Goal: Task Accomplishment & Management: Manage account settings

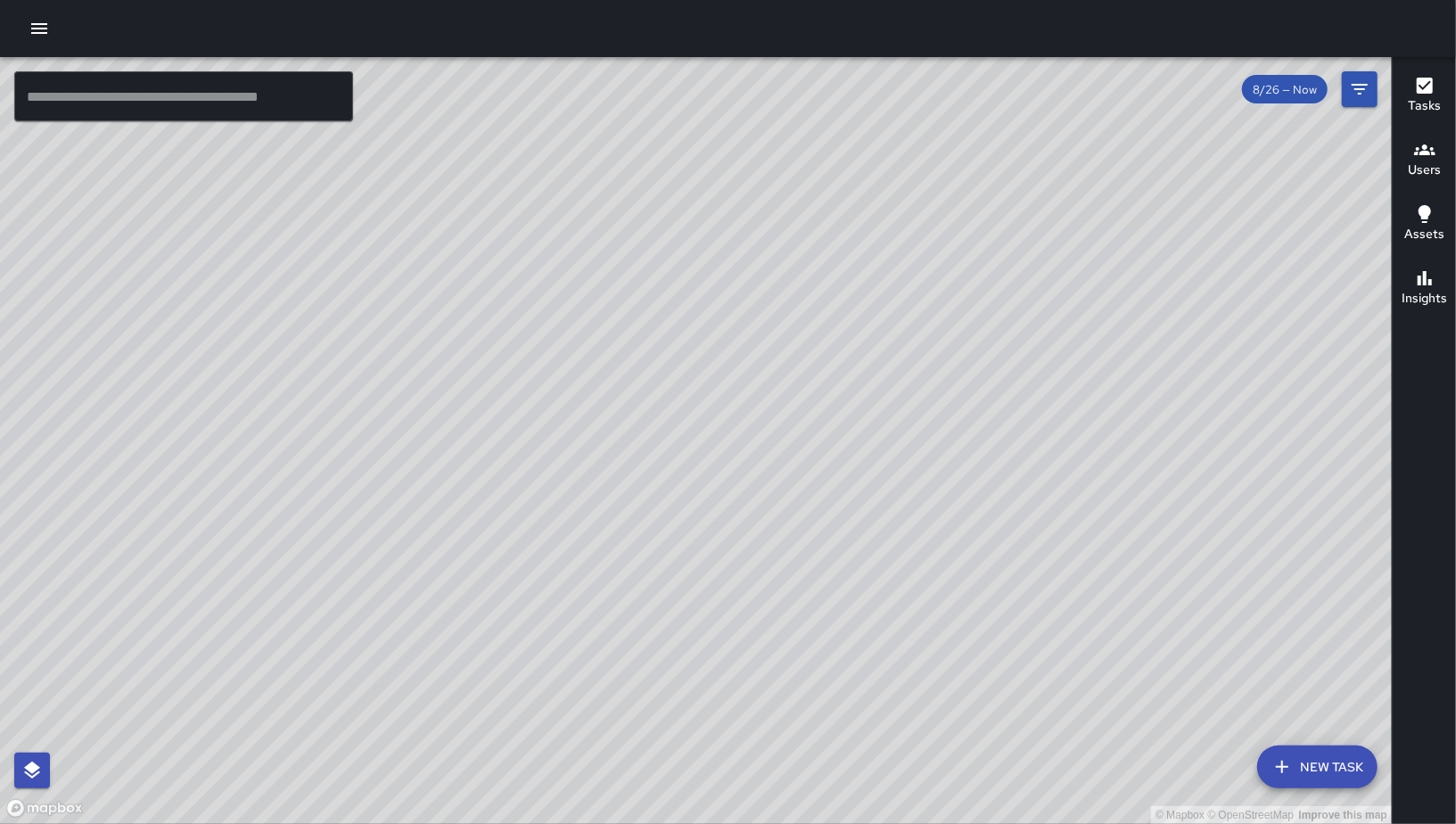
scroll to position [24751, 0]
click at [1349, 99] on button "Filters" at bounding box center [1360, 89] width 35 height 35
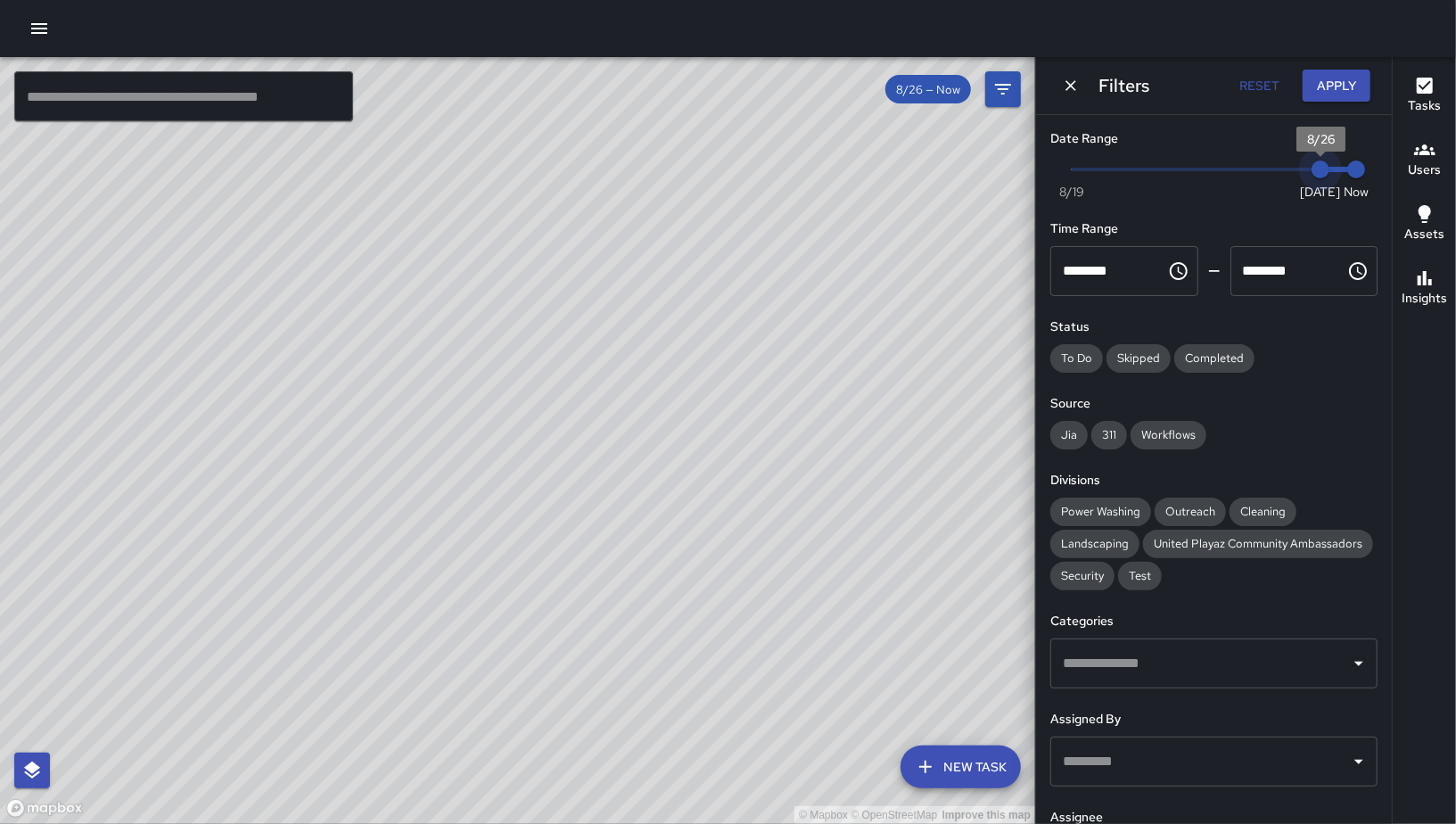
type input "*"
drag, startPoint x: 1311, startPoint y: 161, endPoint x: 1283, endPoint y: 162, distance: 28.0
click at [1283, 162] on span "8/25" at bounding box center [1285, 170] width 18 height 18
type input "*"
click at [1348, 164] on span "11:38 am" at bounding box center [1356, 170] width 18 height 18
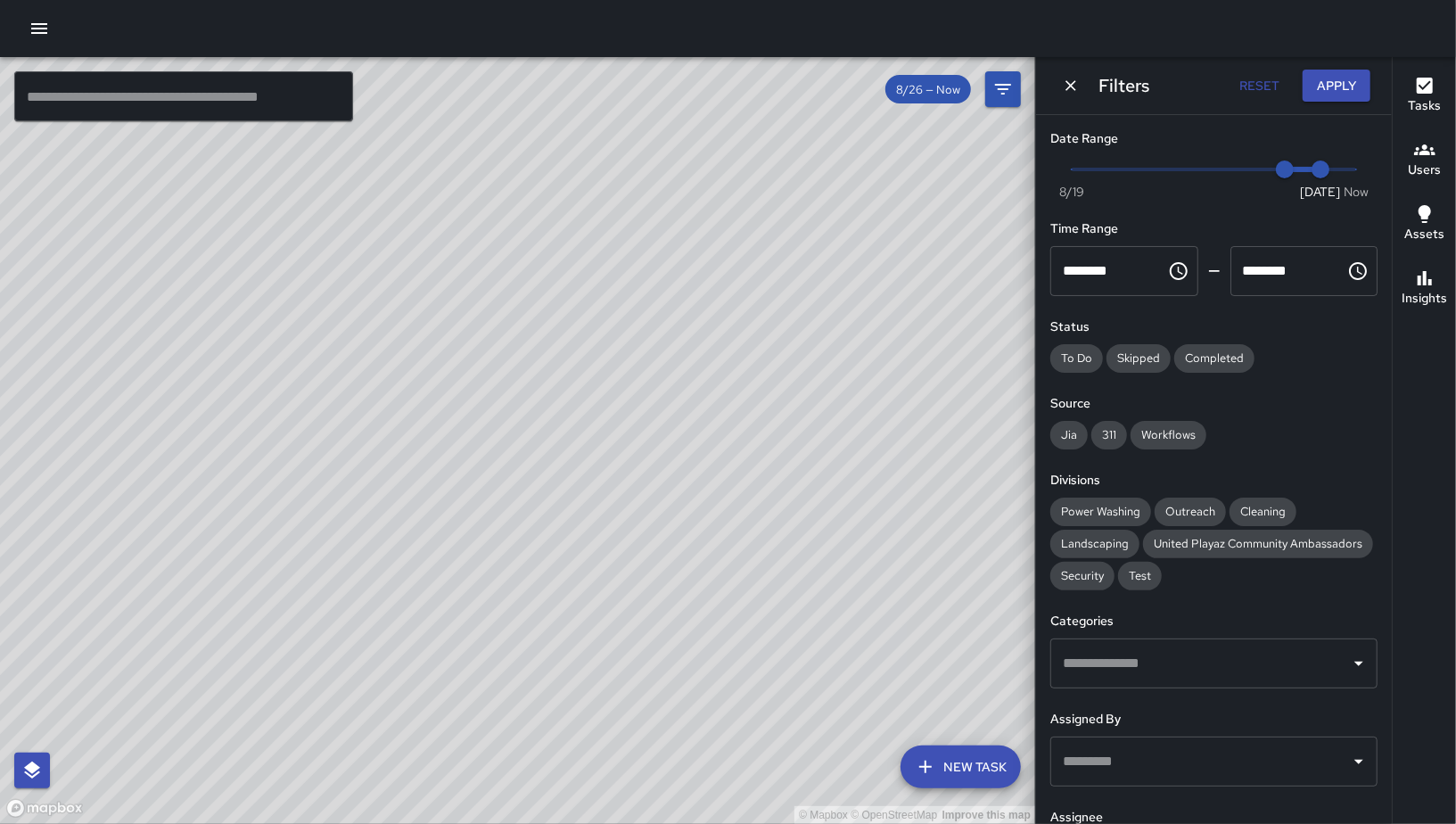
drag, startPoint x: 691, startPoint y: 185, endPoint x: 688, endPoint y: 340, distance: 155.0
click at [726, 391] on div "© Mapbox © OpenStreetMap Improve this map" at bounding box center [518, 441] width 1035 height 767
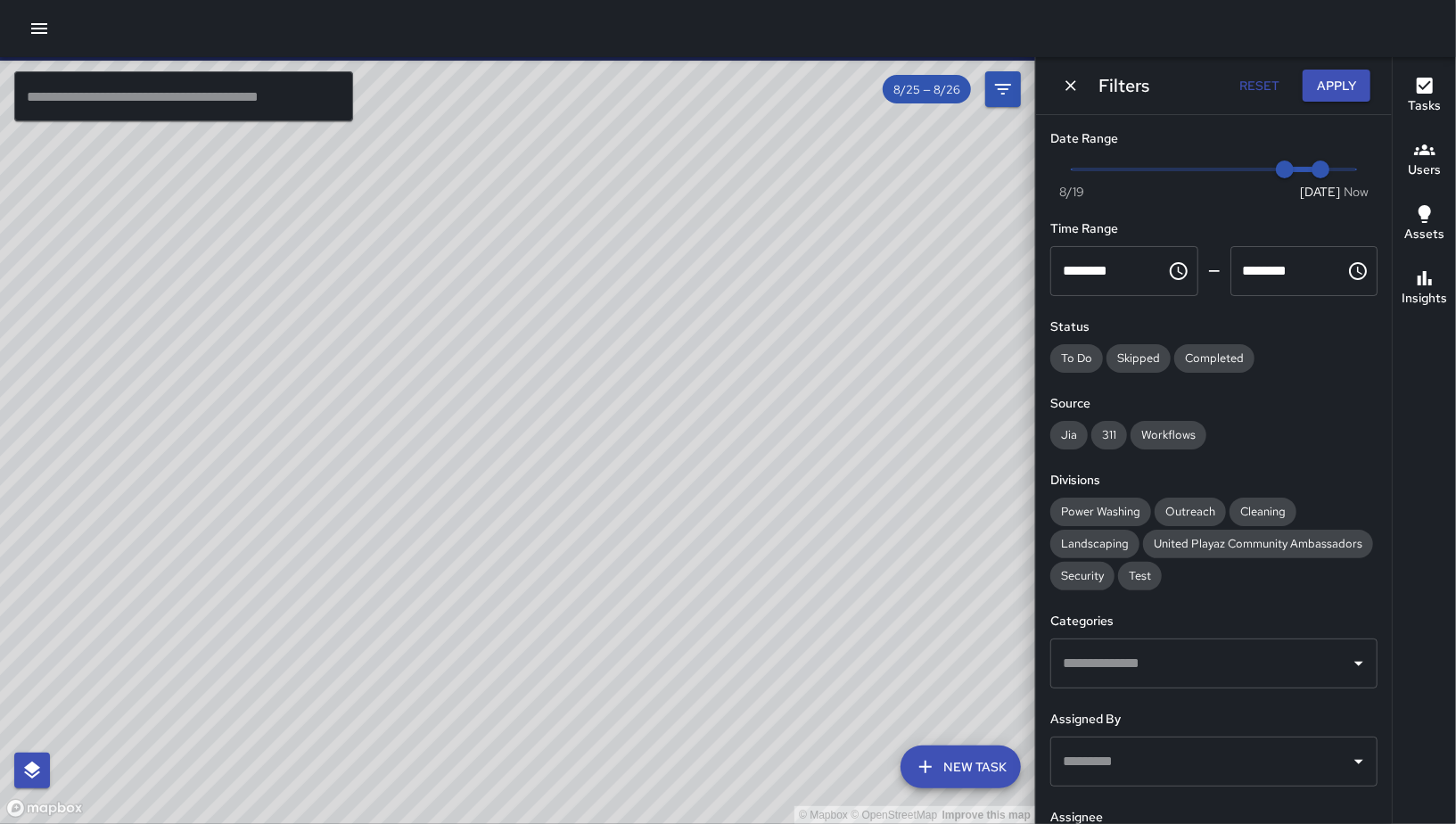
click at [533, 302] on div "© Mapbox © OpenStreetMap Improve this map" at bounding box center [518, 441] width 1035 height 767
drag, startPoint x: 543, startPoint y: 390, endPoint x: 552, endPoint y: 440, distance: 50.8
click at [546, 409] on div "© Mapbox © OpenStreetMap Improve this map" at bounding box center [518, 441] width 1035 height 767
click at [552, 438] on div "© Mapbox © OpenStreetMap Improve this map" at bounding box center [518, 441] width 1035 height 767
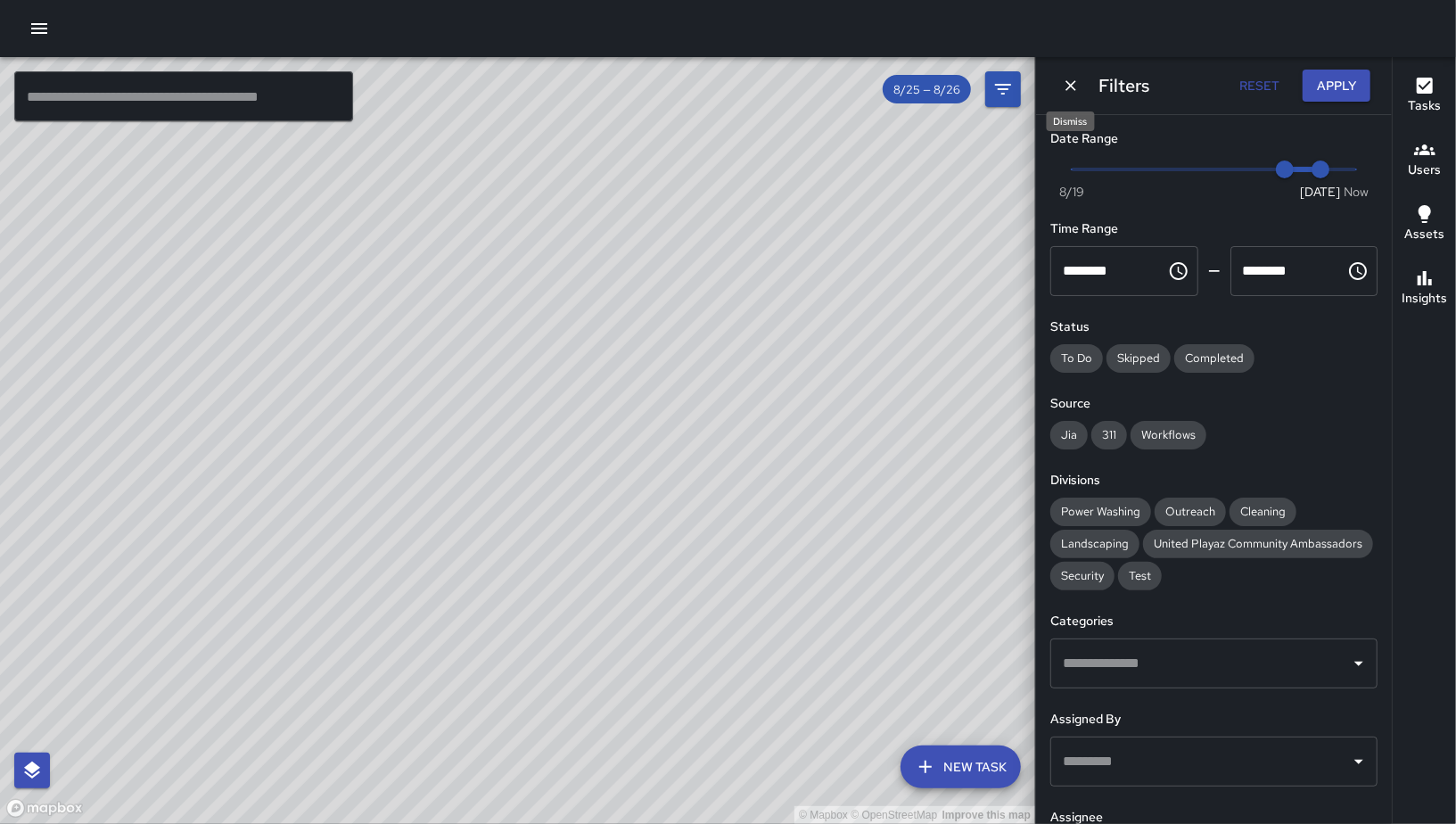
click at [1072, 89] on icon "Dismiss" at bounding box center [1072, 86] width 18 height 18
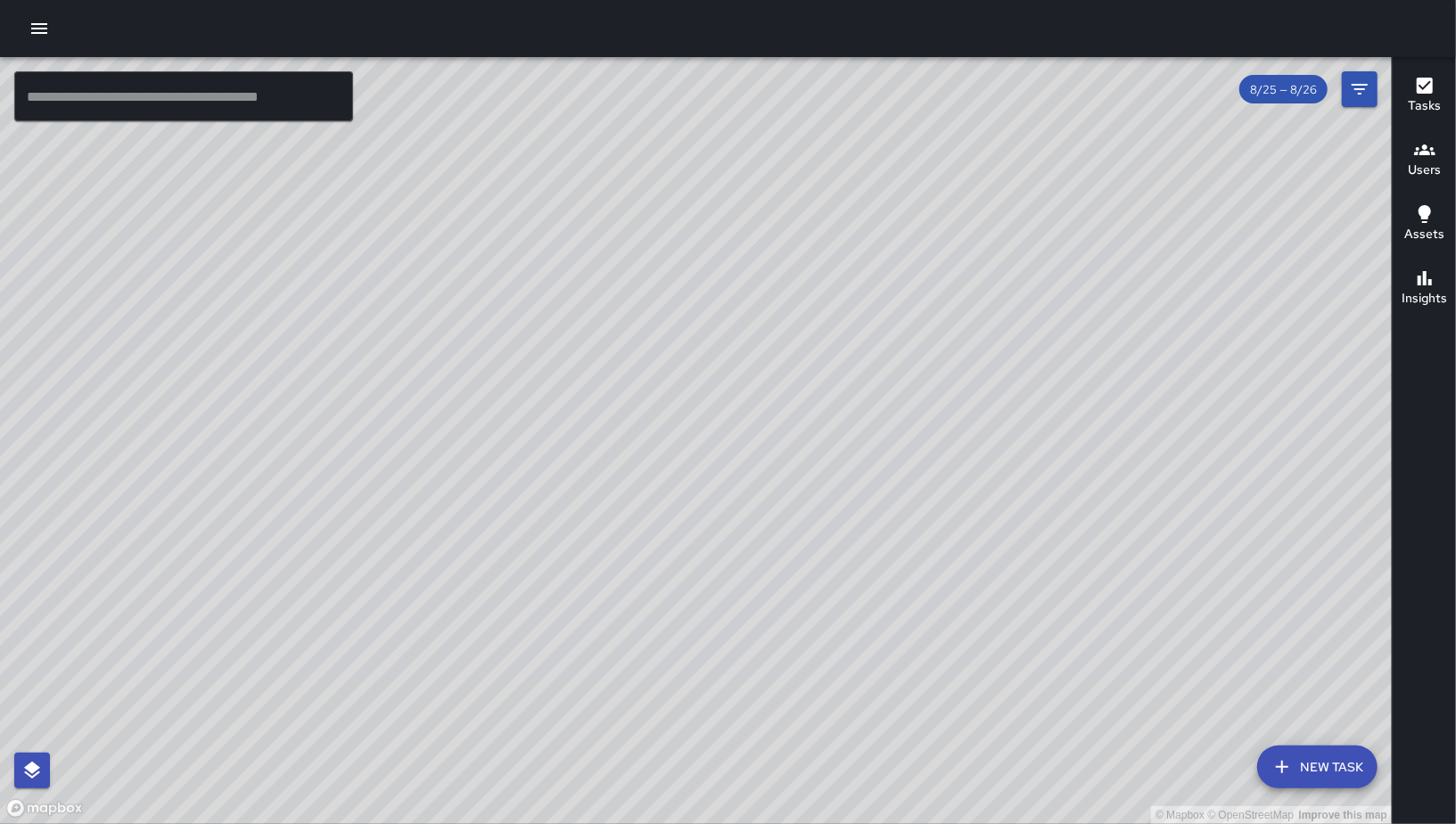
drag, startPoint x: 721, startPoint y: 484, endPoint x: 889, endPoint y: 725, distance: 293.8
click at [889, 724] on div "© Mapbox © OpenStreetMap Improve this map" at bounding box center [696, 441] width 1392 height 767
drag, startPoint x: 663, startPoint y: 672, endPoint x: 569, endPoint y: 683, distance: 94.6
click at [734, 740] on div "© Mapbox © OpenStreetMap Improve this map" at bounding box center [696, 441] width 1392 height 767
drag, startPoint x: 1144, startPoint y: 217, endPoint x: 1066, endPoint y: 231, distance: 79.2
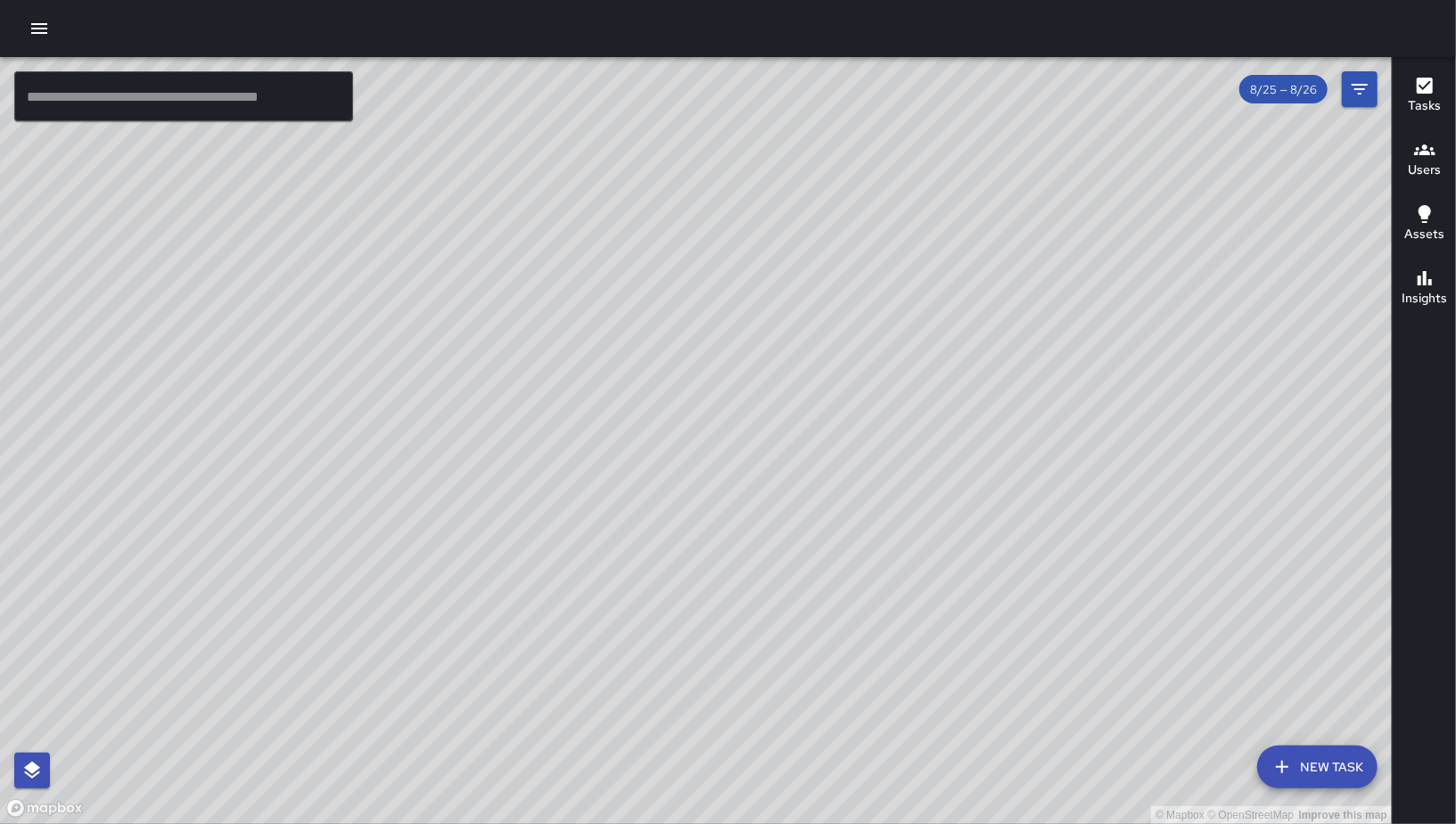
click at [1144, 219] on div "© Mapbox © OpenStreetMap Improve this map" at bounding box center [696, 441] width 1392 height 767
drag, startPoint x: 1066, startPoint y: 231, endPoint x: 708, endPoint y: 185, distance: 360.9
click at [694, 265] on div "© Mapbox © OpenStreetMap Improve this map" at bounding box center [696, 441] width 1392 height 767
drag, startPoint x: 922, startPoint y: 430, endPoint x: 870, endPoint y: 310, distance: 130.8
click at [869, 311] on div "© Mapbox © OpenStreetMap Improve this map" at bounding box center [696, 441] width 1392 height 767
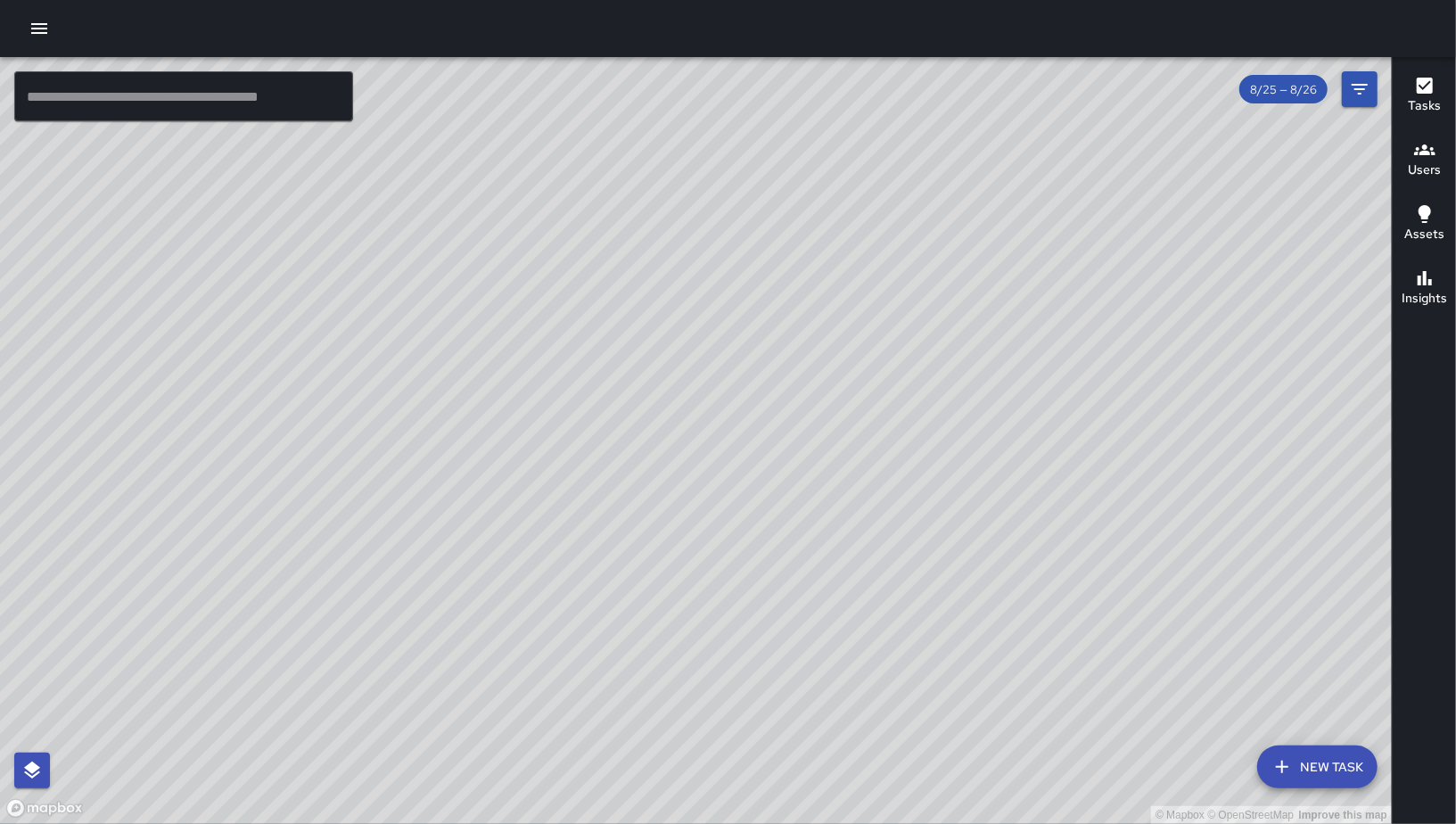
click at [868, 308] on div "© Mapbox © OpenStreetMap Improve this map" at bounding box center [696, 441] width 1392 height 767
drag, startPoint x: 653, startPoint y: 462, endPoint x: 756, endPoint y: 541, distance: 129.8
click at [744, 532] on div "© Mapbox © OpenStreetMap Improve this map" at bounding box center [696, 441] width 1392 height 767
click at [756, 541] on div "© Mapbox © OpenStreetMap Improve this map" at bounding box center [696, 441] width 1392 height 767
click at [618, 487] on div "© Mapbox © OpenStreetMap Improve this map" at bounding box center [696, 441] width 1392 height 767
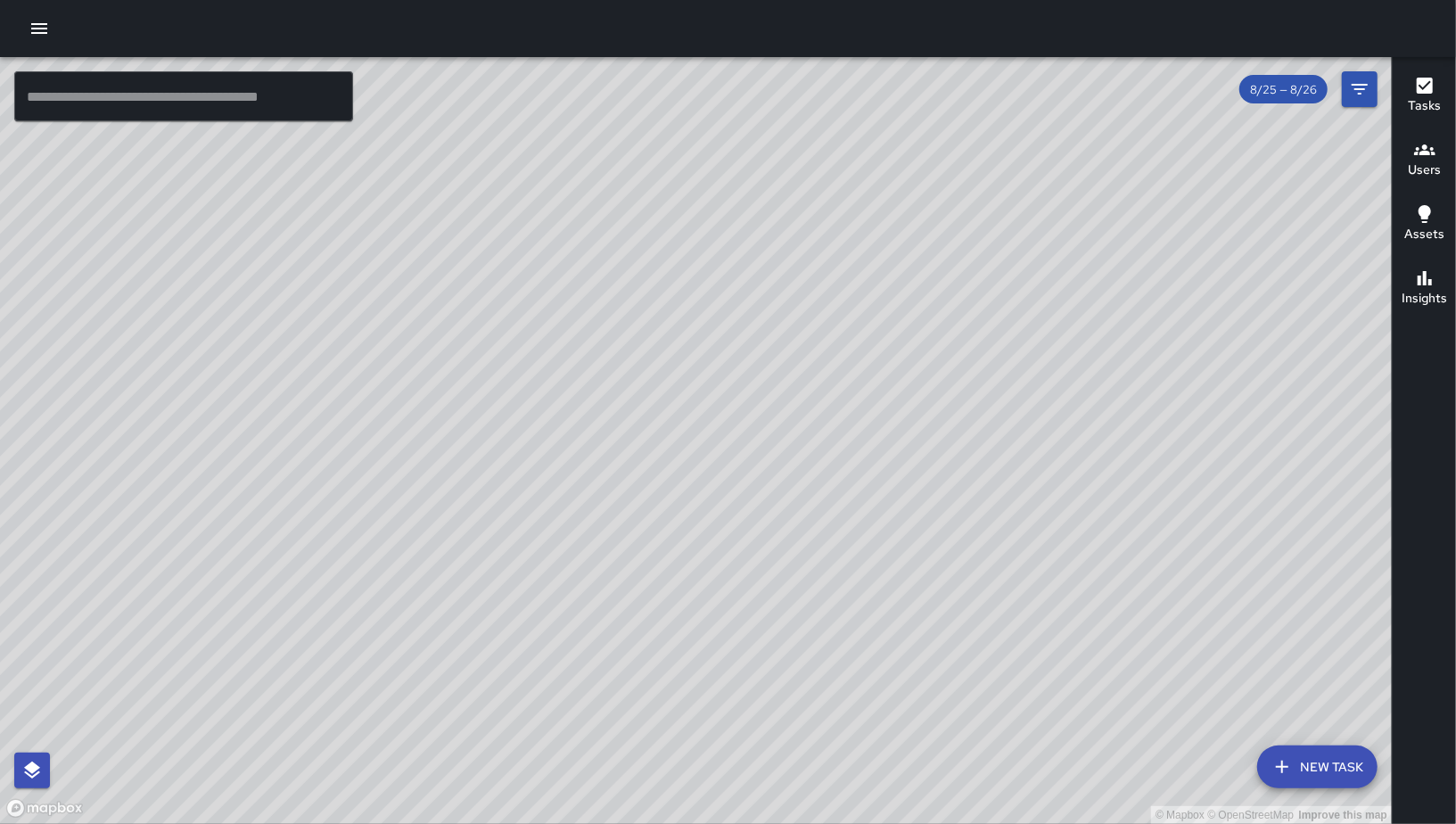
click at [621, 501] on div "© Mapbox © OpenStreetMap Improve this map" at bounding box center [696, 441] width 1392 height 767
drag, startPoint x: 411, startPoint y: 340, endPoint x: 484, endPoint y: 463, distance: 143.0
click at [469, 439] on div "© Mapbox © OpenStreetMap Improve this map" at bounding box center [696, 441] width 1392 height 767
click at [492, 476] on div "© Mapbox © OpenStreetMap Improve this map" at bounding box center [696, 441] width 1392 height 767
drag, startPoint x: 778, startPoint y: 740, endPoint x: 604, endPoint y: 596, distance: 225.9
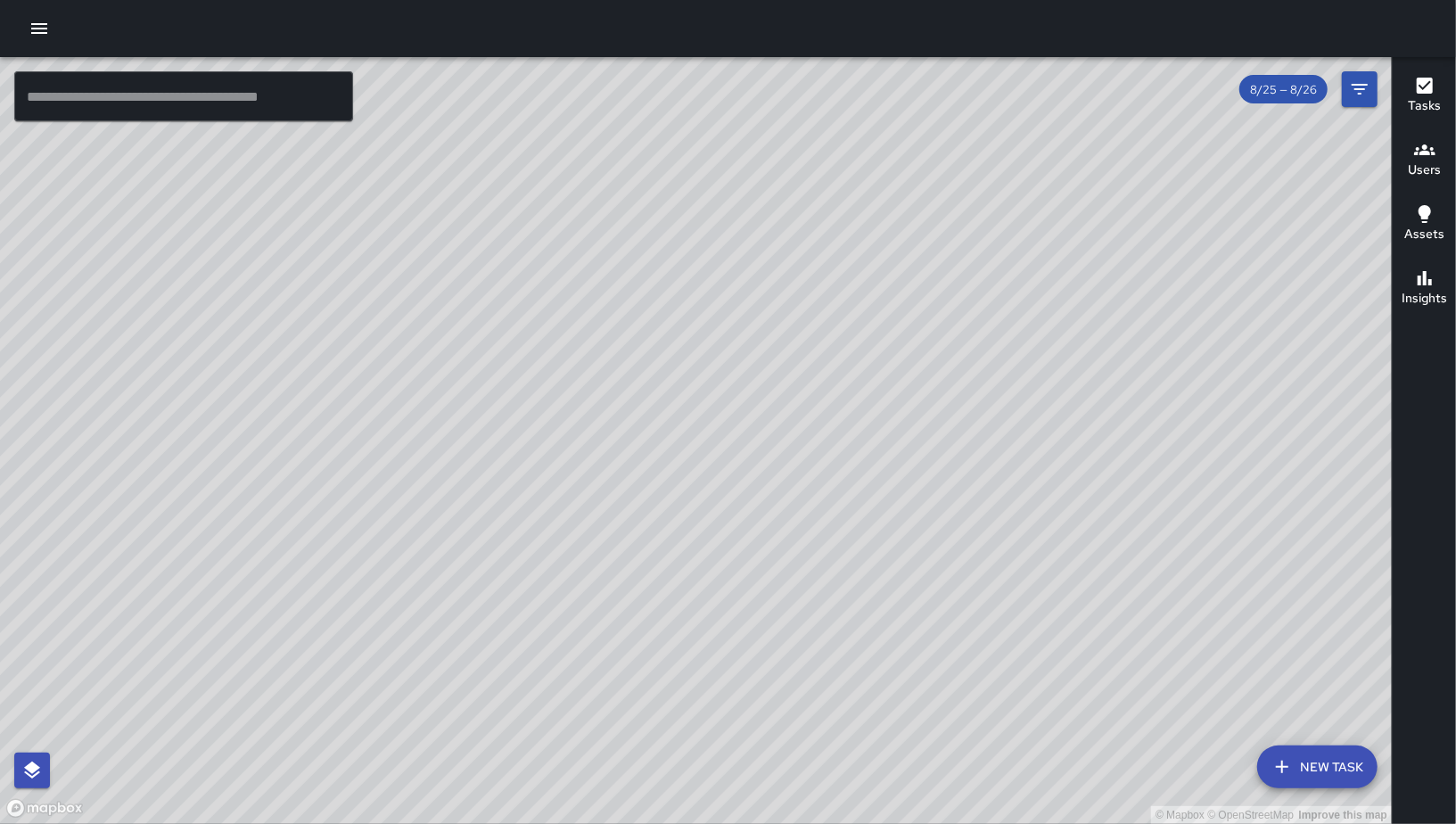
click at [674, 652] on div "© Mapbox © OpenStreetMap Improve this map" at bounding box center [696, 441] width 1392 height 767
drag, startPoint x: 507, startPoint y: 537, endPoint x: 475, endPoint y: 518, distance: 37.2
click at [472, 515] on div "© Mapbox © OpenStreetMap Improve this map" at bounding box center [696, 441] width 1392 height 767
drag, startPoint x: 626, startPoint y: 624, endPoint x: 489, endPoint y: 485, distance: 195.2
click at [491, 490] on div "© Mapbox © OpenStreetMap Improve this map" at bounding box center [696, 441] width 1392 height 767
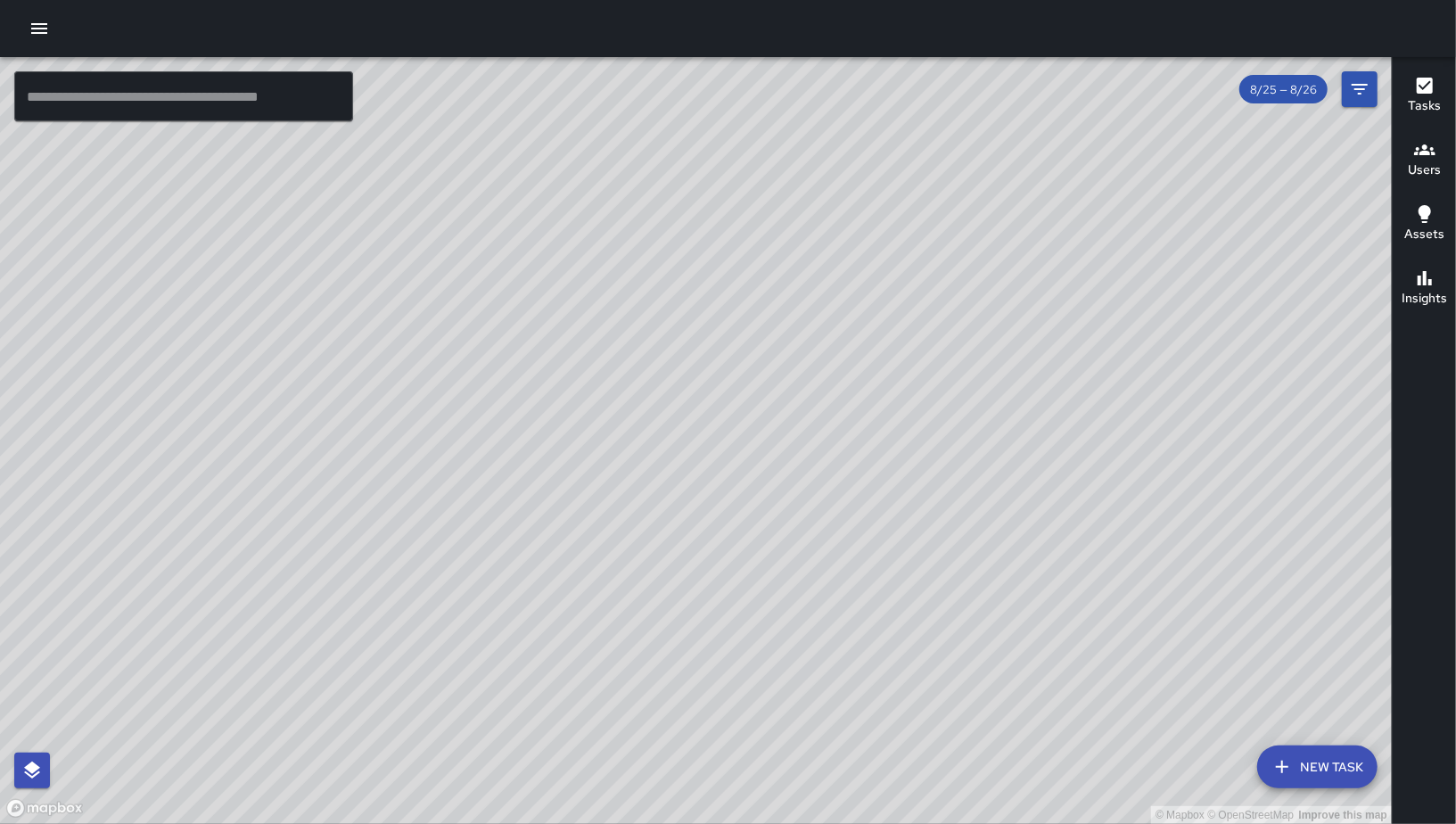
drag, startPoint x: 436, startPoint y: 382, endPoint x: 641, endPoint y: 395, distance: 205.4
click at [588, 386] on div "© Mapbox © OpenStreetMap Improve this map" at bounding box center [696, 441] width 1392 height 767
drag, startPoint x: 337, startPoint y: 295, endPoint x: 394, endPoint y: 361, distance: 87.2
click at [373, 328] on div "© Mapbox © OpenStreetMap Improve this map" at bounding box center [696, 441] width 1392 height 767
click at [394, 361] on div "© Mapbox © OpenStreetMap Improve this map" at bounding box center [696, 441] width 1392 height 767
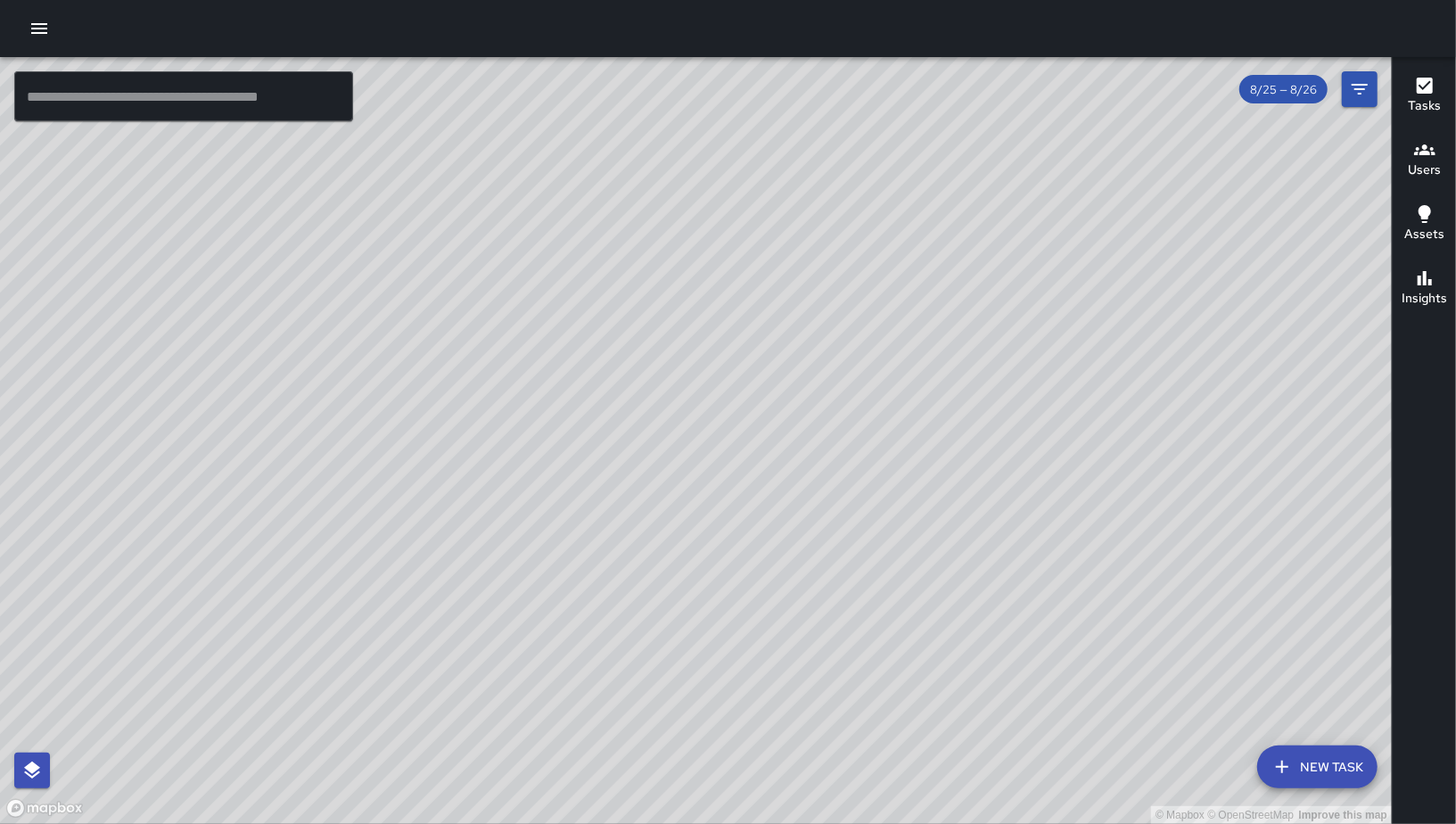
click at [400, 371] on div "© Mapbox © OpenStreetMap Improve this map" at bounding box center [696, 441] width 1392 height 767
click at [403, 380] on div "© Mapbox © OpenStreetMap Improve this map" at bounding box center [696, 441] width 1392 height 767
drag, startPoint x: 332, startPoint y: 314, endPoint x: 398, endPoint y: 388, distance: 99.2
click at [398, 388] on div "© Mapbox © OpenStreetMap Improve this map" at bounding box center [696, 441] width 1392 height 767
drag, startPoint x: 398, startPoint y: 388, endPoint x: 322, endPoint y: 342, distance: 88.8
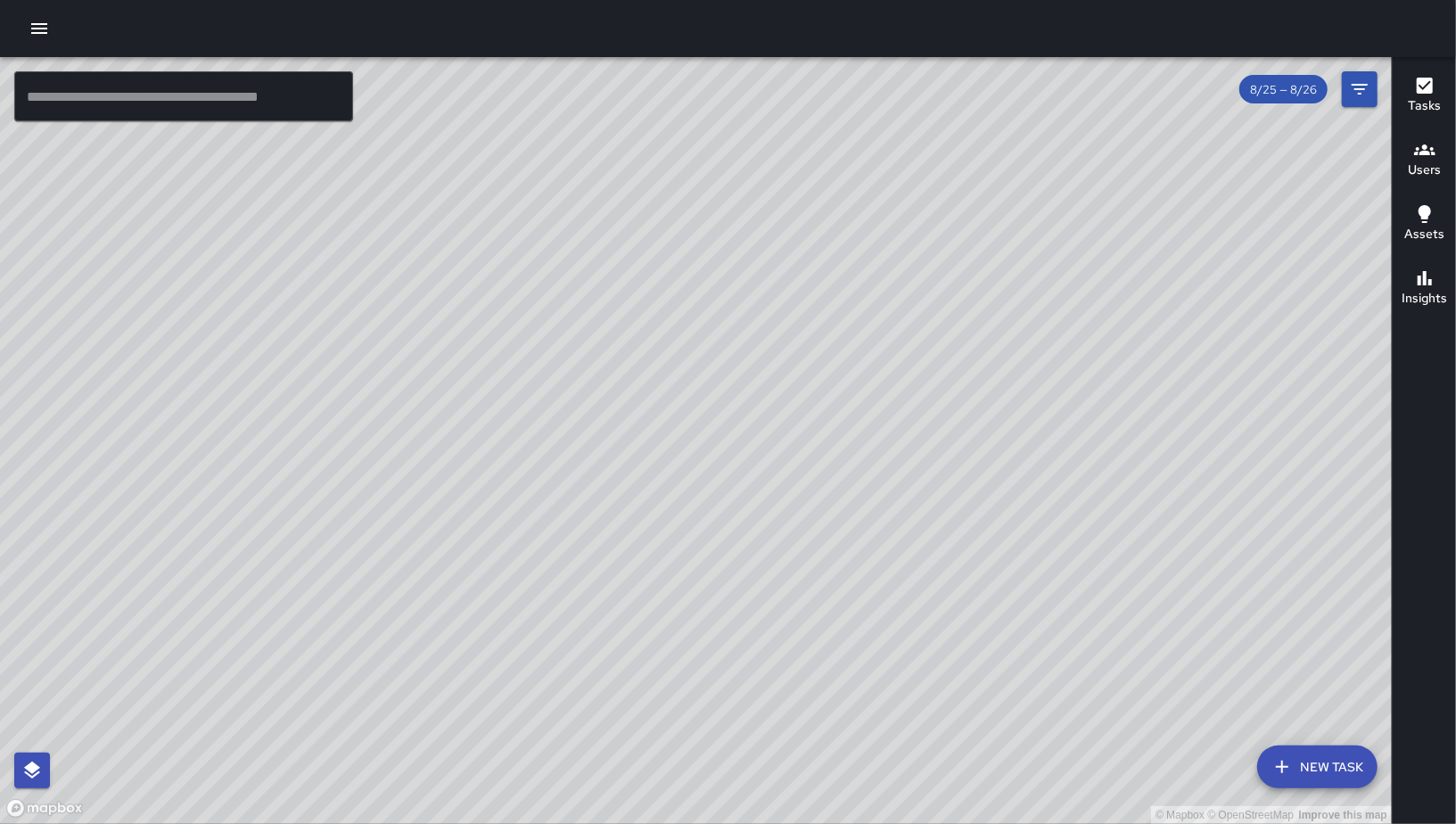
click at [381, 380] on div "© Mapbox © OpenStreetMap Improve this map" at bounding box center [696, 441] width 1392 height 767
drag, startPoint x: 322, startPoint y: 342, endPoint x: 281, endPoint y: 329, distance: 43.0
click at [281, 329] on div "© Mapbox © OpenStreetMap Improve this map" at bounding box center [696, 441] width 1392 height 767
drag, startPoint x: 472, startPoint y: 522, endPoint x: 354, endPoint y: 418, distance: 157.3
click at [362, 432] on div "© Mapbox © OpenStreetMap Improve this map" at bounding box center [696, 441] width 1392 height 767
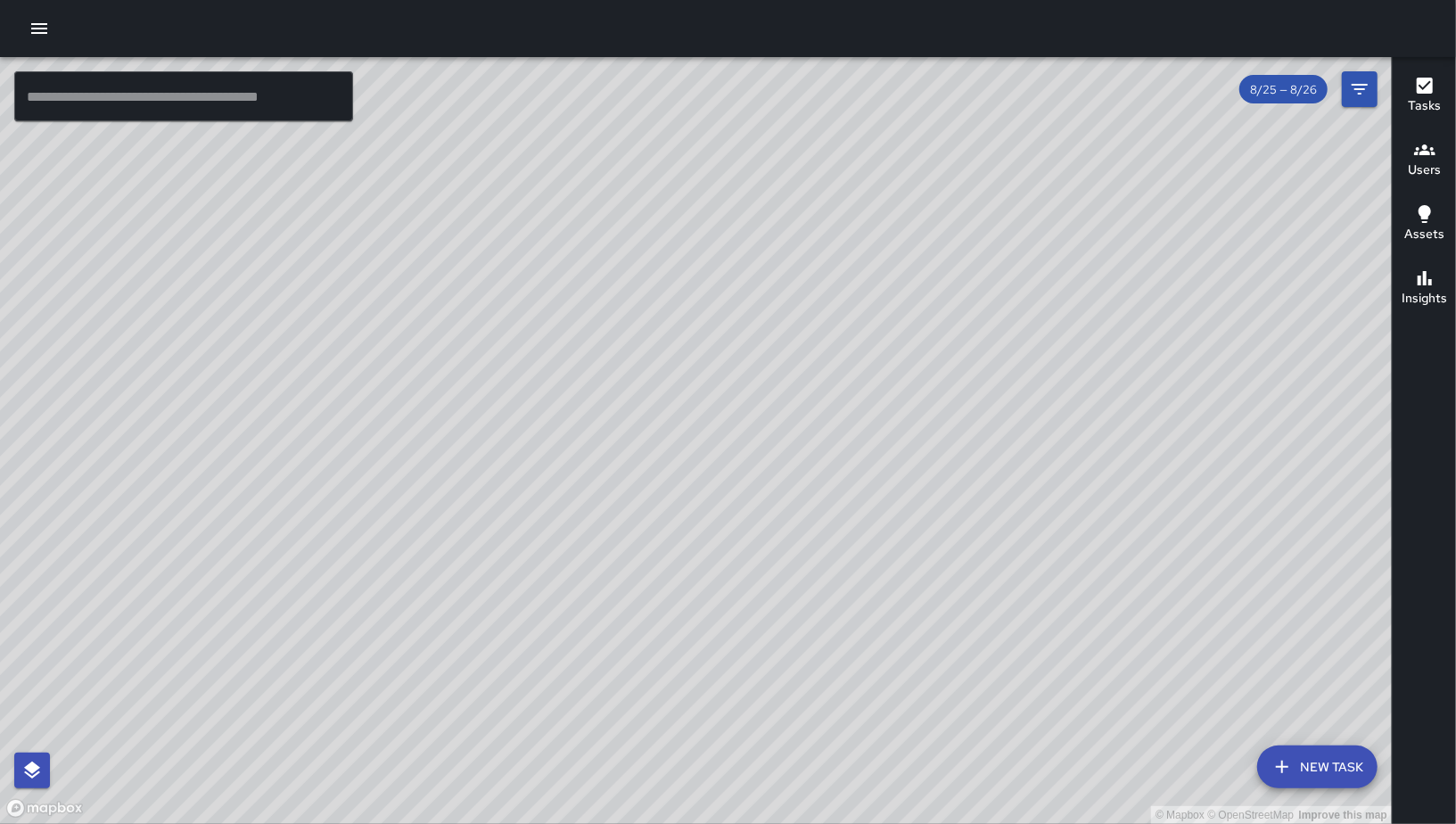
click at [354, 418] on div "© Mapbox © OpenStreetMap Improve this map" at bounding box center [696, 441] width 1392 height 767
drag, startPoint x: 657, startPoint y: 641, endPoint x: 548, endPoint y: 500, distance: 178.2
click at [548, 500] on div "© Mapbox © OpenStreetMap Improve this map" at bounding box center [696, 441] width 1392 height 767
drag, startPoint x: 627, startPoint y: 551, endPoint x: 482, endPoint y: 434, distance: 186.3
click at [481, 433] on div "© Mapbox © OpenStreetMap Improve this map" at bounding box center [696, 441] width 1392 height 767
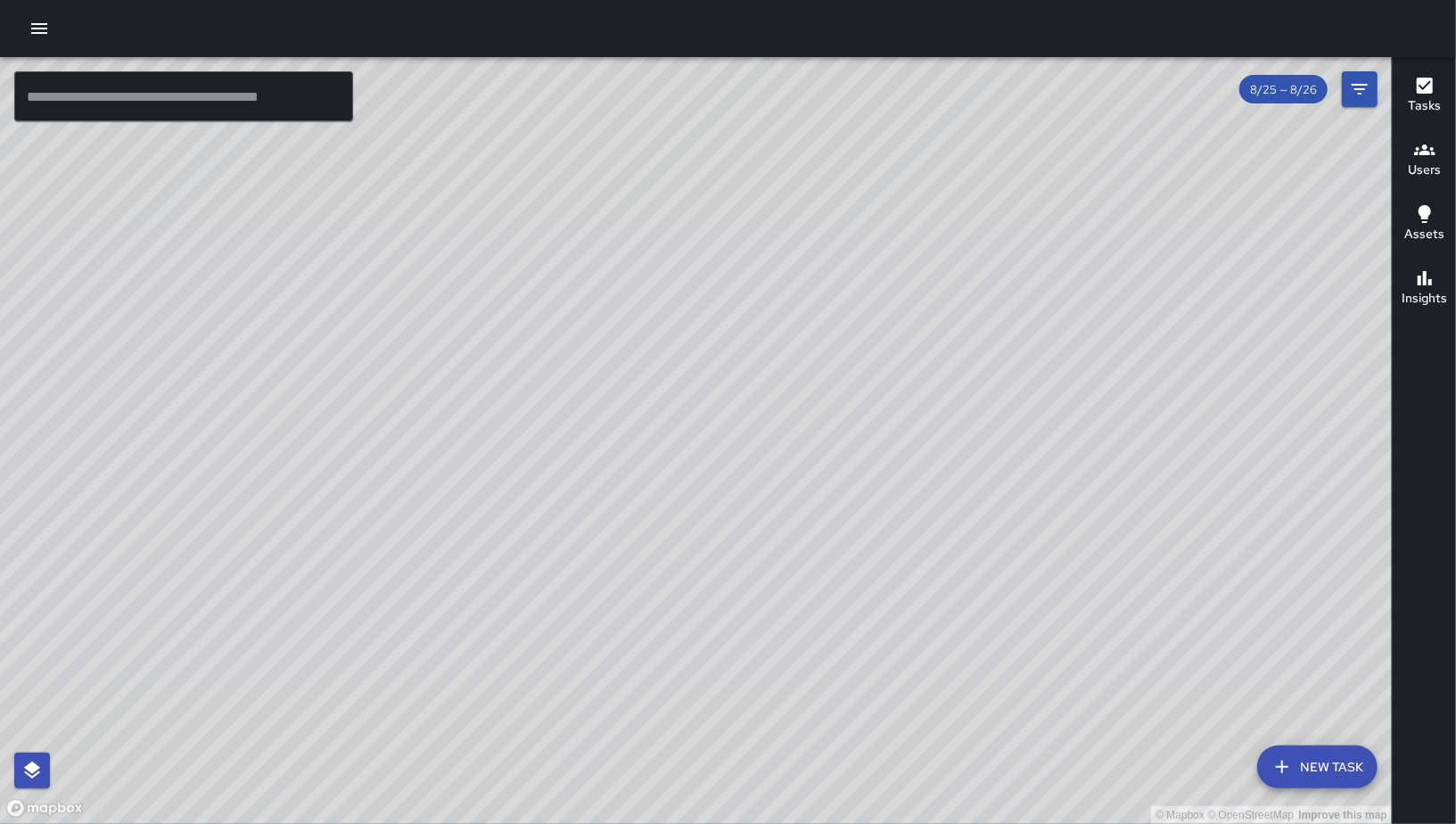
click at [481, 433] on div "© Mapbox © OpenStreetMap Improve this map" at bounding box center [696, 441] width 1392 height 767
drag, startPoint x: 568, startPoint y: 632, endPoint x: 533, endPoint y: 589, distance: 55.4
click at [538, 597] on div "© Mapbox © OpenStreetMap Improve this map" at bounding box center [696, 441] width 1392 height 767
click at [533, 589] on div "© Mapbox © OpenStreetMap Improve this map" at bounding box center [696, 441] width 1392 height 767
drag, startPoint x: 259, startPoint y: 328, endPoint x: 378, endPoint y: 489, distance: 200.2
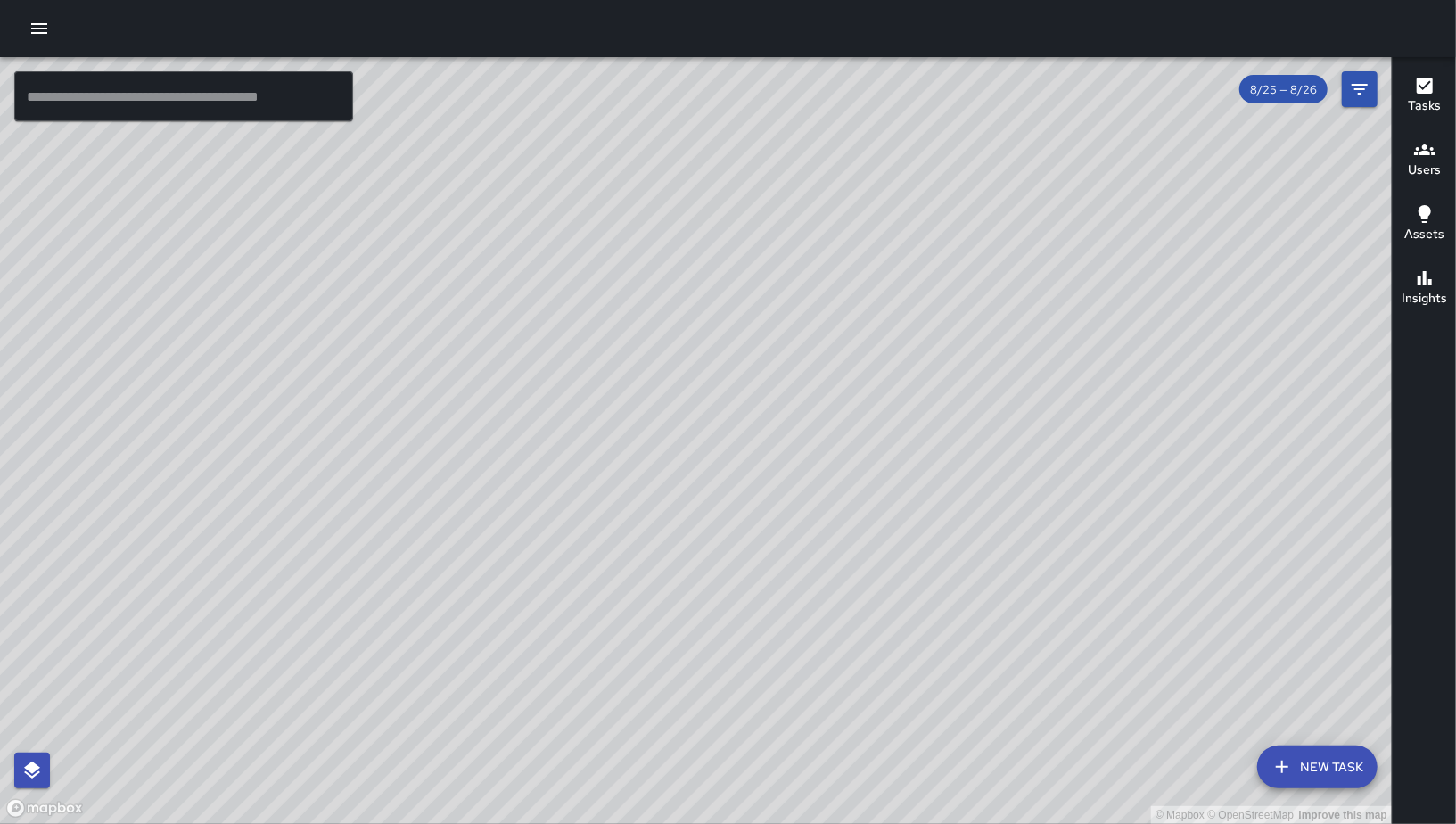
click at [359, 460] on div "© Mapbox © OpenStreetMap Improve this map" at bounding box center [696, 441] width 1392 height 767
click at [378, 489] on div "© Mapbox © OpenStreetMap Improve this map" at bounding box center [696, 441] width 1392 height 767
drag, startPoint x: 274, startPoint y: 367, endPoint x: 332, endPoint y: 409, distance: 71.6
click at [331, 407] on div "© Mapbox © OpenStreetMap Improve this map" at bounding box center [696, 441] width 1392 height 767
click at [332, 410] on div "© Mapbox © OpenStreetMap Improve this map" at bounding box center [696, 441] width 1392 height 767
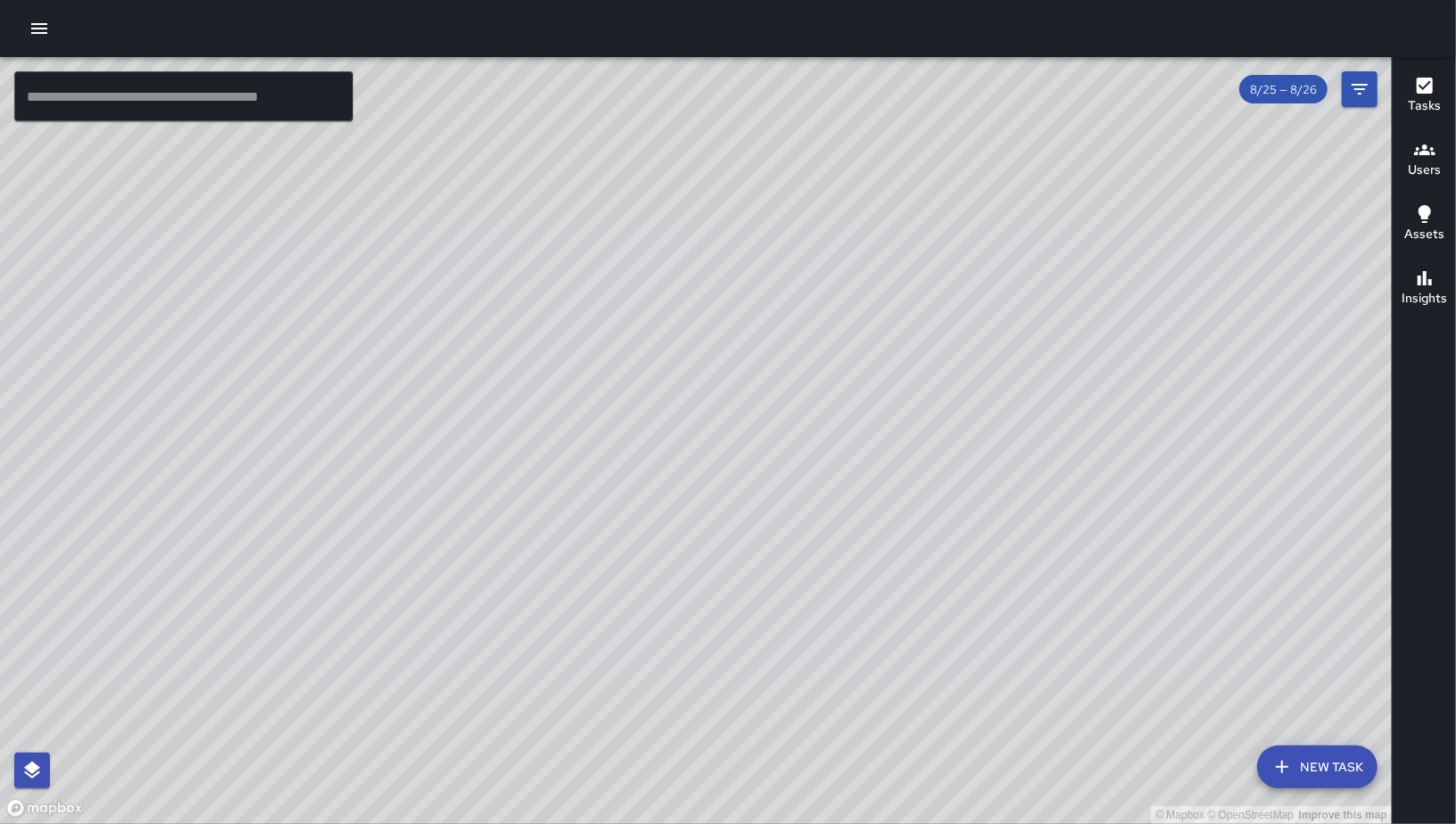
drag, startPoint x: 1025, startPoint y: 345, endPoint x: 1076, endPoint y: 452, distance: 118.5
click at [1075, 446] on div "© Mapbox © OpenStreetMap Improve this map" at bounding box center [696, 441] width 1392 height 767
drag, startPoint x: 1006, startPoint y: 313, endPoint x: 1215, endPoint y: 283, distance: 211.1
click at [1213, 283] on div "© Mapbox © OpenStreetMap Improve this map" at bounding box center [696, 441] width 1392 height 767
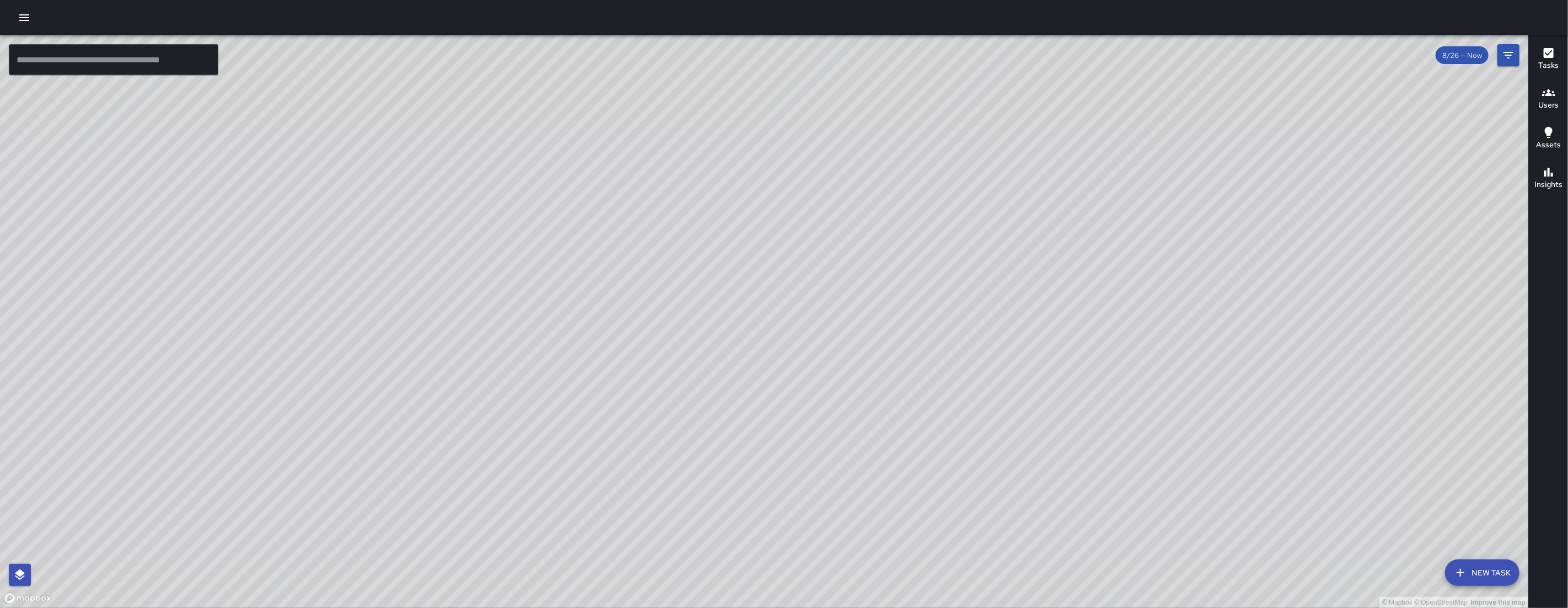
drag, startPoint x: 614, startPoint y: 163, endPoint x: 525, endPoint y: 305, distance: 167.6
click at [518, 312] on div "© Mapbox © OpenStreetMap Improve this map" at bounding box center [764, 321] width 1528 height 573
drag, startPoint x: 634, startPoint y: 253, endPoint x: 553, endPoint y: 363, distance: 136.6
click at [553, 362] on div "© Mapbox © OpenStreetMap Improve this map" at bounding box center [764, 321] width 1528 height 573
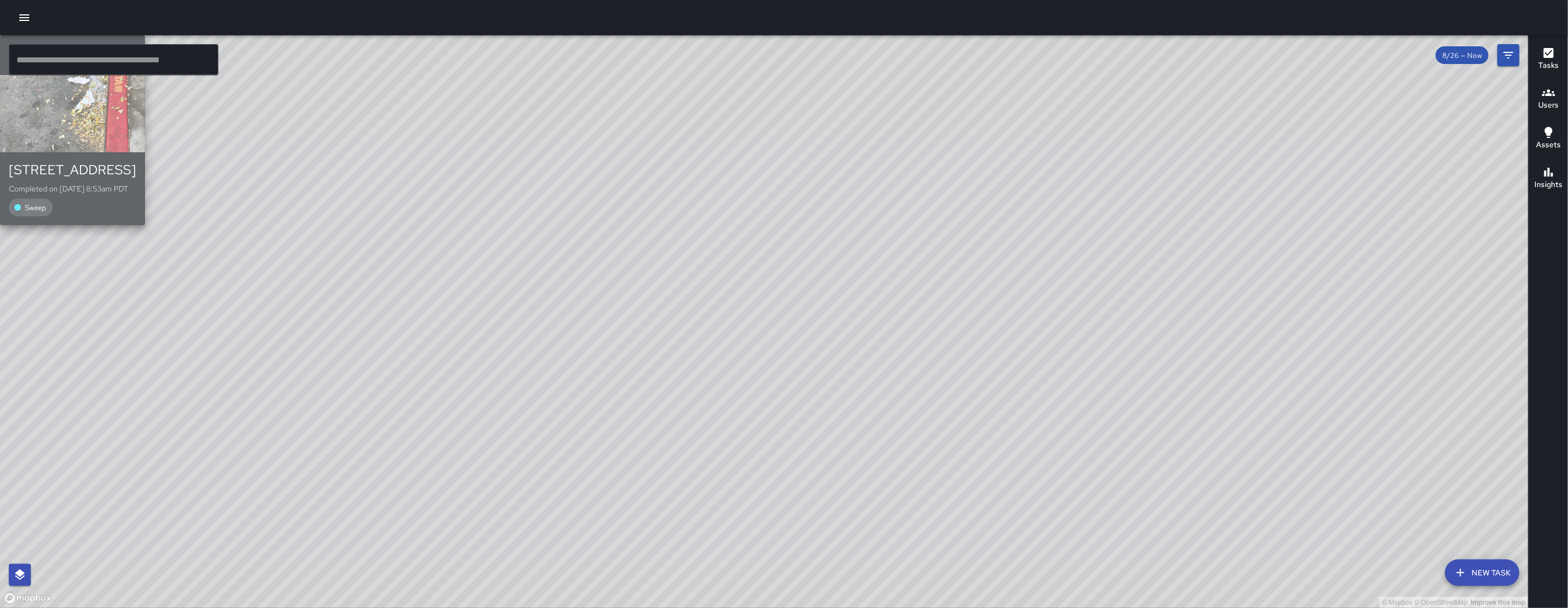
drag, startPoint x: 594, startPoint y: 252, endPoint x: 530, endPoint y: 336, distance: 105.6
click at [145, 152] on div "button" at bounding box center [73, 113] width 145 height 77
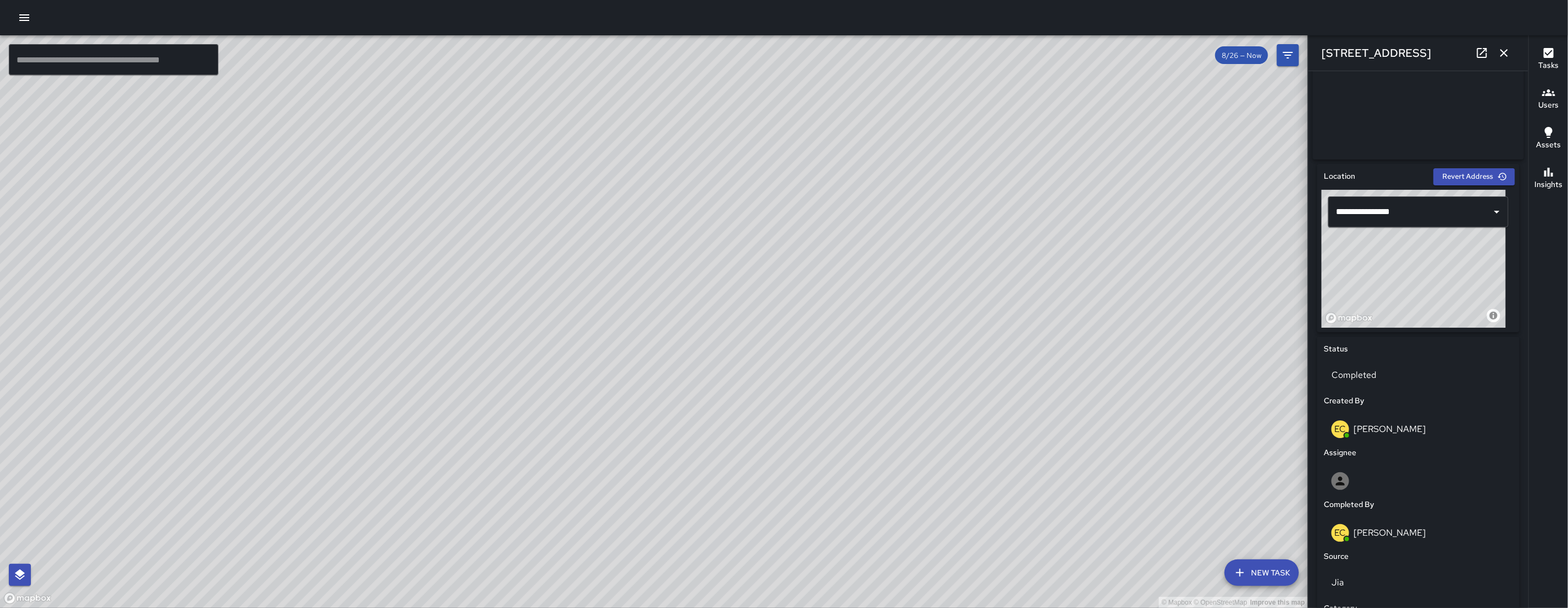
scroll to position [437, 0]
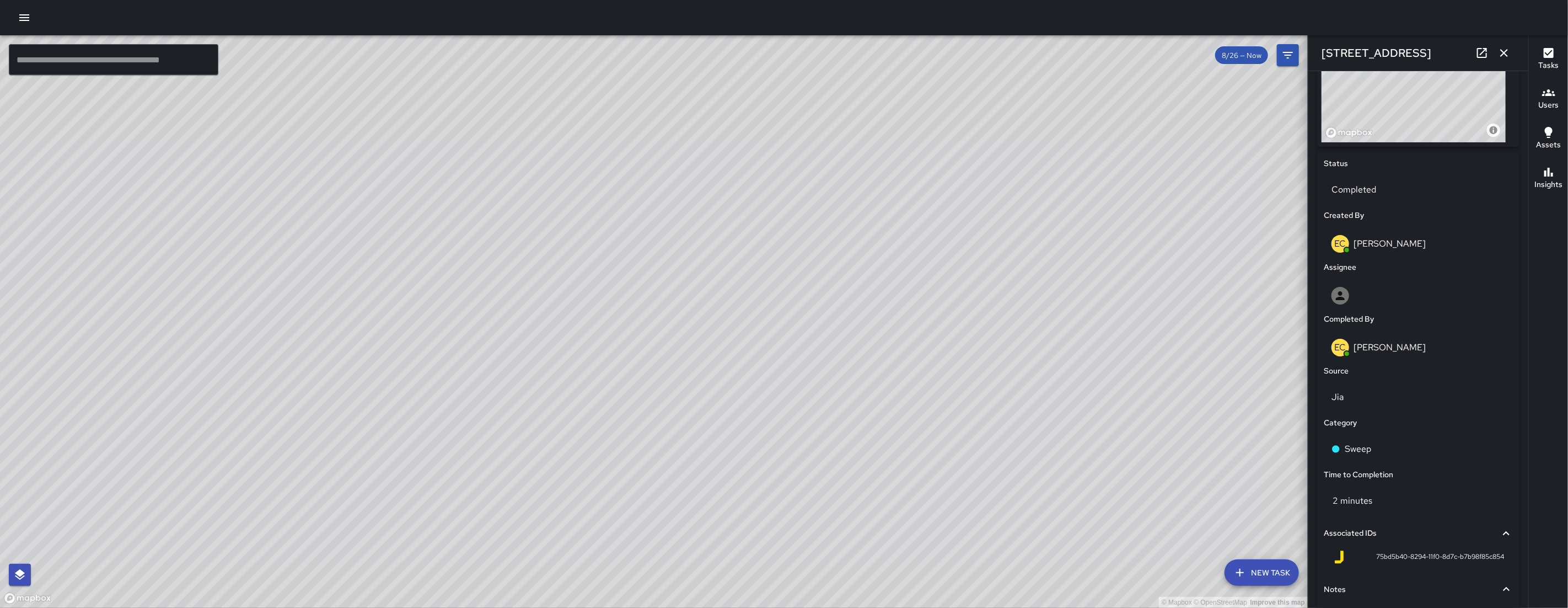
click at [1510, 57] on icon "button" at bounding box center [1504, 53] width 13 height 13
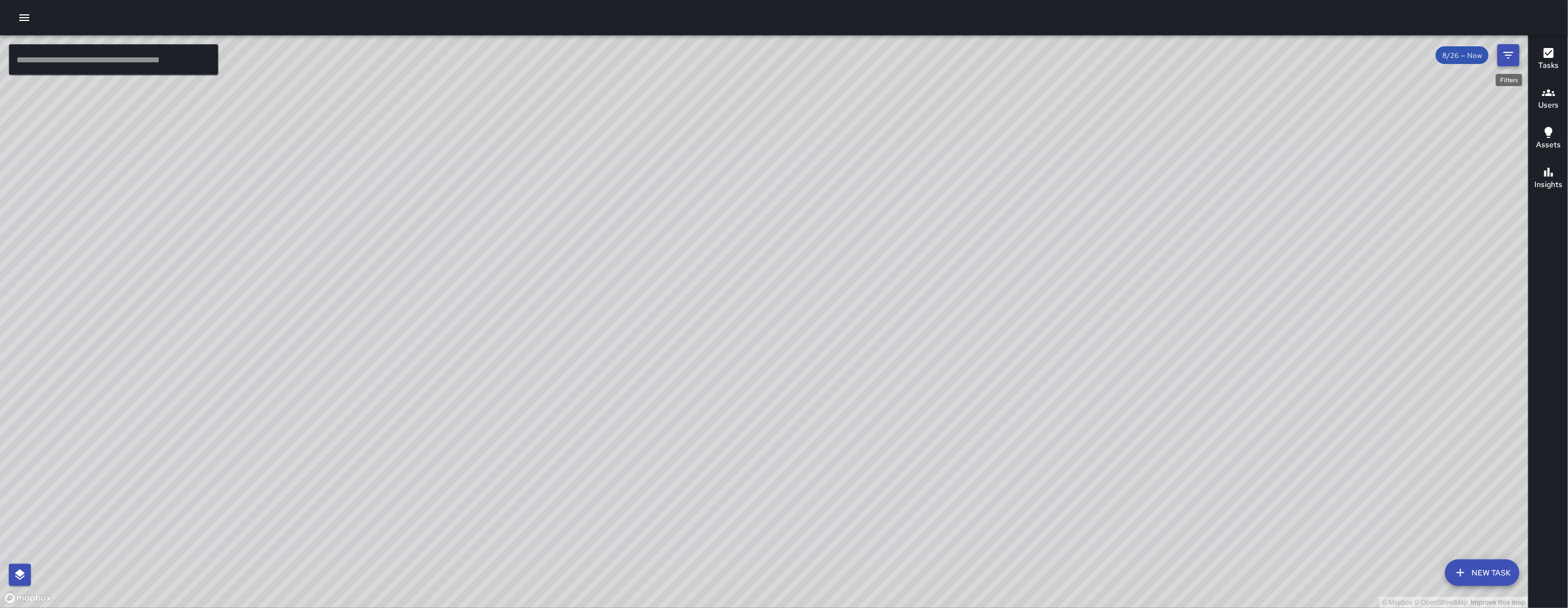
click at [1509, 52] on icon "Filters" at bounding box center [1508, 55] width 10 height 7
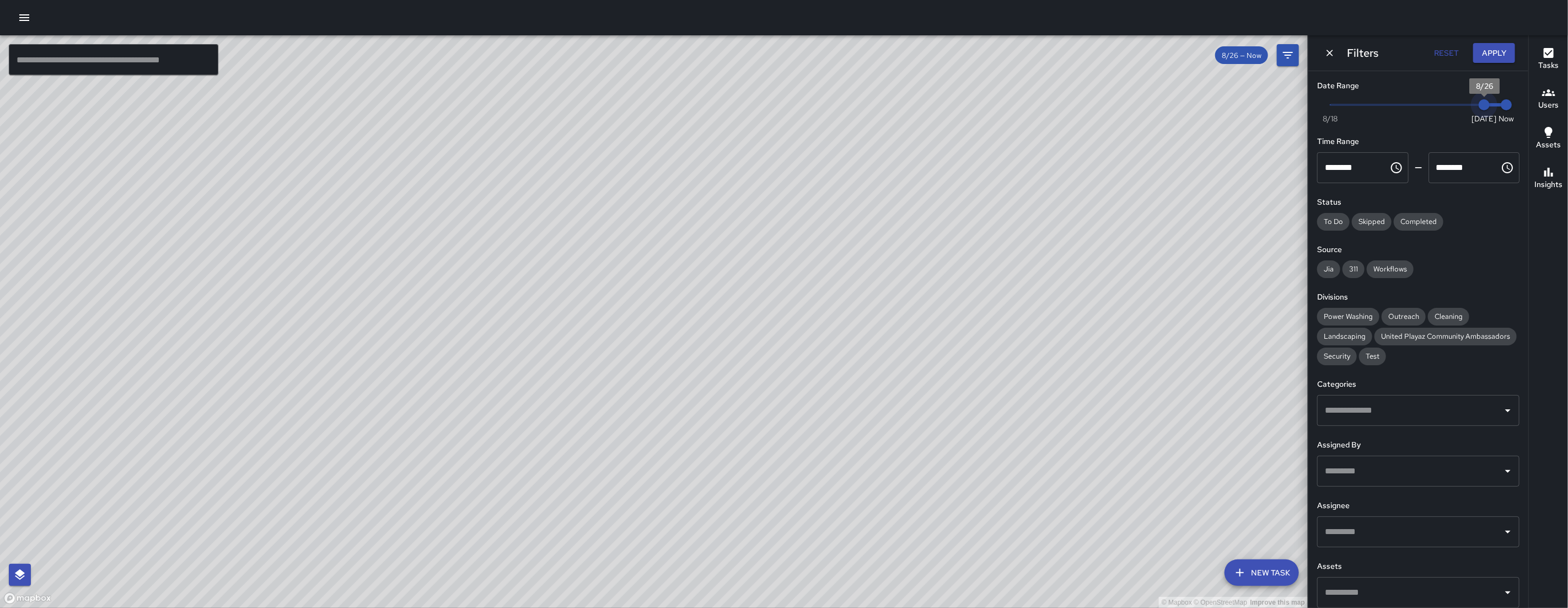
drag, startPoint x: 1475, startPoint y: 100, endPoint x: 1432, endPoint y: 101, distance: 43.0
click at [1478, 101] on span "8/26" at bounding box center [1484, 105] width 11 height 11
type input "*"
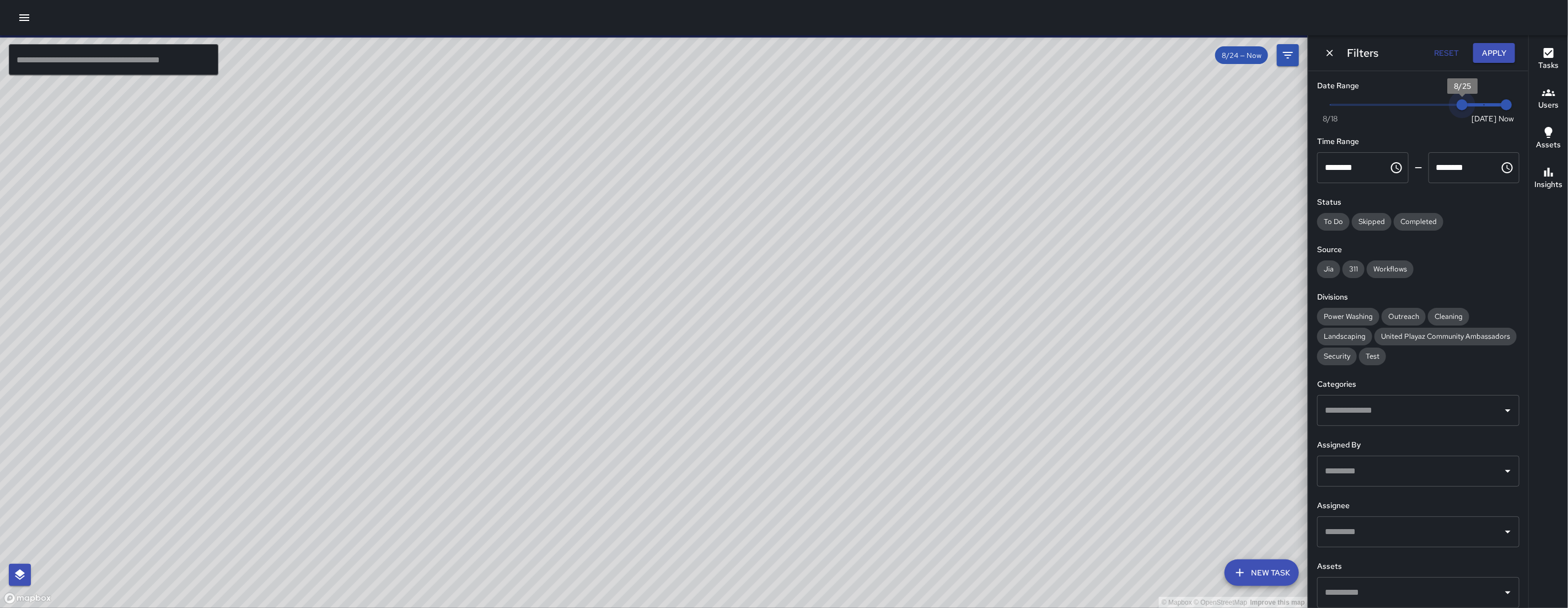
drag, startPoint x: 1432, startPoint y: 107, endPoint x: 1456, endPoint y: 106, distance: 24.0
click at [1456, 106] on span "8/25" at bounding box center [1462, 105] width 11 height 11
type input "*"
drag, startPoint x: 1488, startPoint y: 106, endPoint x: 1429, endPoint y: 90, distance: 61.1
click at [1478, 104] on span "8/26" at bounding box center [1484, 105] width 11 height 11
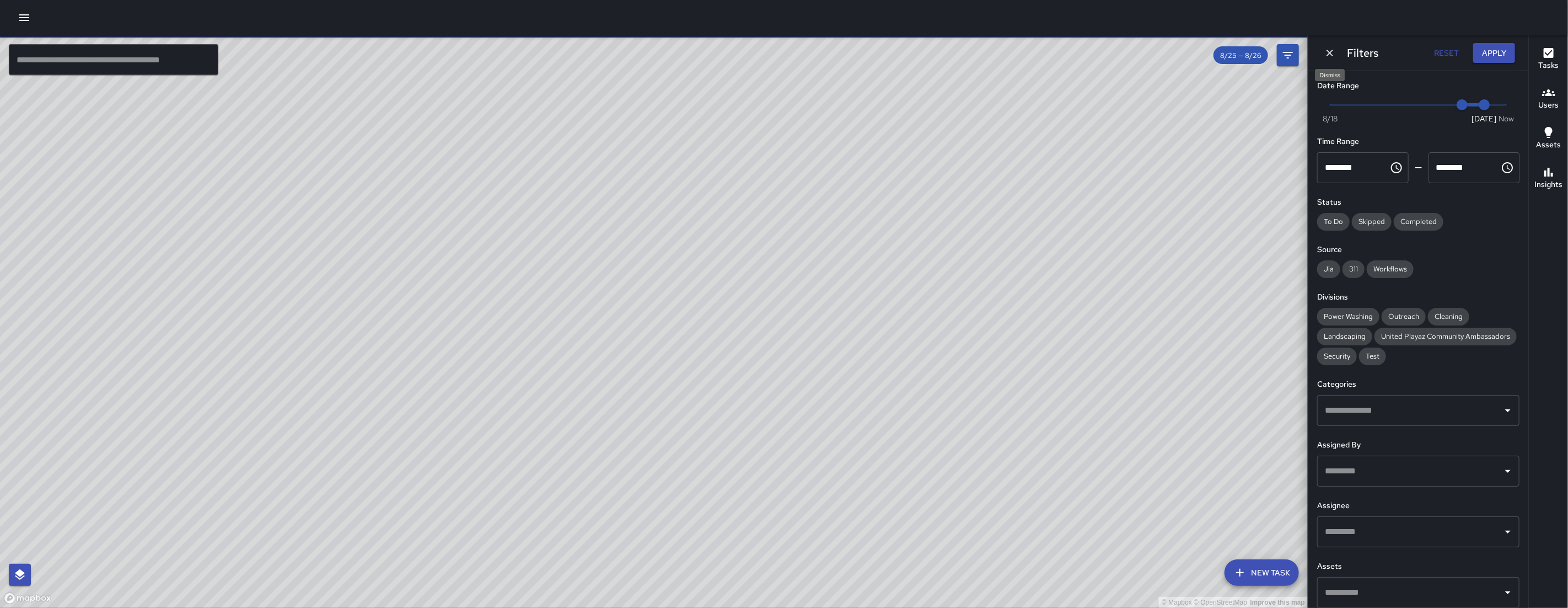
drag, startPoint x: 1333, startPoint y: 51, endPoint x: 1319, endPoint y: 71, distance: 24.4
click at [1333, 51] on icon "Dismiss" at bounding box center [1330, 53] width 11 height 11
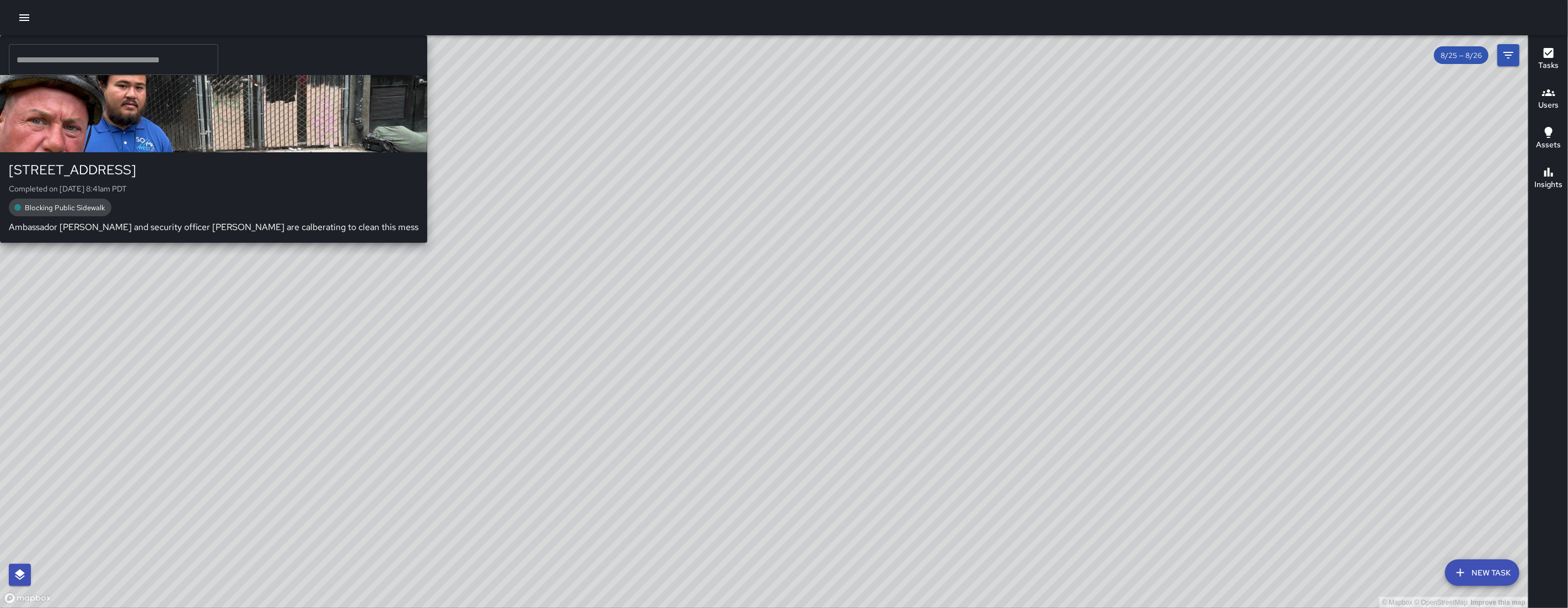
click at [666, 338] on div "© Mapbox © OpenStreetMap Improve this map SK SEAN KELLEY 550 Minna Street Compl…" at bounding box center [764, 321] width 1528 height 573
click at [665, 337] on div "© Mapbox © OpenStreetMap Improve this map SK SEAN KELLEY 550 Minna Street Compl…" at bounding box center [764, 321] width 1528 height 573
click at [665, 335] on div "© Mapbox © OpenStreetMap Improve this map SK SEAN KELLEY 550 Minna Street Compl…" at bounding box center [764, 321] width 1528 height 573
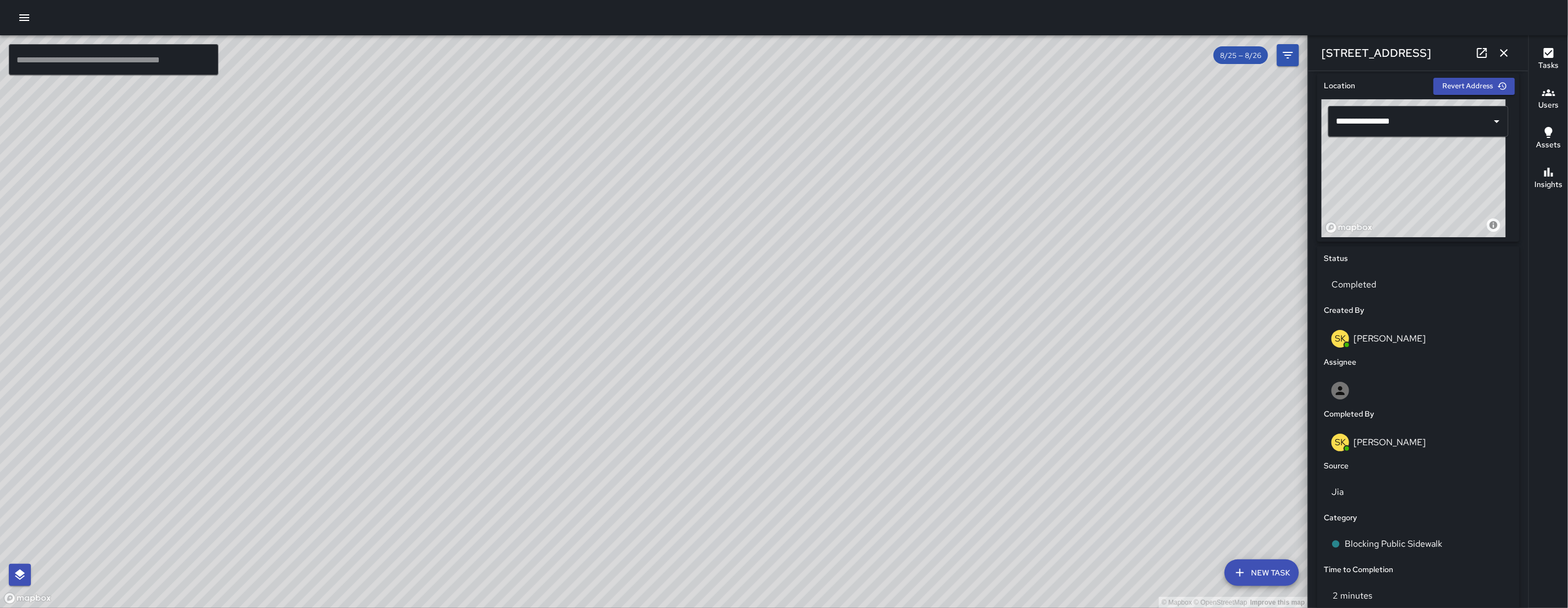
scroll to position [543, 0]
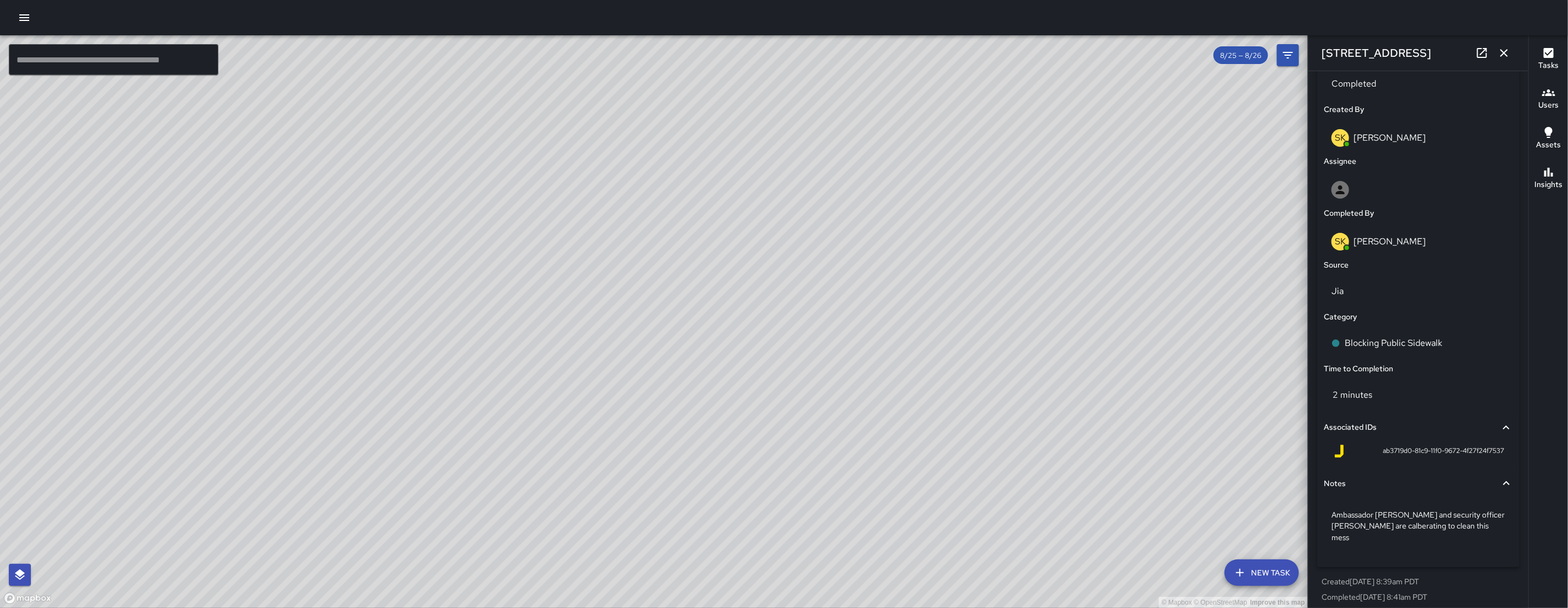
click at [1506, 54] on icon "button" at bounding box center [1504, 53] width 13 height 13
click at [1506, 54] on div "© Mapbox © OpenStreetMap Improve this map ​ New Task 8/25 — 8/26 Map Layers Tas…" at bounding box center [784, 321] width 1568 height 573
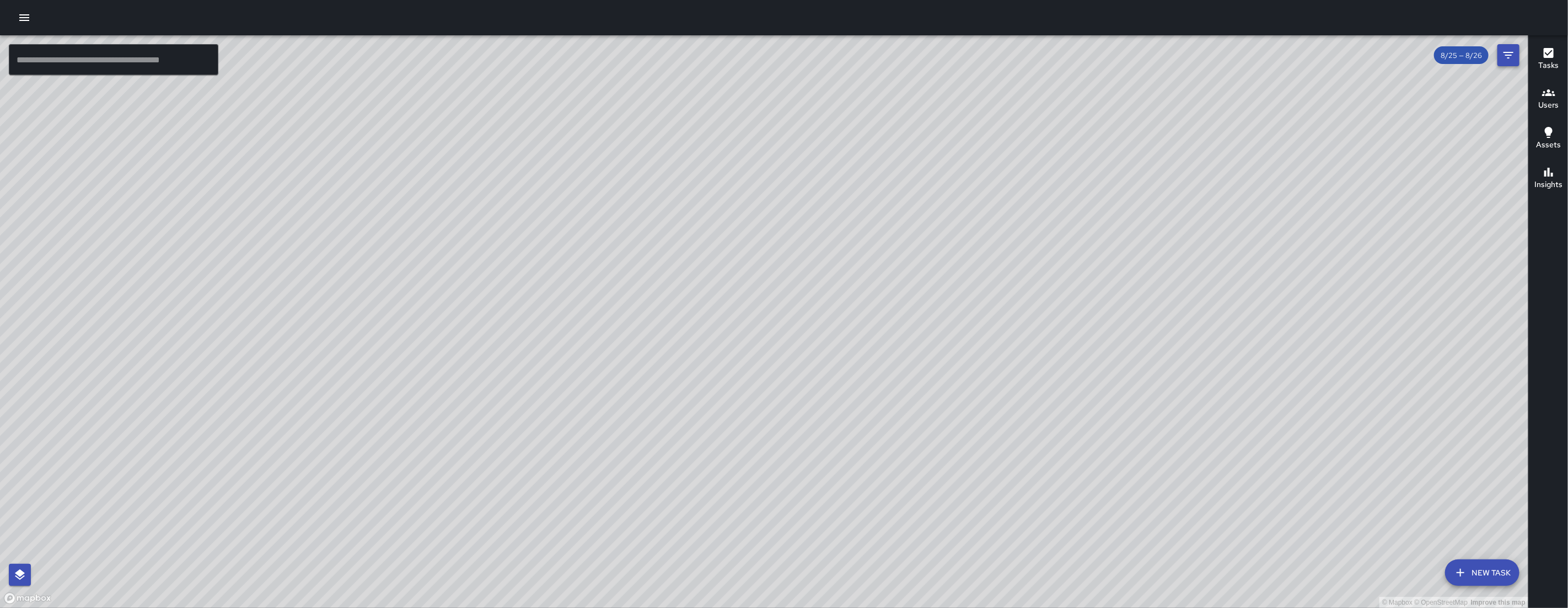
click at [1501, 57] on button "Filters" at bounding box center [1508, 55] width 22 height 22
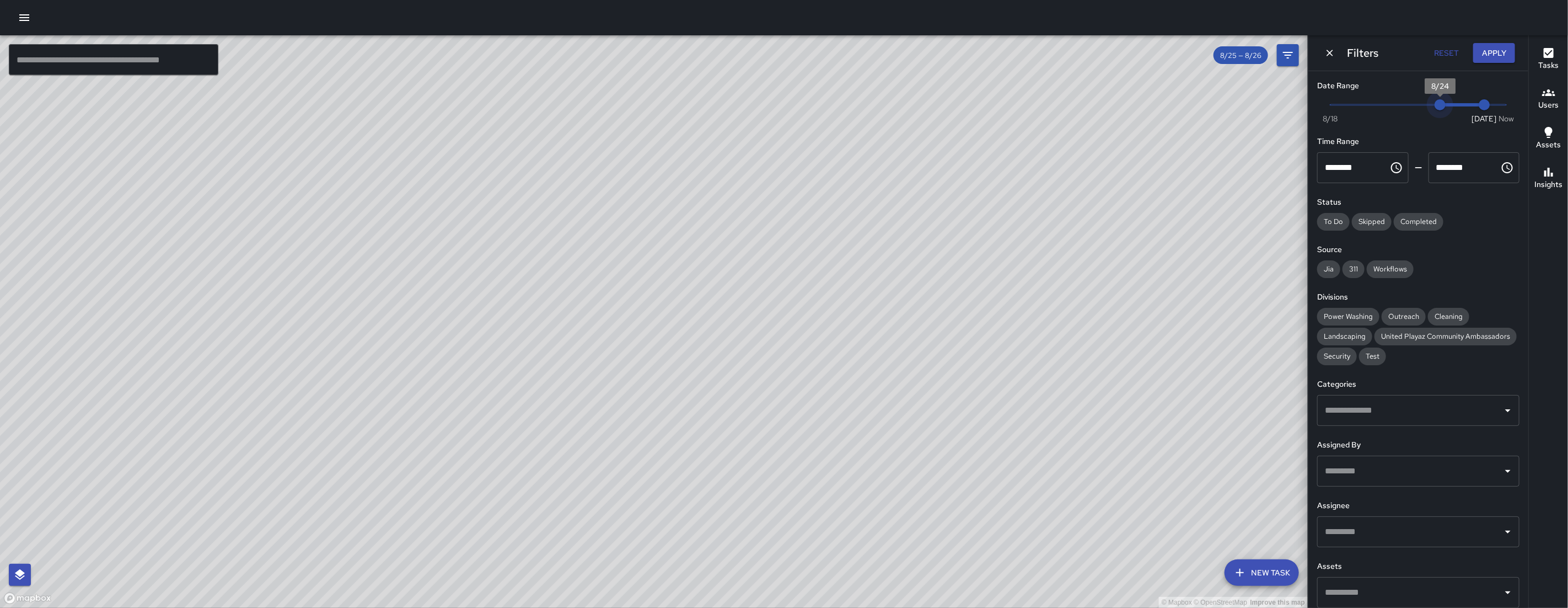
drag, startPoint x: 1439, startPoint y: 104, endPoint x: 1309, endPoint y: 106, distance: 130.0
click at [1397, 105] on span "Now Today 8/18 8/24 8/26" at bounding box center [1418, 104] width 176 height 16
drag, startPoint x: 1309, startPoint y: 106, endPoint x: 1275, endPoint y: 120, distance: 36.8
click at [1282, 109] on div "© Mapbox © OpenStreetMap Improve this map ​ New Task 8/25 — 8/26 Map Layers Tas…" at bounding box center [784, 321] width 1568 height 573
click at [1268, 131] on div "© Mapbox © OpenStreetMap Improve this map" at bounding box center [654, 321] width 1308 height 573
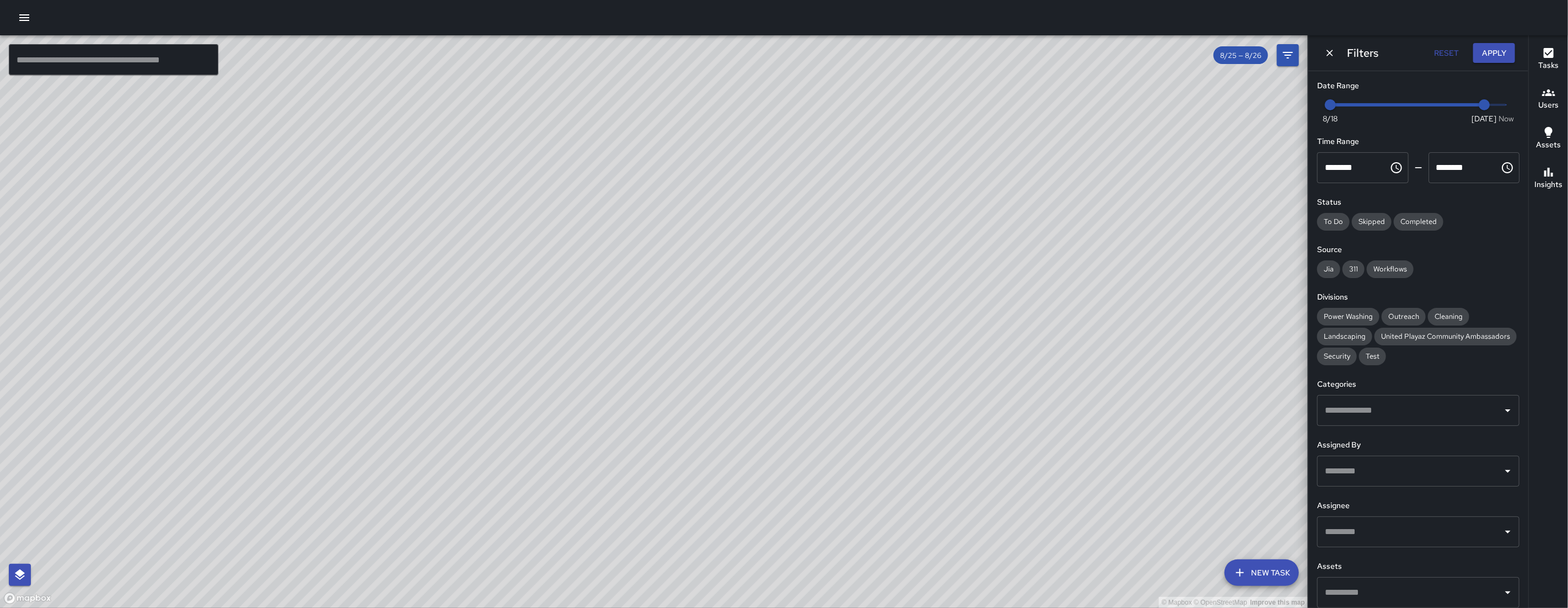
click at [1199, 239] on div "© Mapbox © OpenStreetMap Improve this map" at bounding box center [654, 321] width 1308 height 573
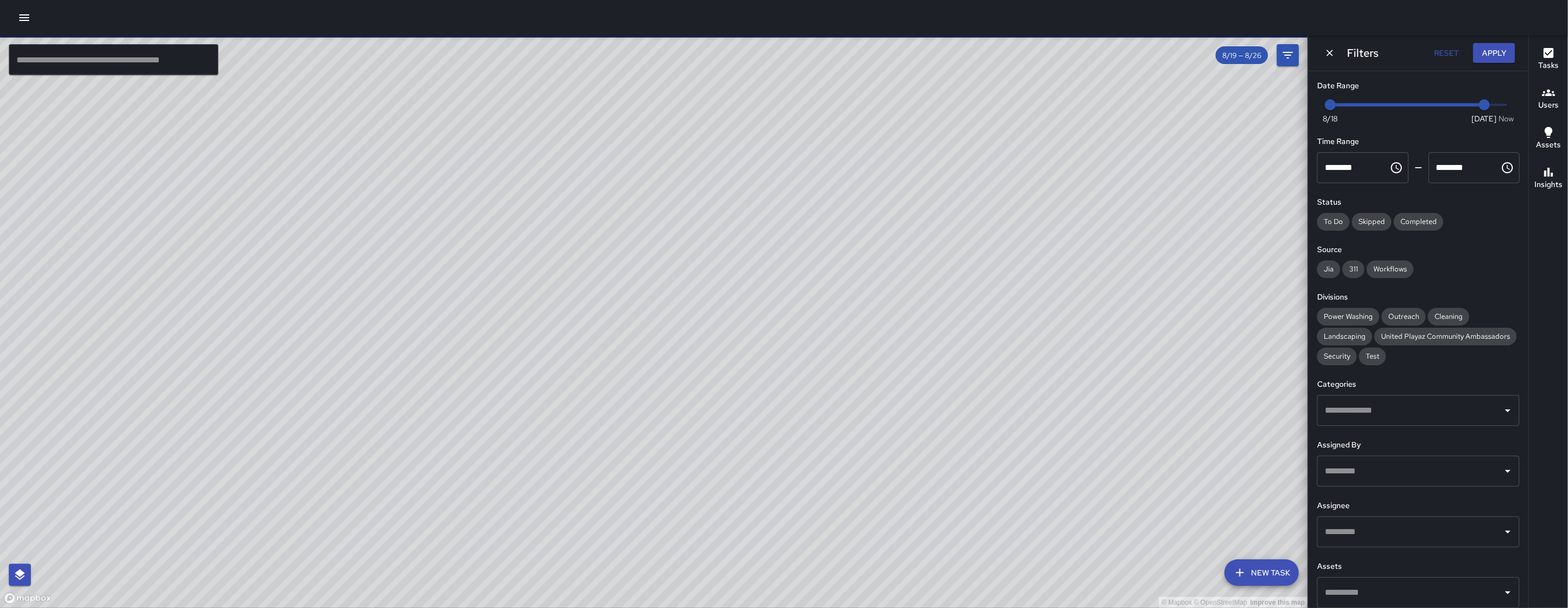
drag, startPoint x: 1278, startPoint y: 370, endPoint x: 923, endPoint y: 281, distance: 366.0
click at [923, 284] on div "© Mapbox © OpenStreetMap Improve this map" at bounding box center [654, 321] width 1308 height 573
click at [867, 495] on div "© Mapbox © OpenStreetMap Improve this map" at bounding box center [654, 321] width 1308 height 573
drag, startPoint x: 941, startPoint y: 404, endPoint x: 949, endPoint y: 447, distance: 43.7
click at [949, 447] on div "© Mapbox © OpenStreetMap Improve this map" at bounding box center [654, 321] width 1308 height 573
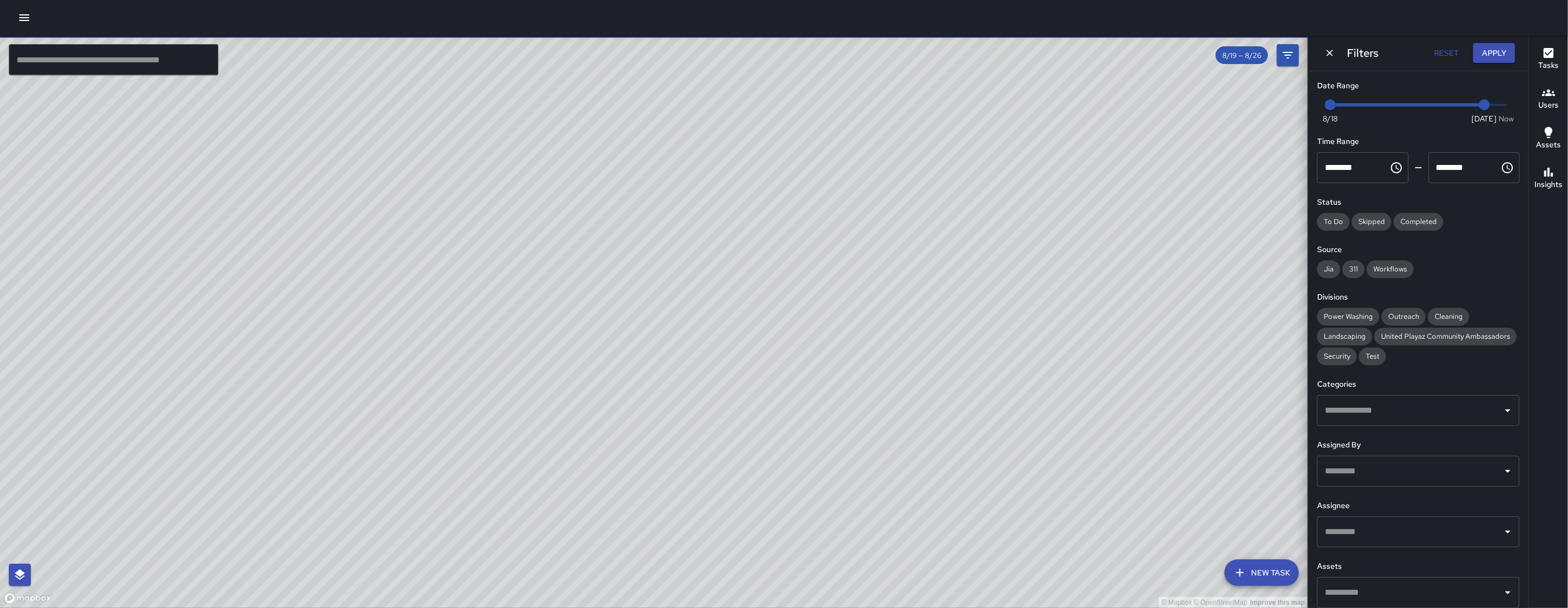
drag, startPoint x: 946, startPoint y: 452, endPoint x: 932, endPoint y: 407, distance: 47.1
click at [932, 408] on div "© Mapbox © OpenStreetMap Improve this map" at bounding box center [654, 321] width 1308 height 573
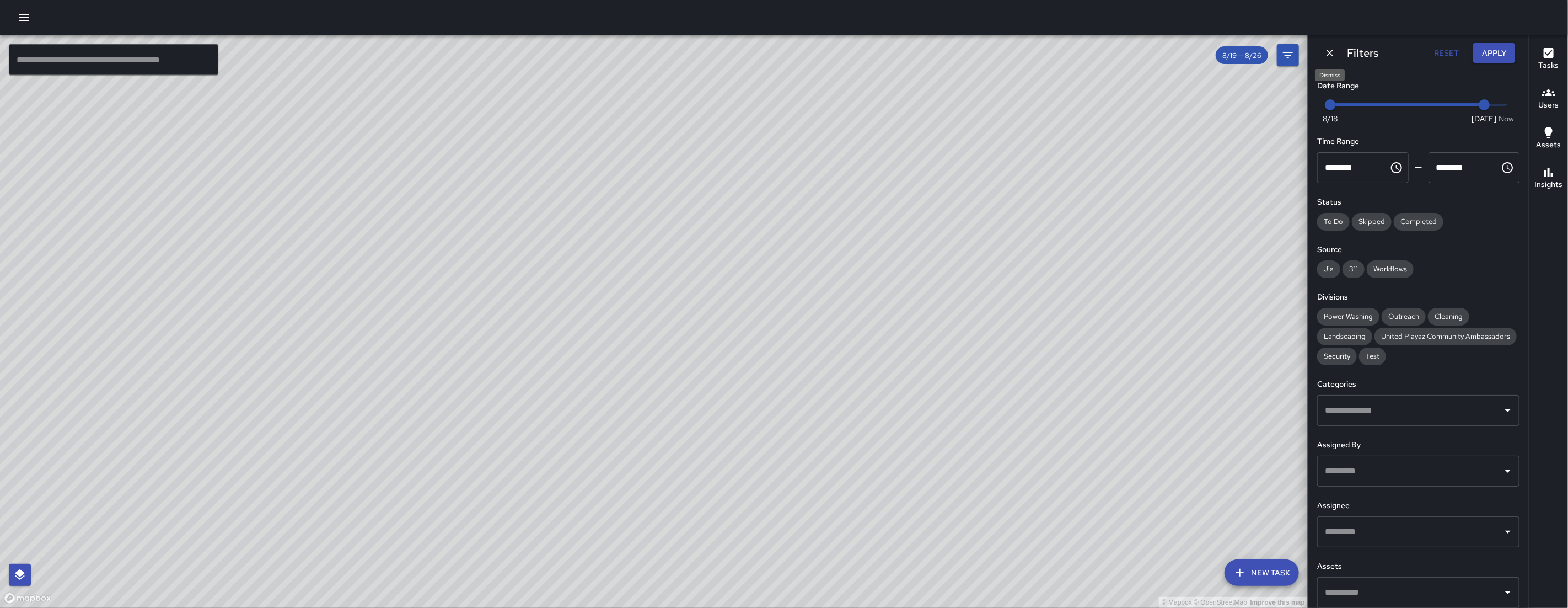
click at [1332, 54] on icon "Dismiss" at bounding box center [1330, 52] width 7 height 7
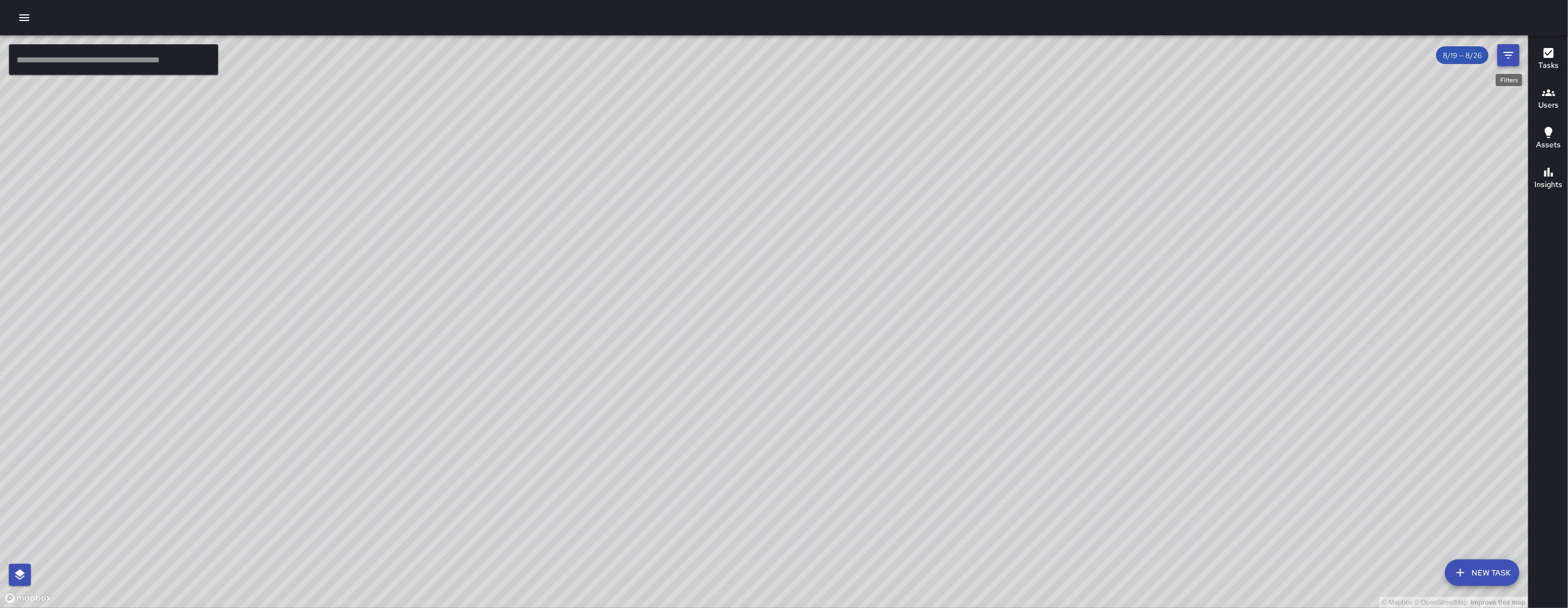
click at [1516, 49] on button "Filters" at bounding box center [1508, 55] width 22 height 22
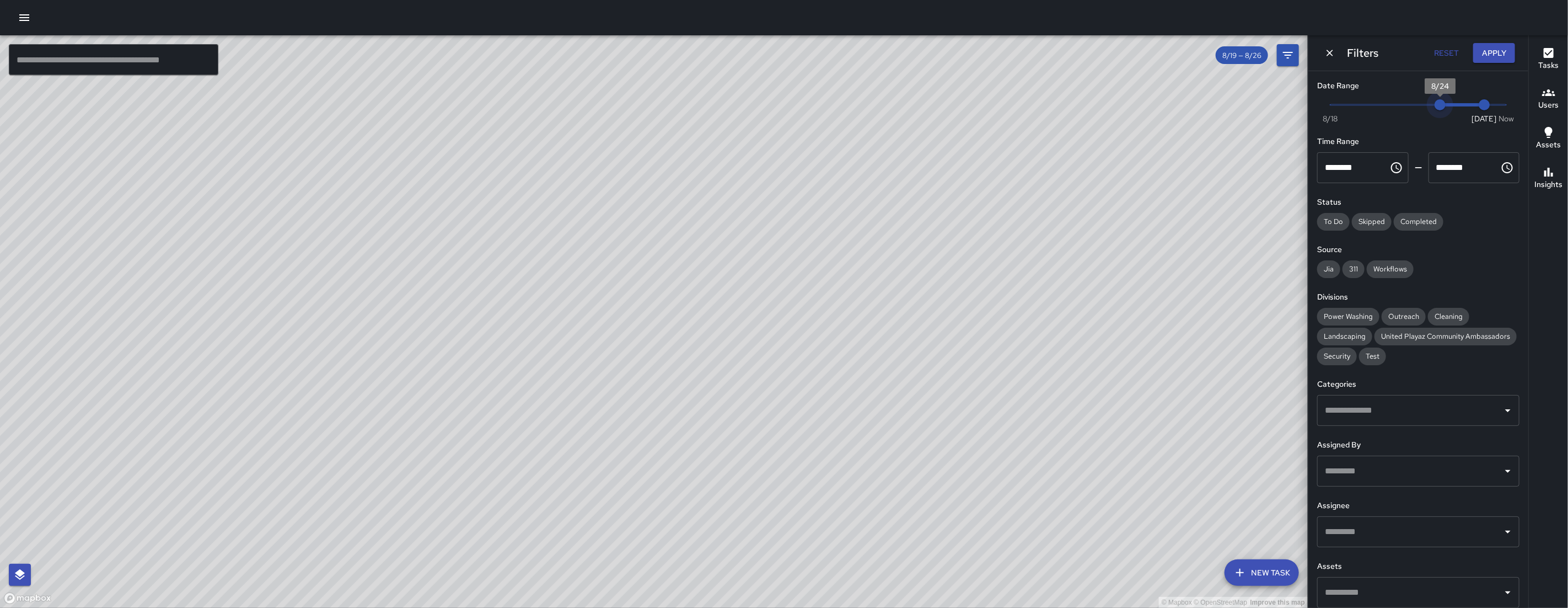
drag, startPoint x: 1350, startPoint y: 104, endPoint x: 1453, endPoint y: 113, distance: 103.4
click at [1453, 113] on span "Now Today 8/18 8/24 8/26" at bounding box center [1418, 104] width 176 height 16
click at [1446, 110] on span "8/24" at bounding box center [1440, 105] width 11 height 11
click at [1328, 49] on icon "Dismiss" at bounding box center [1330, 53] width 11 height 11
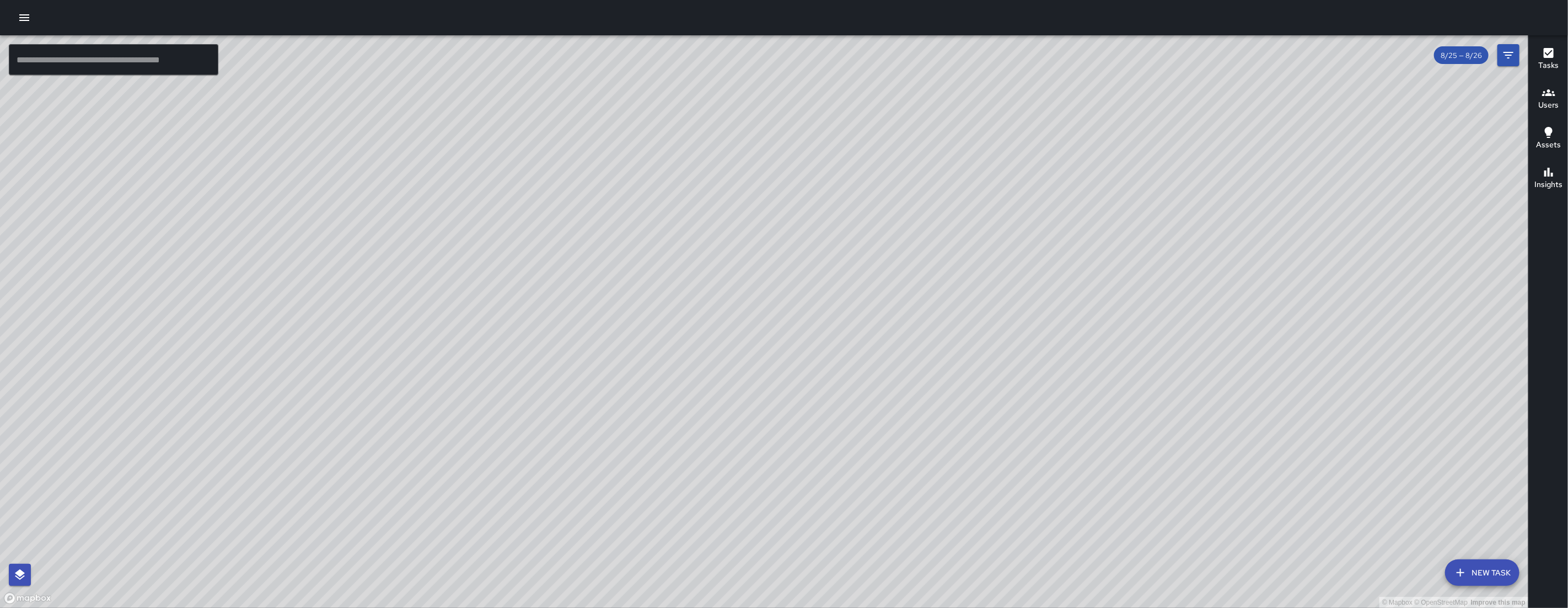
drag, startPoint x: 742, startPoint y: 249, endPoint x: 840, endPoint y: 391, distance: 172.5
click at [825, 368] on div "© Mapbox © OpenStreetMap Improve this map" at bounding box center [764, 321] width 1528 height 573
click at [840, 392] on div "© Mapbox © OpenStreetMap Improve this map" at bounding box center [764, 321] width 1528 height 573
click at [1502, 54] on icon "Filters" at bounding box center [1508, 55] width 13 height 13
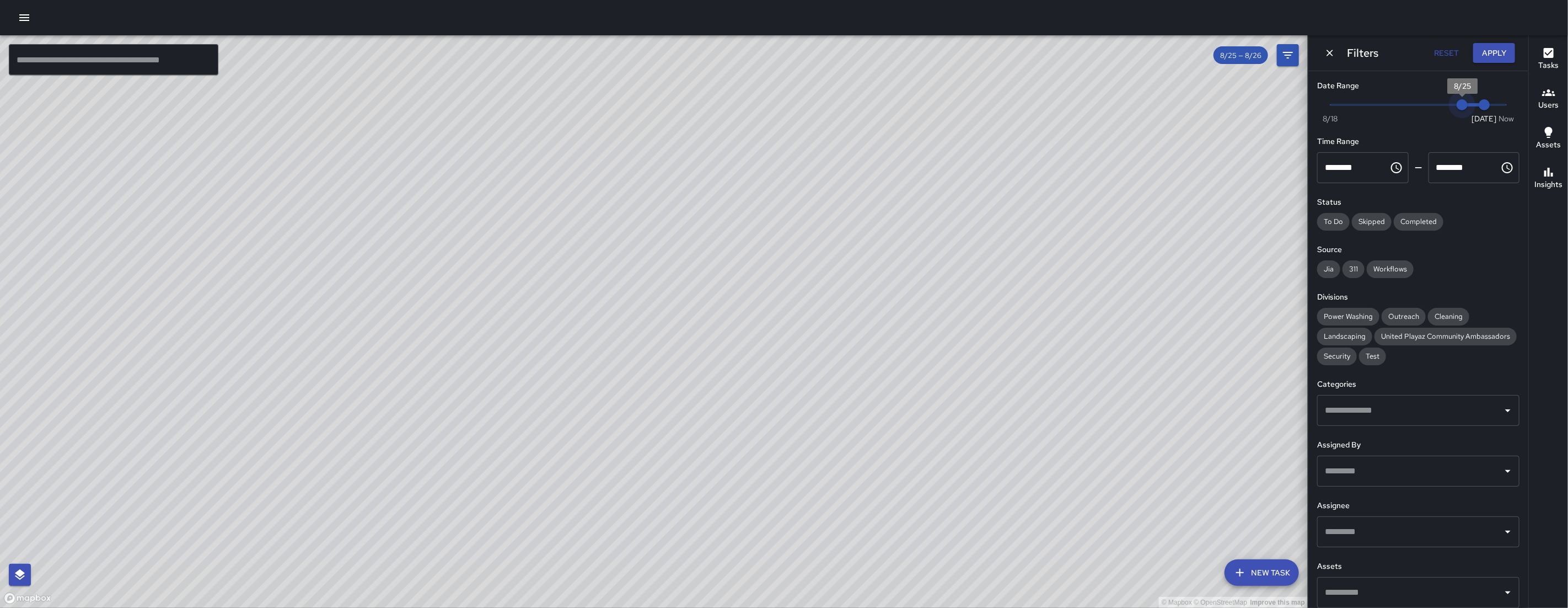
drag, startPoint x: 1453, startPoint y: 105, endPoint x: 1447, endPoint y: 105, distance: 6.0
click at [1456, 106] on span "8/25" at bounding box center [1462, 105] width 11 height 11
click at [1456, 105] on span "8/25" at bounding box center [1462, 105] width 11 height 11
type input "*"
click at [1456, 104] on span "8/25" at bounding box center [1462, 105] width 11 height 11
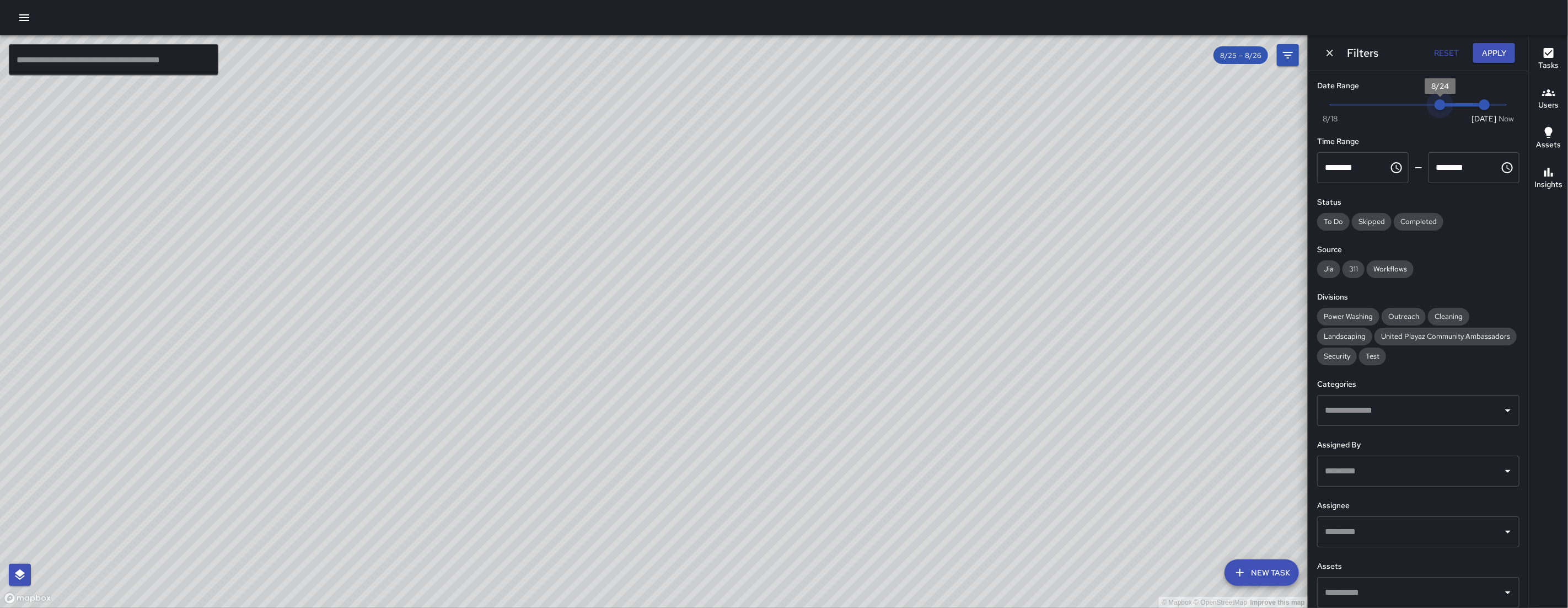
click at [1444, 104] on span "8/24" at bounding box center [1440, 105] width 11 height 11
type input "*"
drag, startPoint x: 1466, startPoint y: 106, endPoint x: 1455, endPoint y: 103, distance: 11.4
click at [1456, 103] on span "8/25" at bounding box center [1462, 105] width 11 height 11
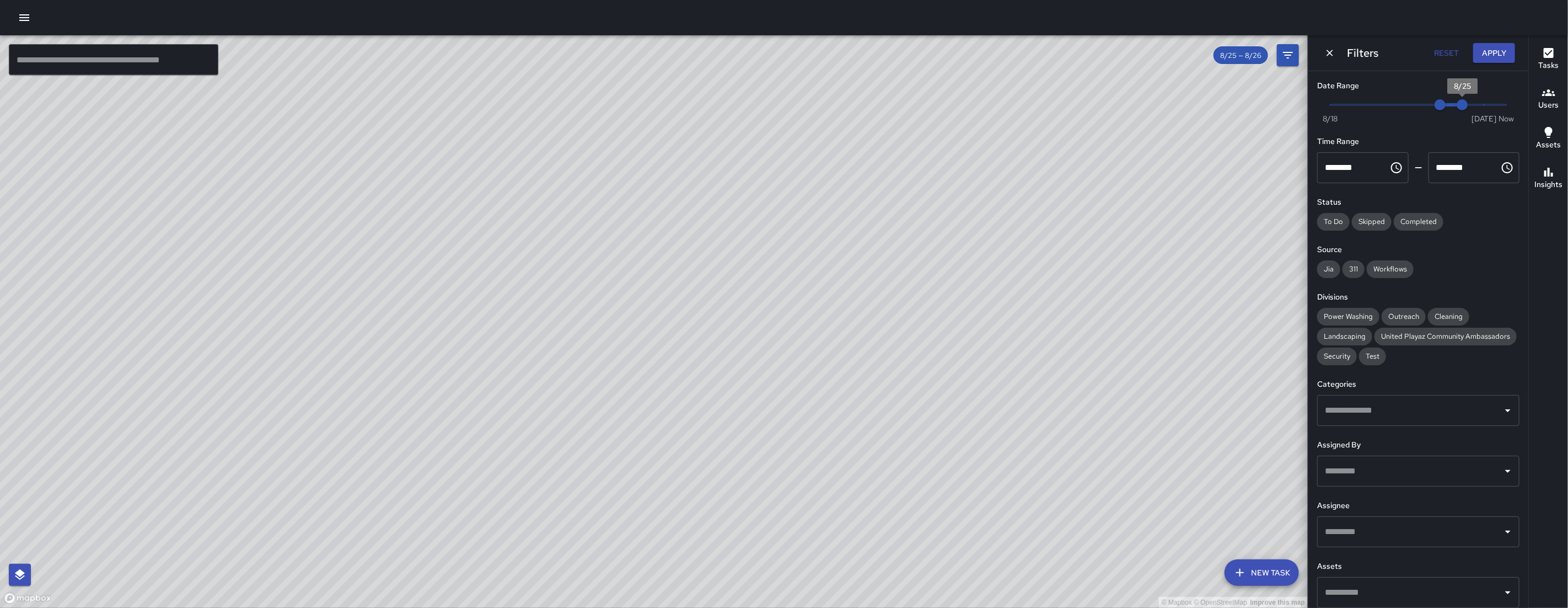
click at [1456, 103] on span "8/25" at bounding box center [1462, 105] width 11 height 11
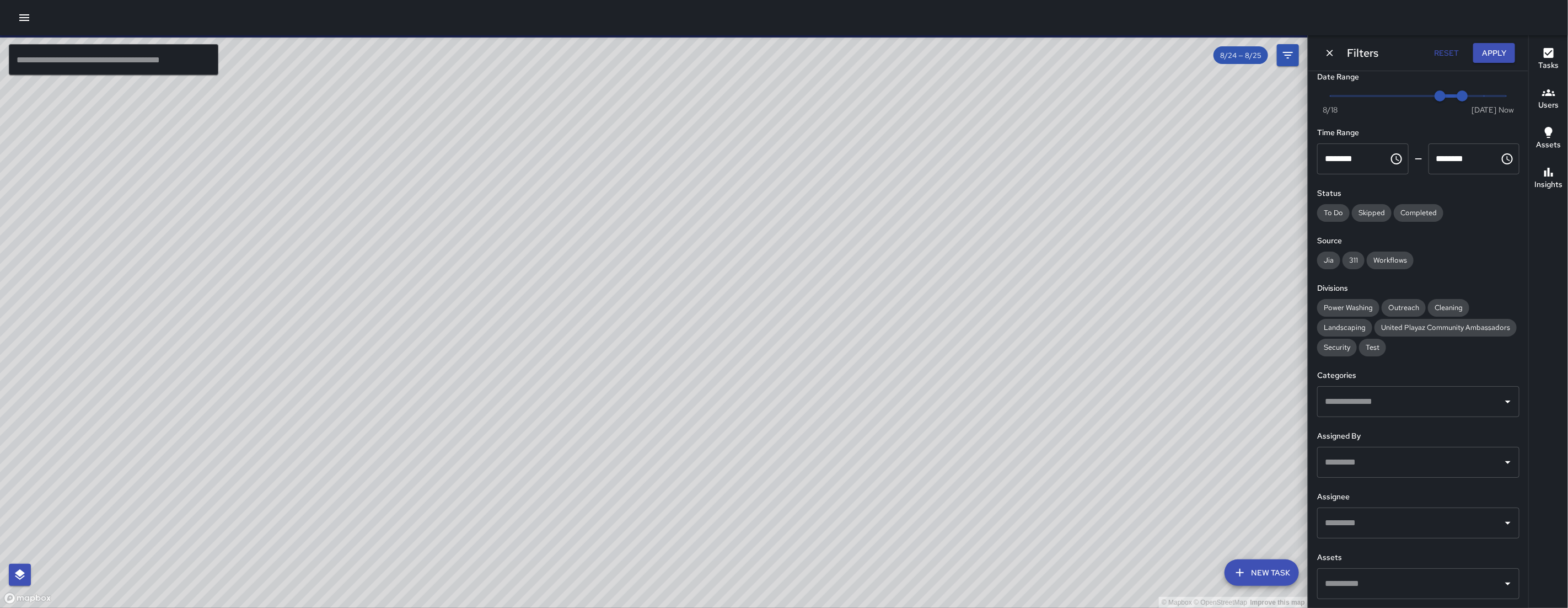
scroll to position [27, 0]
click at [1370, 516] on input "text" at bounding box center [1410, 523] width 176 height 21
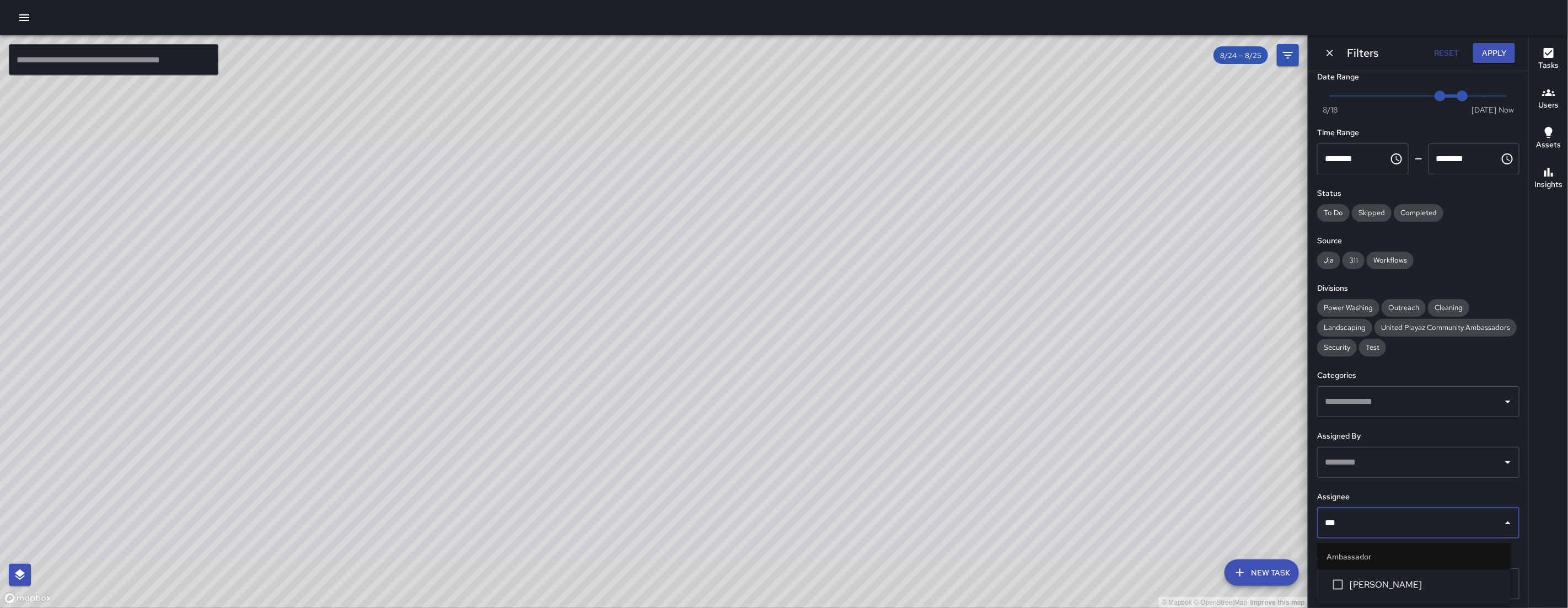
type input "****"
click at [1377, 578] on span "[PERSON_NAME]" at bounding box center [1426, 585] width 152 height 13
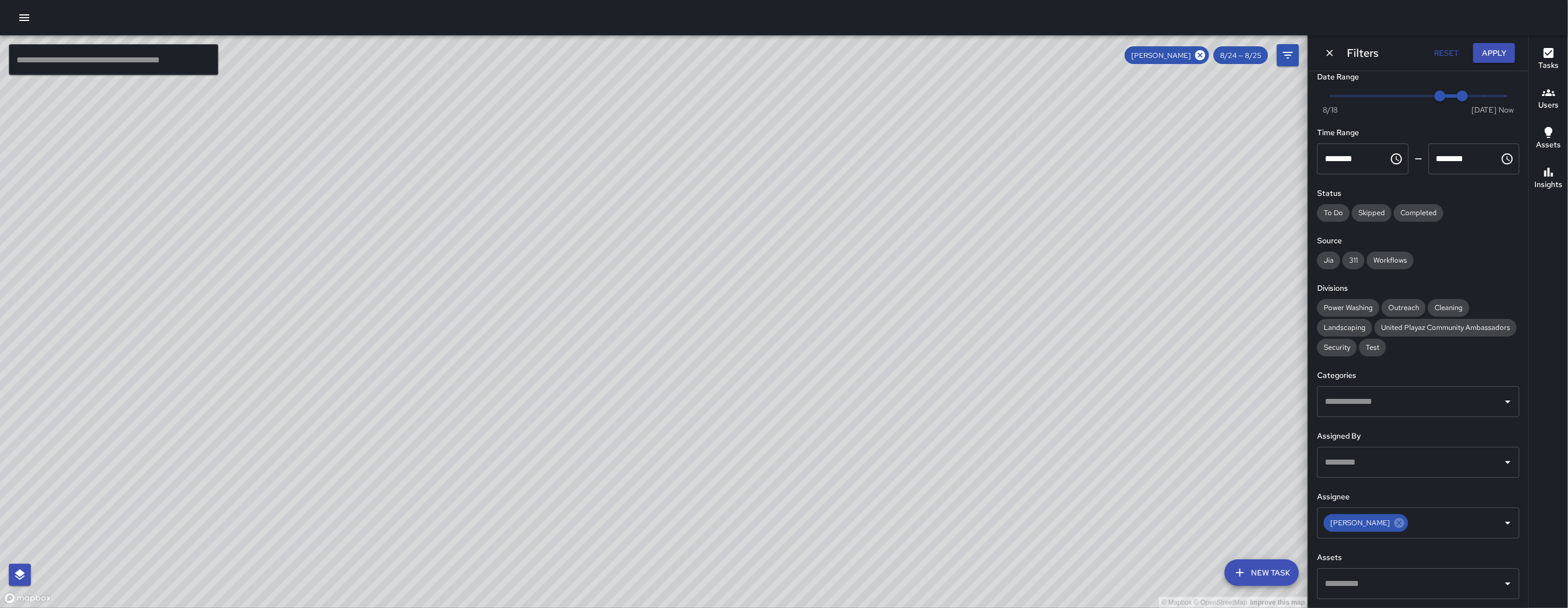
drag, startPoint x: 819, startPoint y: 315, endPoint x: 772, endPoint y: 275, distance: 61.7
click at [912, 528] on div "© Mapbox © OpenStreetMap Improve this map" at bounding box center [654, 321] width 1308 height 573
drag, startPoint x: 772, startPoint y: 275, endPoint x: 804, endPoint y: 465, distance: 192.7
click at [804, 464] on div "© Mapbox © OpenStreetMap Improve this map" at bounding box center [654, 321] width 1308 height 573
drag, startPoint x: 754, startPoint y: 339, endPoint x: 734, endPoint y: 398, distance: 62.3
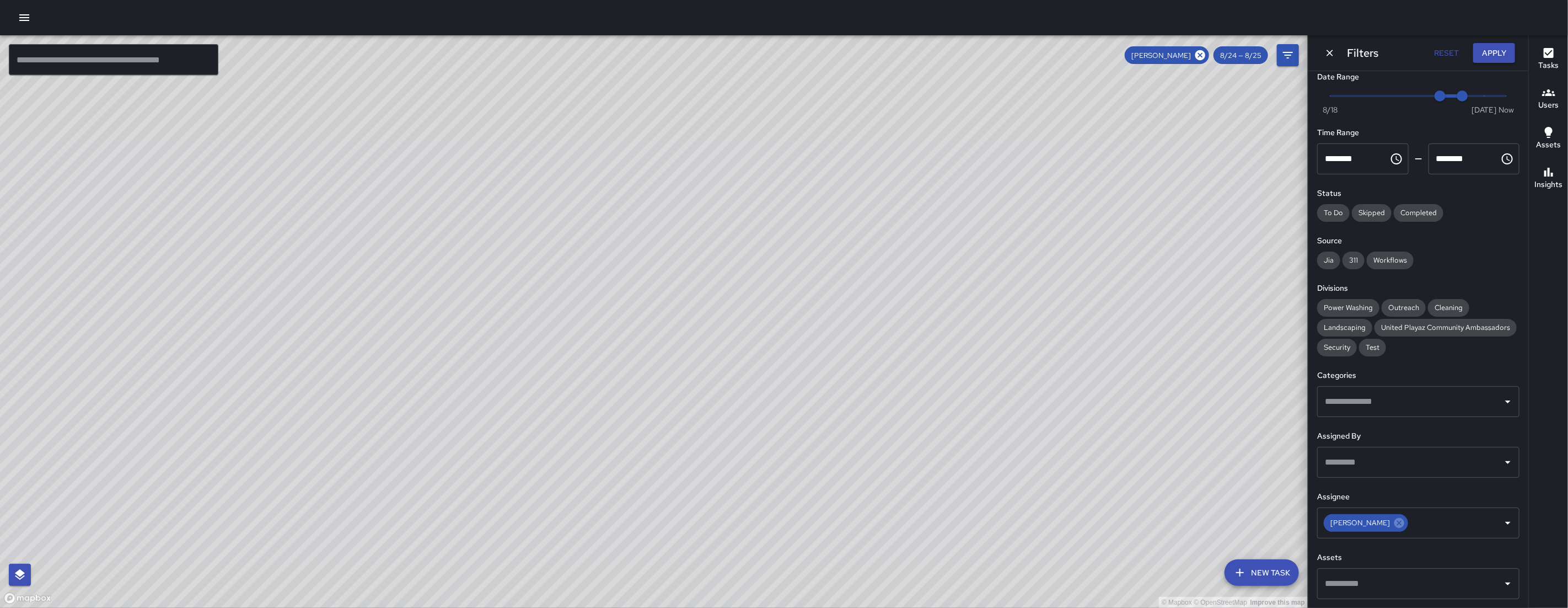
click at [767, 421] on div "© Mapbox © OpenStreetMap Improve this map" at bounding box center [654, 321] width 1308 height 573
drag, startPoint x: 425, startPoint y: 323, endPoint x: 409, endPoint y: 306, distance: 23.3
click at [425, 363] on div "© Mapbox © OpenStreetMap Improve this map" at bounding box center [654, 321] width 1308 height 573
drag, startPoint x: 605, startPoint y: 263, endPoint x: 587, endPoint y: 344, distance: 83.0
click at [587, 344] on div "© Mapbox © OpenStreetMap Improve this map" at bounding box center [654, 321] width 1308 height 573
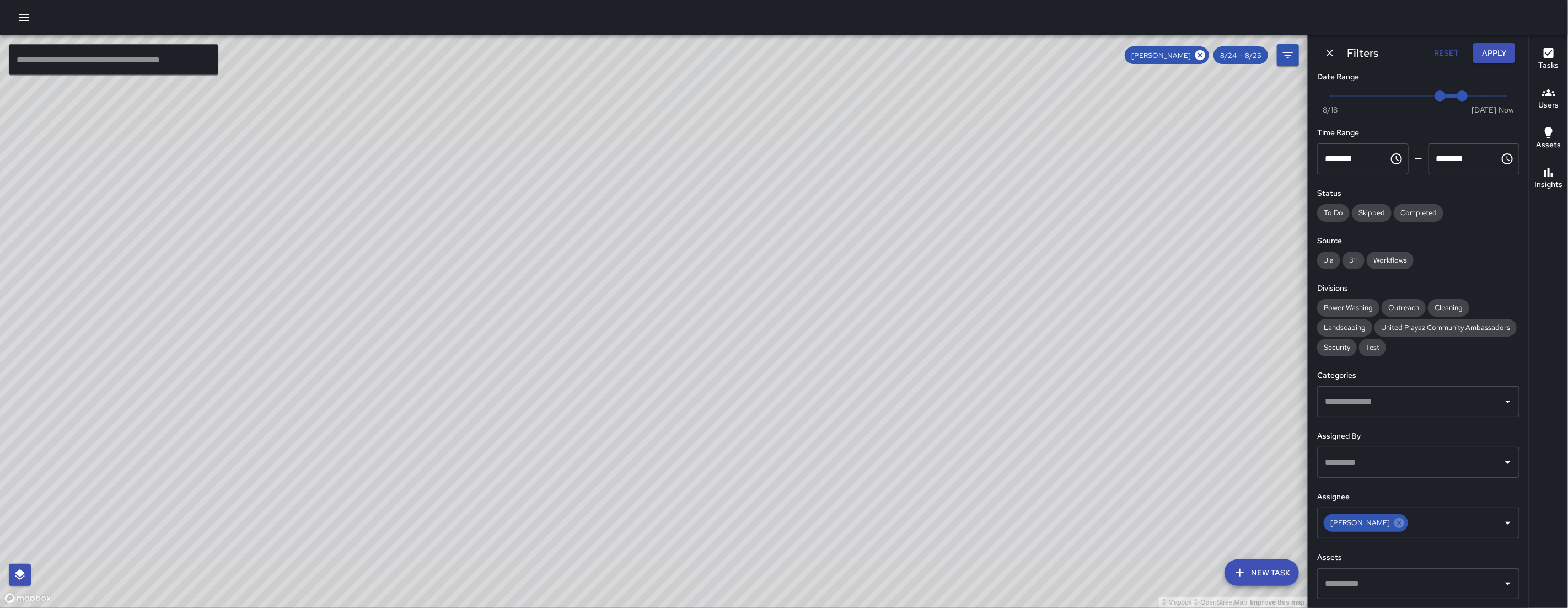
click at [587, 344] on div "© Mapbox © OpenStreetMap Improve this map" at bounding box center [654, 321] width 1308 height 573
click at [1201, 59] on icon at bounding box center [1200, 55] width 10 height 10
drag, startPoint x: 946, startPoint y: 346, endPoint x: 1162, endPoint y: 241, distance: 240.2
click at [1166, 229] on div "© Mapbox © OpenStreetMap Improve this map" at bounding box center [654, 321] width 1308 height 573
drag, startPoint x: 476, startPoint y: 387, endPoint x: 365, endPoint y: 330, distance: 124.8
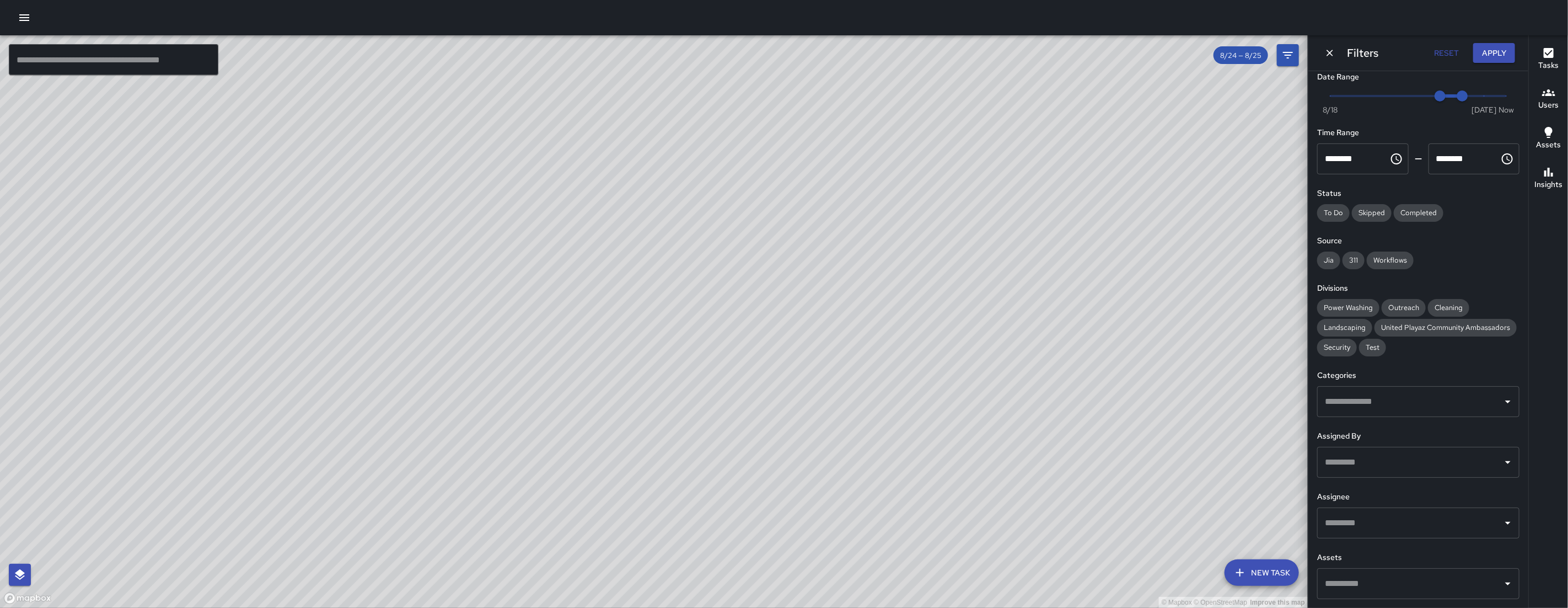
click at [396, 349] on div "© Mapbox © OpenStreetMap Improve this map" at bounding box center [654, 321] width 1308 height 573
click at [360, 326] on div "© Mapbox © OpenStreetMap Improve this map" at bounding box center [654, 321] width 1308 height 573
drag, startPoint x: 609, startPoint y: 258, endPoint x: 369, endPoint y: 211, distance: 244.6
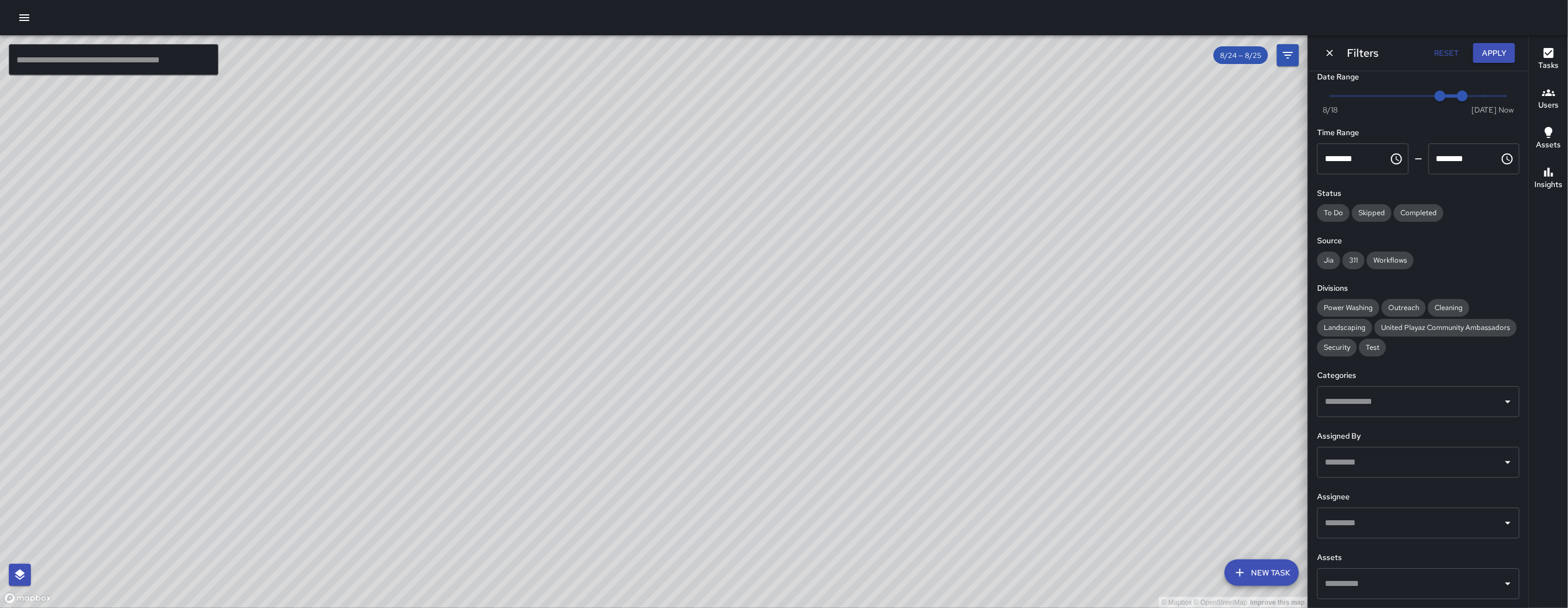
click at [381, 213] on div "© Mapbox © OpenStreetMap Improve this map" at bounding box center [654, 321] width 1308 height 573
click at [369, 211] on div "© Mapbox © OpenStreetMap Improve this map" at bounding box center [654, 321] width 1308 height 573
type input "*"
drag, startPoint x: 1464, startPoint y: 76, endPoint x: 1498, endPoint y: 80, distance: 34.2
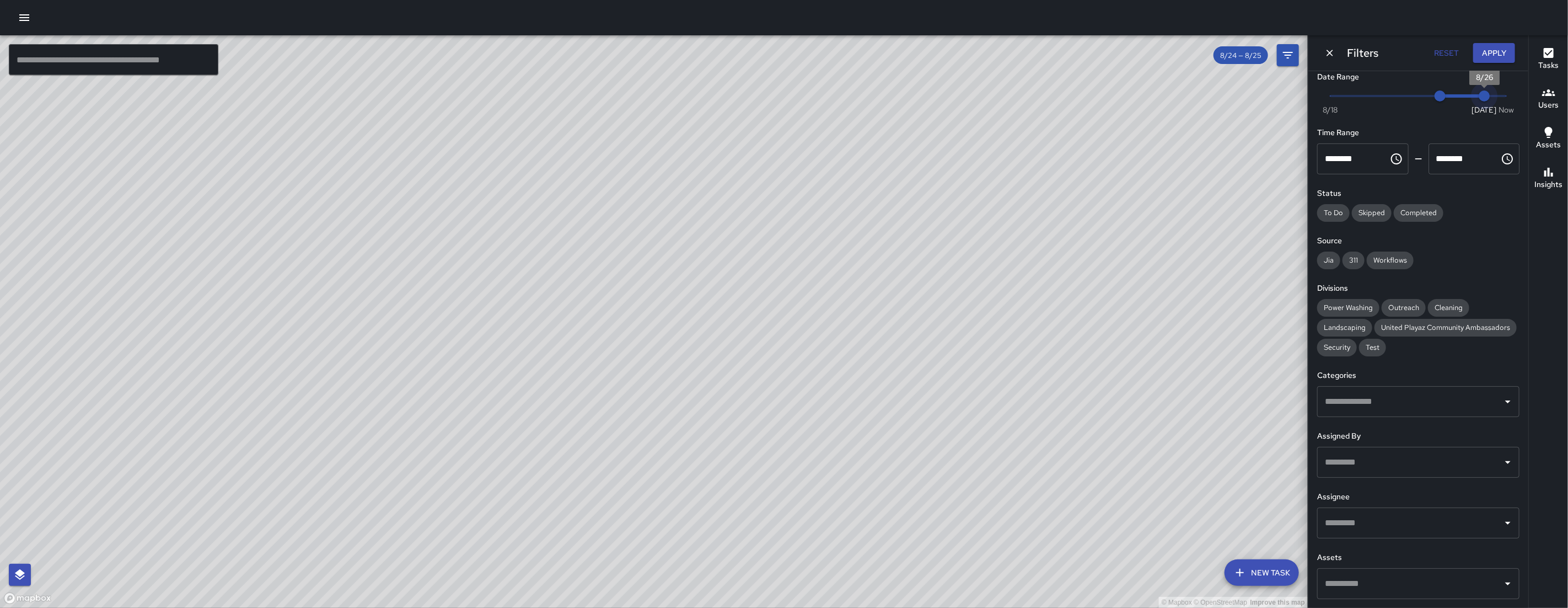
click at [1490, 90] on span "8/26" at bounding box center [1484, 96] width 11 height 11
click at [1501, 90] on span "11:50 am" at bounding box center [1506, 96] width 11 height 11
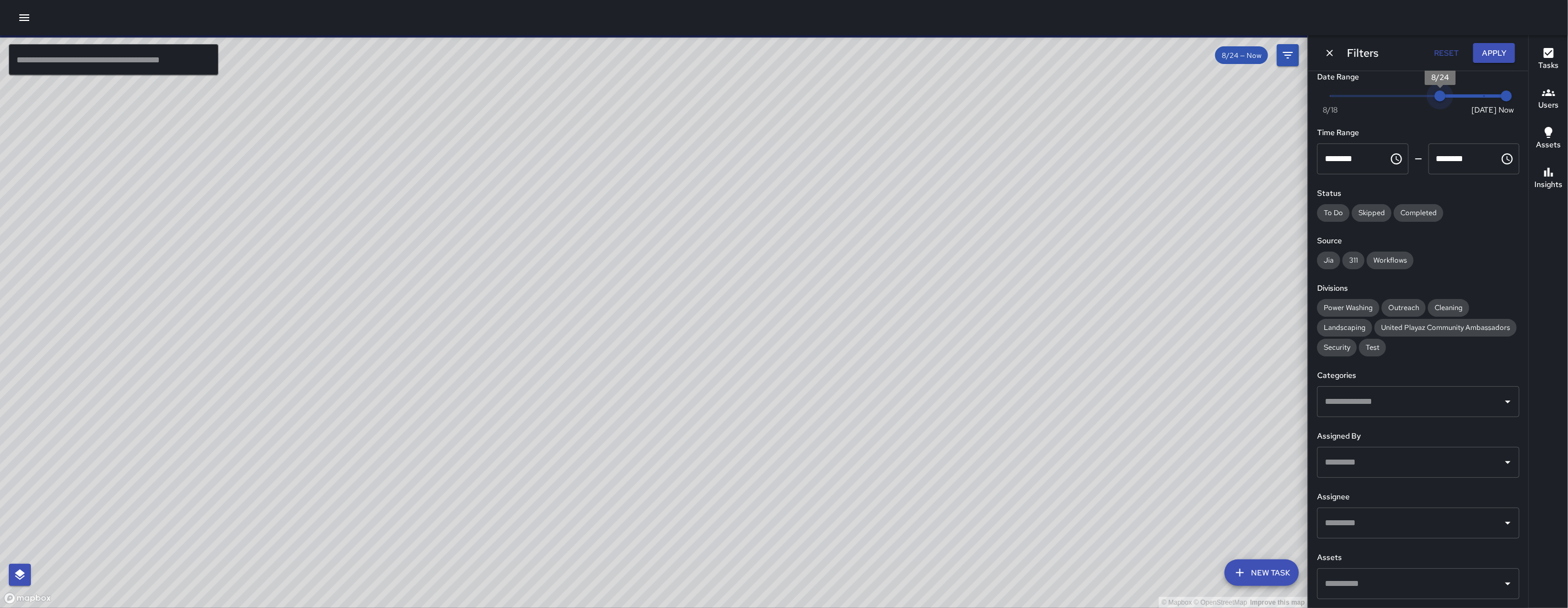
type input "*"
drag, startPoint x: 1439, startPoint y: 84, endPoint x: 1453, endPoint y: 84, distance: 14.0
click at [1446, 90] on span "8/24" at bounding box center [1440, 96] width 11 height 11
click at [1456, 90] on span "8/25" at bounding box center [1462, 96] width 11 height 11
click at [1478, 90] on span "8/26" at bounding box center [1484, 96] width 11 height 11
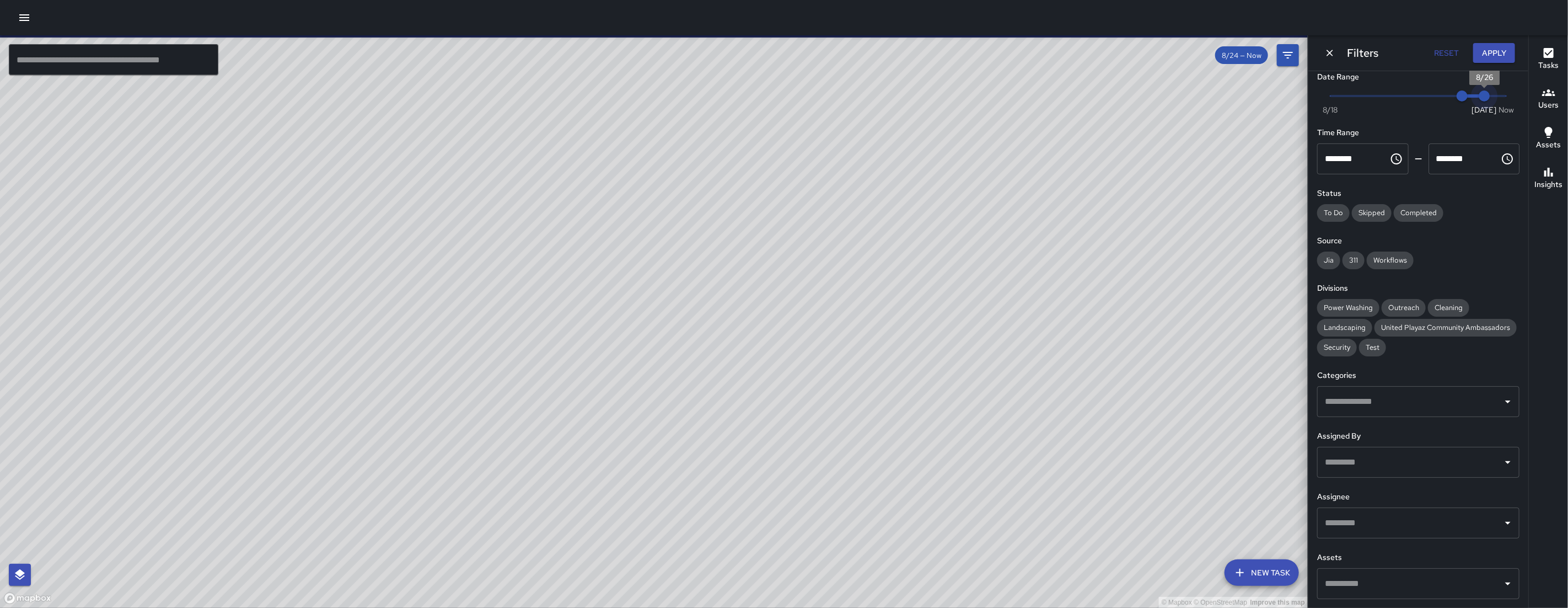
click at [1466, 88] on span "Now Today 8/18 8/25 8/26" at bounding box center [1418, 96] width 176 height 16
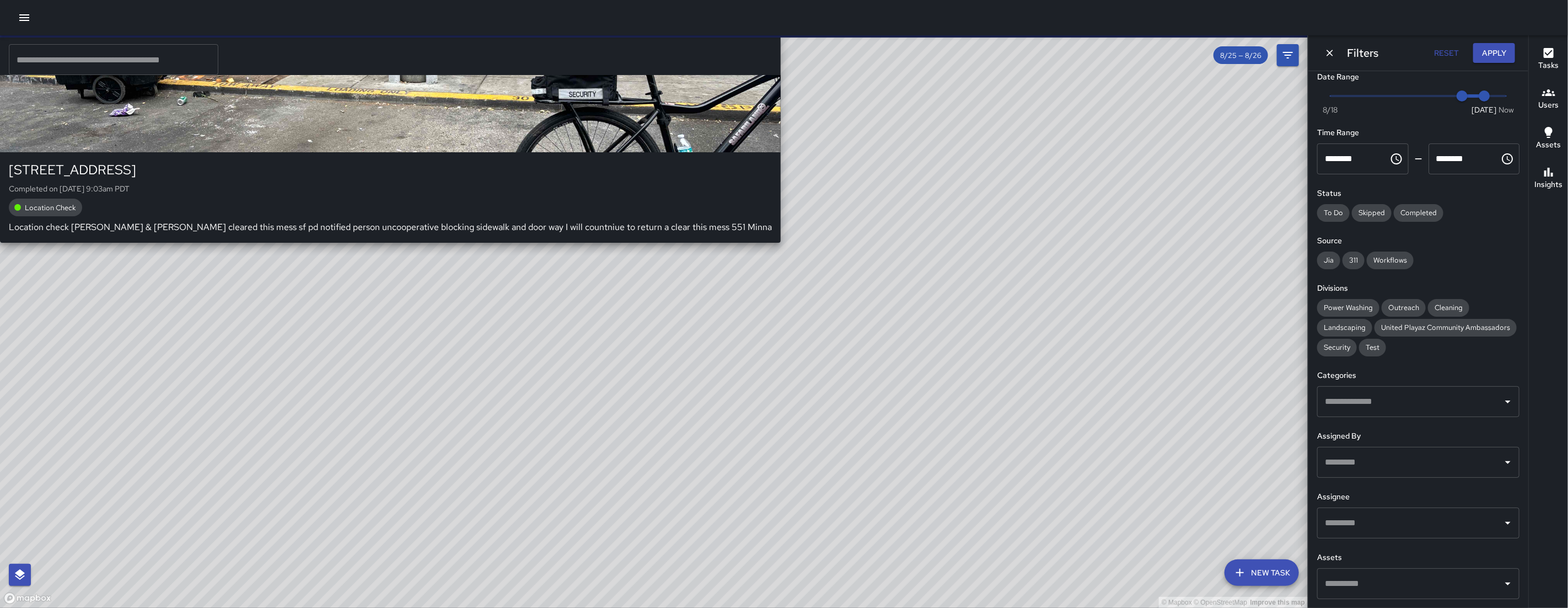
click at [389, 290] on div "© Mapbox © OpenStreetMap Improve this map SK SEAN KELLEY 550 Minna Street Compl…" at bounding box center [654, 321] width 1308 height 573
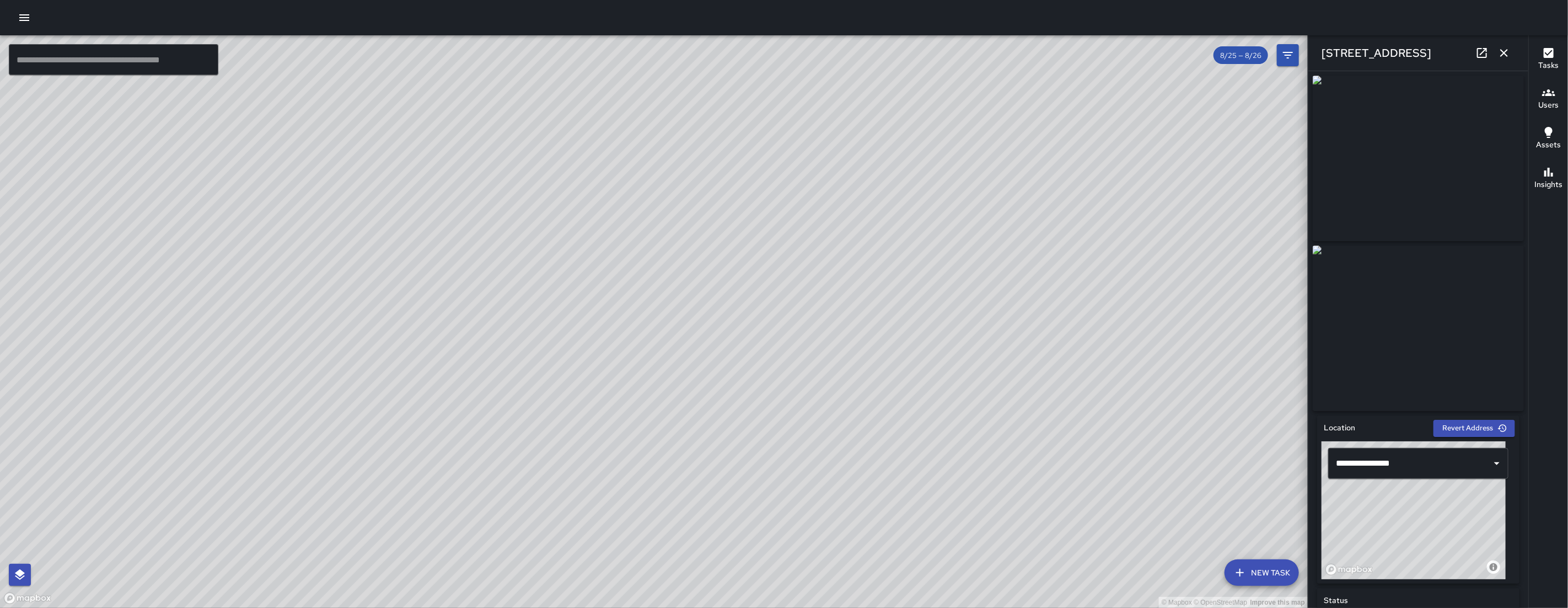
scroll to position [565, 0]
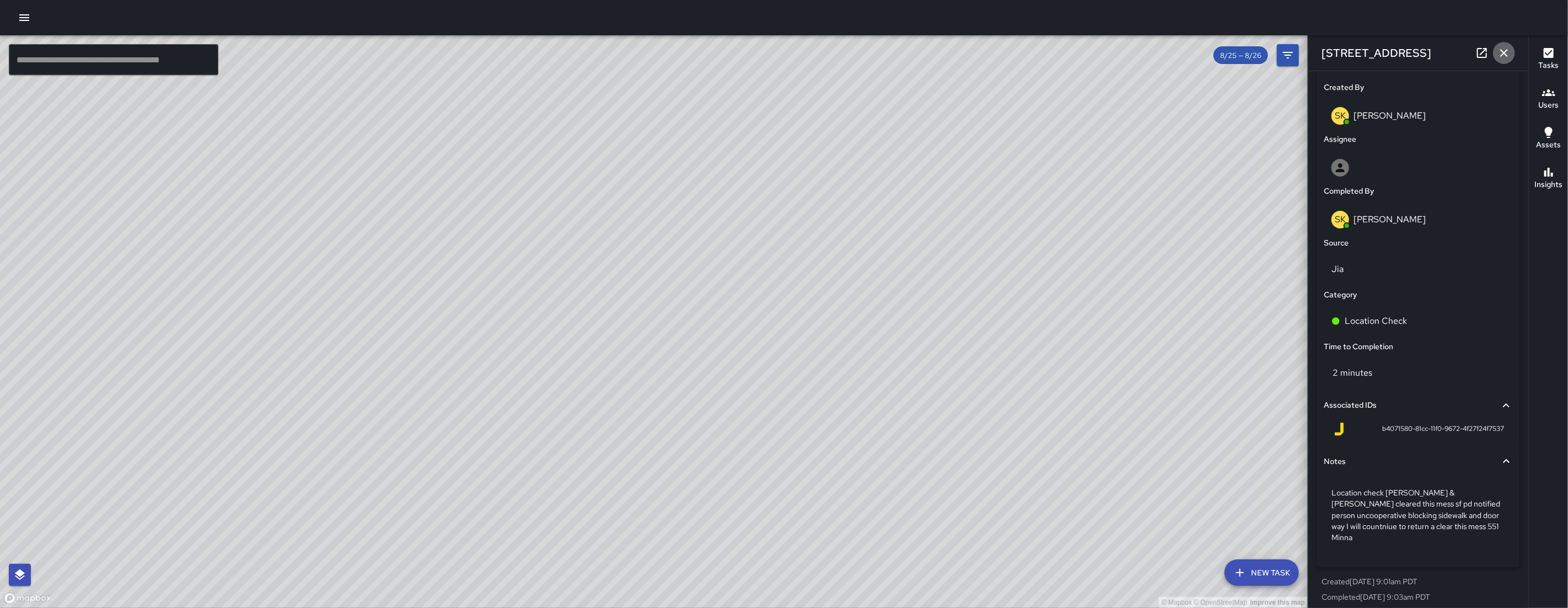
click at [1507, 51] on icon "button" at bounding box center [1504, 53] width 13 height 13
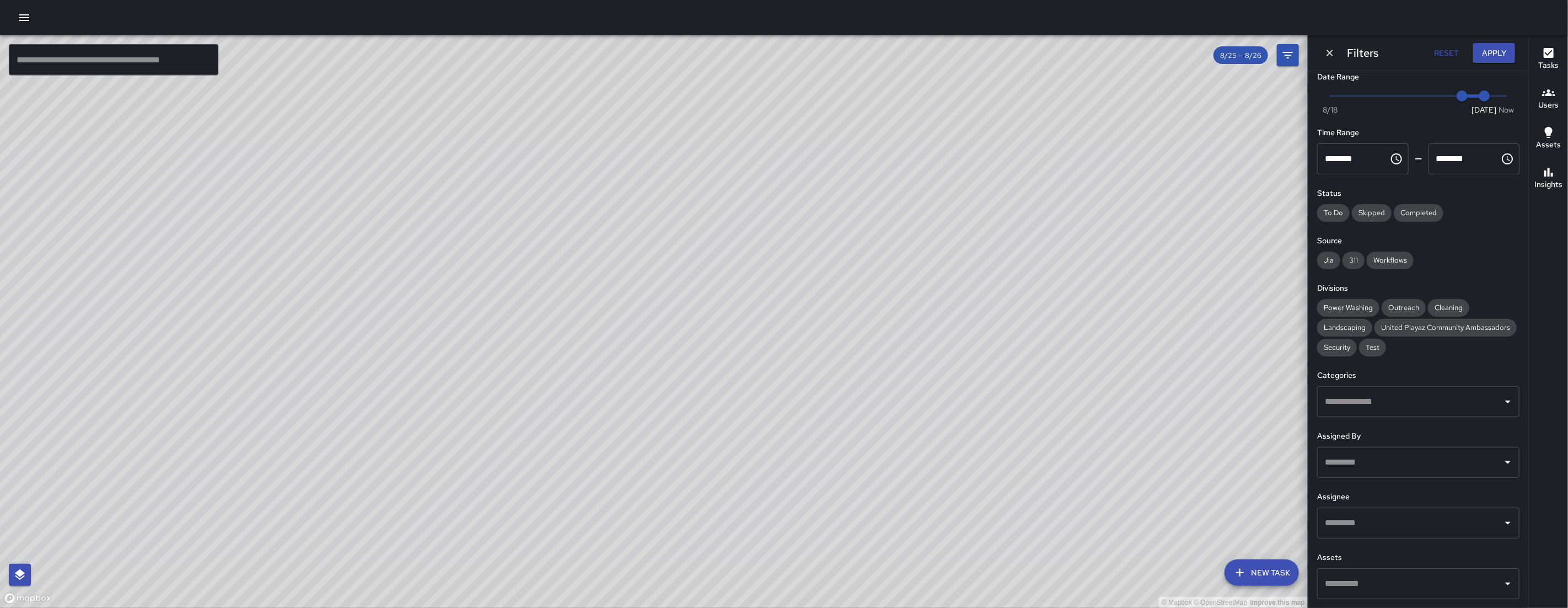
drag, startPoint x: 898, startPoint y: 379, endPoint x: 778, endPoint y: 327, distance: 130.8
click at [544, 252] on div "© Mapbox © OpenStreetMap Improve this map" at bounding box center [654, 321] width 1308 height 573
drag, startPoint x: 920, startPoint y: 382, endPoint x: 595, endPoint y: 213, distance: 366.3
click at [595, 213] on div "© Mapbox © OpenStreetMap Improve this map" at bounding box center [654, 321] width 1308 height 573
drag, startPoint x: 933, startPoint y: 307, endPoint x: 854, endPoint y: 281, distance: 83.2
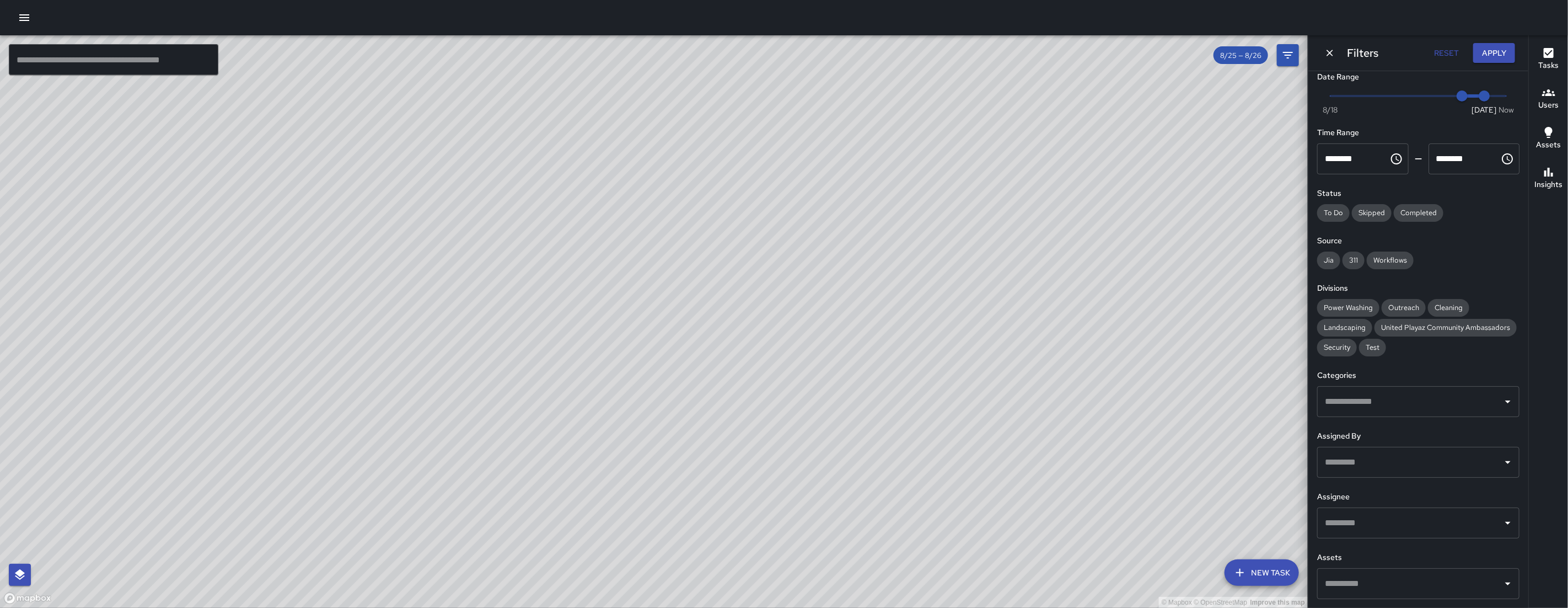
click at [848, 275] on div "© Mapbox © OpenStreetMap Improve this map" at bounding box center [654, 321] width 1308 height 573
drag, startPoint x: 915, startPoint y: 331, endPoint x: 753, endPoint y: 231, distance: 190.4
click at [753, 231] on div "© Mapbox © OpenStreetMap Improve this map NV Nicolas Vega 1098 Harrison Street …" at bounding box center [654, 321] width 1308 height 573
drag, startPoint x: 670, startPoint y: 281, endPoint x: 656, endPoint y: 329, distance: 50.0
click at [670, 465] on div "© Mapbox © OpenStreetMap Improve this map" at bounding box center [654, 321] width 1308 height 573
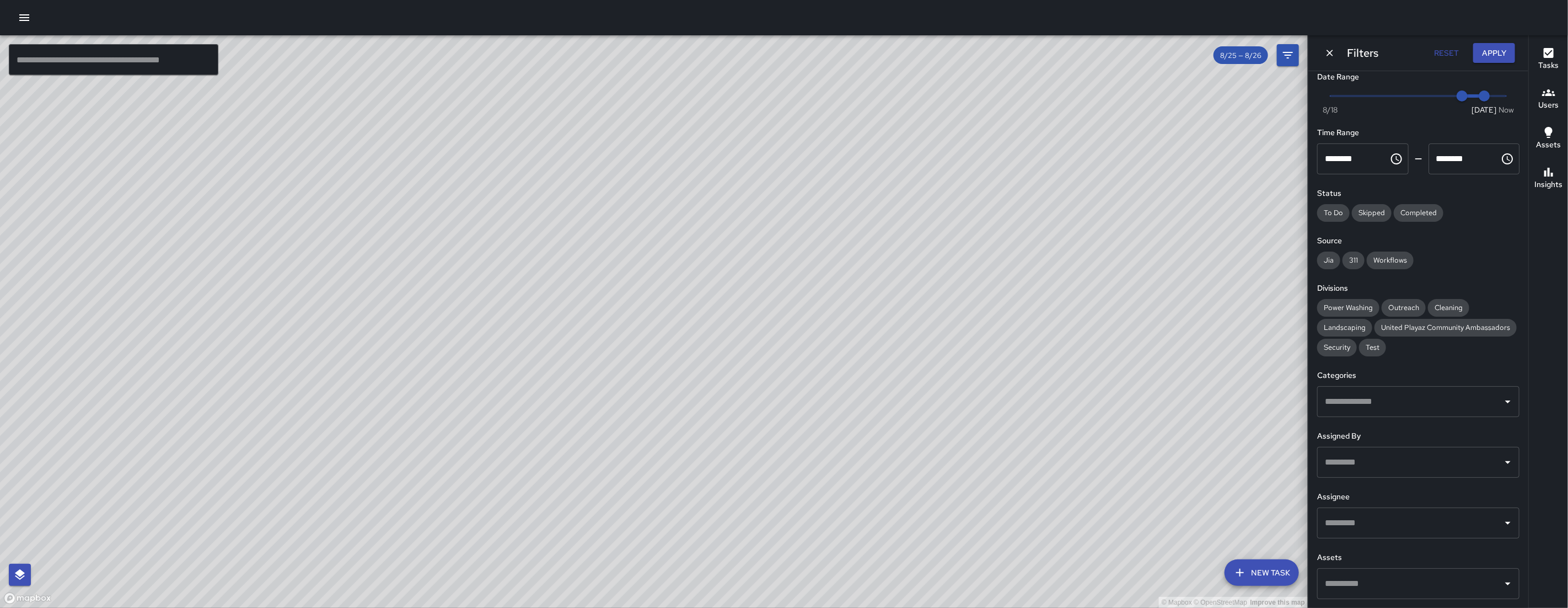
drag, startPoint x: 656, startPoint y: 284, endPoint x: 638, endPoint y: 460, distance: 176.9
click at [638, 460] on div "© Mapbox © OpenStreetMap Improve this map" at bounding box center [654, 321] width 1308 height 573
type input "*"
drag, startPoint x: 1481, startPoint y: 78, endPoint x: 1509, endPoint y: 82, distance: 28.3
click at [1507, 88] on div "Now Today 8/18 8/25 12:01 pm" at bounding box center [1418, 103] width 202 height 30
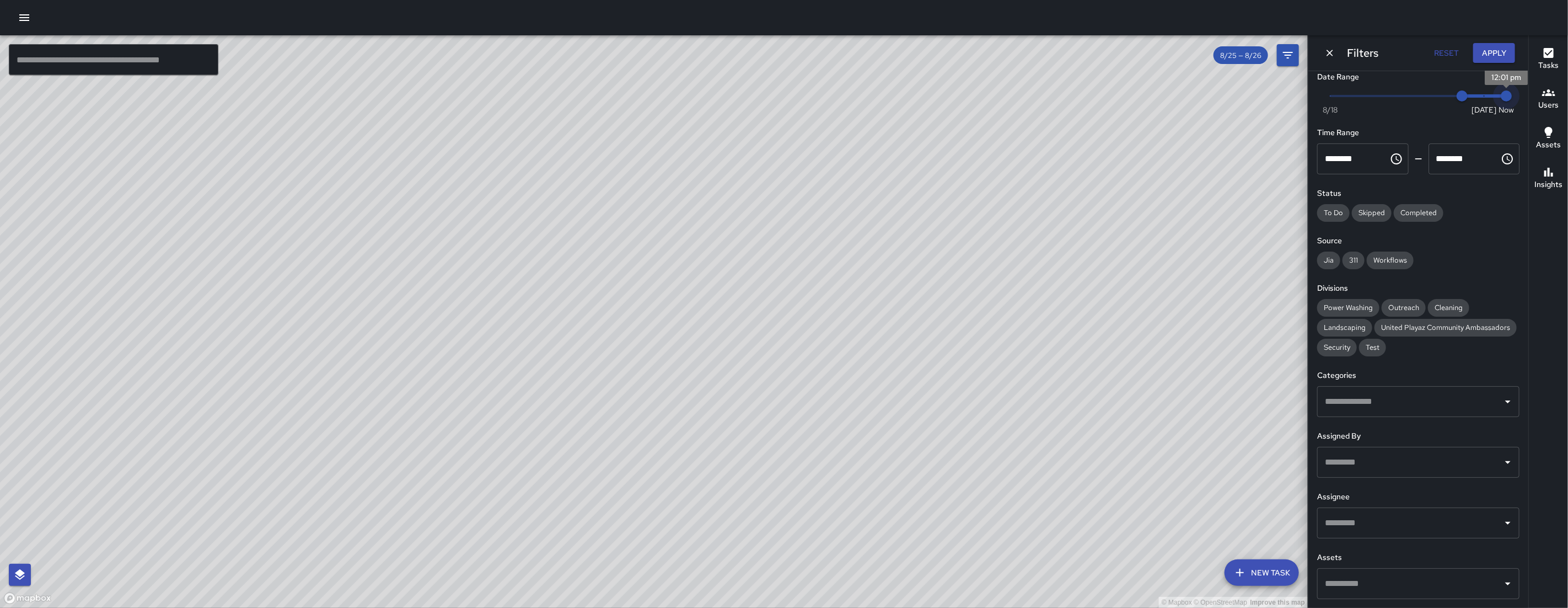
click at [1509, 88] on div "Now Today 8/18 8/25 12:01 pm" at bounding box center [1418, 103] width 202 height 30
click at [1467, 90] on span "8/25" at bounding box center [1462, 96] width 11 height 11
type input "*"
click at [1330, 50] on icon "Dismiss" at bounding box center [1330, 53] width 11 height 11
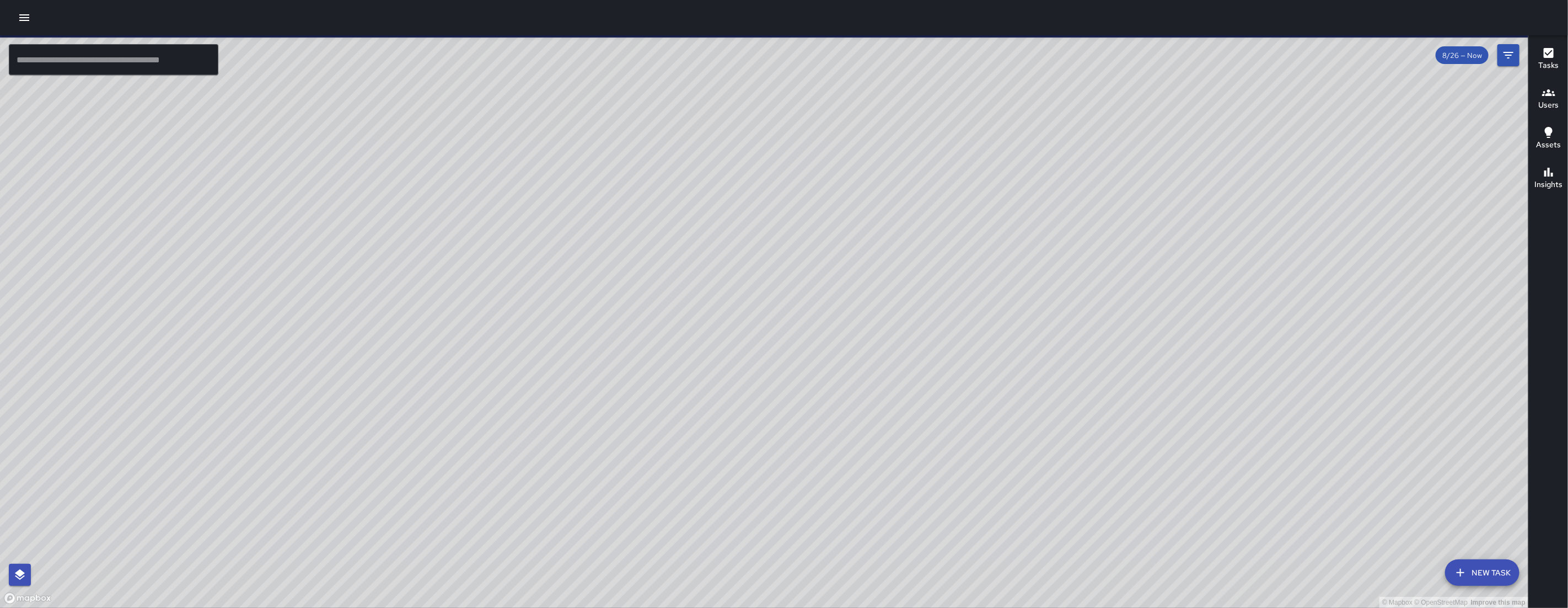
click at [779, 279] on div "© Mapbox © OpenStreetMap Improve this map" at bounding box center [764, 321] width 1528 height 573
drag, startPoint x: 773, startPoint y: 321, endPoint x: 767, endPoint y: 314, distance: 9.2
click at [775, 330] on div "© Mapbox © OpenStreetMap Improve this map" at bounding box center [764, 321] width 1528 height 573
drag, startPoint x: 778, startPoint y: 335, endPoint x: 785, endPoint y: 337, distance: 7.3
click at [785, 338] on div "© Mapbox © OpenStreetMap Improve this map" at bounding box center [764, 321] width 1528 height 573
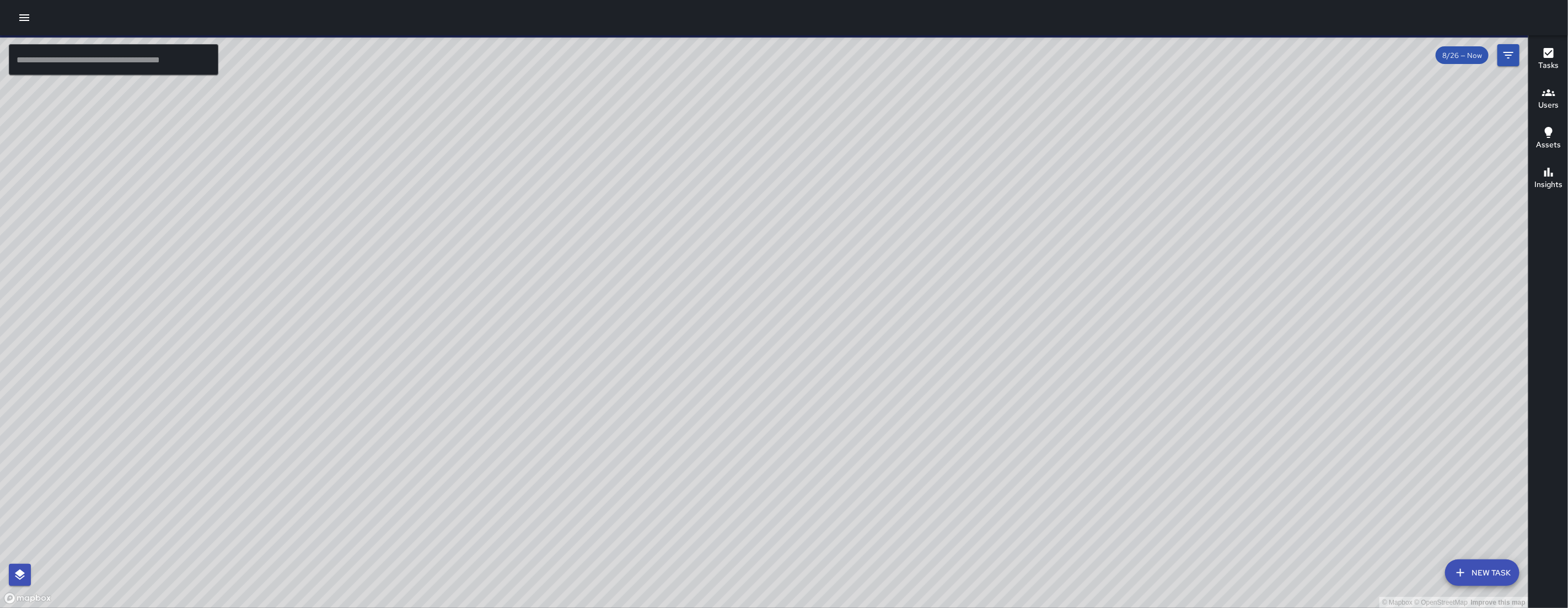
click at [662, 389] on div "© Mapbox © OpenStreetMap Improve this map" at bounding box center [764, 321] width 1528 height 573
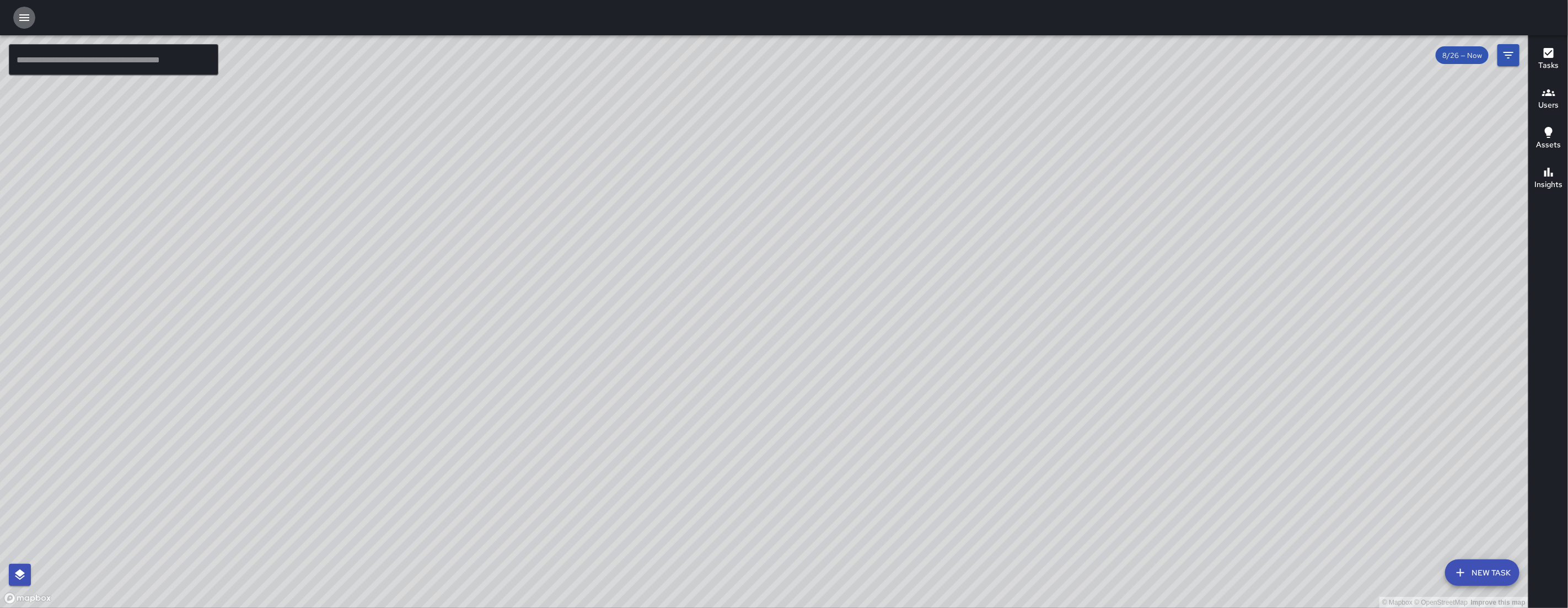
click at [26, 15] on icon "button" at bounding box center [24, 18] width 13 height 13
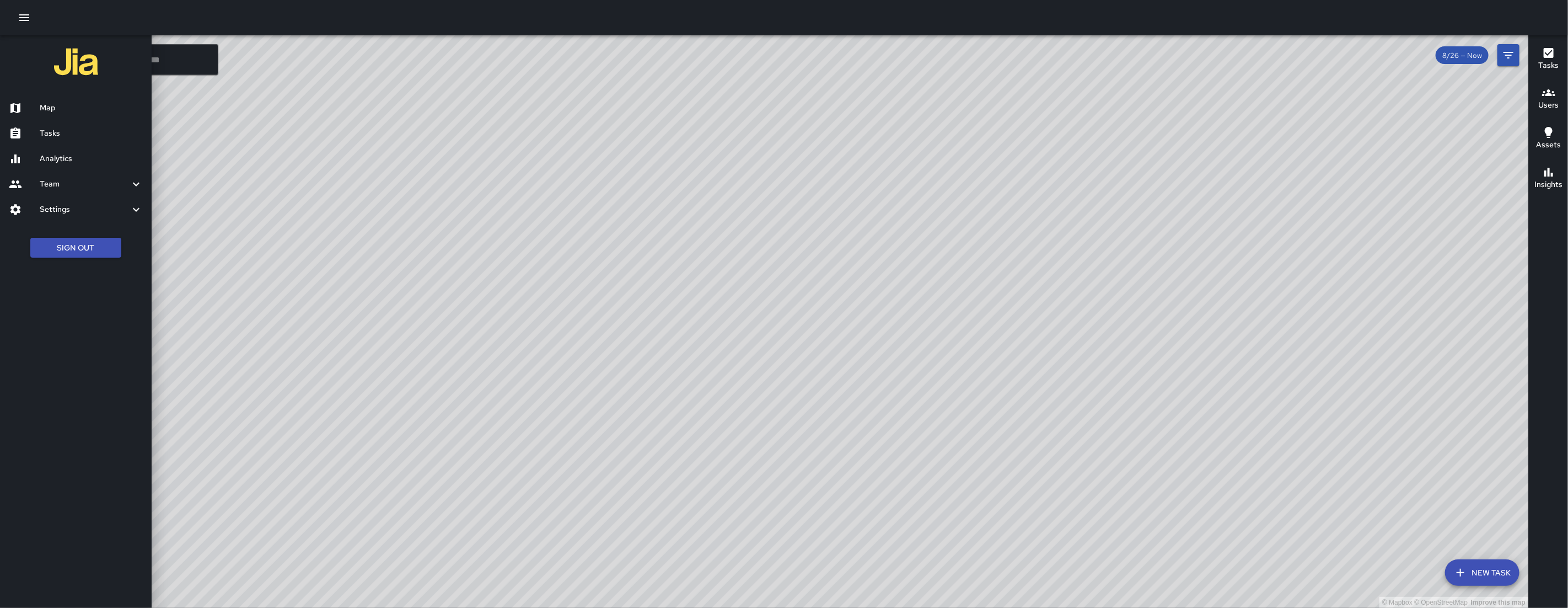
click at [75, 137] on h6 "Tasks" at bounding box center [91, 134] width 103 height 12
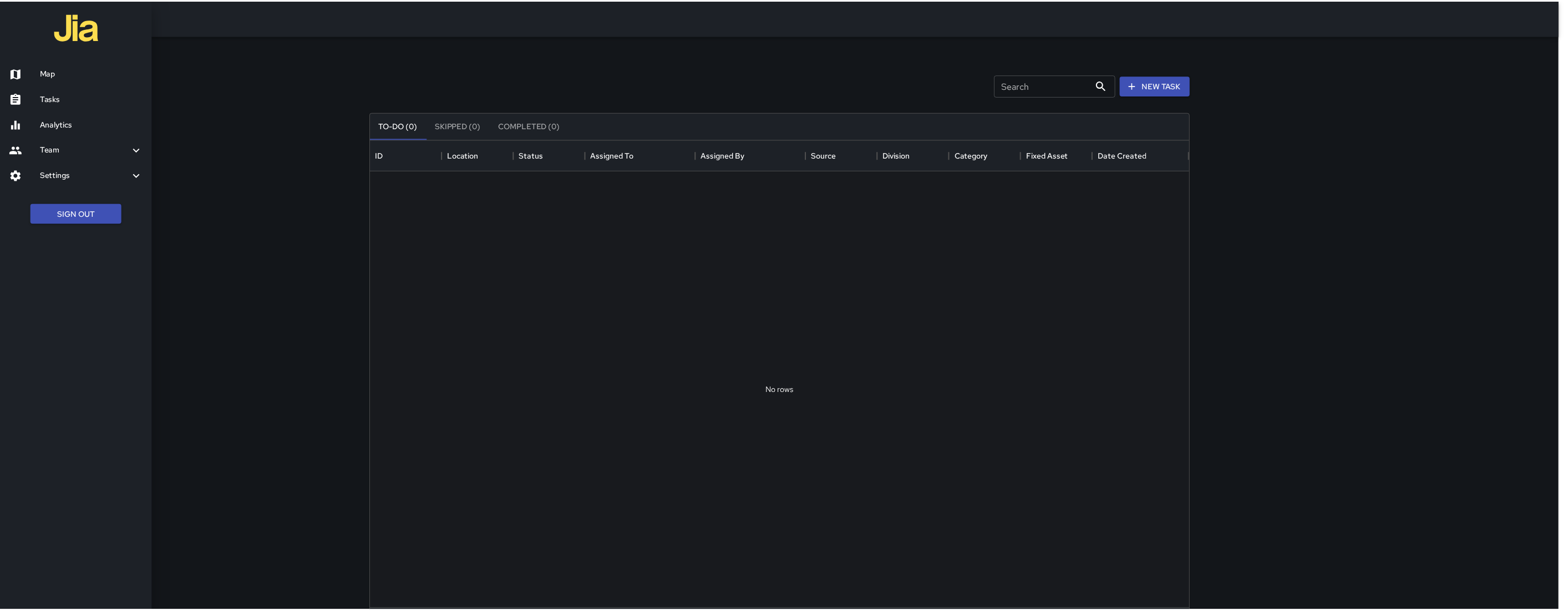
scroll to position [460, 814]
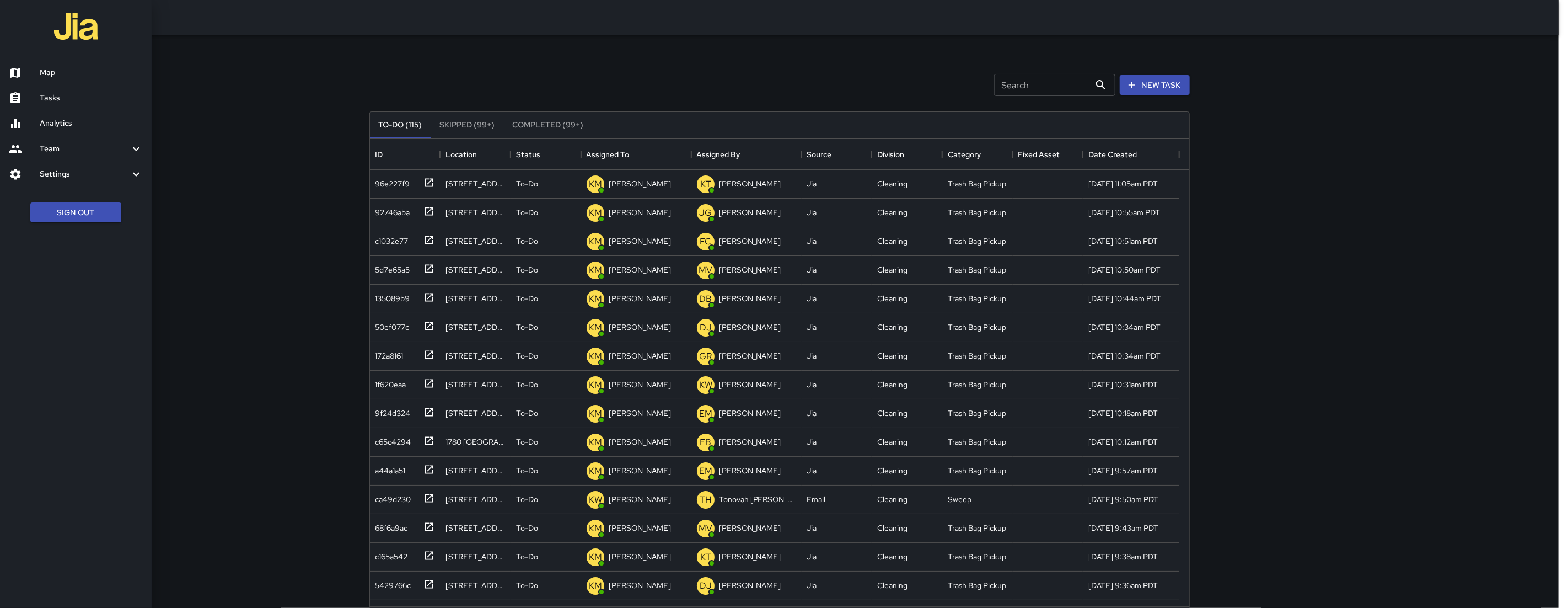
click at [1024, 99] on div at bounding box center [784, 304] width 1568 height 608
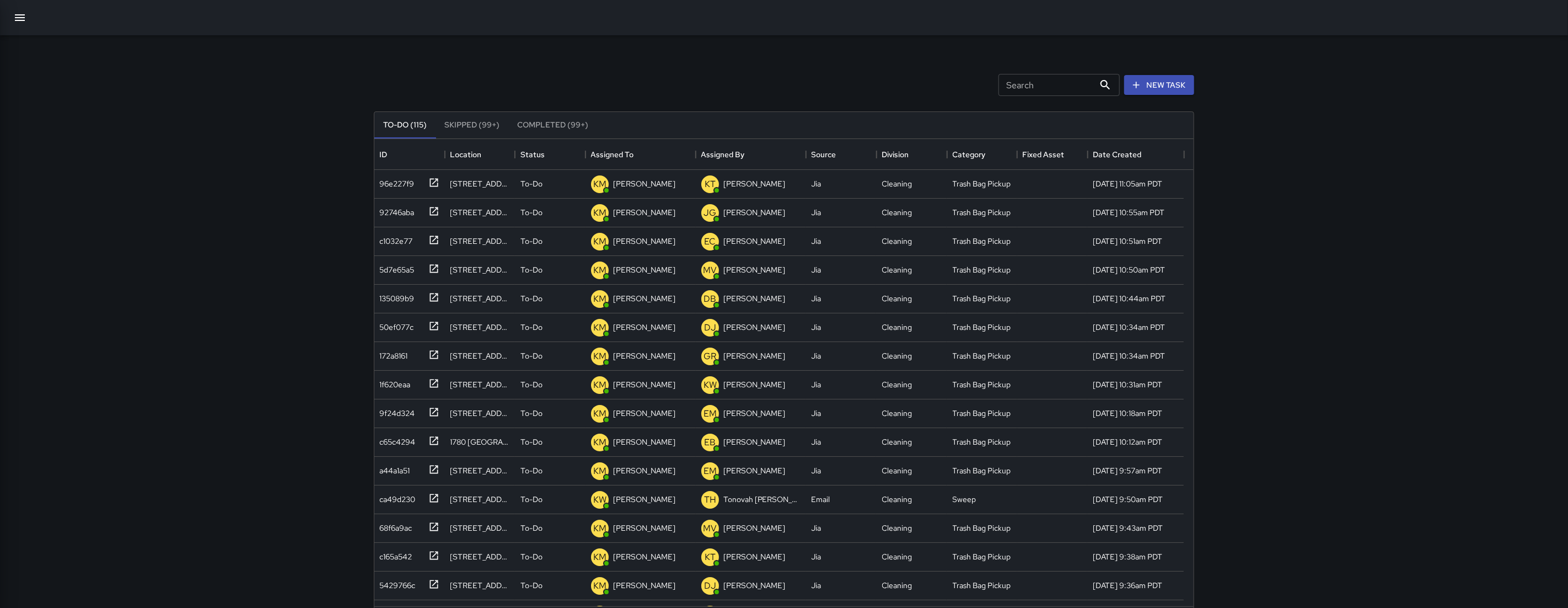
click at [1024, 99] on div at bounding box center [784, 304] width 1568 height 608
click at [1027, 90] on input "Search" at bounding box center [1041, 85] width 96 height 22
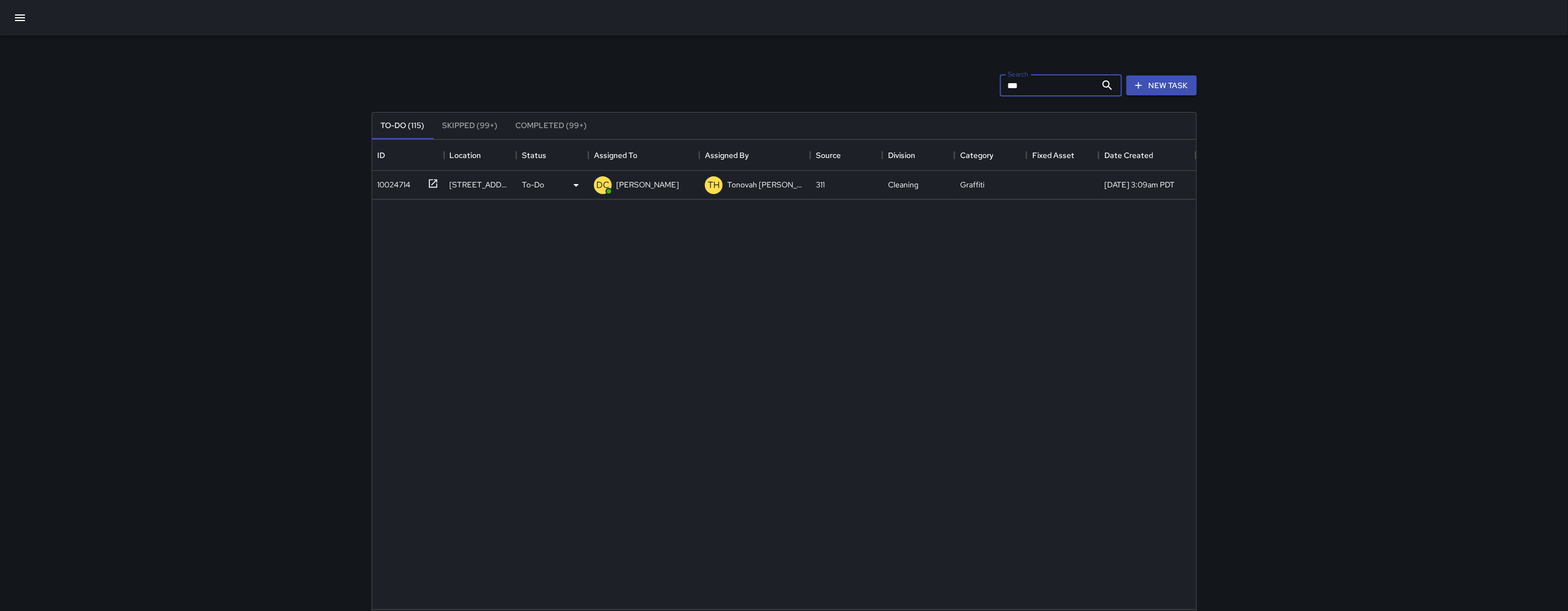
type input "***"
click at [395, 187] on div "10024714" at bounding box center [392, 182] width 38 height 15
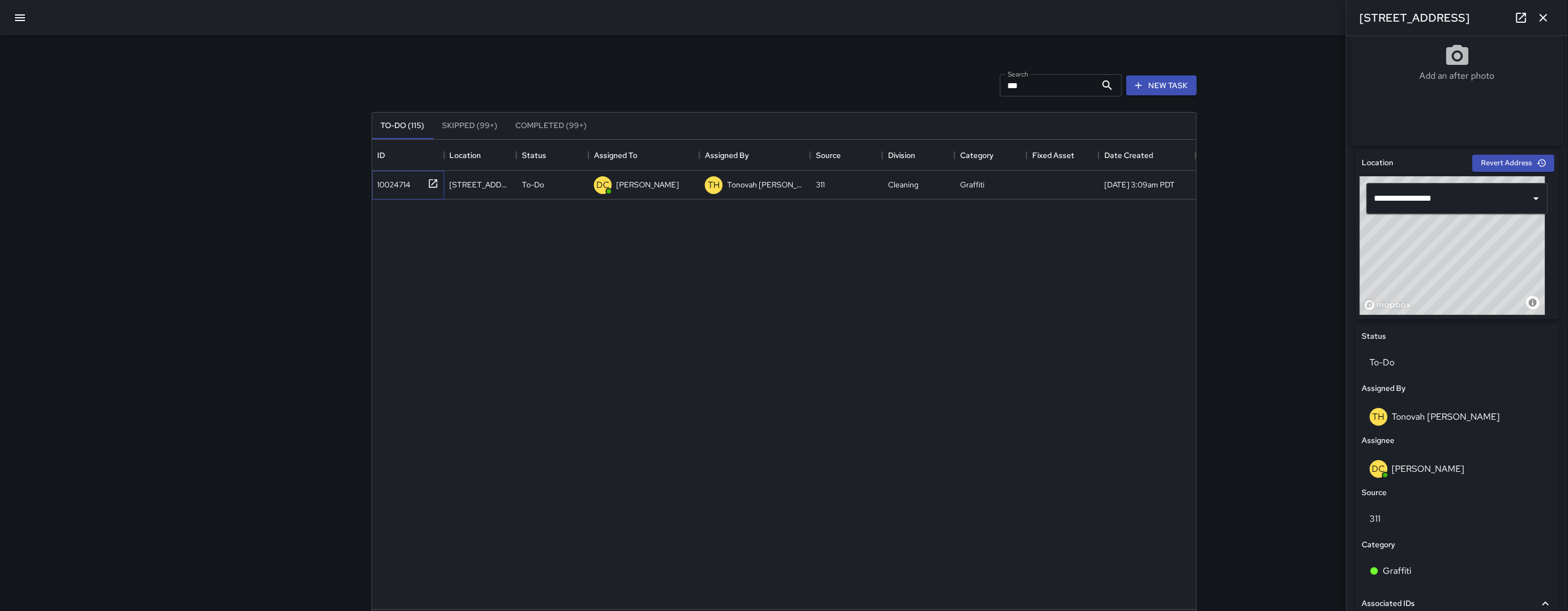
scroll to position [387, 0]
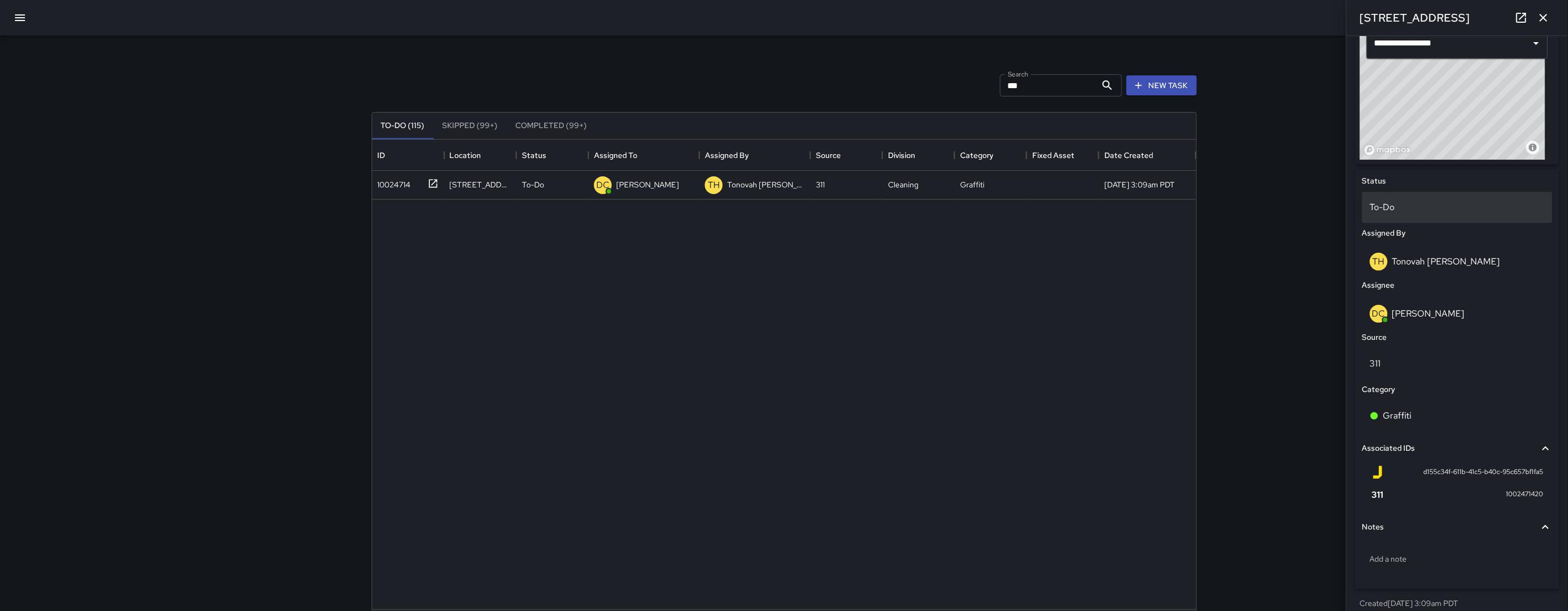
click at [1417, 214] on p "To-Do" at bounding box center [1457, 208] width 175 height 13
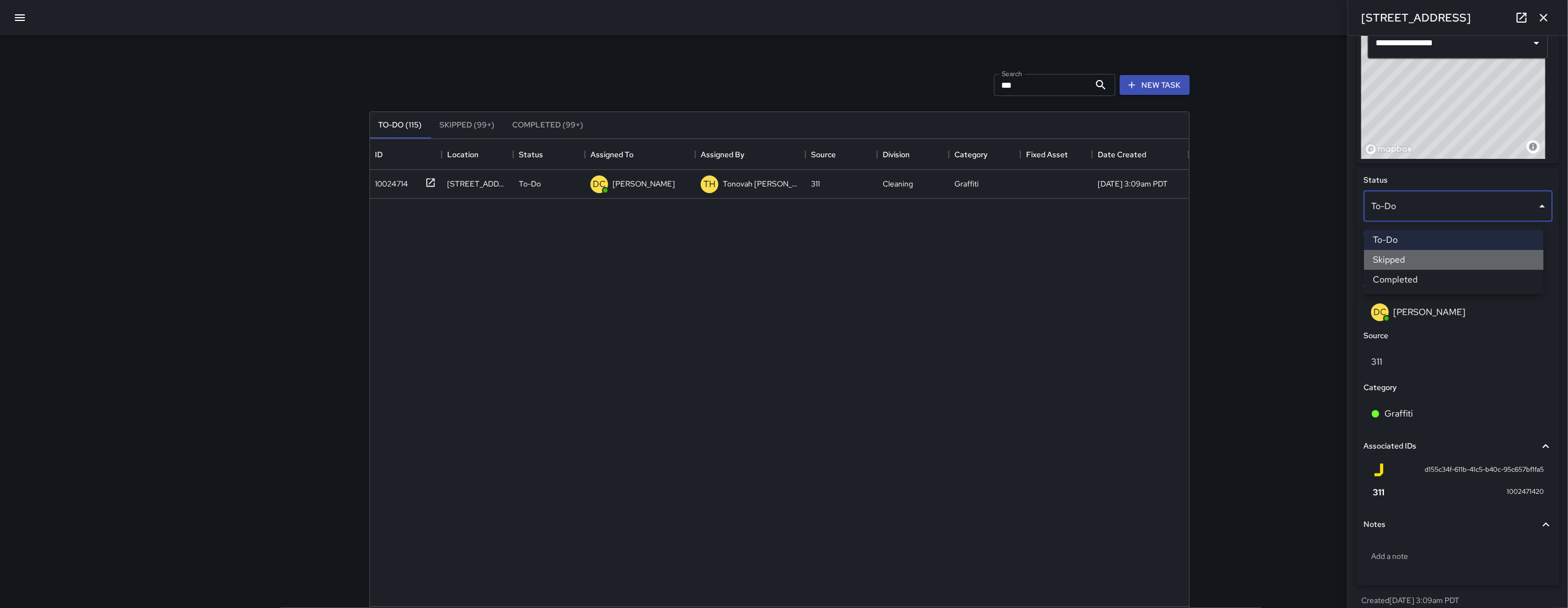
drag, startPoint x: 1432, startPoint y: 259, endPoint x: 1437, endPoint y: 239, distance: 20.6
click at [1432, 259] on li "Skipped" at bounding box center [1453, 260] width 180 height 20
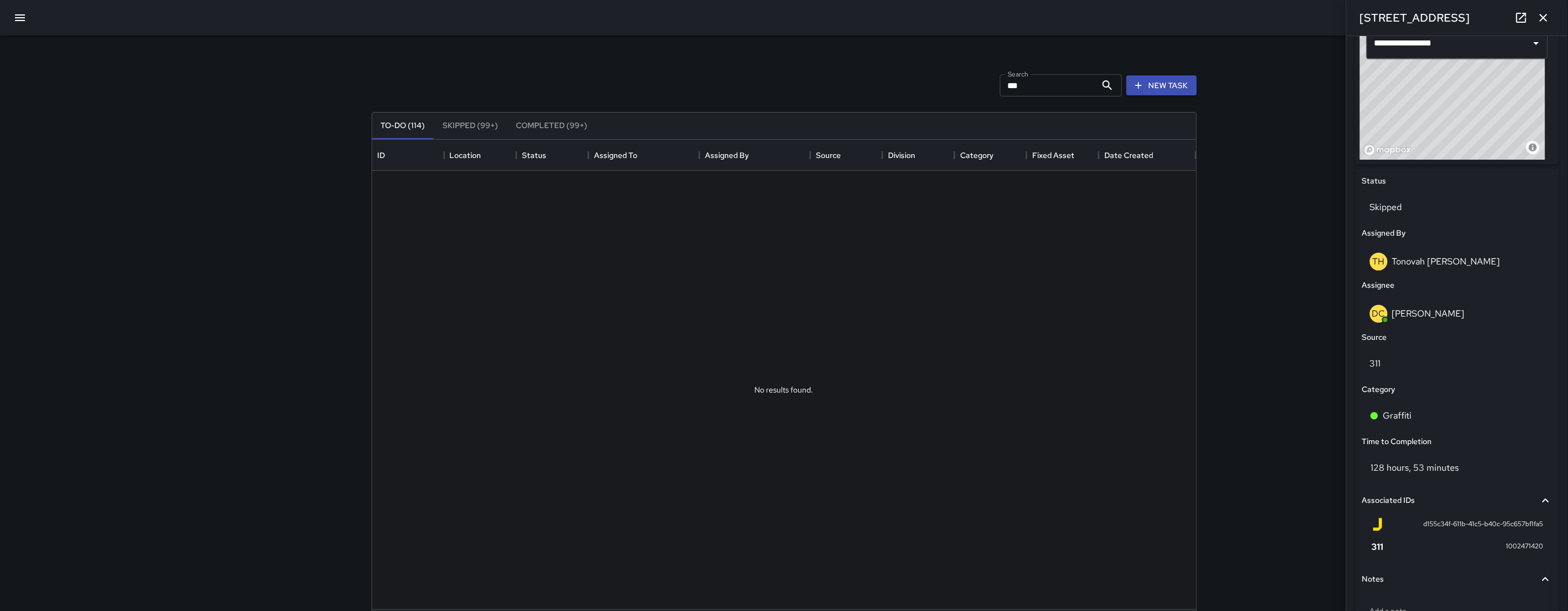
click at [1547, 18] on icon "button" at bounding box center [1543, 18] width 13 height 13
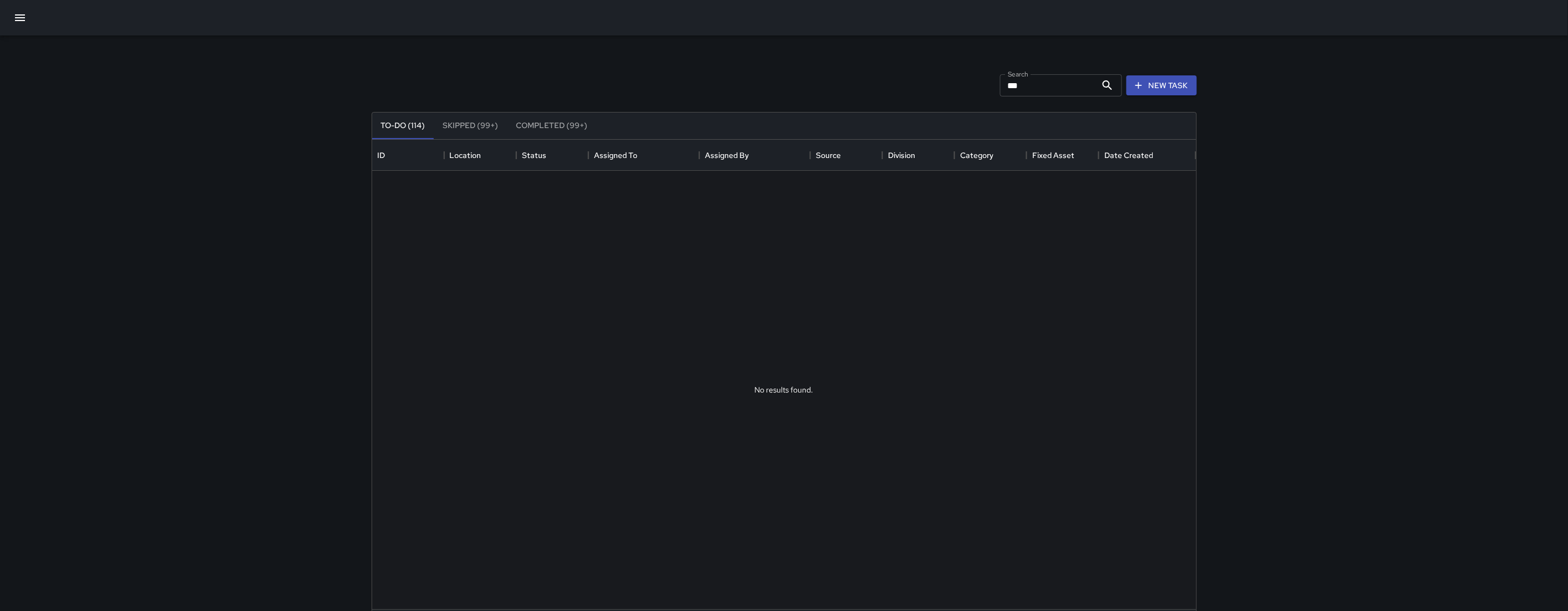
click at [25, 12] on icon "button" at bounding box center [20, 18] width 13 height 13
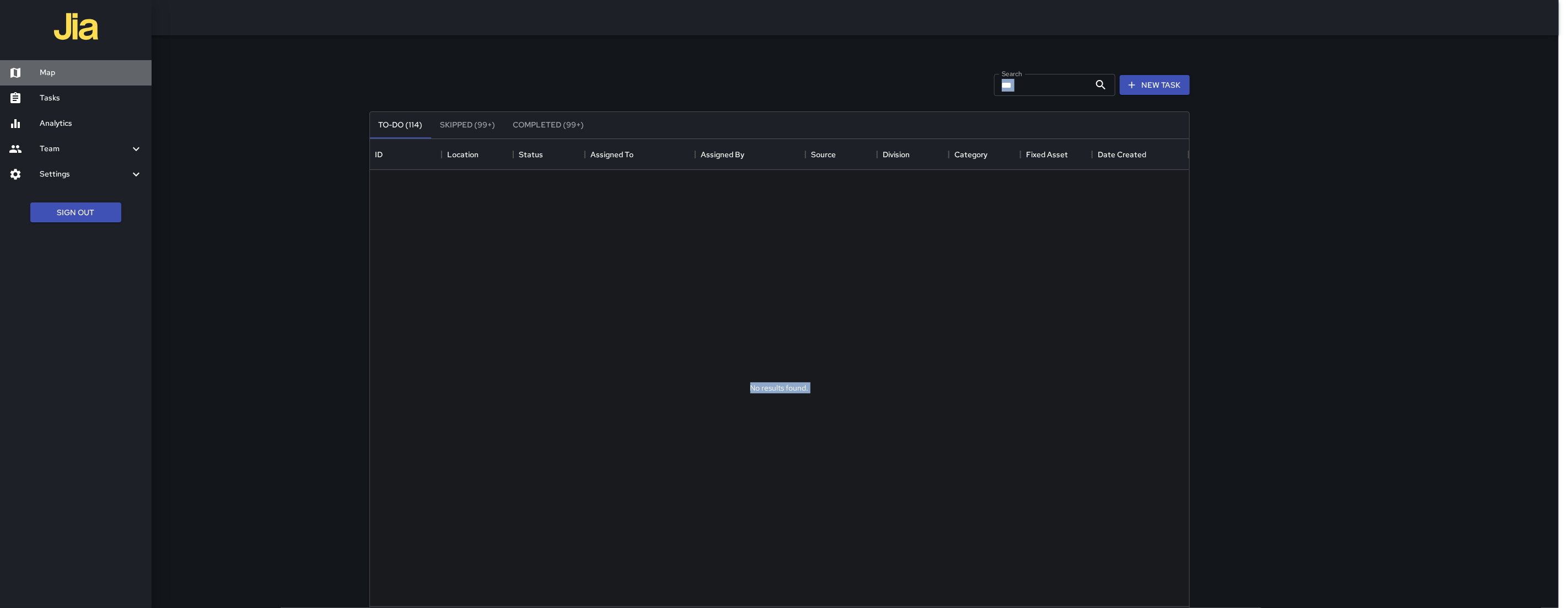
click at [90, 73] on h6 "Map" at bounding box center [91, 73] width 103 height 12
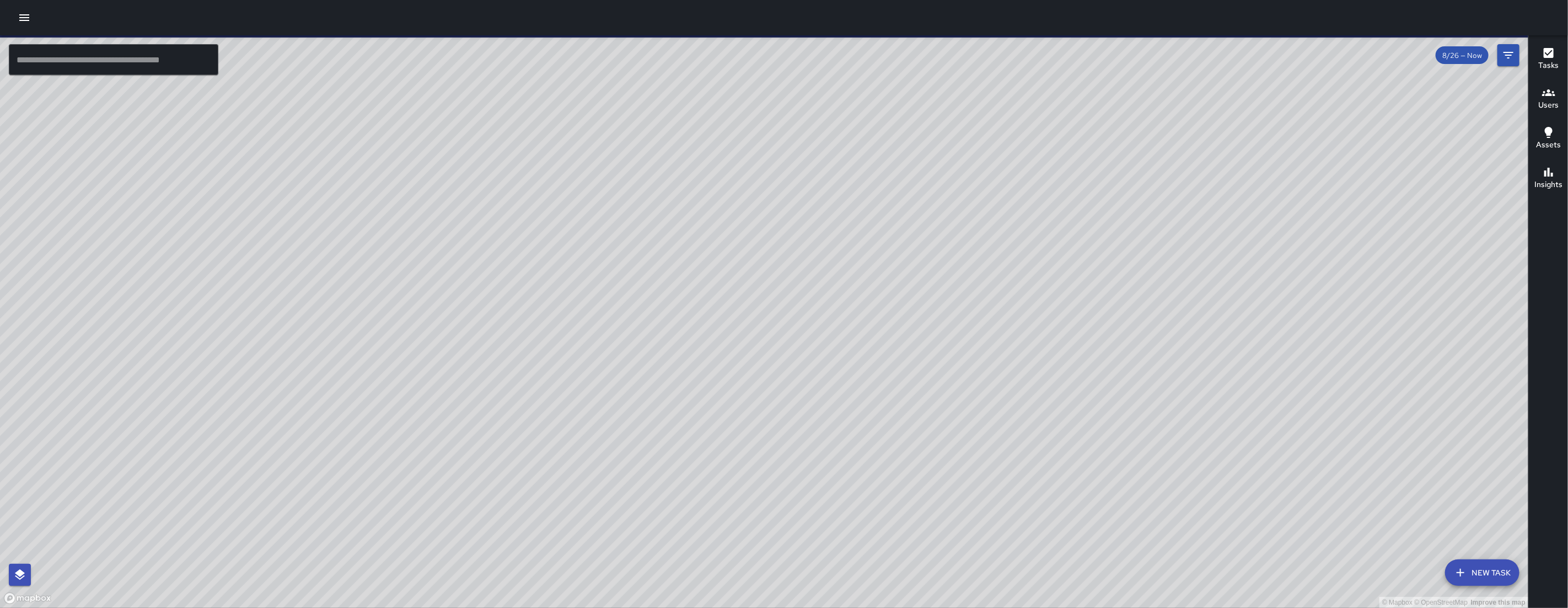
drag, startPoint x: 781, startPoint y: 268, endPoint x: 771, endPoint y: 345, distance: 77.6
click at [771, 345] on div "© Mapbox © OpenStreetMap Improve this map" at bounding box center [764, 321] width 1528 height 573
drag, startPoint x: 904, startPoint y: 413, endPoint x: 720, endPoint y: 274, distance: 230.6
click at [720, 274] on div "© Mapbox © OpenStreetMap Improve this map" at bounding box center [764, 321] width 1528 height 573
drag, startPoint x: 715, startPoint y: 270, endPoint x: 782, endPoint y: 402, distance: 148.0
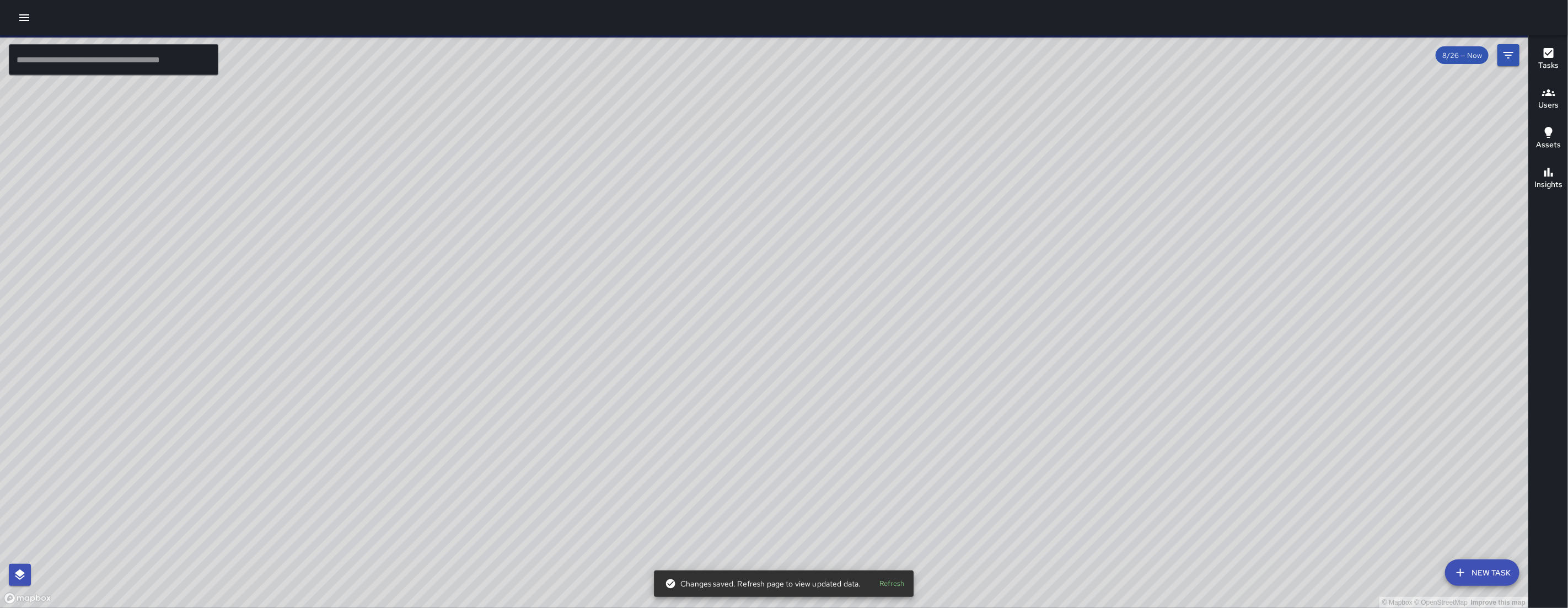
click at [782, 402] on div "© Mapbox © OpenStreetMap Improve this map" at bounding box center [764, 321] width 1528 height 573
drag, startPoint x: 818, startPoint y: 386, endPoint x: 639, endPoint y: 188, distance: 266.9
click at [738, 284] on div "© Mapbox © OpenStreetMap Improve this map" at bounding box center [764, 321] width 1528 height 573
click at [658, 207] on div "© Mapbox © OpenStreetMap Improve this map" at bounding box center [764, 321] width 1528 height 573
click at [643, 192] on div "© Mapbox © OpenStreetMap Improve this map" at bounding box center [764, 321] width 1528 height 573
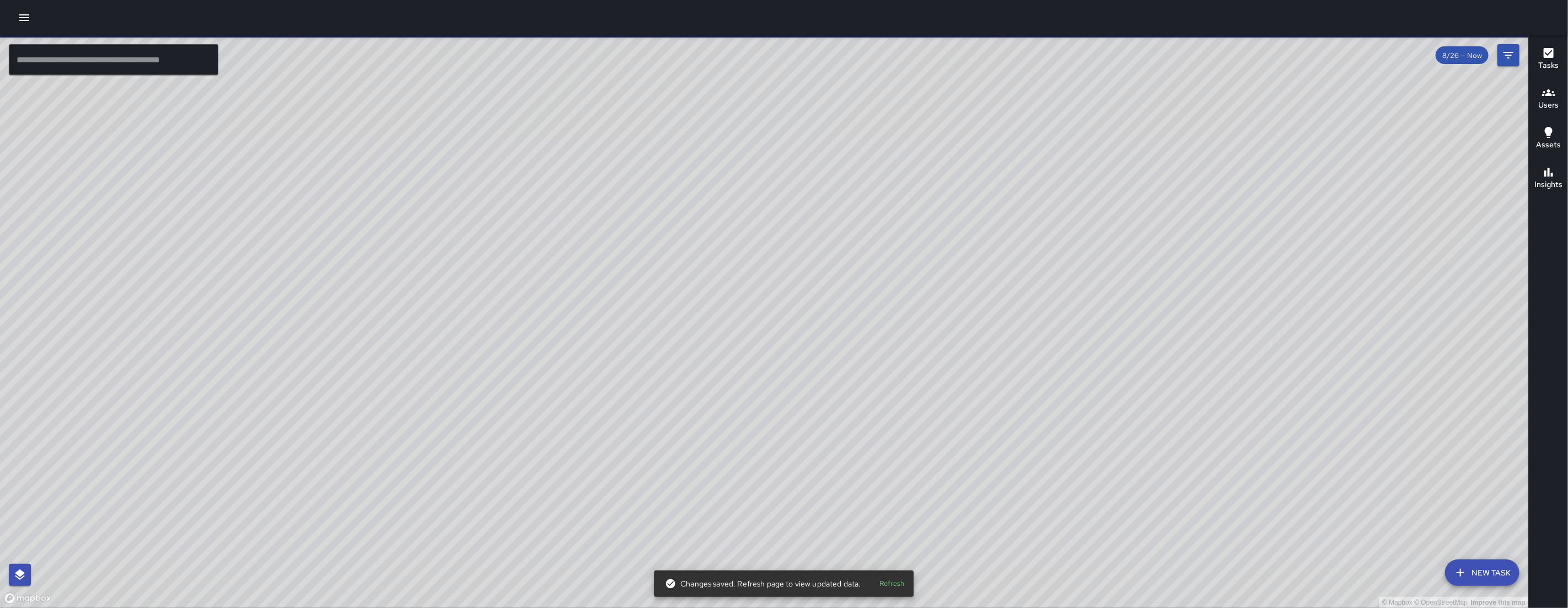
click at [639, 188] on div "© Mapbox © OpenStreetMap Improve this map" at bounding box center [764, 321] width 1528 height 573
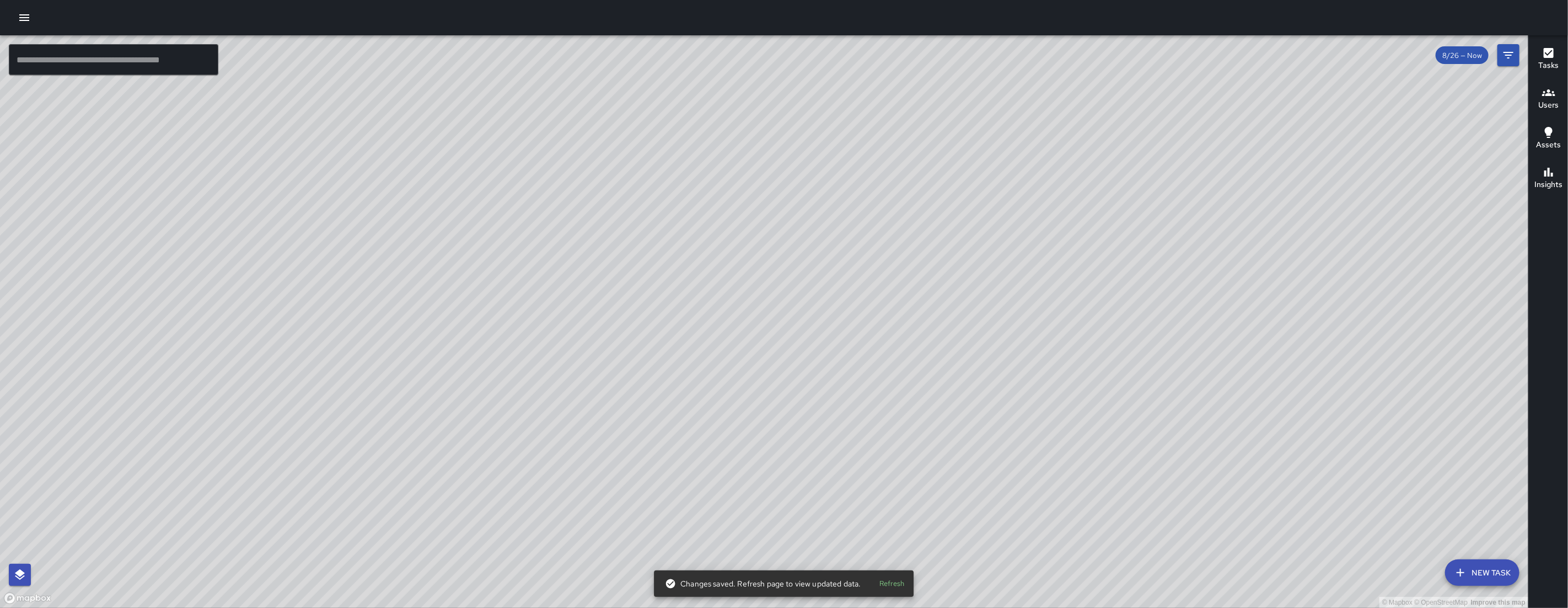
drag, startPoint x: 862, startPoint y: 345, endPoint x: 854, endPoint y: 384, distance: 39.8
click at [855, 385] on div "© Mapbox © OpenStreetMap Improve this map" at bounding box center [764, 321] width 1528 height 573
drag, startPoint x: 790, startPoint y: 393, endPoint x: 605, endPoint y: 245, distance: 236.9
click at [605, 245] on div "© Mapbox © OpenStreetMap Improve this map" at bounding box center [764, 321] width 1528 height 573
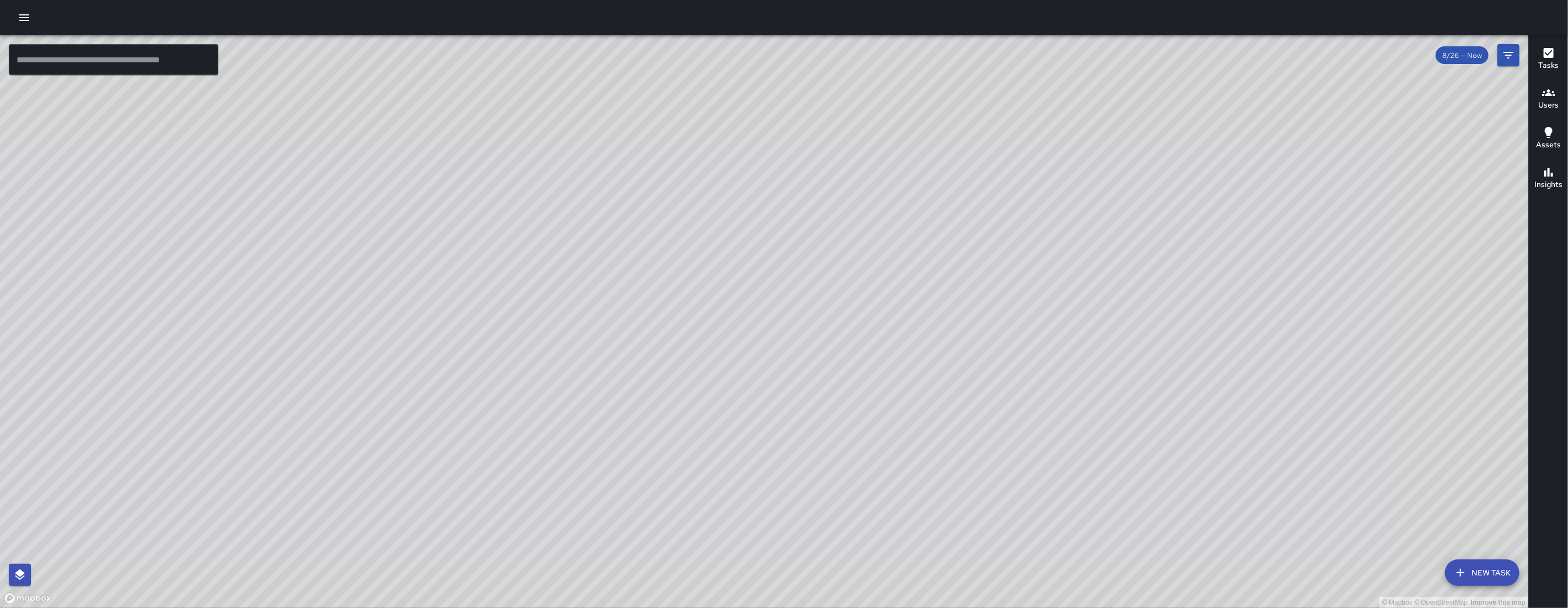
drag, startPoint x: 341, startPoint y: 165, endPoint x: 344, endPoint y: 226, distance: 61.1
click at [344, 228] on div "© Mapbox © OpenStreetMap Improve this map" at bounding box center [764, 321] width 1528 height 573
click at [27, 16] on icon "button" at bounding box center [24, 18] width 13 height 13
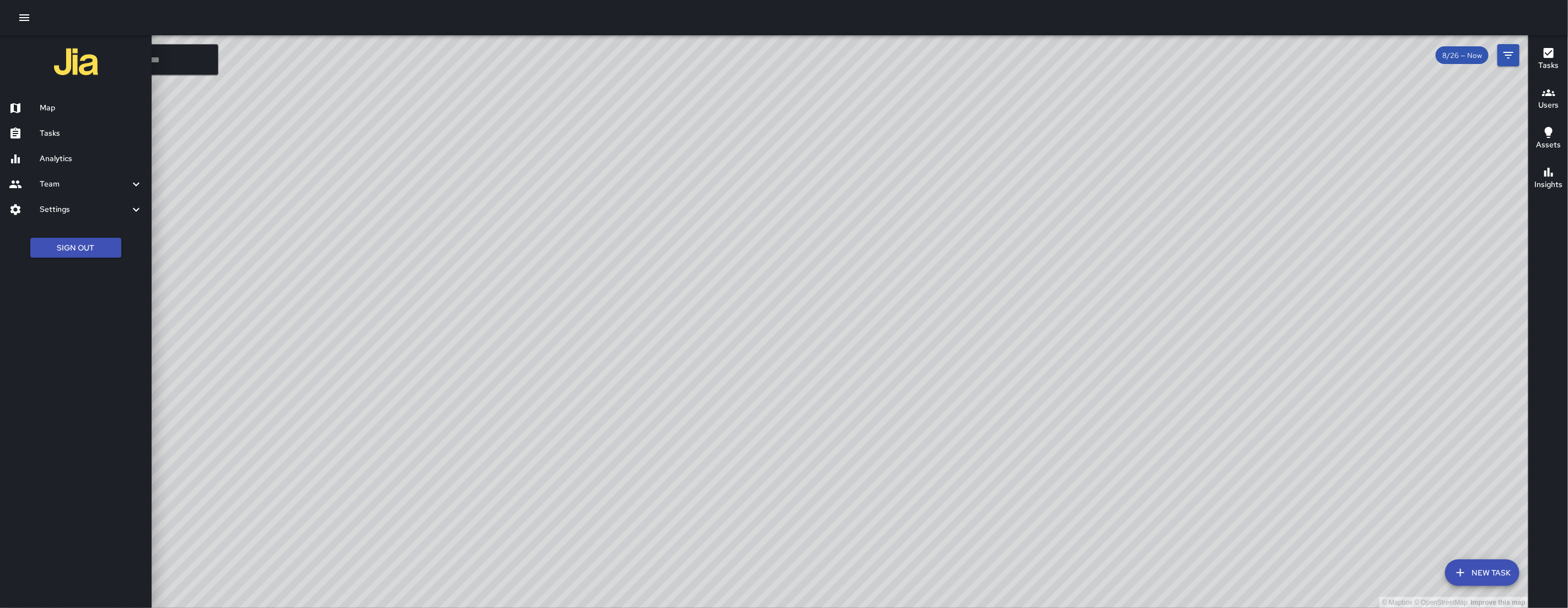
click at [64, 126] on link "Tasks" at bounding box center [76, 134] width 152 height 26
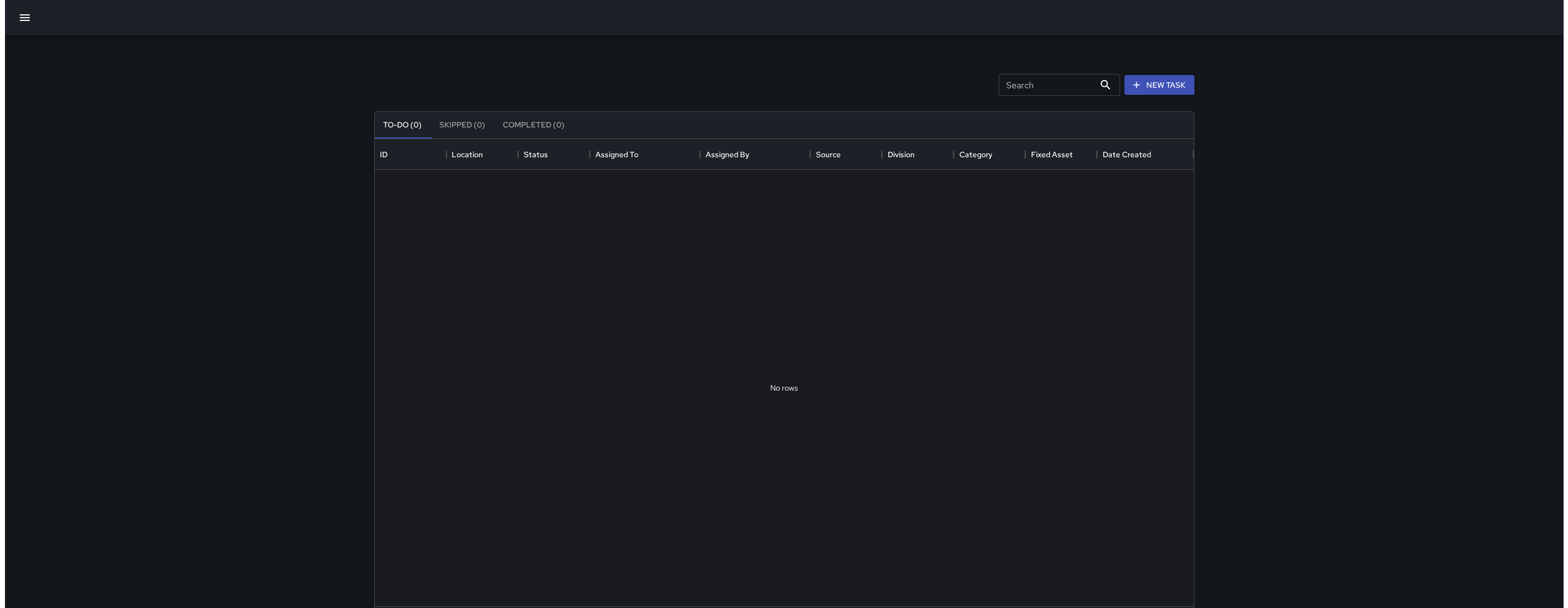
scroll to position [458, 809]
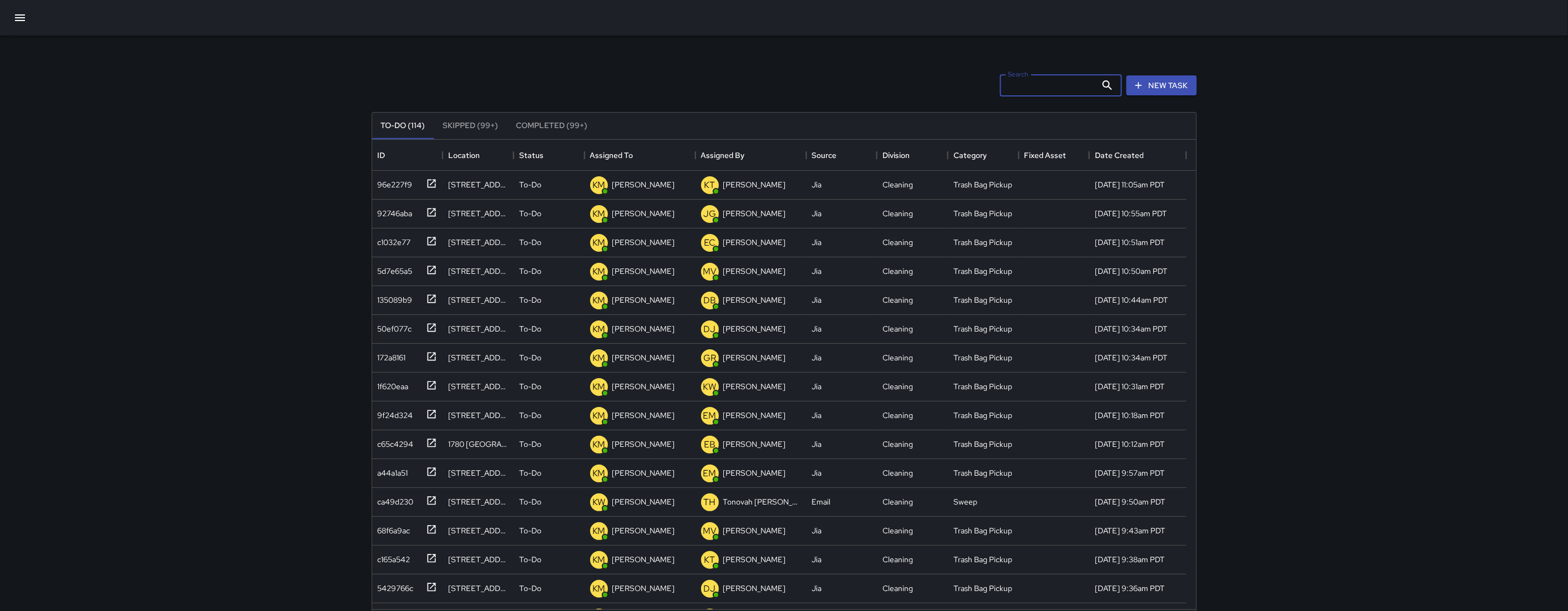
click at [1009, 96] on div "Search Search New Task To-Do (114) Skipped (99+) Completed (99+) ID Location St…" at bounding box center [784, 349] width 825 height 580
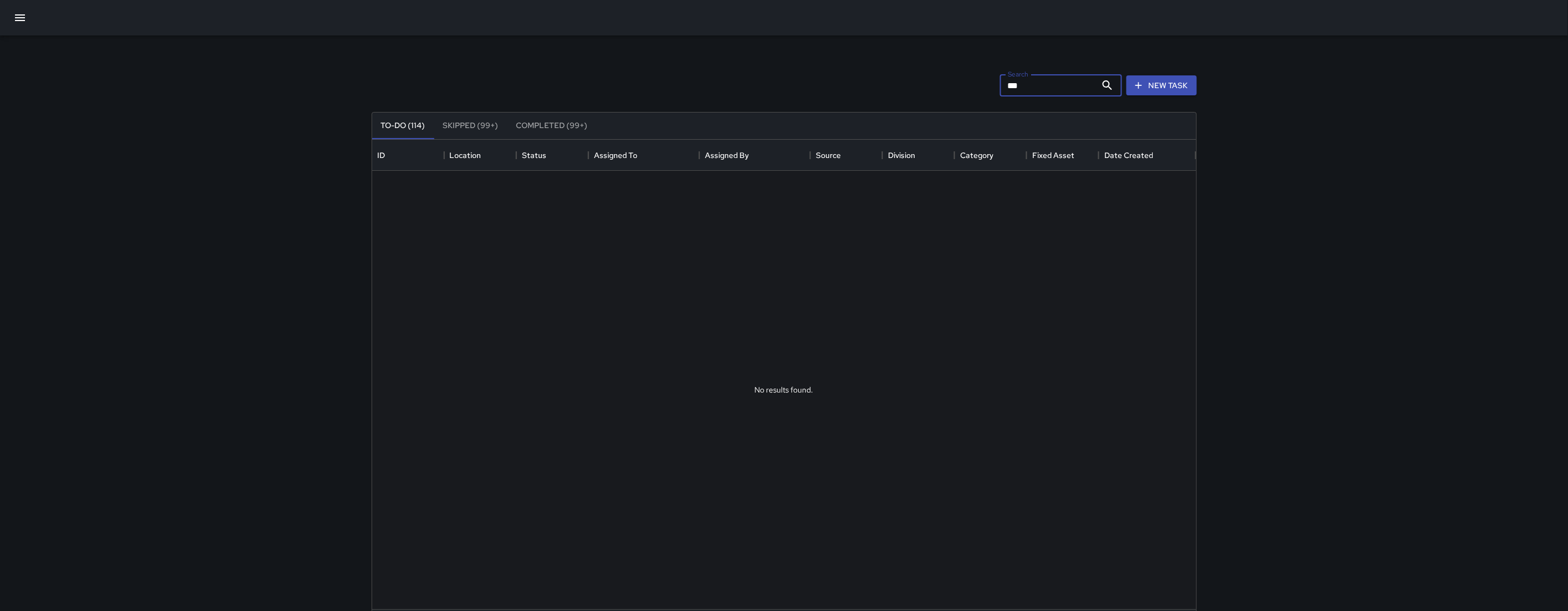
type input "***"
click at [20, 22] on icon "button" at bounding box center [20, 18] width 13 height 13
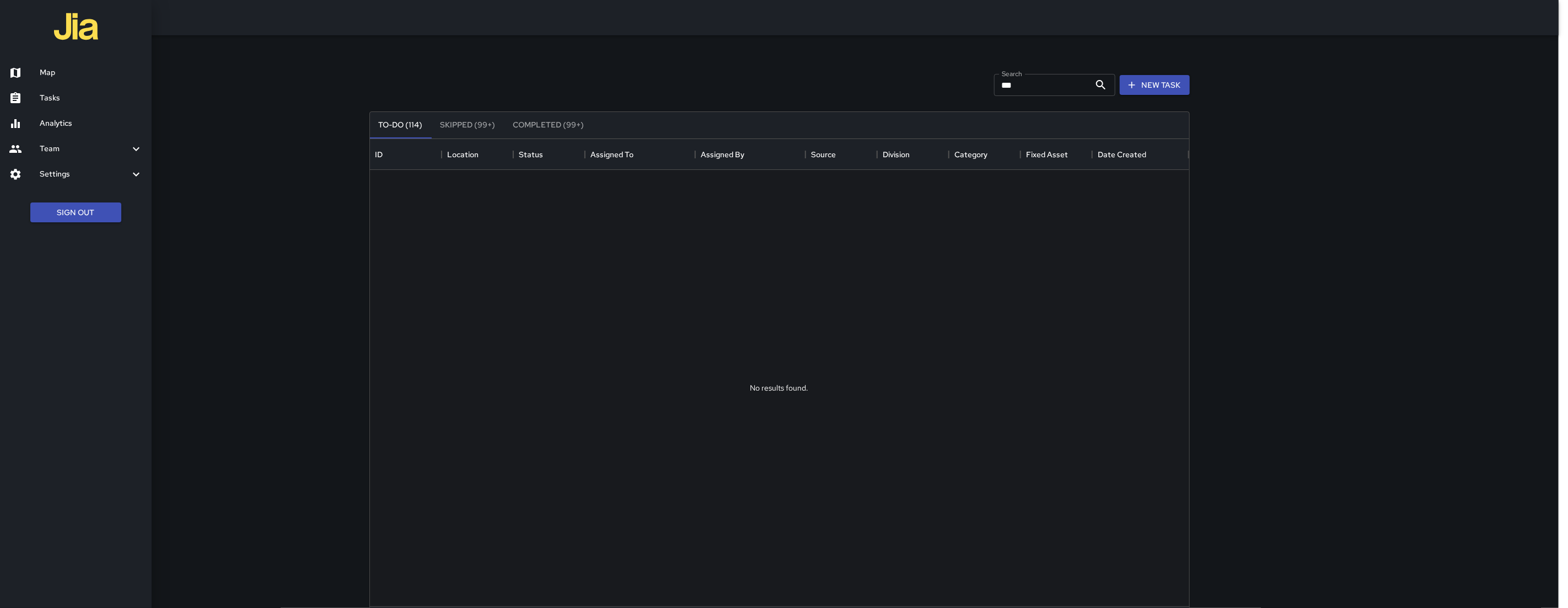
click at [52, 76] on h6 "Map" at bounding box center [91, 73] width 103 height 12
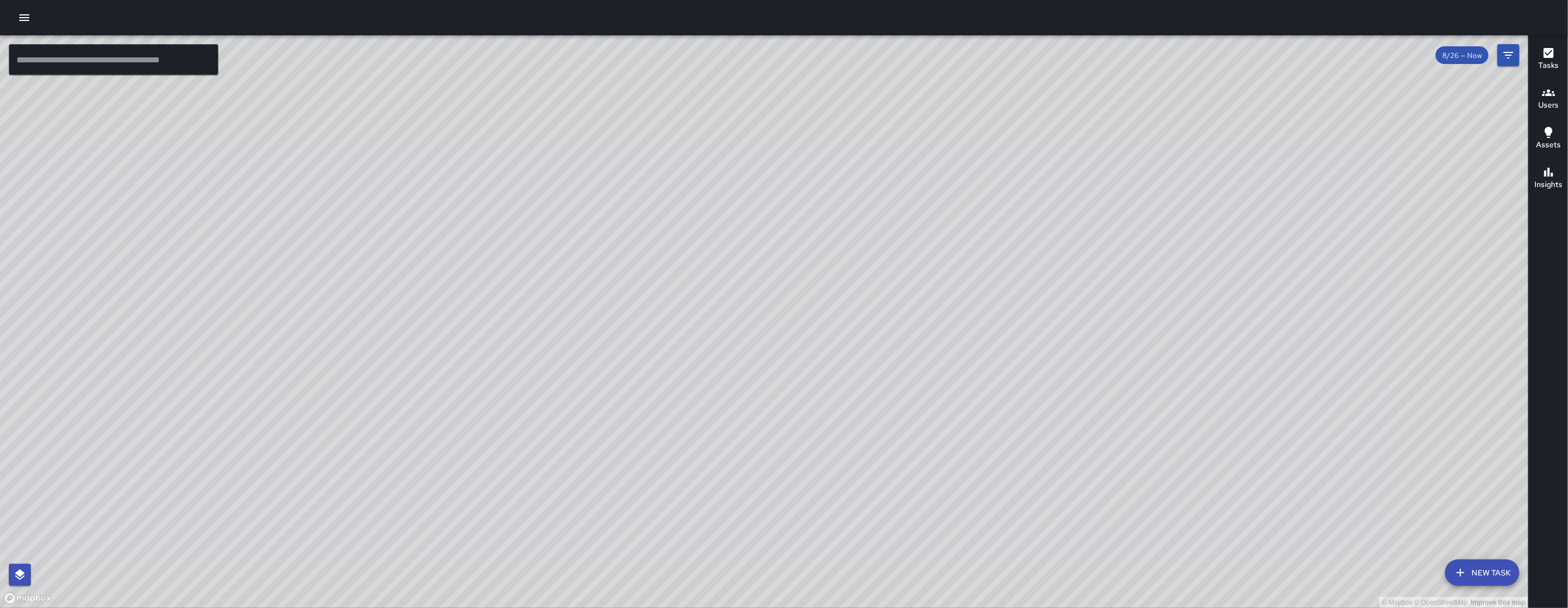
drag, startPoint x: 518, startPoint y: 267, endPoint x: 538, endPoint y: 278, distance: 22.8
click at [536, 277] on div "© Mapbox © OpenStreetMap Improve this map" at bounding box center [764, 321] width 1528 height 573
click at [1511, 581] on button "New Task" at bounding box center [1482, 572] width 74 height 26
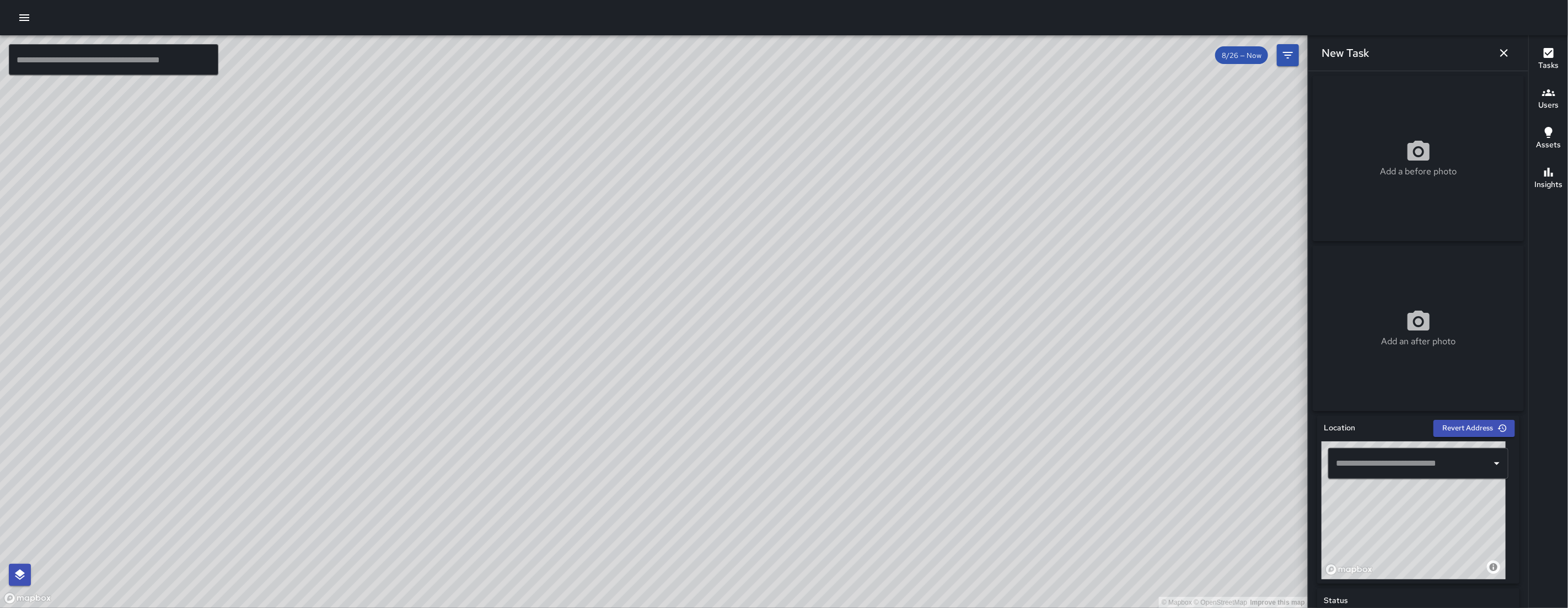
click at [1416, 473] on input "text" at bounding box center [1410, 463] width 154 height 21
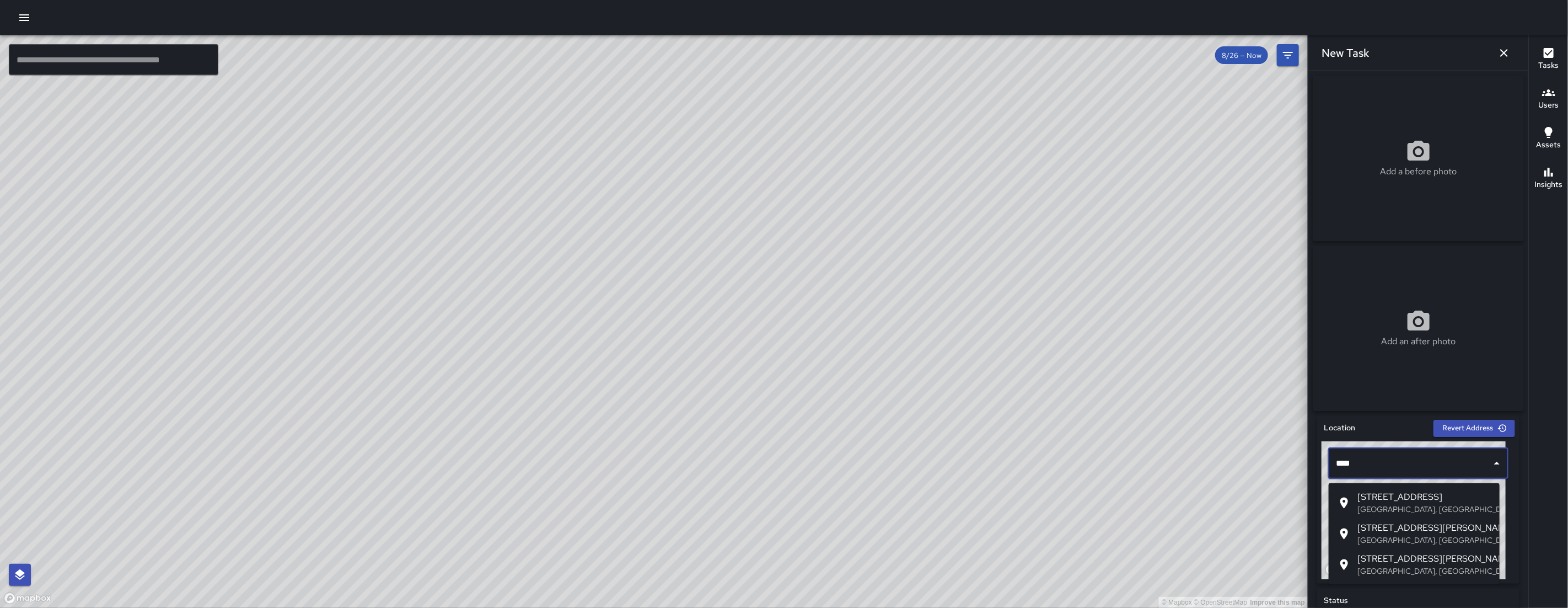
click at [1383, 494] on span "[STREET_ADDRESS]" at bounding box center [1424, 498] width 133 height 13
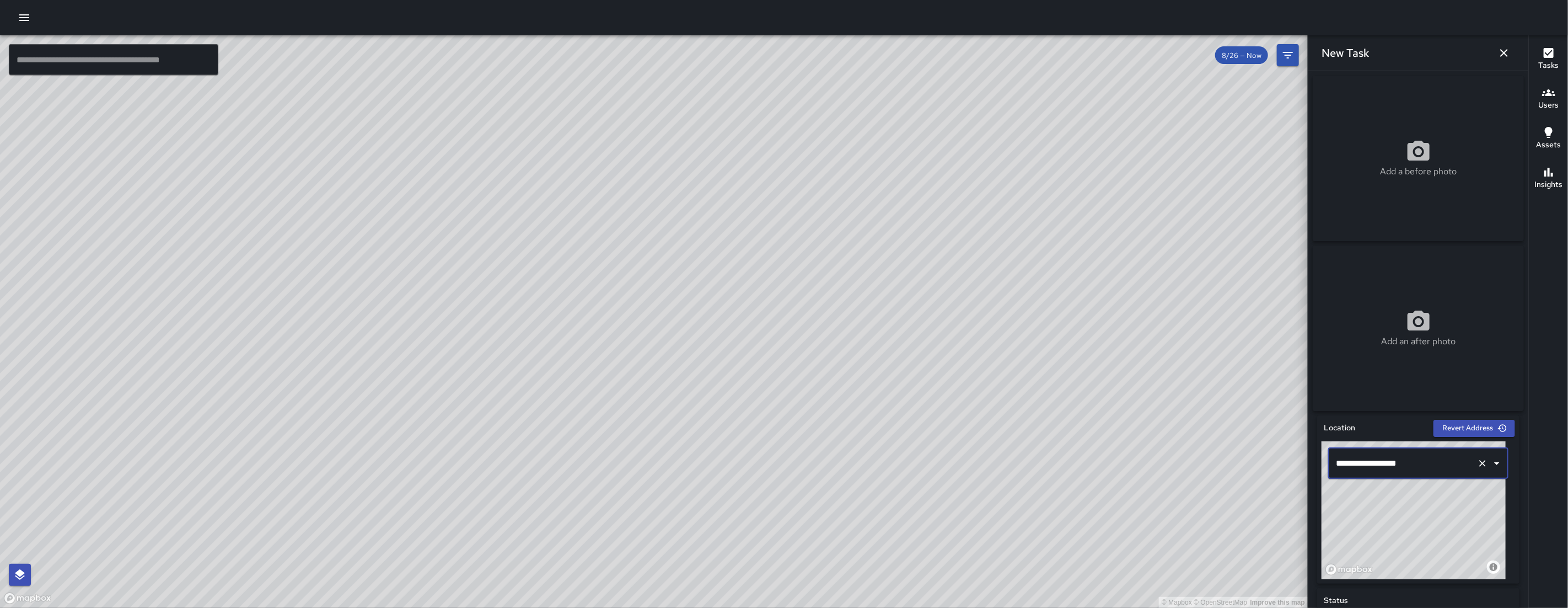
scroll to position [374, 0]
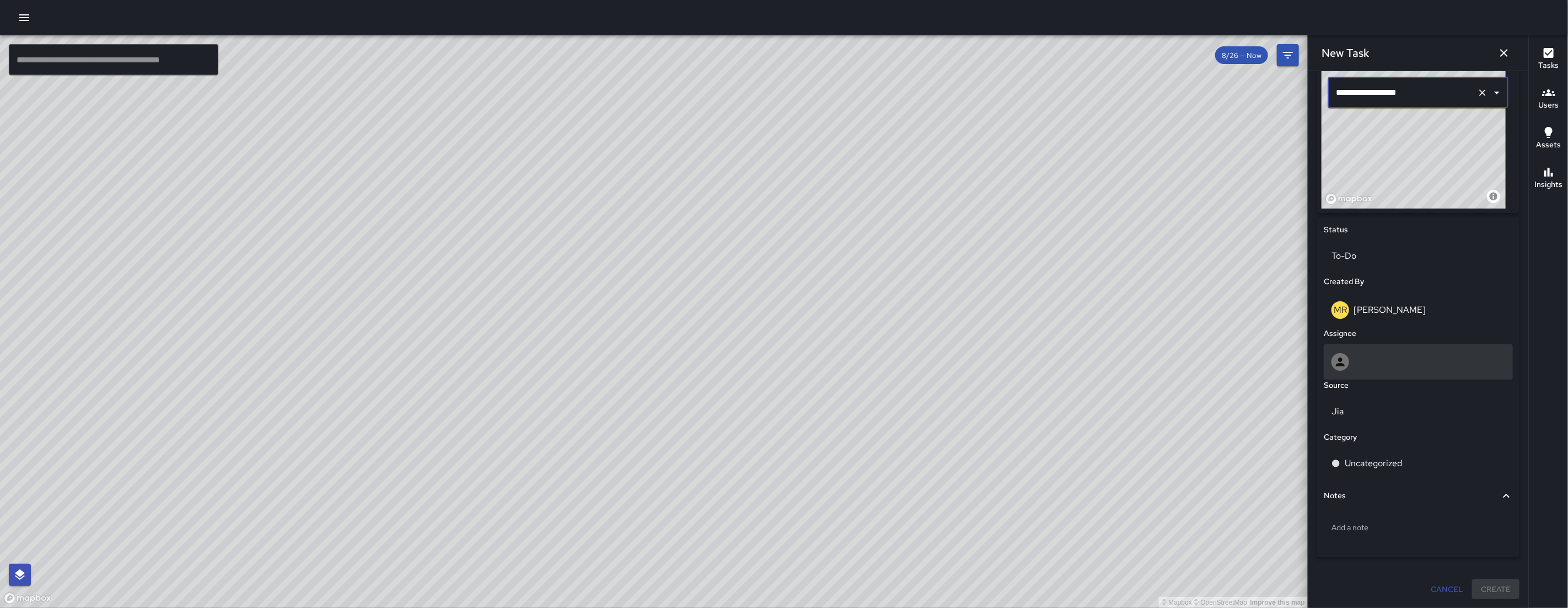
type input "**********"
click at [1373, 353] on div at bounding box center [1418, 362] width 174 height 18
type input "****"
click at [1380, 414] on span "[PERSON_NAME]" at bounding box center [1414, 417] width 162 height 13
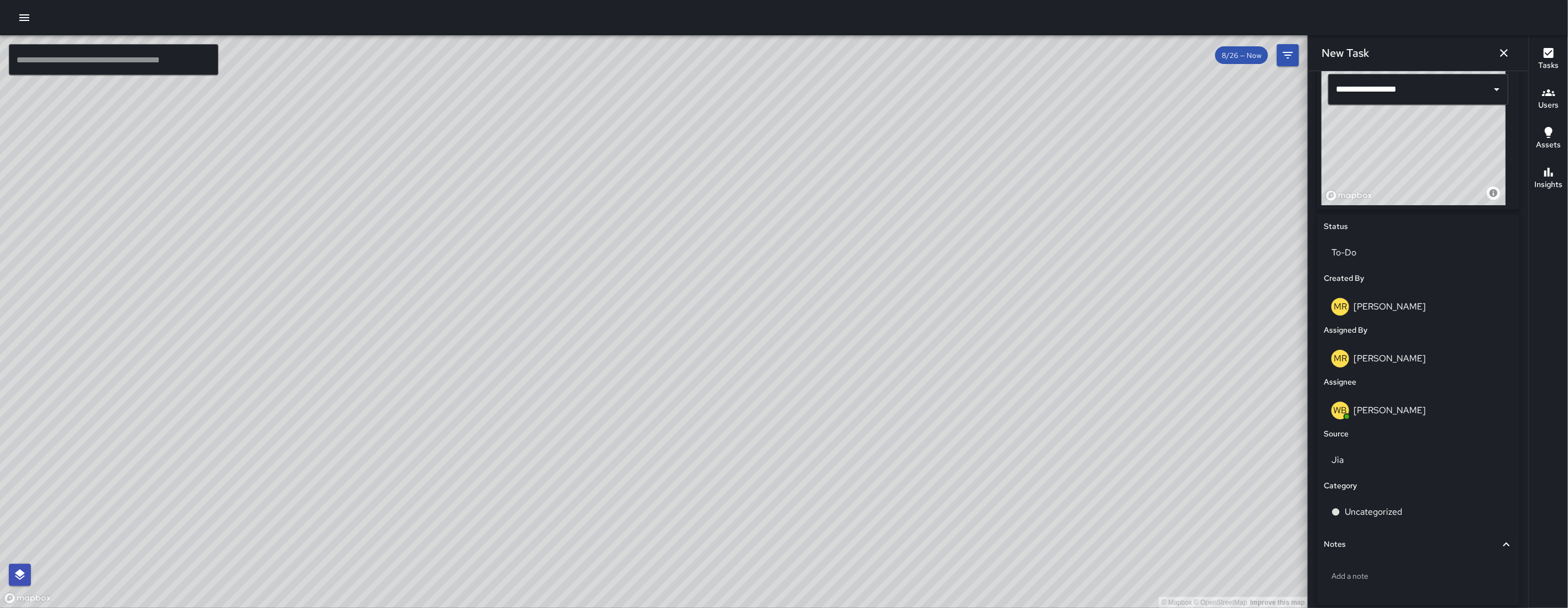
click at [1371, 477] on div "Jia" at bounding box center [1419, 460] width 194 height 35
click at [1377, 507] on div "Uncategorized" at bounding box center [1418, 512] width 189 height 31
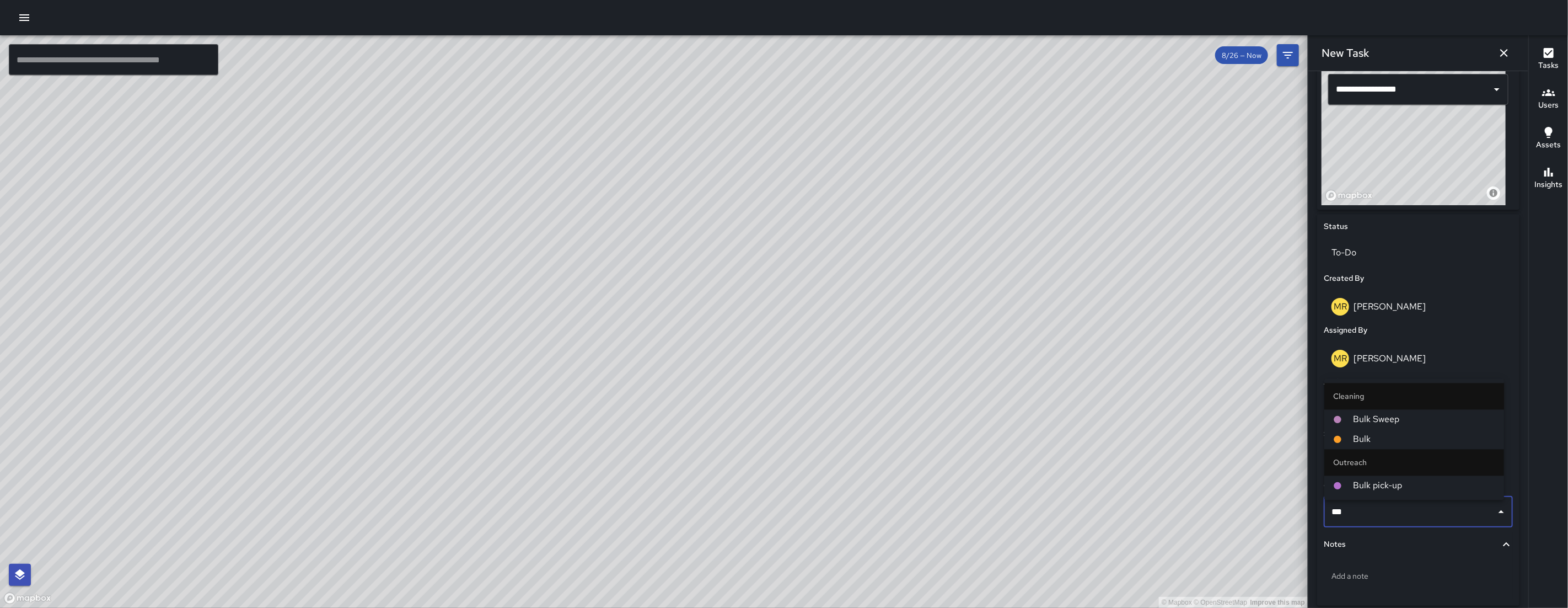
type input "****"
click at [1374, 438] on span "Bulk" at bounding box center [1424, 439] width 142 height 13
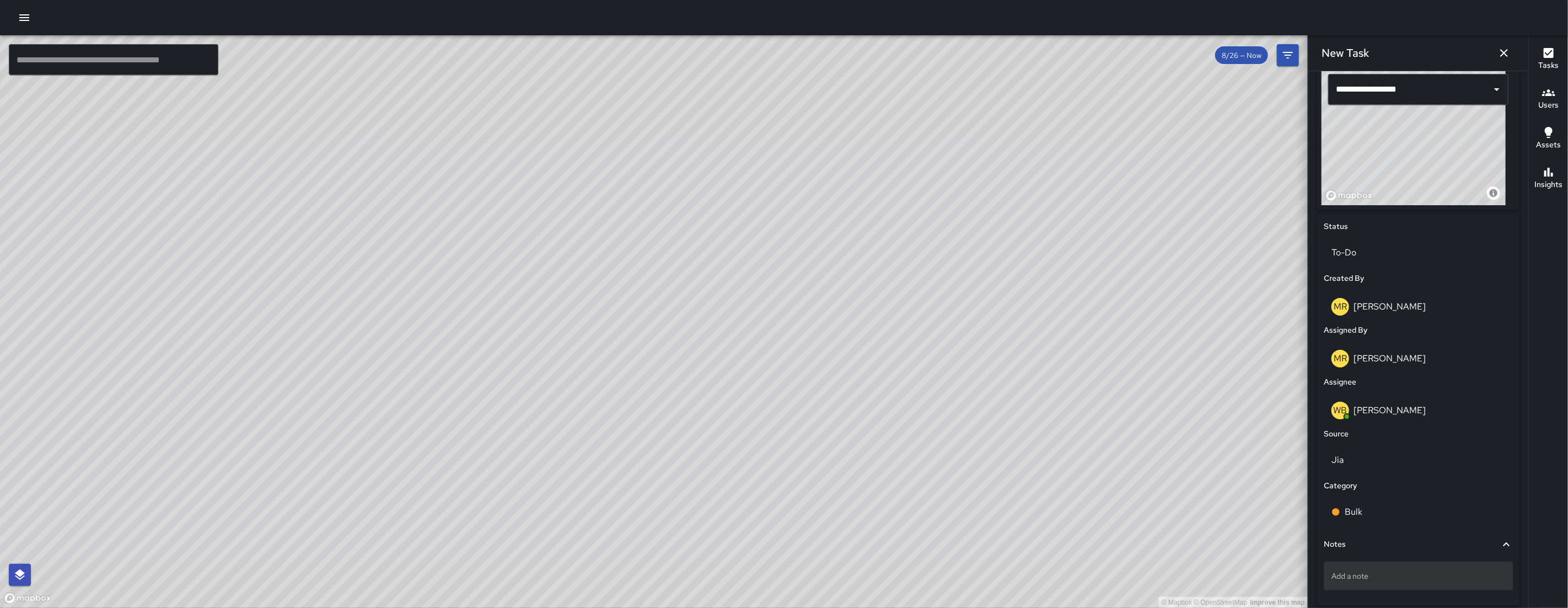
click at [1355, 576] on p "Add a note" at bounding box center [1418, 576] width 174 height 11
type textarea "**********"
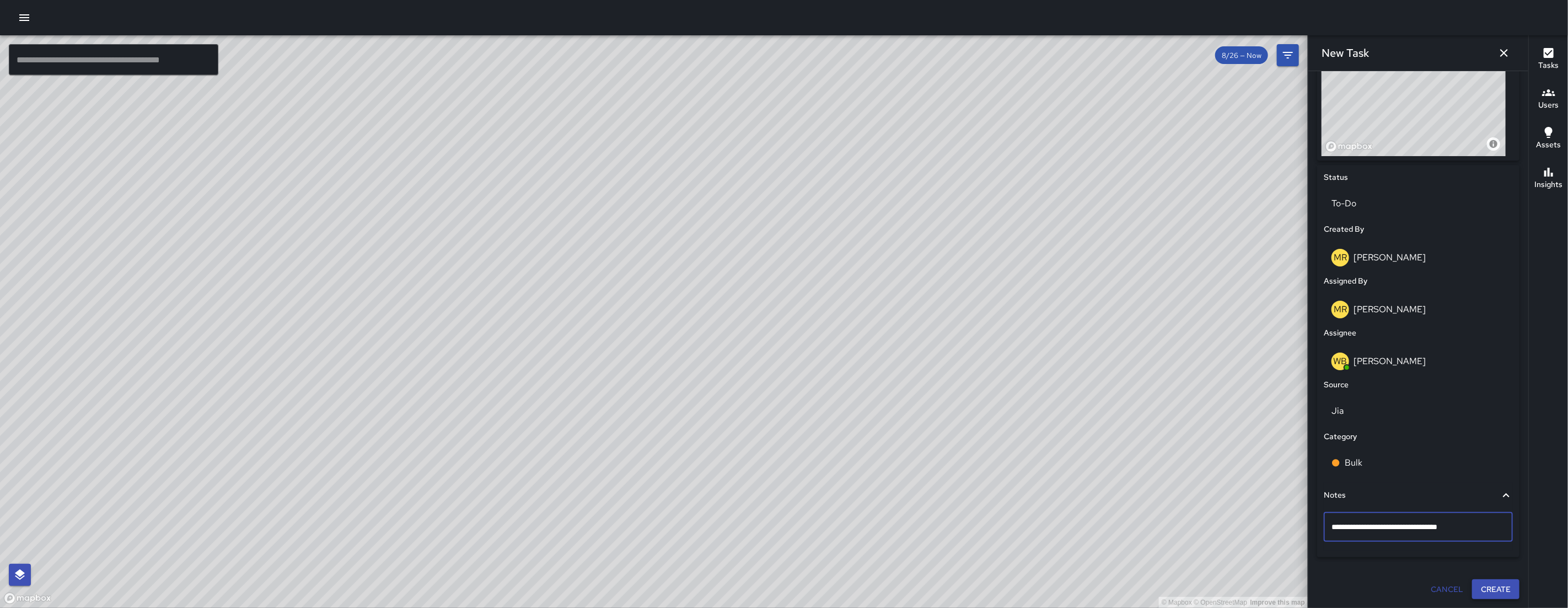
click at [1478, 585] on button "Create" at bounding box center [1496, 589] width 48 height 20
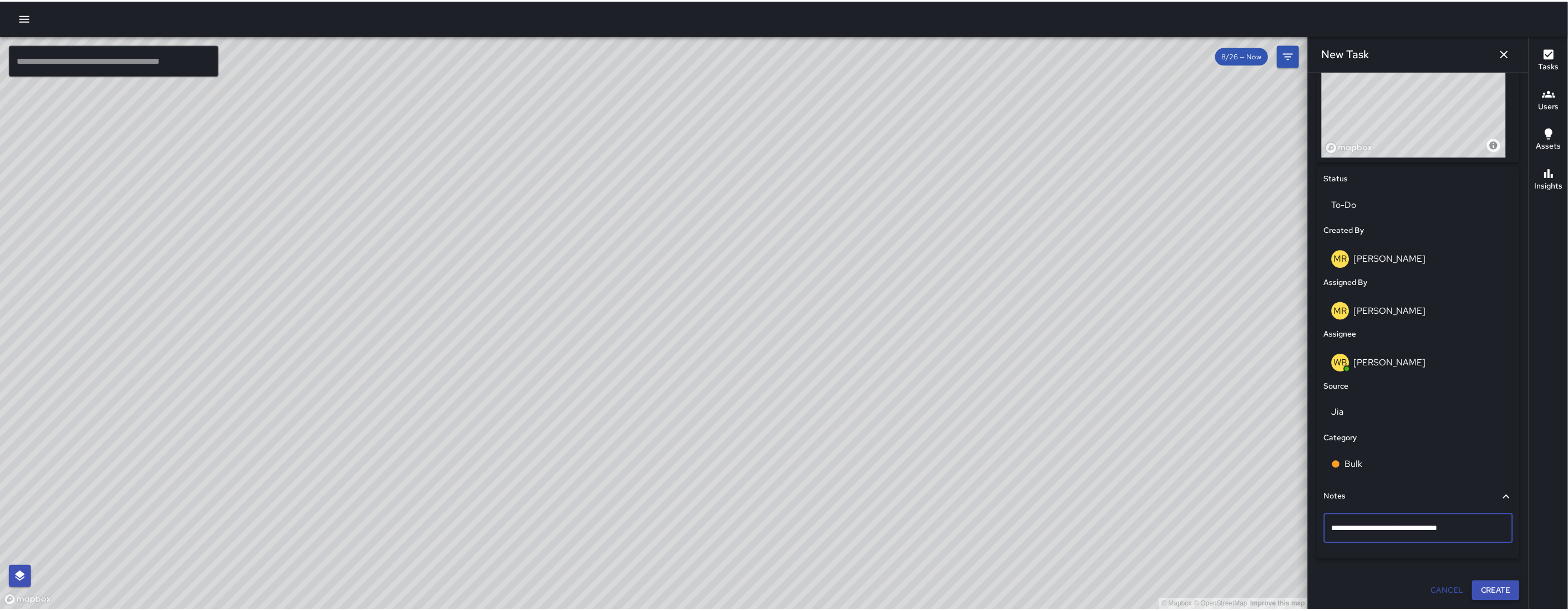
scroll to position [428, 0]
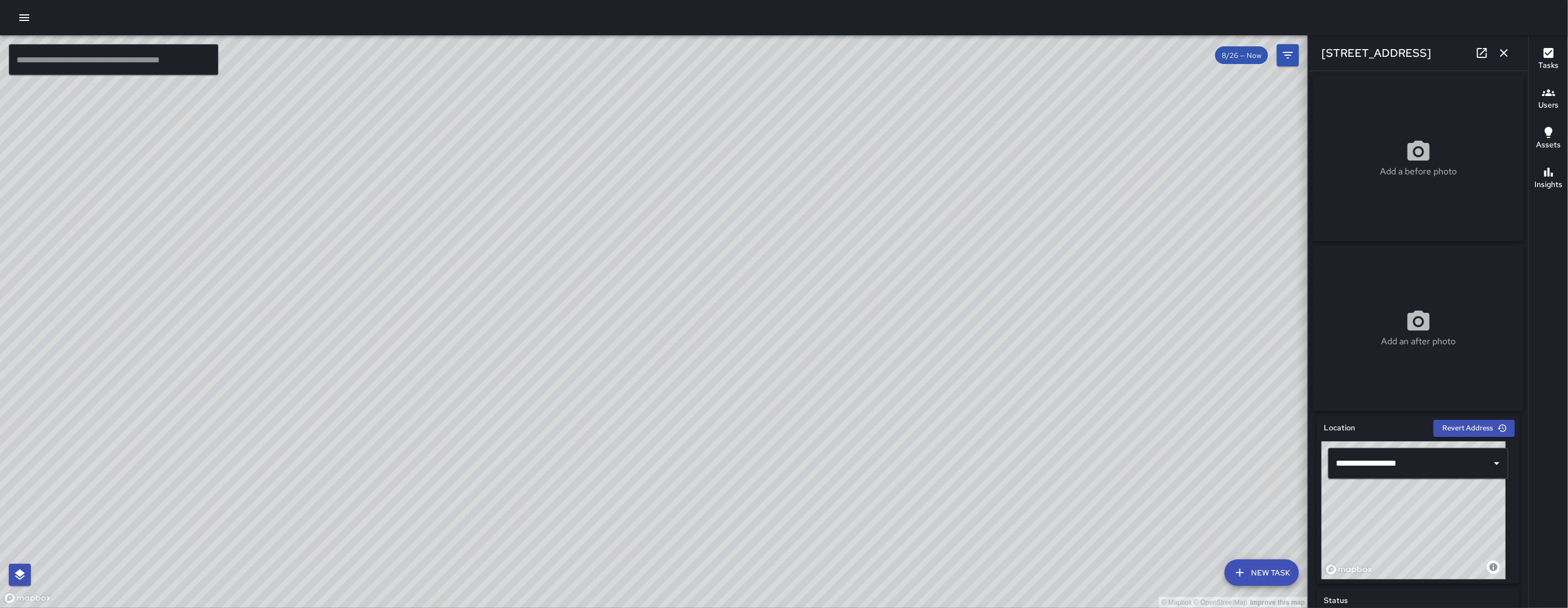
drag, startPoint x: 1416, startPoint y: 548, endPoint x: 1397, endPoint y: 548, distance: 19.0
click at [1404, 552] on div "© Mapbox © OpenStreetMap Improve this map" at bounding box center [1414, 510] width 184 height 138
drag, startPoint x: 1397, startPoint y: 548, endPoint x: 1386, endPoint y: 543, distance: 12.1
click at [1386, 543] on div "© Mapbox © OpenStreetMap Improve this map" at bounding box center [1414, 510] width 184 height 138
click at [1507, 51] on icon "button" at bounding box center [1504, 53] width 13 height 13
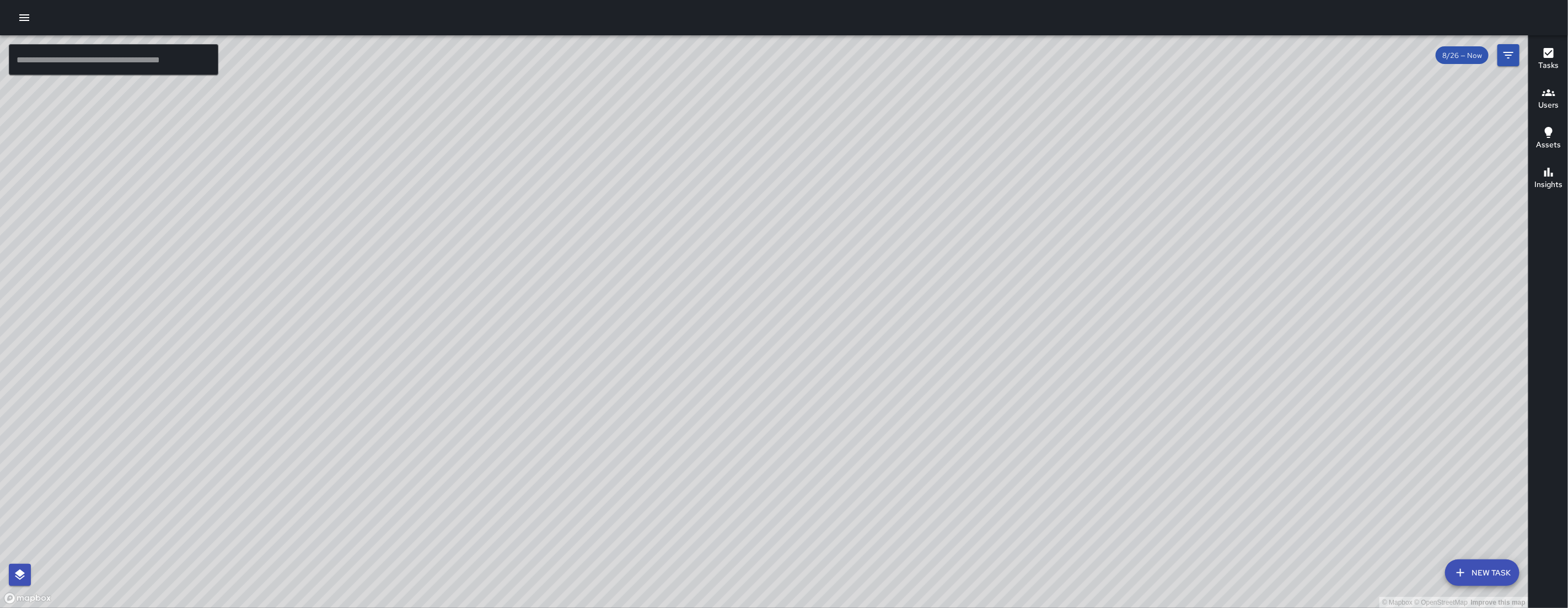
drag, startPoint x: 859, startPoint y: 455, endPoint x: 825, endPoint y: 381, distance: 81.4
click at [825, 381] on div "© Mapbox © OpenStreetMap Improve this map" at bounding box center [764, 321] width 1528 height 573
drag, startPoint x: 917, startPoint y: 421, endPoint x: 917, endPoint y: 390, distance: 31.0
click at [917, 416] on div "© Mapbox © OpenStreetMap Improve this map" at bounding box center [764, 321] width 1528 height 573
drag, startPoint x: 917, startPoint y: 390, endPoint x: 917, endPoint y: 383, distance: 7.0
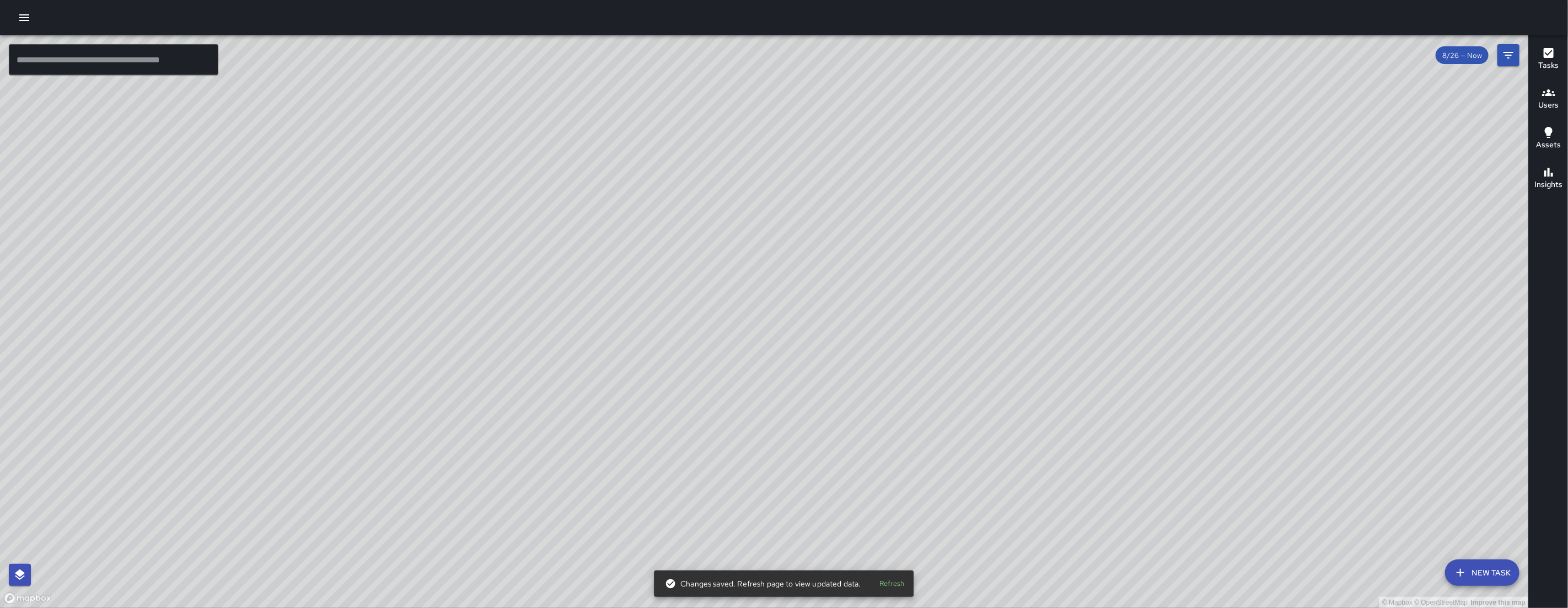
click at [917, 385] on div "© Mapbox © OpenStreetMap Improve this map" at bounding box center [764, 321] width 1528 height 573
drag, startPoint x: 989, startPoint y: 335, endPoint x: 1013, endPoint y: 322, distance: 27.3
click at [1013, 323] on div "© Mapbox © OpenStreetMap Improve this map" at bounding box center [764, 321] width 1528 height 573
drag, startPoint x: 1014, startPoint y: 321, endPoint x: 1023, endPoint y: 313, distance: 12.0
click at [1023, 313] on div "© Mapbox © OpenStreetMap Improve this map" at bounding box center [764, 321] width 1528 height 573
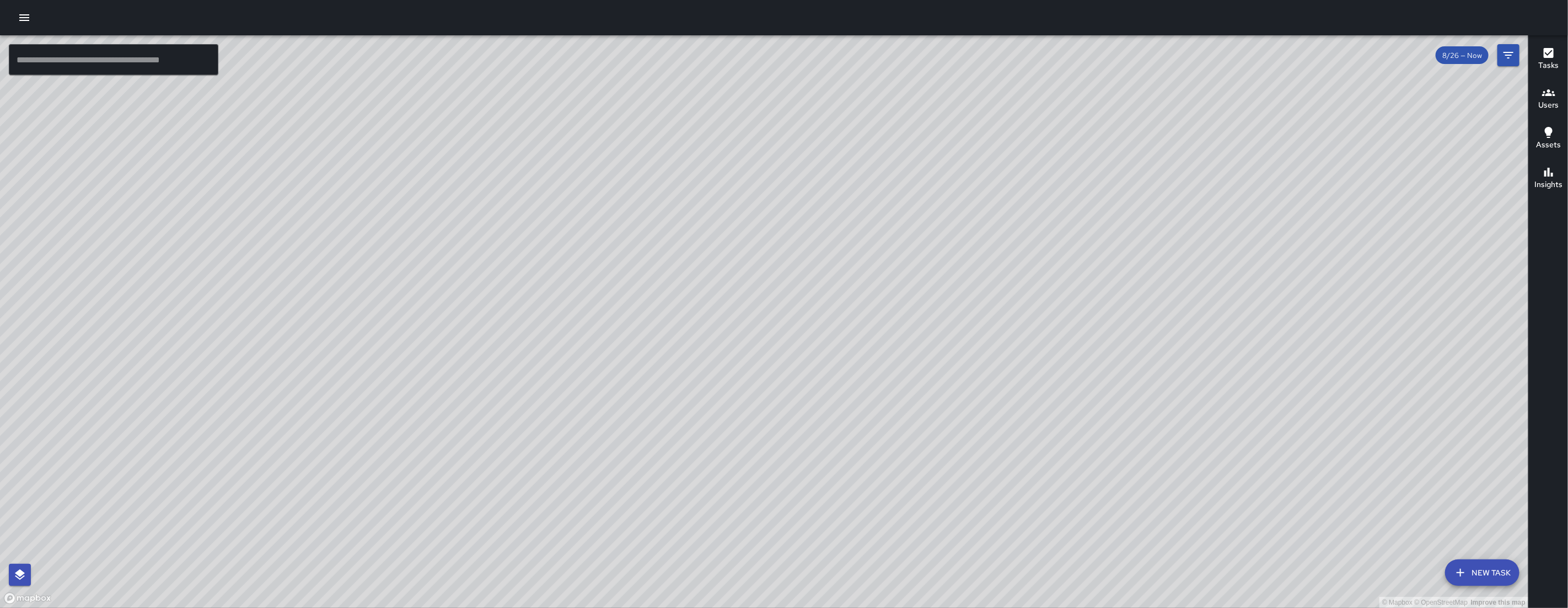
drag, startPoint x: 935, startPoint y: 358, endPoint x: 801, endPoint y: 443, distance: 158.7
click at [795, 452] on div "© Mapbox © OpenStreetMap Improve this map" at bounding box center [764, 321] width 1528 height 573
drag, startPoint x: 844, startPoint y: 416, endPoint x: 793, endPoint y: 414, distance: 51.0
click at [793, 414] on div "© Mapbox © OpenStreetMap Improve this map" at bounding box center [764, 321] width 1528 height 573
drag, startPoint x: 786, startPoint y: 416, endPoint x: 704, endPoint y: 407, distance: 82.5
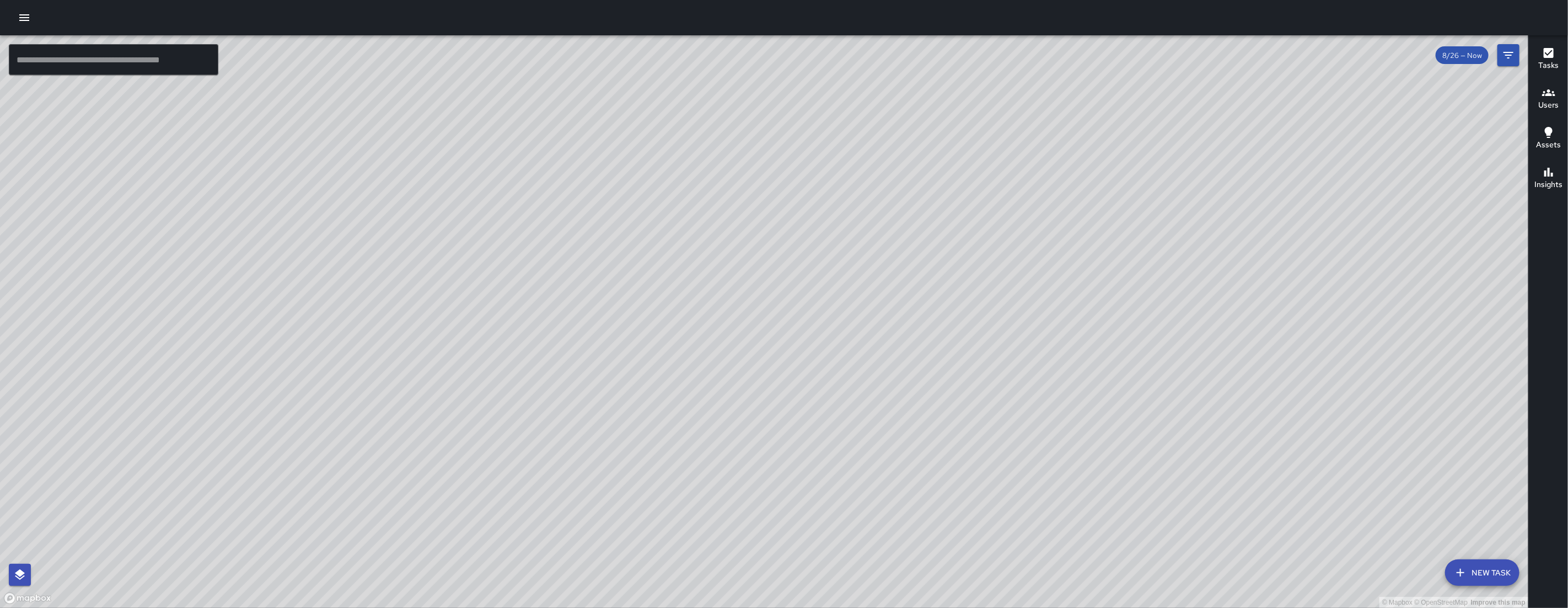
click at [704, 407] on div "© Mapbox © OpenStreetMap Improve this map" at bounding box center [764, 321] width 1528 height 573
drag, startPoint x: 811, startPoint y: 399, endPoint x: 676, endPoint y: 281, distance: 179.3
click at [773, 362] on div "© Mapbox © OpenStreetMap Improve this map" at bounding box center [764, 321] width 1528 height 573
drag, startPoint x: 676, startPoint y: 281, endPoint x: 671, endPoint y: 277, distance: 6.4
click at [671, 277] on div "© Mapbox © OpenStreetMap Improve this map" at bounding box center [764, 321] width 1528 height 573
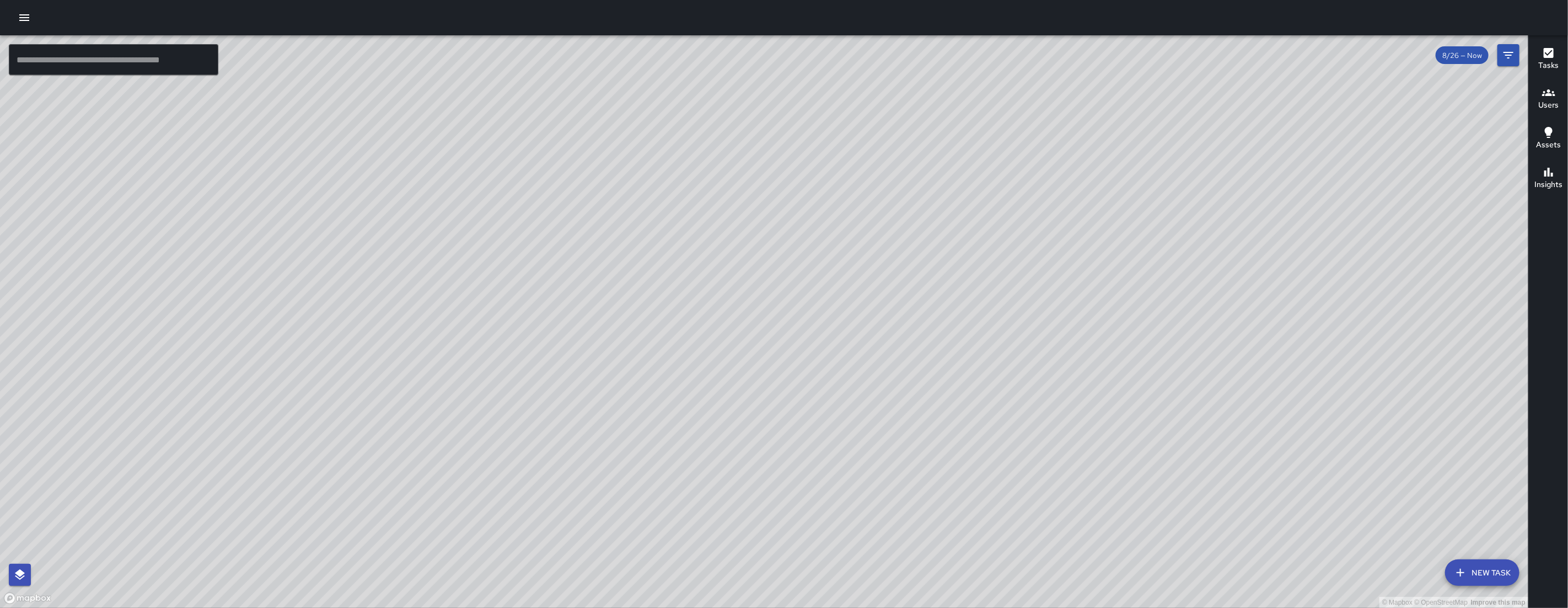
click at [671, 277] on div "© Mapbox © OpenStreetMap Improve this map" at bounding box center [764, 321] width 1528 height 573
drag, startPoint x: 842, startPoint y: 460, endPoint x: 787, endPoint y: 418, distance: 69.2
click at [787, 418] on div "© Mapbox © OpenStreetMap Improve this map" at bounding box center [764, 321] width 1528 height 573
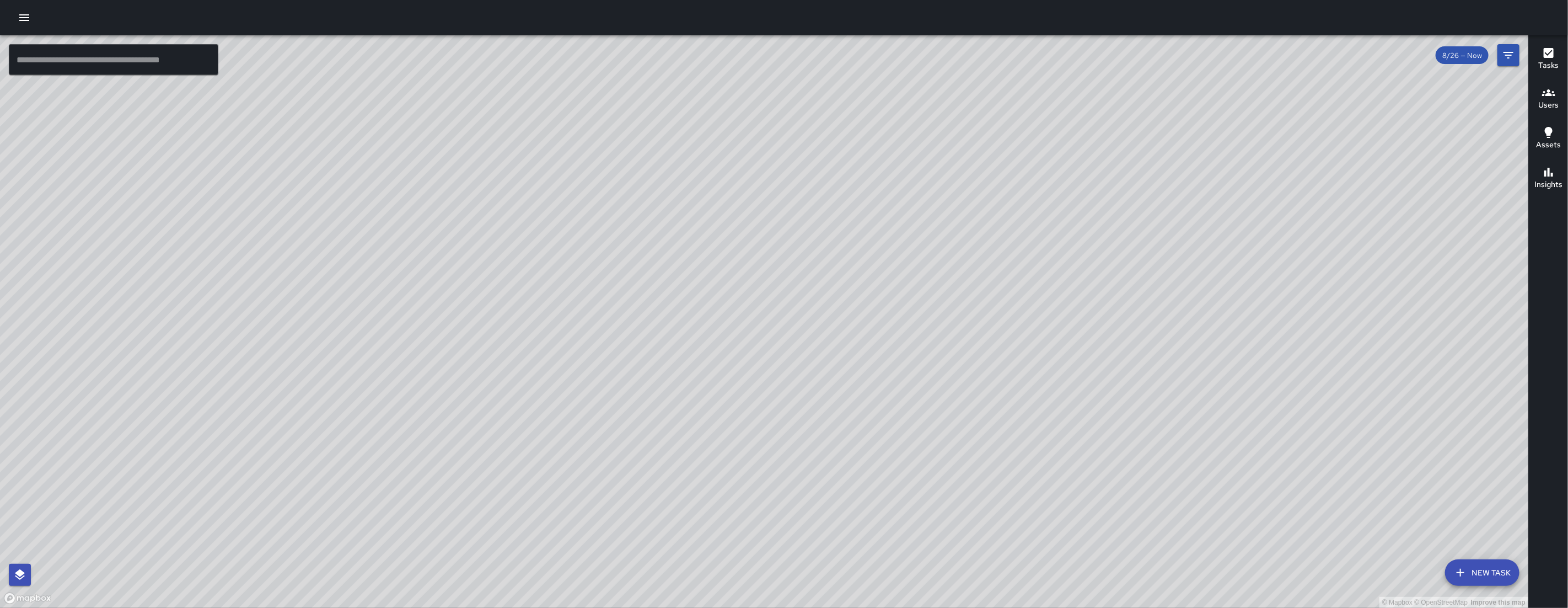
click at [787, 418] on div "© Mapbox © OpenStreetMap Improve this map" at bounding box center [764, 321] width 1528 height 573
drag, startPoint x: 504, startPoint y: 316, endPoint x: 503, endPoint y: 337, distance: 21.0
click at [504, 321] on div "© Mapbox © OpenStreetMap Improve this map" at bounding box center [764, 321] width 1528 height 573
click at [506, 328] on div "© Mapbox © OpenStreetMap Improve this map" at bounding box center [764, 321] width 1528 height 573
click at [491, 193] on div "© Mapbox © OpenStreetMap Improve this map" at bounding box center [764, 321] width 1528 height 573
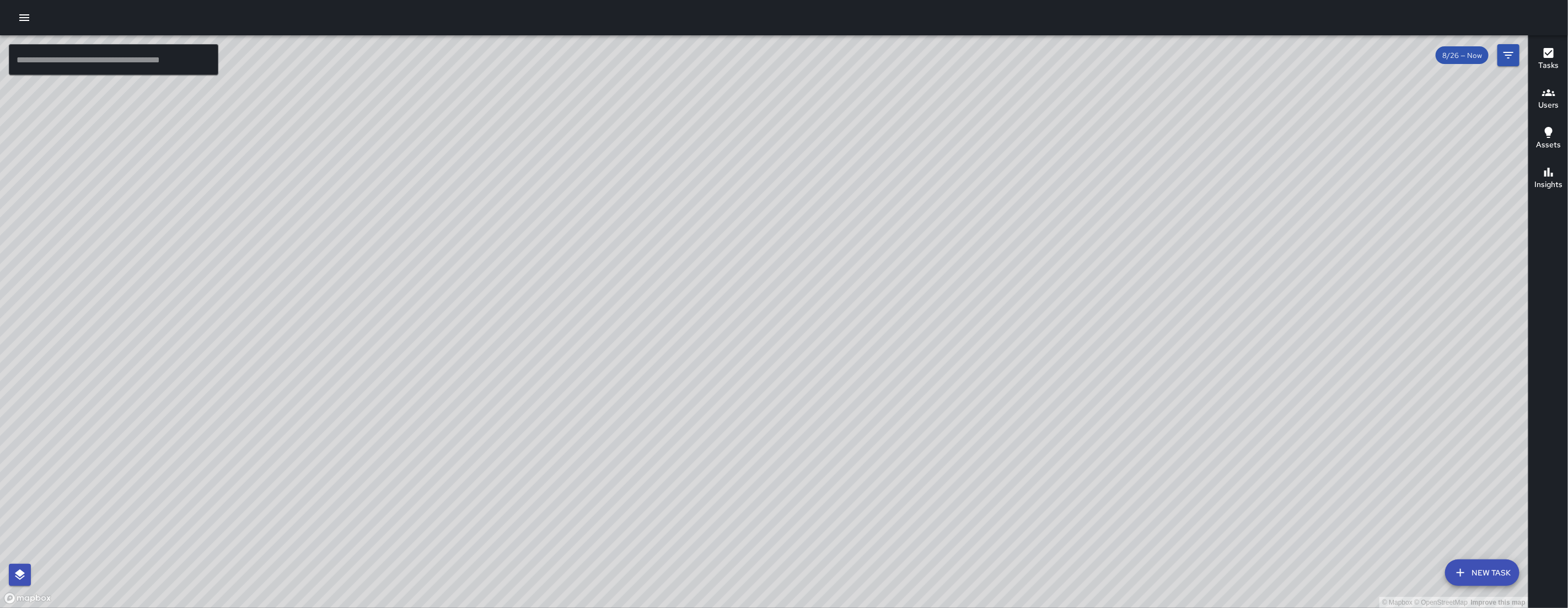
click at [474, 190] on div "© Mapbox © OpenStreetMap Improve this map" at bounding box center [764, 321] width 1528 height 573
click at [444, 182] on div "© Mapbox © OpenStreetMap Improve this map" at bounding box center [764, 321] width 1528 height 573
click at [443, 182] on div "© Mapbox © OpenStreetMap Improve this map" at bounding box center [764, 321] width 1528 height 573
drag, startPoint x: 451, startPoint y: 234, endPoint x: 397, endPoint y: 188, distance: 70.9
click at [403, 191] on div "© Mapbox © OpenStreetMap Improve this map" at bounding box center [764, 321] width 1528 height 573
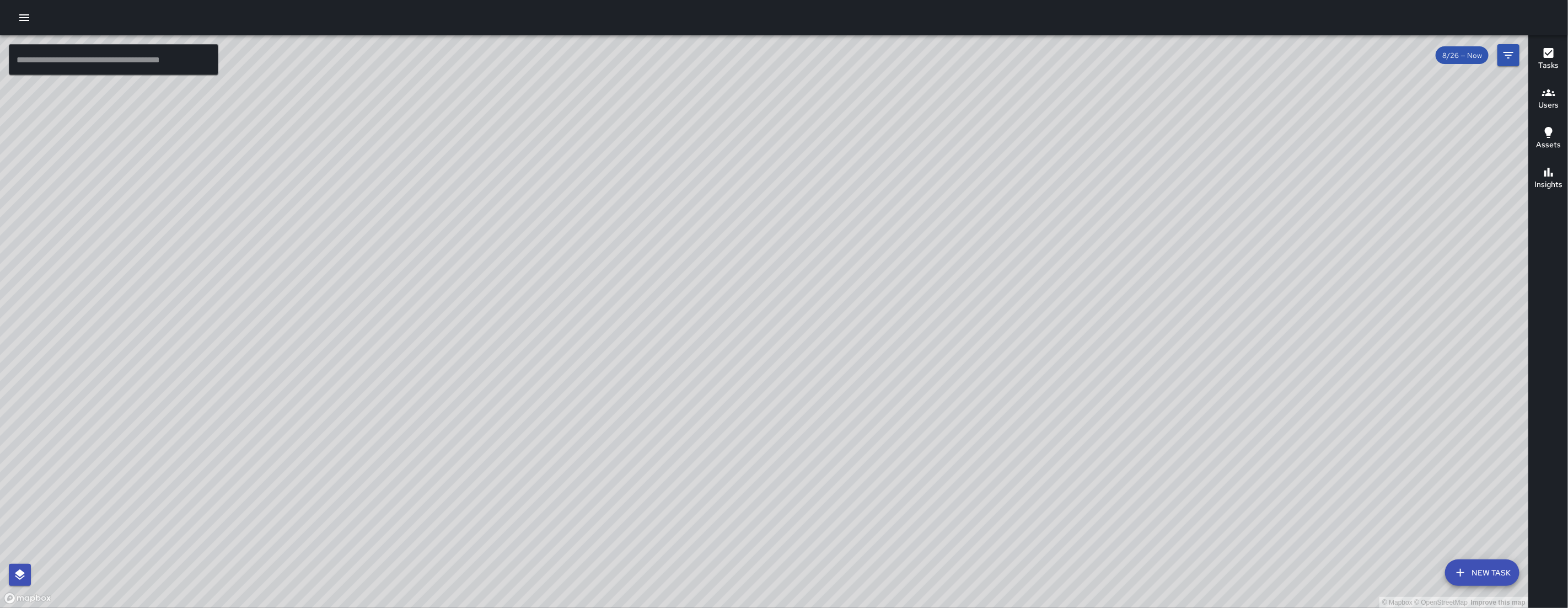
click at [394, 188] on div "© Mapbox © OpenStreetMap Improve this map" at bounding box center [764, 321] width 1528 height 573
click at [27, 24] on button "button" at bounding box center [24, 18] width 22 height 22
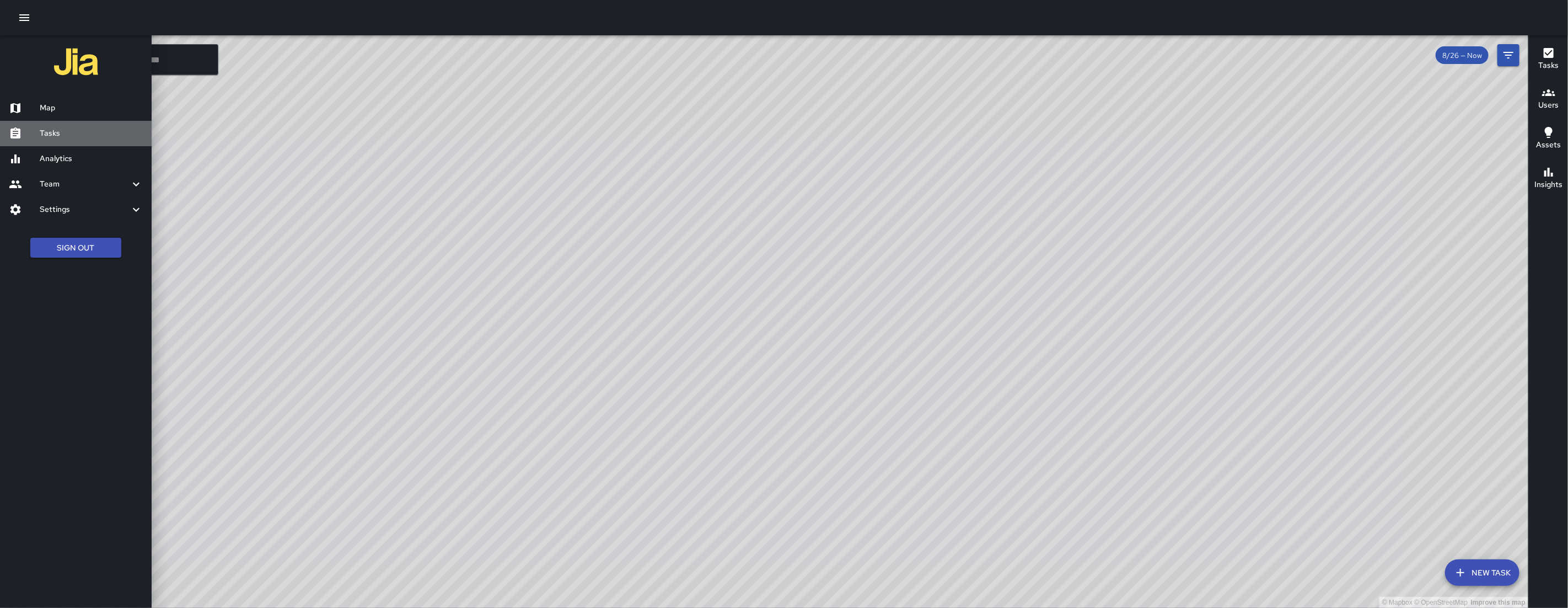
click at [55, 131] on h6 "Tasks" at bounding box center [91, 134] width 103 height 12
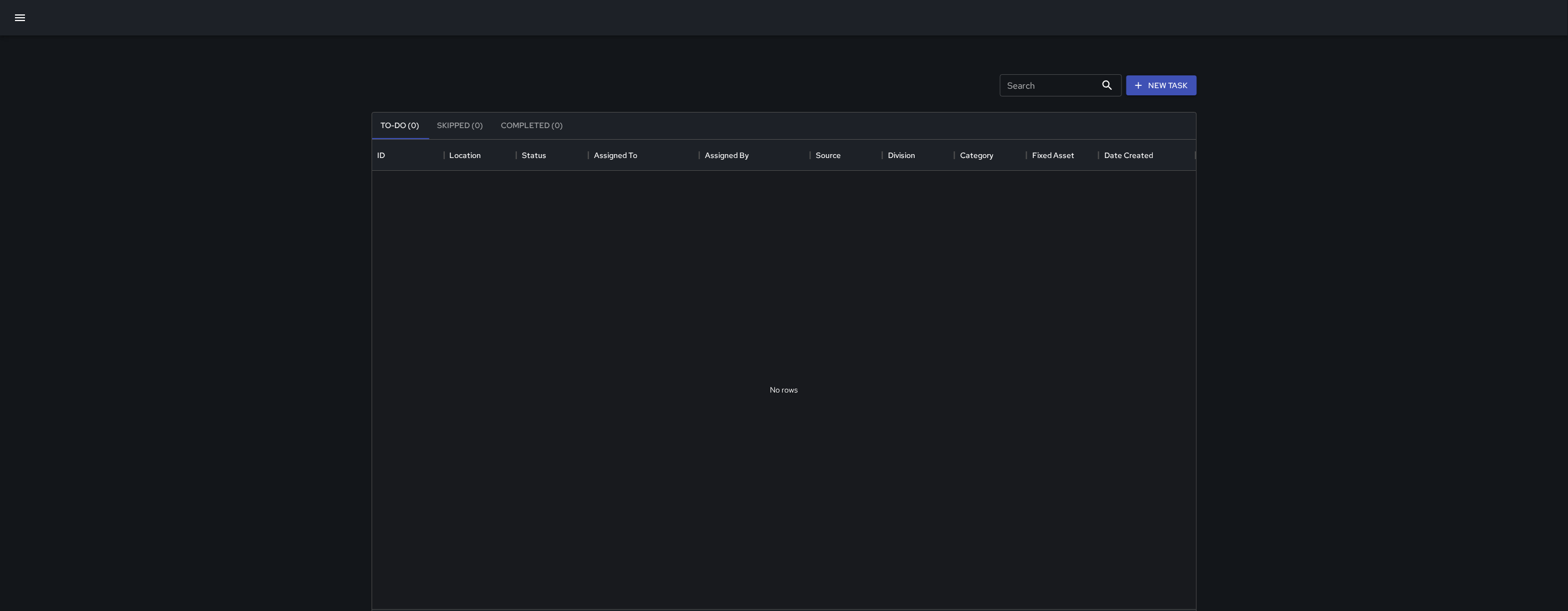
scroll to position [460, 814]
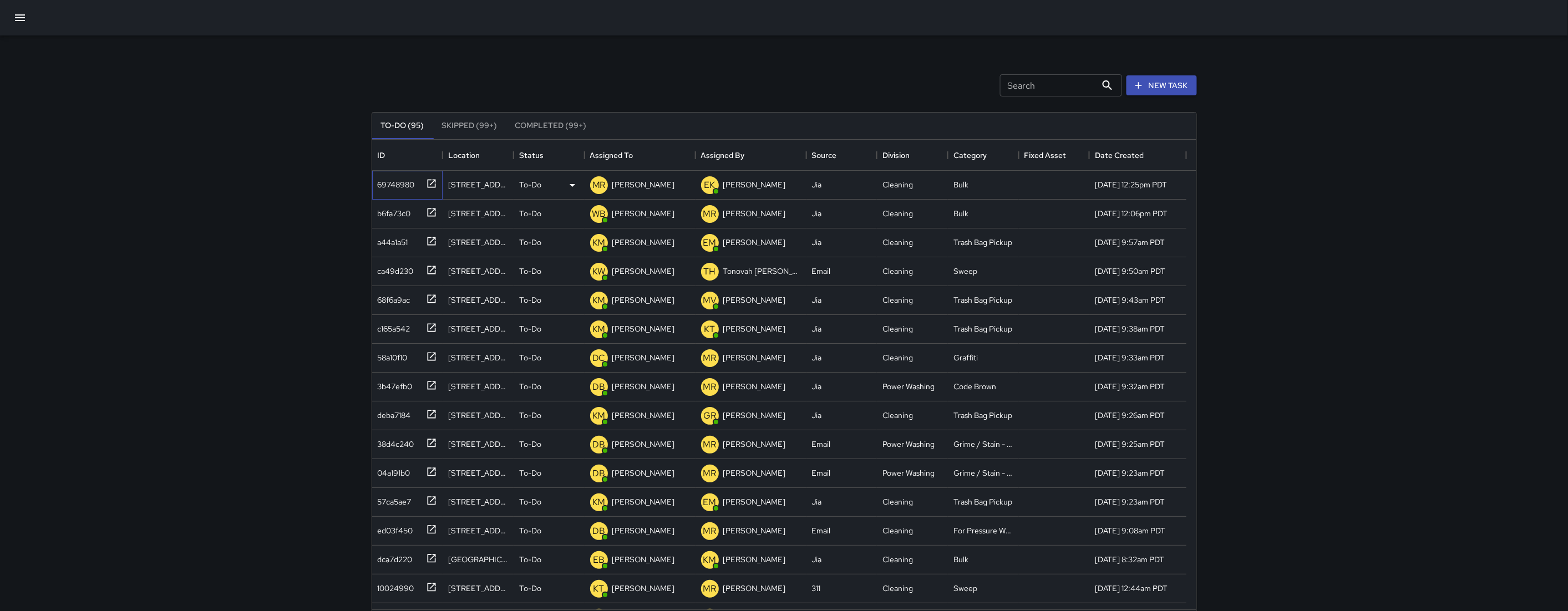
click at [392, 183] on div "69748980" at bounding box center [394, 182] width 42 height 15
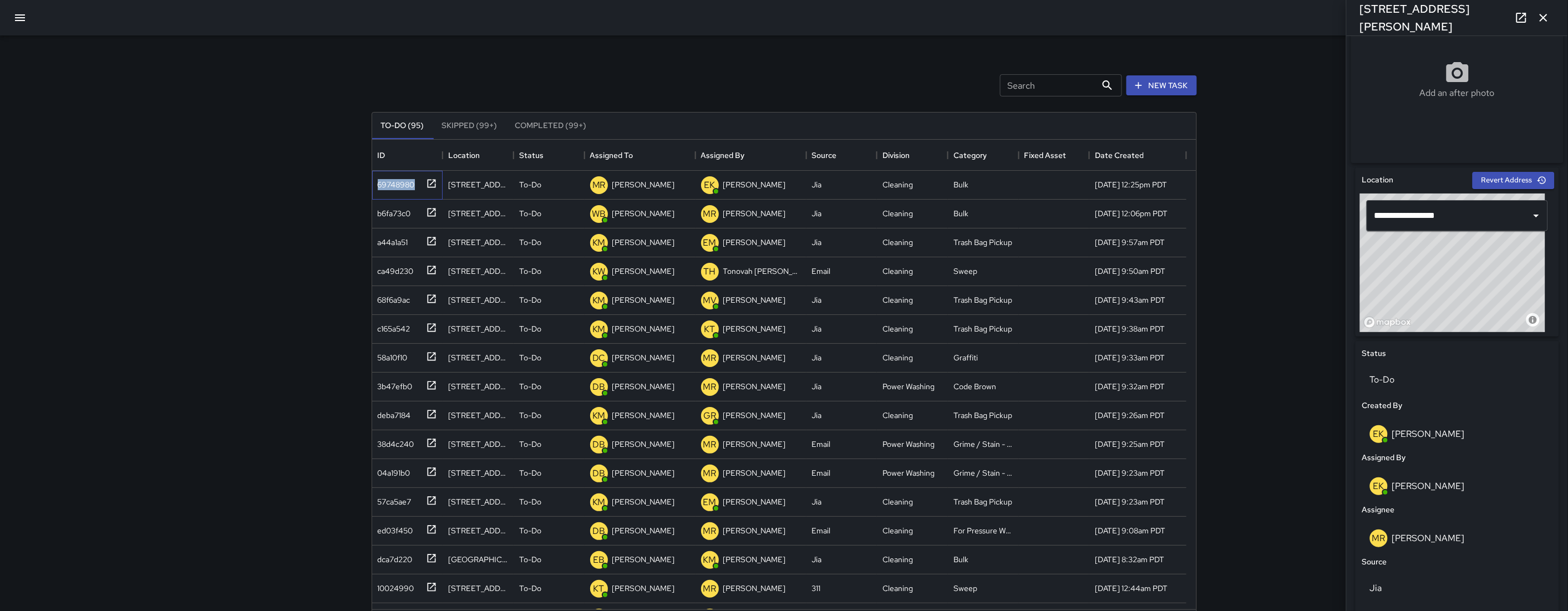
scroll to position [306, 0]
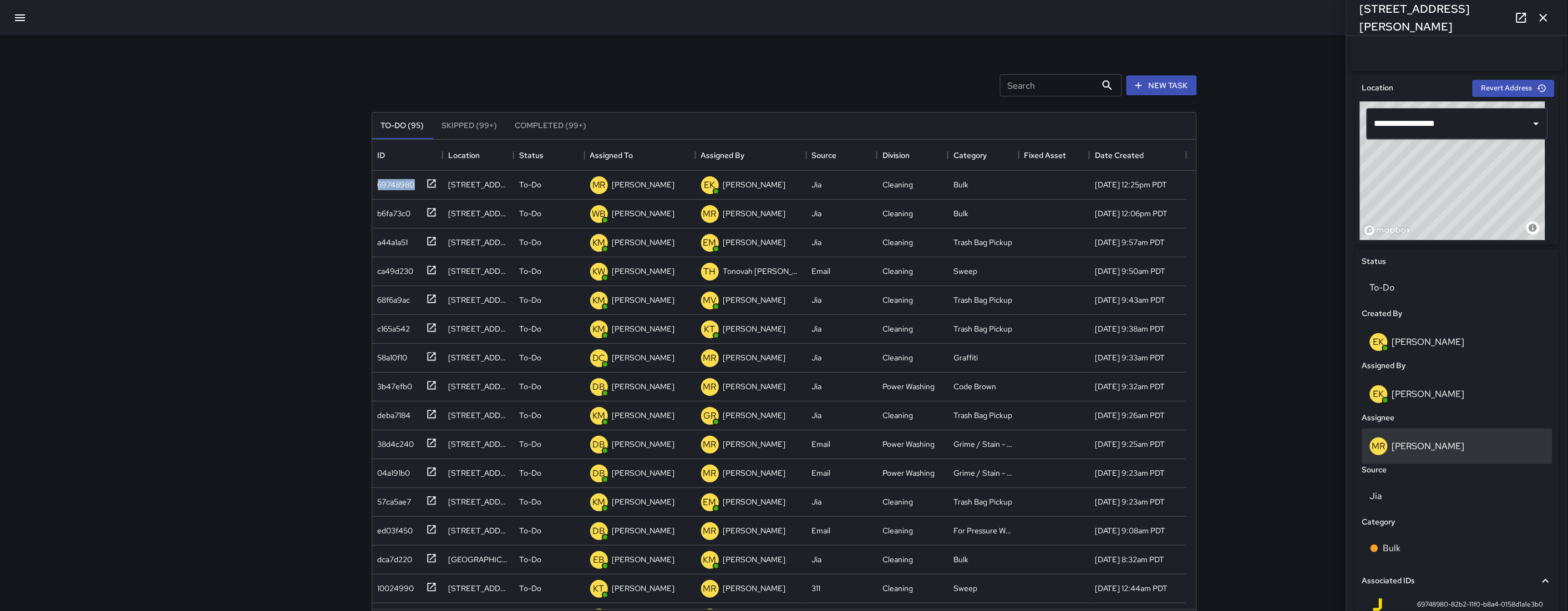
click at [1416, 455] on div "MR Maria Rosas" at bounding box center [1457, 446] width 175 height 18
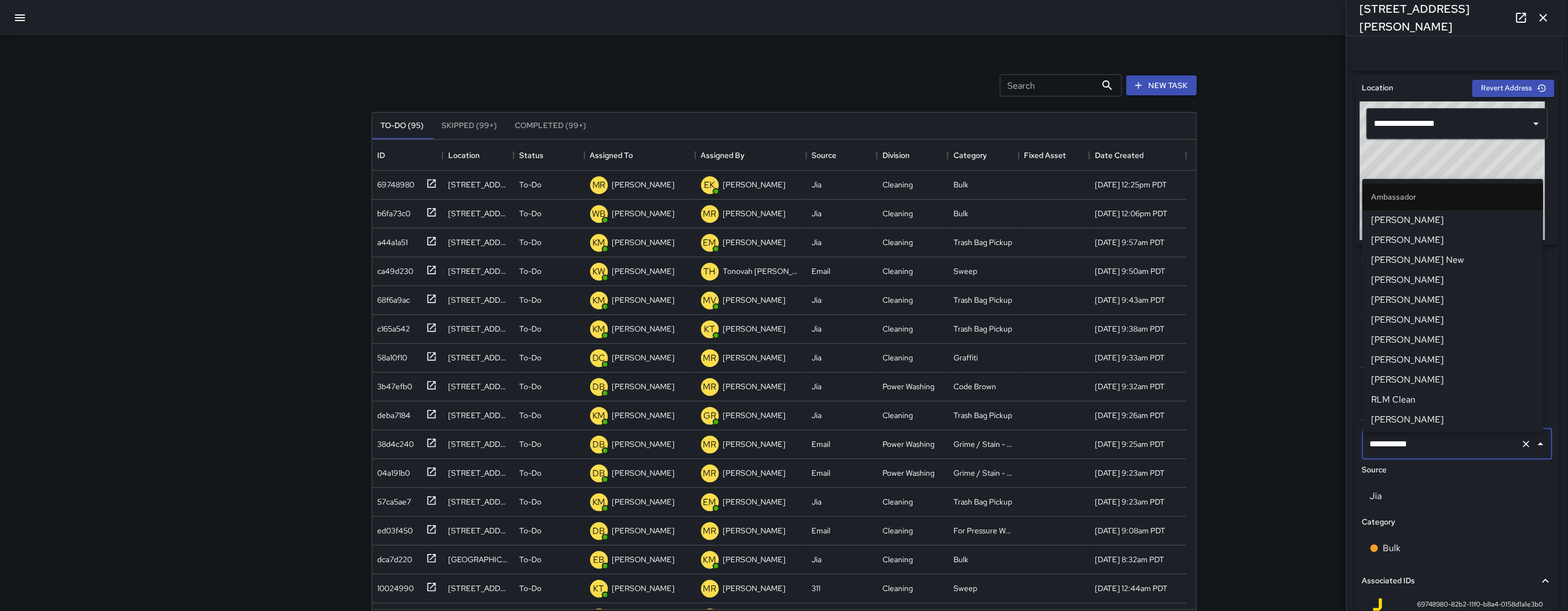
scroll to position [1161, 0]
click at [1425, 451] on input "**********" at bounding box center [1441, 444] width 149 height 21
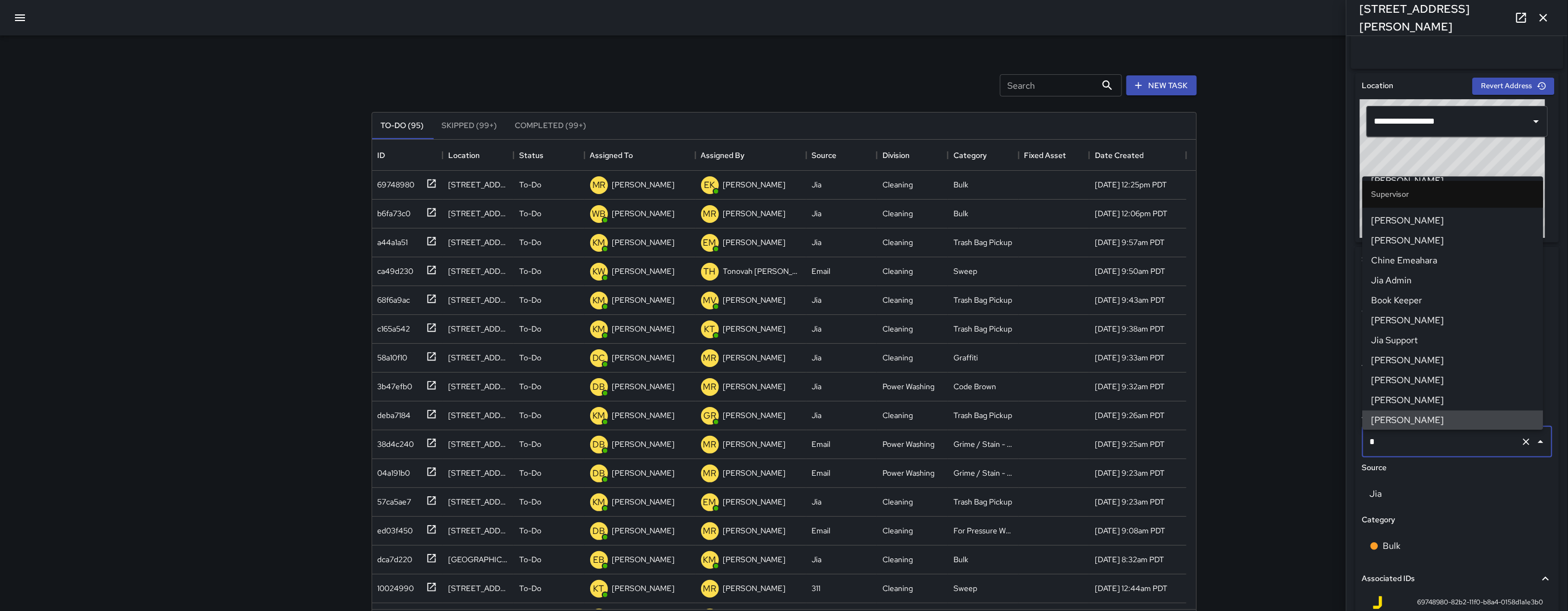
scroll to position [567, 0]
type input "**"
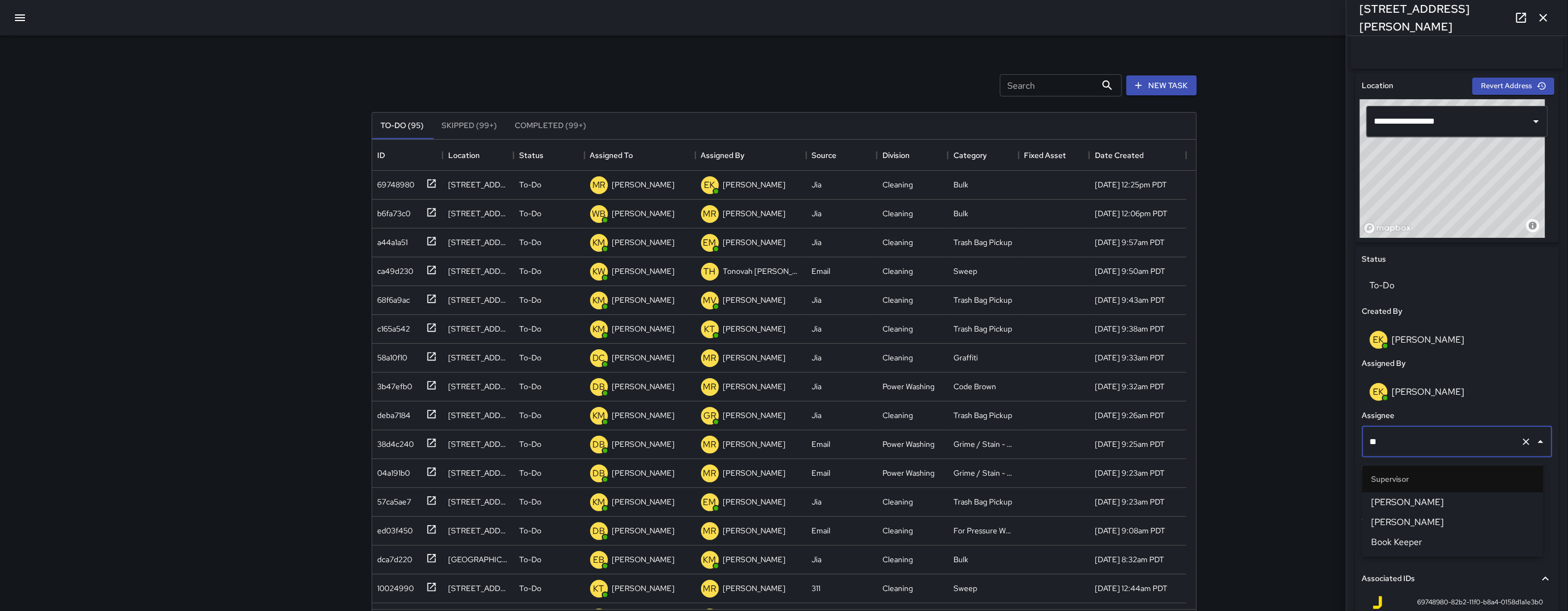
click at [1447, 502] on span "[PERSON_NAME]" at bounding box center [1453, 503] width 163 height 13
click at [1447, 501] on p "Jia" at bounding box center [1457, 494] width 175 height 13
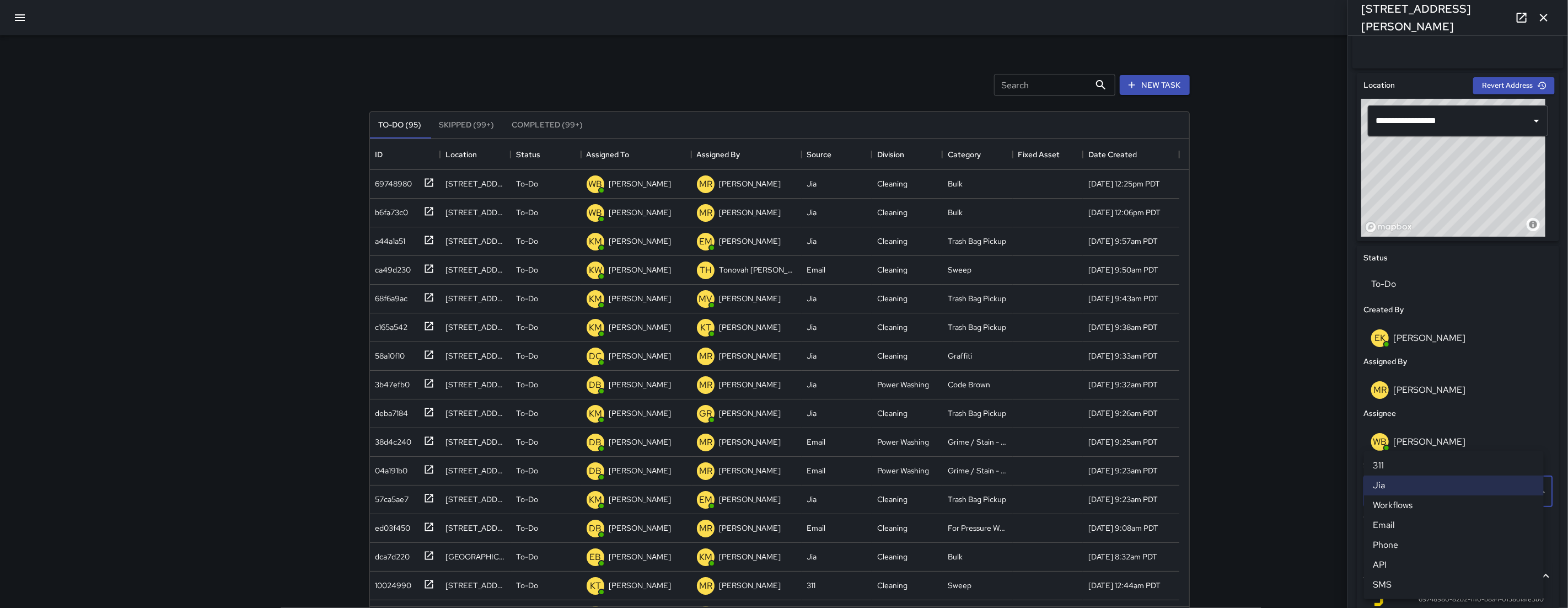
click at [1349, 491] on div at bounding box center [784, 304] width 1568 height 608
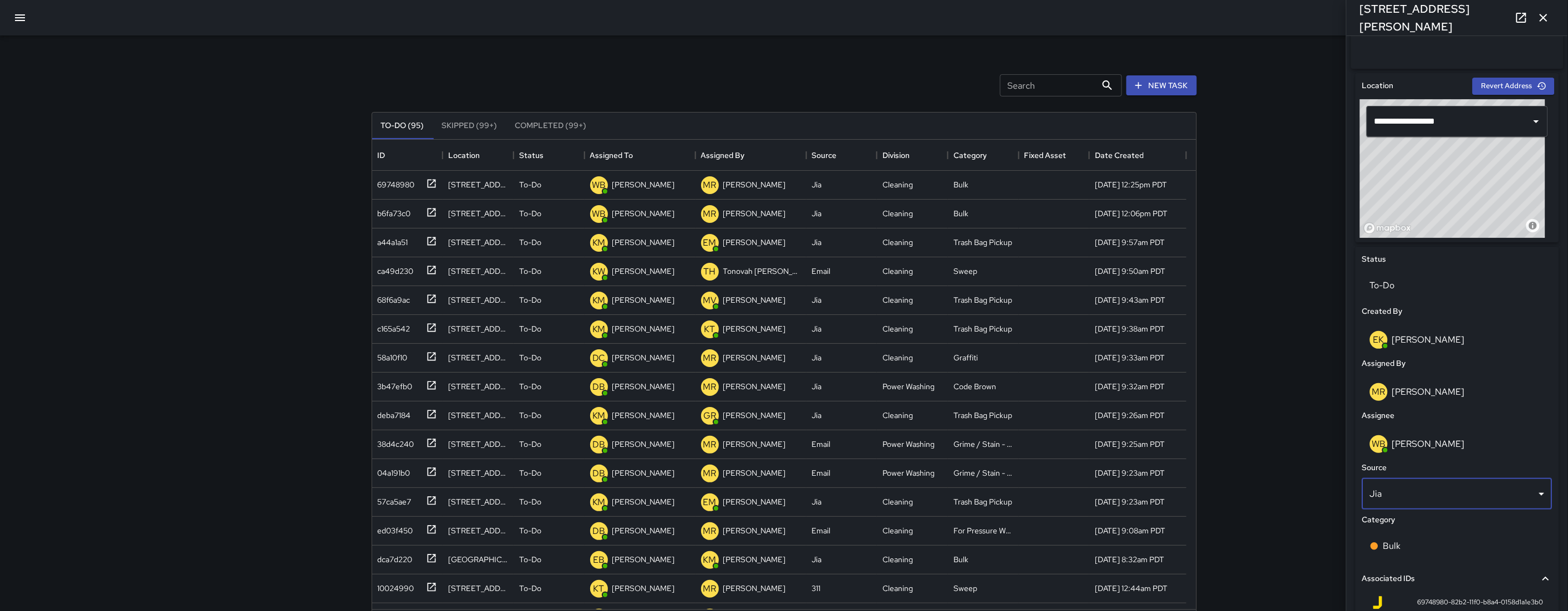
click at [1549, 15] on icon "button" at bounding box center [1543, 18] width 13 height 13
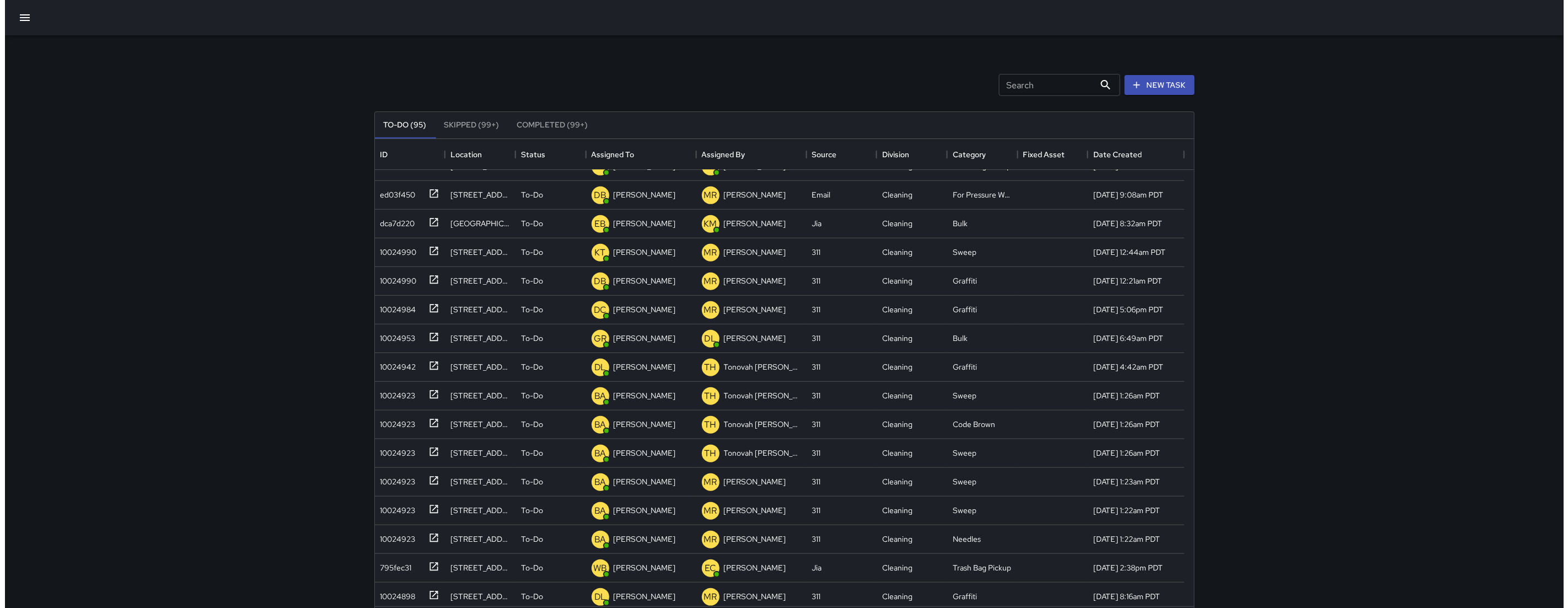
scroll to position [334, 0]
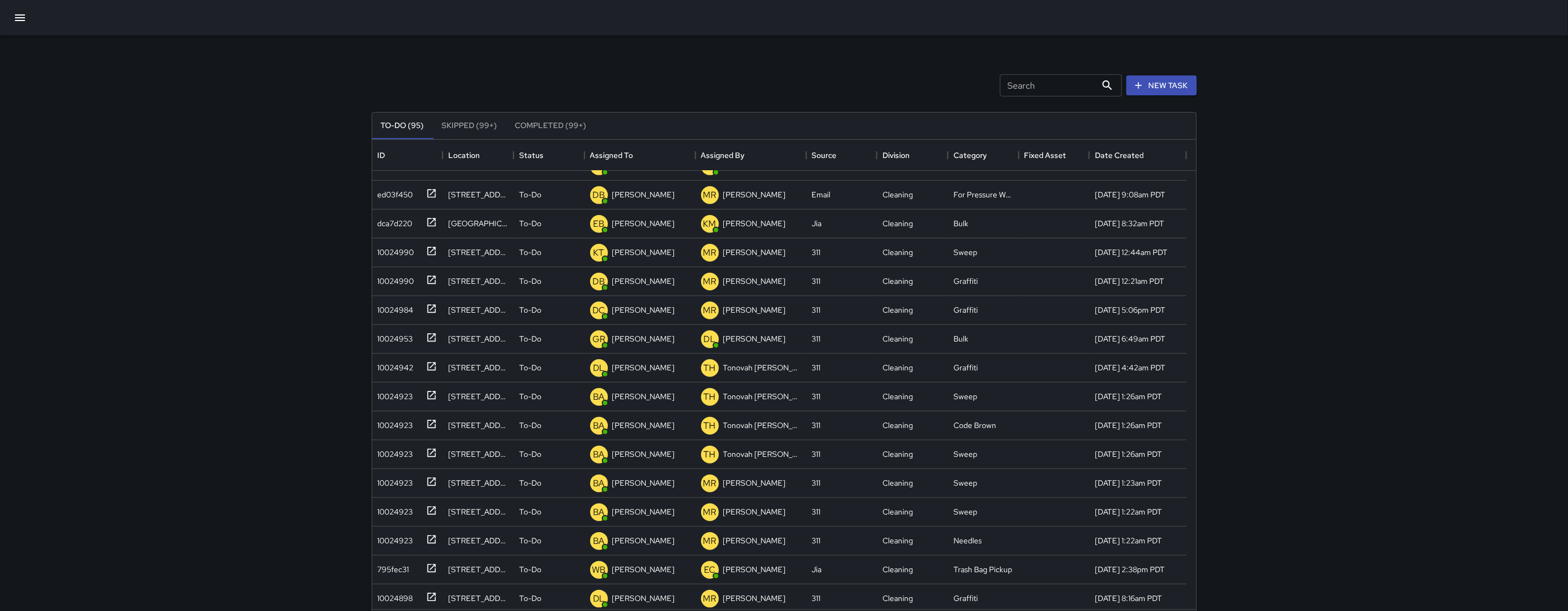
click at [24, 21] on icon "button" at bounding box center [20, 18] width 13 height 13
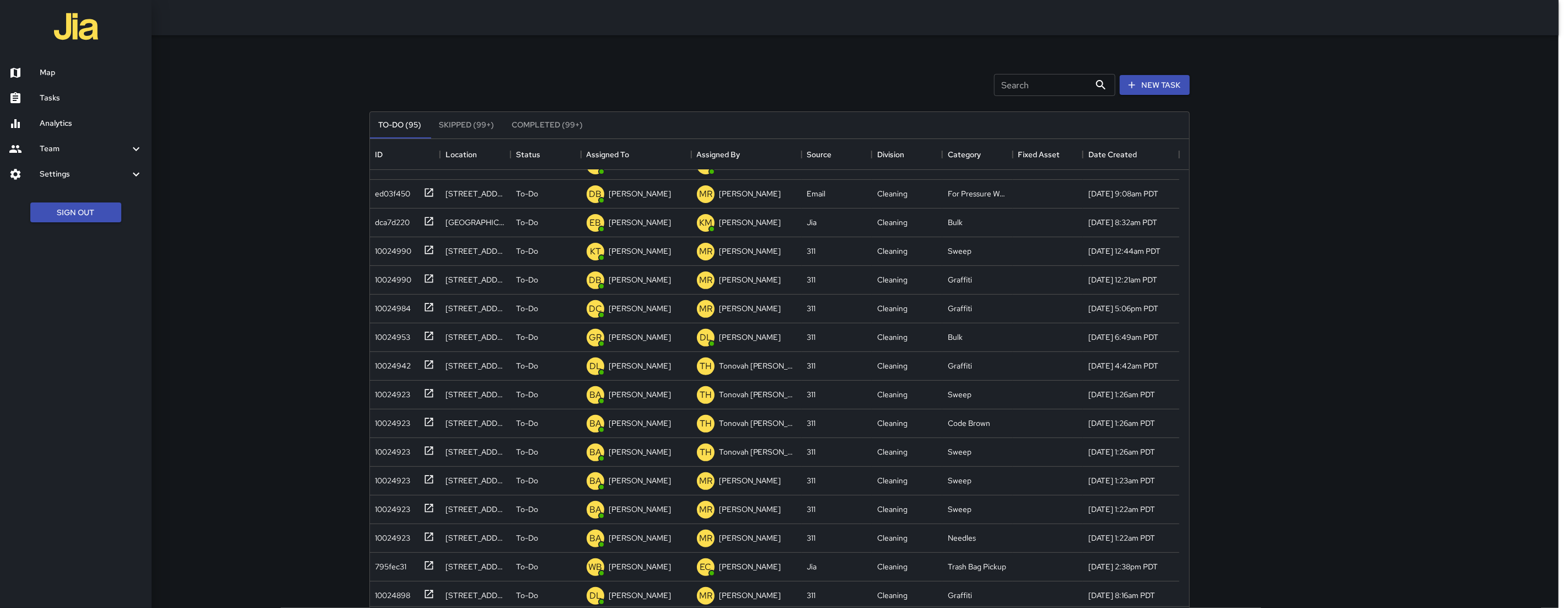
click at [40, 66] on h6 "Map" at bounding box center [91, 73] width 103 height 12
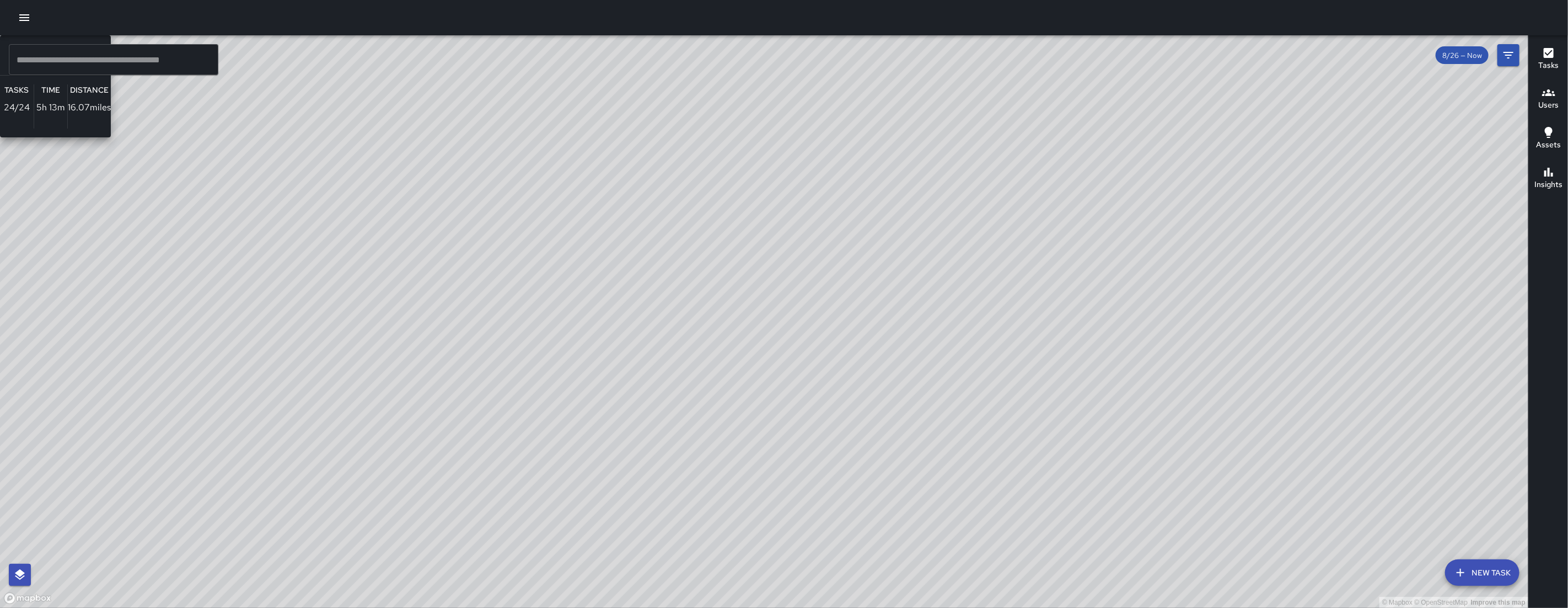
click at [705, 318] on div "© Mapbox © OpenStreetMap Improve this map SK SEAN KELLEY Supervisor Tasks 24 / …" at bounding box center [764, 321] width 1528 height 573
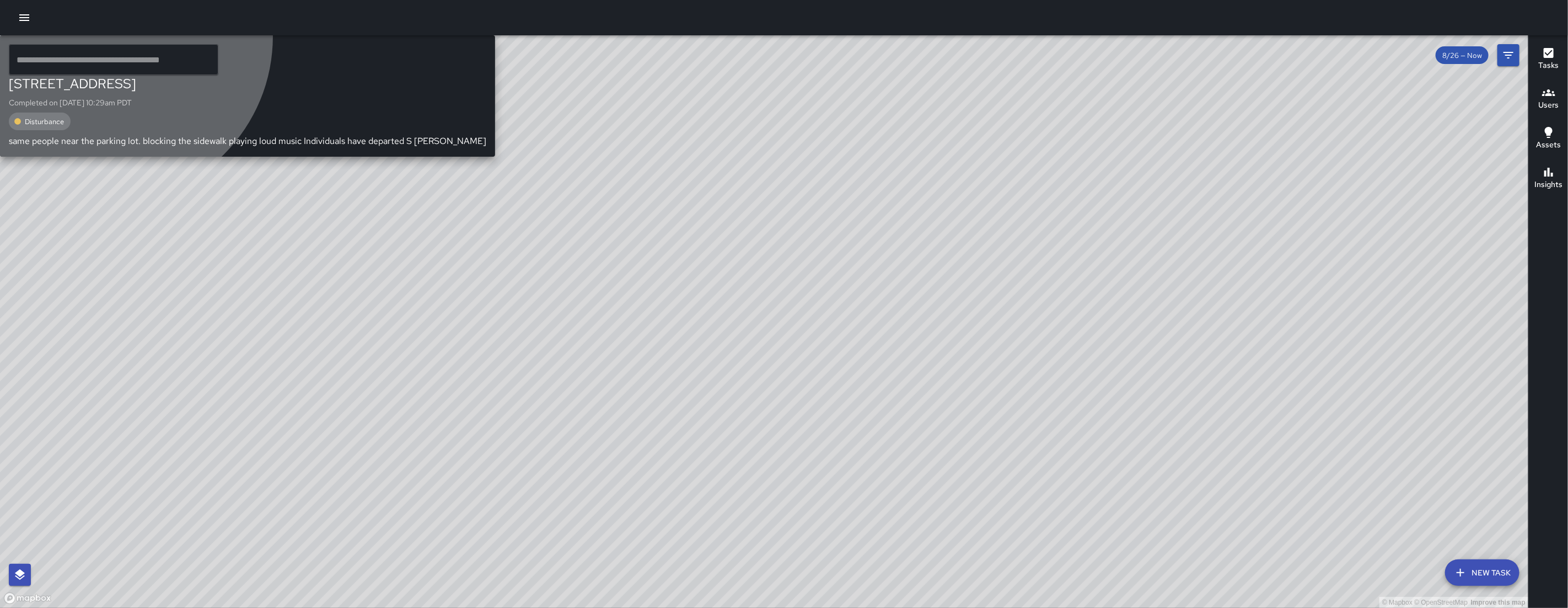
click at [495, 75] on div "SK SEAN KELLEY" at bounding box center [247, 55] width 495 height 40
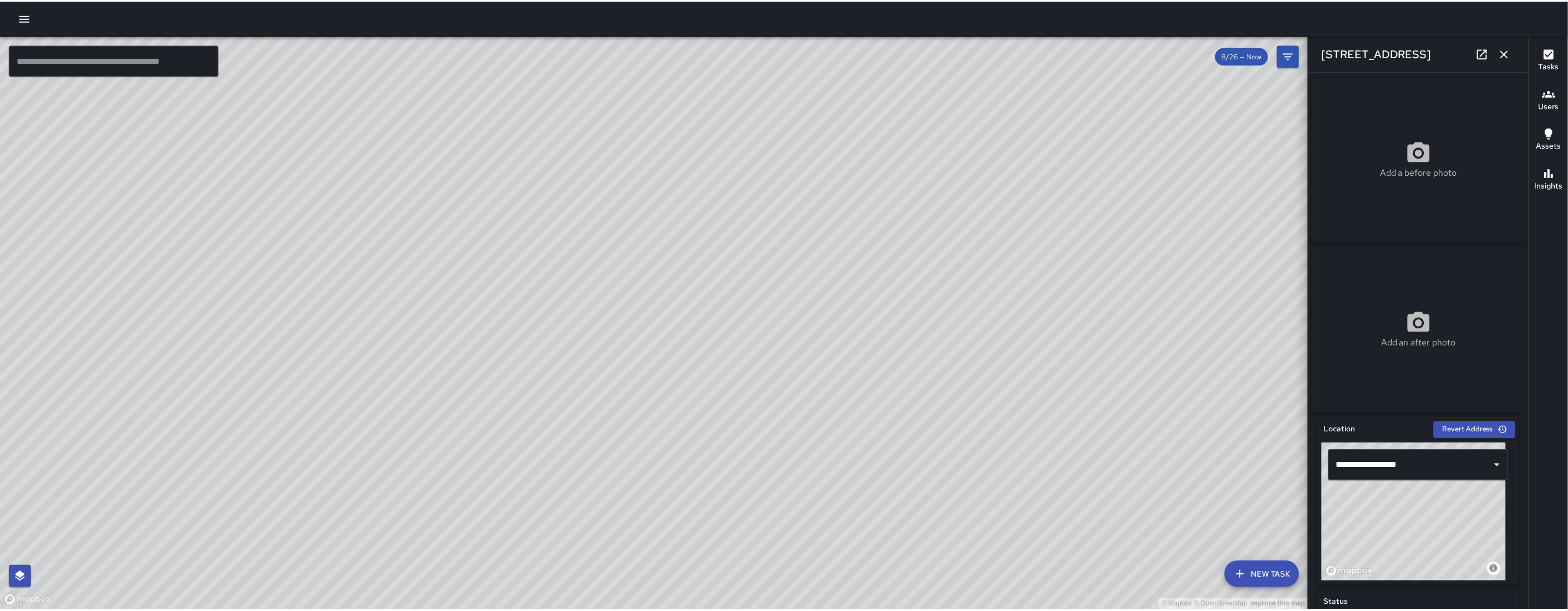
scroll to position [424, 0]
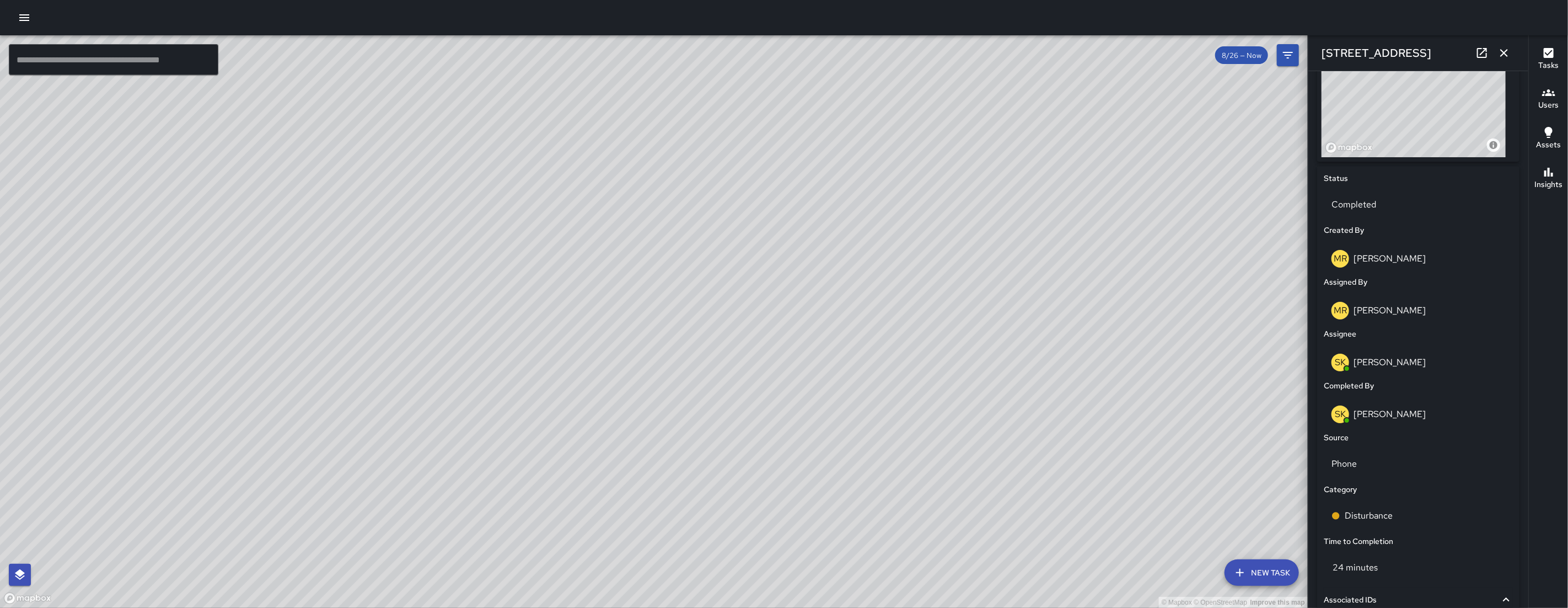
click at [1506, 54] on icon "button" at bounding box center [1504, 53] width 13 height 13
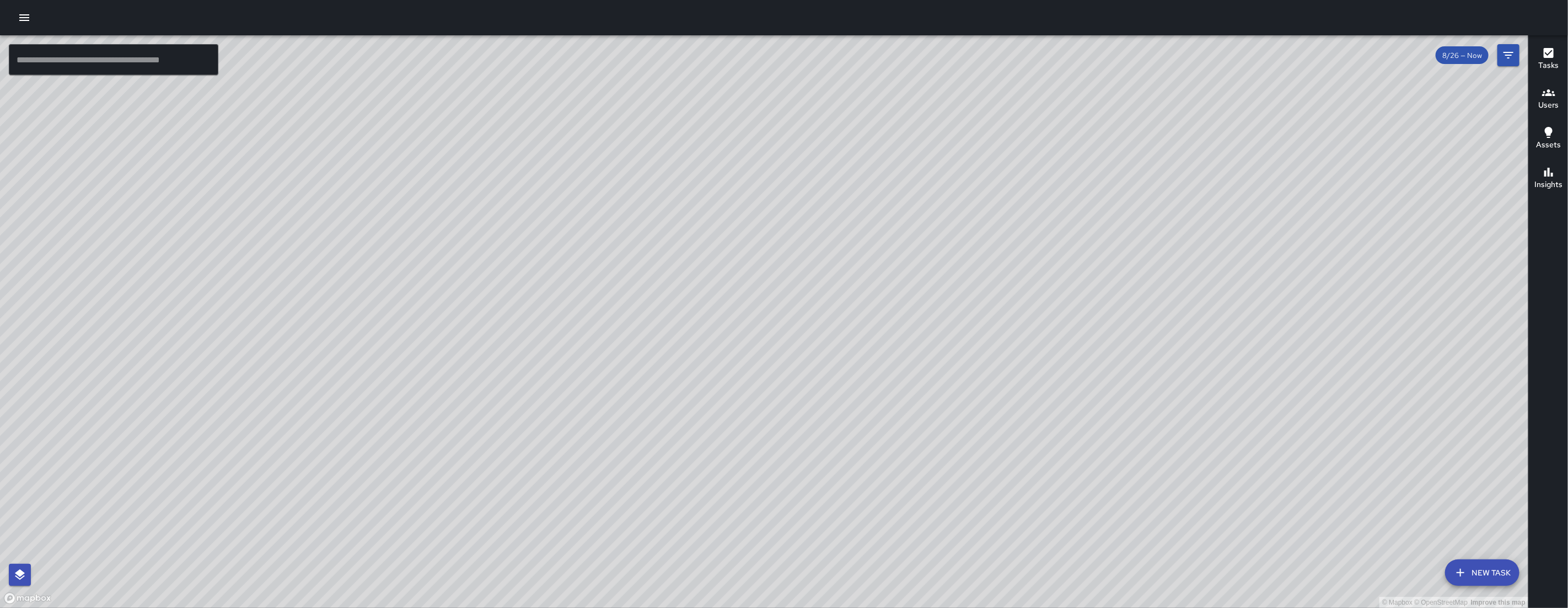
click at [1119, 429] on div "© Mapbox © OpenStreetMap Improve this map" at bounding box center [764, 321] width 1528 height 573
drag, startPoint x: 1035, startPoint y: 432, endPoint x: 917, endPoint y: 429, distance: 118.0
click at [977, 427] on div "© Mapbox © OpenStreetMap Improve this map" at bounding box center [764, 321] width 1528 height 573
click at [938, 427] on div "© Mapbox © OpenStreetMap Improve this map" at bounding box center [764, 321] width 1528 height 573
click at [1077, 356] on div "© Mapbox © OpenStreetMap Improve this map" at bounding box center [764, 321] width 1528 height 573
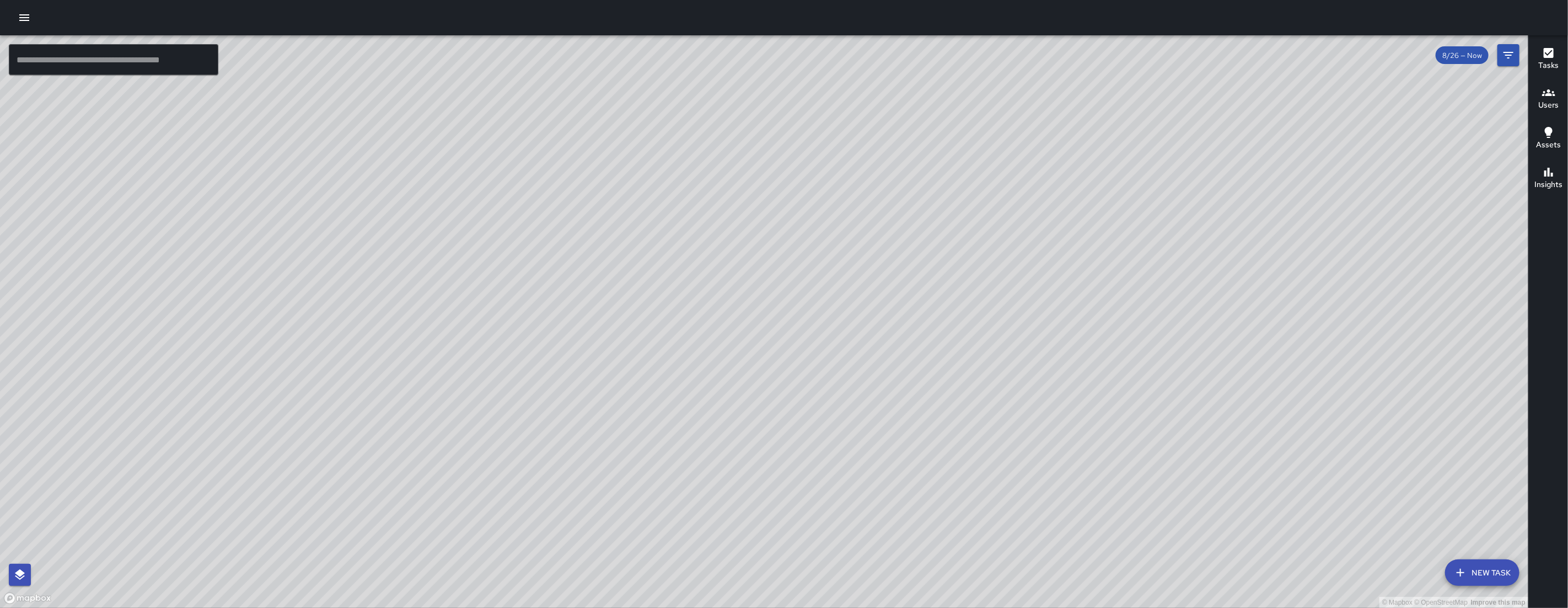
click at [848, 408] on div "© Mapbox © OpenStreetMap Improve this map" at bounding box center [764, 321] width 1528 height 573
drag, startPoint x: 888, startPoint y: 446, endPoint x: 779, endPoint y: 449, distance: 109.0
click at [870, 448] on div "© Mapbox © OpenStreetMap Improve this map" at bounding box center [764, 321] width 1528 height 573
click at [1041, 485] on div "© Mapbox © OpenStreetMap Improve this map" at bounding box center [764, 321] width 1528 height 573
click at [1004, 493] on div "© Mapbox © OpenStreetMap Improve this map" at bounding box center [764, 321] width 1528 height 573
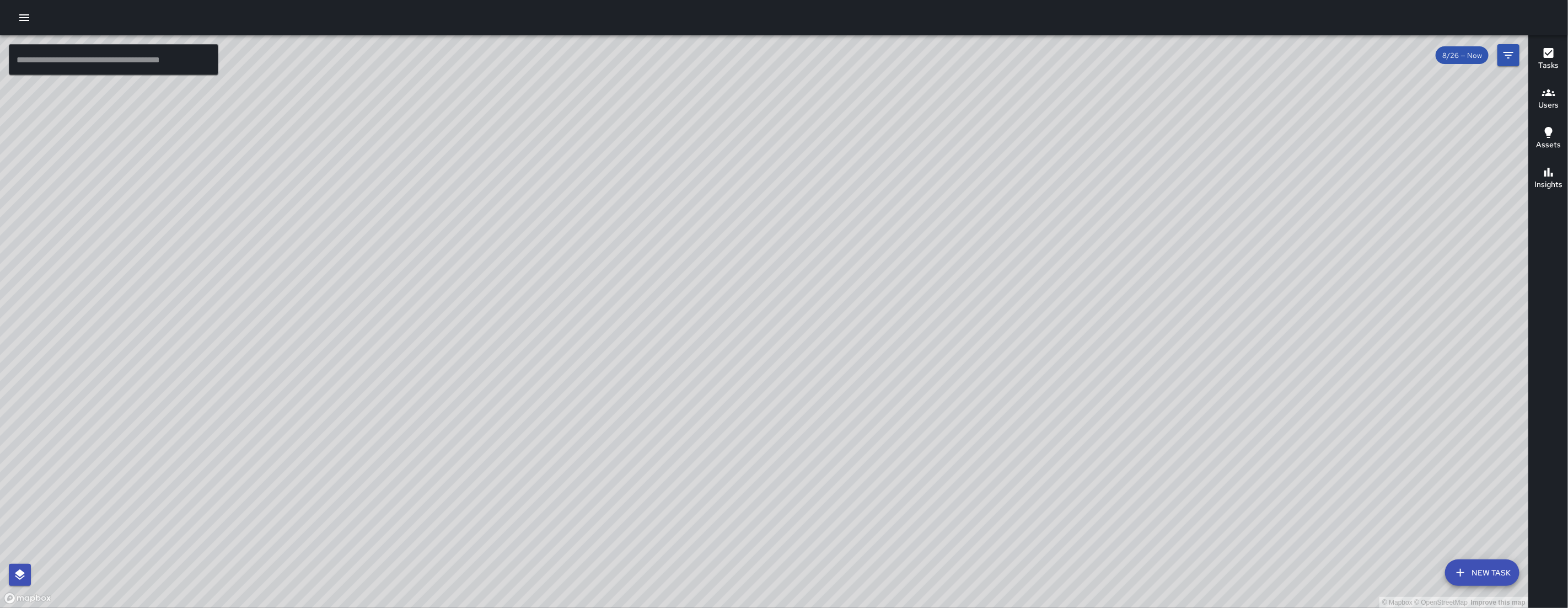
click at [968, 498] on div "© Mapbox © OpenStreetMap Improve this map" at bounding box center [764, 321] width 1528 height 573
click at [1179, 434] on div "© Mapbox © OpenStreetMap Improve this map" at bounding box center [764, 321] width 1528 height 573
drag, startPoint x: 991, startPoint y: 469, endPoint x: 859, endPoint y: 481, distance: 132.5
click at [859, 481] on div "© Mapbox © OpenStreetMap Improve this map" at bounding box center [764, 321] width 1528 height 573
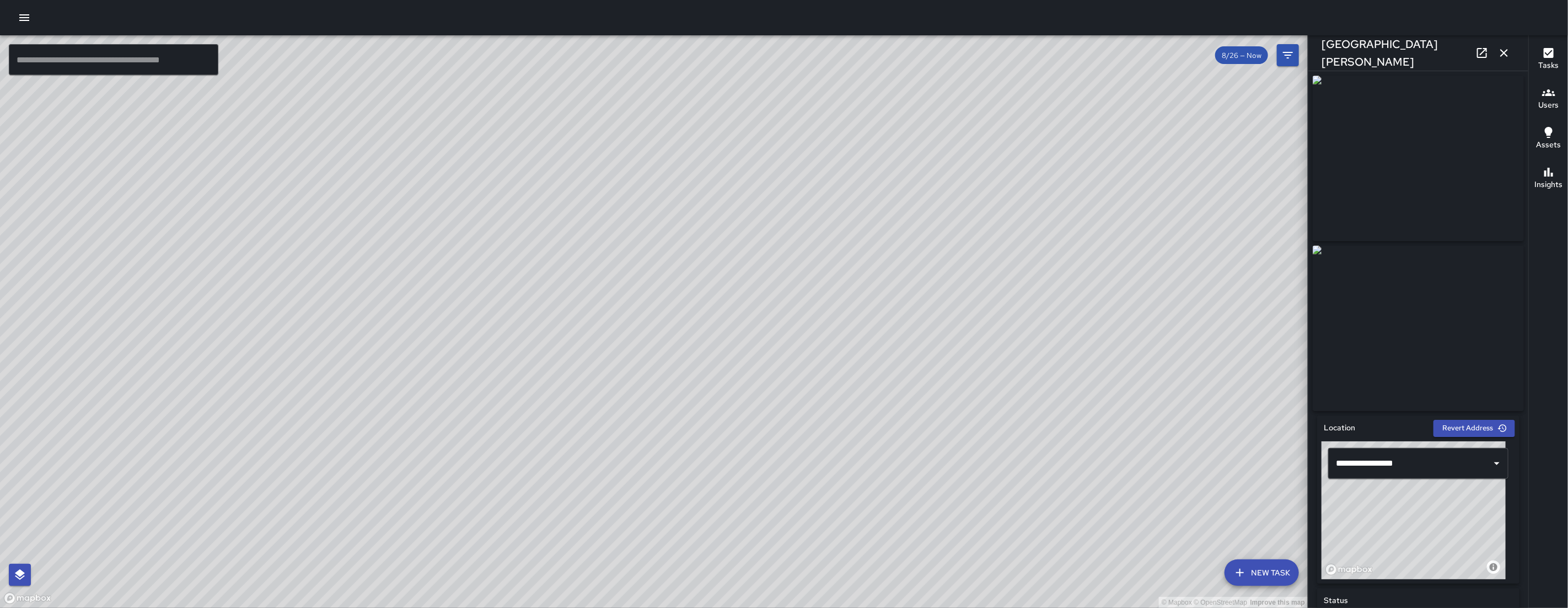
click at [1506, 49] on icon "button" at bounding box center [1504, 53] width 13 height 13
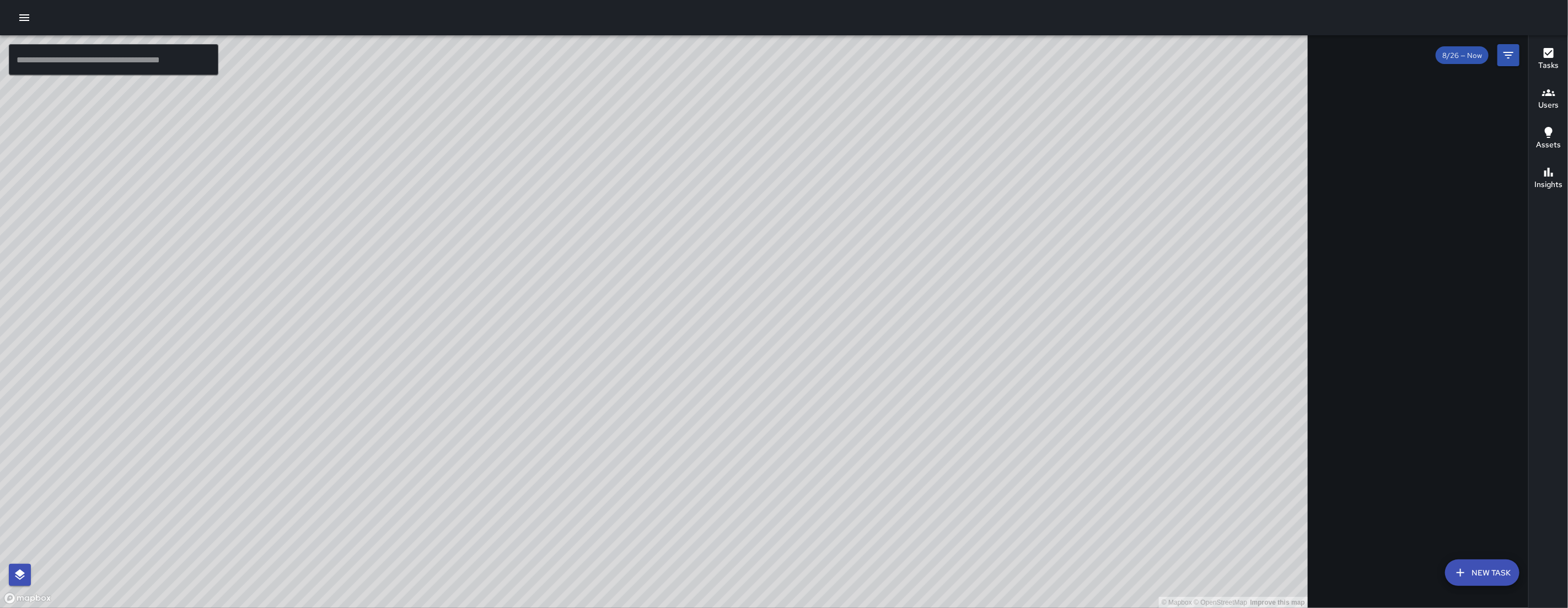
click at [1506, 52] on icon "Filters" at bounding box center [1508, 55] width 10 height 7
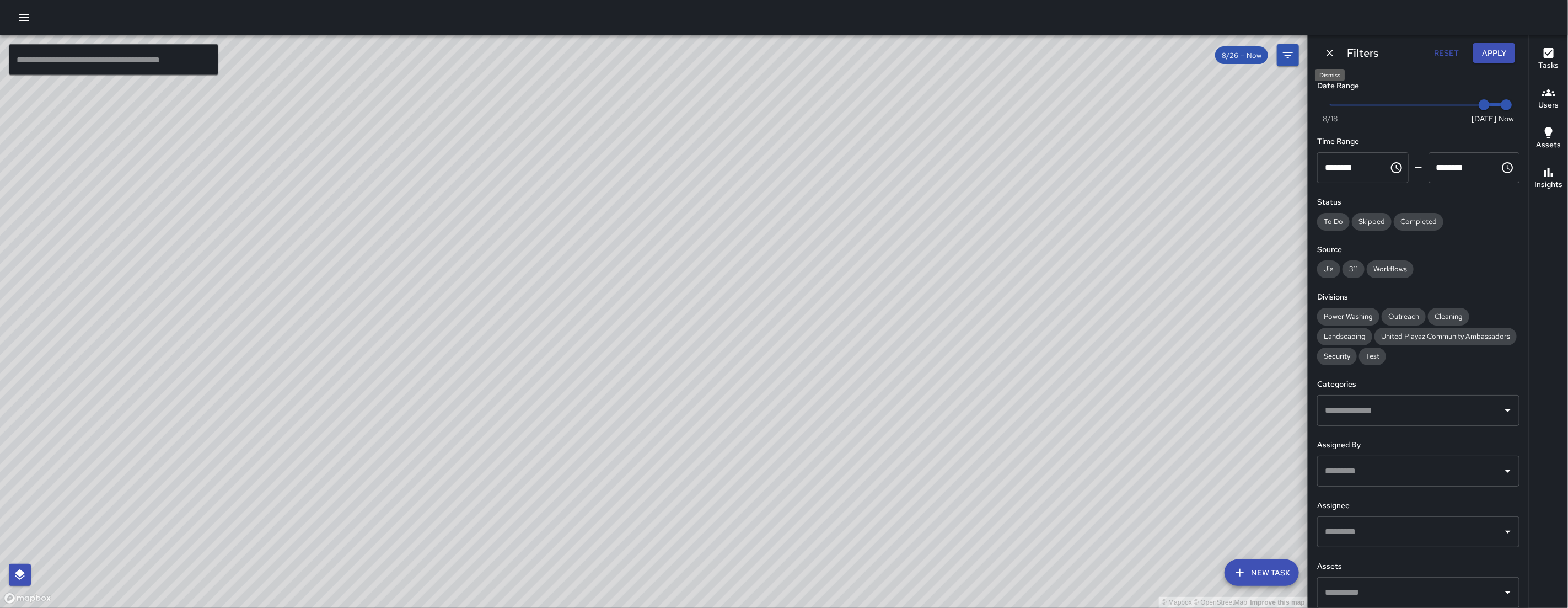
click at [1335, 48] on icon "Dismiss" at bounding box center [1330, 53] width 11 height 11
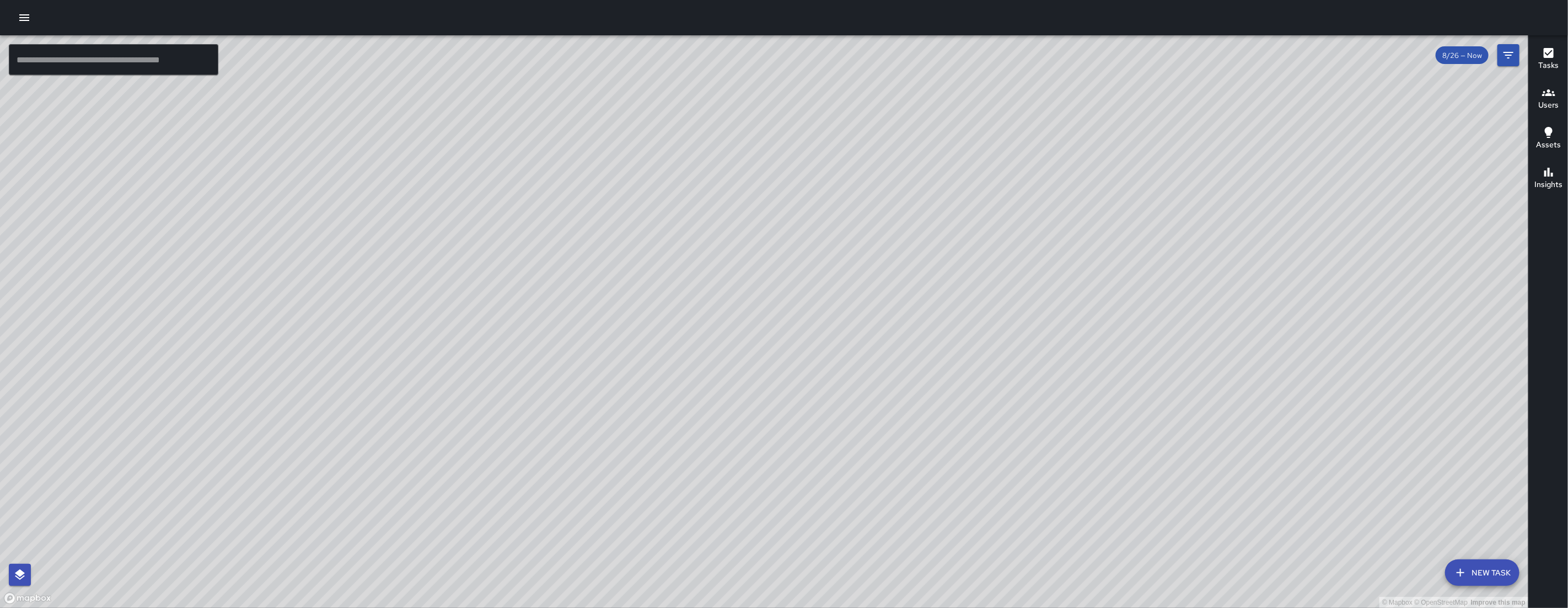
drag, startPoint x: 1210, startPoint y: 166, endPoint x: 1172, endPoint y: 287, distance: 126.8
click at [1172, 287] on div "© Mapbox © OpenStreetMap Improve this map" at bounding box center [764, 321] width 1528 height 573
drag, startPoint x: 1237, startPoint y: 230, endPoint x: 1206, endPoint y: 269, distance: 49.8
click at [1207, 266] on div "© Mapbox © OpenStreetMap Improve this map" at bounding box center [764, 321] width 1528 height 573
click at [1206, 269] on div "© Mapbox © OpenStreetMap Improve this map" at bounding box center [764, 321] width 1528 height 573
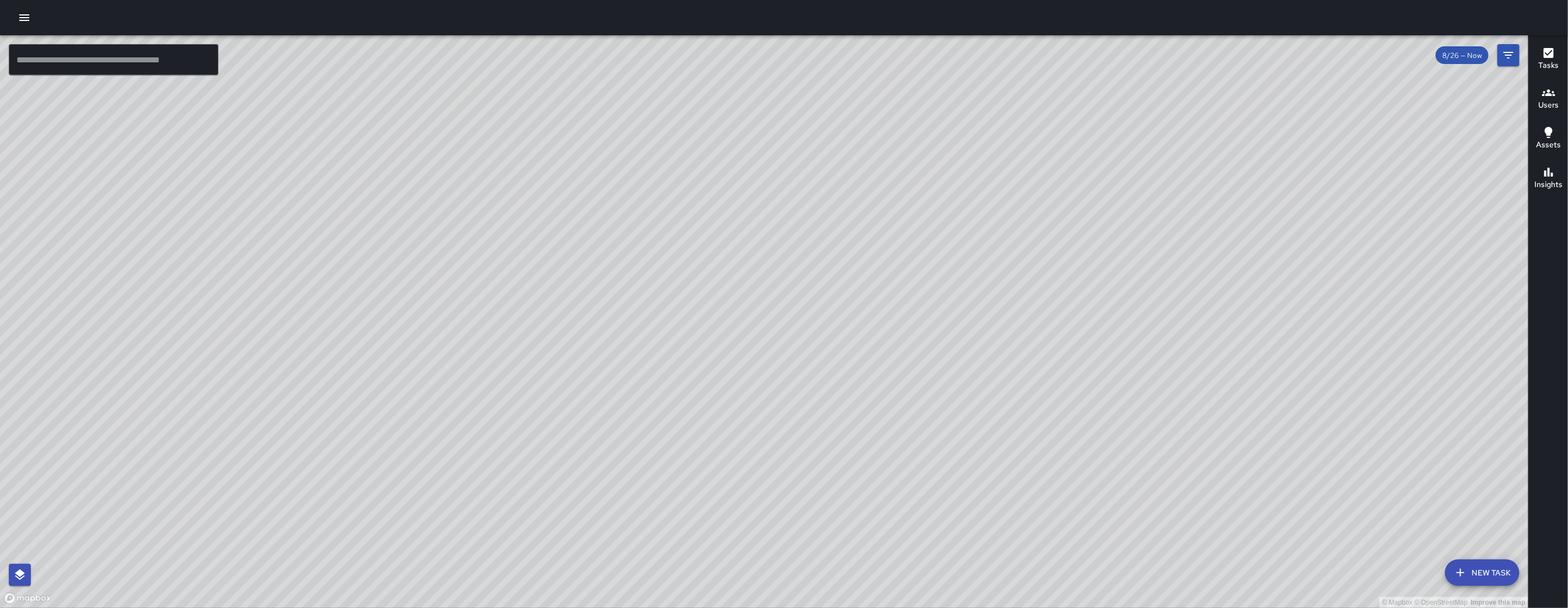
click at [20, 20] on icon "button" at bounding box center [24, 18] width 13 height 13
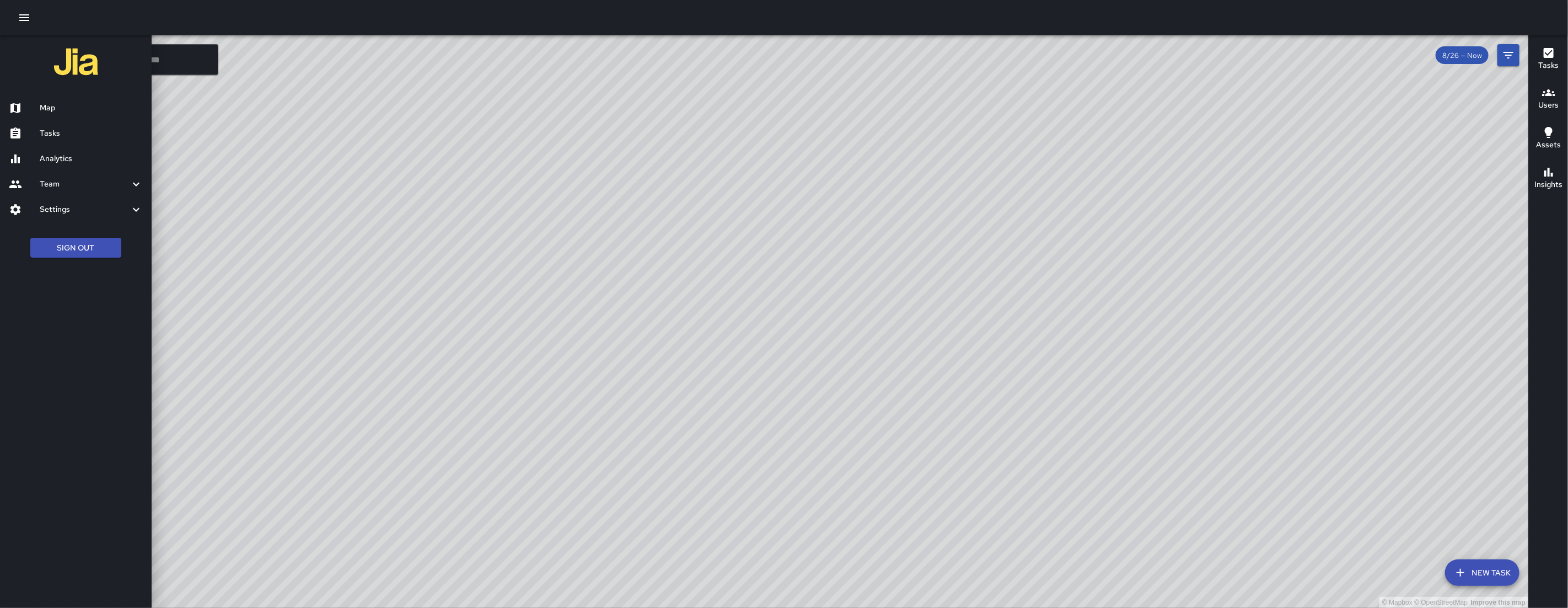
click at [85, 125] on link "Tasks" at bounding box center [76, 134] width 152 height 26
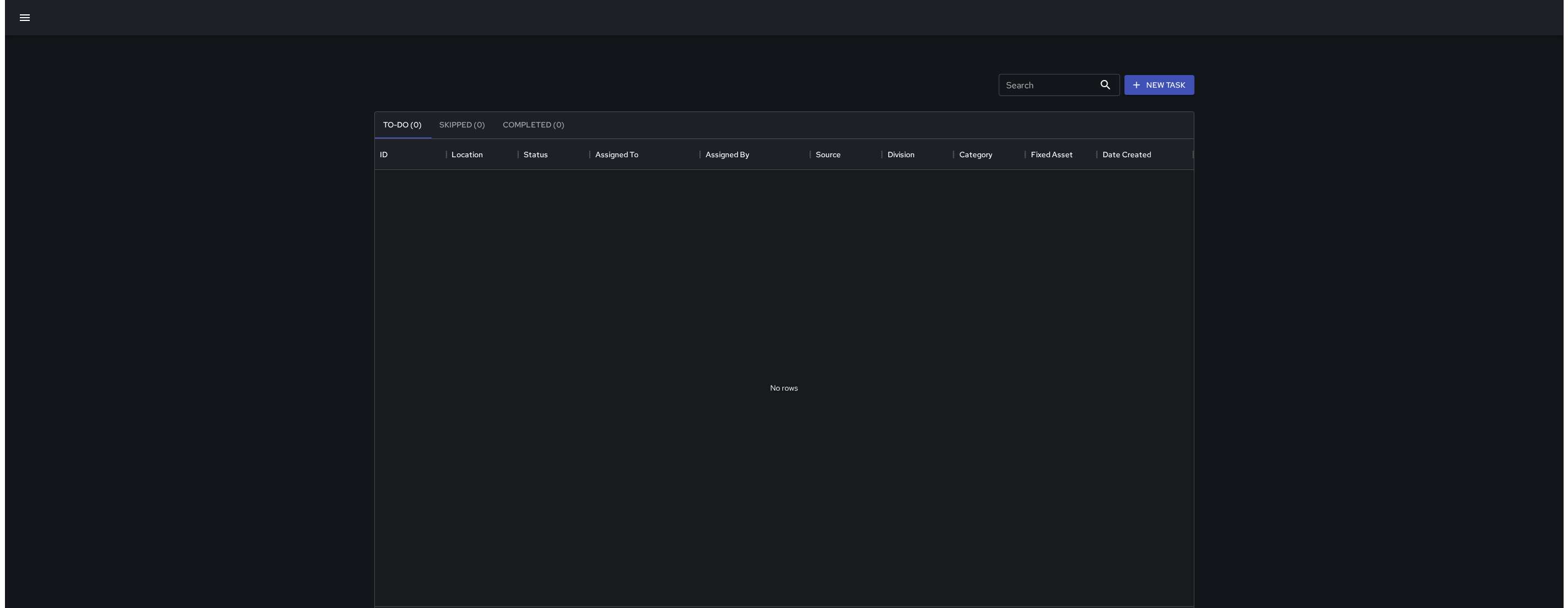
scroll to position [458, 809]
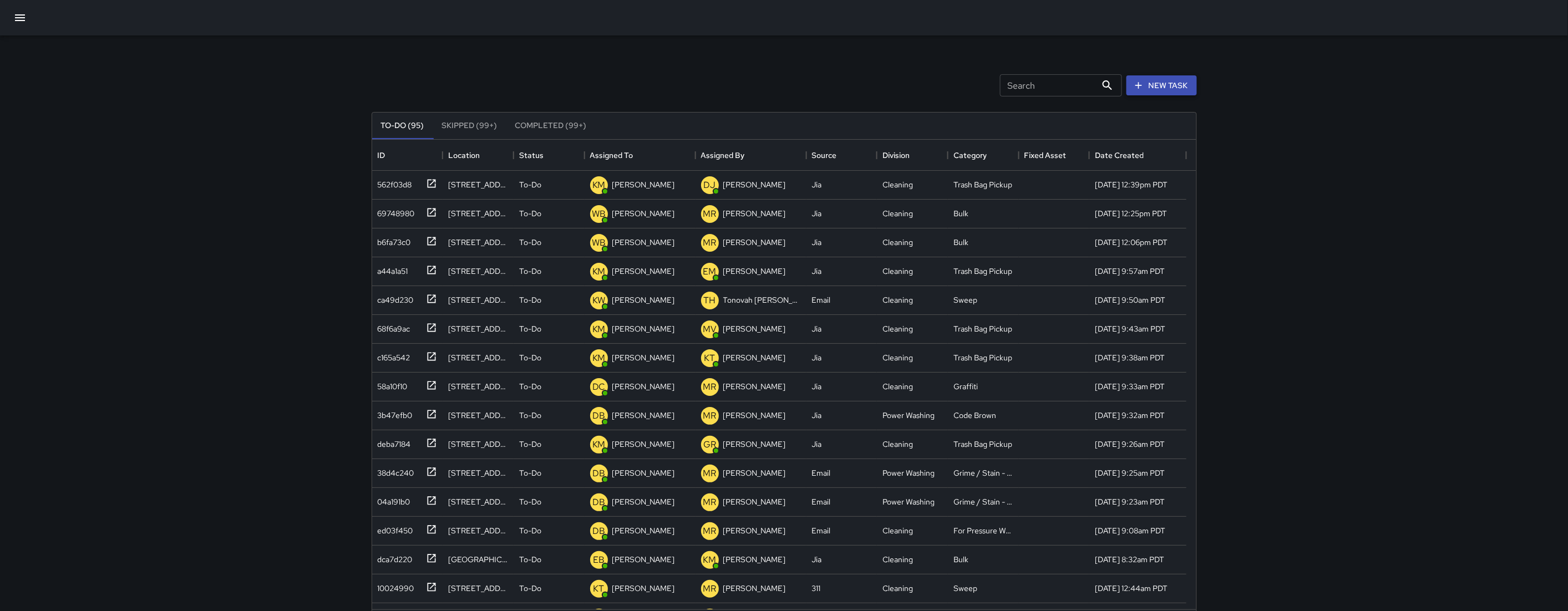
click at [1182, 96] on div "To-Do (95) Skipped (99+) Completed (99+) ID Location Status Assigned To Assigne…" at bounding box center [784, 375] width 825 height 558
click at [1182, 90] on button "New Task" at bounding box center [1161, 85] width 70 height 20
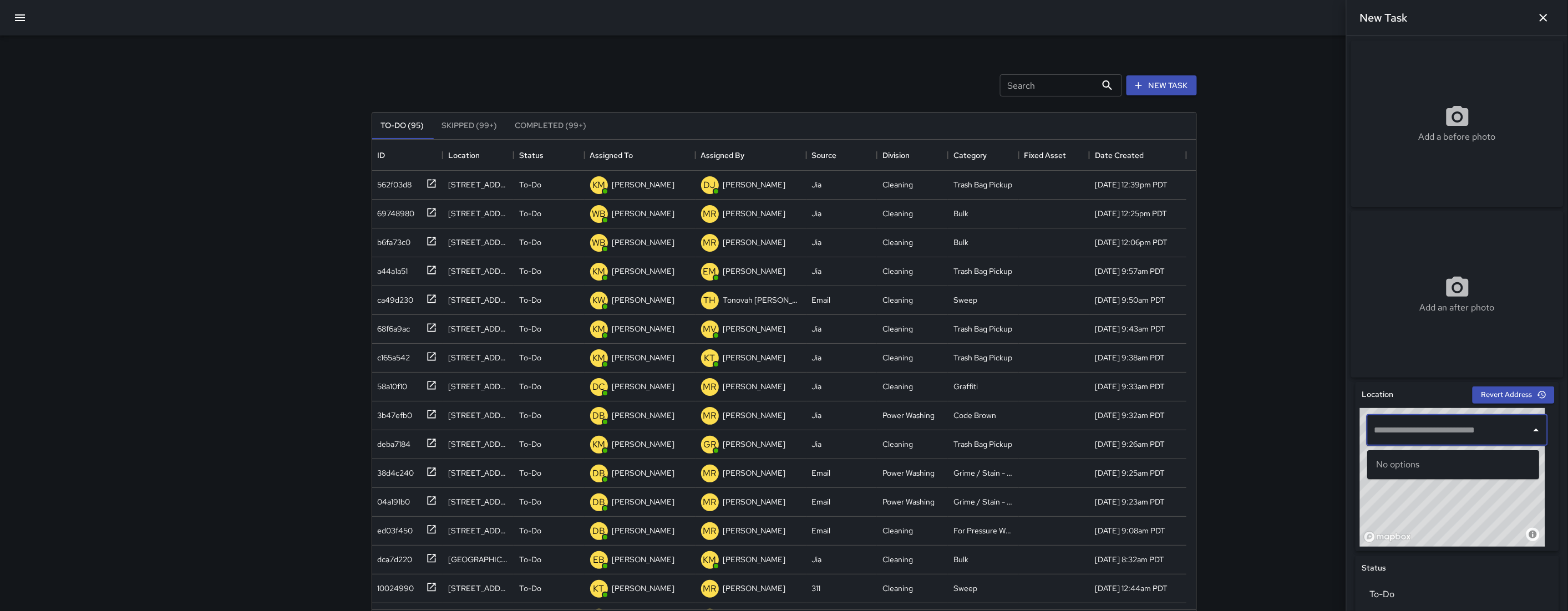
click at [1445, 434] on input "text" at bounding box center [1448, 430] width 154 height 21
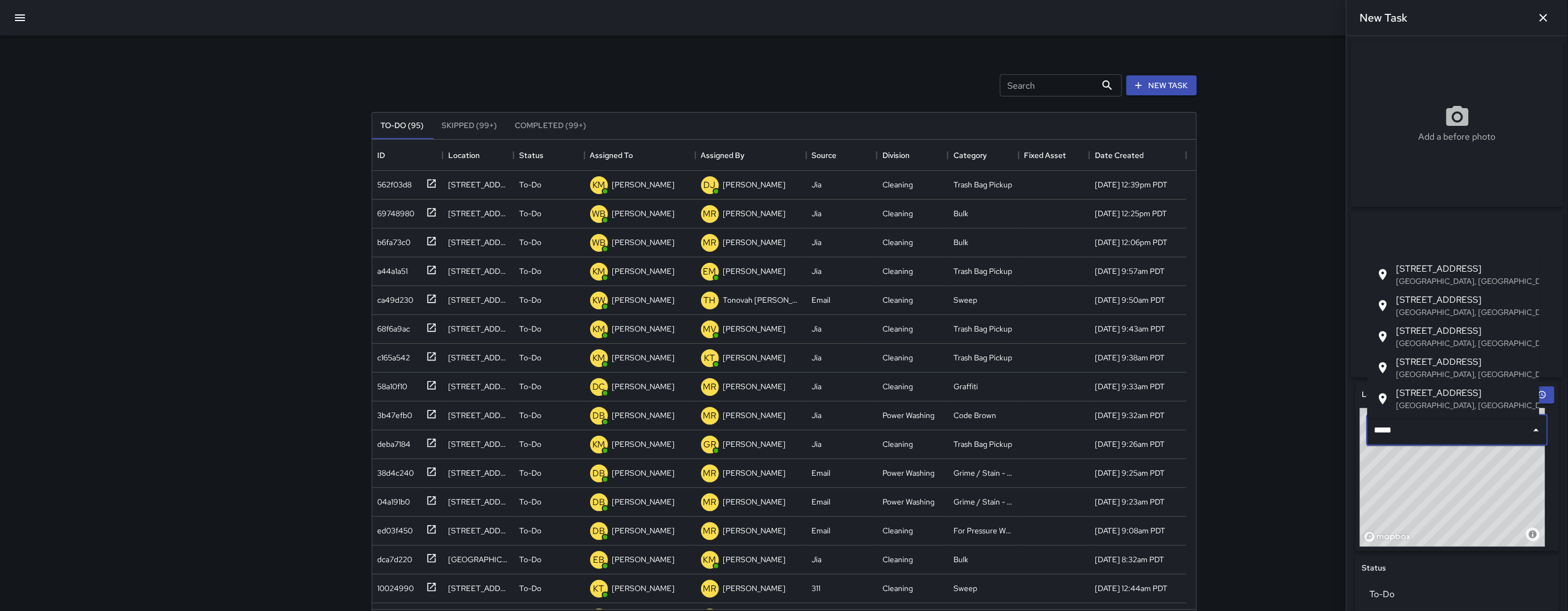
click at [1468, 264] on span "141 10th Street" at bounding box center [1463, 269] width 134 height 13
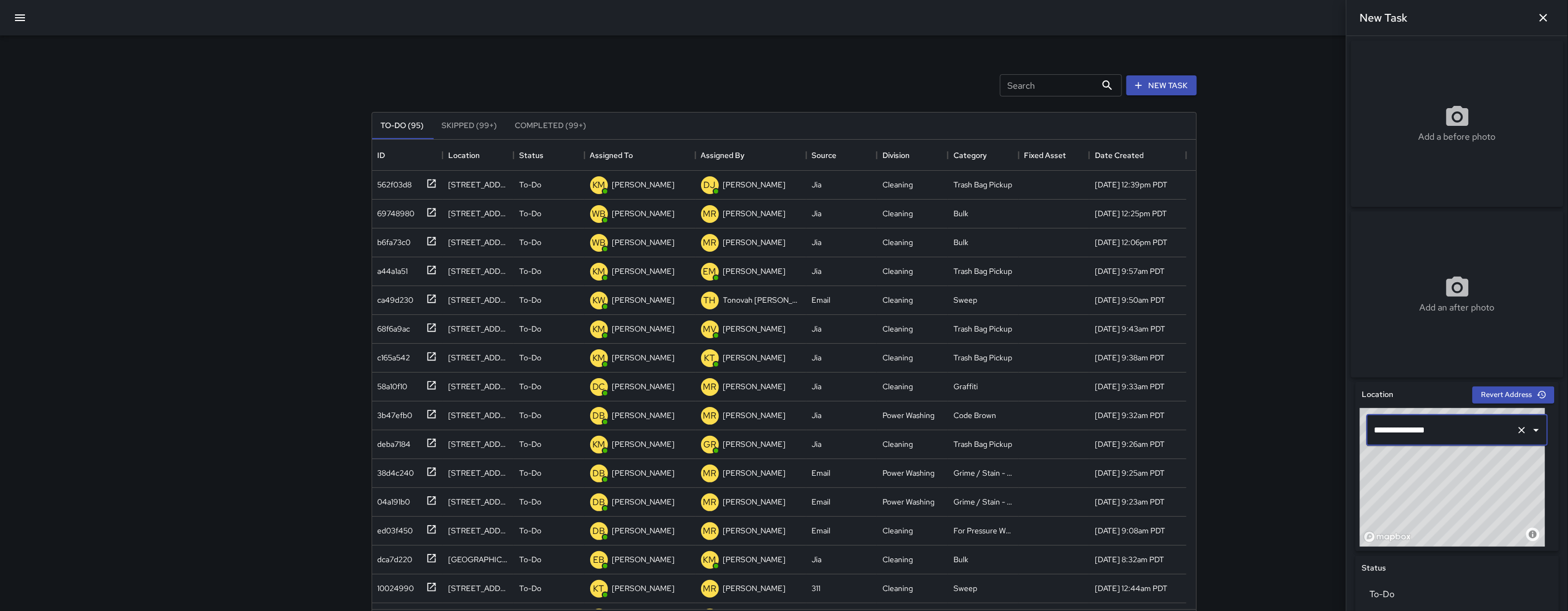
click at [1441, 512] on div "© Mapbox © OpenStreetMap Improve this map" at bounding box center [1452, 477] width 185 height 139
click at [1452, 509] on div "© Mapbox © OpenStreetMap Improve this map" at bounding box center [1452, 477] width 185 height 139
drag, startPoint x: 1456, startPoint y: 506, endPoint x: 1464, endPoint y: 502, distance: 8.9
click at [1462, 503] on div "© Mapbox © OpenStreetMap Improve this map" at bounding box center [1452, 477] width 185 height 139
click at [1464, 502] on div "© Mapbox © OpenStreetMap Improve this map" at bounding box center [1452, 477] width 185 height 139
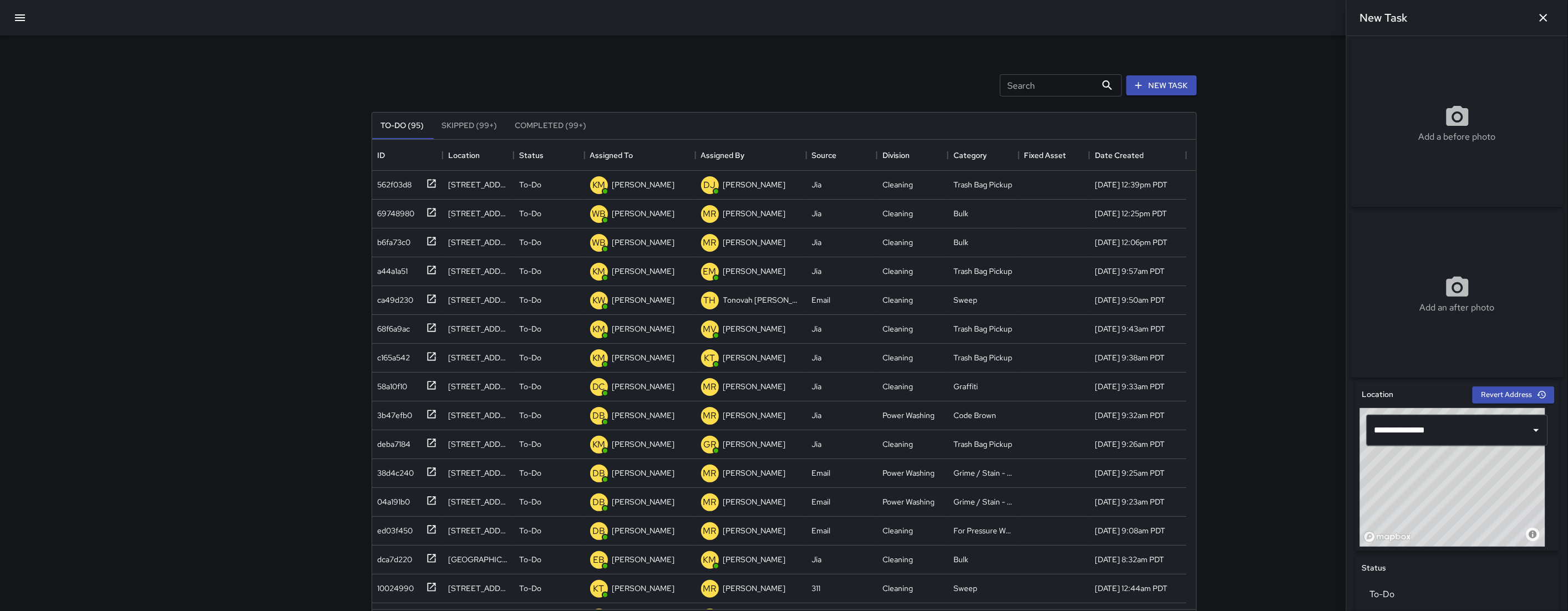
click at [1464, 502] on div "© Mapbox © OpenStreetMap Improve this map" at bounding box center [1452, 477] width 185 height 139
drag, startPoint x: 1464, startPoint y: 502, endPoint x: 1547, endPoint y: 481, distance: 85.6
click at [1547, 481] on div "**********" at bounding box center [1457, 466] width 204 height 169
drag, startPoint x: 1547, startPoint y: 481, endPoint x: 1518, endPoint y: 503, distance: 36.4
click at [1518, 503] on div "**********" at bounding box center [1457, 466] width 204 height 169
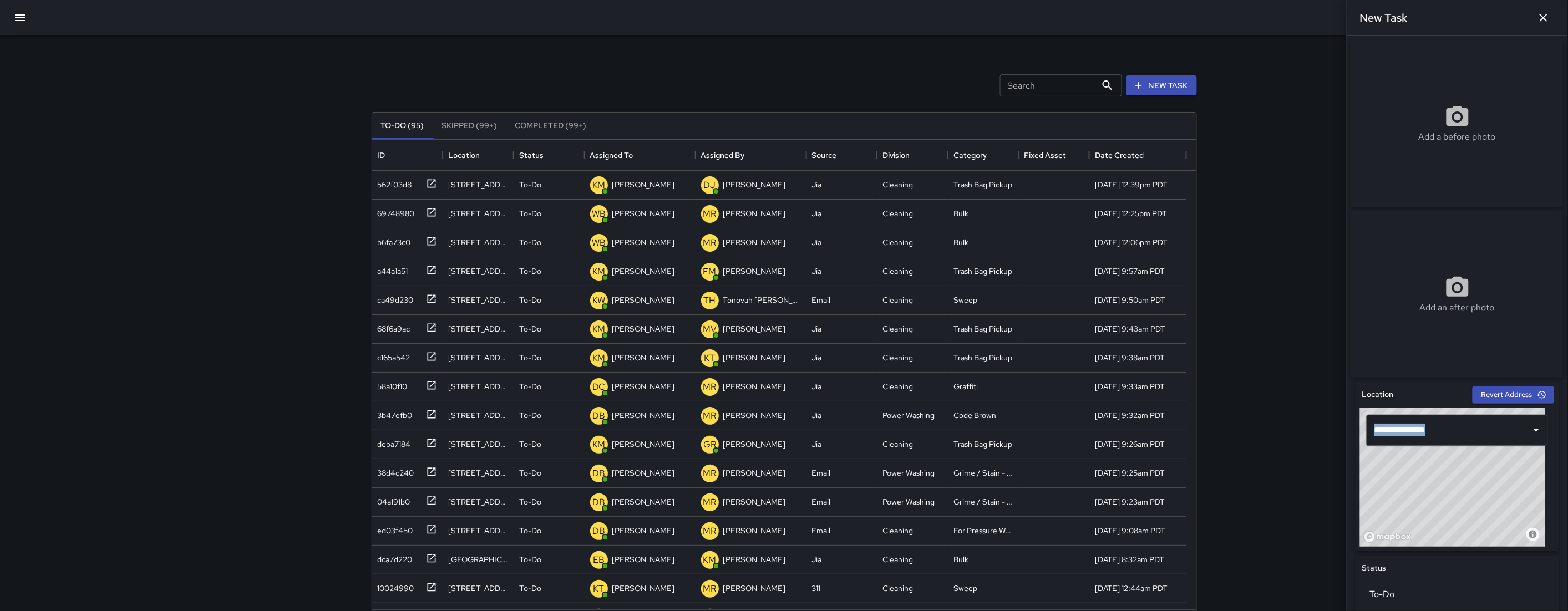
drag, startPoint x: 1507, startPoint y: 506, endPoint x: 1471, endPoint y: 527, distance: 41.7
click at [1471, 527] on div "© Mapbox © OpenStreetMap Improve this map" at bounding box center [1452, 477] width 185 height 139
drag, startPoint x: 1477, startPoint y: 519, endPoint x: 1463, endPoint y: 509, distance: 17.2
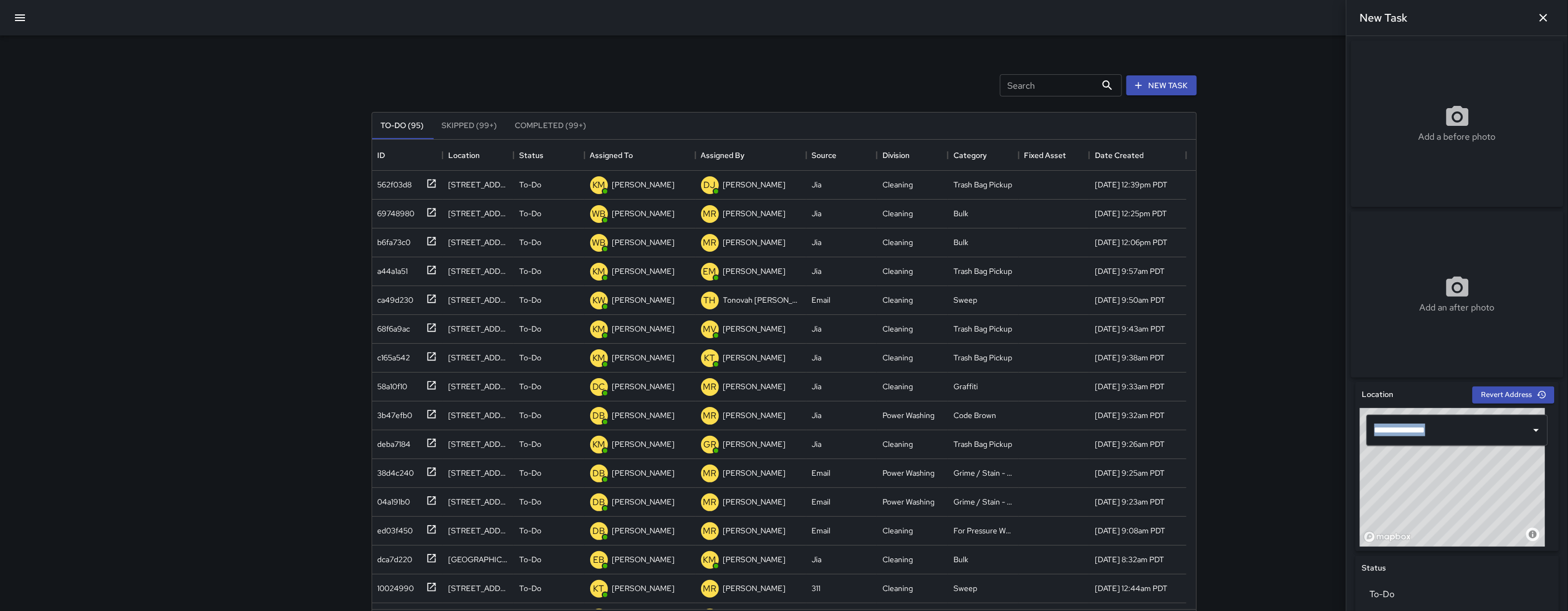
click at [1463, 509] on div "© Mapbox © OpenStreetMap Improve this map" at bounding box center [1452, 477] width 185 height 139
drag, startPoint x: 1466, startPoint y: 511, endPoint x: 1475, endPoint y: 518, distance: 11.4
click at [1475, 518] on div "© Mapbox © OpenStreetMap Improve this map" at bounding box center [1452, 477] width 185 height 139
click at [1471, 515] on div "© Mapbox © OpenStreetMap Improve this map" at bounding box center [1452, 477] width 185 height 139
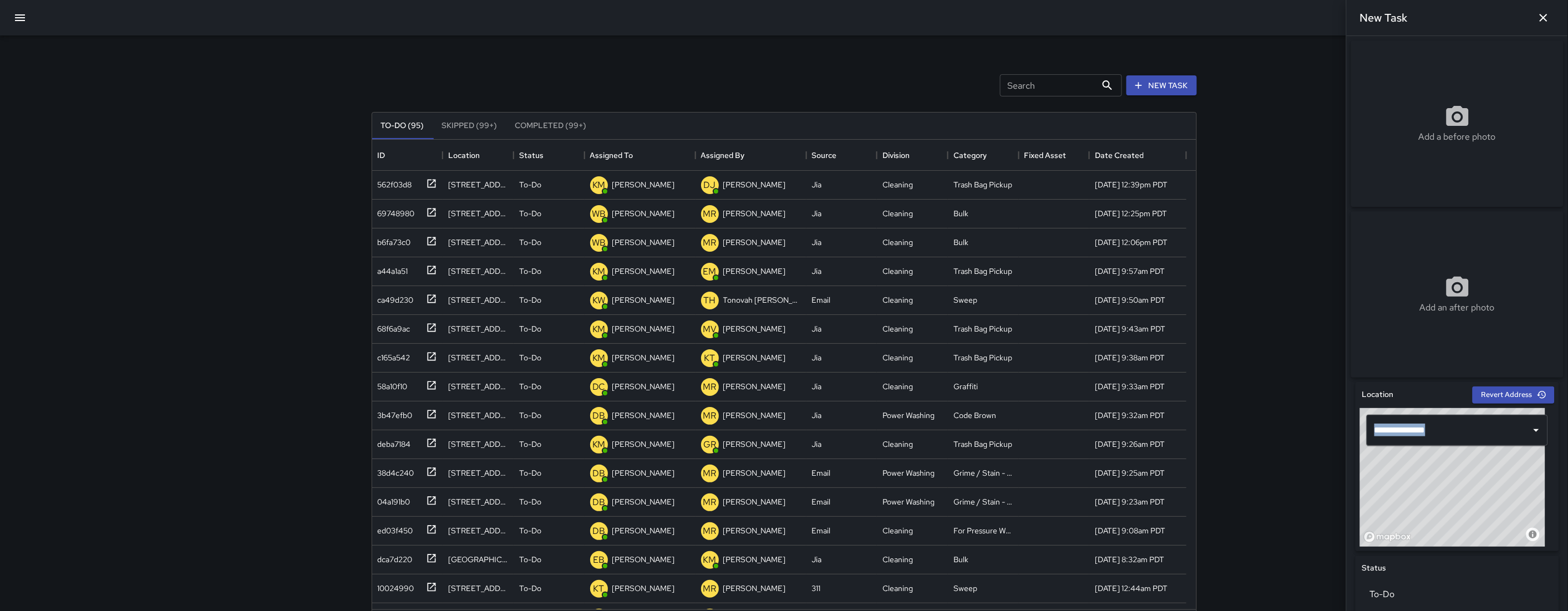
drag, startPoint x: 1471, startPoint y: 515, endPoint x: 1479, endPoint y: 512, distance: 8.5
click at [1479, 512] on div "© Mapbox © OpenStreetMap Improve this map" at bounding box center [1452, 477] width 185 height 139
click at [1483, 509] on div "© Mapbox © OpenStreetMap Improve this map" at bounding box center [1452, 477] width 185 height 139
drag, startPoint x: 1481, startPoint y: 508, endPoint x: 1461, endPoint y: 494, distance: 24.4
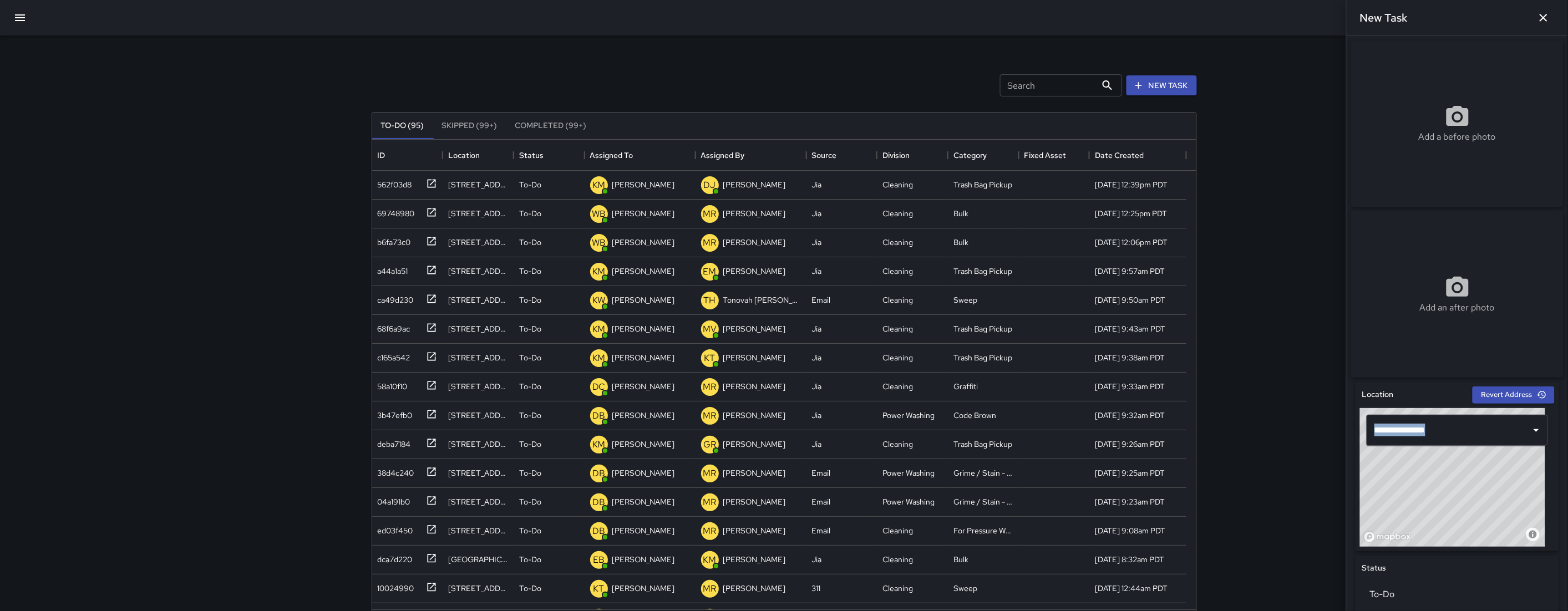
click at [1461, 494] on div "© Mapbox © OpenStreetMap Improve this map" at bounding box center [1452, 477] width 185 height 139
drag, startPoint x: 1434, startPoint y: 529, endPoint x: 1458, endPoint y: 515, distance: 27.8
click at [1458, 515] on div "© Mapbox © OpenStreetMap Improve this map" at bounding box center [1452, 477] width 185 height 139
click at [1463, 512] on div "© Mapbox © OpenStreetMap Improve this map" at bounding box center [1452, 477] width 185 height 139
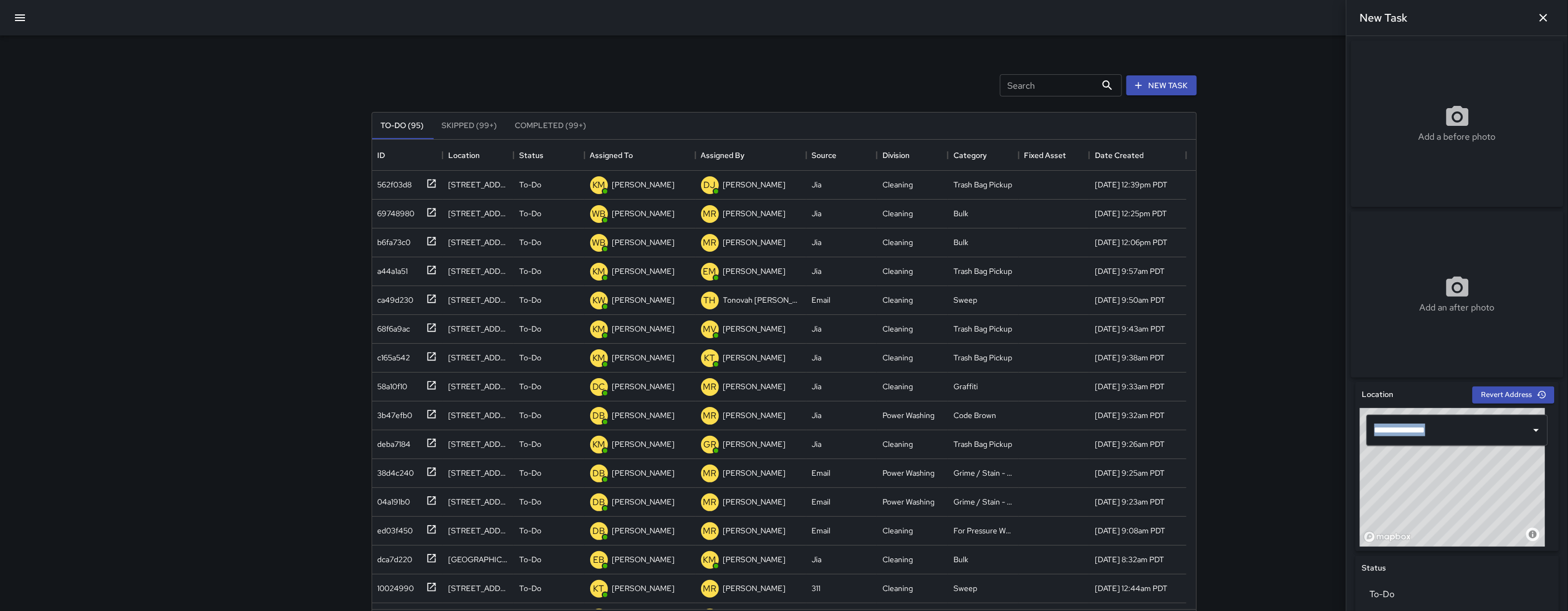
type input "**********"
click at [1479, 503] on div "© Mapbox © OpenStreetMap Improve this map" at bounding box center [1452, 477] width 185 height 139
click at [1478, 503] on div "© Mapbox © OpenStreetMap Improve this map" at bounding box center [1452, 477] width 185 height 139
click at [1475, 501] on div "© Mapbox © OpenStreetMap Improve this map" at bounding box center [1452, 477] width 185 height 139
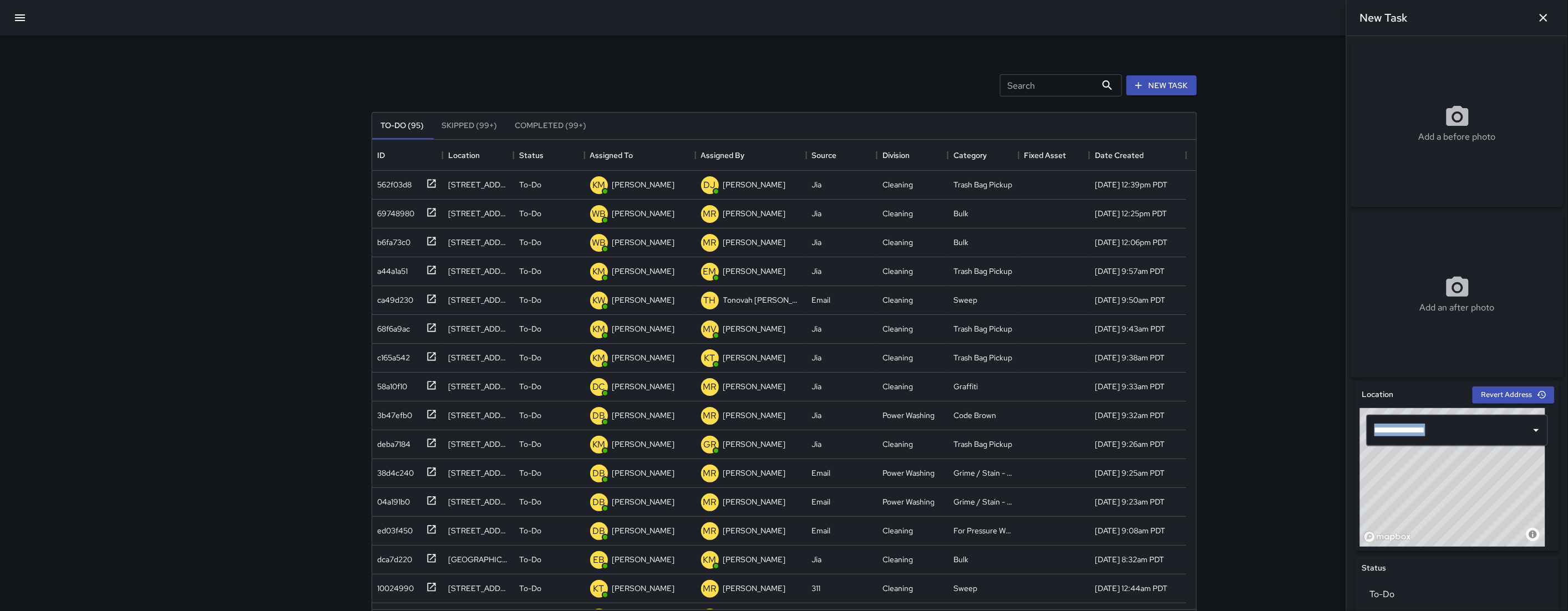
click at [1475, 501] on div "© Mapbox © OpenStreetMap Improve this map" at bounding box center [1452, 477] width 185 height 139
click at [1474, 501] on div "© Mapbox © OpenStreetMap Improve this map" at bounding box center [1452, 477] width 185 height 139
click at [19, 20] on icon "button" at bounding box center [20, 18] width 10 height 7
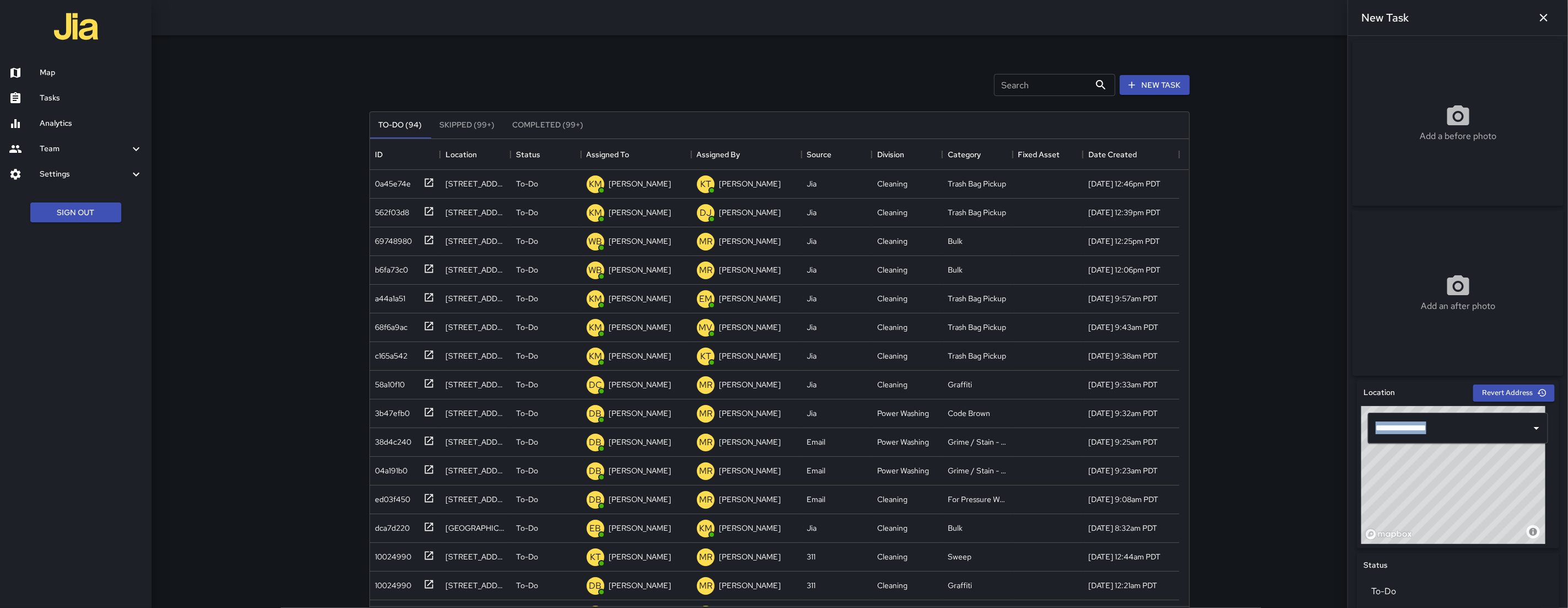
click at [45, 62] on link "Map" at bounding box center [76, 73] width 152 height 26
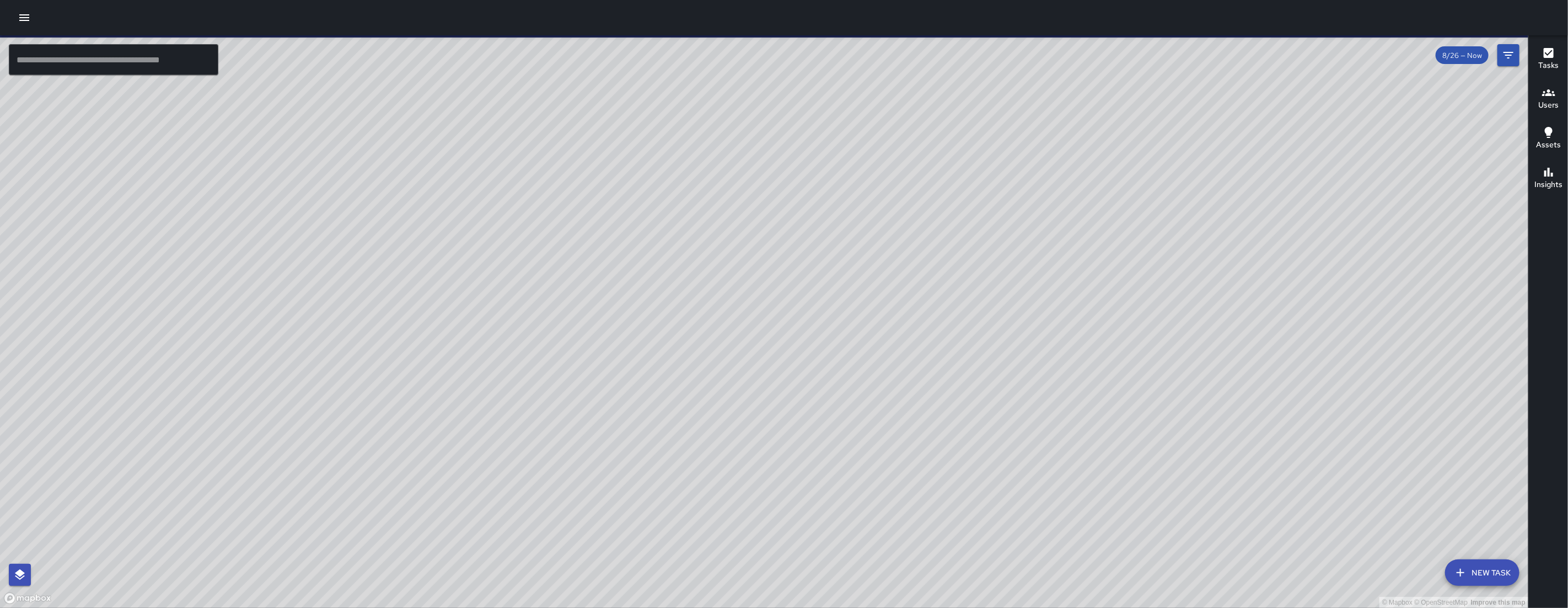
drag, startPoint x: 837, startPoint y: 279, endPoint x: 826, endPoint y: 268, distance: 15.6
click at [773, 382] on div "© Mapbox © OpenStreetMap Improve this map" at bounding box center [764, 321] width 1528 height 573
drag, startPoint x: 839, startPoint y: 248, endPoint x: 751, endPoint y: 320, distance: 113.7
click at [804, 301] on div "© Mapbox © OpenStreetMap Improve this map" at bounding box center [764, 321] width 1528 height 573
drag, startPoint x: 805, startPoint y: 261, endPoint x: 771, endPoint y: 327, distance: 74.2
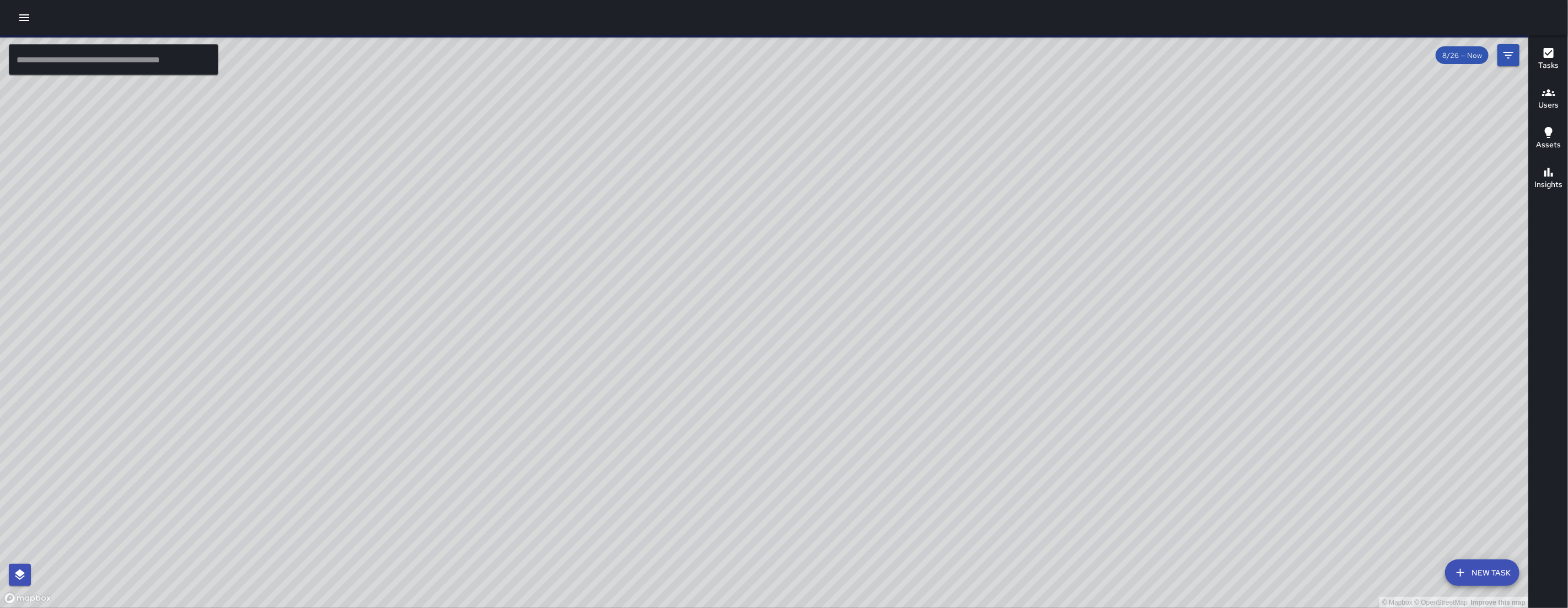
click at [771, 329] on div "© Mapbox © OpenStreetMap Improve this map" at bounding box center [764, 321] width 1528 height 573
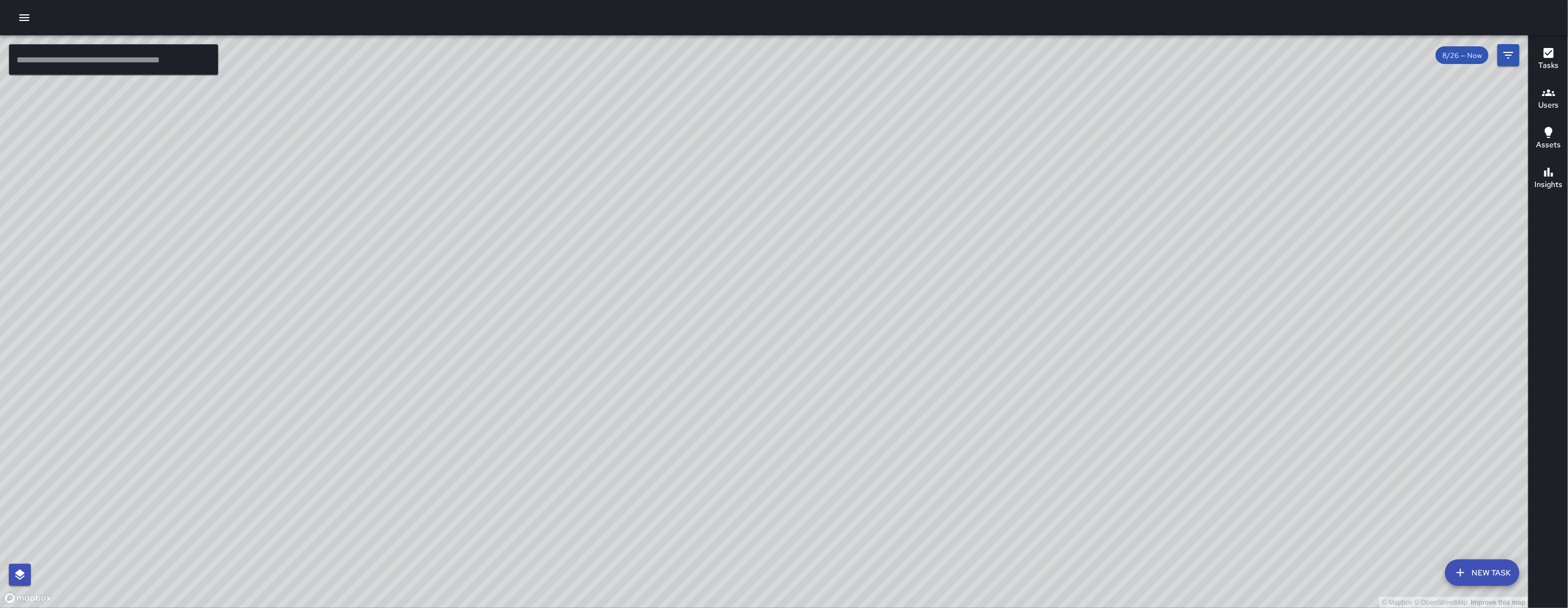
drag, startPoint x: 1149, startPoint y: 449, endPoint x: 1006, endPoint y: 370, distance: 163.4
click at [989, 338] on div "© Mapbox © OpenStreetMap Improve this map" at bounding box center [764, 321] width 1528 height 573
click at [207, 61] on input "text" at bounding box center [113, 59] width 210 height 31
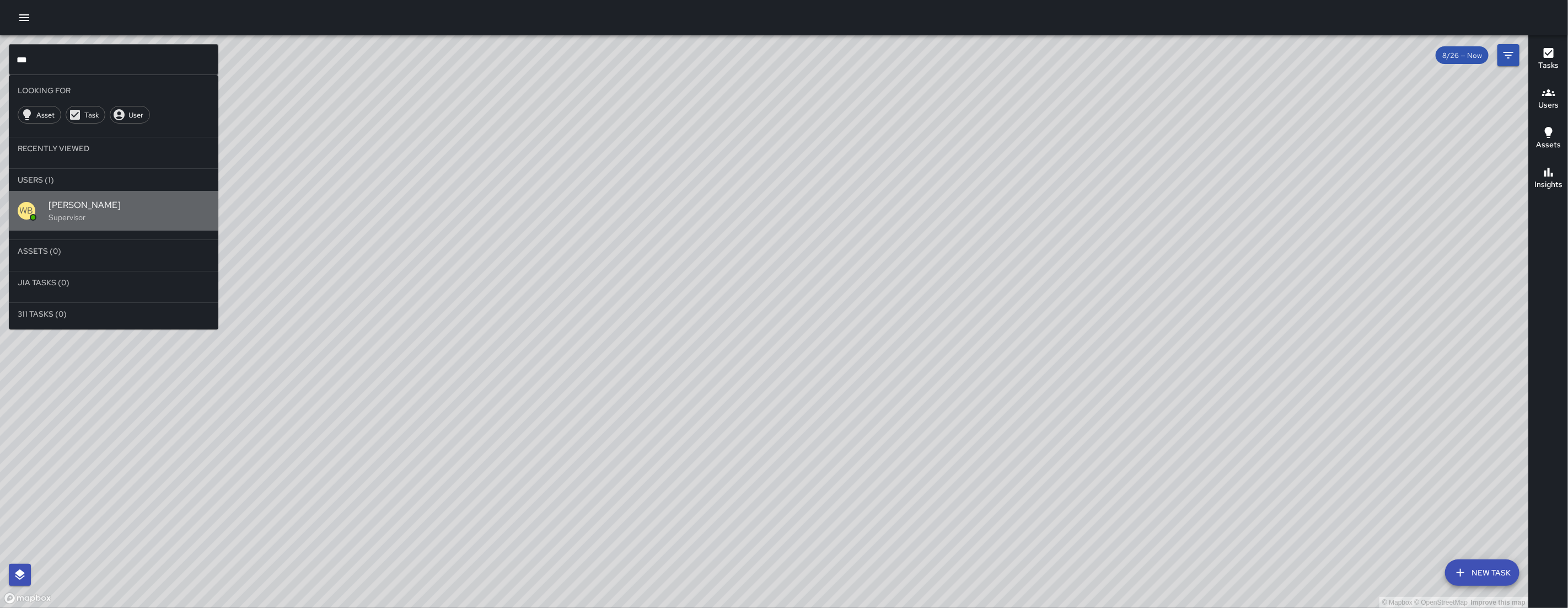
click at [119, 201] on span "[PERSON_NAME]" at bounding box center [129, 206] width 161 height 13
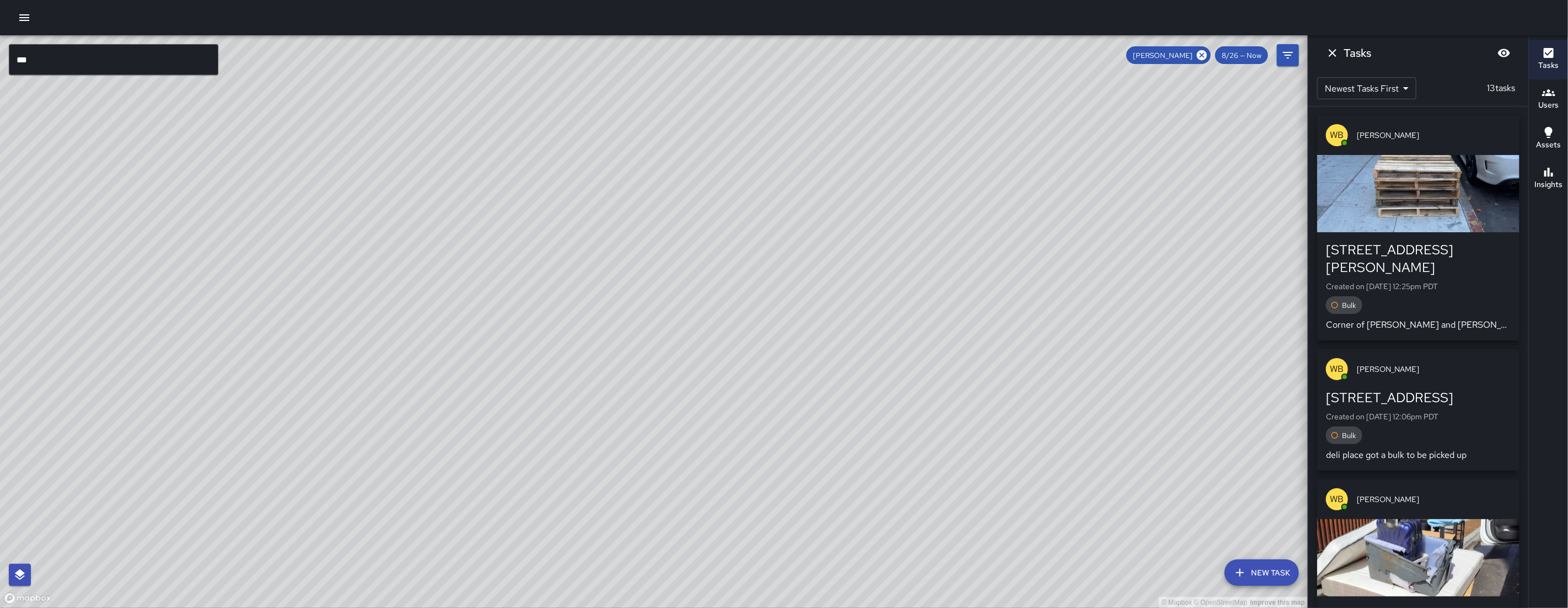
drag, startPoint x: 656, startPoint y: 341, endPoint x: 587, endPoint y: 414, distance: 100.4
click at [587, 414] on div "© Mapbox © OpenStreetMap Improve this map" at bounding box center [654, 321] width 1308 height 573
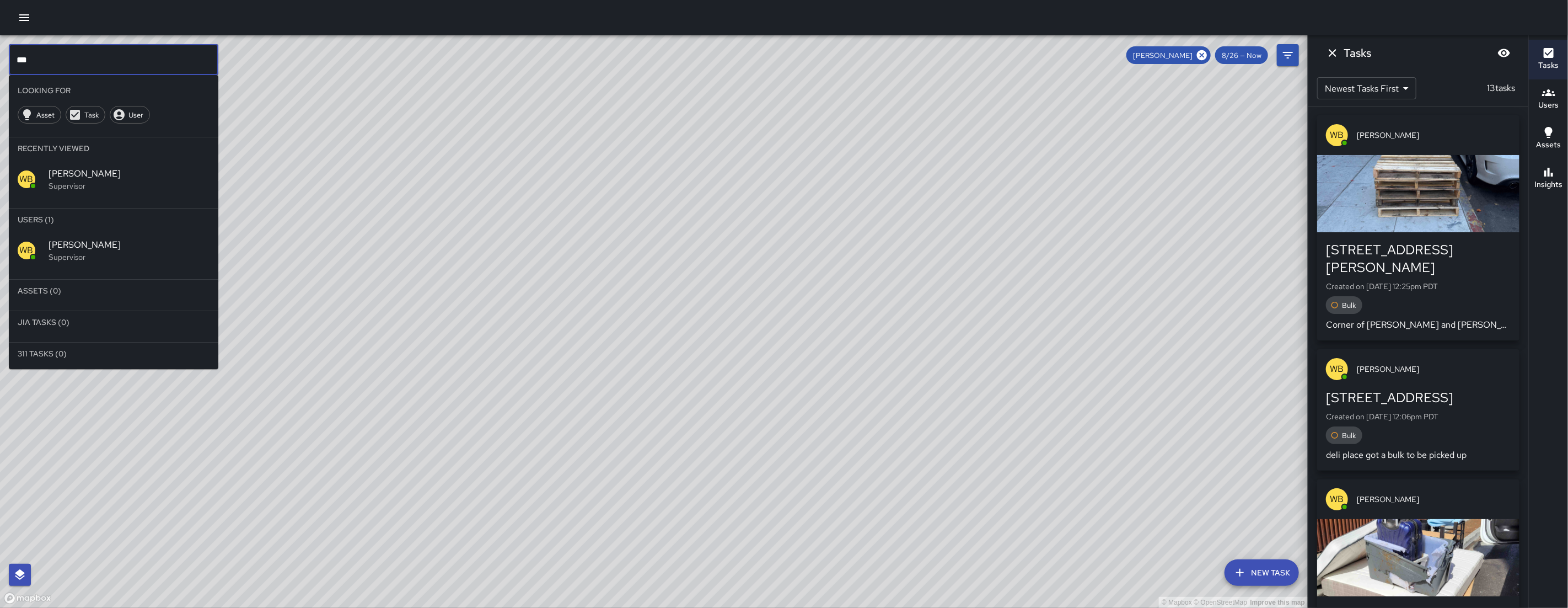
click at [82, 62] on input "***" at bounding box center [113, 59] width 210 height 31
click at [82, 62] on input "***" at bounding box center [113, 59] width 210 height 31
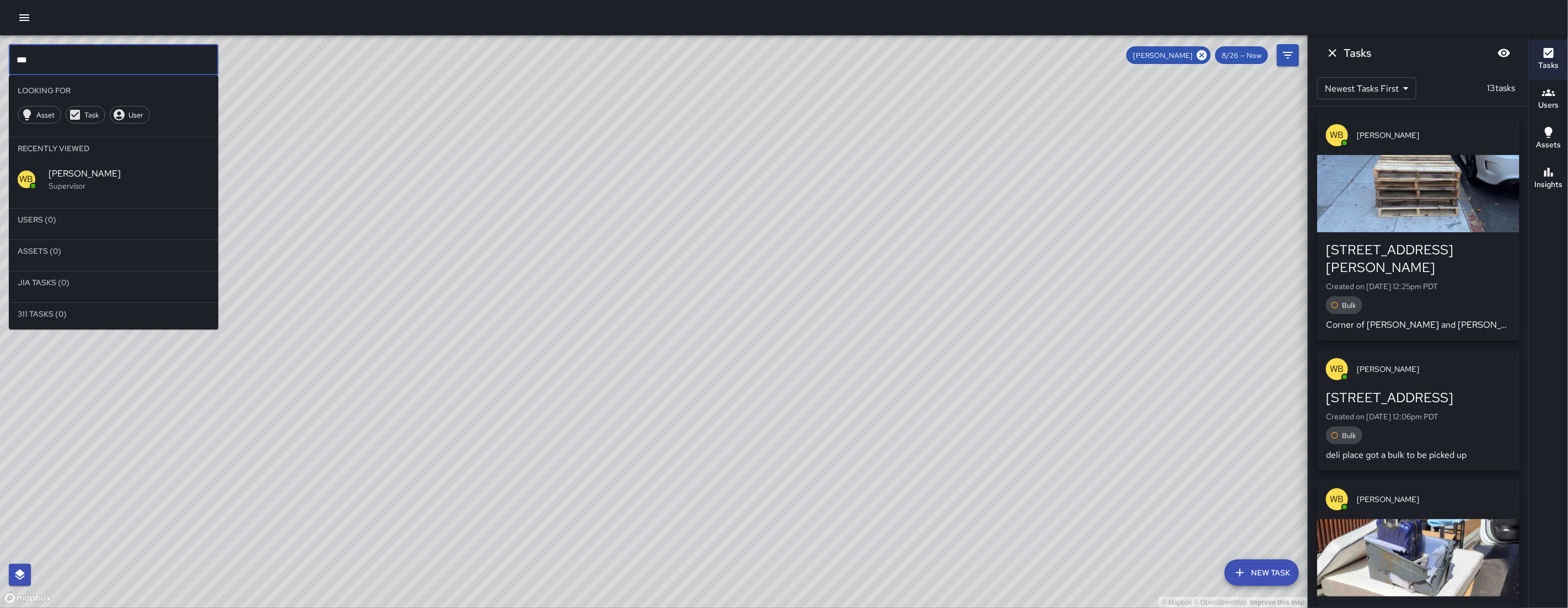
click at [127, 168] on span "[PERSON_NAME]" at bounding box center [129, 174] width 161 height 13
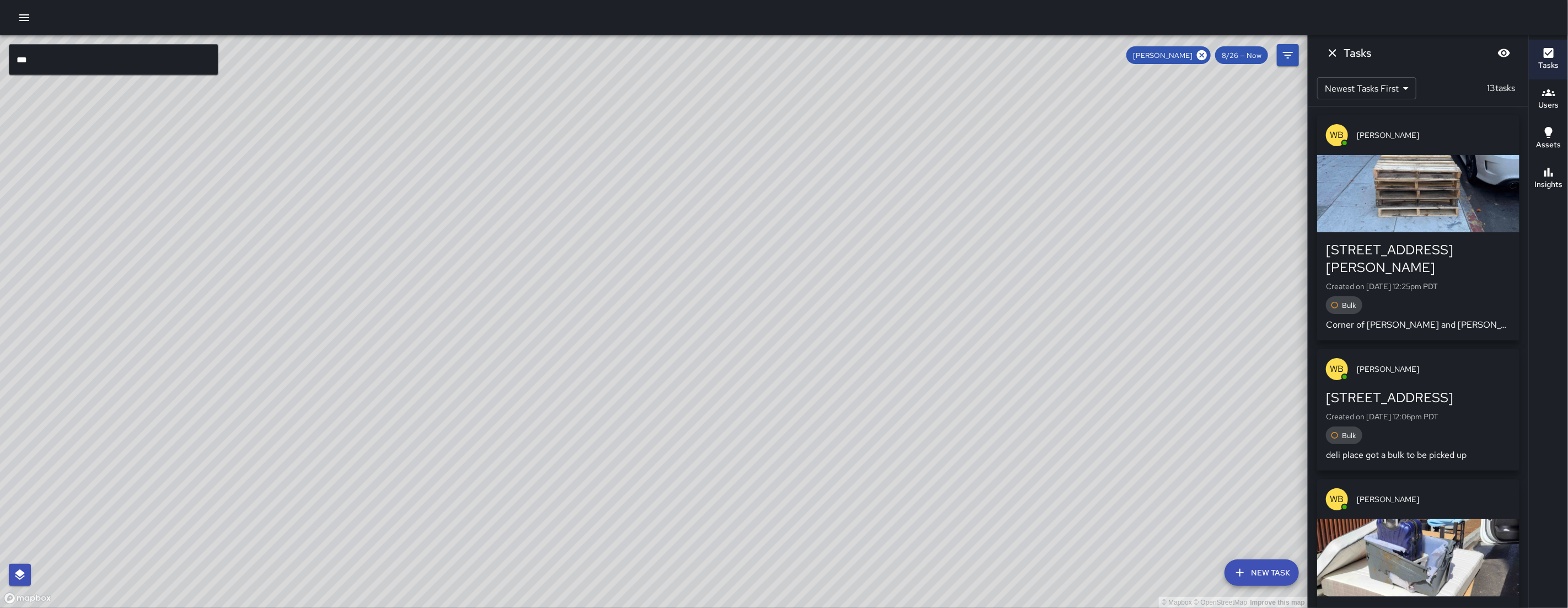
click at [124, 173] on div "© Mapbox © OpenStreetMap Improve this map" at bounding box center [654, 321] width 1308 height 573
click at [55, 65] on input "***" at bounding box center [113, 59] width 210 height 31
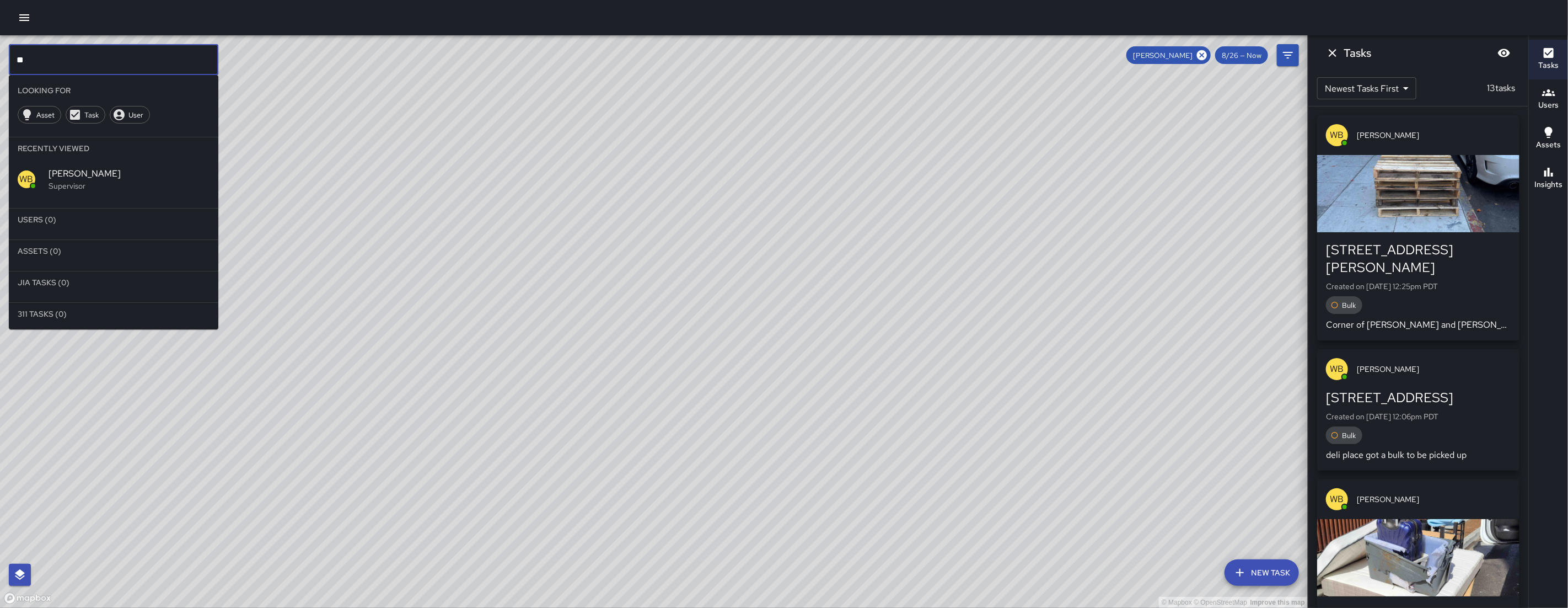
type input "*"
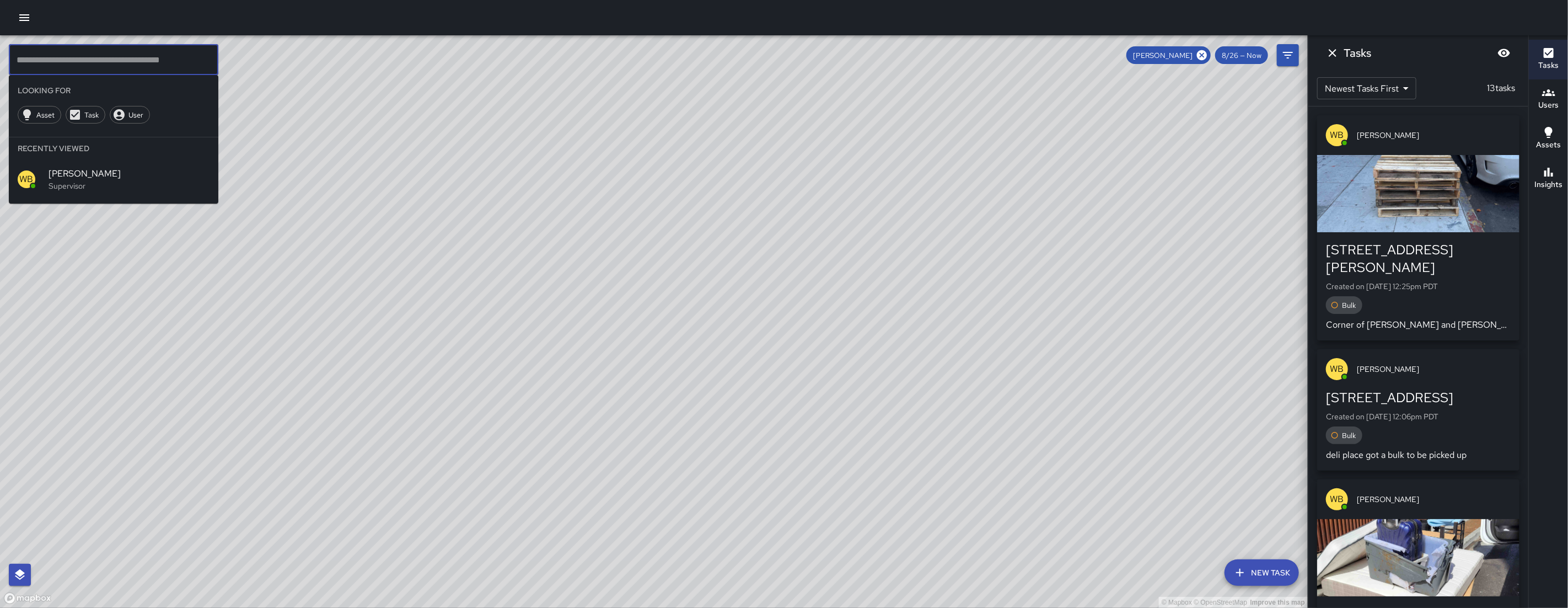
click at [1328, 55] on icon "Dismiss" at bounding box center [1333, 53] width 13 height 13
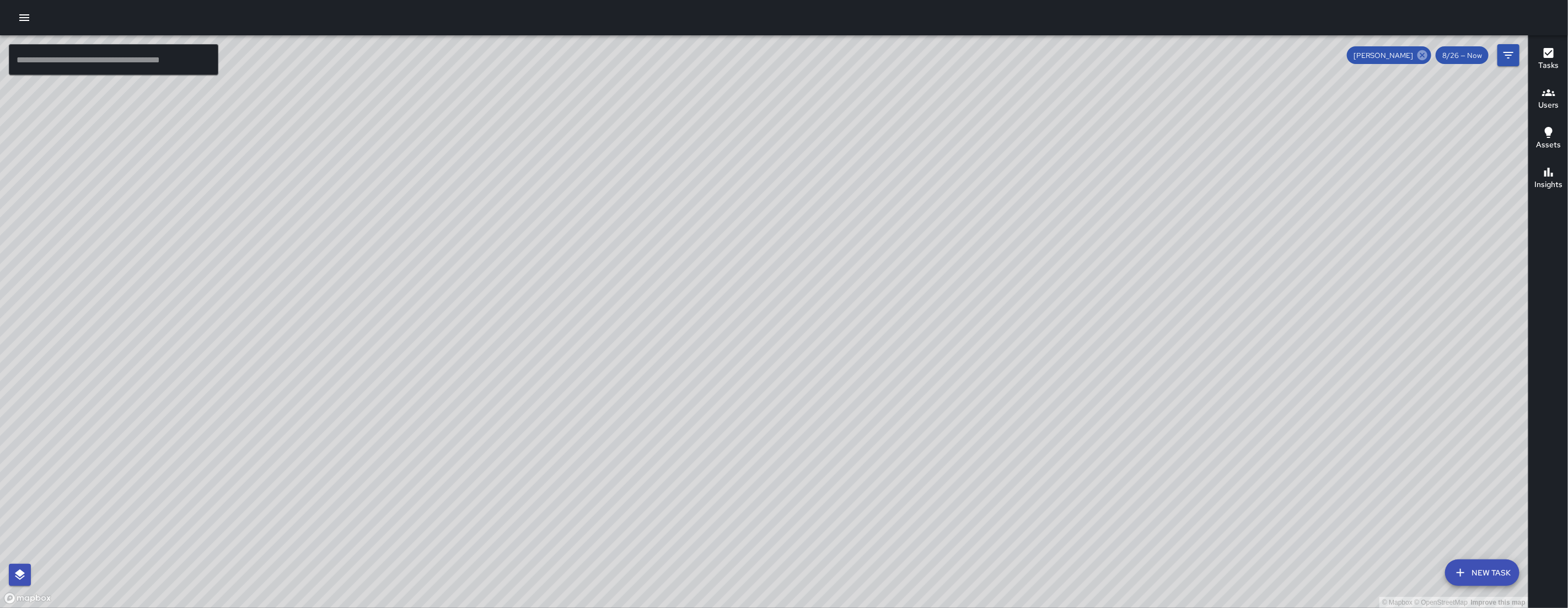
click at [1421, 55] on icon at bounding box center [1422, 55] width 10 height 10
click at [1421, 55] on div "© Mapbox © OpenStreetMap Improve this map" at bounding box center [764, 321] width 1528 height 573
drag, startPoint x: 1004, startPoint y: 262, endPoint x: 967, endPoint y: 298, distance: 51.6
click at [981, 285] on div "© Mapbox © OpenStreetMap Improve this map" at bounding box center [764, 321] width 1528 height 573
drag, startPoint x: 1081, startPoint y: 131, endPoint x: 971, endPoint y: 284, distance: 188.4
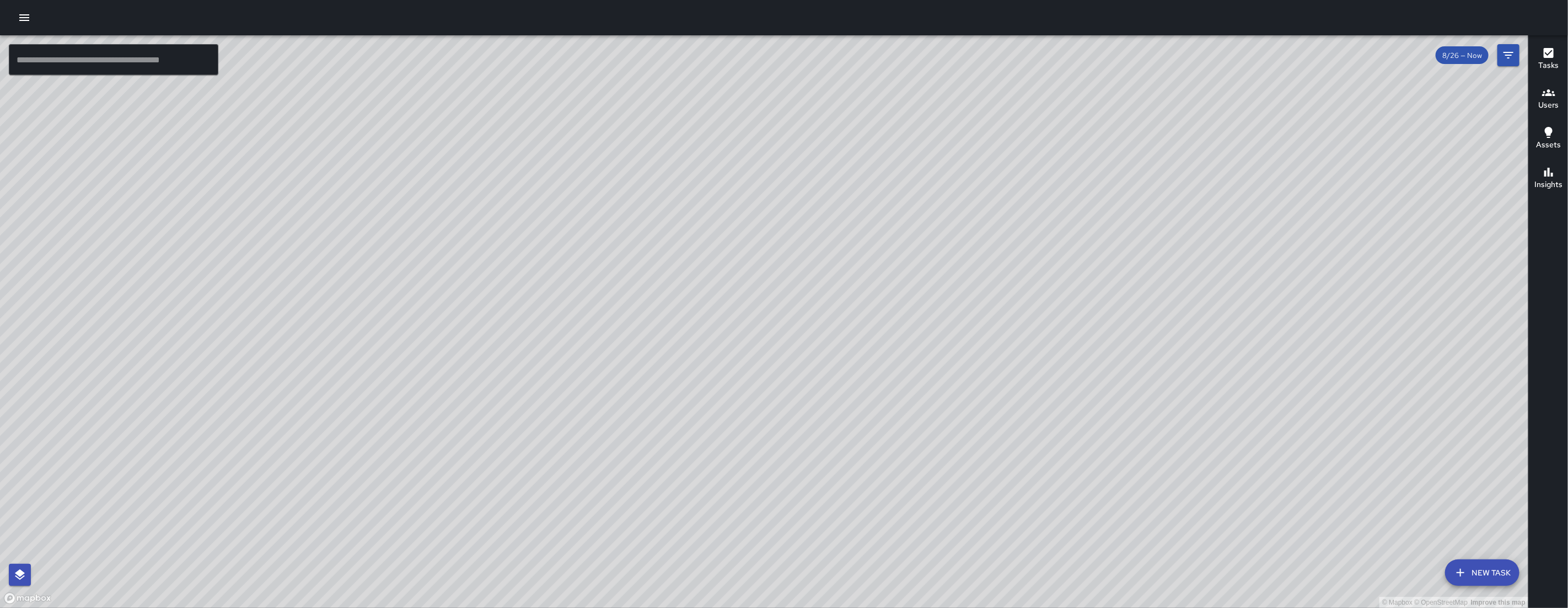
click at [971, 284] on div "© Mapbox © OpenStreetMap Improve this map" at bounding box center [764, 321] width 1528 height 573
drag, startPoint x: 1070, startPoint y: 346, endPoint x: 865, endPoint y: 545, distance: 285.7
click at [865, 554] on div "© Mapbox © OpenStreetMap Improve this map" at bounding box center [764, 321] width 1528 height 573
drag, startPoint x: 921, startPoint y: 493, endPoint x: 801, endPoint y: 488, distance: 120.1
click at [804, 495] on div "© Mapbox © OpenStreetMap Improve this map" at bounding box center [764, 321] width 1528 height 573
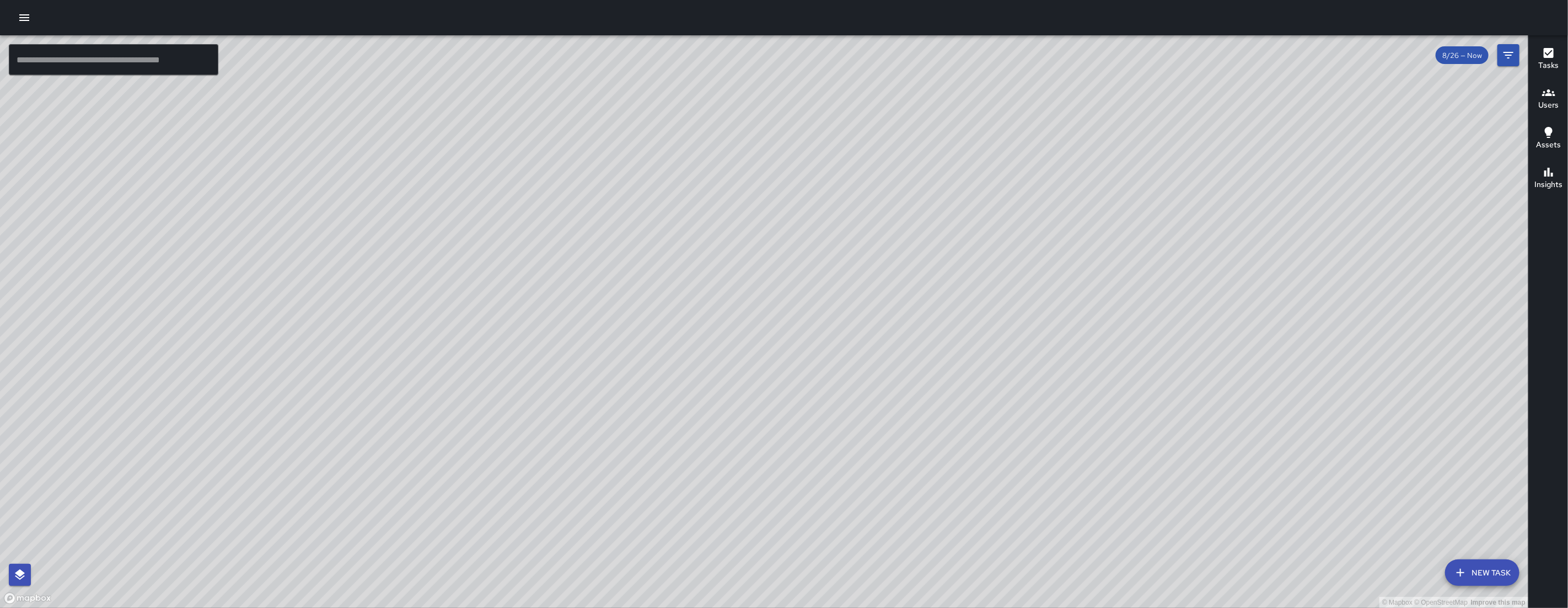
drag, startPoint x: 1250, startPoint y: 425, endPoint x: 1105, endPoint y: 458, distance: 148.7
click at [1105, 458] on div "© Mapbox © OpenStreetMap Improve this map" at bounding box center [764, 321] width 1528 height 573
drag, startPoint x: 946, startPoint y: 214, endPoint x: 890, endPoint y: 270, distance: 79.2
click at [890, 276] on div "© Mapbox © OpenStreetMap Improve this map" at bounding box center [764, 321] width 1528 height 573
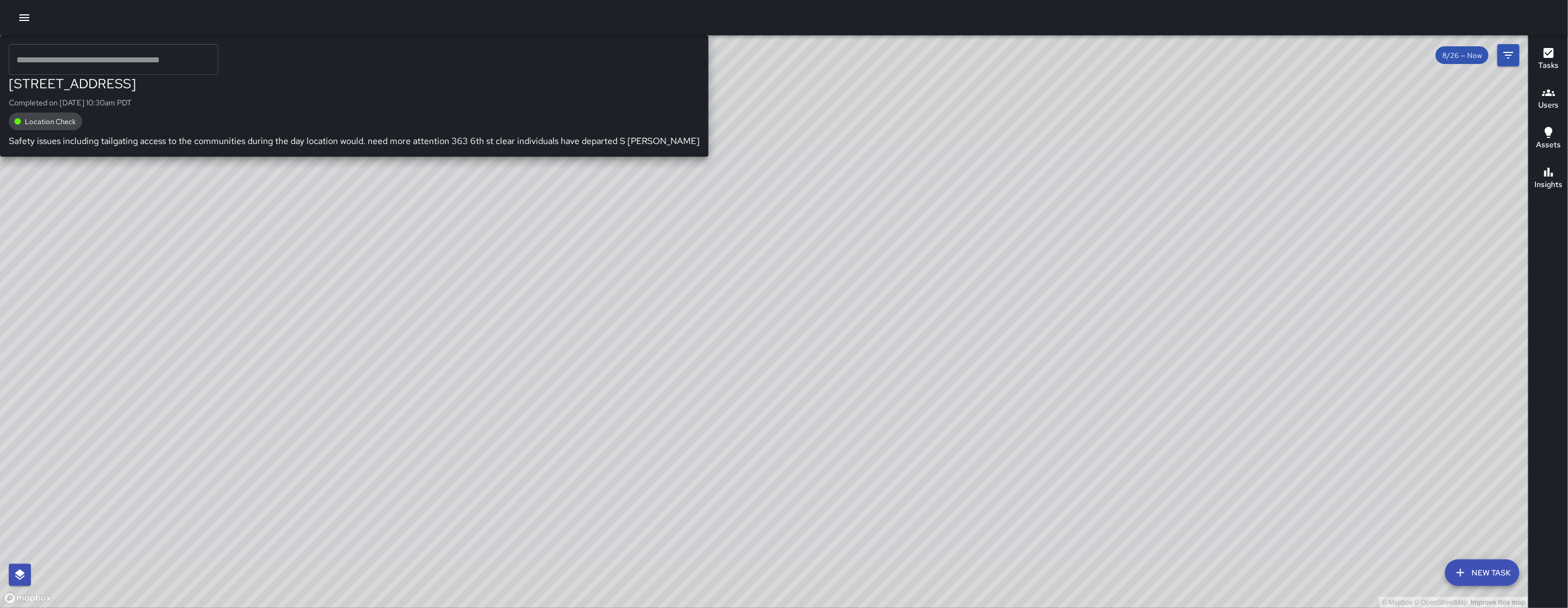
click at [709, 157] on div "SK SEAN KELLEY 363 6th Street Completed on 8/26/2025, 10:30am PDT Location Chec…" at bounding box center [354, 96] width 709 height 121
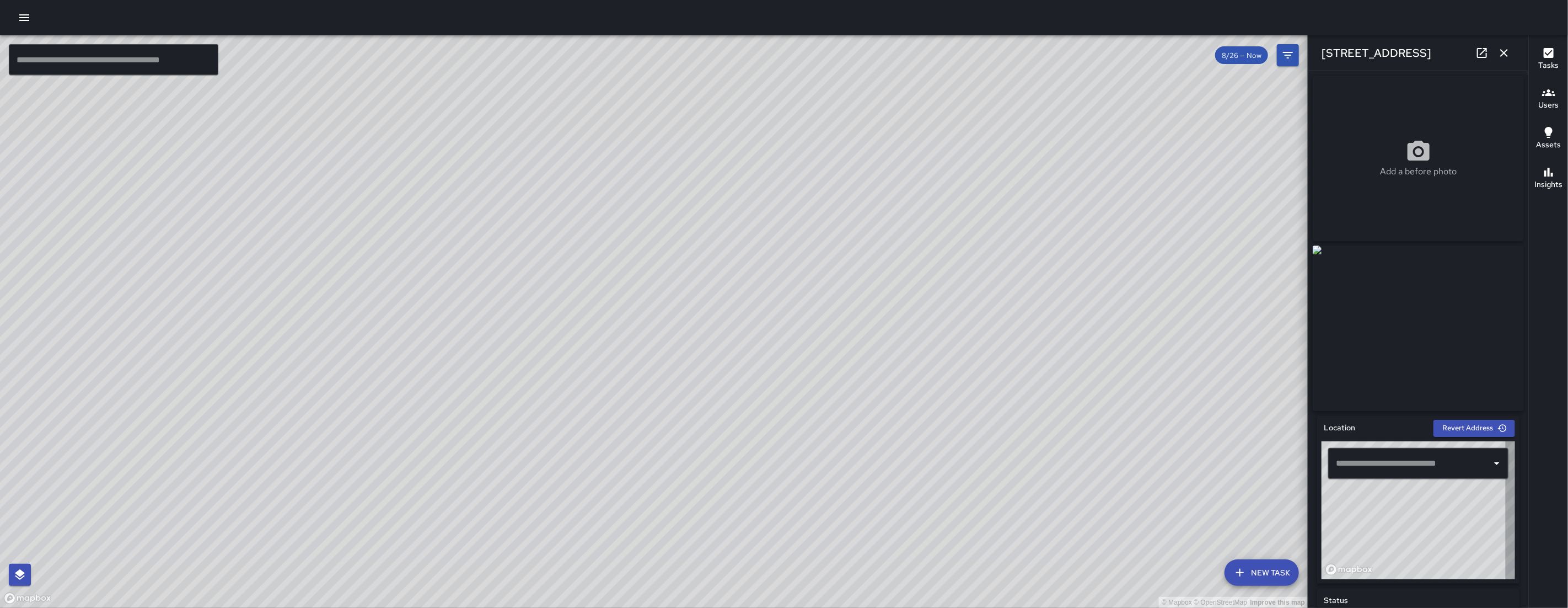
type input "**********"
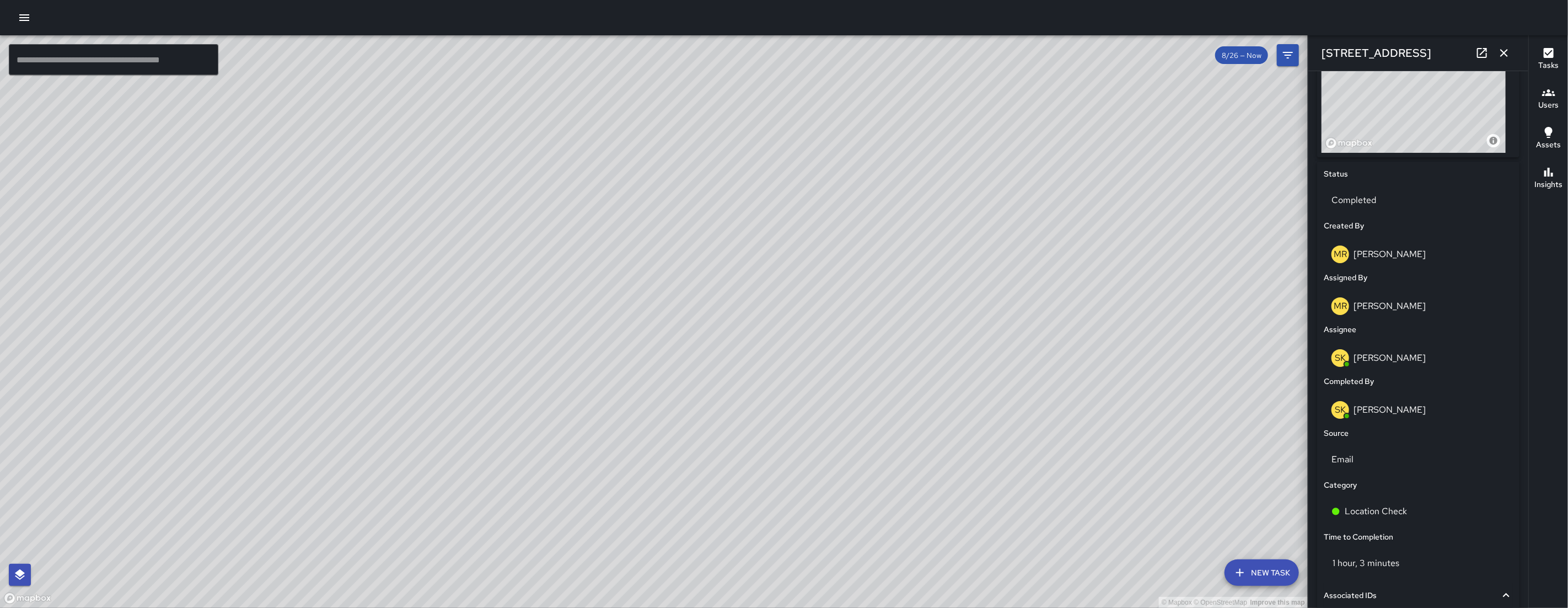
scroll to position [639, 0]
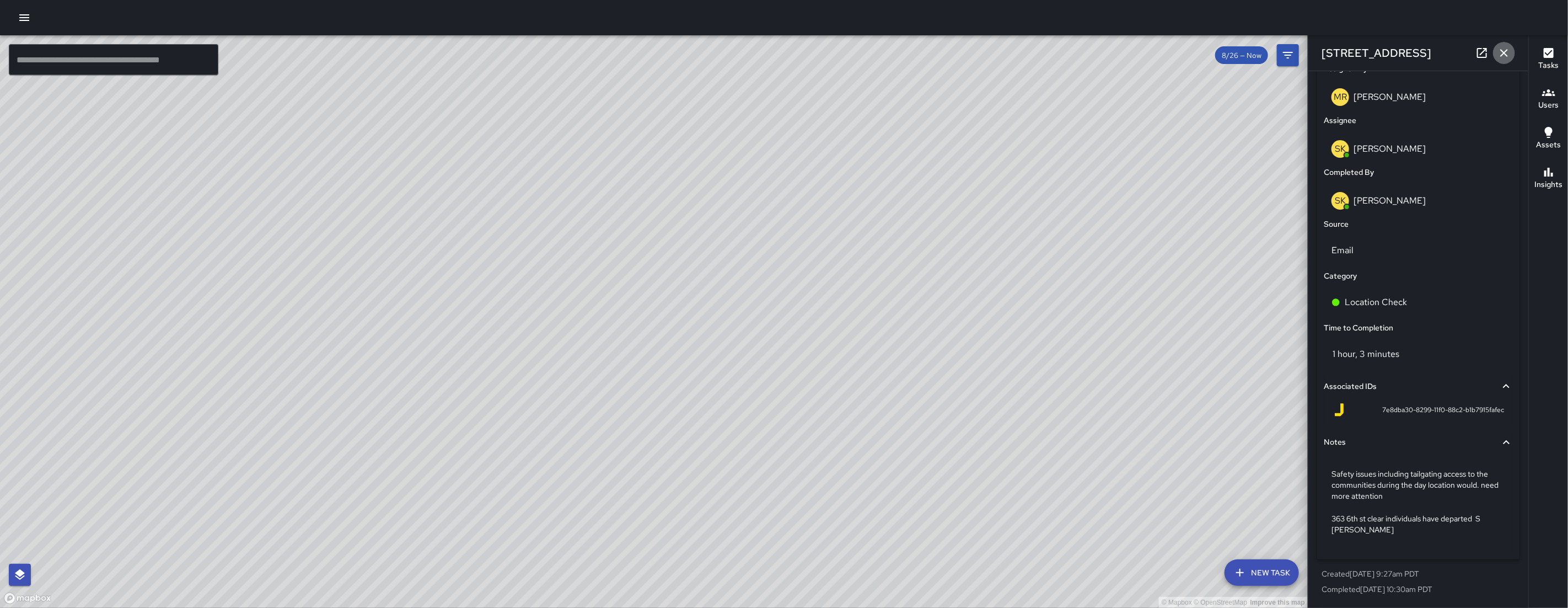
click at [1503, 54] on icon "button" at bounding box center [1504, 53] width 8 height 8
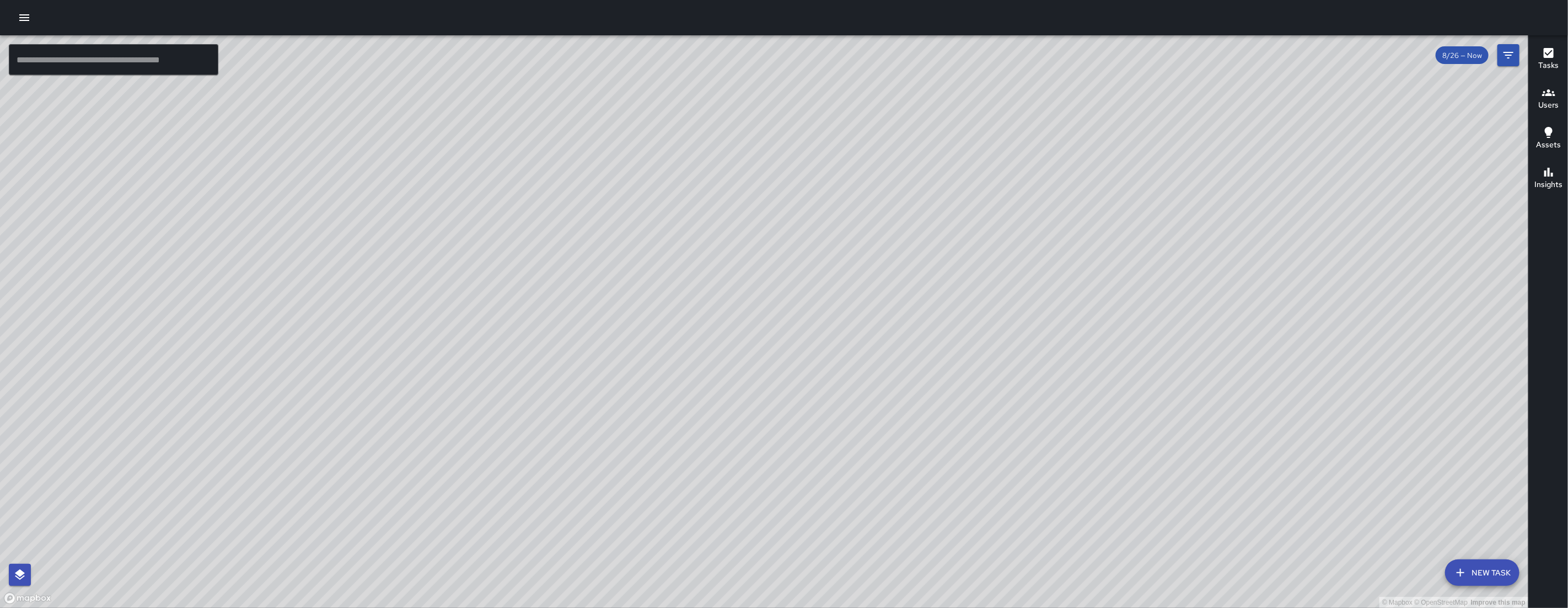
click at [727, 295] on div "© Mapbox © OpenStreetMap Improve this map SK SEAN KELLEY 349 6th Street Complet…" at bounding box center [764, 321] width 1528 height 573
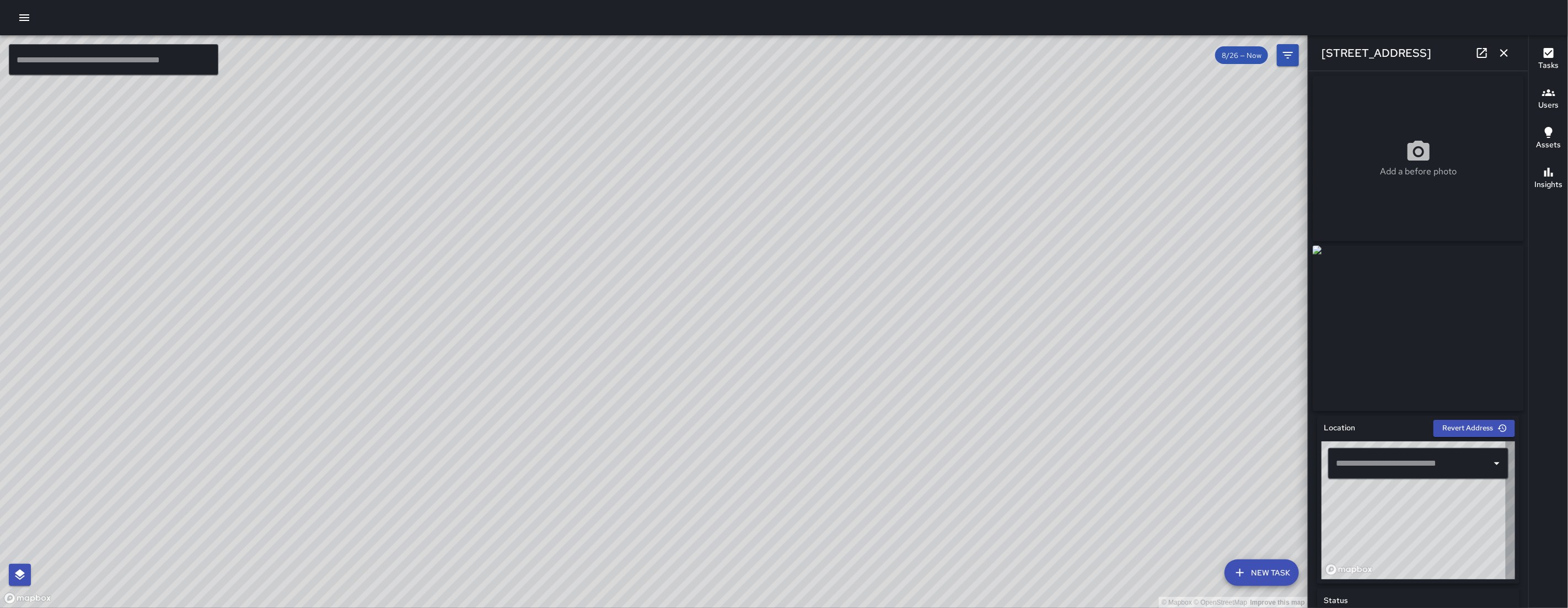
type input "**********"
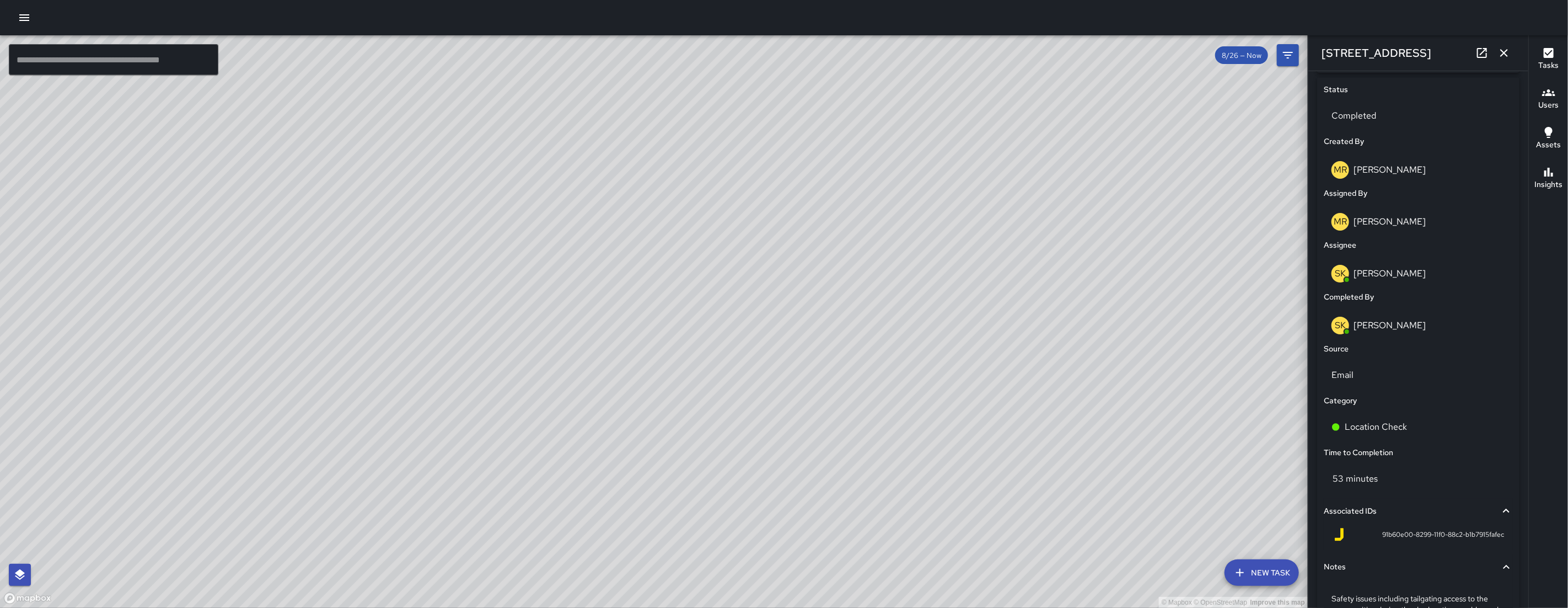
scroll to position [628, 0]
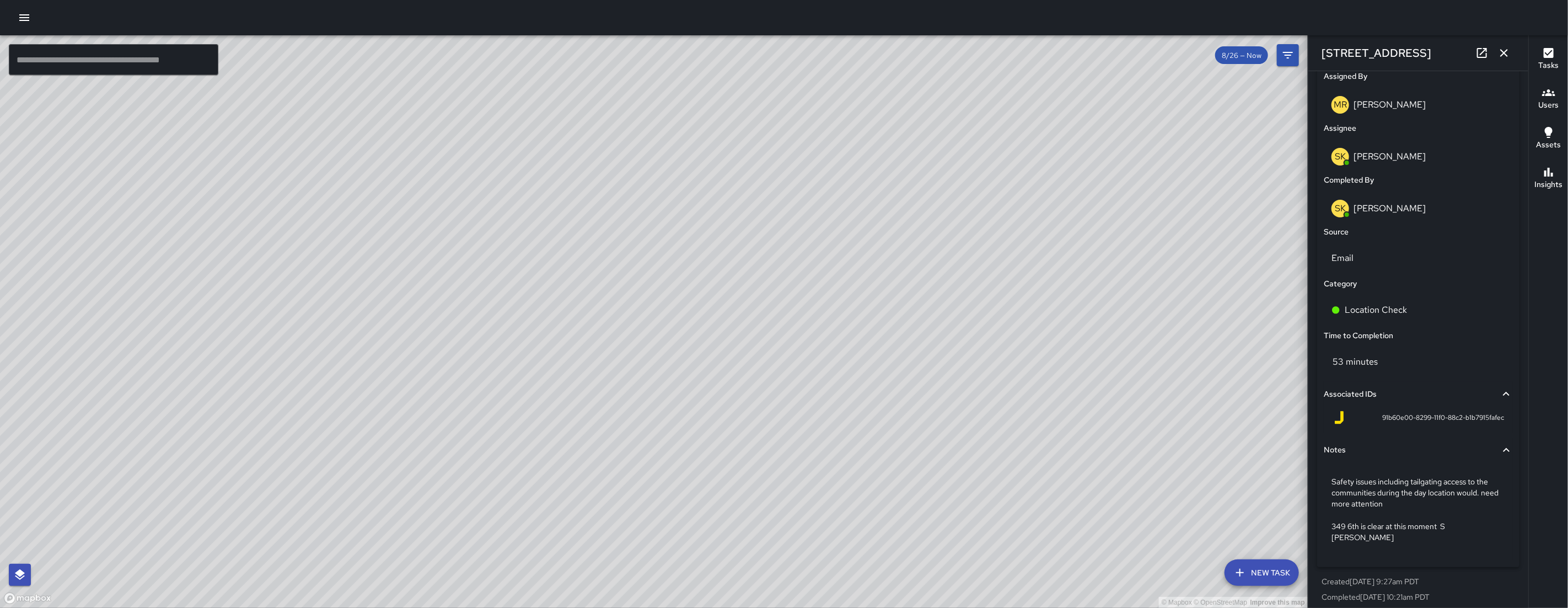
click at [1503, 57] on icon "button" at bounding box center [1504, 53] width 13 height 13
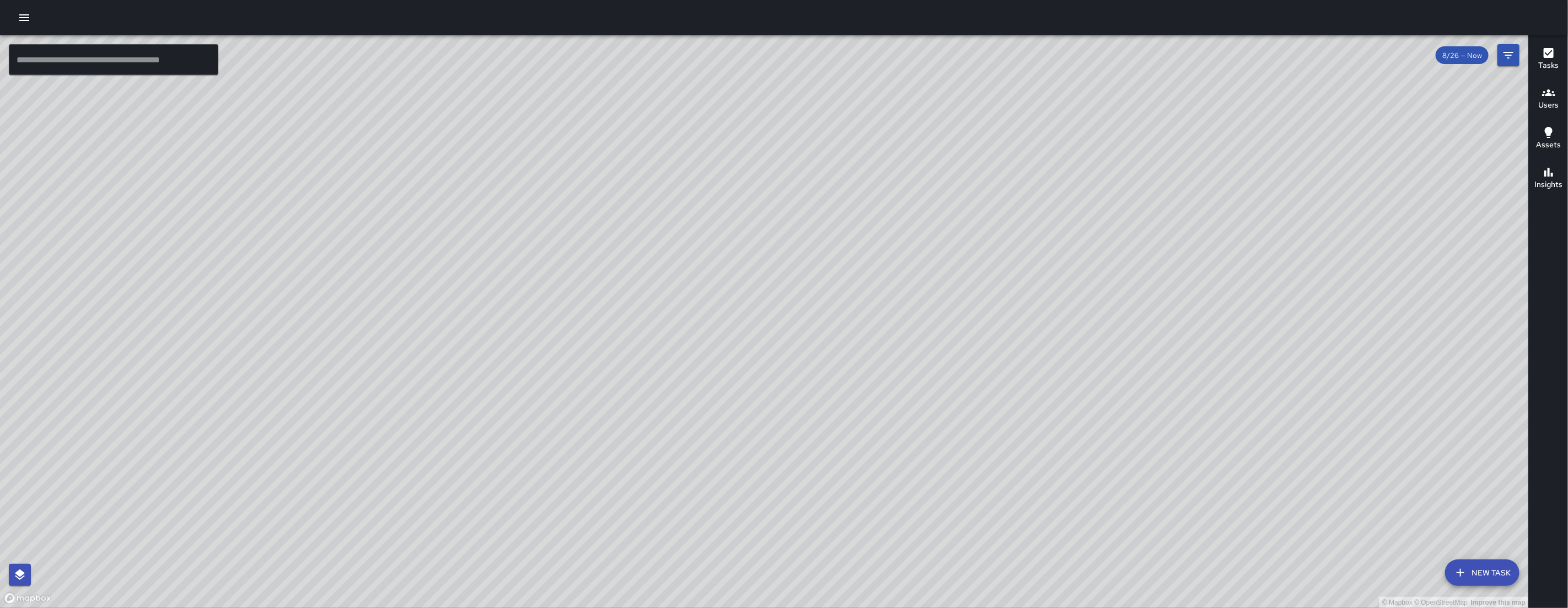
drag, startPoint x: 1179, startPoint y: 373, endPoint x: 1287, endPoint y: 221, distance: 186.5
click at [1286, 221] on div "© Mapbox © OpenStreetMap Improve this map" at bounding box center [764, 321] width 1528 height 573
click at [1256, 268] on div "© Mapbox © OpenStreetMap Improve this map" at bounding box center [764, 321] width 1528 height 573
drag, startPoint x: 1013, startPoint y: 233, endPoint x: 736, endPoint y: 368, distance: 308.1
click at [736, 368] on div "© Mapbox © OpenStreetMap Improve this map" at bounding box center [764, 321] width 1528 height 573
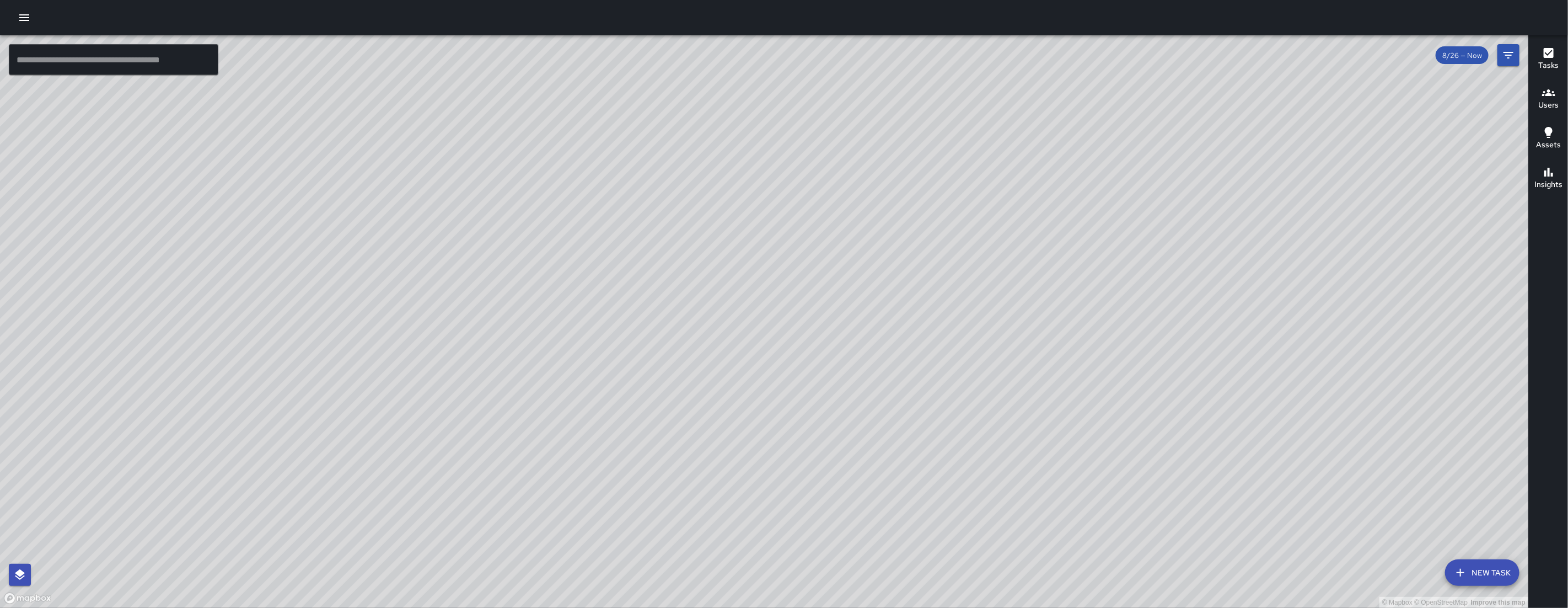
drag, startPoint x: 742, startPoint y: 508, endPoint x: 716, endPoint y: 300, distance: 209.6
click at [716, 300] on div "© Mapbox © OpenStreetMap Improve this map" at bounding box center [764, 321] width 1528 height 573
drag, startPoint x: 613, startPoint y: 406, endPoint x: 617, endPoint y: 449, distance: 43.2
click at [617, 449] on div "© Mapbox © OpenStreetMap Improve this map" at bounding box center [764, 321] width 1528 height 573
drag, startPoint x: 605, startPoint y: 415, endPoint x: 610, endPoint y: 473, distance: 58.2
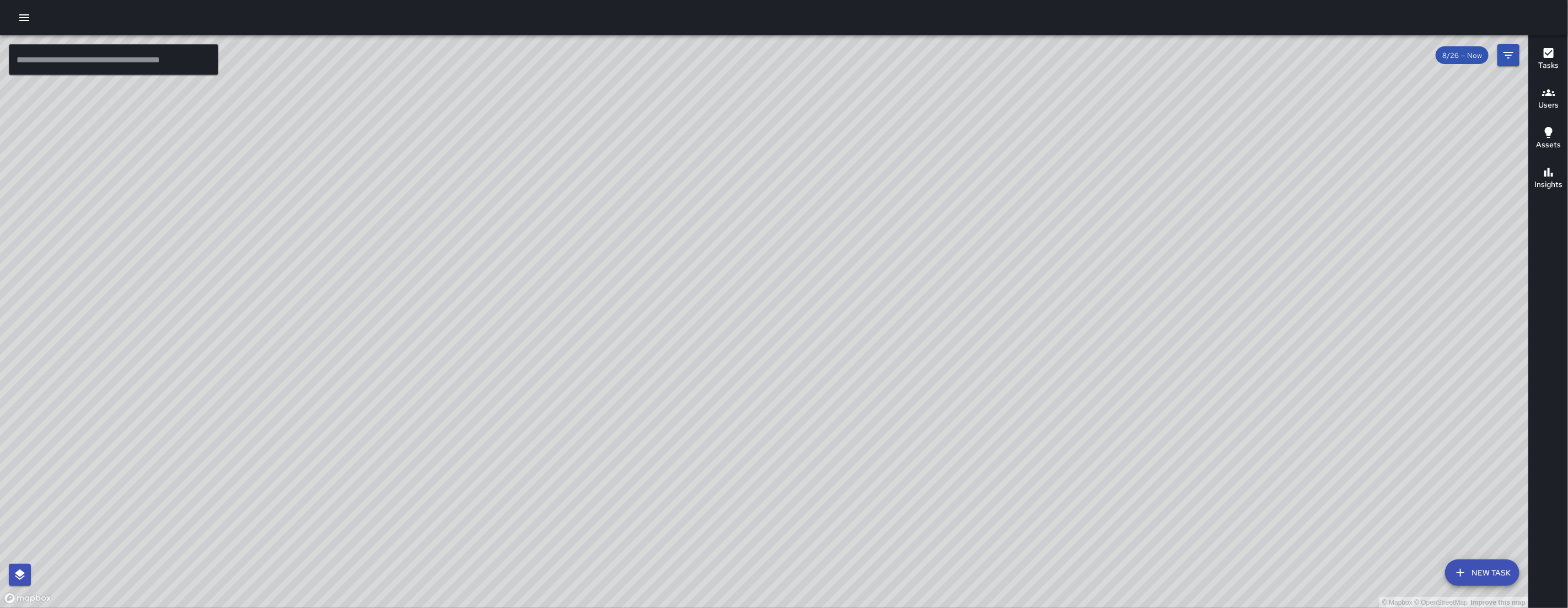
click at [610, 473] on div "© Mapbox © OpenStreetMap Improve this map" at bounding box center [764, 321] width 1528 height 573
drag, startPoint x: 626, startPoint y: 460, endPoint x: 699, endPoint y: 434, distance: 77.5
click at [699, 434] on div "© Mapbox © OpenStreetMap Improve this map" at bounding box center [764, 321] width 1528 height 573
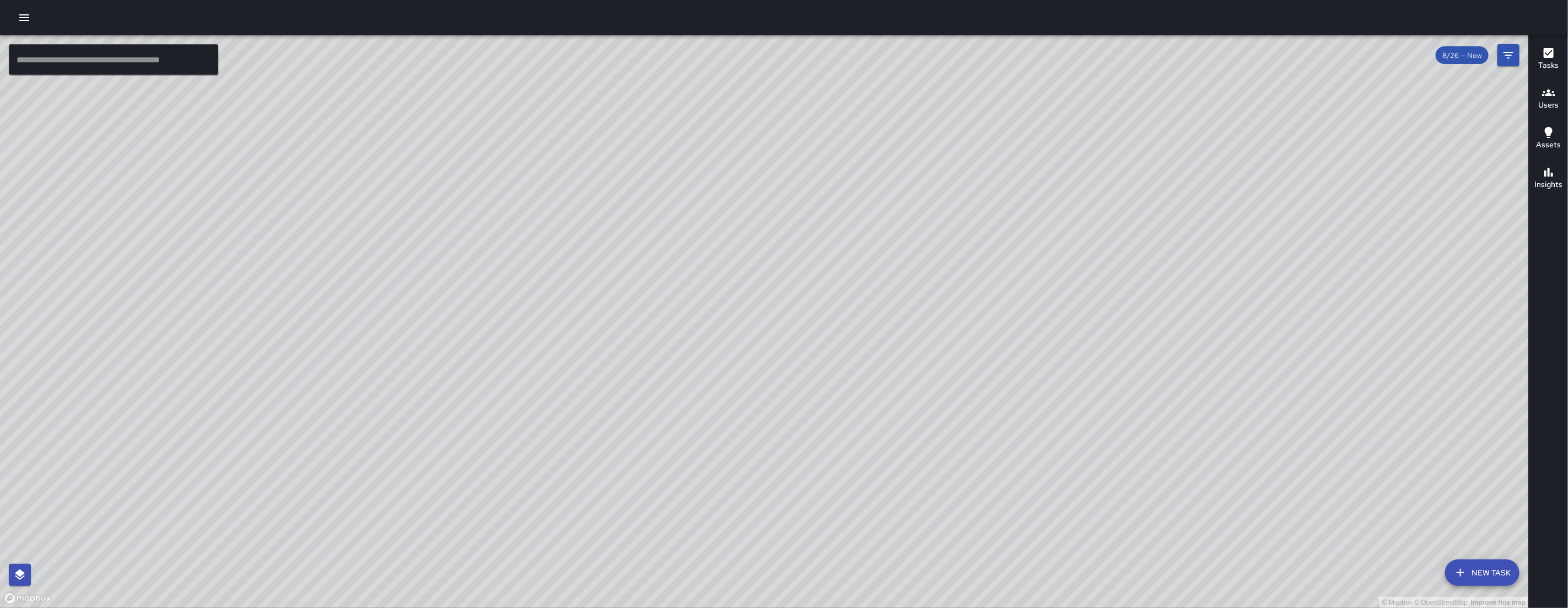
click at [699, 434] on div "© Mapbox © OpenStreetMap Improve this map" at bounding box center [764, 321] width 1528 height 573
click at [680, 226] on div "© Mapbox © OpenStreetMap Improve this map" at bounding box center [764, 321] width 1528 height 573
click at [703, 191] on div "© Mapbox © OpenStreetMap Improve this map" at bounding box center [764, 321] width 1528 height 573
click at [632, 269] on div "© Mapbox © OpenStreetMap Improve this map" at bounding box center [764, 321] width 1528 height 573
drag, startPoint x: 612, startPoint y: 295, endPoint x: 634, endPoint y: 252, distance: 48.3
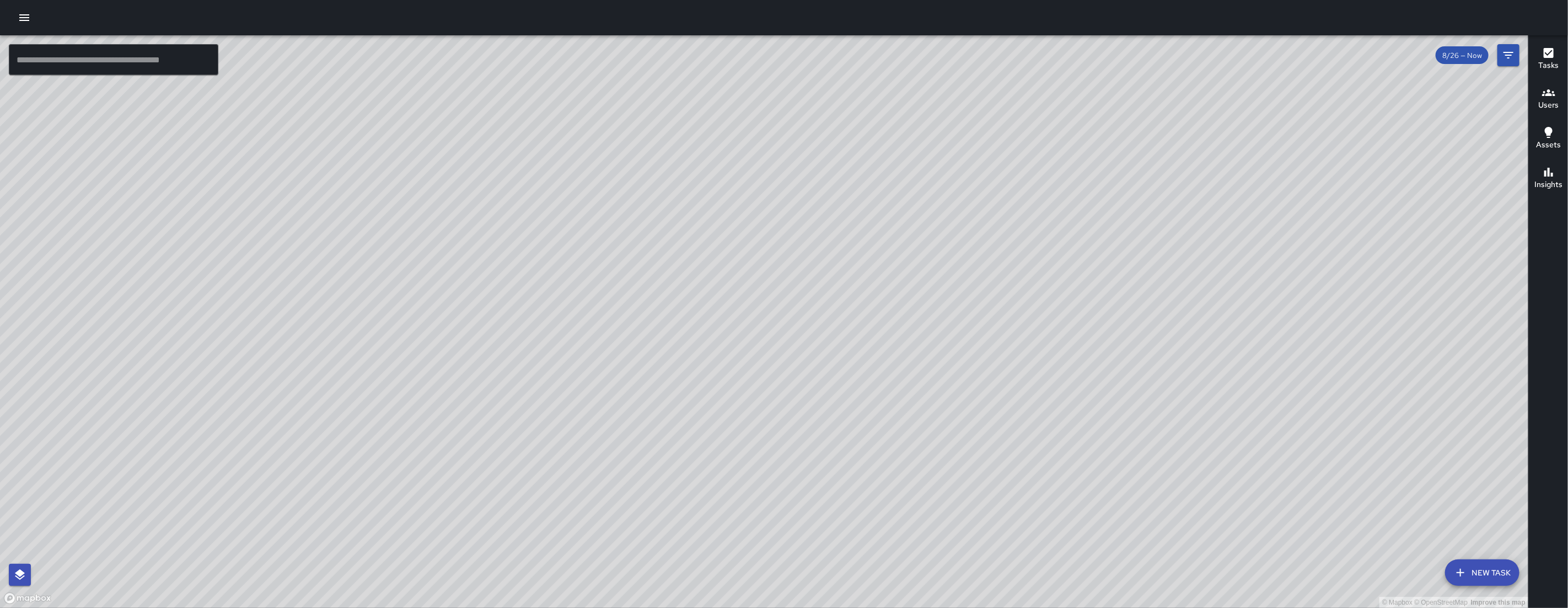
click at [611, 296] on div "© Mapbox © OpenStreetMap Improve this map" at bounding box center [764, 321] width 1528 height 573
drag, startPoint x: 656, startPoint y: 234, endPoint x: 543, endPoint y: 344, distance: 157.7
click at [545, 351] on div "© Mapbox © OpenStreetMap Improve this map" at bounding box center [764, 321] width 1528 height 573
drag, startPoint x: 685, startPoint y: 254, endPoint x: 645, endPoint y: 324, distance: 80.6
click at [646, 324] on div "© Mapbox © OpenStreetMap Improve this map" at bounding box center [764, 321] width 1528 height 573
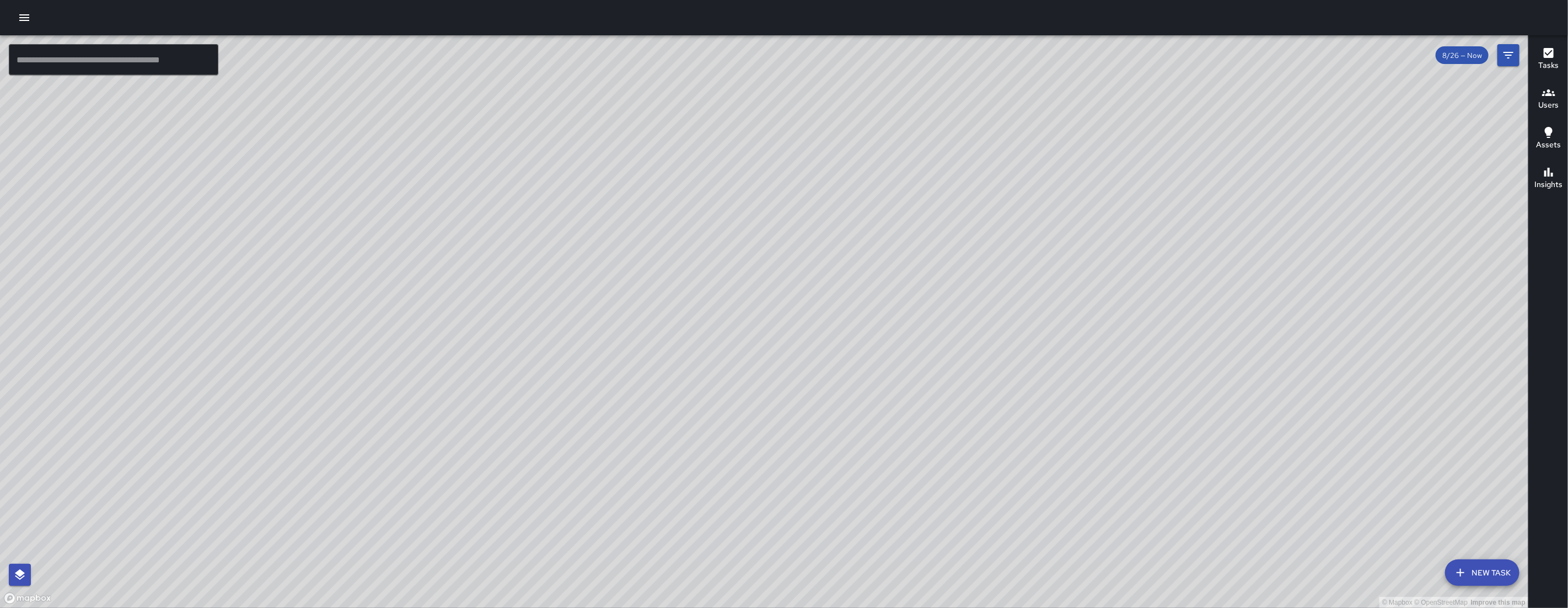
click at [183, 64] on input "text" at bounding box center [113, 59] width 210 height 31
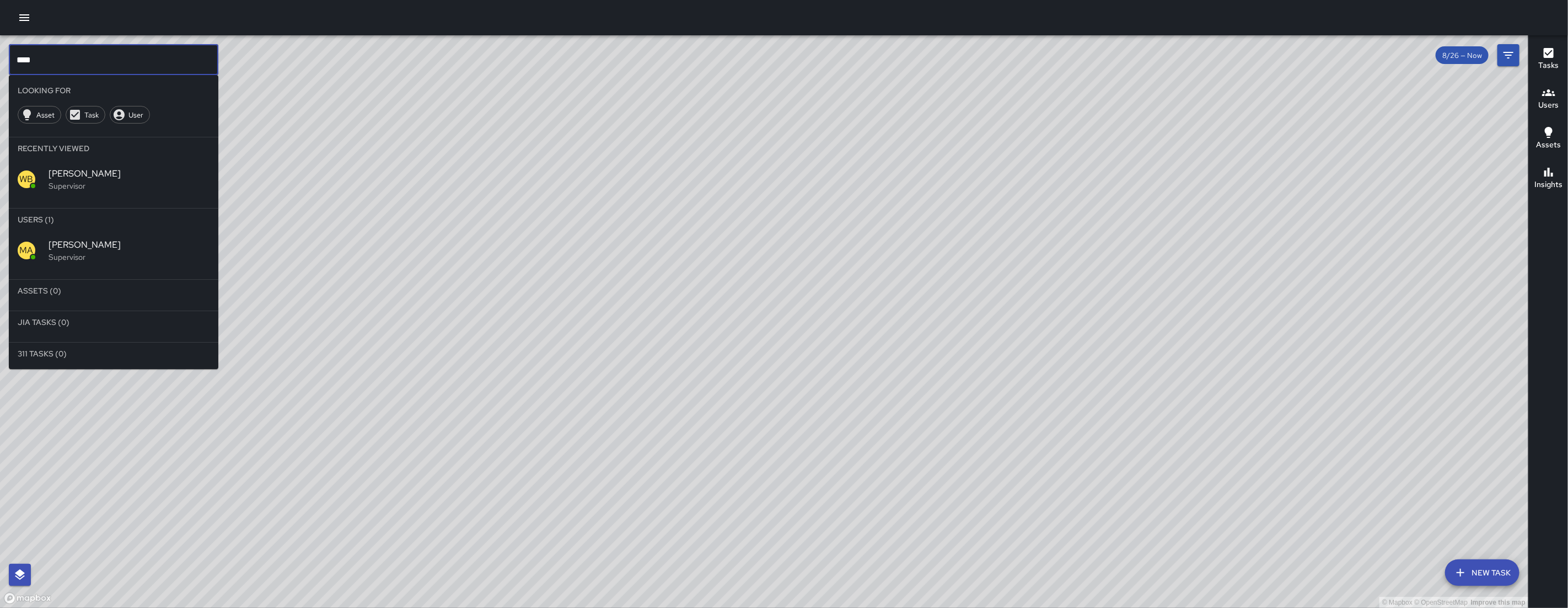
type input "****"
click at [73, 243] on span "[PERSON_NAME]" at bounding box center [129, 245] width 161 height 13
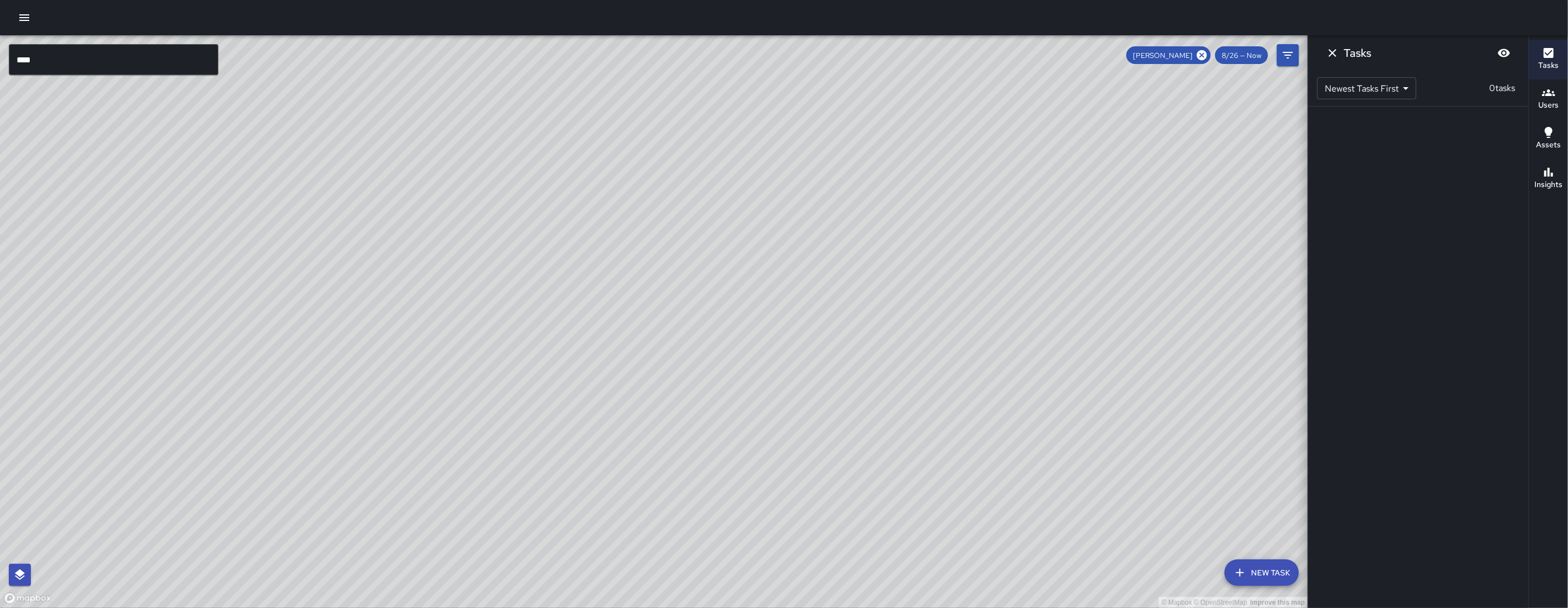
drag, startPoint x: 291, startPoint y: 249, endPoint x: 391, endPoint y: 212, distance: 106.6
click at [384, 210] on div "© Mapbox © OpenStreetMap Improve this map" at bounding box center [654, 321] width 1308 height 573
drag, startPoint x: 1204, startPoint y: 55, endPoint x: 1510, endPoint y: 62, distance: 306.1
click at [1204, 55] on icon at bounding box center [1202, 55] width 12 height 12
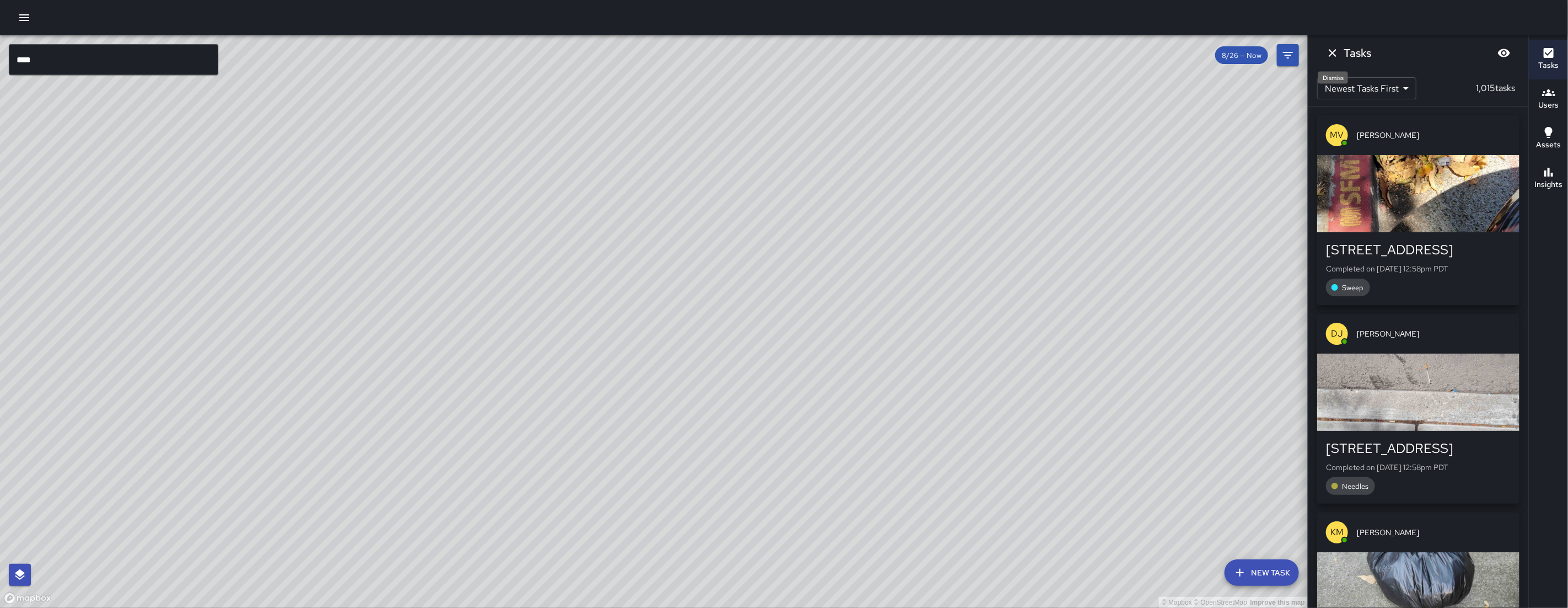
click at [1329, 55] on icon "Dismiss" at bounding box center [1333, 53] width 13 height 13
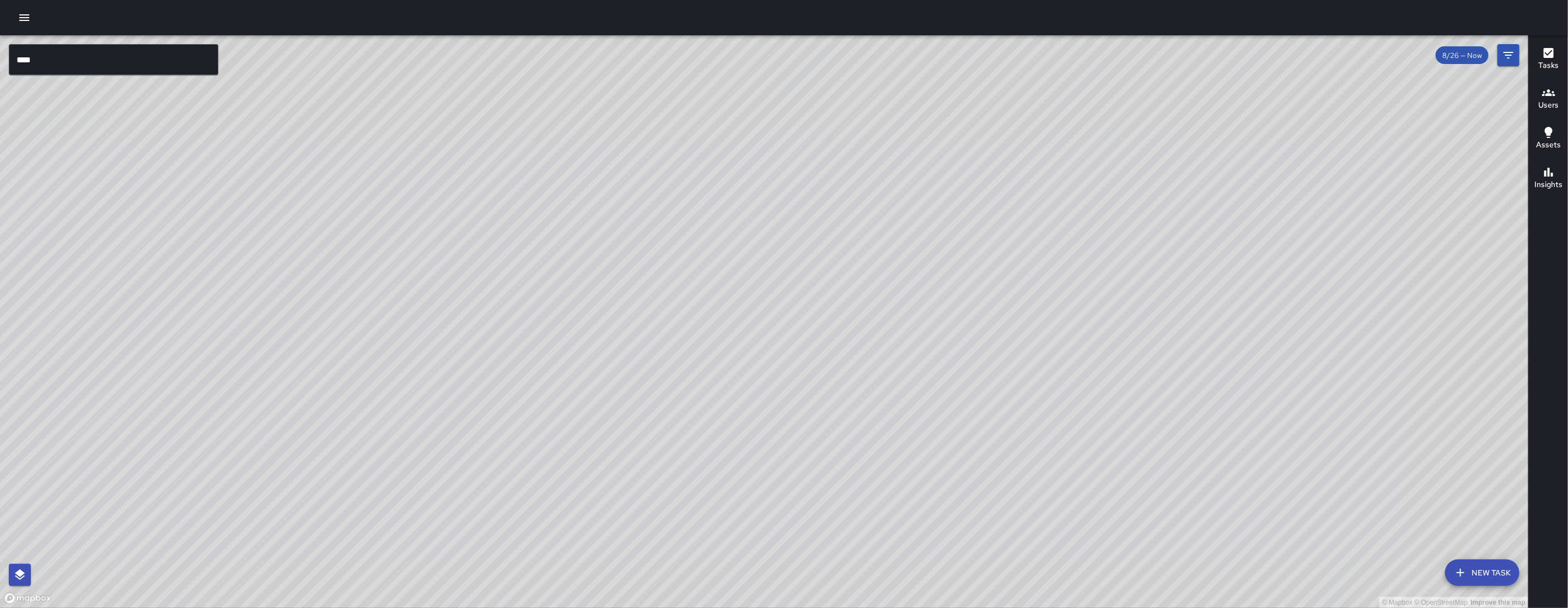
drag, startPoint x: 1314, startPoint y: 356, endPoint x: 1056, endPoint y: 287, distance: 267.1
click at [1094, 302] on div "© Mapbox © OpenStreetMap Improve this map" at bounding box center [764, 321] width 1528 height 573
drag, startPoint x: 1056, startPoint y: 287, endPoint x: 1046, endPoint y: 281, distance: 11.7
click at [1052, 285] on div "© Mapbox © OpenStreetMap Improve this map" at bounding box center [764, 321] width 1528 height 573
drag, startPoint x: 1007, startPoint y: 285, endPoint x: 1112, endPoint y: 235, distance: 116.3
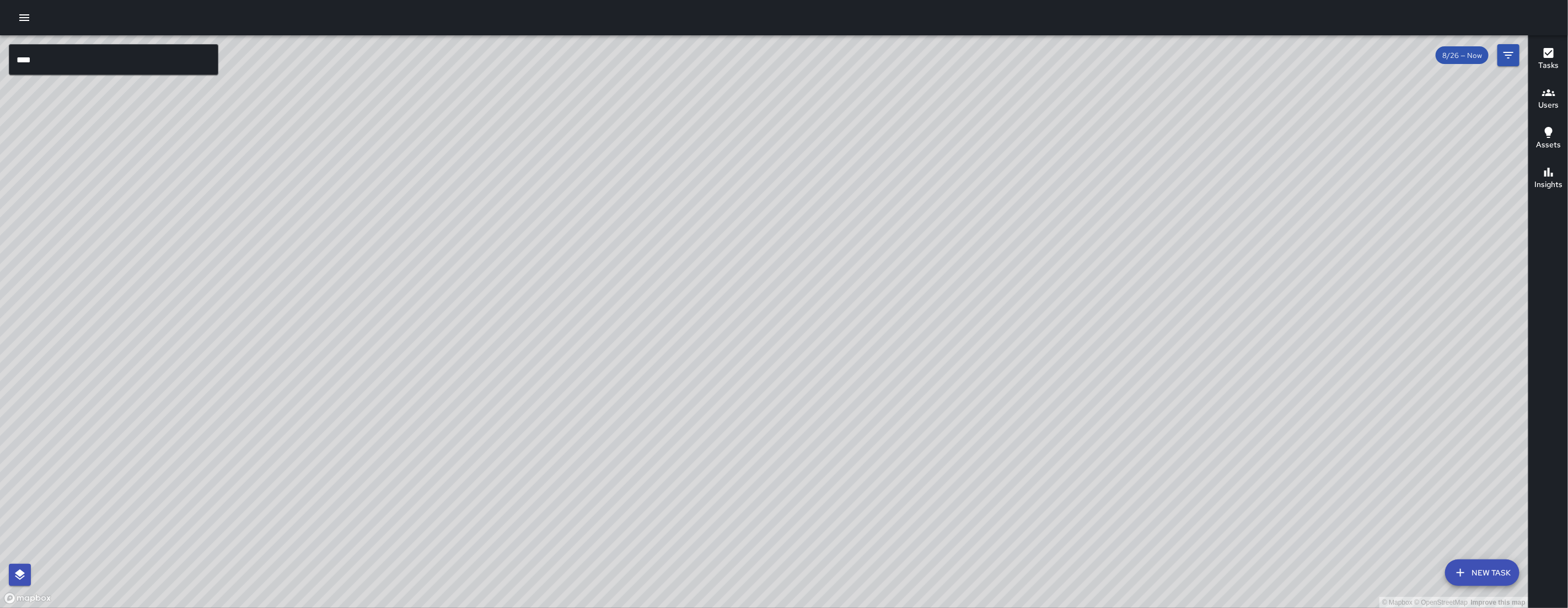
click at [1111, 235] on div "© Mapbox © OpenStreetMap Improve this map" at bounding box center [764, 321] width 1528 height 573
click at [647, 285] on div "© Mapbox © OpenStreetMap Improve this map" at bounding box center [764, 321] width 1528 height 573
click at [669, 367] on div "© Mapbox © OpenStreetMap Improve this map" at bounding box center [764, 321] width 1528 height 573
drag, startPoint x: 656, startPoint y: 274, endPoint x: 662, endPoint y: 323, distance: 49.4
click at [661, 312] on div "© Mapbox © OpenStreetMap Improve this map" at bounding box center [764, 321] width 1528 height 573
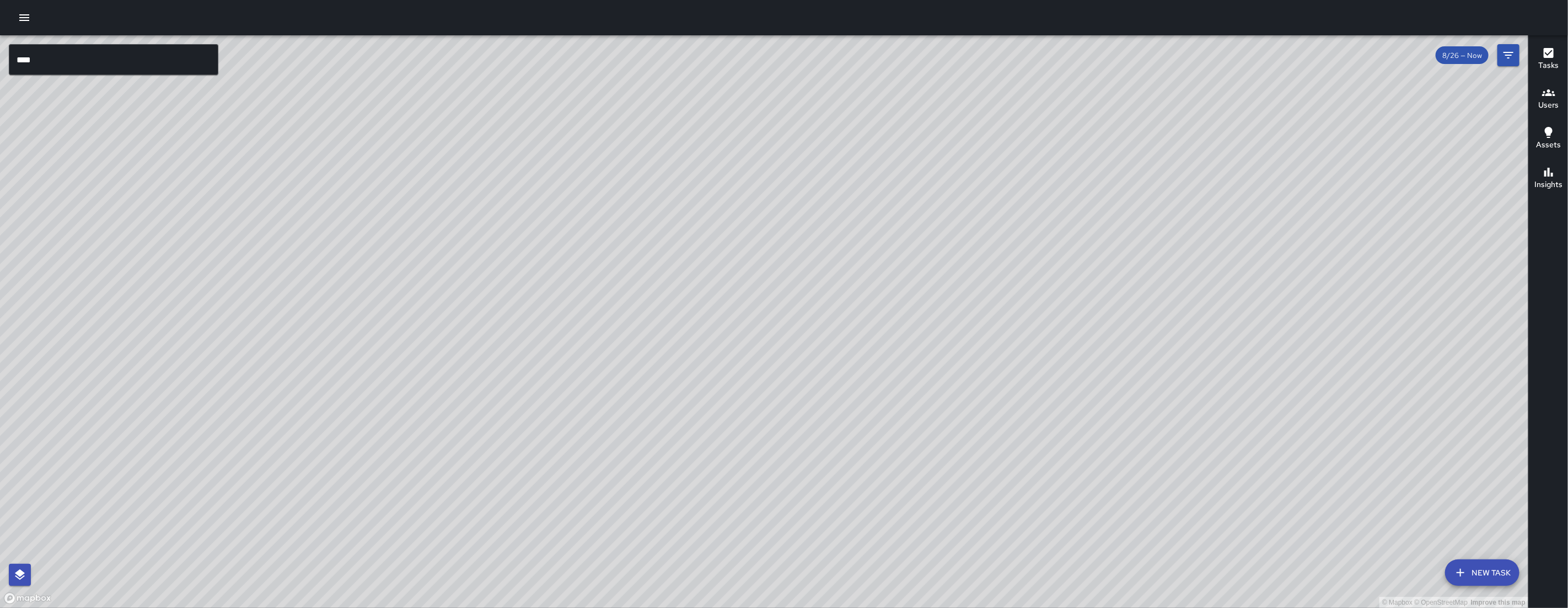
drag, startPoint x: 577, startPoint y: 482, endPoint x: 547, endPoint y: 356, distance: 129.5
click at [547, 356] on div "© Mapbox © OpenStreetMap Improve this map" at bounding box center [764, 321] width 1528 height 573
drag, startPoint x: 926, startPoint y: 391, endPoint x: 790, endPoint y: 446, distance: 146.7
click at [762, 462] on div "© Mapbox © OpenStreetMap Improve this map" at bounding box center [764, 321] width 1528 height 573
click at [856, 395] on div "© Mapbox © OpenStreetMap Improve this map" at bounding box center [764, 321] width 1528 height 573
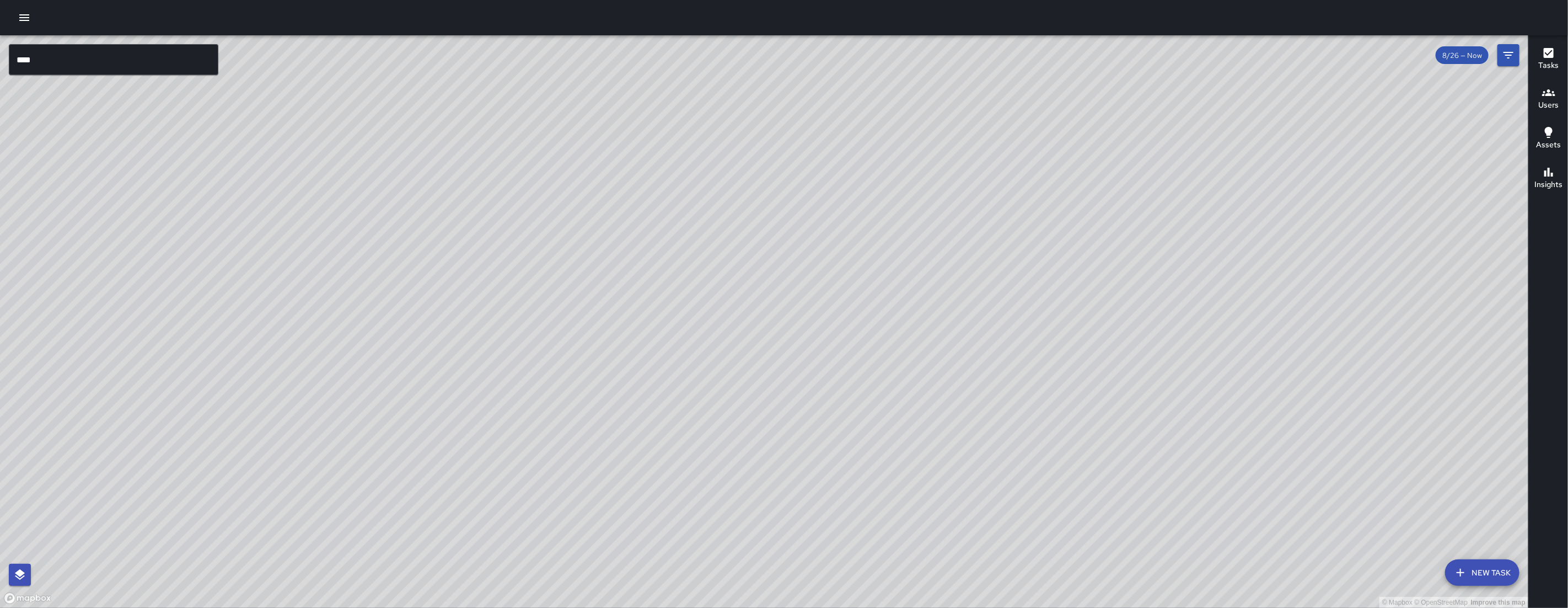
click at [796, 408] on div "© Mapbox © OpenStreetMap Improve this map" at bounding box center [764, 321] width 1528 height 573
click at [639, 378] on div "© Mapbox © OpenStreetMap Improve this map" at bounding box center [764, 321] width 1528 height 573
click at [611, 420] on div "© Mapbox © OpenStreetMap Improve this map" at bounding box center [764, 321] width 1528 height 573
drag, startPoint x: 425, startPoint y: 237, endPoint x: 516, endPoint y: 351, distance: 145.9
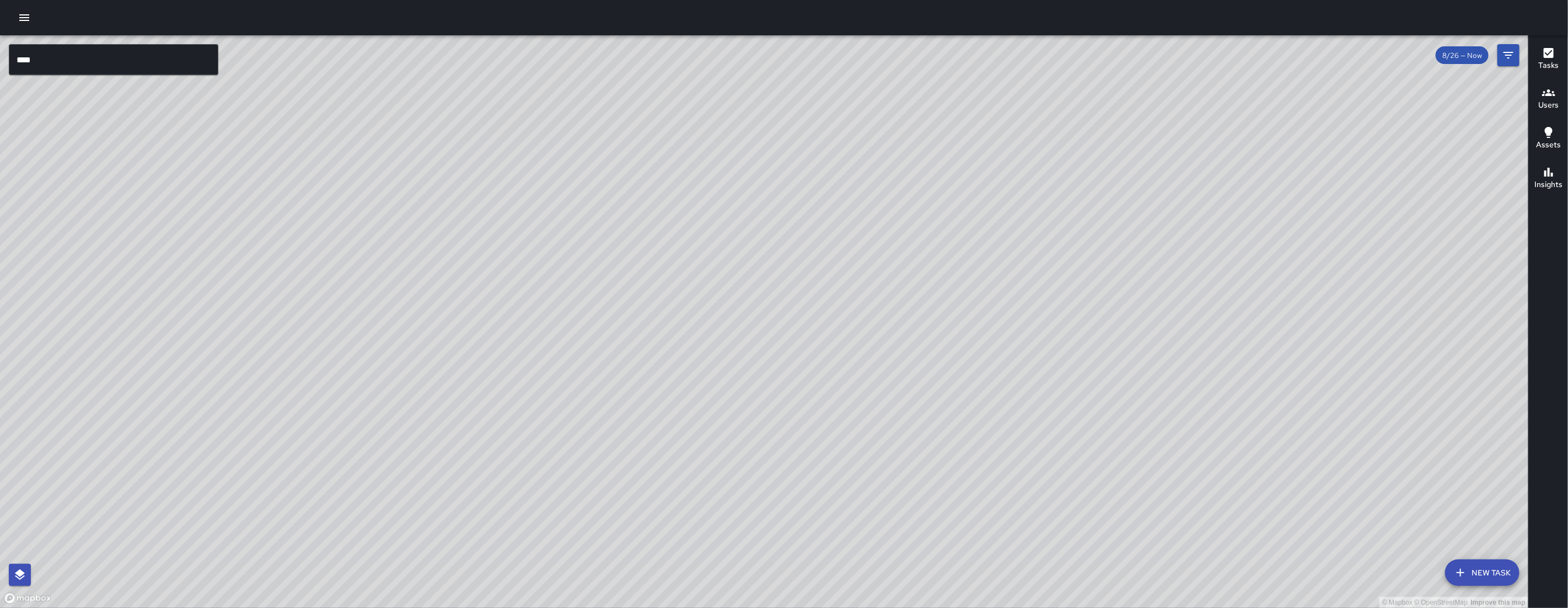
click at [536, 379] on div "© Mapbox © OpenStreetMap Improve this map" at bounding box center [764, 321] width 1528 height 573
click at [425, 285] on div "© Mapbox © OpenStreetMap Improve this map WB Woodrow Blake 1060 Folsom Street C…" at bounding box center [764, 321] width 1528 height 573
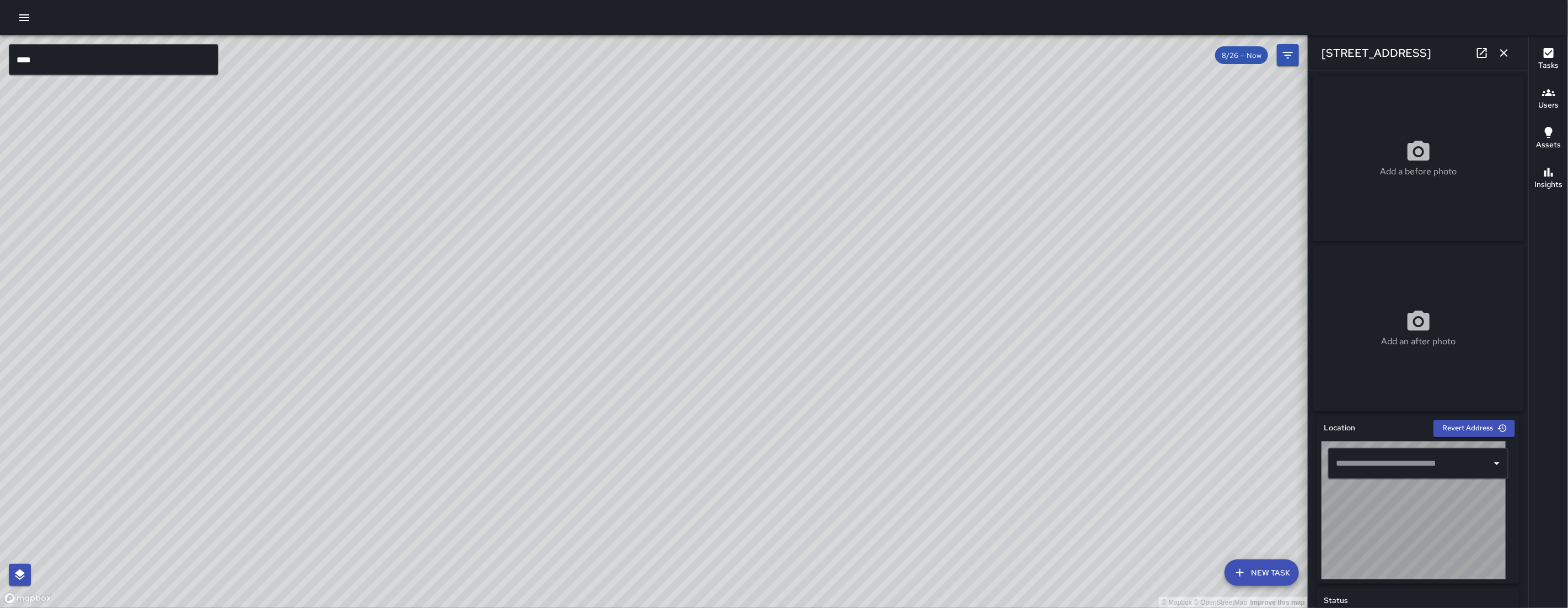
type input "**********"
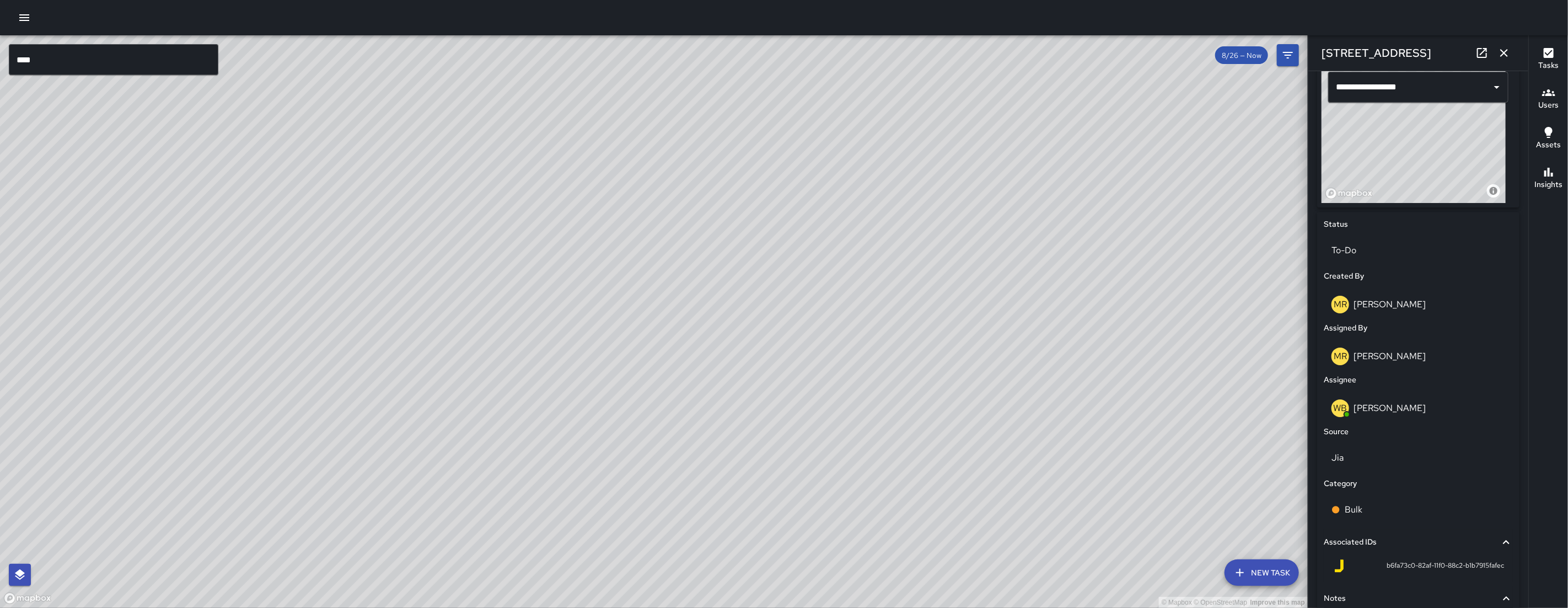
scroll to position [399, 0]
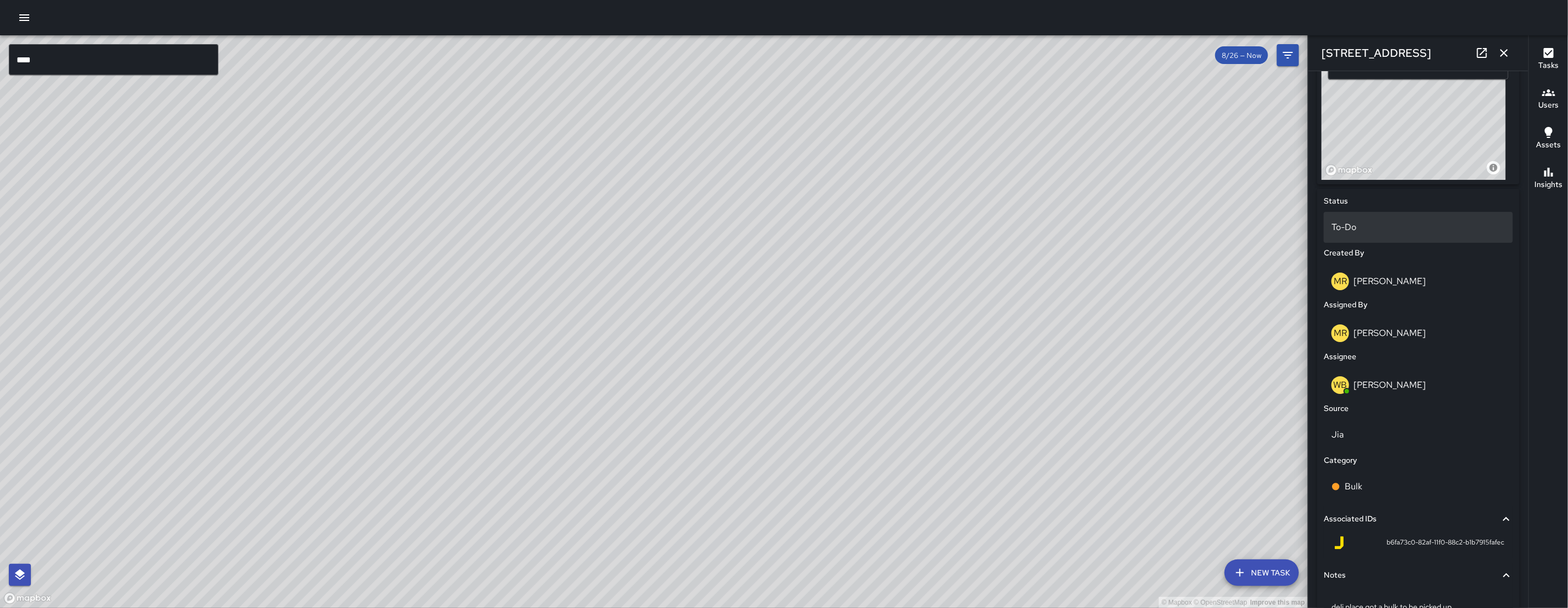
click at [1324, 225] on div "To-Do" at bounding box center [1418, 227] width 189 height 31
click at [1363, 232] on p "To-Do" at bounding box center [1418, 227] width 174 height 13
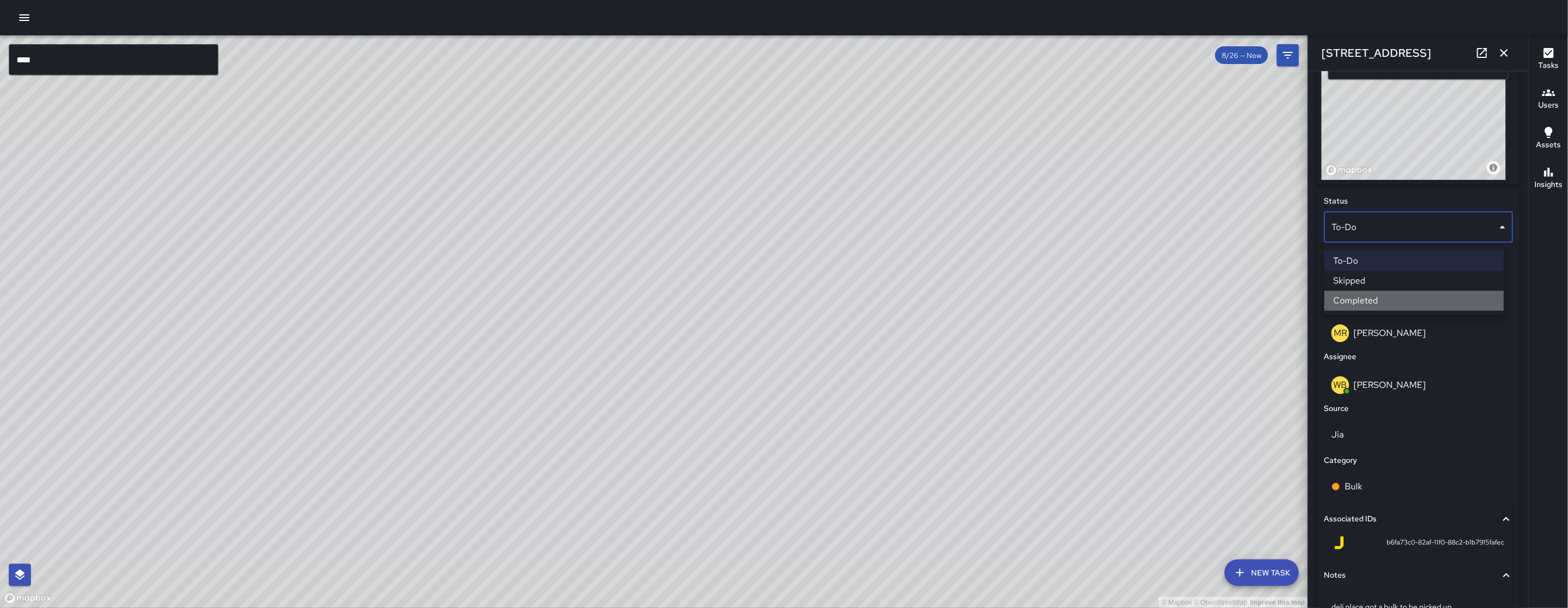
click at [1370, 299] on li "Completed" at bounding box center [1414, 301] width 180 height 20
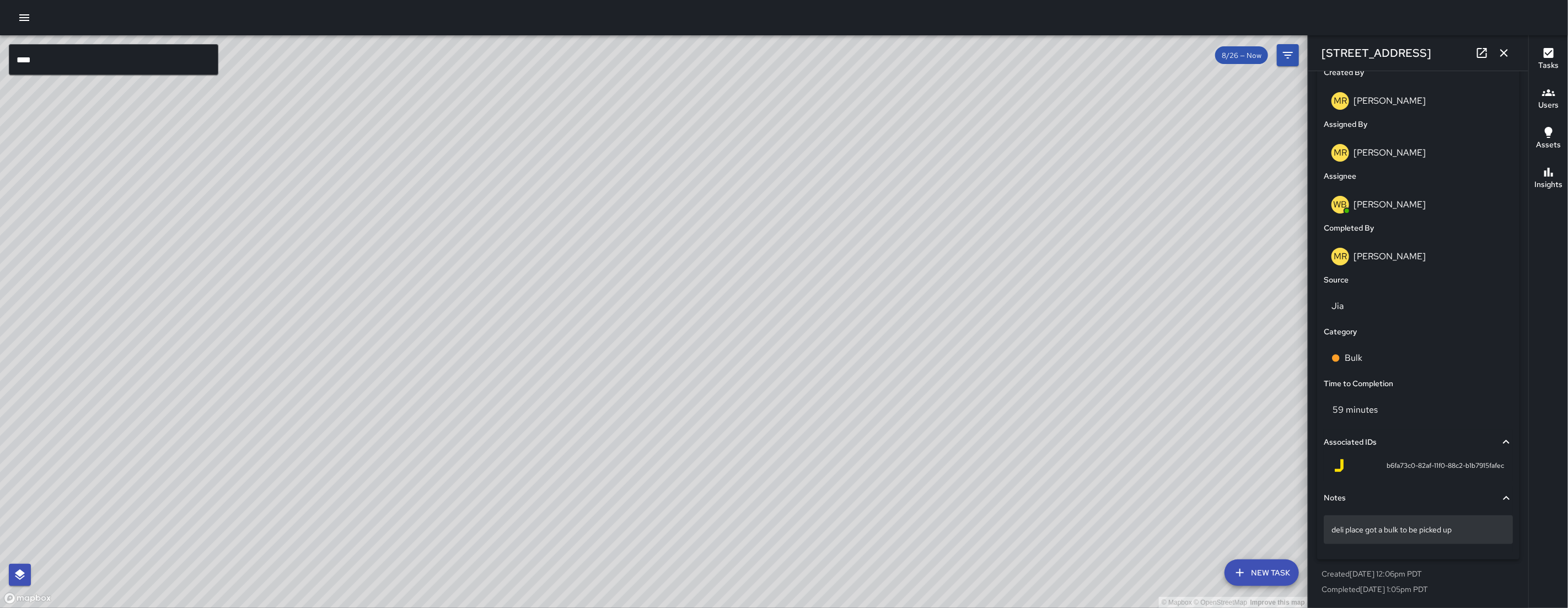
scroll to position [584, 0]
click at [1485, 530] on p "deli place got a bulk to be picked up" at bounding box center [1418, 529] width 174 height 11
type textarea "**********"
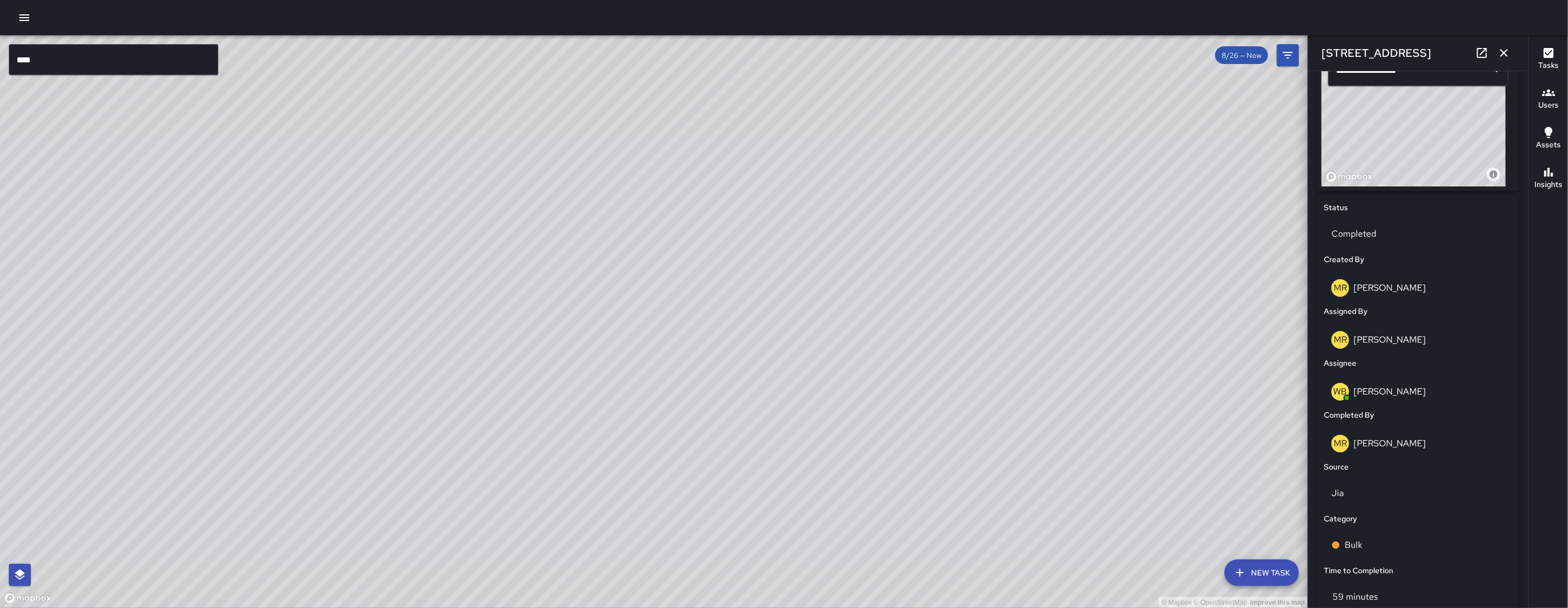
scroll to position [217, 0]
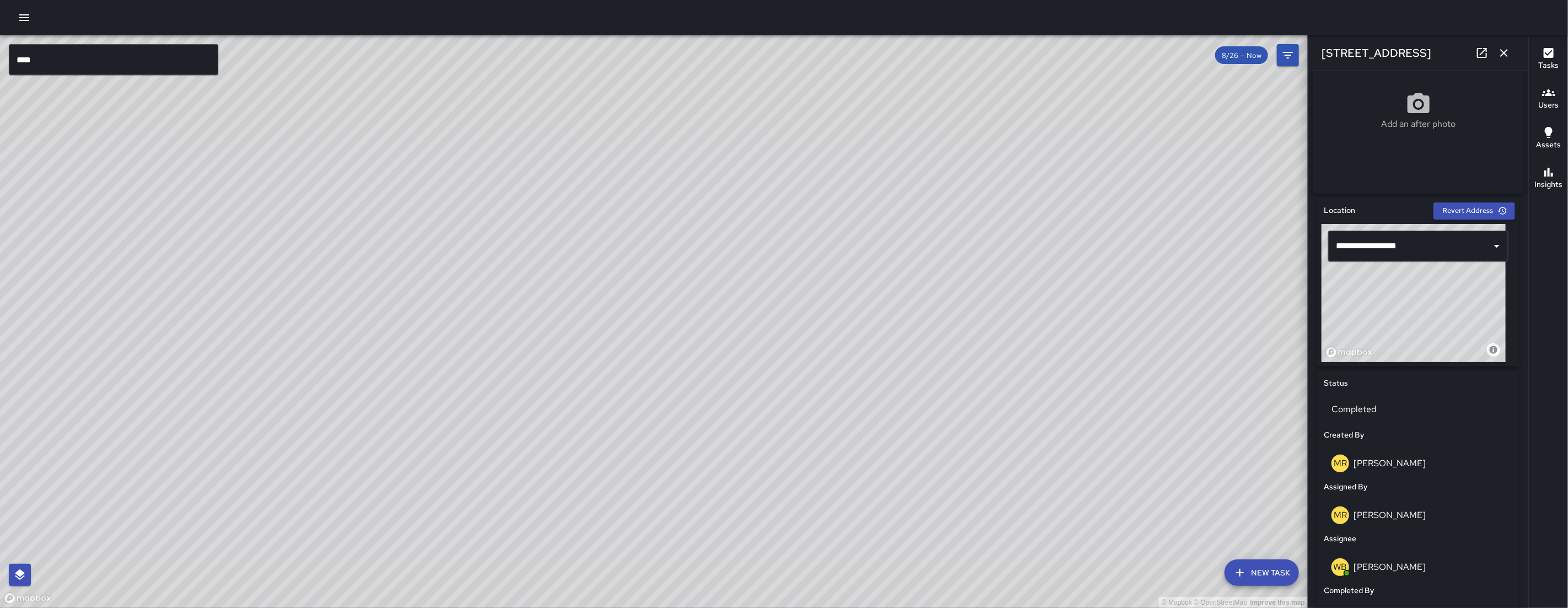
click at [1516, 50] on div "[STREET_ADDRESS]" at bounding box center [1418, 53] width 220 height 35
click at [1511, 48] on button "button" at bounding box center [1504, 53] width 22 height 22
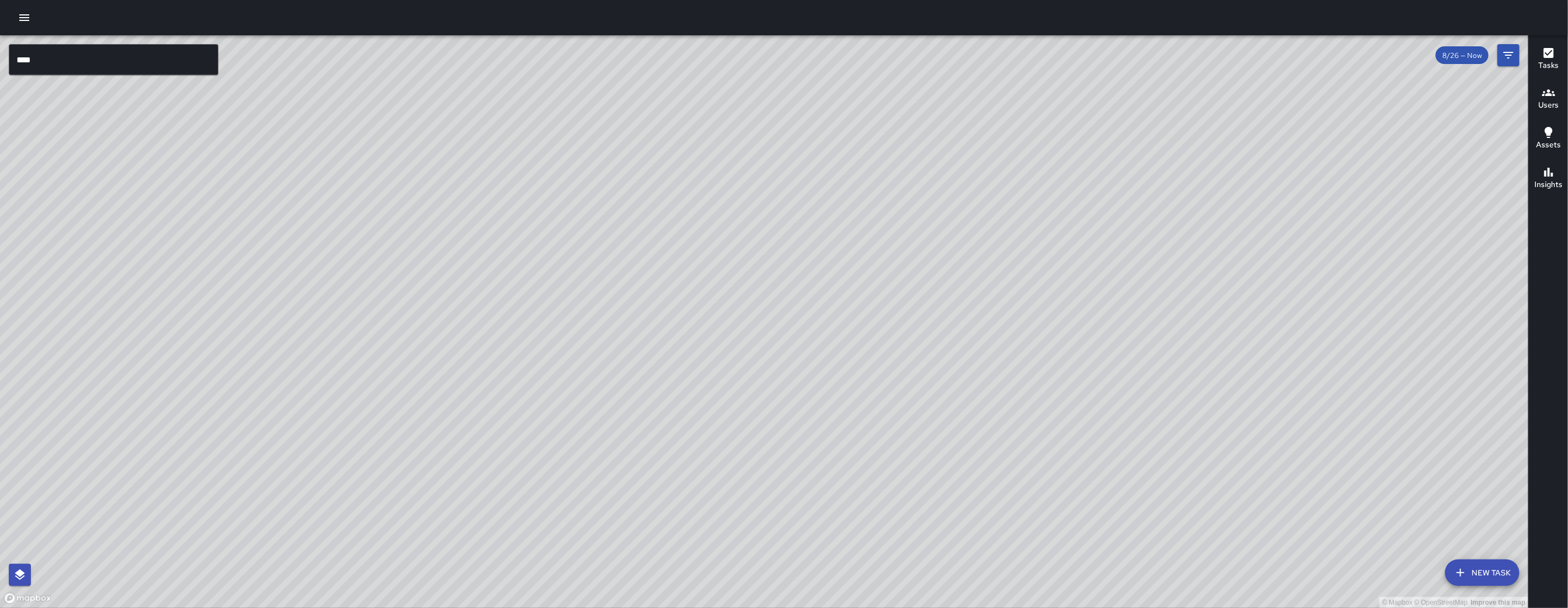
drag, startPoint x: 437, startPoint y: 520, endPoint x: 718, endPoint y: 343, distance: 332.1
click at [718, 343] on div "© Mapbox © OpenStreetMap Improve this map" at bounding box center [764, 321] width 1528 height 573
click at [29, 18] on icon "button" at bounding box center [24, 18] width 13 height 13
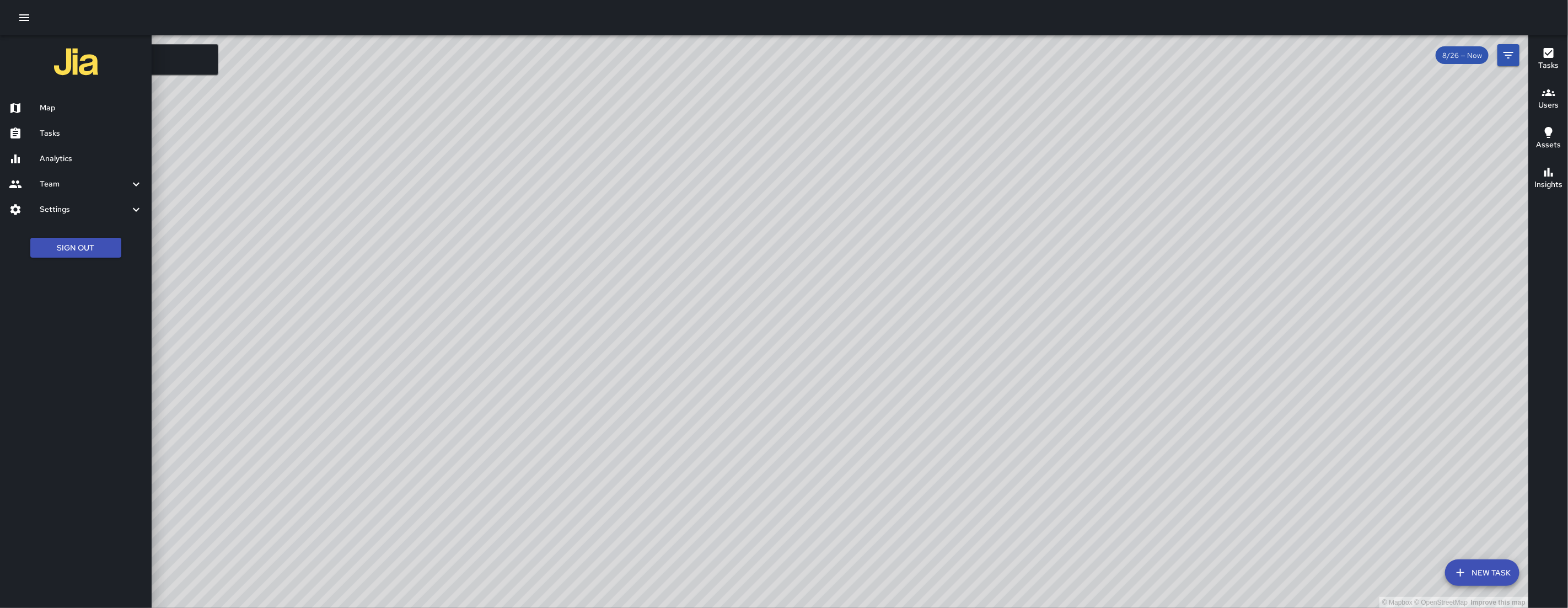
click at [56, 124] on link "Tasks" at bounding box center [76, 134] width 152 height 26
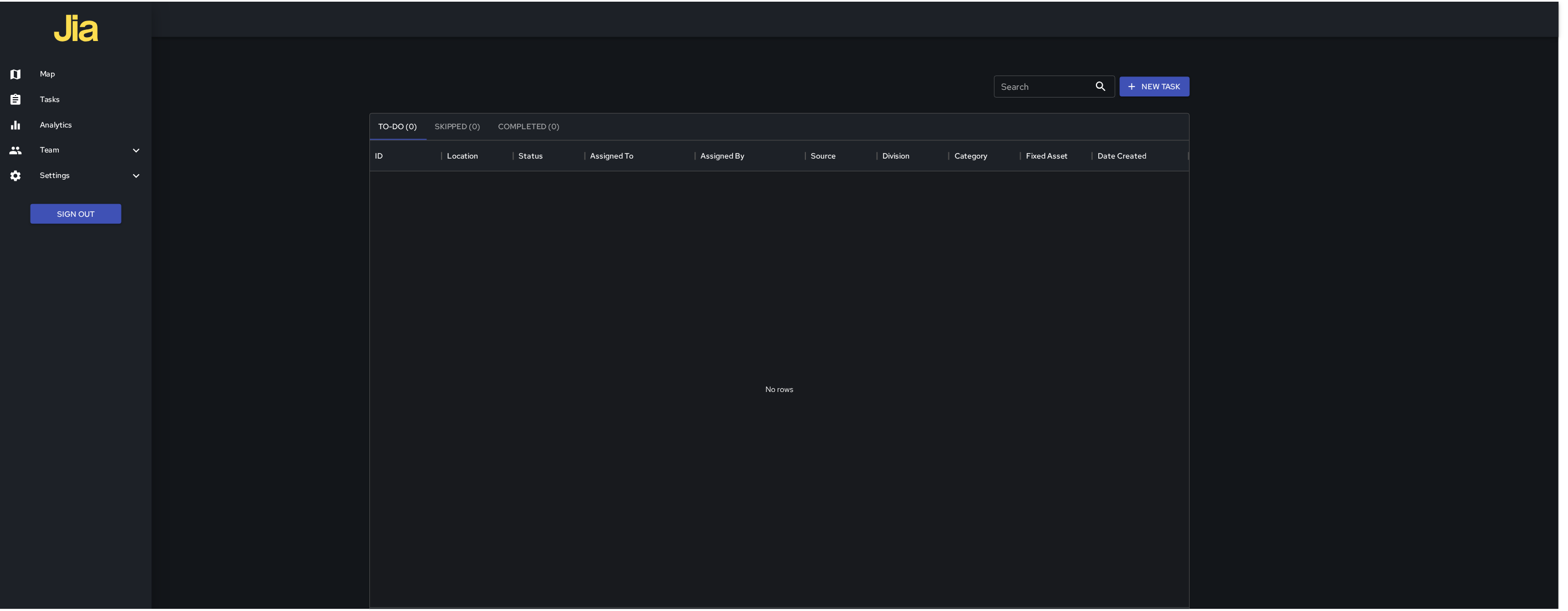
scroll to position [460, 814]
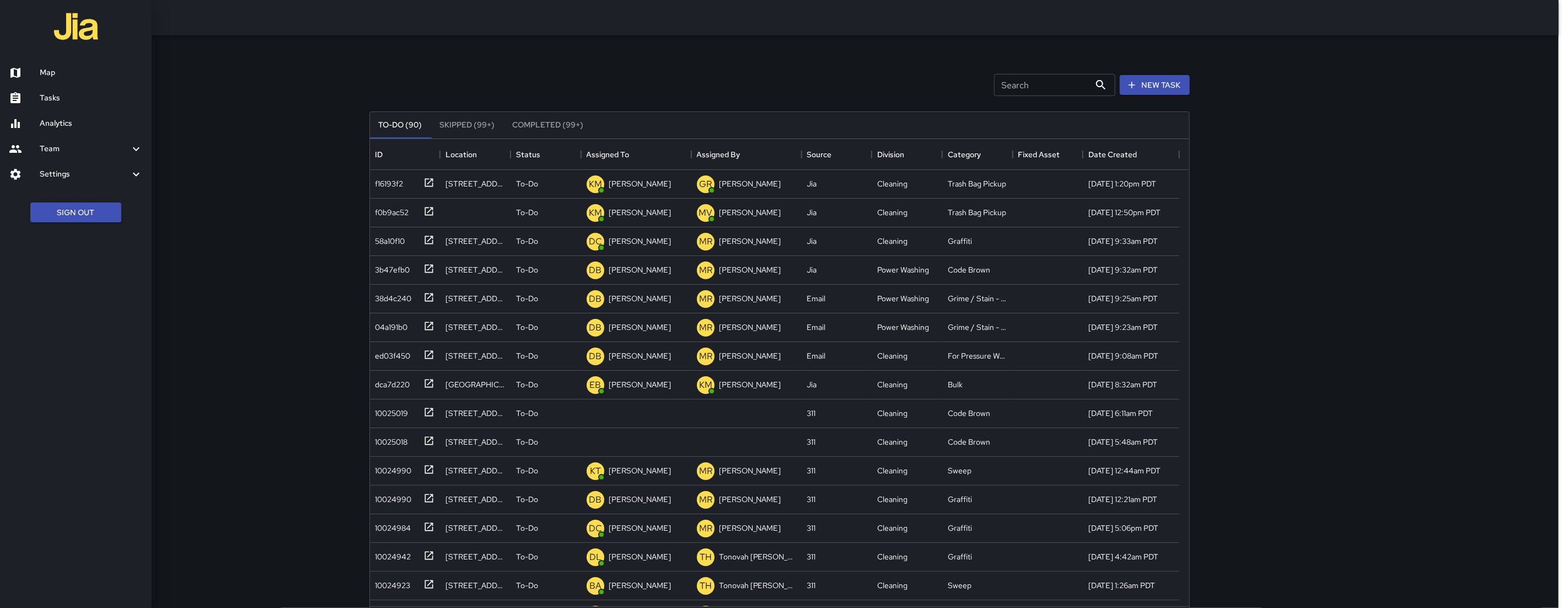
click at [392, 425] on div at bounding box center [784, 304] width 1568 height 608
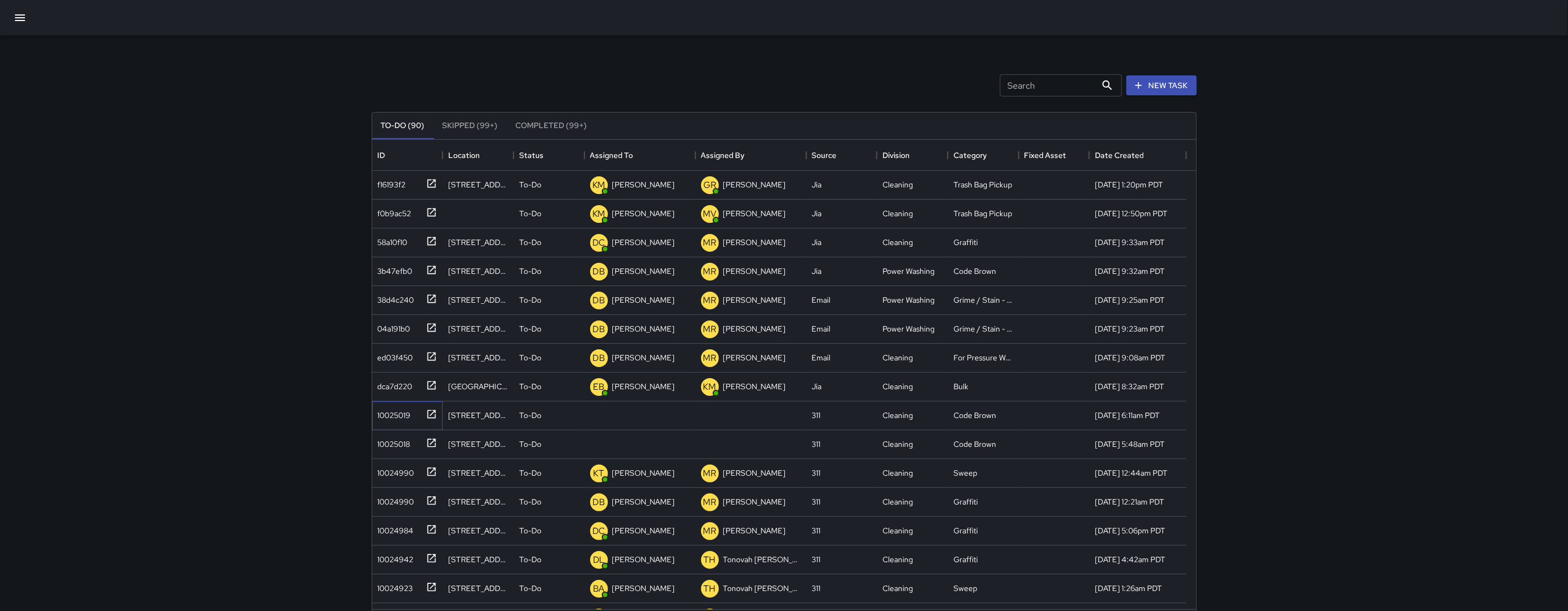
click at [394, 422] on div "10025019" at bounding box center [405, 414] width 64 height 18
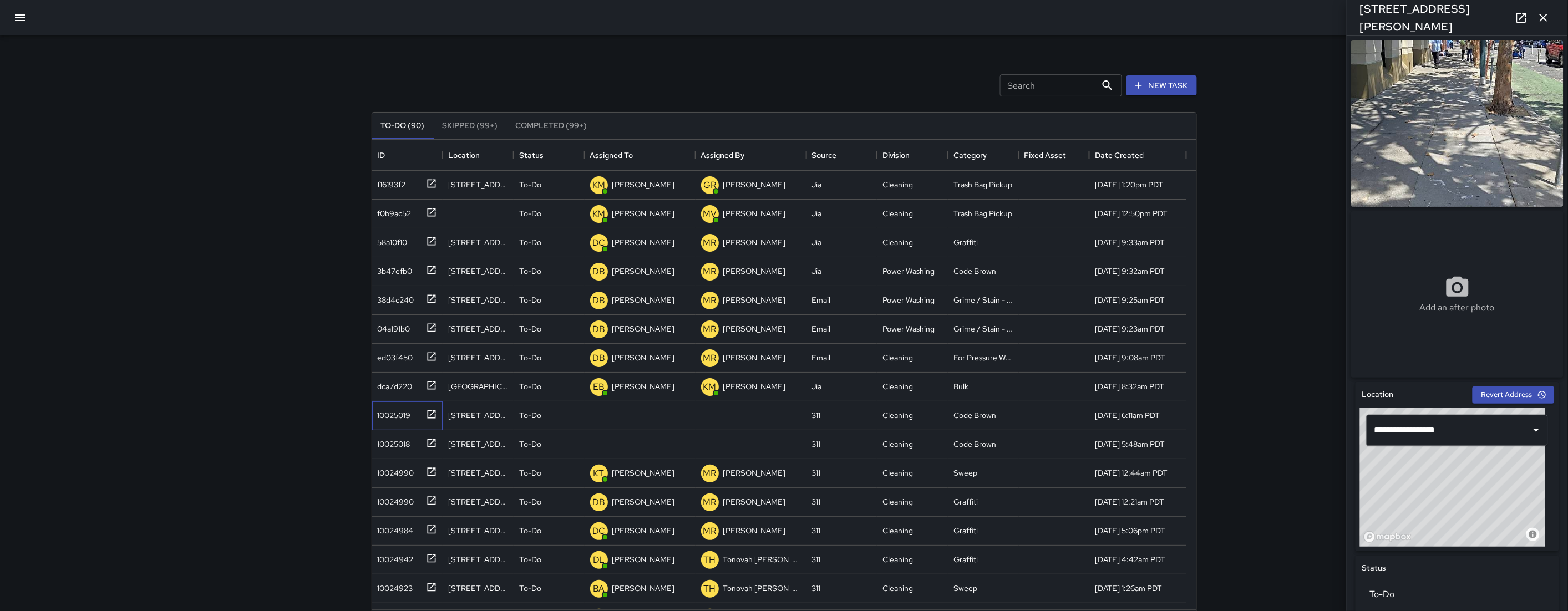
scroll to position [251, 0]
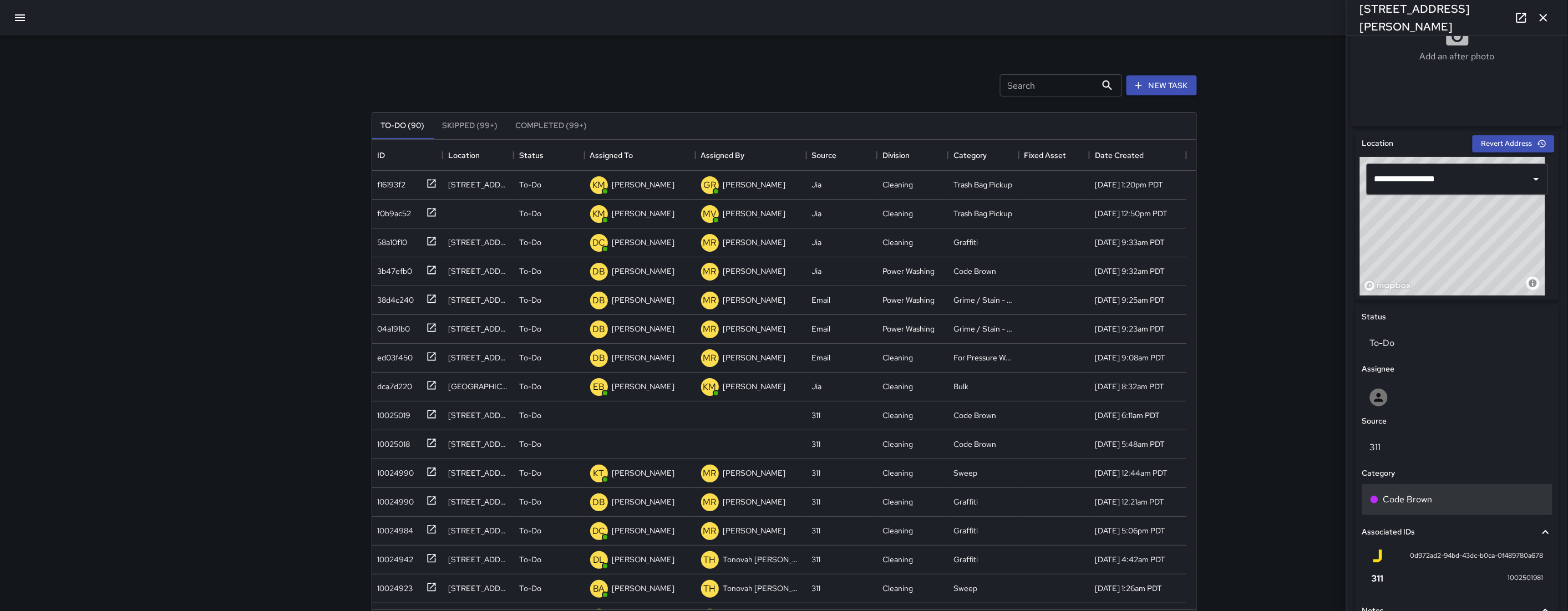
click at [1420, 506] on p "Code Brown" at bounding box center [1407, 499] width 50 height 13
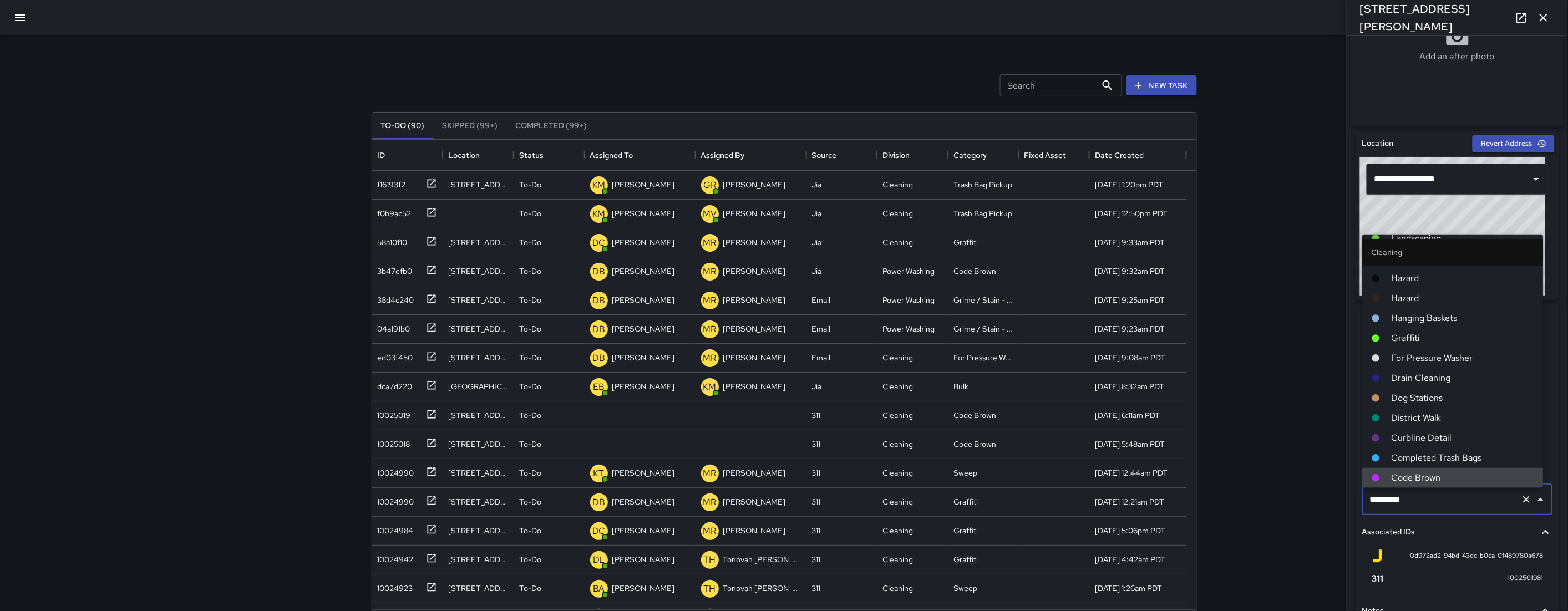
scroll to position [0, 0]
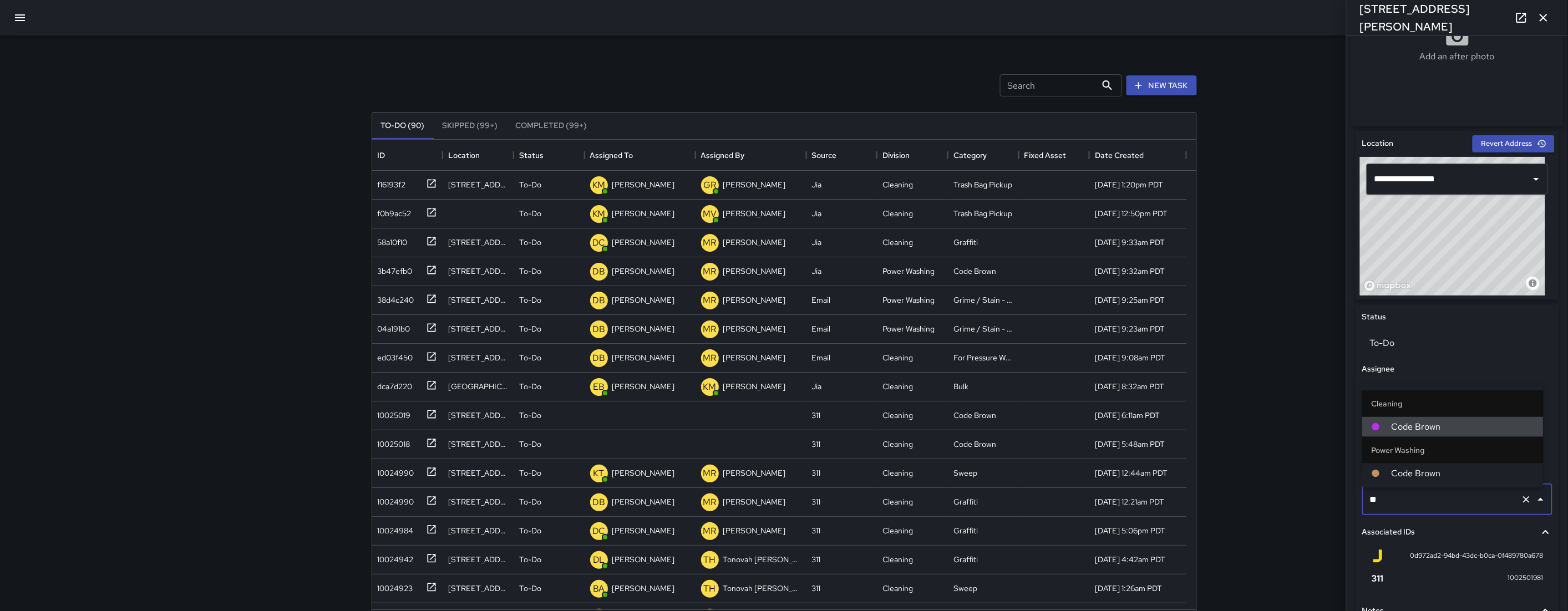
type input "*"
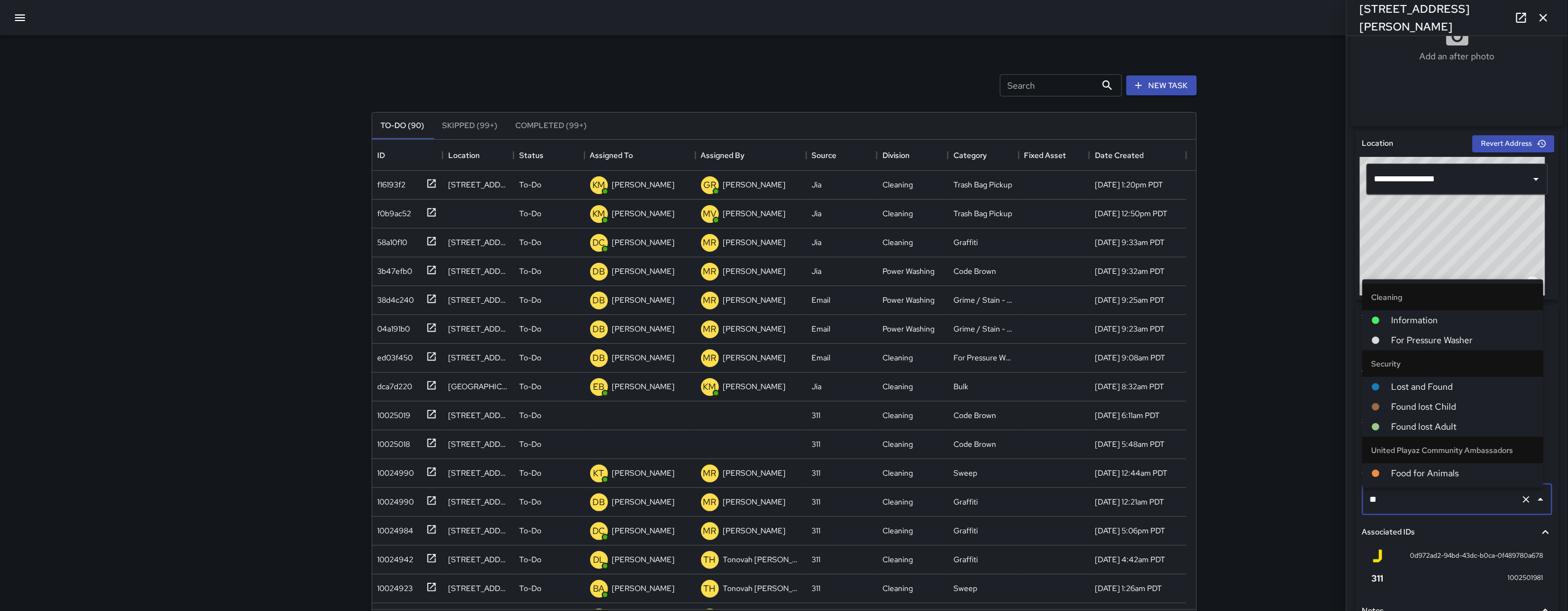
type input "***"
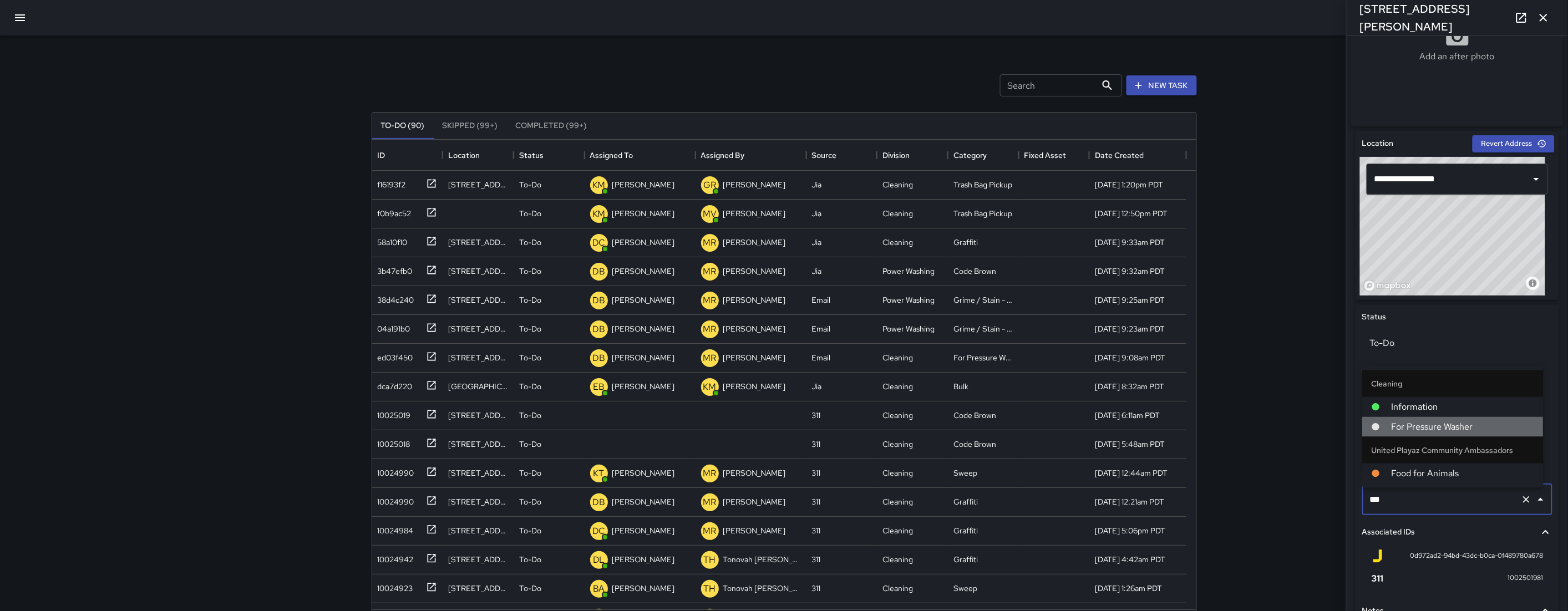
click at [1404, 431] on span "For Pressure Washer" at bounding box center [1463, 427] width 143 height 13
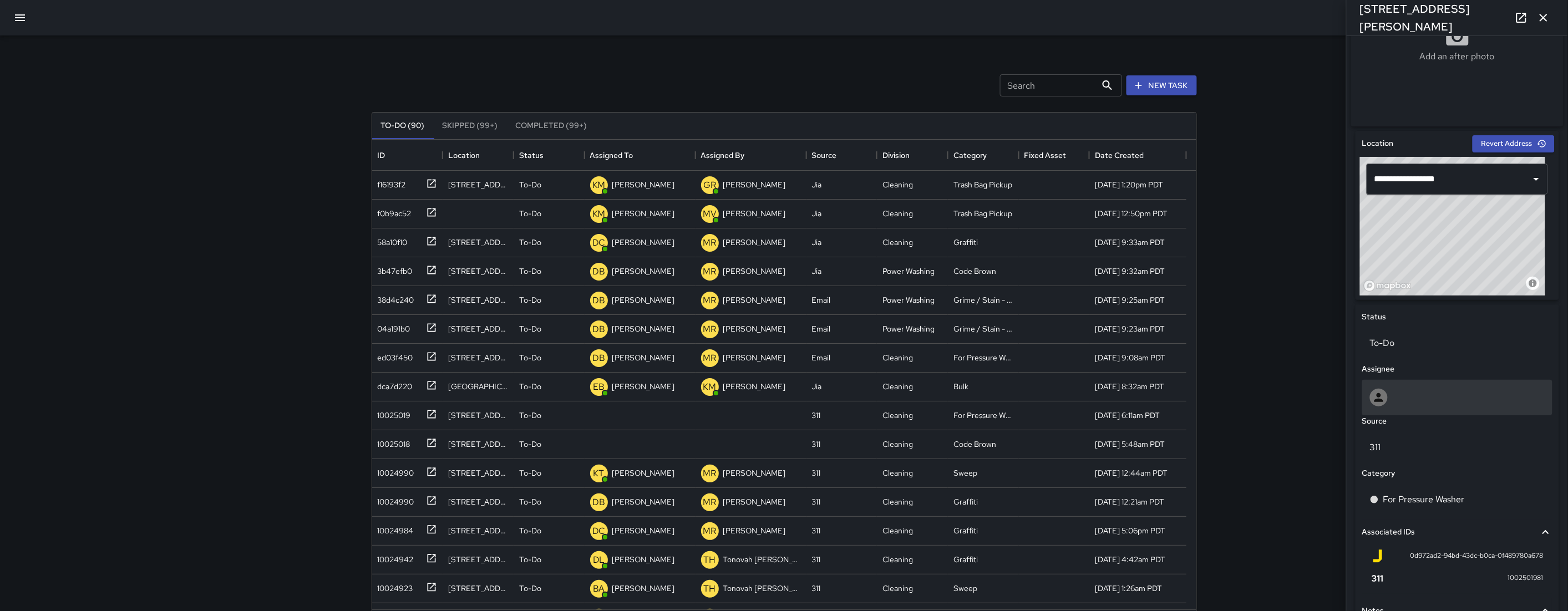
click at [1408, 395] on div at bounding box center [1457, 397] width 175 height 18
type input "****"
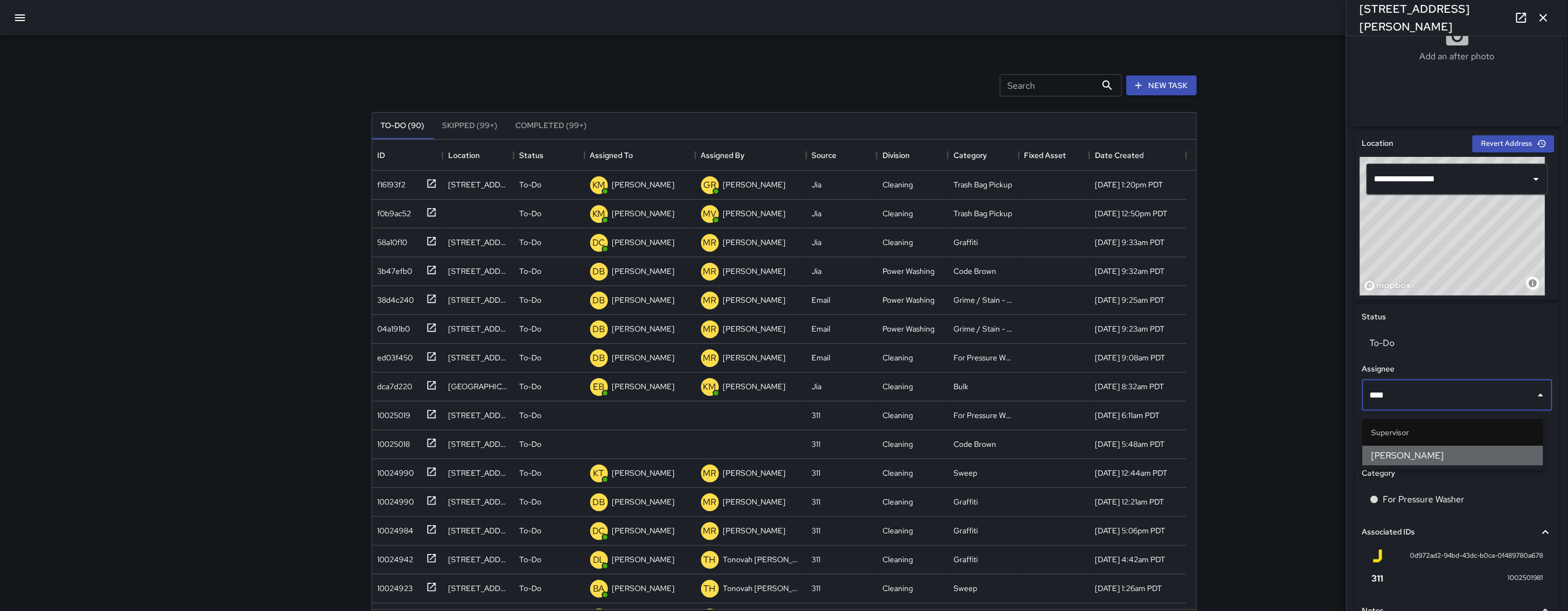
click at [1411, 454] on span "[PERSON_NAME]" at bounding box center [1453, 456] width 163 height 13
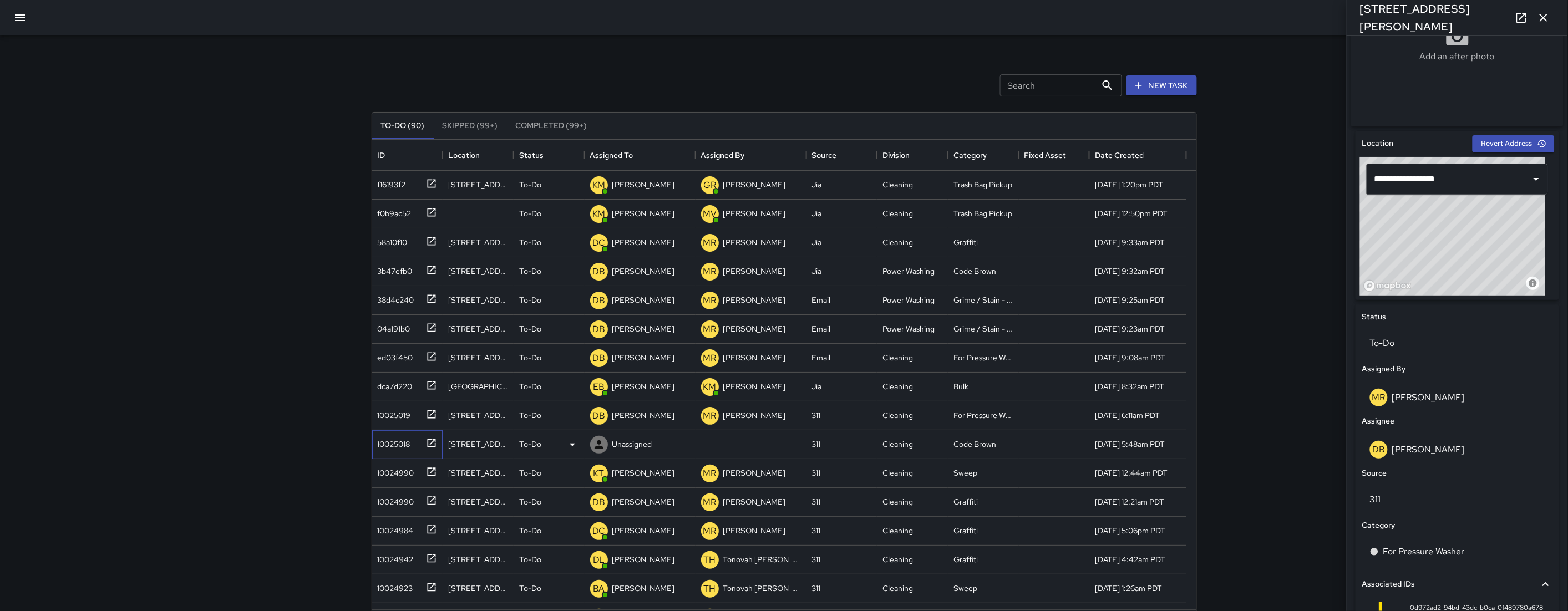
click at [393, 447] on div "10025018" at bounding box center [392, 441] width 37 height 15
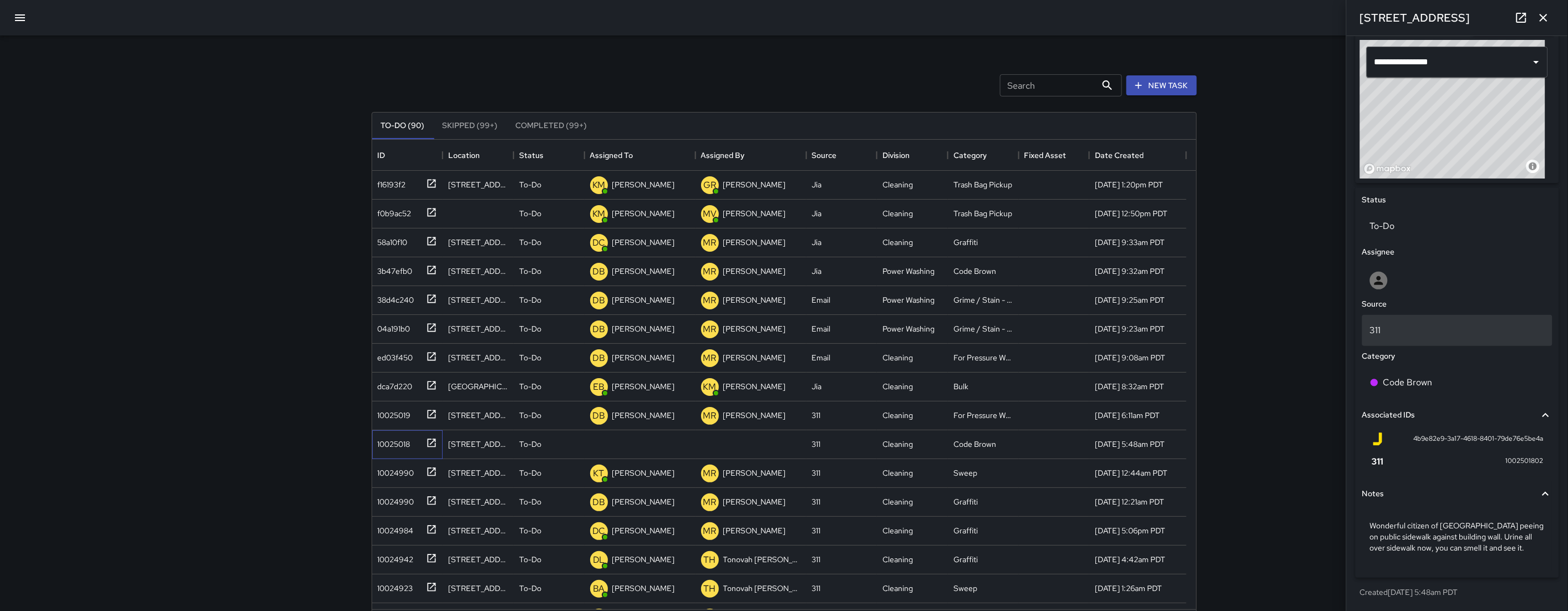
scroll to position [372, 0]
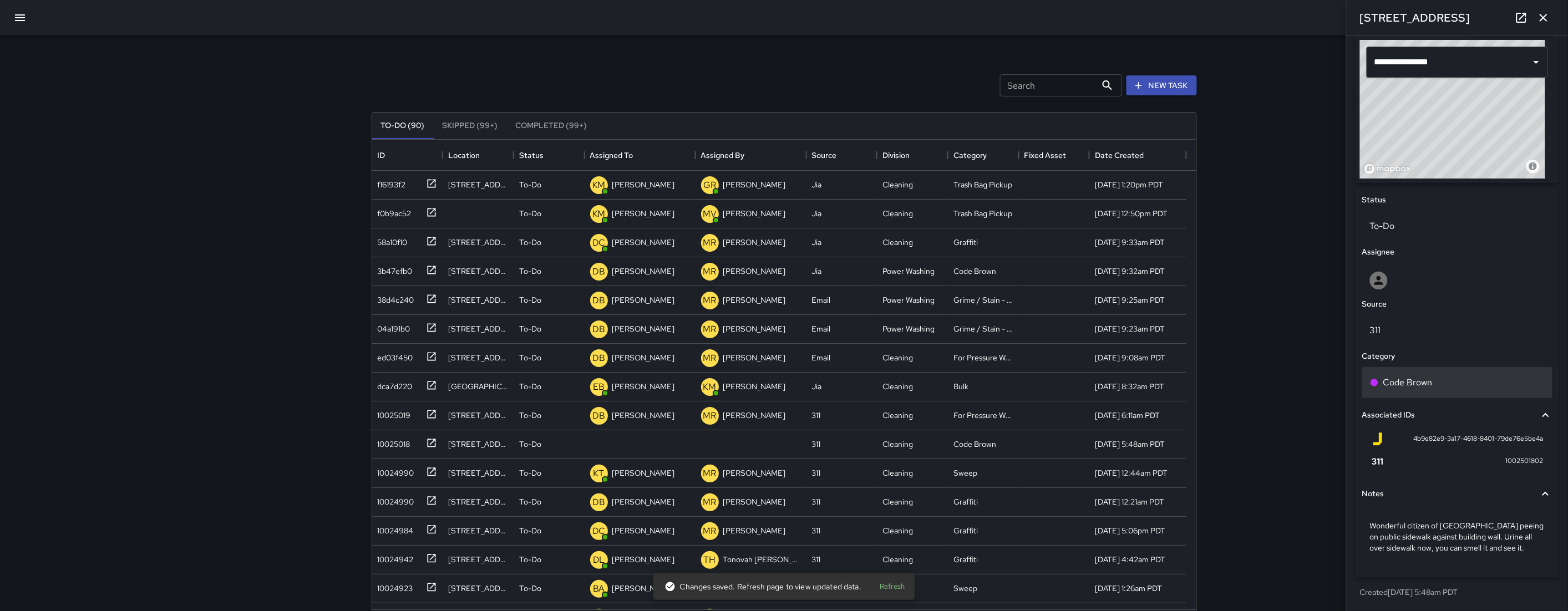
click at [1439, 382] on div "Code Brown" at bounding box center [1457, 382] width 175 height 13
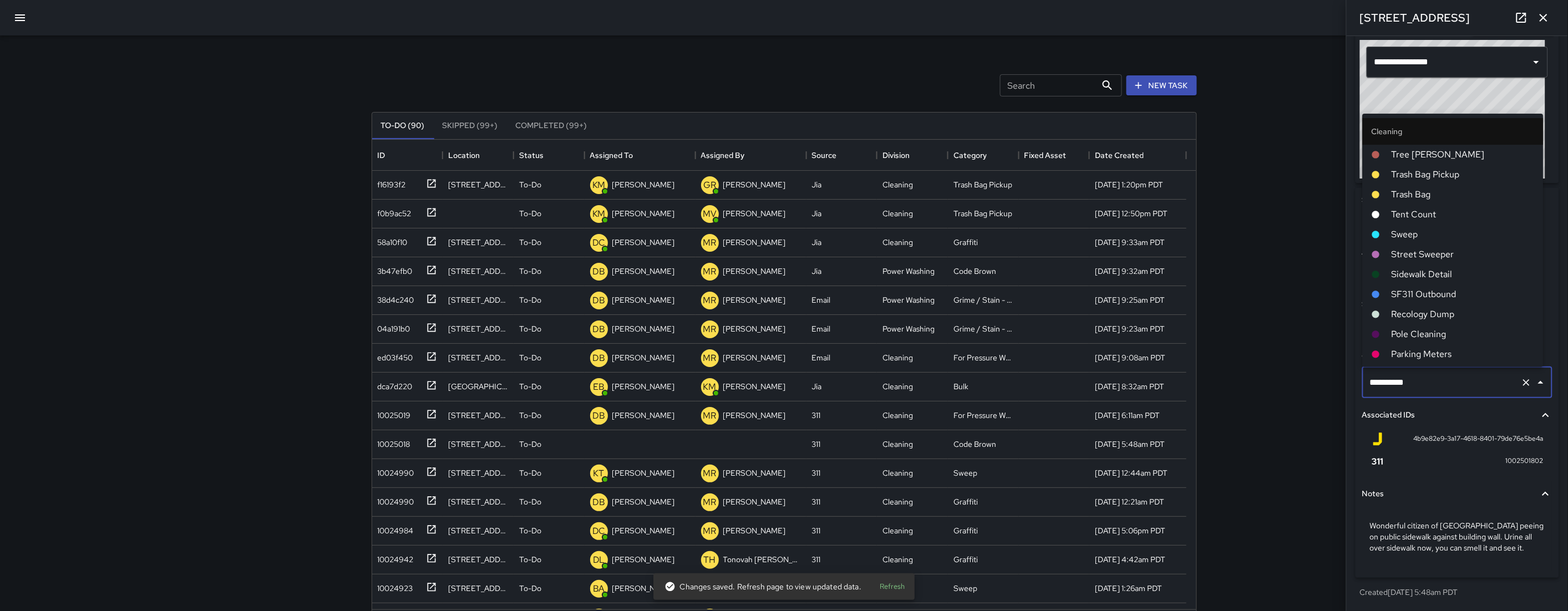
scroll to position [317, 0]
drag, startPoint x: 1439, startPoint y: 382, endPoint x: 1394, endPoint y: 367, distance: 47.4
click at [1394, 367] on div "**********" at bounding box center [1457, 382] width 190 height 31
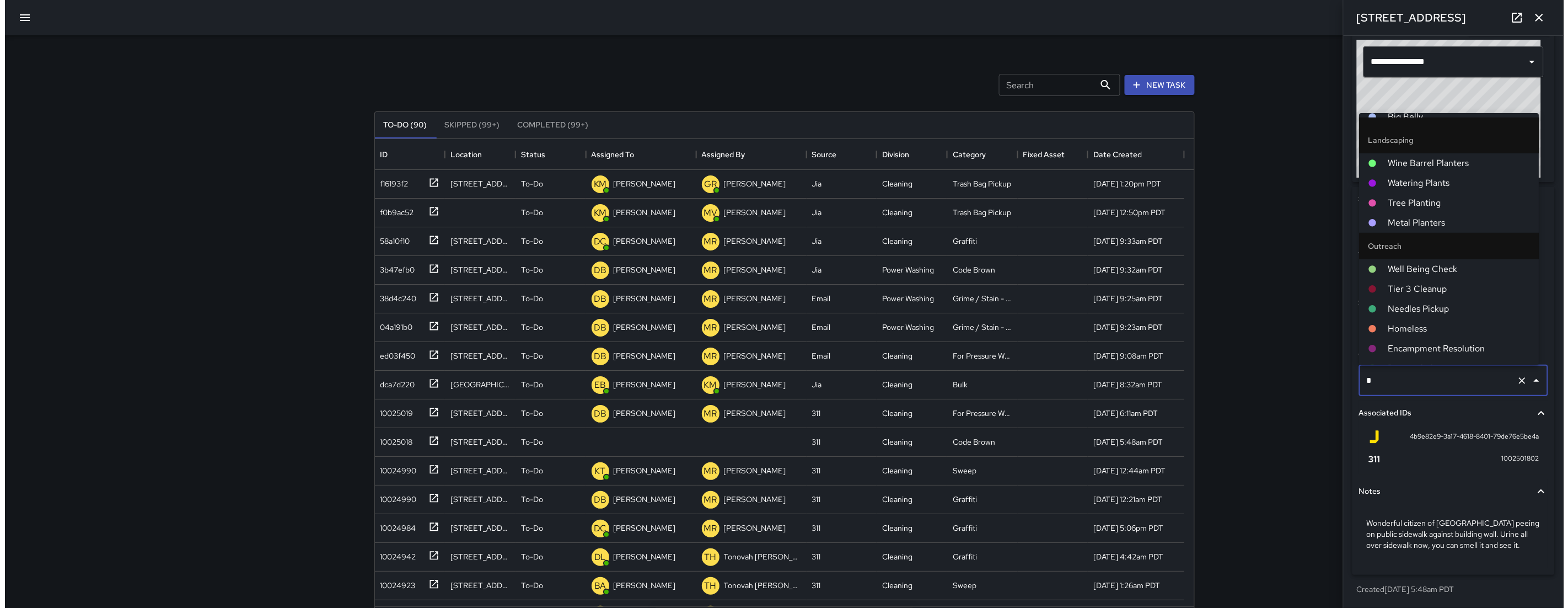
scroll to position [0, 0]
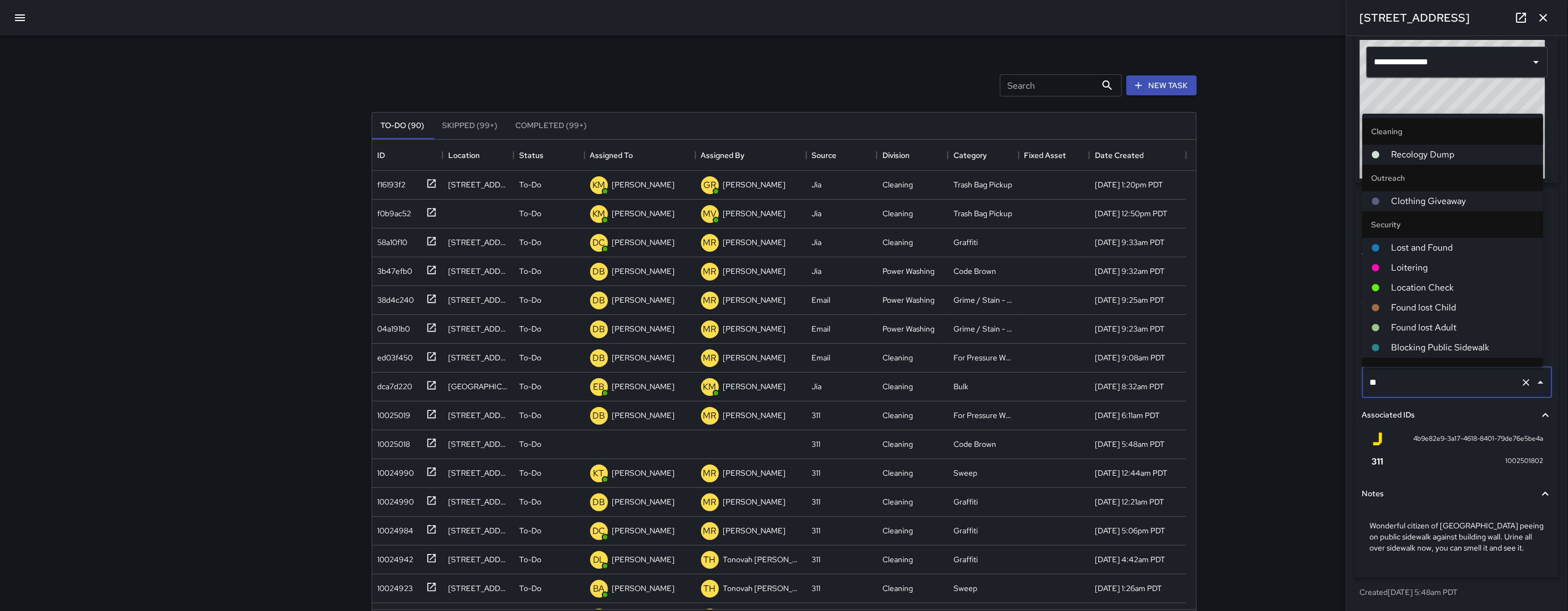
type input "***"
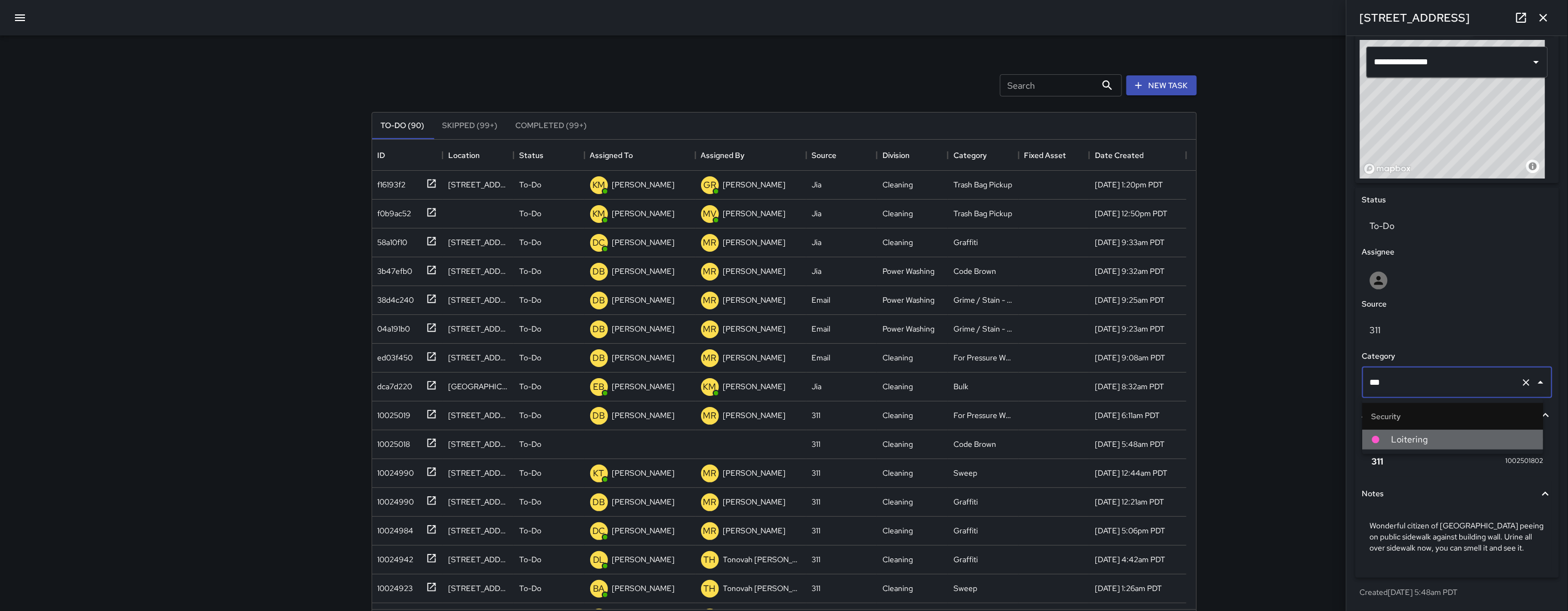
click at [1420, 442] on span "Loitering" at bounding box center [1463, 440] width 143 height 13
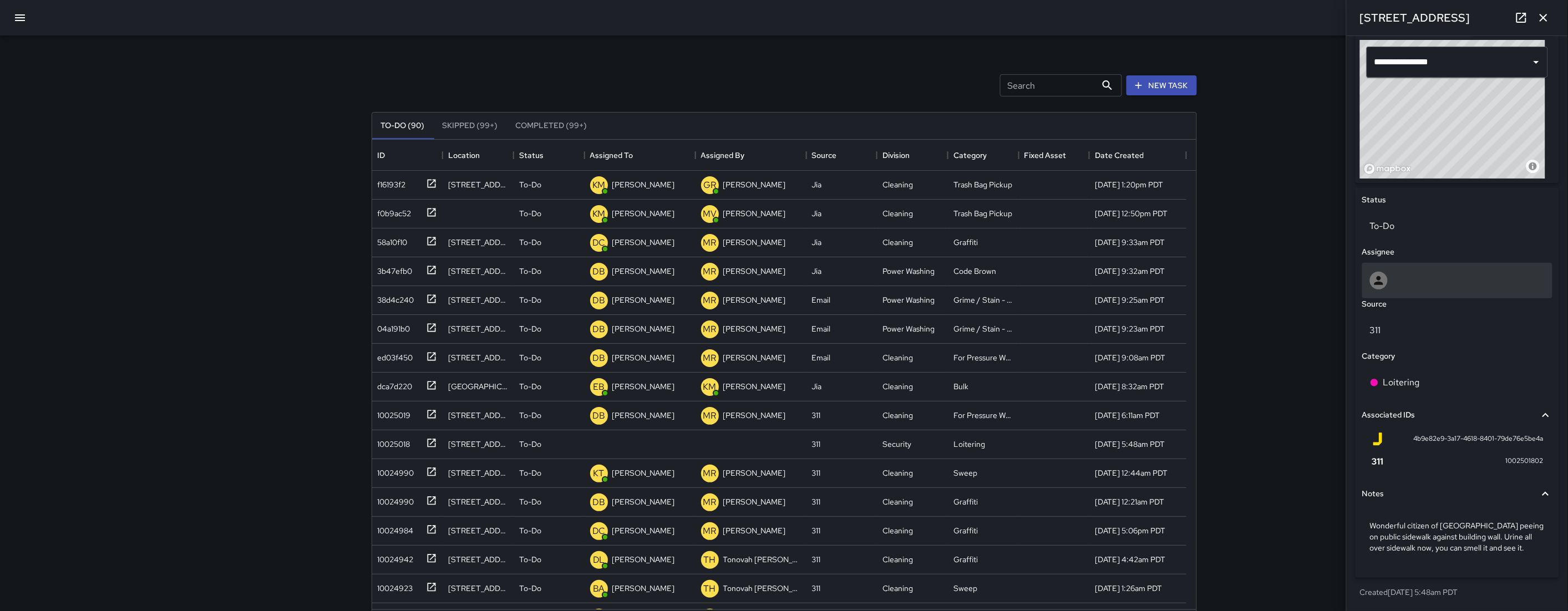
click at [1409, 281] on div at bounding box center [1457, 280] width 175 height 18
type input "****"
click at [1414, 338] on span "[PERSON_NAME]" at bounding box center [1453, 335] width 163 height 13
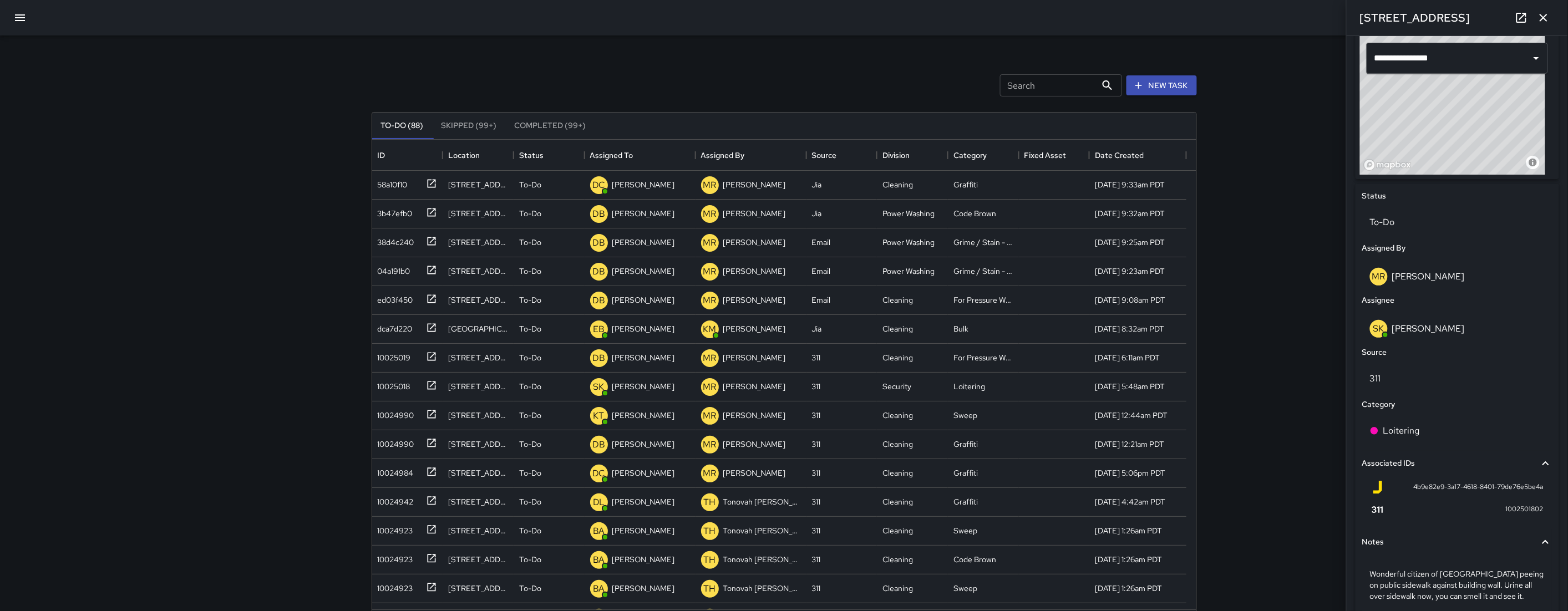
click at [21, 15] on icon "button" at bounding box center [20, 18] width 10 height 7
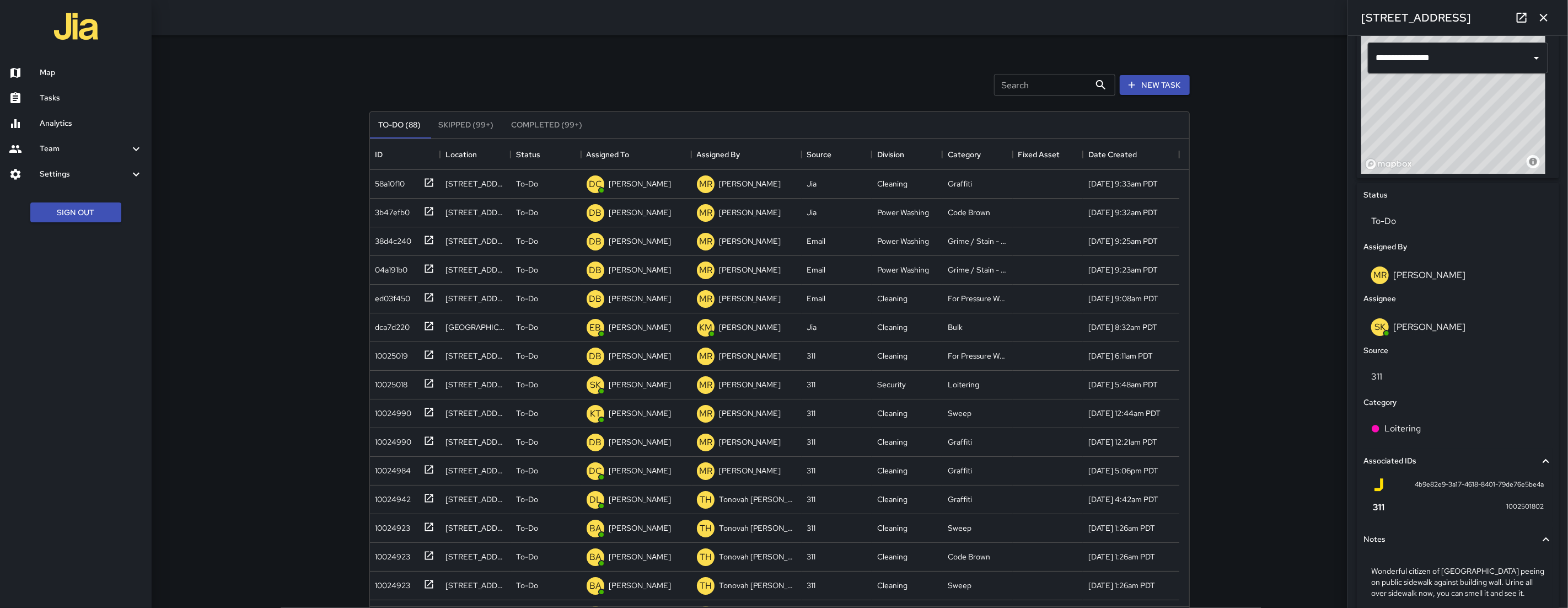
click at [46, 70] on h6 "Map" at bounding box center [91, 73] width 103 height 12
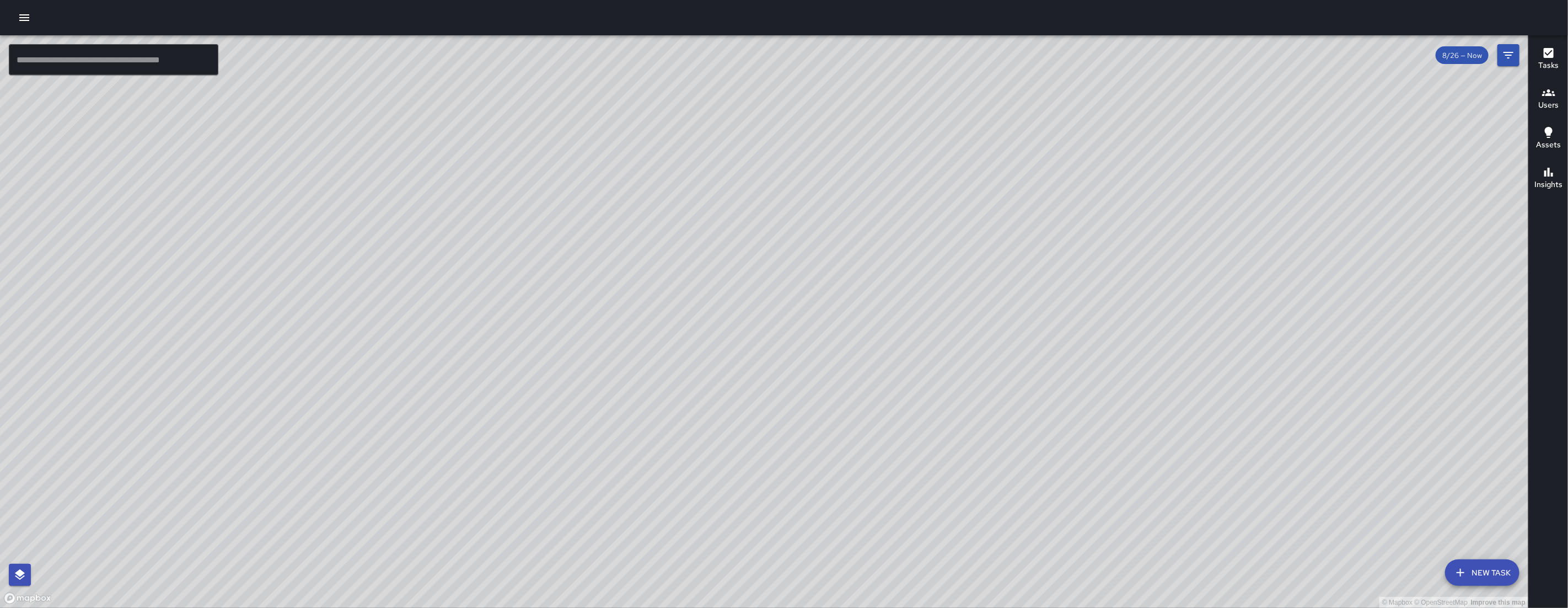
drag, startPoint x: 848, startPoint y: 278, endPoint x: 917, endPoint y: 563, distance: 293.2
click at [914, 547] on div "© Mapbox © OpenStreetMap Improve this map" at bounding box center [764, 321] width 1528 height 573
drag, startPoint x: 864, startPoint y: 440, endPoint x: 866, endPoint y: 462, distance: 22.1
click at [866, 462] on div "© Mapbox © OpenStreetMap Improve this map" at bounding box center [764, 321] width 1528 height 573
drag, startPoint x: 889, startPoint y: 467, endPoint x: 786, endPoint y: 388, distance: 129.8
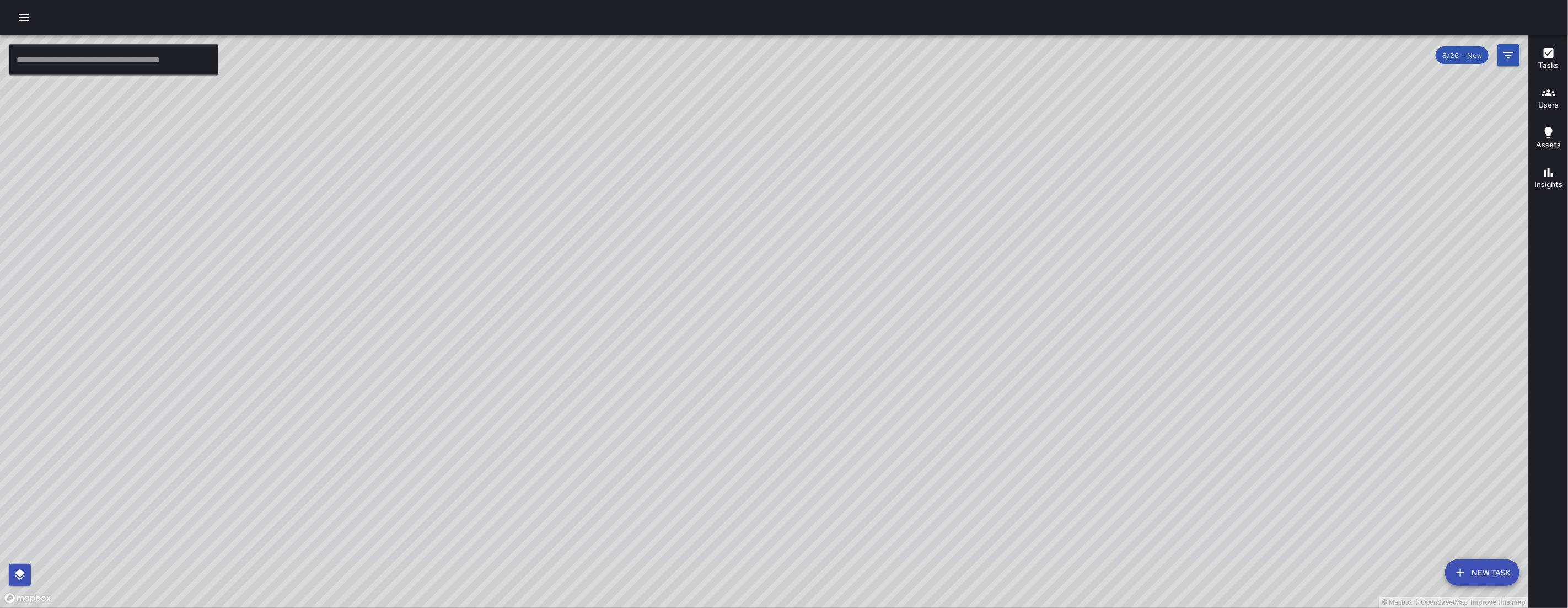
click at [786, 388] on div "© Mapbox © OpenStreetMap Improve this map" at bounding box center [764, 321] width 1528 height 573
drag, startPoint x: 966, startPoint y: 409, endPoint x: 867, endPoint y: 344, distance: 118.4
click at [868, 344] on div "© Mapbox © OpenStreetMap Improve this map" at bounding box center [764, 321] width 1528 height 573
drag, startPoint x: 526, startPoint y: 443, endPoint x: 658, endPoint y: 556, distance: 173.8
click at [659, 557] on div "© Mapbox © OpenStreetMap Improve this map" at bounding box center [764, 321] width 1528 height 573
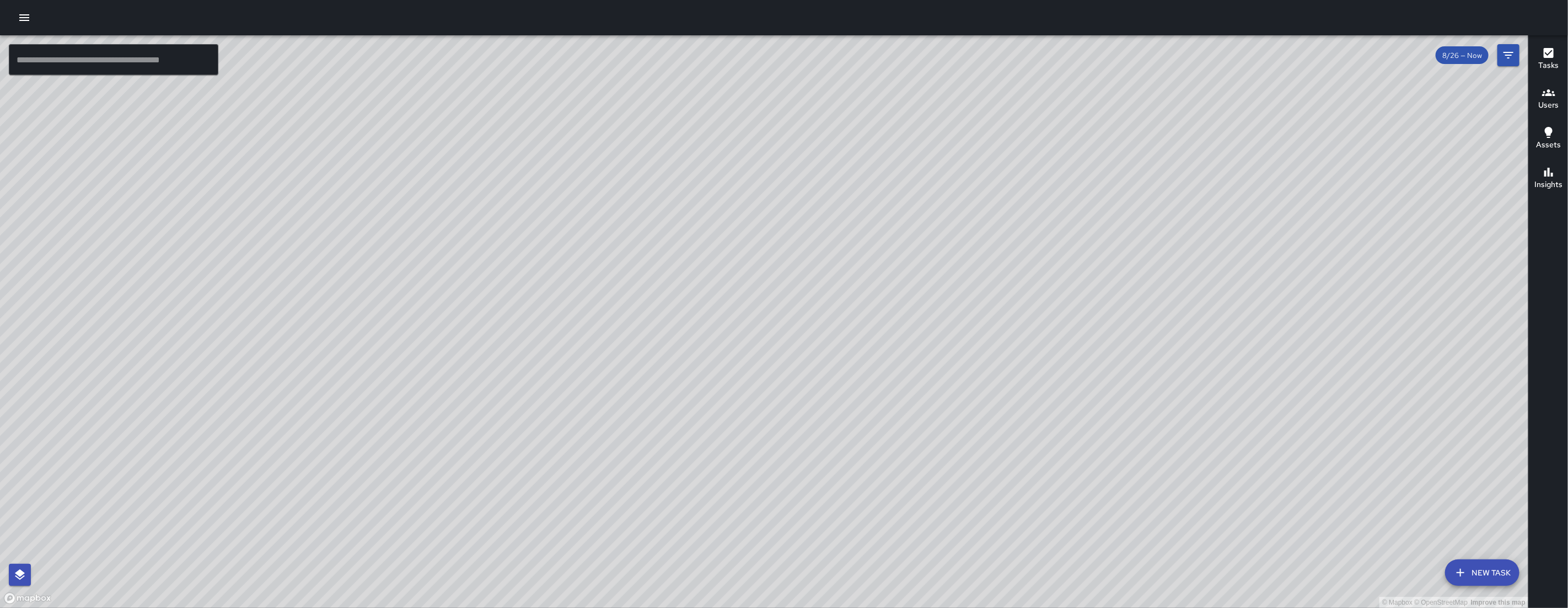
drag, startPoint x: 441, startPoint y: 510, endPoint x: 527, endPoint y: 428, distance: 118.8
click at [527, 428] on div "© Mapbox © OpenStreetMap Improve this map" at bounding box center [764, 321] width 1528 height 573
drag, startPoint x: 579, startPoint y: 425, endPoint x: 461, endPoint y: 470, distance: 126.3
click at [460, 480] on div "© Mapbox © OpenStreetMap Improve this map" at bounding box center [764, 321] width 1528 height 573
drag, startPoint x: 702, startPoint y: 302, endPoint x: 667, endPoint y: 335, distance: 48.1
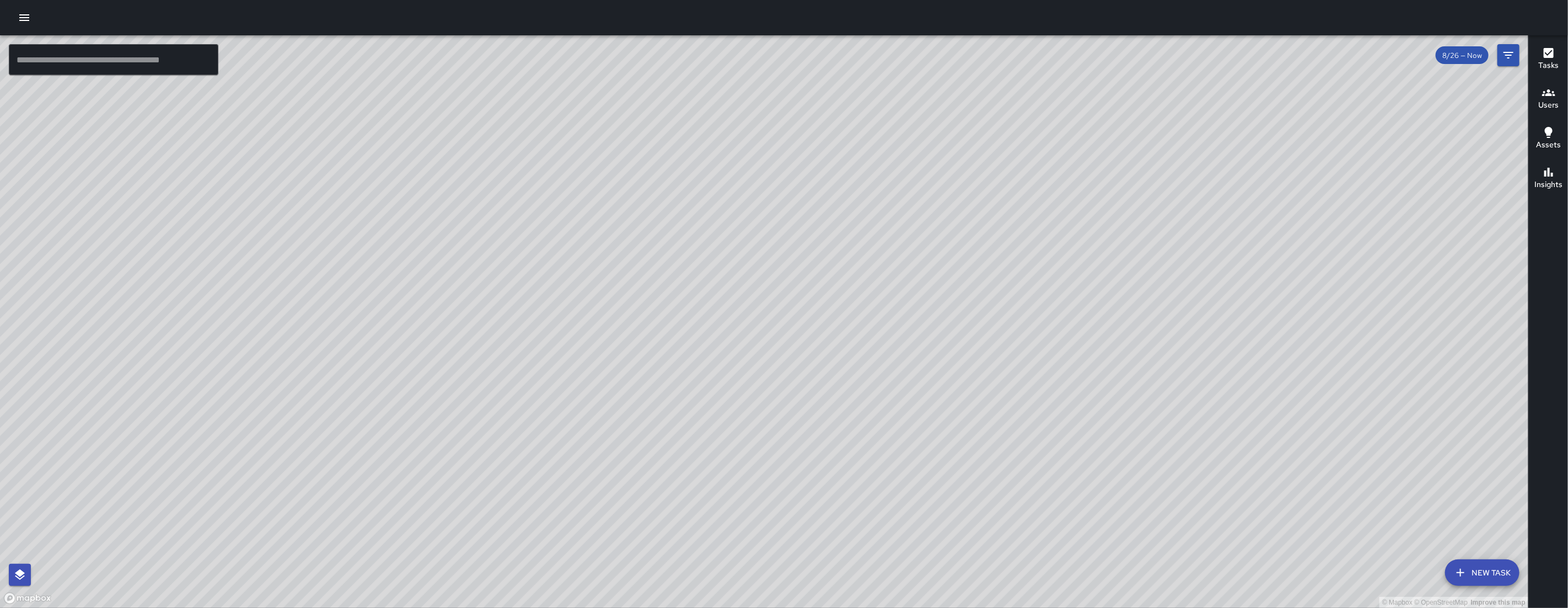
click at [667, 335] on div "© Mapbox © OpenStreetMap Improve this map" at bounding box center [764, 321] width 1528 height 573
drag, startPoint x: 609, startPoint y: 188, endPoint x: 575, endPoint y: 316, distance: 132.4
click at [575, 316] on div "© Mapbox © OpenStreetMap Improve this map" at bounding box center [764, 321] width 1528 height 573
drag, startPoint x: 655, startPoint y: 176, endPoint x: 618, endPoint y: 307, distance: 136.1
click at [618, 307] on div "© Mapbox © OpenStreetMap Improve this map" at bounding box center [764, 321] width 1528 height 573
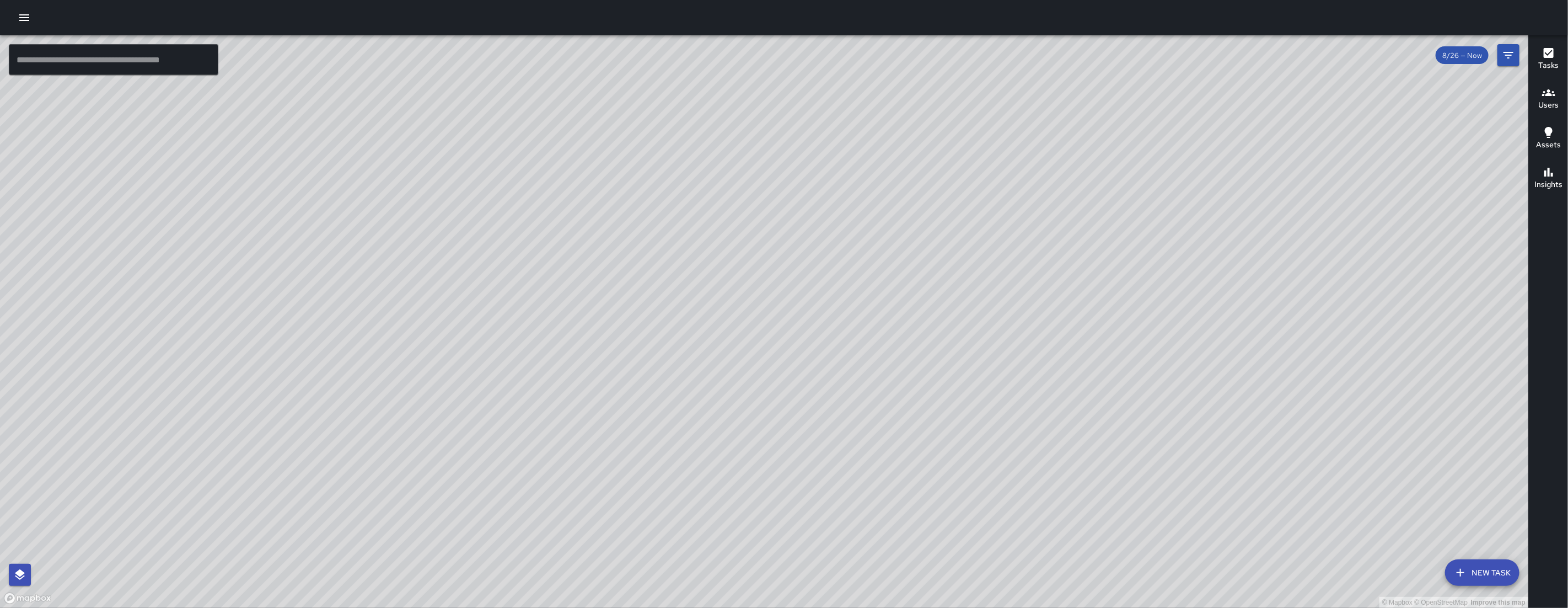
click at [1505, 568] on button "New Task" at bounding box center [1482, 572] width 74 height 26
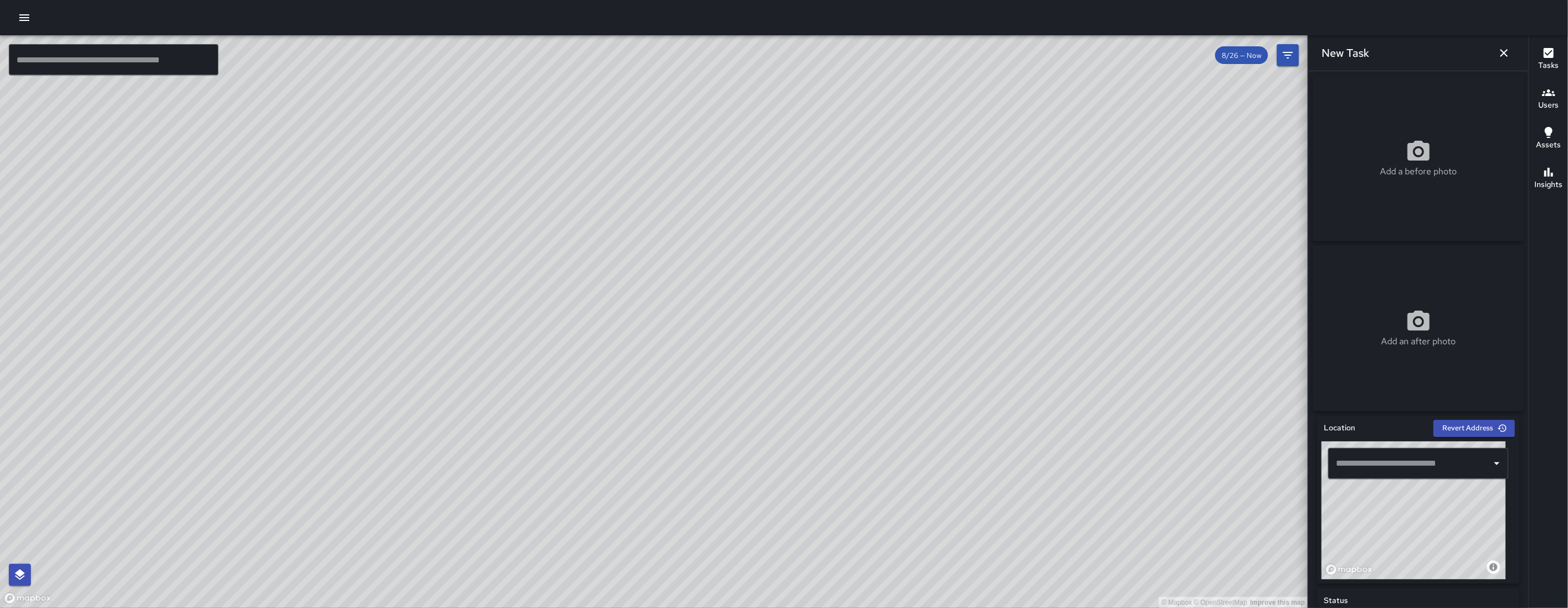
click at [1369, 465] on input "text" at bounding box center [1410, 463] width 154 height 21
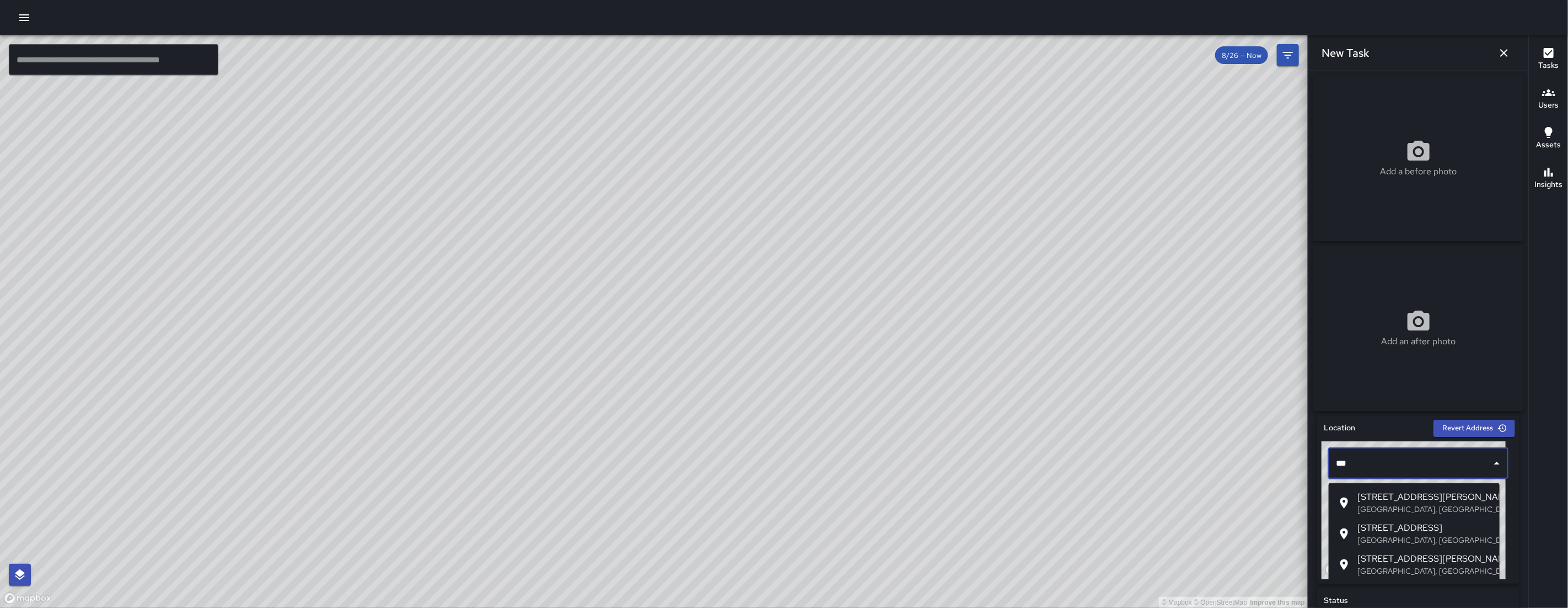
click at [1421, 563] on span "256 Shipley Street" at bounding box center [1424, 560] width 133 height 13
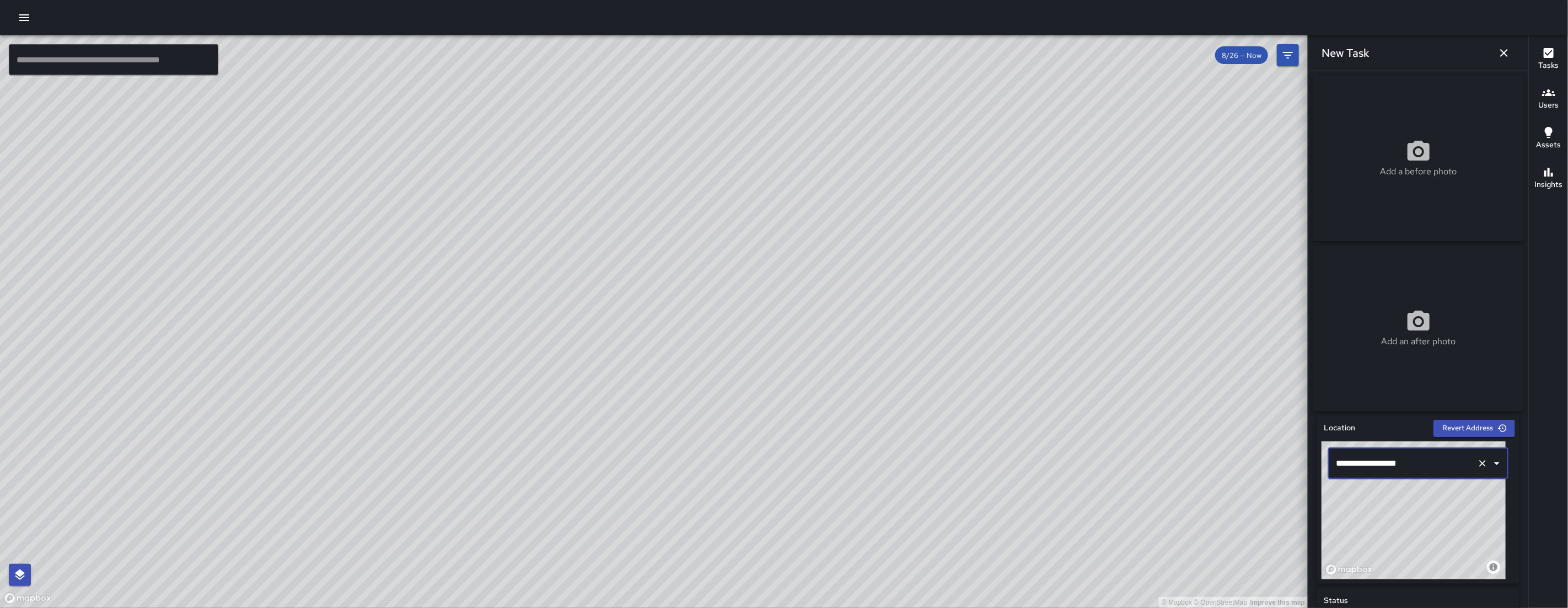
type input "**********"
drag, startPoint x: 826, startPoint y: 345, endPoint x: 840, endPoint y: 332, distance: 19.1
click at [840, 332] on div "© Mapbox © OpenStreetMap Improve this map" at bounding box center [654, 321] width 1308 height 573
click at [1507, 51] on icon "button" at bounding box center [1504, 53] width 13 height 13
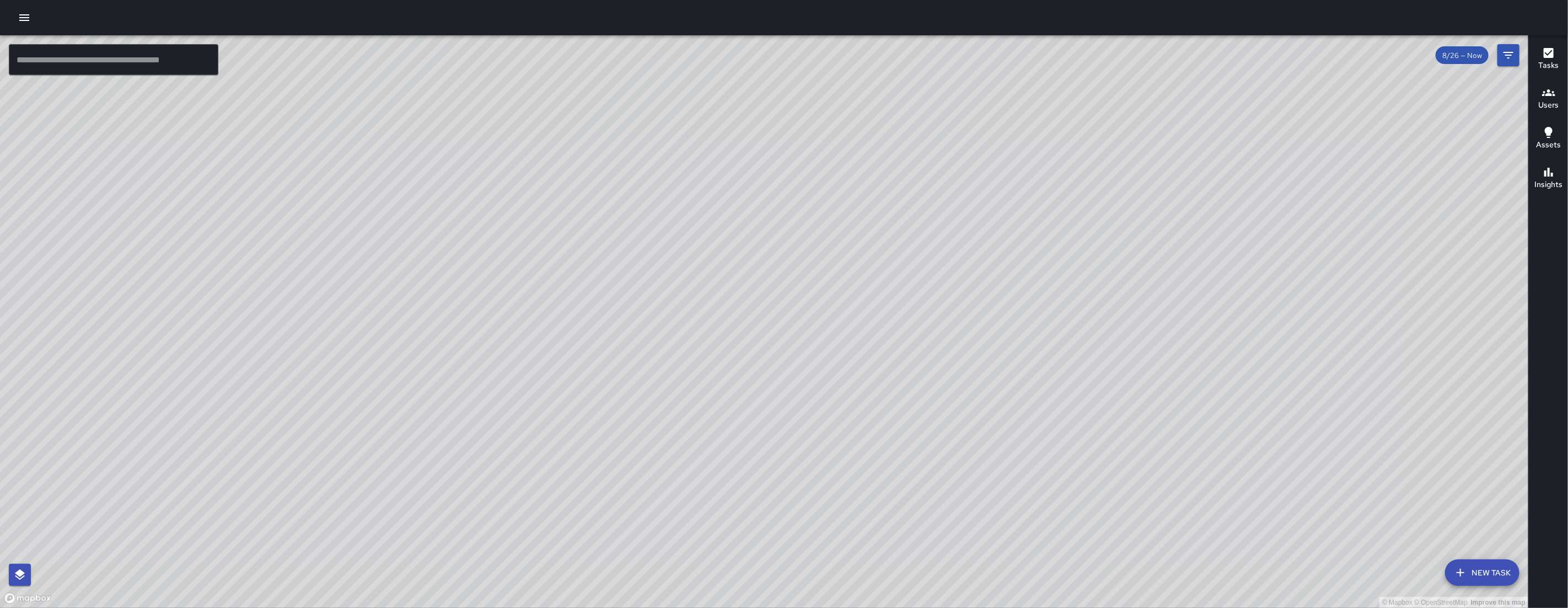
drag, startPoint x: 905, startPoint y: 402, endPoint x: 929, endPoint y: 215, distance: 188.5
click at [929, 216] on div "© Mapbox © OpenStreetMap Improve this map" at bounding box center [764, 321] width 1528 height 573
click at [837, 208] on div "© Mapbox © OpenStreetMap Improve this map" at bounding box center [764, 321] width 1528 height 573
drag, startPoint x: 889, startPoint y: 241, endPoint x: 826, endPoint y: 226, distance: 64.8
click at [826, 226] on div "© Mapbox © OpenStreetMap Improve this map" at bounding box center [764, 321] width 1528 height 573
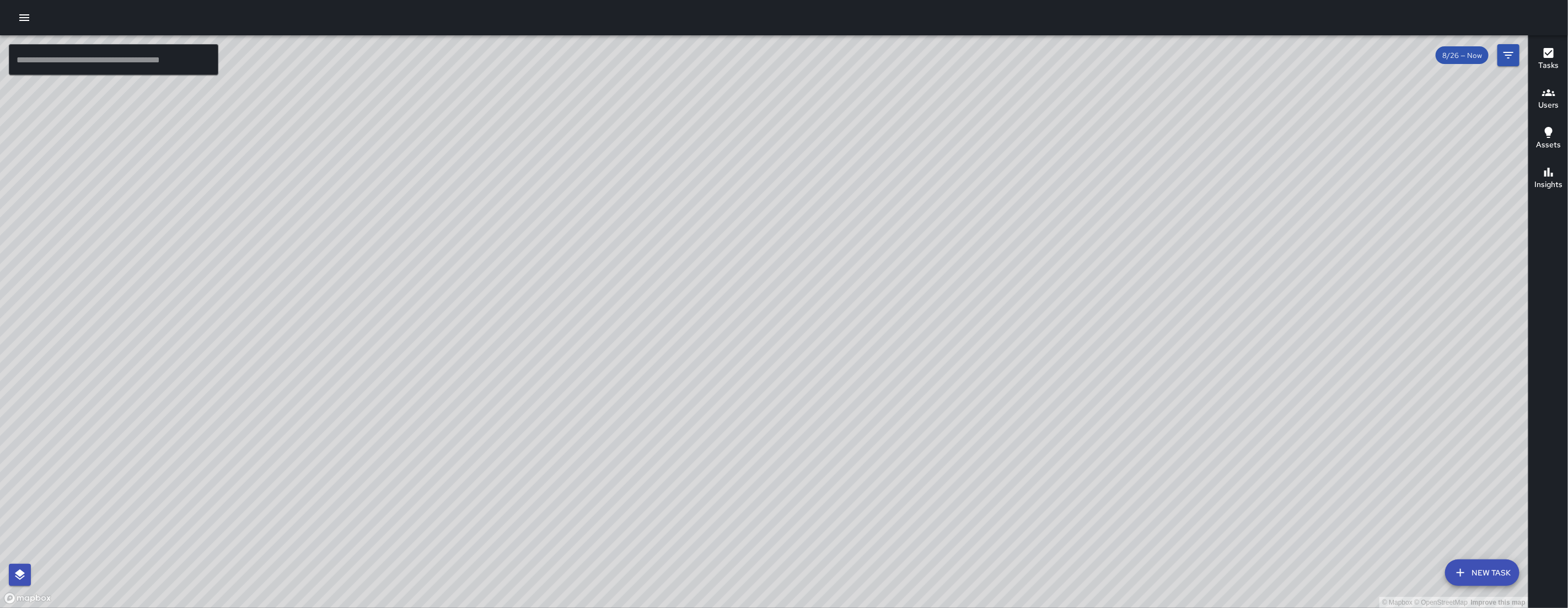
drag, startPoint x: 1176, startPoint y: 293, endPoint x: 1071, endPoint y: 364, distance: 126.8
click at [1074, 363] on div "© Mapbox © OpenStreetMap Improve this map" at bounding box center [764, 321] width 1528 height 573
drag, startPoint x: 1093, startPoint y: 343, endPoint x: 977, endPoint y: 404, distance: 131.1
click at [969, 426] on div "© Mapbox © OpenStreetMap Improve this map" at bounding box center [764, 321] width 1528 height 573
drag, startPoint x: 1004, startPoint y: 369, endPoint x: 1004, endPoint y: 299, distance: 70.0
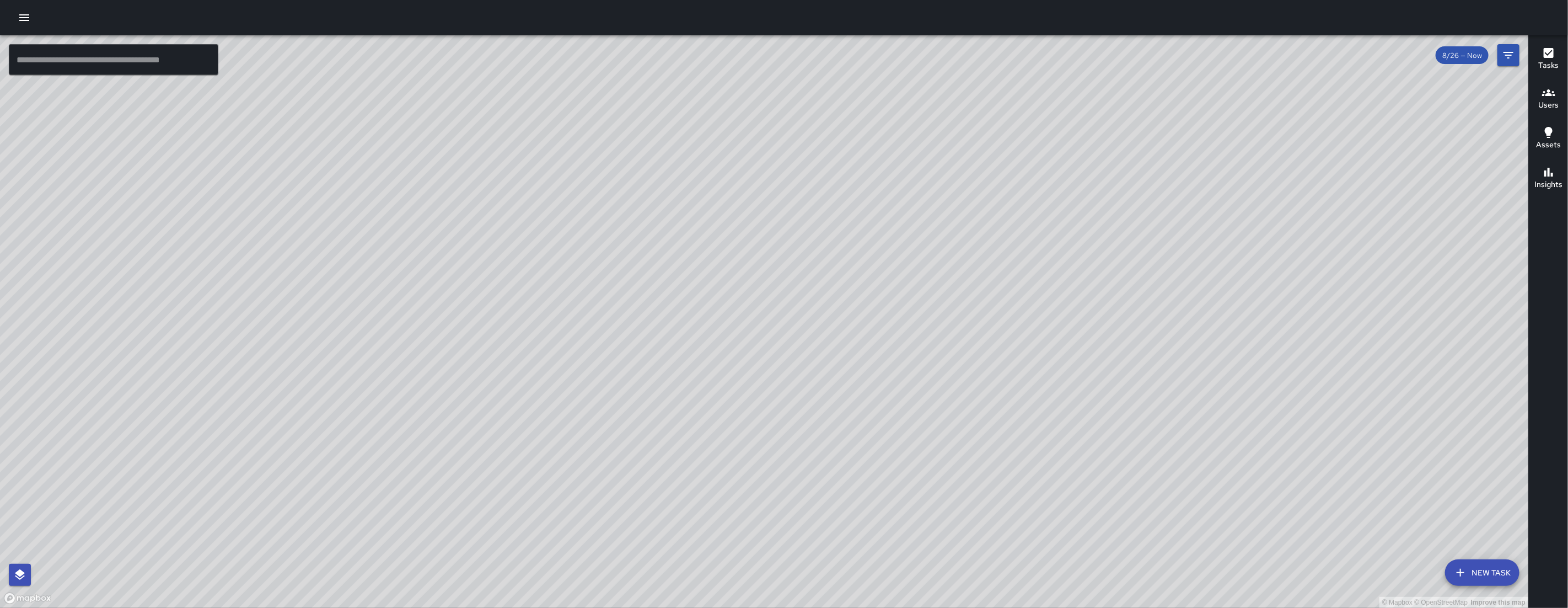
click at [1005, 301] on div "© Mapbox © OpenStreetMap Improve this map" at bounding box center [764, 321] width 1528 height 573
drag, startPoint x: 1009, startPoint y: 297, endPoint x: 979, endPoint y: 309, distance: 32.3
click at [1015, 281] on div "© Mapbox © OpenStreetMap Improve this map" at bounding box center [764, 321] width 1528 height 573
drag, startPoint x: 1171, startPoint y: 177, endPoint x: 792, endPoint y: 146, distance: 380.3
click at [787, 147] on div "© Mapbox © OpenStreetMap Improve this map" at bounding box center [764, 321] width 1528 height 573
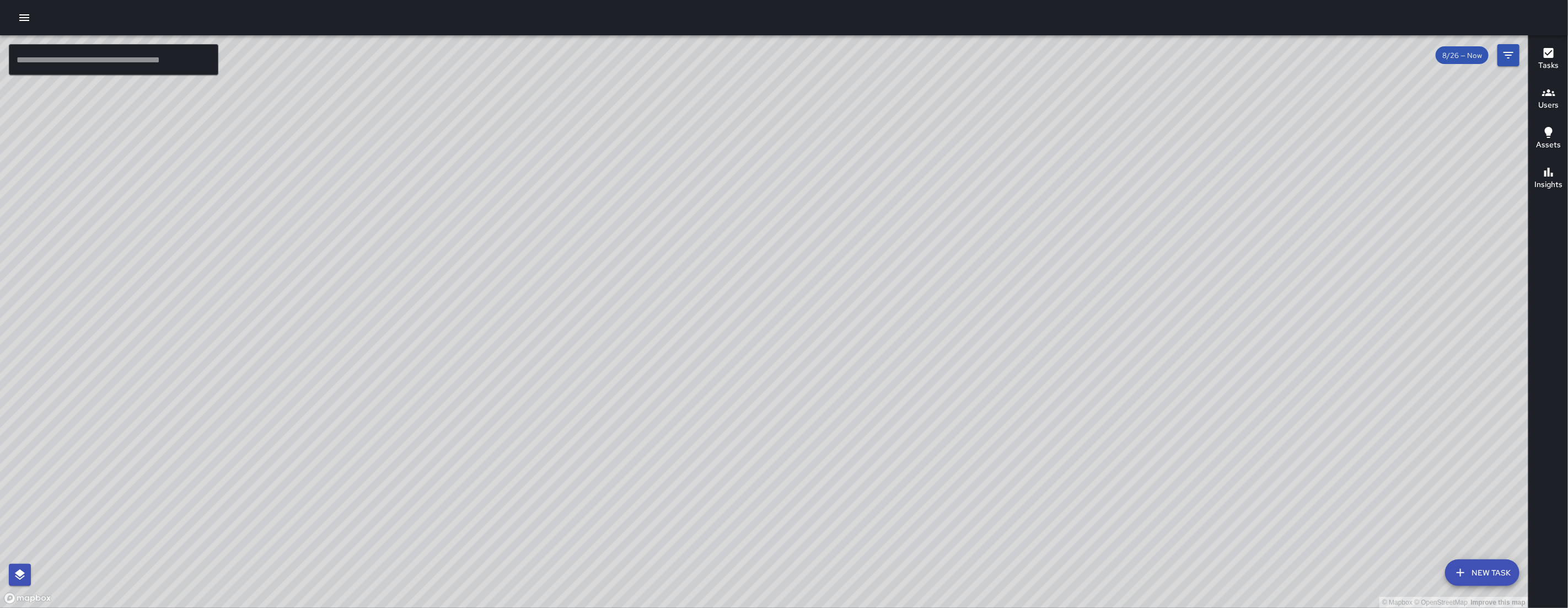
drag, startPoint x: 743, startPoint y: 367, endPoint x: 794, endPoint y: 285, distance: 96.6
click at [794, 285] on div "© Mapbox © OpenStreetMap Improve this map" at bounding box center [764, 321] width 1528 height 573
drag, startPoint x: 1018, startPoint y: 543, endPoint x: 1020, endPoint y: 388, distance: 155.0
click at [1020, 390] on div "© Mapbox © OpenStreetMap Improve this map" at bounding box center [764, 321] width 1528 height 573
drag, startPoint x: 1020, startPoint y: 388, endPoint x: 987, endPoint y: 288, distance: 105.3
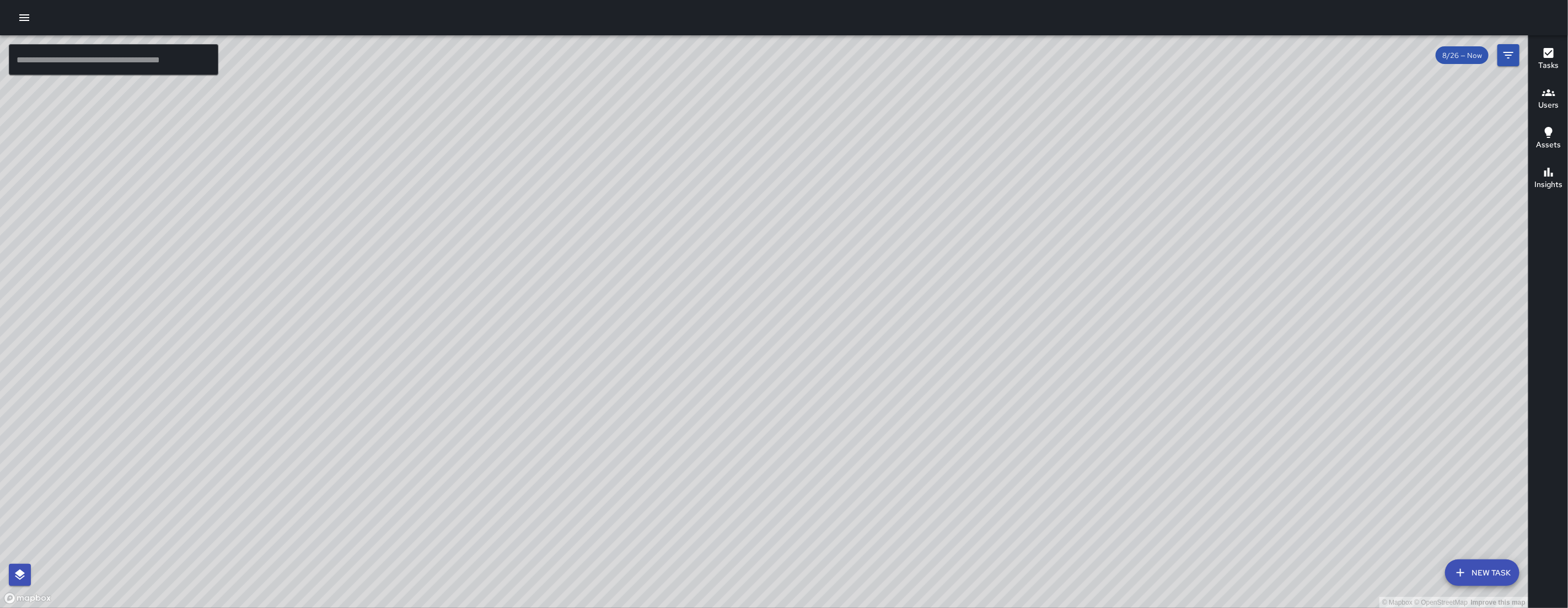
click at [987, 288] on div "© Mapbox © OpenStreetMap Improve this map" at bounding box center [764, 321] width 1528 height 573
drag, startPoint x: 906, startPoint y: 375, endPoint x: 850, endPoint y: 375, distance: 56.0
click at [850, 375] on div "© Mapbox © OpenStreetMap Improve this map" at bounding box center [764, 321] width 1528 height 573
drag, startPoint x: 736, startPoint y: 255, endPoint x: 668, endPoint y: 313, distance: 89.4
click at [668, 320] on div "© Mapbox © OpenStreetMap Improve this map" at bounding box center [764, 321] width 1528 height 573
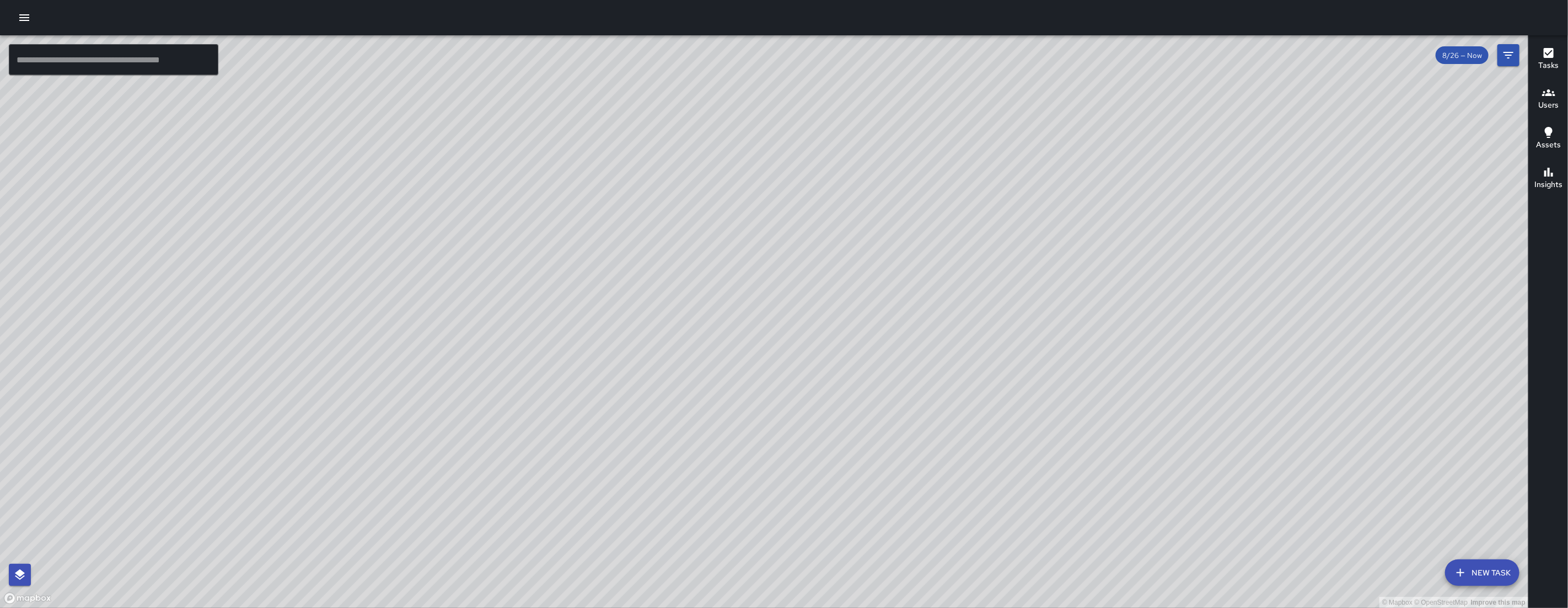
drag, startPoint x: 624, startPoint y: 438, endPoint x: 601, endPoint y: 475, distance: 43.6
click at [629, 354] on div "© Mapbox © OpenStreetMap Improve this map" at bounding box center [764, 321] width 1528 height 573
click at [414, 201] on div "© Mapbox © OpenStreetMap Improve this map EM Elimar Martinez 260 8th Street Com…" at bounding box center [764, 321] width 1528 height 573
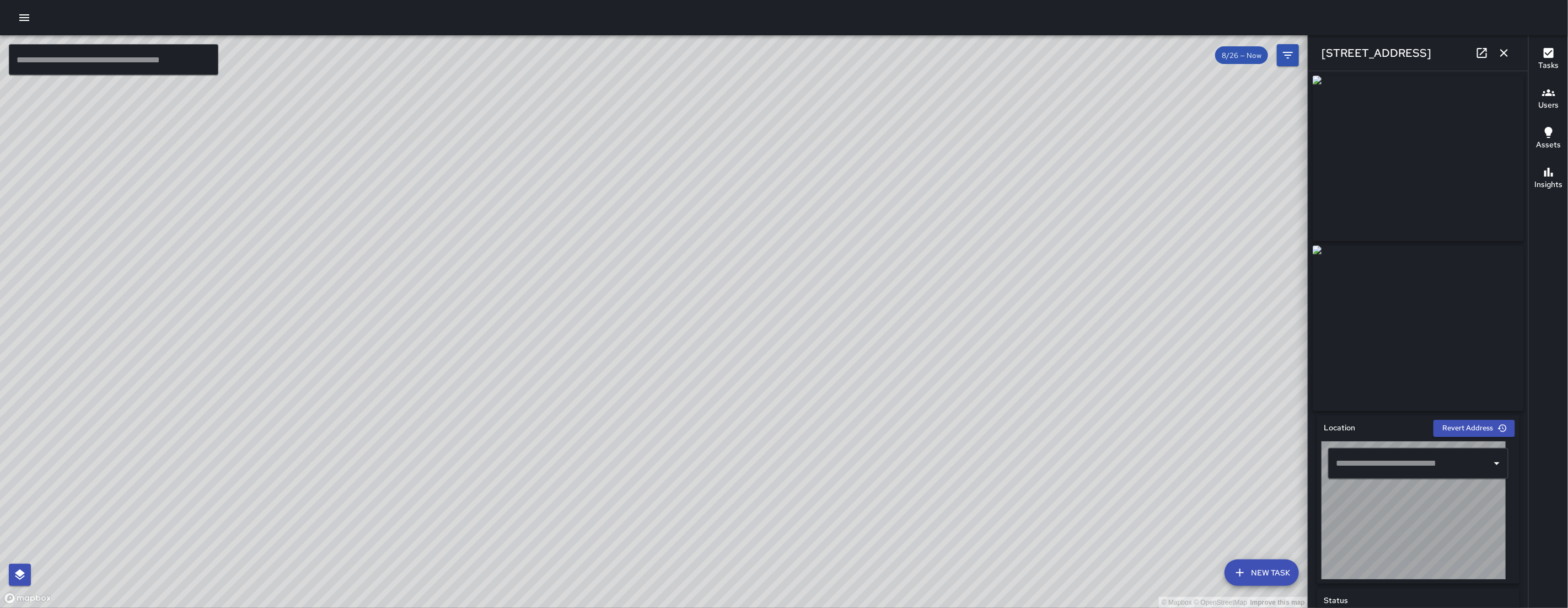
type input "**********"
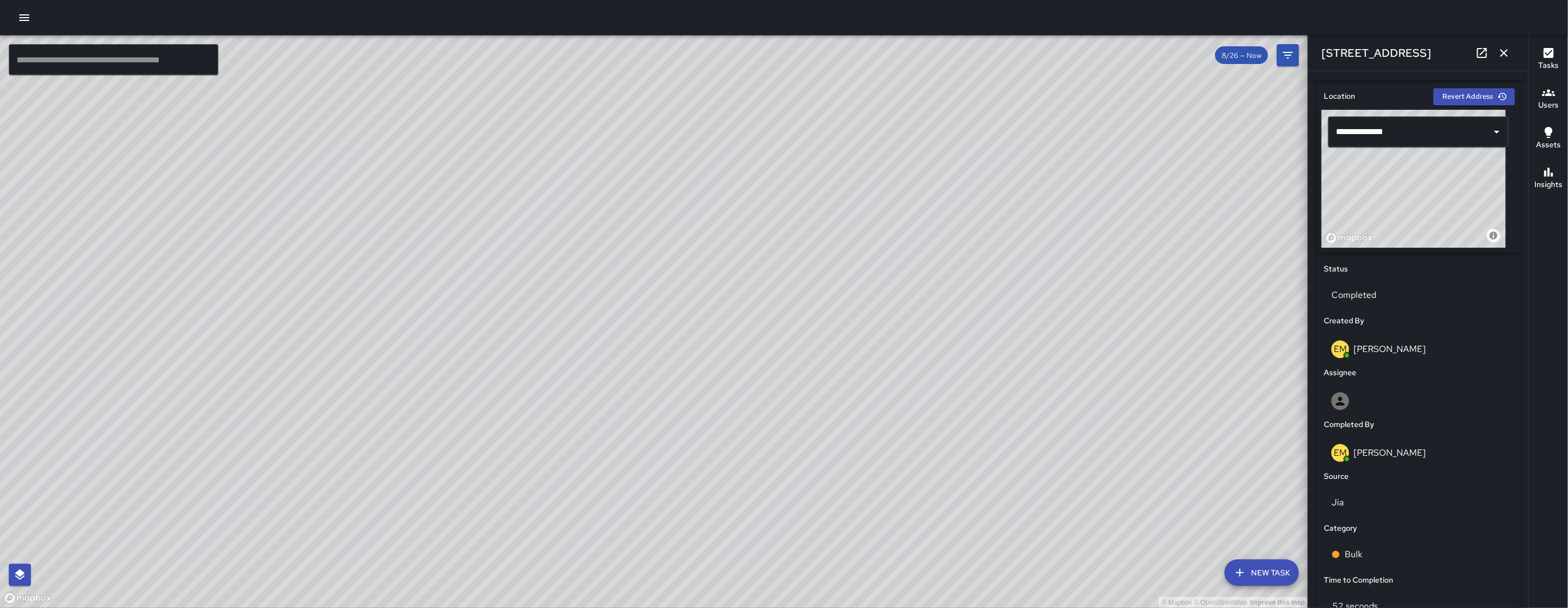
scroll to position [532, 0]
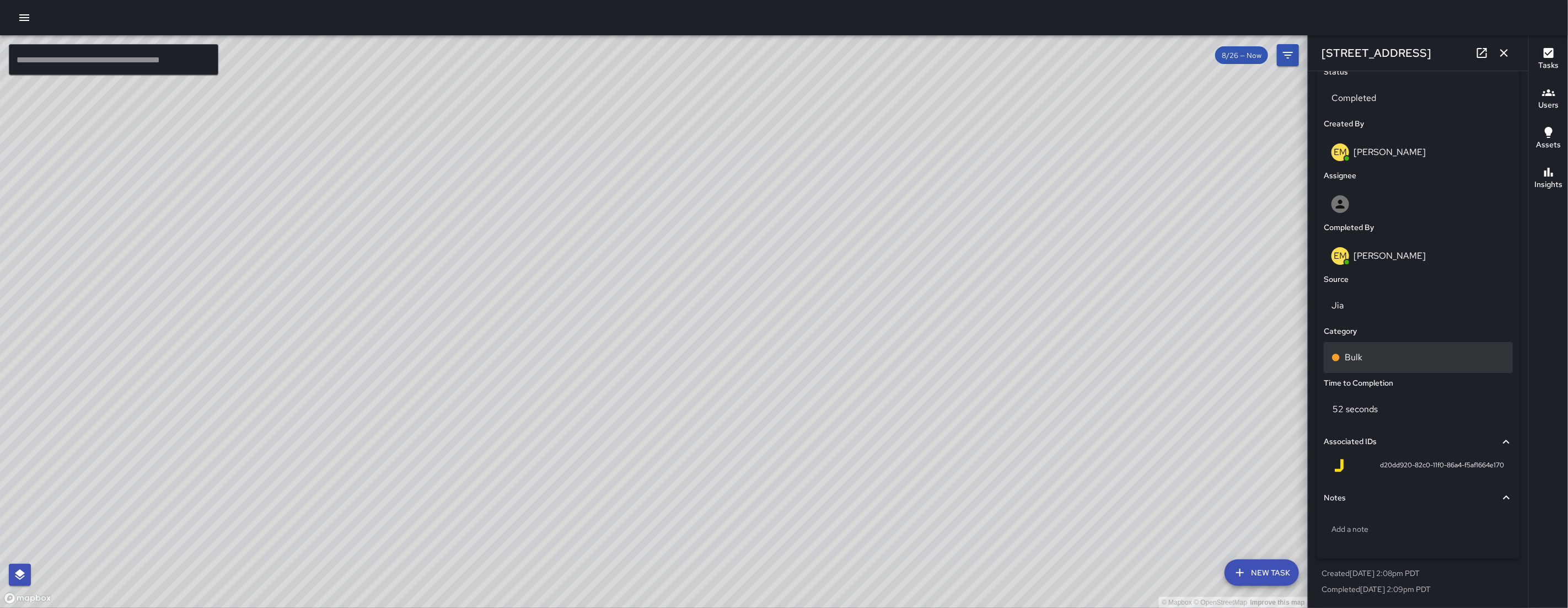
click at [1372, 362] on div "Bulk" at bounding box center [1418, 357] width 174 height 13
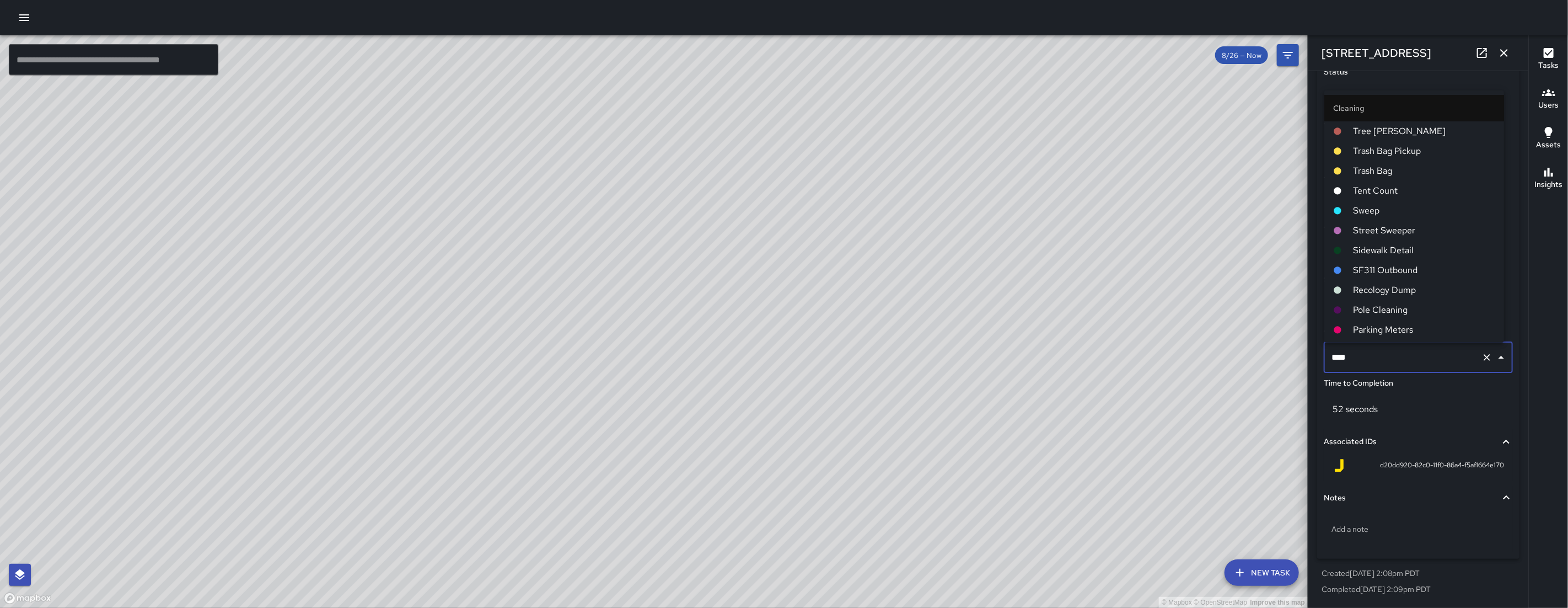
scroll to position [355, 0]
drag, startPoint x: 1372, startPoint y: 362, endPoint x: 1321, endPoint y: 355, distance: 51.5
click at [1321, 355] on div "Status Completed Created By EM Elimar Martinez Assignee Completed By EM Elimar …" at bounding box center [1418, 310] width 202 height 500
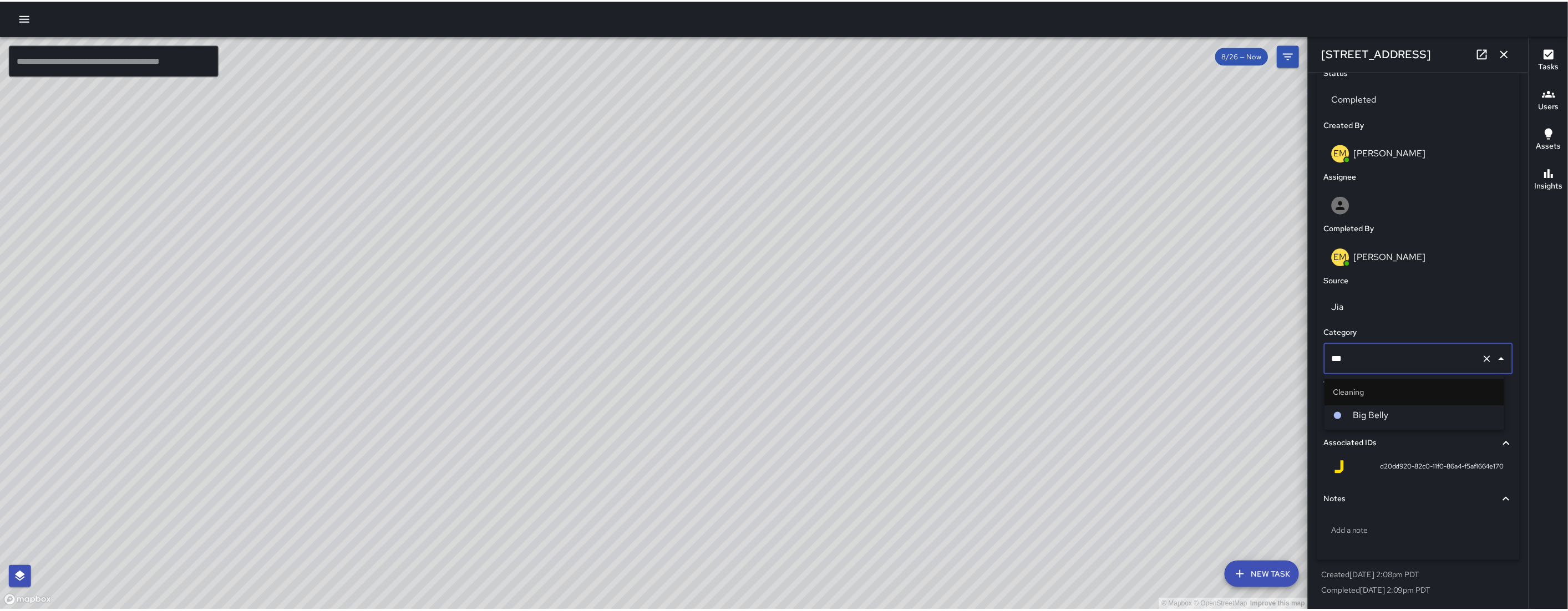
scroll to position [0, 0]
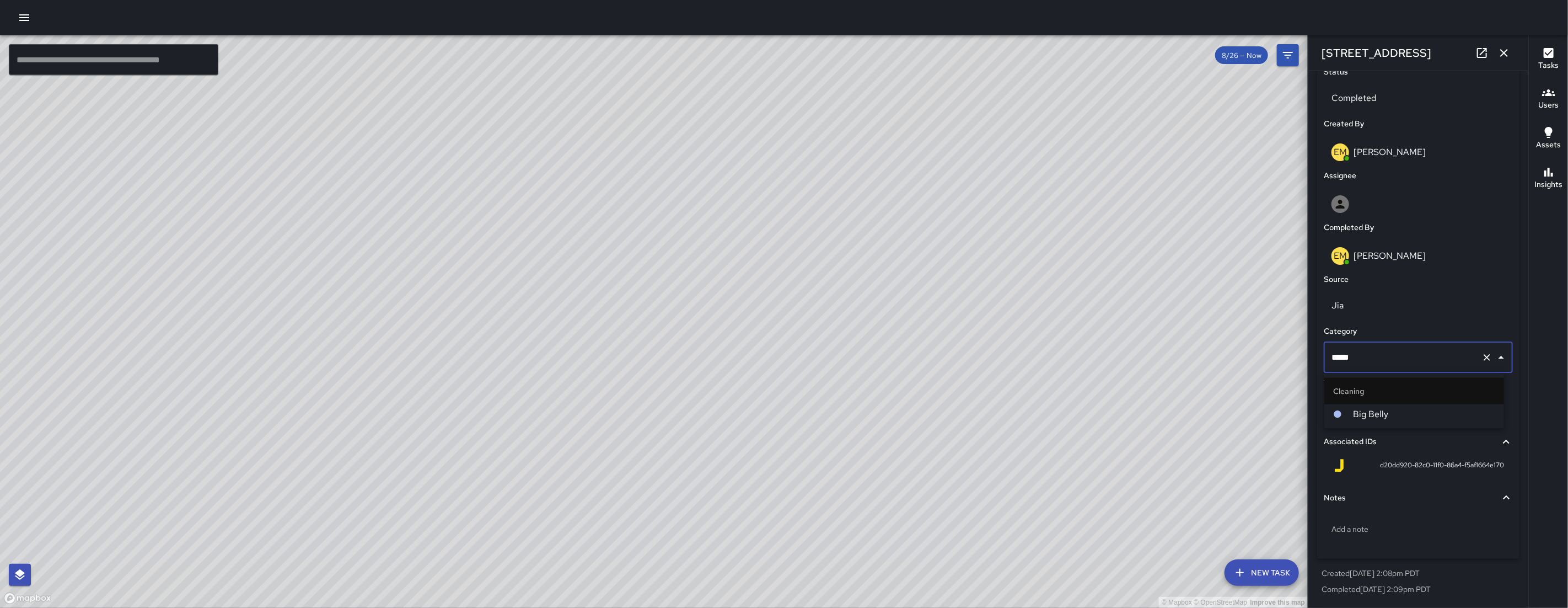
type input "******"
click at [1375, 412] on span "Big Belly" at bounding box center [1424, 415] width 142 height 13
click at [1507, 52] on icon "button" at bounding box center [1504, 53] width 13 height 13
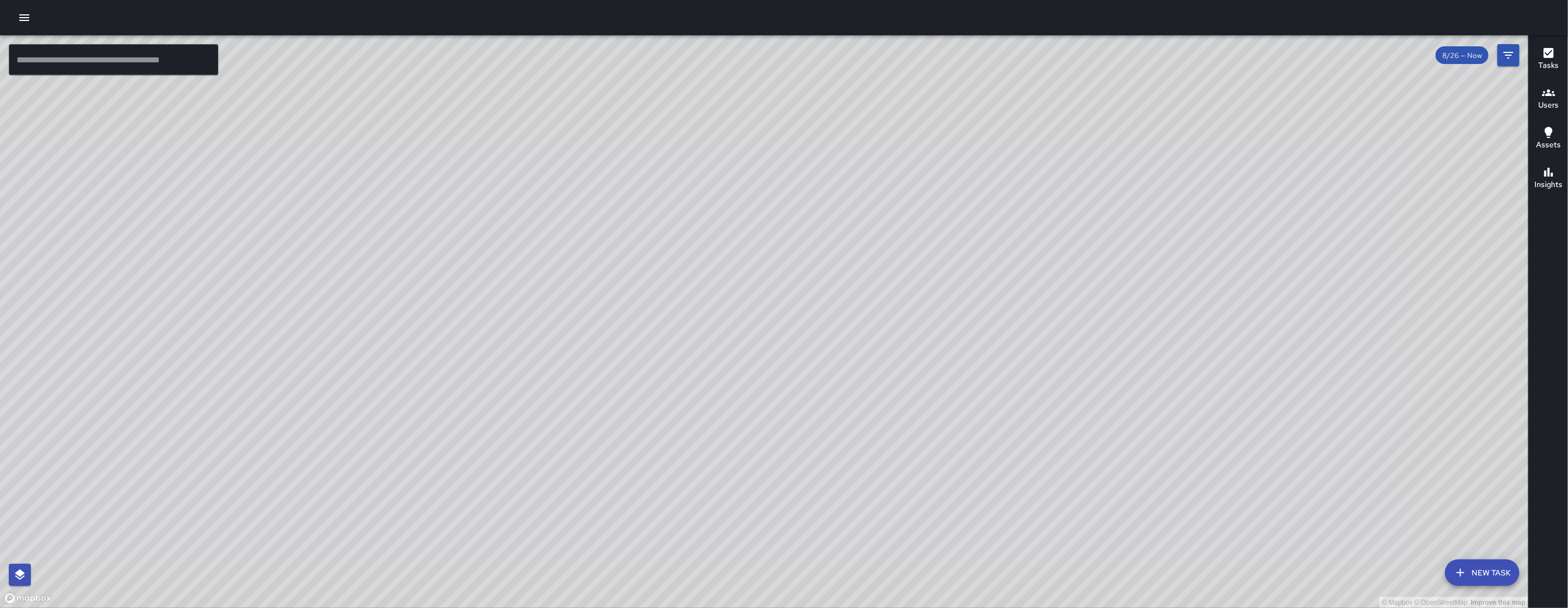
drag, startPoint x: 1327, startPoint y: 358, endPoint x: 1091, endPoint y: 381, distance: 237.1
click at [1138, 390] on div "© Mapbox © OpenStreetMap Improve this map" at bounding box center [764, 321] width 1528 height 573
drag, startPoint x: 1119, startPoint y: 388, endPoint x: 934, endPoint y: 366, distance: 186.3
click at [934, 366] on div "© Mapbox © OpenStreetMap Improve this map" at bounding box center [764, 321] width 1528 height 573
drag, startPoint x: 1243, startPoint y: 317, endPoint x: 1009, endPoint y: 173, distance: 274.8
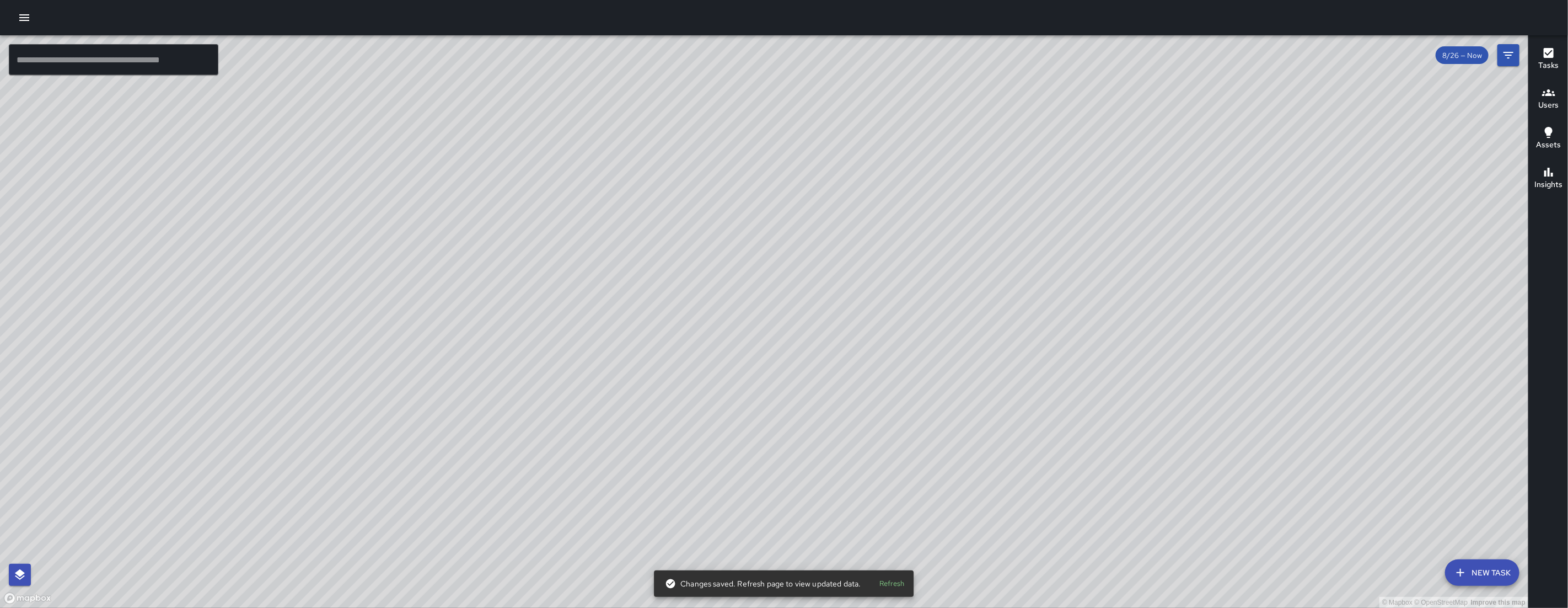
click at [1009, 173] on div "© Mapbox © OpenStreetMap Improve this map" at bounding box center [764, 321] width 1528 height 573
drag, startPoint x: 1095, startPoint y: 374, endPoint x: 1124, endPoint y: 379, distance: 29.4
click at [1127, 380] on div "© Mapbox © OpenStreetMap Improve this map" at bounding box center [764, 321] width 1528 height 573
drag, startPoint x: 1076, startPoint y: 359, endPoint x: 1146, endPoint y: 349, distance: 70.7
click at [1146, 349] on div "© Mapbox © OpenStreetMap Improve this map" at bounding box center [764, 321] width 1528 height 573
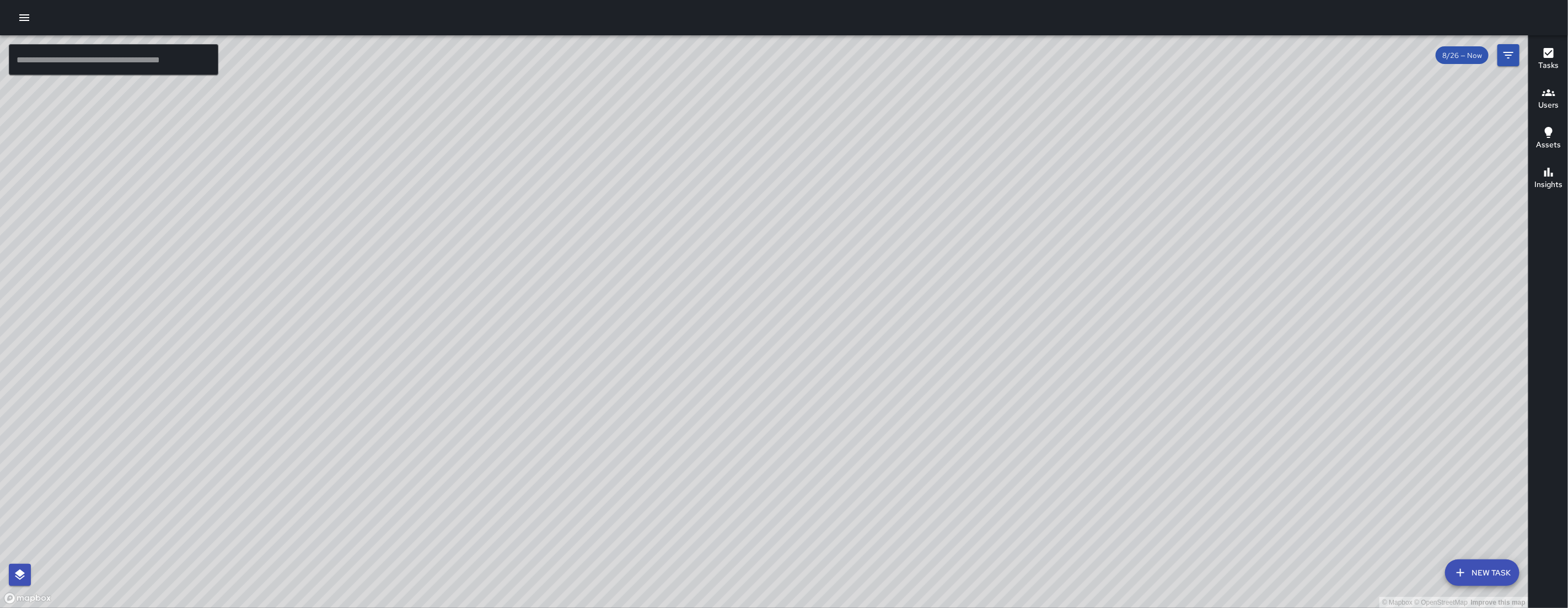
click at [29, 20] on icon "button" at bounding box center [24, 18] width 13 height 13
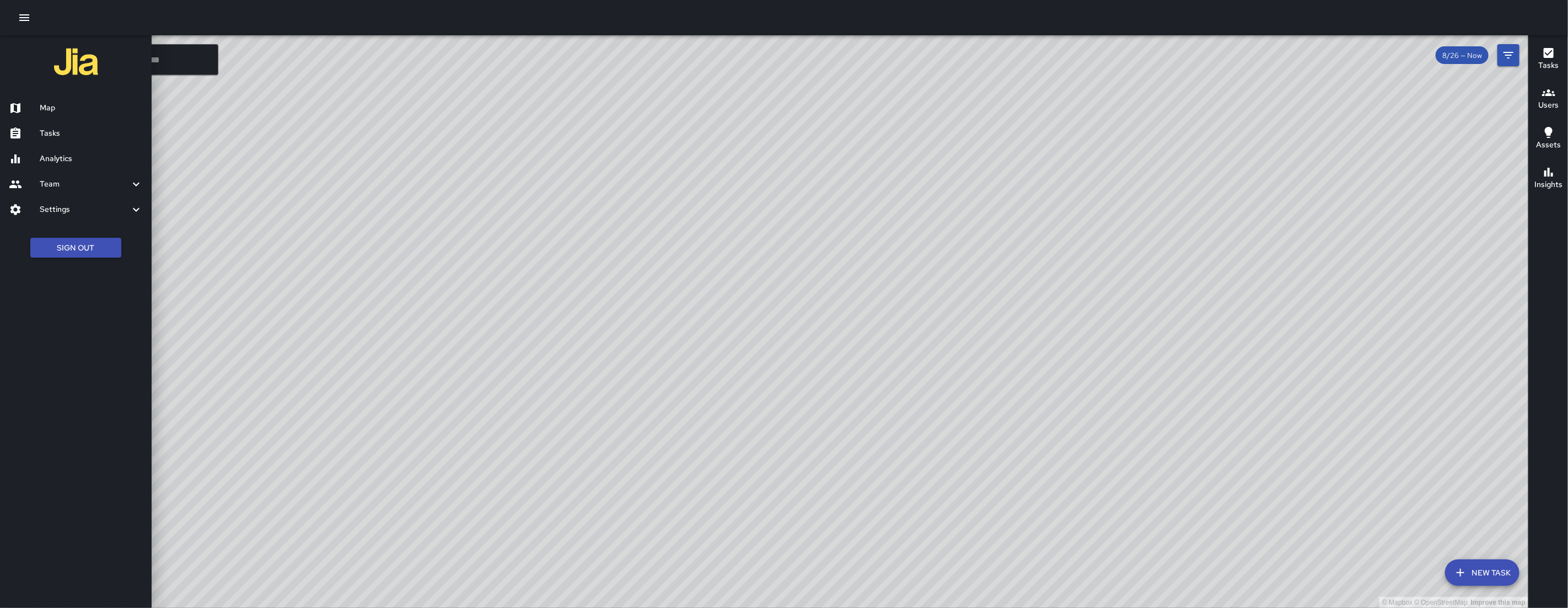
click at [62, 135] on h6 "Tasks" at bounding box center [91, 134] width 103 height 12
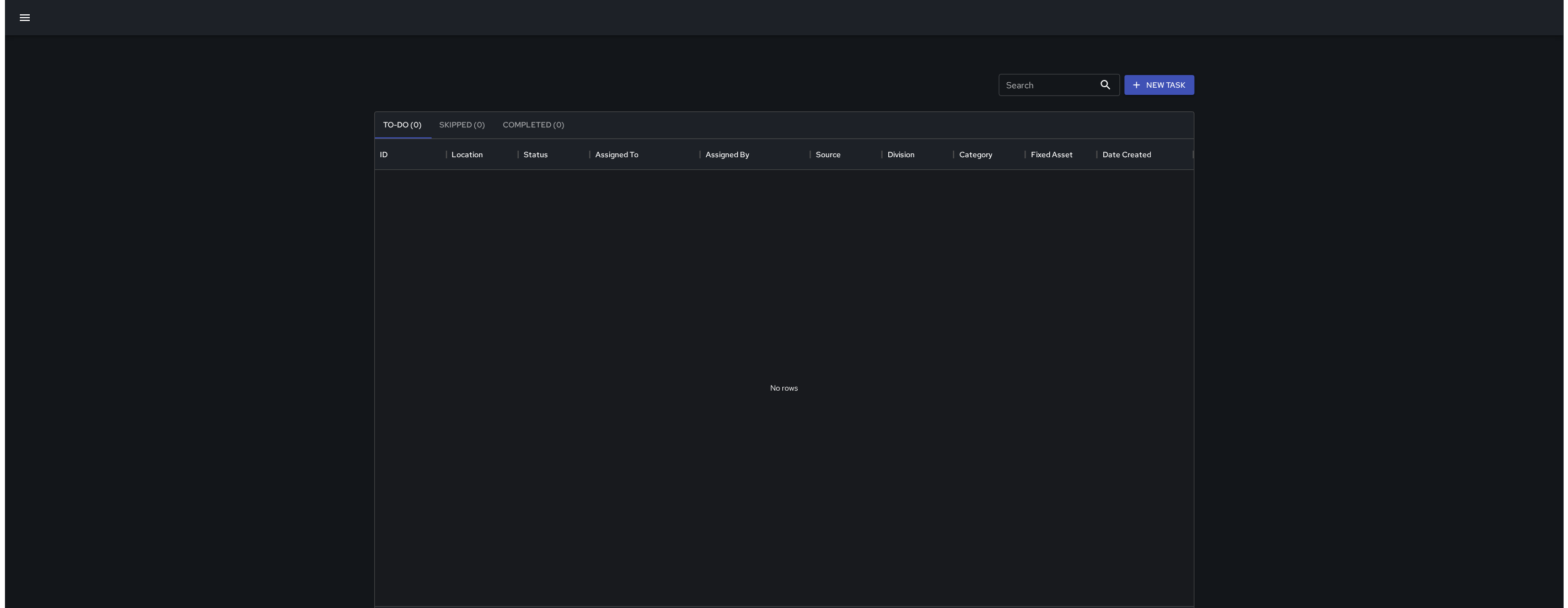
scroll to position [458, 809]
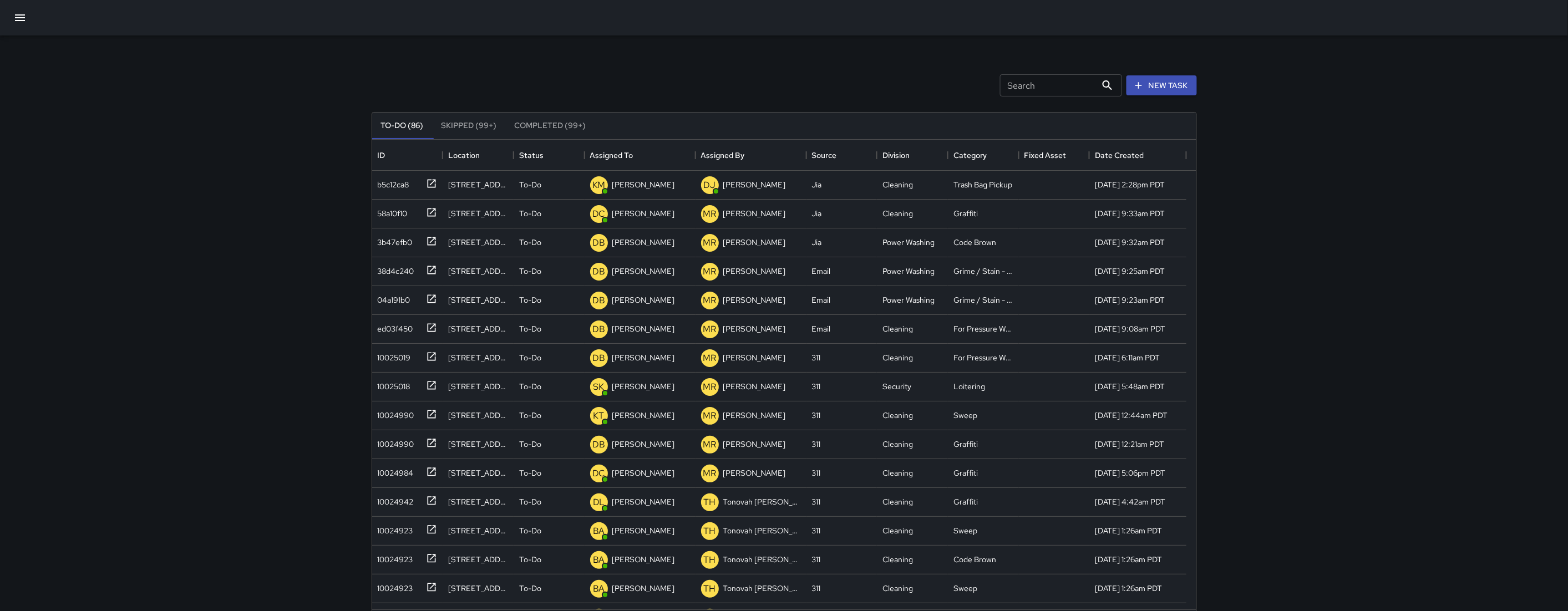
click at [17, 14] on icon "button" at bounding box center [20, 18] width 13 height 13
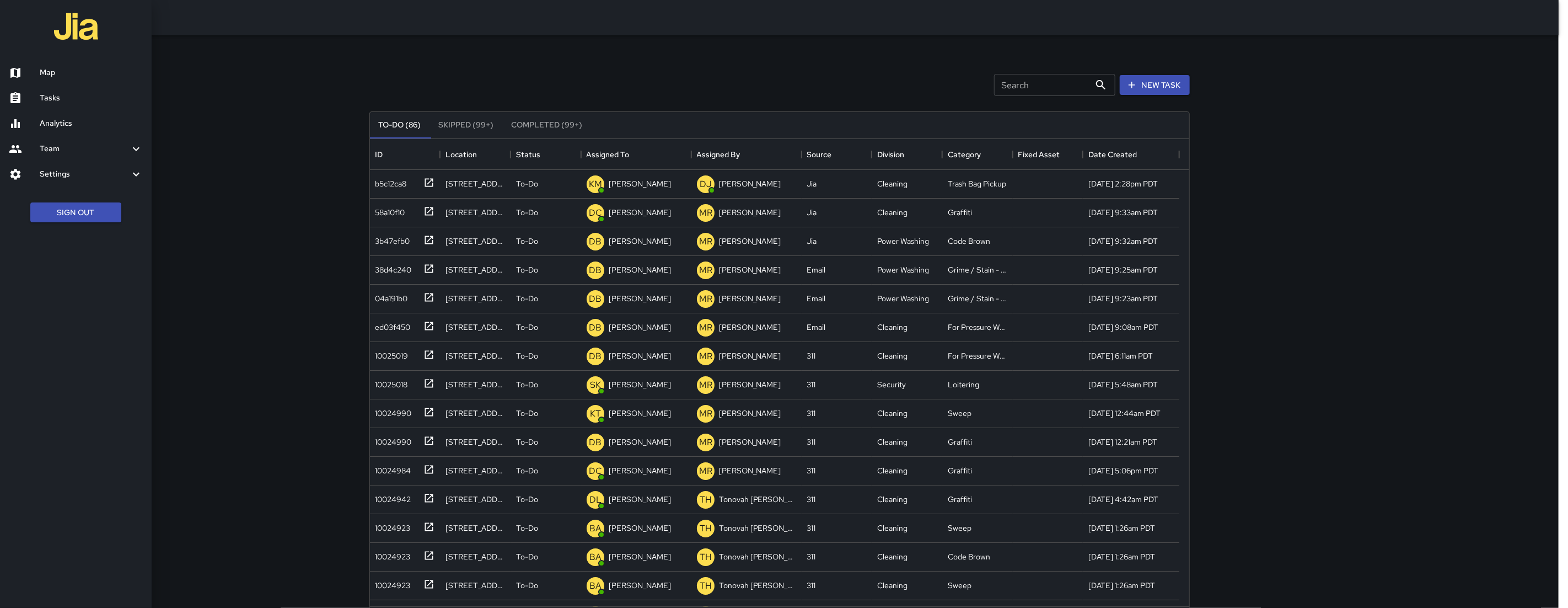
click at [51, 65] on link "Map" at bounding box center [76, 73] width 152 height 26
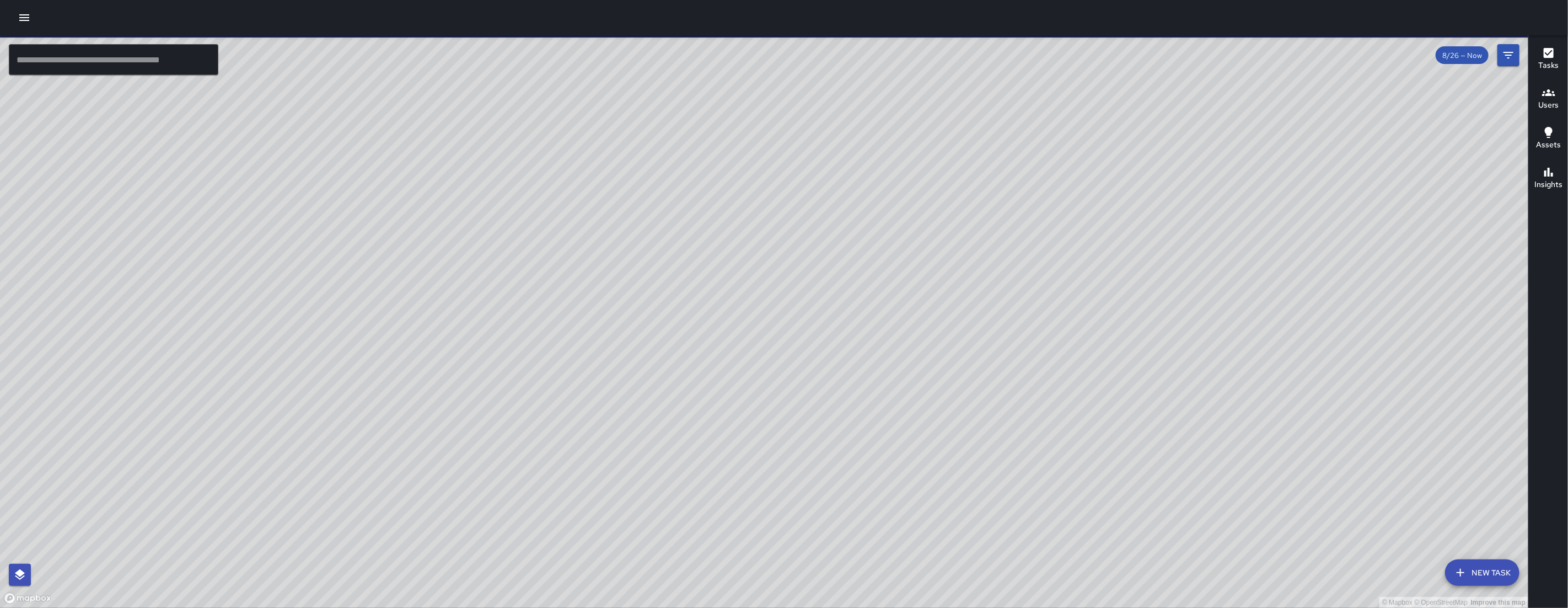
drag, startPoint x: 718, startPoint y: 288, endPoint x: 717, endPoint y: 345, distance: 57.0
click at [717, 345] on div "© Mapbox © OpenStreetMap Improve this map" at bounding box center [764, 321] width 1528 height 573
drag, startPoint x: 633, startPoint y: 315, endPoint x: 636, endPoint y: 409, distance: 94.0
click at [636, 409] on div "© Mapbox © OpenStreetMap Improve this map" at bounding box center [764, 321] width 1528 height 573
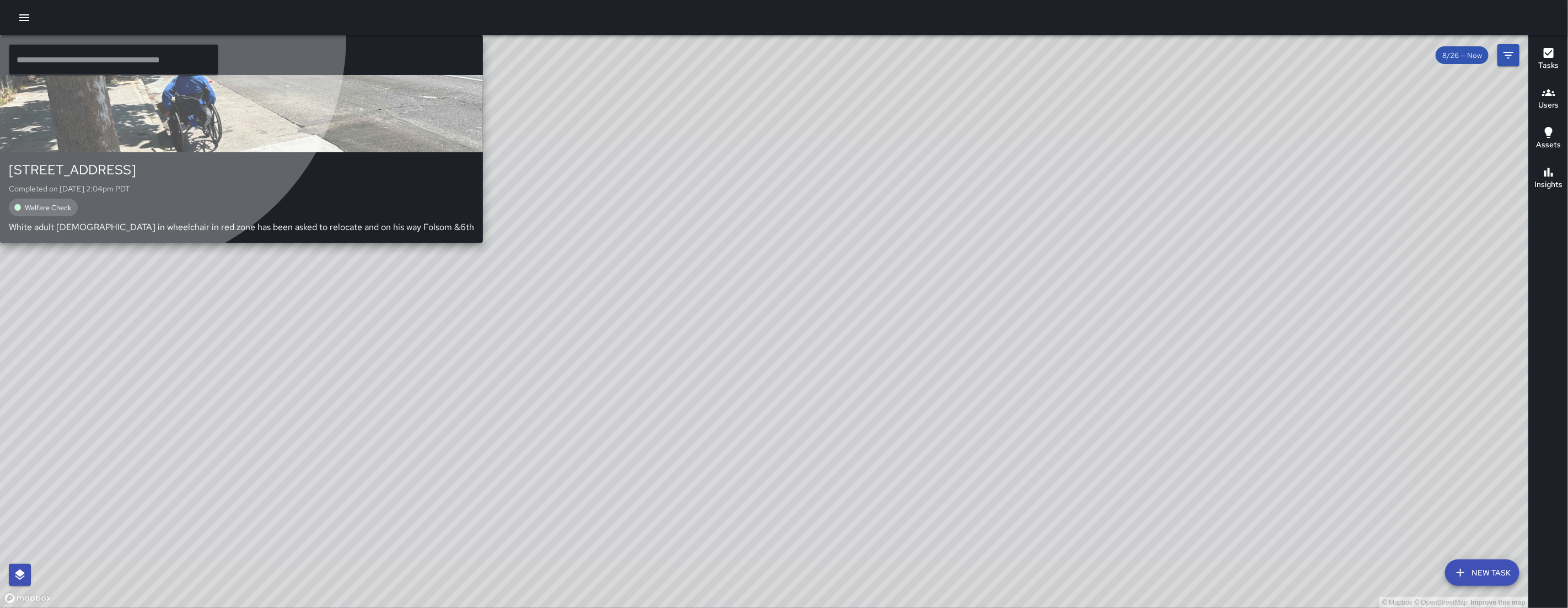
click at [483, 75] on div "SK SEAN KELLEY" at bounding box center [241, 55] width 483 height 40
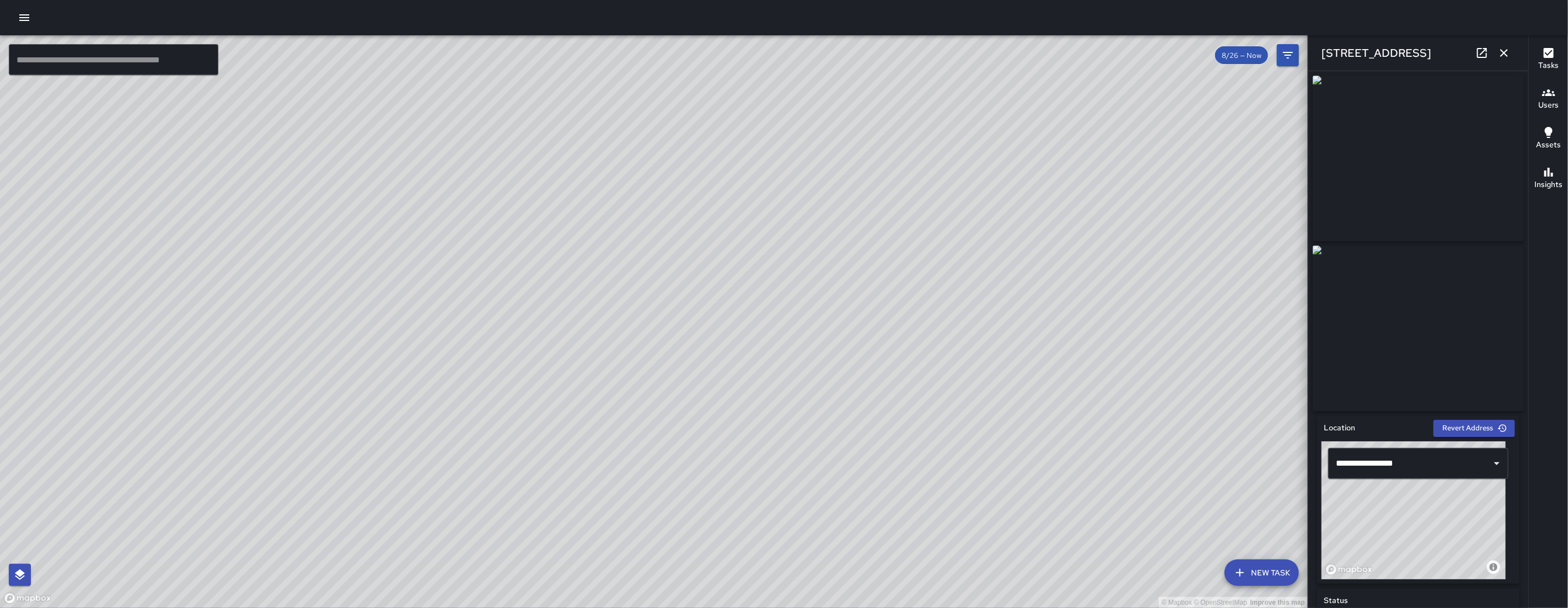
scroll to position [554, 0]
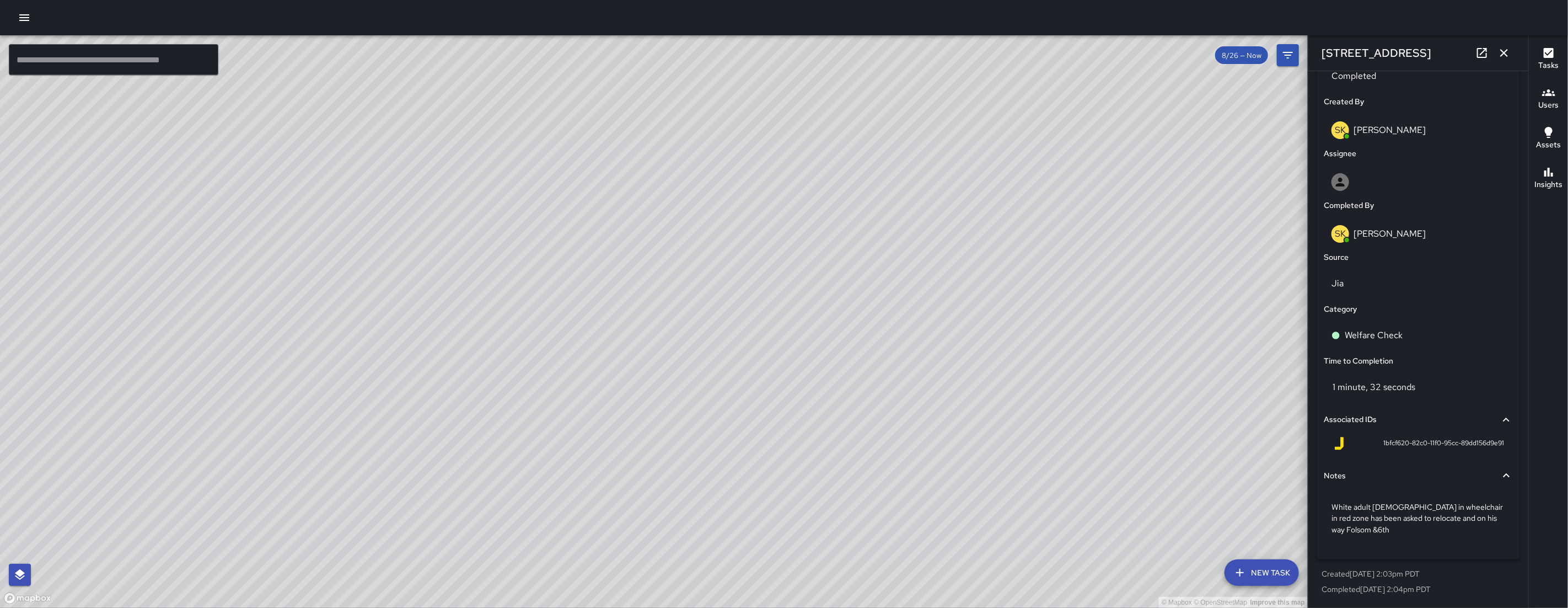
click at [1511, 55] on icon "button" at bounding box center [1504, 53] width 13 height 13
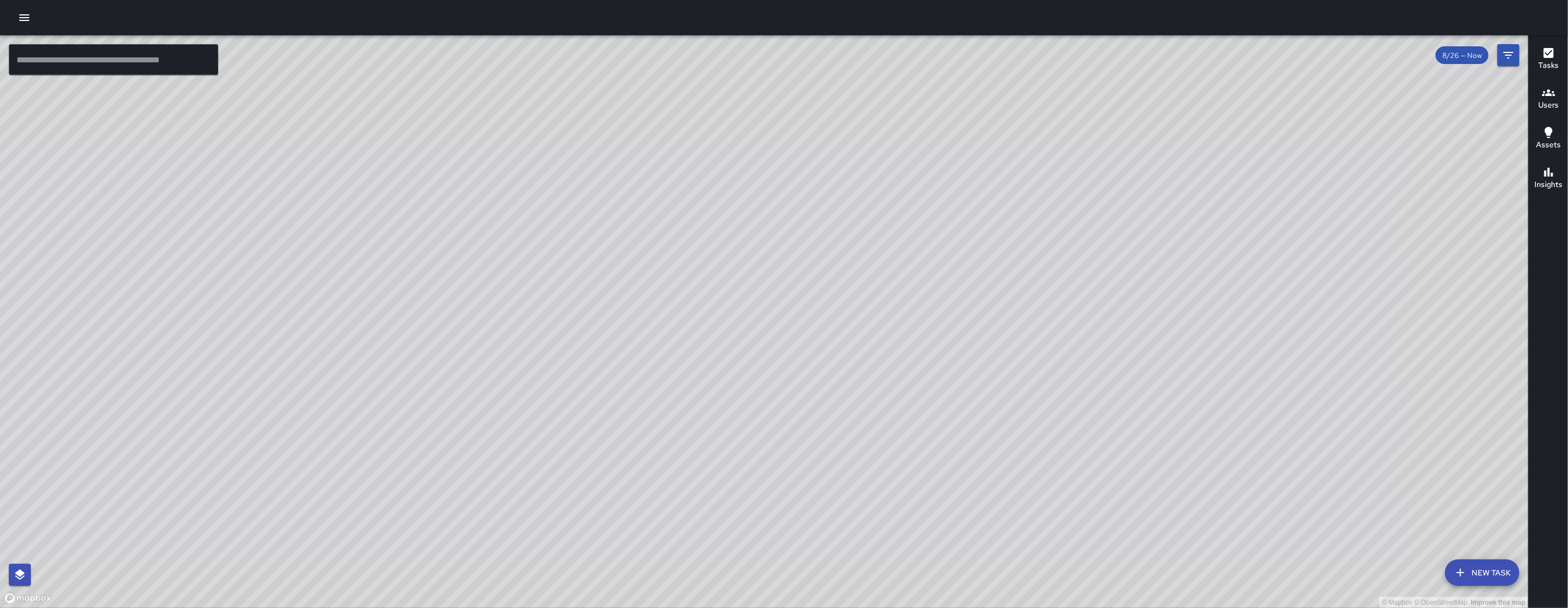
drag, startPoint x: 712, startPoint y: 413, endPoint x: 747, endPoint y: 307, distance: 111.6
click at [747, 302] on div "© Mapbox © OpenStreetMap Improve this map" at bounding box center [764, 321] width 1528 height 573
drag, startPoint x: 709, startPoint y: 344, endPoint x: 767, endPoint y: 348, distance: 58.1
click at [768, 348] on div "© Mapbox © OpenStreetMap Improve this map" at bounding box center [764, 321] width 1528 height 573
drag, startPoint x: 758, startPoint y: 340, endPoint x: 534, endPoint y: 292, distance: 229.1
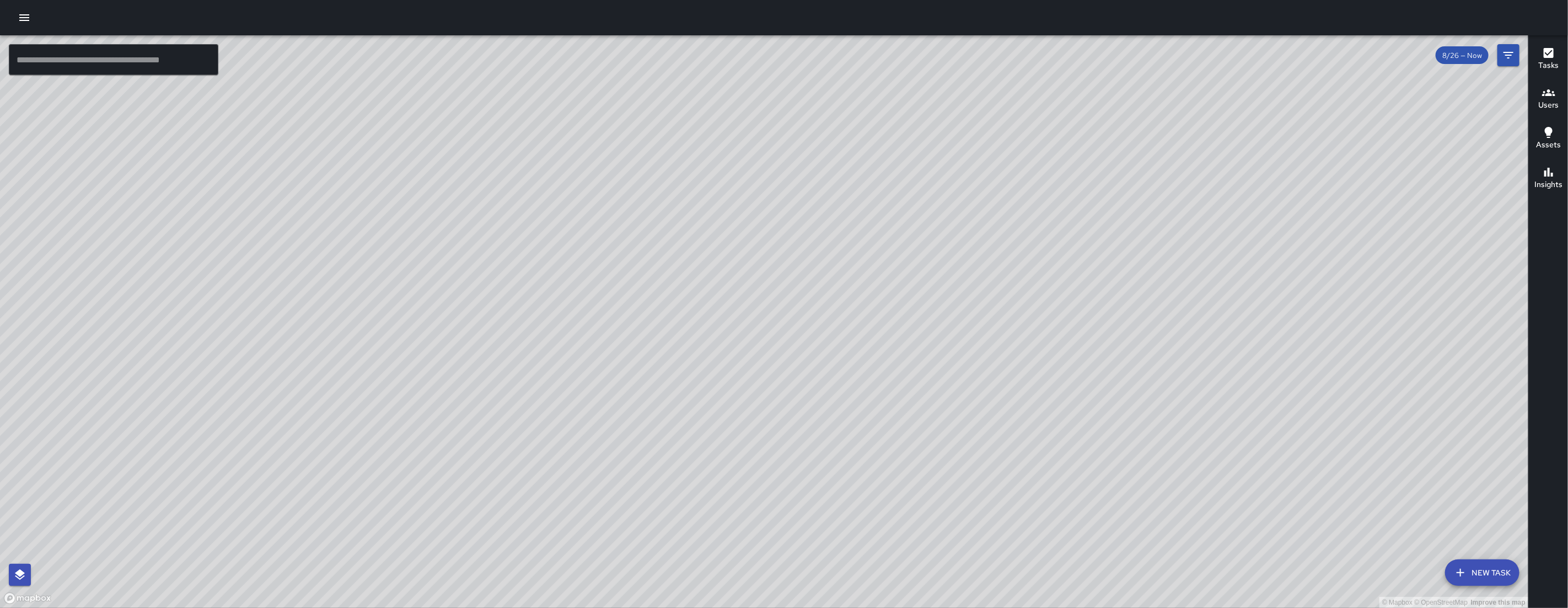
click at [534, 292] on div "© Mapbox © OpenStreetMap Improve this map" at bounding box center [764, 321] width 1528 height 573
drag, startPoint x: 725, startPoint y: 466, endPoint x: 667, endPoint y: 254, distance: 219.8
click at [664, 258] on div "© Mapbox © OpenStreetMap Improve this map" at bounding box center [764, 321] width 1528 height 573
drag, startPoint x: 858, startPoint y: 271, endPoint x: 971, endPoint y: 320, distance: 123.2
click at [969, 322] on div "© Mapbox © OpenStreetMap Improve this map" at bounding box center [764, 321] width 1528 height 573
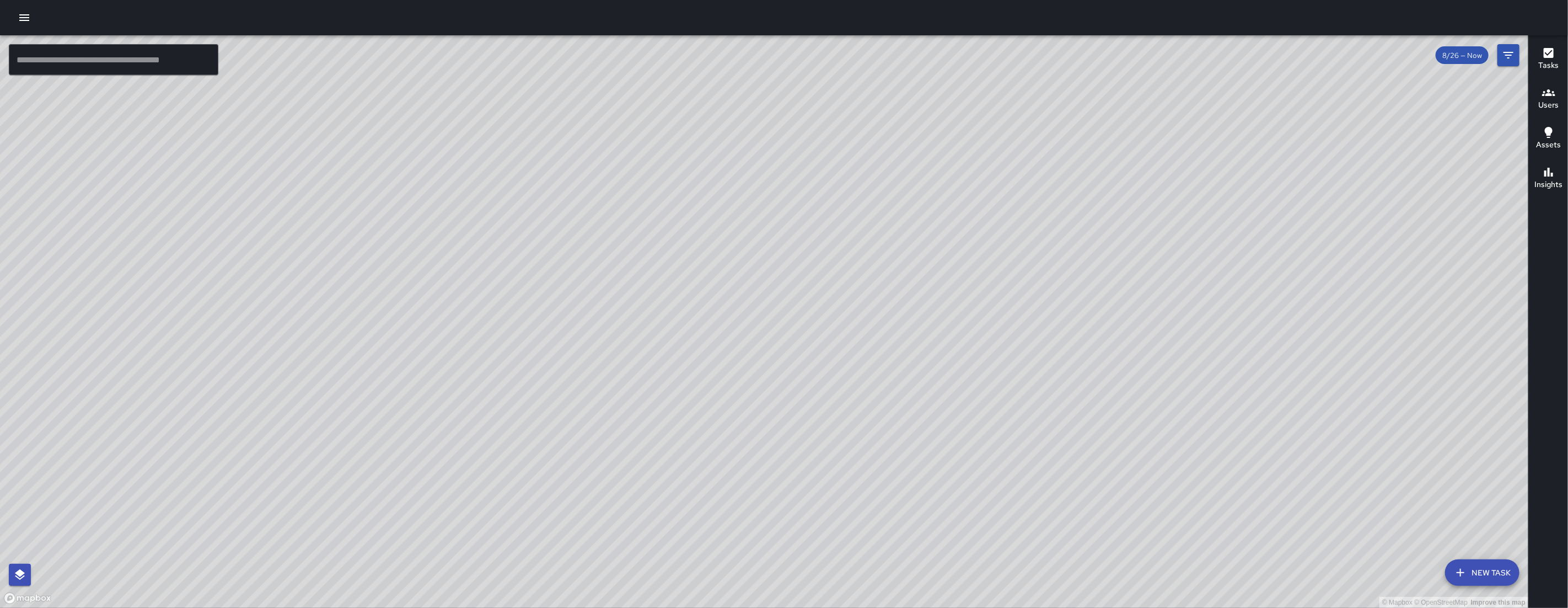
drag, startPoint x: 1002, startPoint y: 327, endPoint x: 1028, endPoint y: 323, distance: 26.3
click at [1028, 323] on div "© Mapbox © OpenStreetMap Improve this map" at bounding box center [764, 321] width 1528 height 573
drag, startPoint x: 771, startPoint y: 369, endPoint x: 767, endPoint y: 396, distance: 27.3
click at [770, 409] on div "© Mapbox © OpenStreetMap Improve this map" at bounding box center [764, 321] width 1528 height 573
drag, startPoint x: 756, startPoint y: 296, endPoint x: 757, endPoint y: 408, distance: 112.0
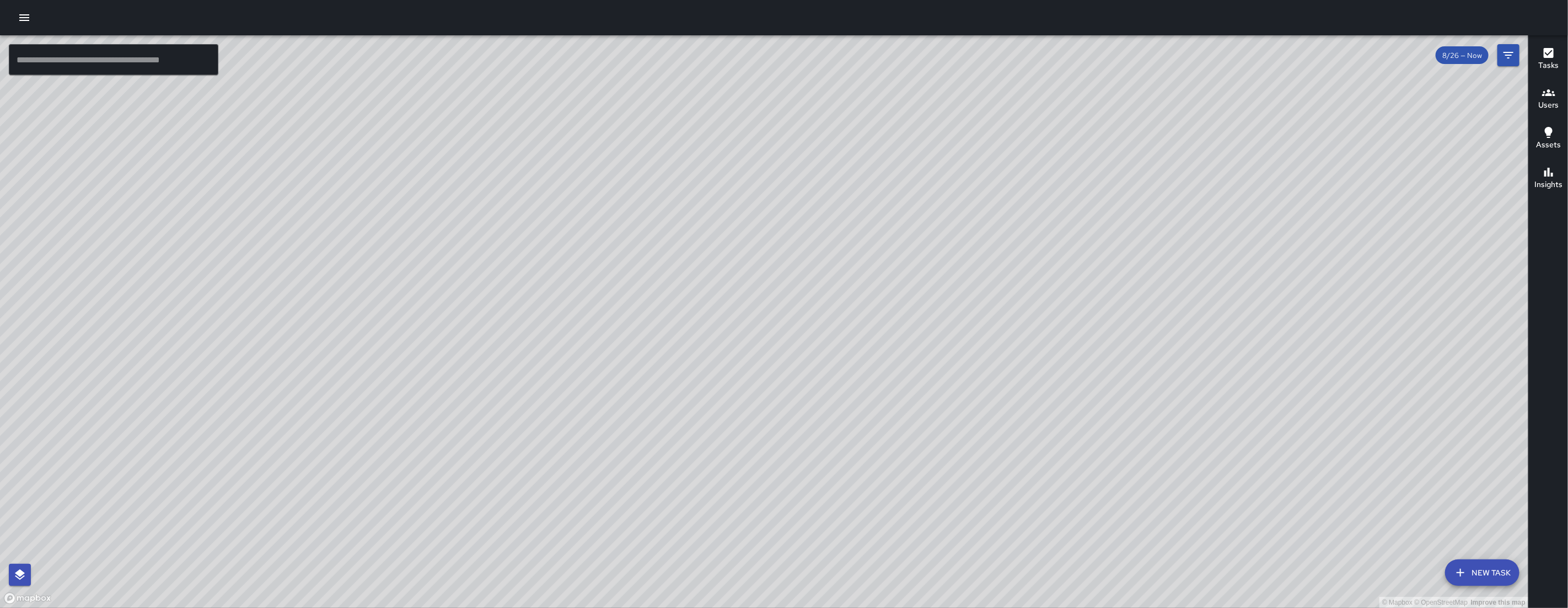
click at [757, 408] on div "© Mapbox © OpenStreetMap Improve this map" at bounding box center [764, 321] width 1528 height 573
drag, startPoint x: 623, startPoint y: 488, endPoint x: 828, endPoint y: 304, distance: 275.5
click at [827, 306] on div "© Mapbox © OpenStreetMap Improve this map" at bounding box center [764, 321] width 1528 height 573
drag, startPoint x: 728, startPoint y: 441, endPoint x: 747, endPoint y: 317, distance: 125.4
click at [747, 317] on div "© Mapbox © OpenStreetMap Improve this map" at bounding box center [764, 321] width 1528 height 573
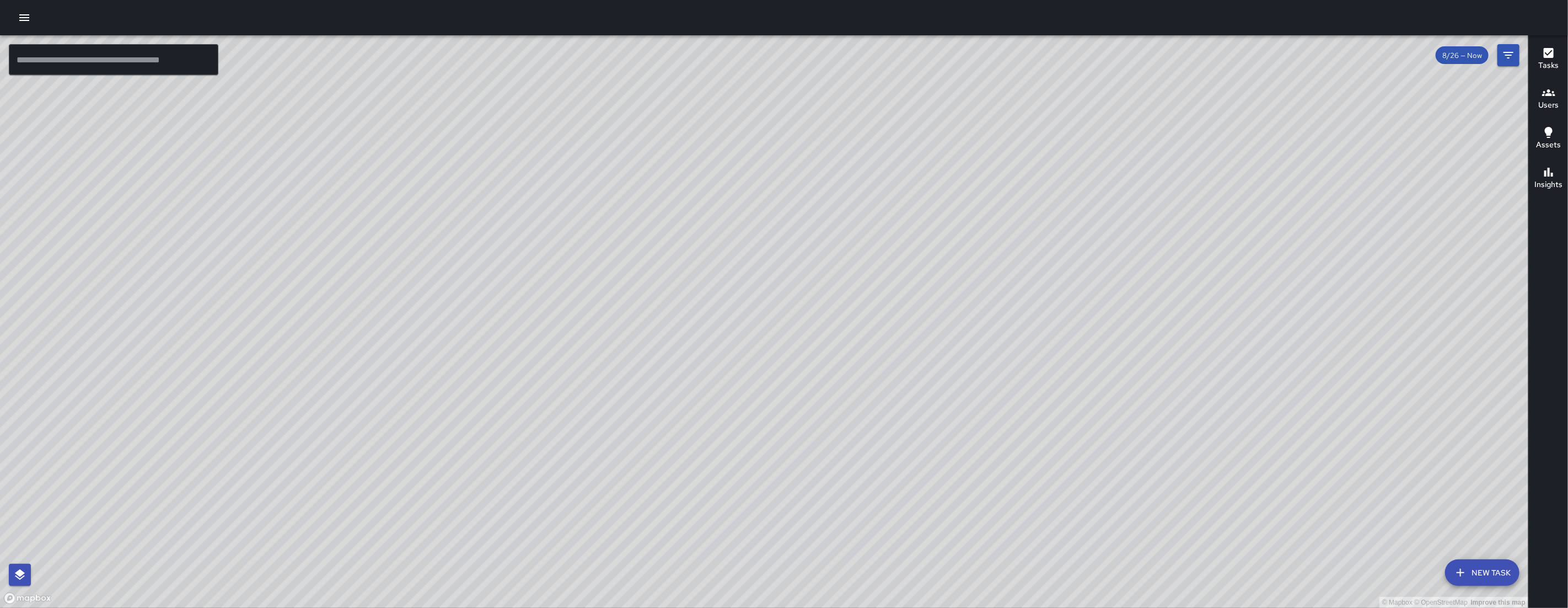
drag, startPoint x: 737, startPoint y: 310, endPoint x: 564, endPoint y: 460, distance: 229.0
click at [567, 472] on div "© Mapbox © OpenStreetMap Improve this map" at bounding box center [764, 321] width 1528 height 573
drag, startPoint x: 1001, startPoint y: 337, endPoint x: 1015, endPoint y: 352, distance: 20.5
click at [1015, 352] on div "© Mapbox © OpenStreetMap Improve this map" at bounding box center [764, 321] width 1528 height 573
drag, startPoint x: 1046, startPoint y: 320, endPoint x: 983, endPoint y: 274, distance: 78.0
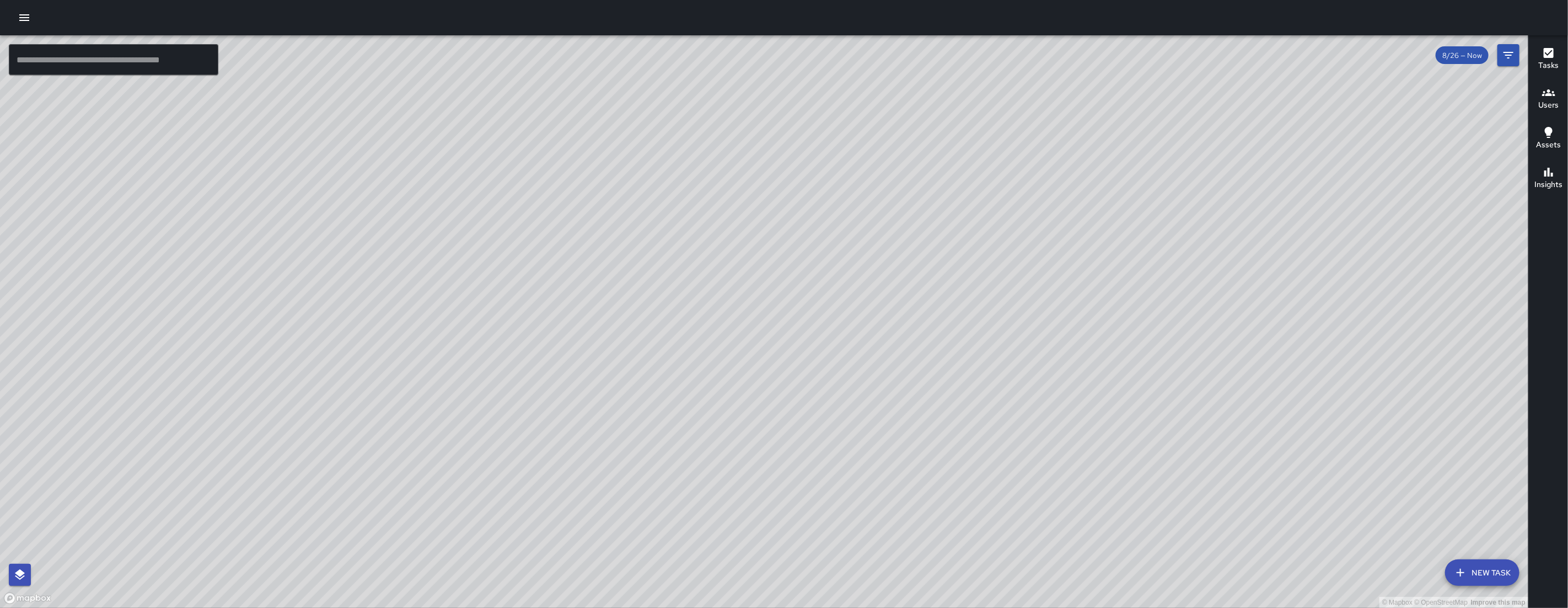
click at [983, 274] on div "© Mapbox © OpenStreetMap Improve this map" at bounding box center [764, 321] width 1528 height 573
click at [999, 277] on div "© Mapbox © OpenStreetMap Improve this map" at bounding box center [764, 321] width 1528 height 573
drag, startPoint x: 928, startPoint y: 500, endPoint x: 723, endPoint y: 290, distance: 293.5
click at [725, 365] on div "© Mapbox © OpenStreetMap Improve this map" at bounding box center [764, 321] width 1528 height 573
drag, startPoint x: 779, startPoint y: 273, endPoint x: 1016, endPoint y: 312, distance: 240.2
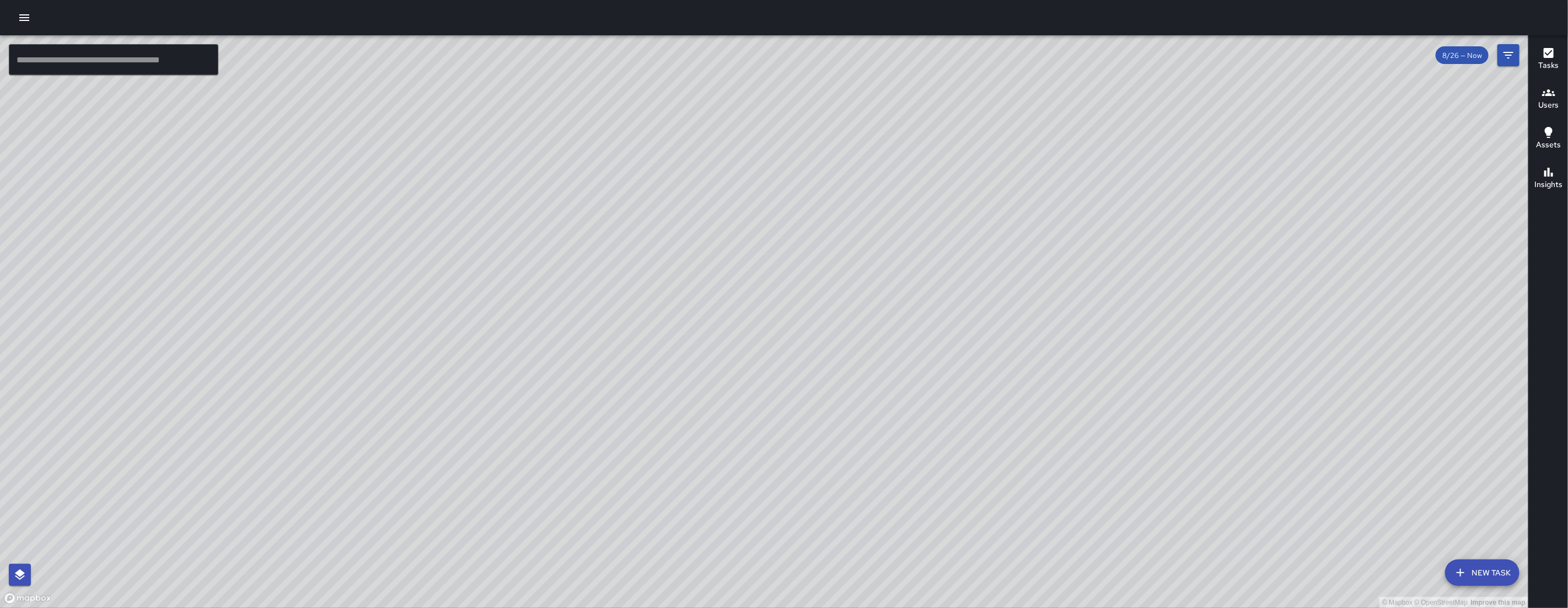
click at [1016, 313] on div "© Mapbox © OpenStreetMap Improve this map" at bounding box center [764, 321] width 1528 height 573
drag, startPoint x: 984, startPoint y: 297, endPoint x: 1010, endPoint y: 288, distance: 27.5
click at [1009, 287] on div "© Mapbox © OpenStreetMap Improve this map" at bounding box center [764, 321] width 1528 height 573
drag, startPoint x: 527, startPoint y: 231, endPoint x: 534, endPoint y: 220, distance: 13.0
click at [534, 220] on div "© Mapbox © OpenStreetMap Improve this map" at bounding box center [764, 321] width 1528 height 573
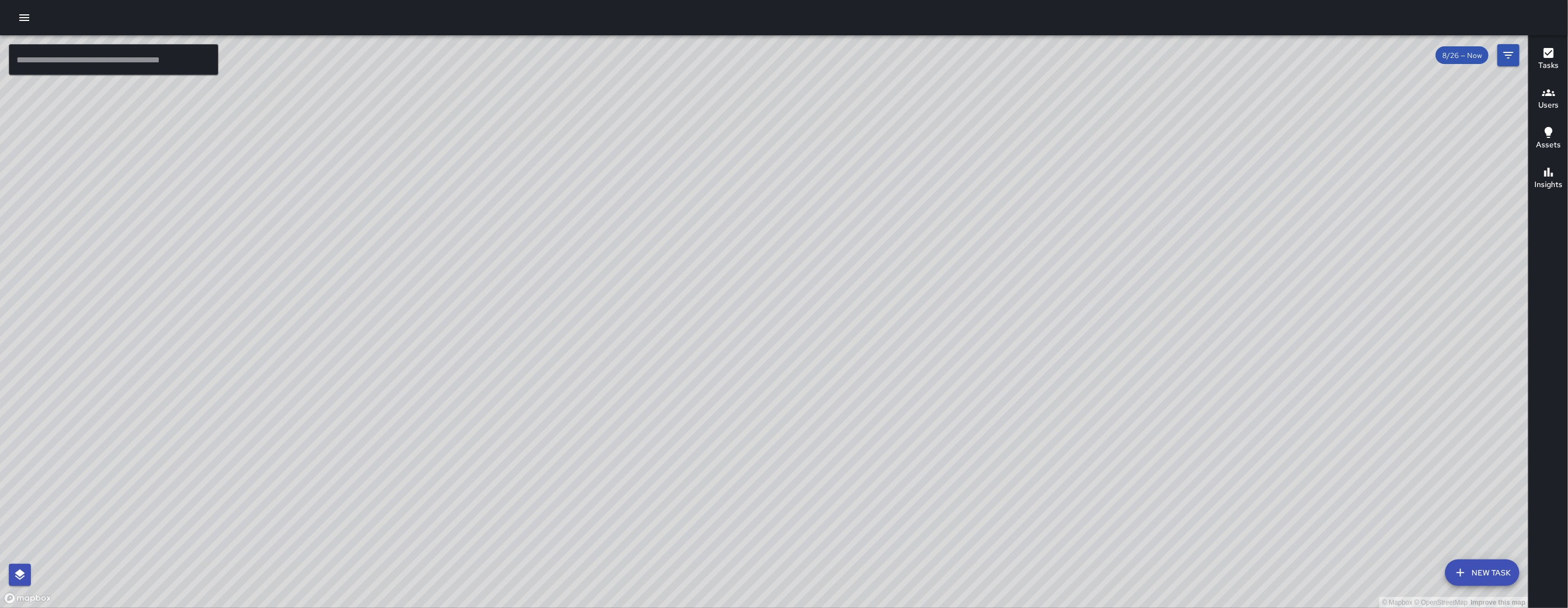
drag, startPoint x: 497, startPoint y: 399, endPoint x: 609, endPoint y: 252, distance: 184.8
click at [609, 249] on div "© Mapbox © OpenStreetMap Improve this map" at bounding box center [764, 321] width 1528 height 573
click at [562, 210] on div "© Mapbox © OpenStreetMap Improve this map" at bounding box center [764, 321] width 1528 height 573
drag, startPoint x: 573, startPoint y: 285, endPoint x: 582, endPoint y: 254, distance: 32.3
click at [582, 254] on div "© Mapbox © OpenStreetMap Improve this map" at bounding box center [764, 321] width 1528 height 573
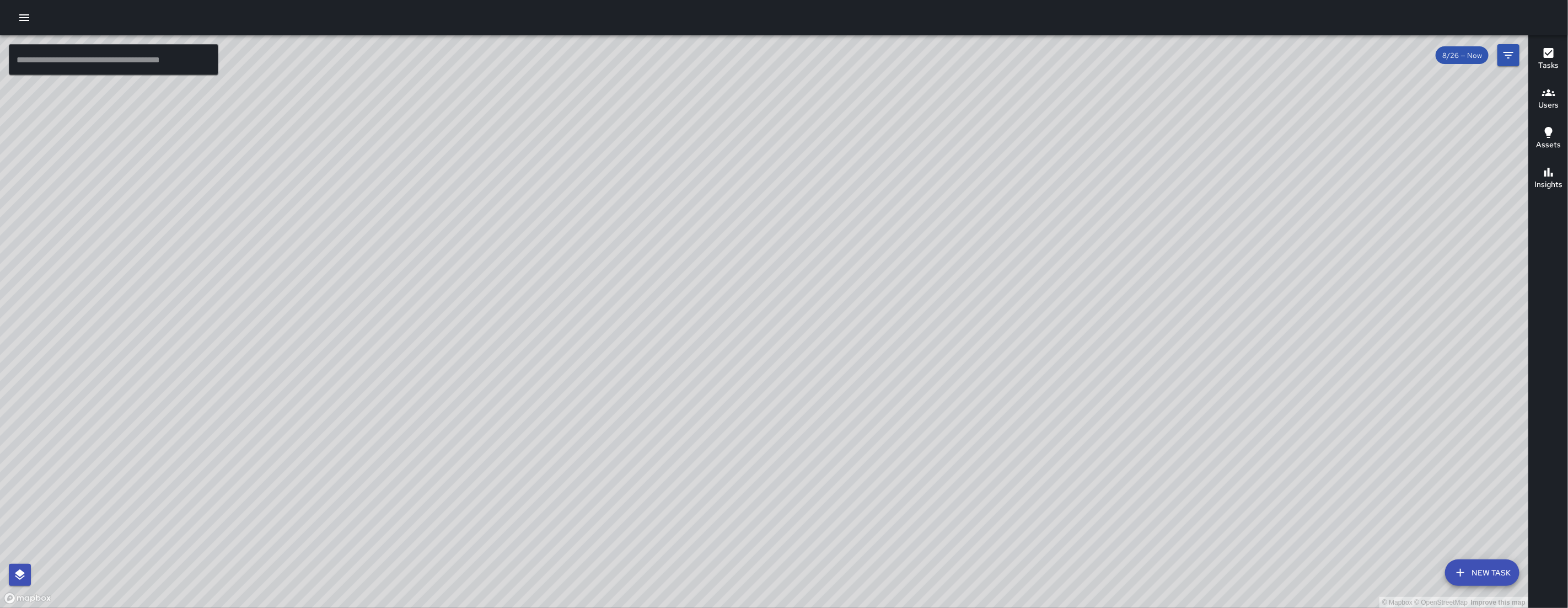
drag, startPoint x: 520, startPoint y: 279, endPoint x: 513, endPoint y: 256, distance: 24.0
click at [505, 345] on div "© Mapbox © OpenStreetMap Improve this map" at bounding box center [764, 321] width 1528 height 573
drag, startPoint x: 513, startPoint y: 271, endPoint x: 509, endPoint y: 303, distance: 32.2
click at [509, 303] on div "© Mapbox © OpenStreetMap Improve this map" at bounding box center [764, 321] width 1528 height 573
drag, startPoint x: 858, startPoint y: 367, endPoint x: 773, endPoint y: 410, distance: 95.3
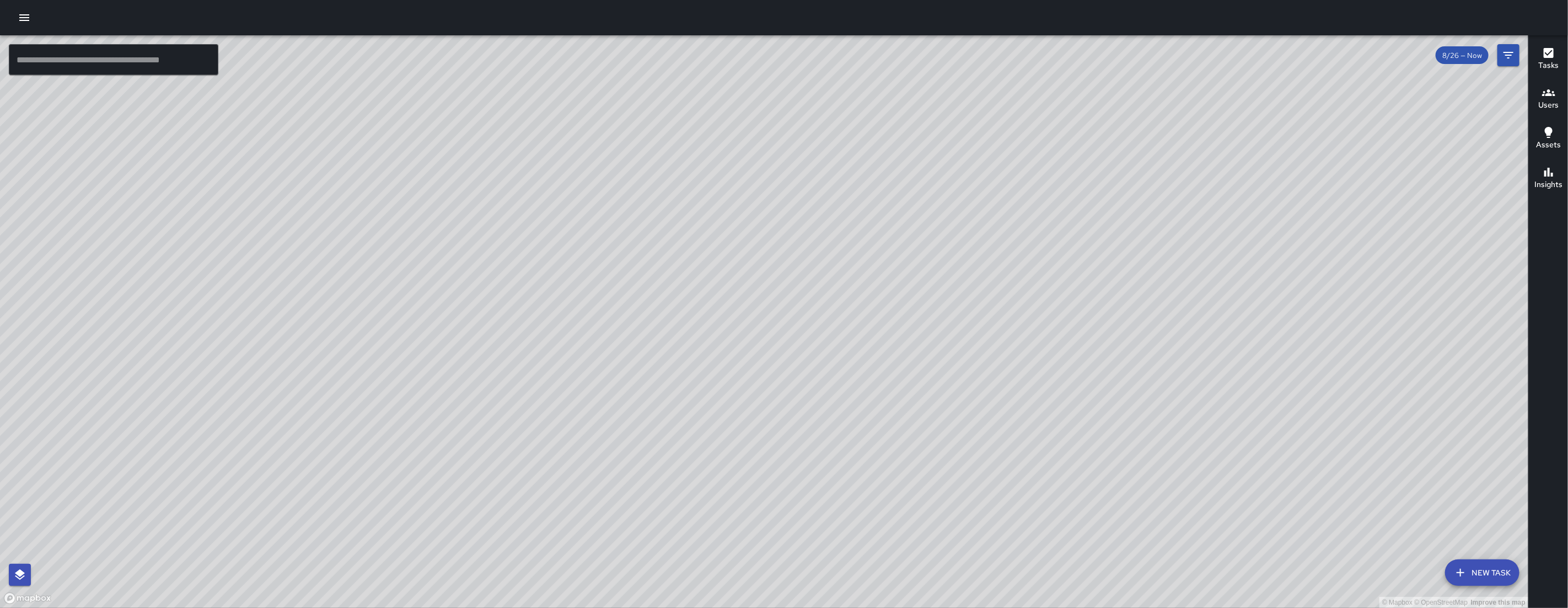
click at [743, 489] on div "© Mapbox © OpenStreetMap Improve this map" at bounding box center [764, 321] width 1528 height 573
drag, startPoint x: 876, startPoint y: 331, endPoint x: 794, endPoint y: 423, distance: 123.2
click at [794, 424] on div "© Mapbox © OpenStreetMap Improve this map" at bounding box center [764, 321] width 1528 height 573
drag, startPoint x: 776, startPoint y: 413, endPoint x: 810, endPoint y: 443, distance: 45.3
click at [874, 321] on div "© Mapbox © OpenStreetMap Improve this map DL David Lewis 222 8th Street Complet…" at bounding box center [764, 321] width 1528 height 573
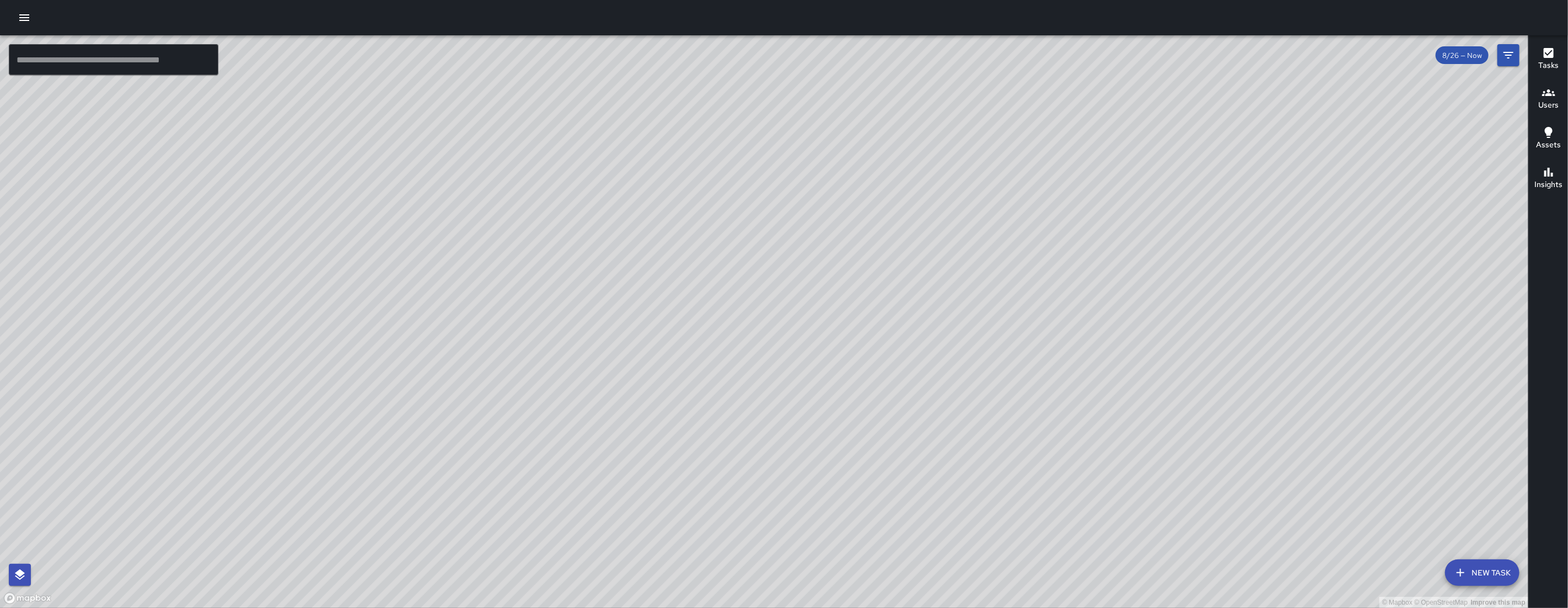
drag, startPoint x: 708, startPoint y: 420, endPoint x: 713, endPoint y: 345, distance: 75.2
click at [713, 346] on div "© Mapbox © OpenStreetMap Improve this map" at bounding box center [764, 321] width 1528 height 573
drag, startPoint x: 1201, startPoint y: 527, endPoint x: 1044, endPoint y: 437, distance: 181.0
click at [1031, 435] on div "© Mapbox © OpenStreetMap Improve this map" at bounding box center [764, 321] width 1528 height 573
drag, startPoint x: 1101, startPoint y: 484, endPoint x: 882, endPoint y: 394, distance: 236.8
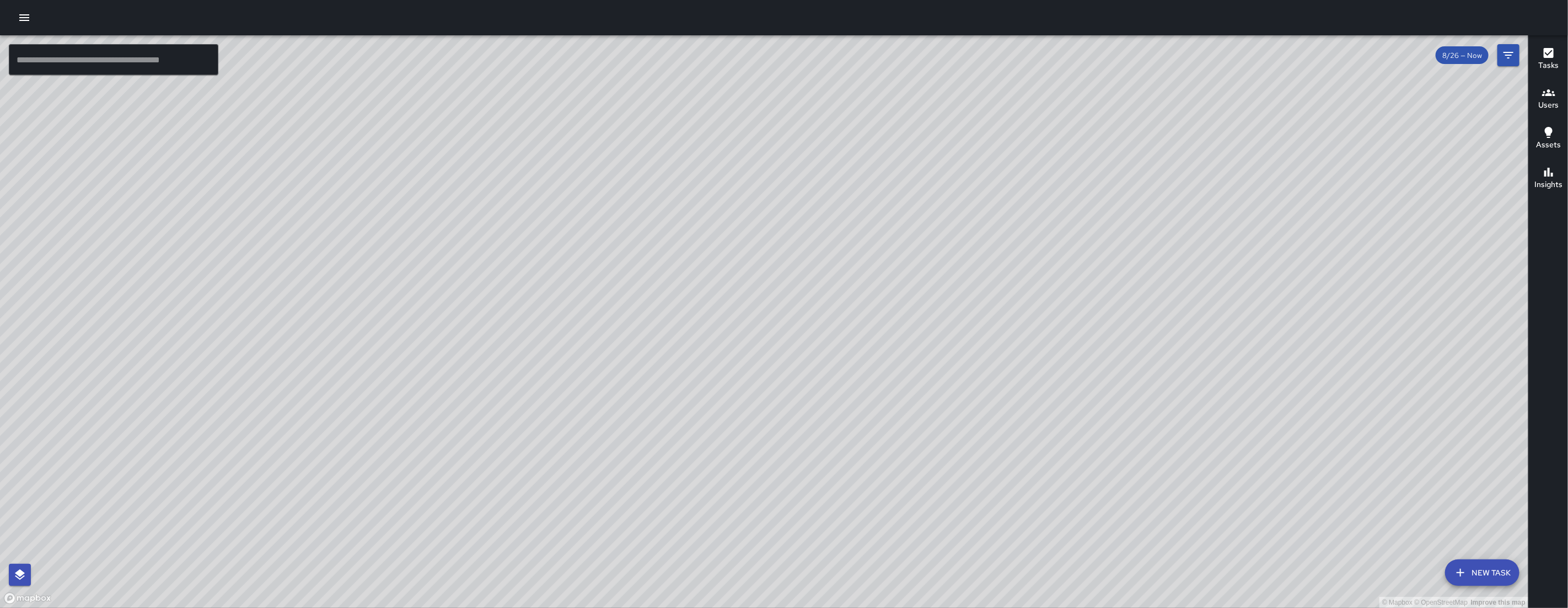
click at [882, 394] on div "© Mapbox © OpenStreetMap Improve this map" at bounding box center [764, 321] width 1528 height 573
drag, startPoint x: 869, startPoint y: 392, endPoint x: 874, endPoint y: 431, distance: 39.3
click at [874, 431] on div "© Mapbox © OpenStreetMap Improve this map" at bounding box center [764, 321] width 1528 height 573
click at [802, 493] on div "© Mapbox © OpenStreetMap Improve this map DB DeAndre Barney 43 Juniper Street C…" at bounding box center [764, 321] width 1528 height 573
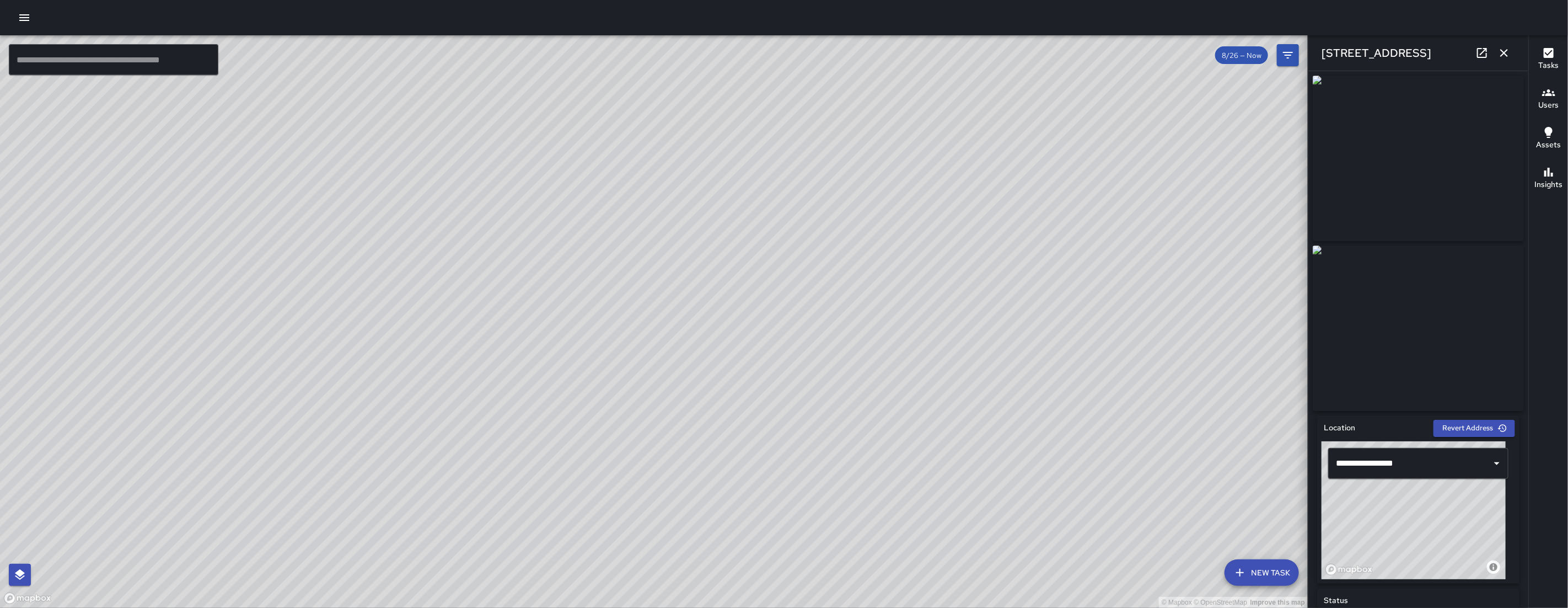
click at [1506, 55] on icon "button" at bounding box center [1504, 53] width 13 height 13
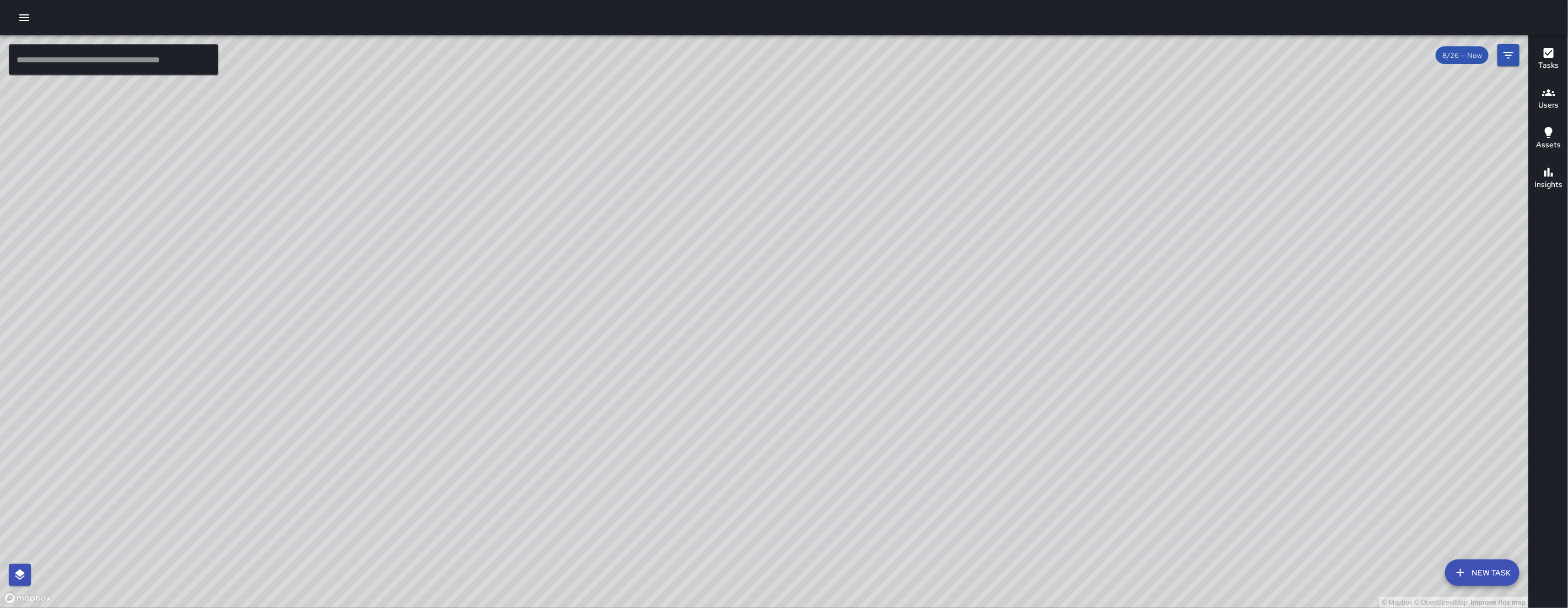
drag, startPoint x: 1327, startPoint y: 235, endPoint x: 1173, endPoint y: 288, distance: 162.9
click at [1141, 313] on div "© Mapbox © OpenStreetMap Improve this map" at bounding box center [764, 321] width 1528 height 573
drag, startPoint x: 1154, startPoint y: 317, endPoint x: 1121, endPoint y: 321, distance: 33.2
click at [1120, 337] on div "© Mapbox © OpenStreetMap Improve this map" at bounding box center [764, 321] width 1528 height 573
drag, startPoint x: 1120, startPoint y: 318, endPoint x: 1011, endPoint y: 342, distance: 111.6
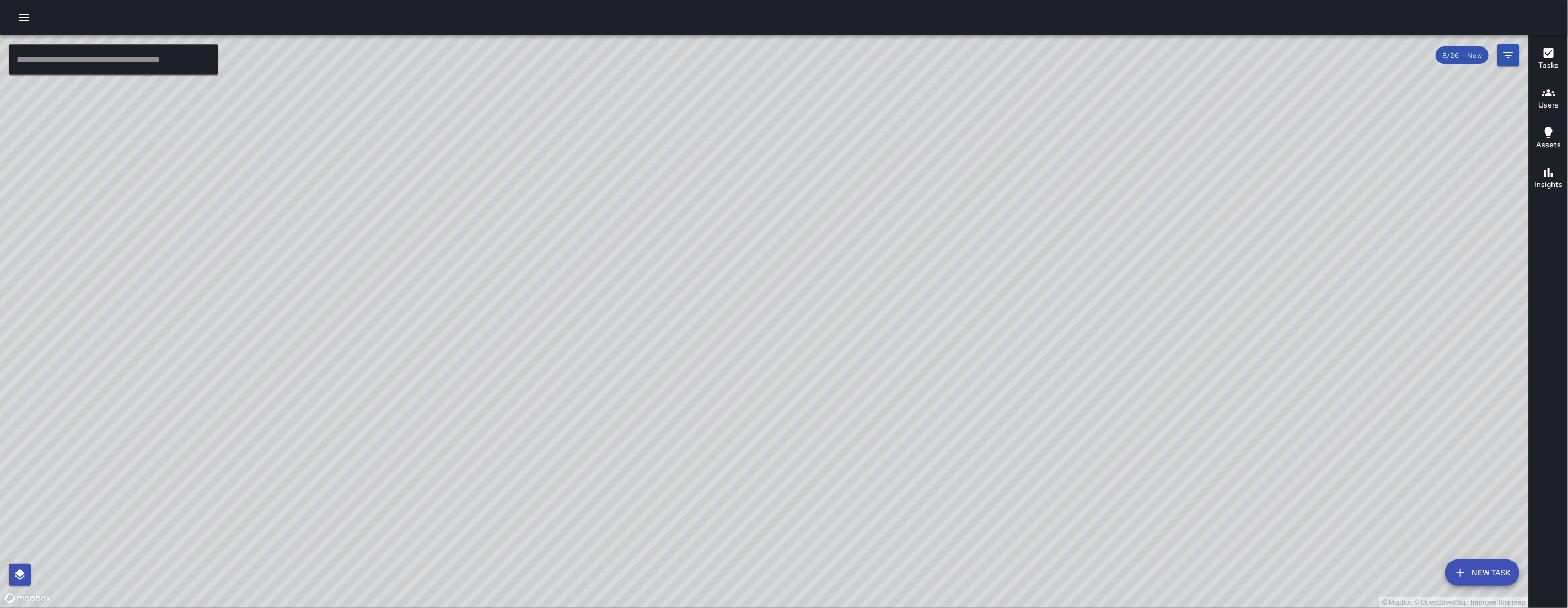
click at [1012, 348] on div "© Mapbox © OpenStreetMap Improve this map" at bounding box center [764, 321] width 1528 height 573
drag, startPoint x: 983, startPoint y: 344, endPoint x: 902, endPoint y: 346, distance: 81.0
click at [902, 346] on div "© Mapbox © OpenStreetMap Improve this map" at bounding box center [764, 321] width 1528 height 573
drag, startPoint x: 751, startPoint y: 254, endPoint x: 860, endPoint y: 266, distance: 109.7
click at [923, 214] on div "© Mapbox © OpenStreetMap Improve this map" at bounding box center [764, 321] width 1528 height 573
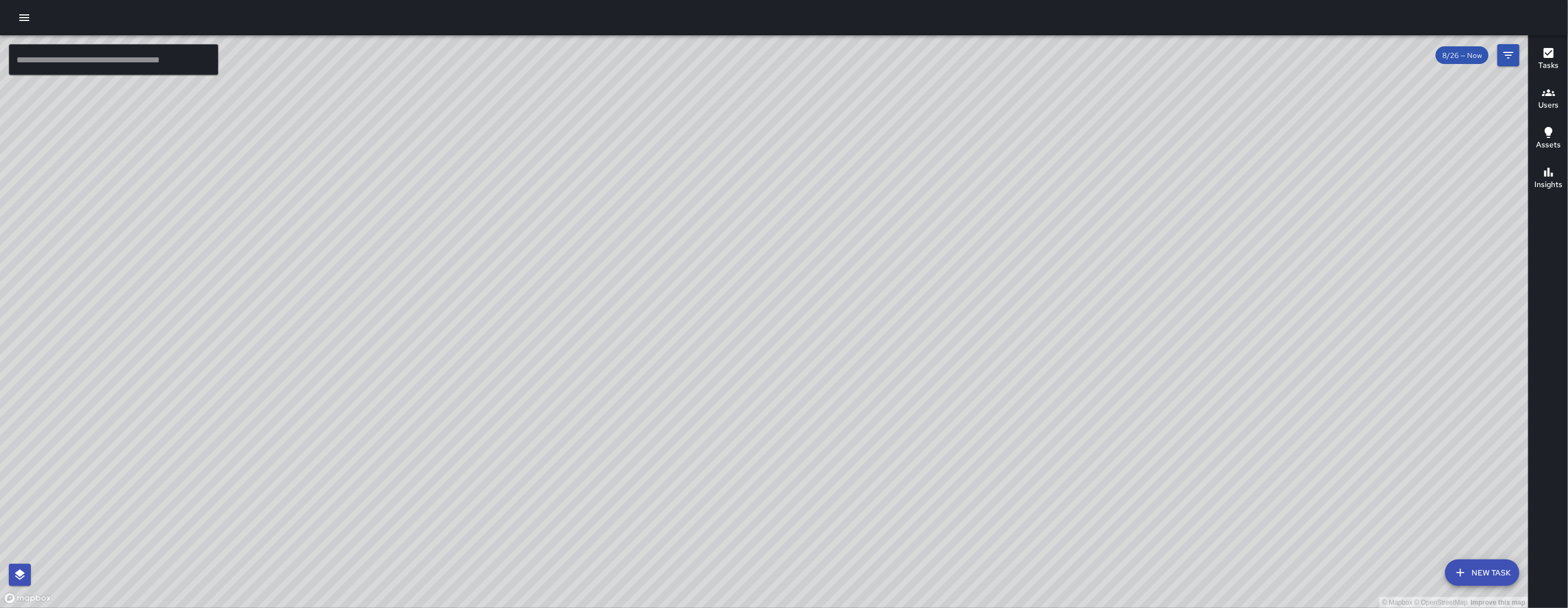
drag, startPoint x: 714, startPoint y: 279, endPoint x: 970, endPoint y: 174, distance: 276.7
click at [907, 194] on div "© Mapbox © OpenStreetMap Improve this map" at bounding box center [764, 321] width 1528 height 573
drag, startPoint x: 243, startPoint y: 429, endPoint x: 693, endPoint y: 386, distance: 452.0
click at [672, 390] on div "© Mapbox © OpenStreetMap Improve this map" at bounding box center [764, 321] width 1528 height 573
drag, startPoint x: 469, startPoint y: 520, endPoint x: 556, endPoint y: 387, distance: 158.9
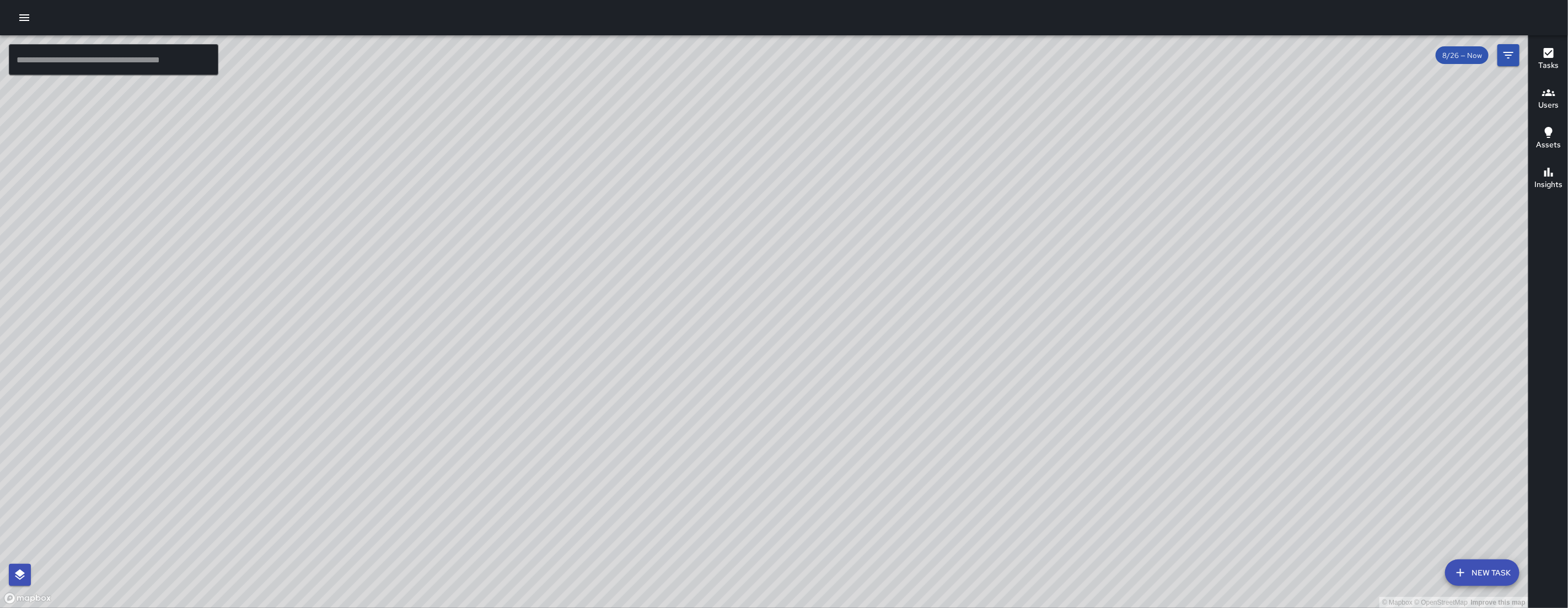
click at [556, 387] on div "© Mapbox © OpenStreetMap Improve this map" at bounding box center [764, 321] width 1528 height 573
drag, startPoint x: 595, startPoint y: 437, endPoint x: 570, endPoint y: 407, distance: 39.1
click at [587, 473] on div "© Mapbox © OpenStreetMap Improve this map" at bounding box center [764, 321] width 1528 height 573
drag, startPoint x: 634, startPoint y: 477, endPoint x: 622, endPoint y: 331, distance: 146.5
click at [622, 331] on div "© Mapbox © OpenStreetMap Improve this map" at bounding box center [764, 321] width 1528 height 573
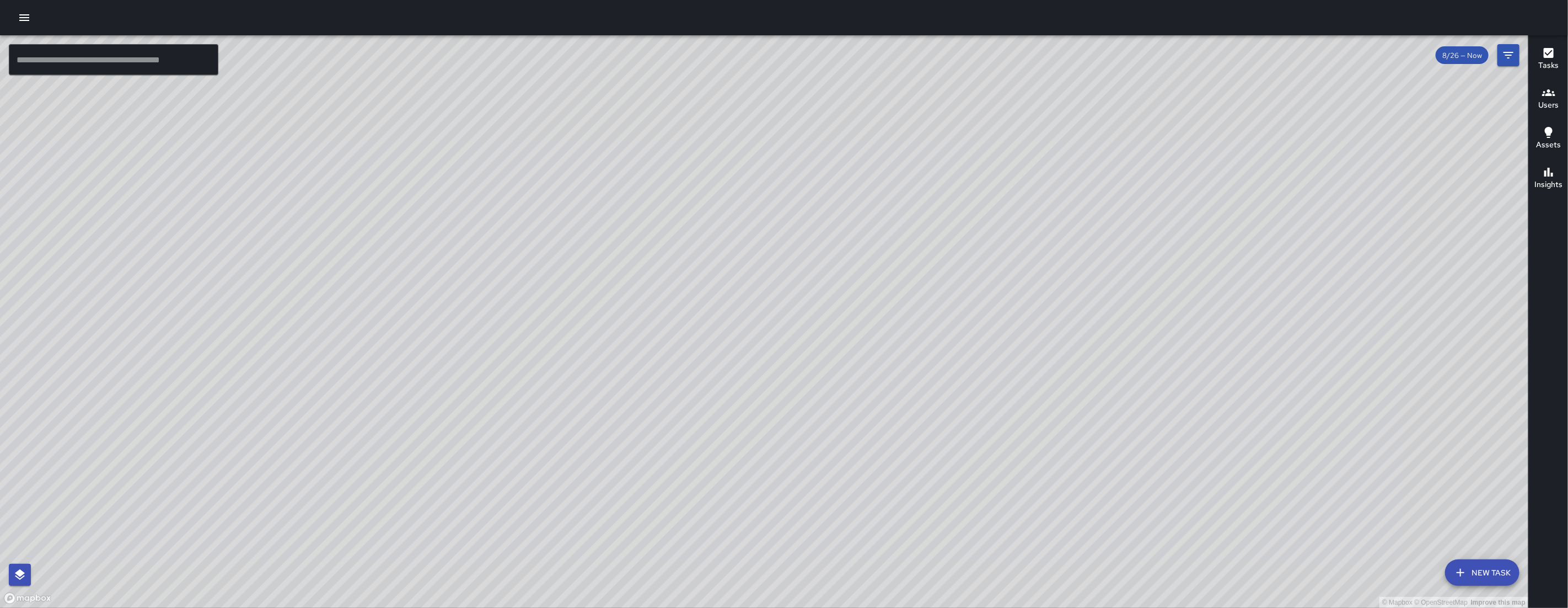
drag, startPoint x: 623, startPoint y: 350, endPoint x: 820, endPoint y: 346, distance: 197.0
click at [820, 346] on div "© Mapbox © OpenStreetMap Improve this map" at bounding box center [764, 321] width 1528 height 573
drag, startPoint x: 818, startPoint y: 346, endPoint x: 726, endPoint y: 371, distance: 95.3
click at [726, 371] on div "© Mapbox © OpenStreetMap Improve this map" at bounding box center [764, 321] width 1528 height 573
drag, startPoint x: 729, startPoint y: 362, endPoint x: 746, endPoint y: 355, distance: 18.4
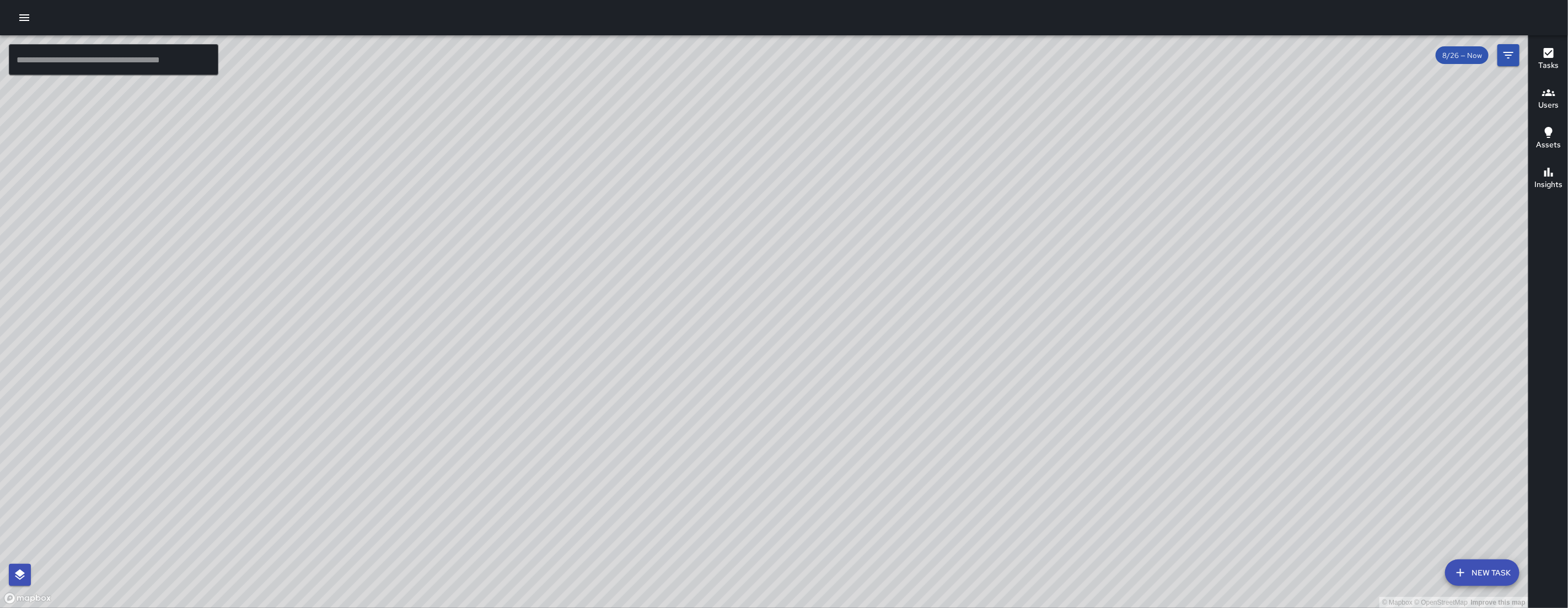
click at [746, 356] on div "© Mapbox © OpenStreetMap Improve this map" at bounding box center [764, 321] width 1528 height 573
drag, startPoint x: 371, startPoint y: 427, endPoint x: 408, endPoint y: 522, distance: 102.0
click at [409, 542] on div "© Mapbox © OpenStreetMap Improve this map" at bounding box center [764, 321] width 1528 height 573
drag, startPoint x: 393, startPoint y: 465, endPoint x: 493, endPoint y: 328, distance: 169.6
click at [493, 328] on div "© Mapbox © OpenStreetMap Improve this map" at bounding box center [764, 321] width 1528 height 573
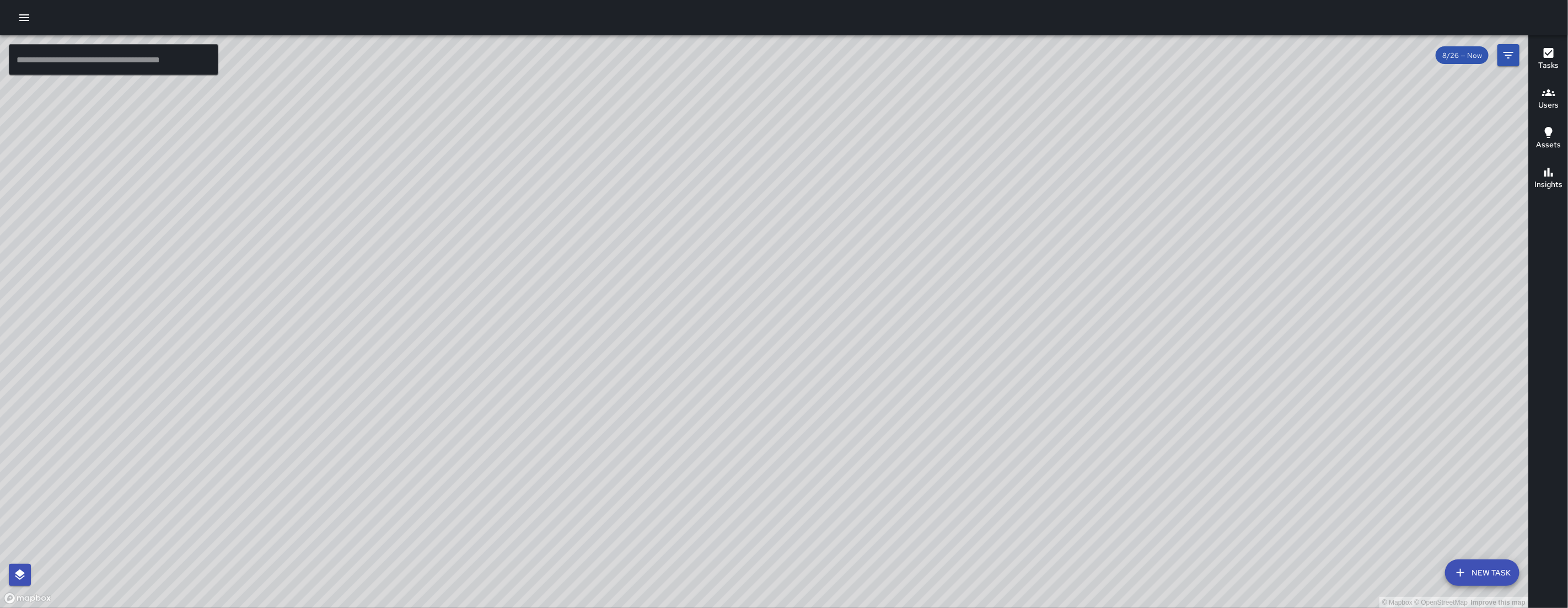
drag, startPoint x: 336, startPoint y: 349, endPoint x: 385, endPoint y: 395, distance: 67.2
click at [397, 417] on div "© Mapbox © OpenStreetMap Improve this map" at bounding box center [764, 321] width 1528 height 573
drag, startPoint x: 910, startPoint y: 343, endPoint x: 699, endPoint y: 419, distance: 224.3
click at [700, 420] on div "© Mapbox © OpenStreetMap Improve this map" at bounding box center [764, 321] width 1528 height 573
drag, startPoint x: 640, startPoint y: 206, endPoint x: 661, endPoint y: 246, distance: 45.2
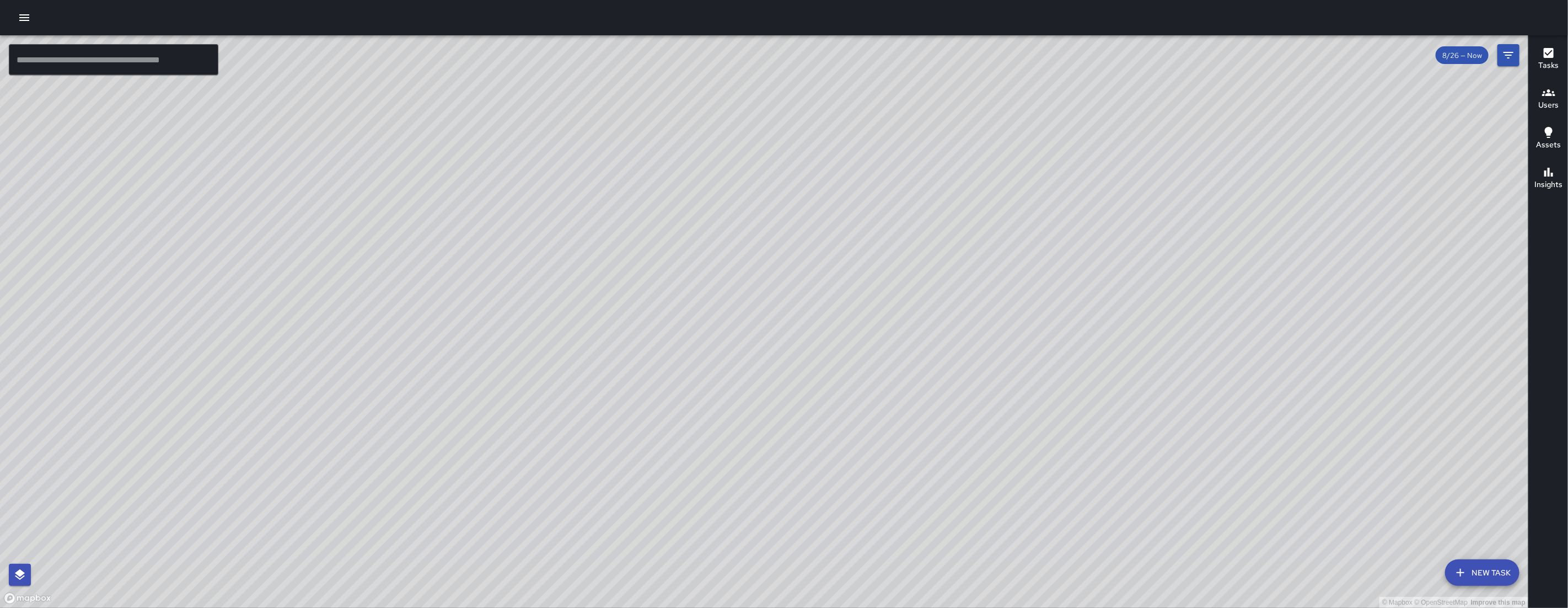
click at [662, 247] on div "© Mapbox © OpenStreetMap Improve this map" at bounding box center [764, 321] width 1528 height 573
drag, startPoint x: 631, startPoint y: 245, endPoint x: 653, endPoint y: 290, distance: 50.1
click at [654, 288] on div "© Mapbox © OpenStreetMap Improve this map" at bounding box center [764, 321] width 1528 height 573
drag, startPoint x: 655, startPoint y: 289, endPoint x: 657, endPoint y: 342, distance: 53.0
click at [657, 342] on div "© Mapbox © OpenStreetMap Improve this map" at bounding box center [764, 321] width 1528 height 573
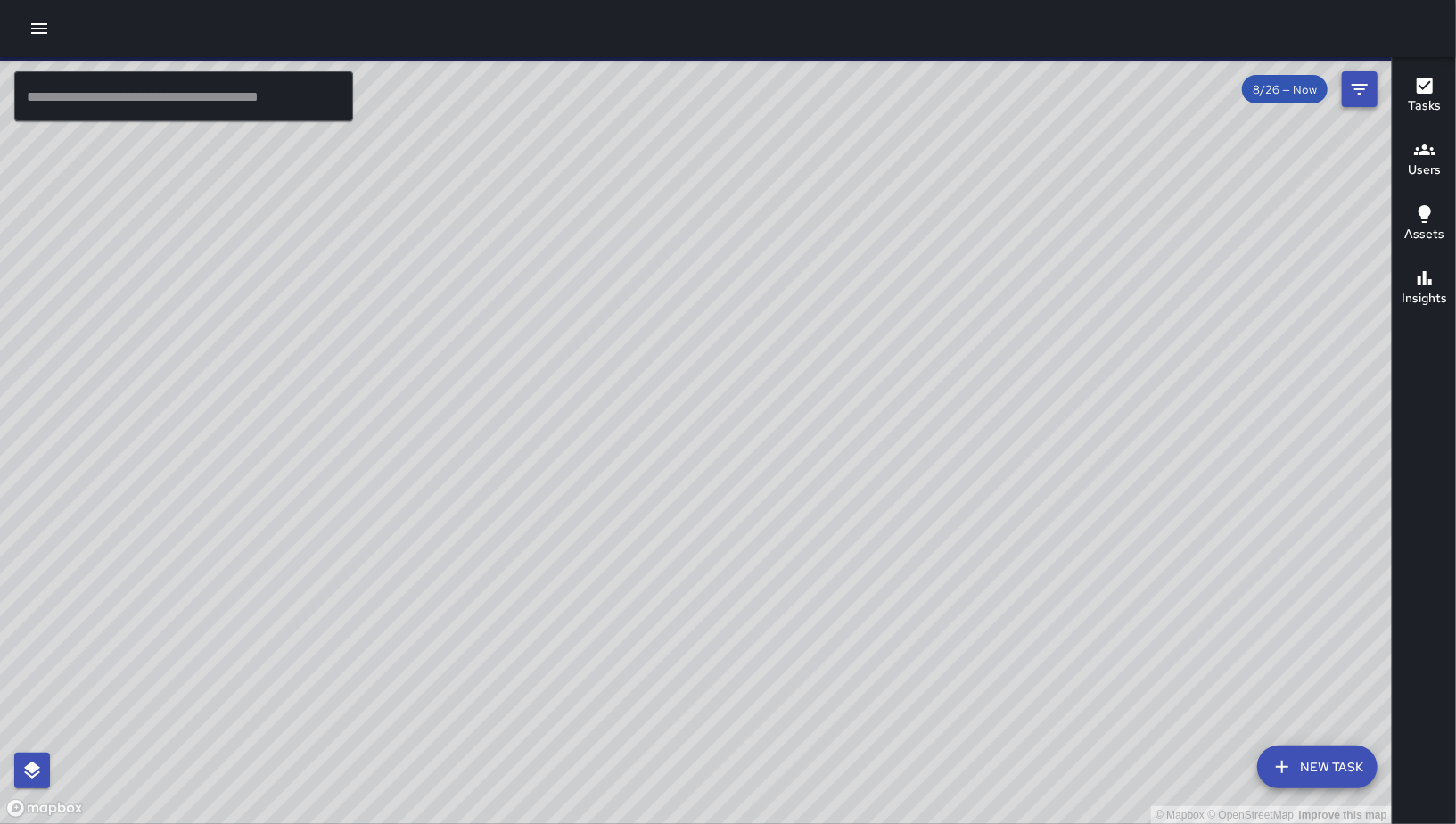
click at [1364, 99] on icon "Filters" at bounding box center [1360, 90] width 22 height 22
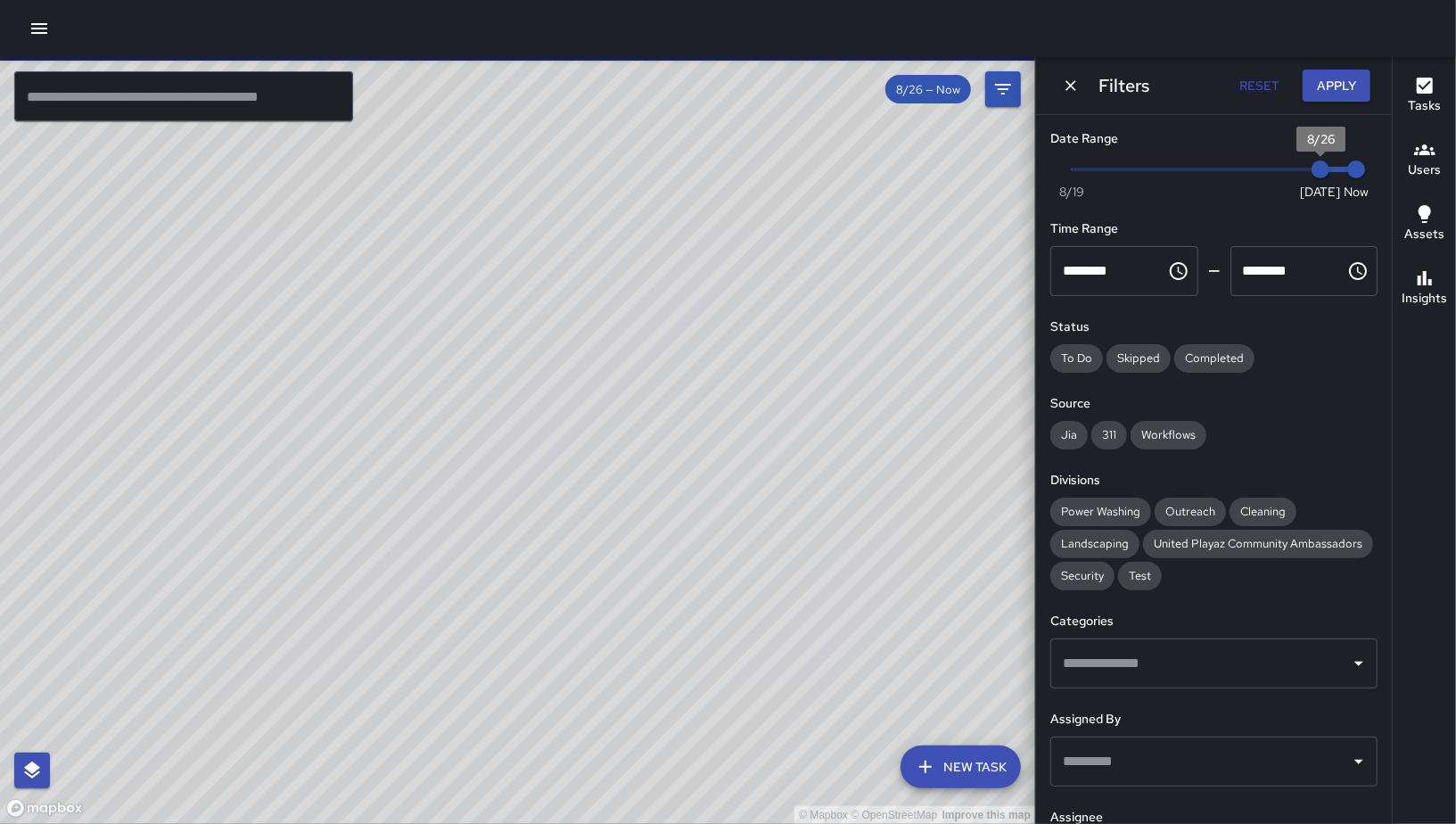
type input "*"
drag, startPoint x: 1212, startPoint y: 165, endPoint x: 998, endPoint y: 112, distance: 220.5
click at [999, 112] on div "© Mapbox © OpenStreetMap Improve this map ​ New Task 8/26 — Now Map Layers Task…" at bounding box center [728, 441] width 1456 height 767
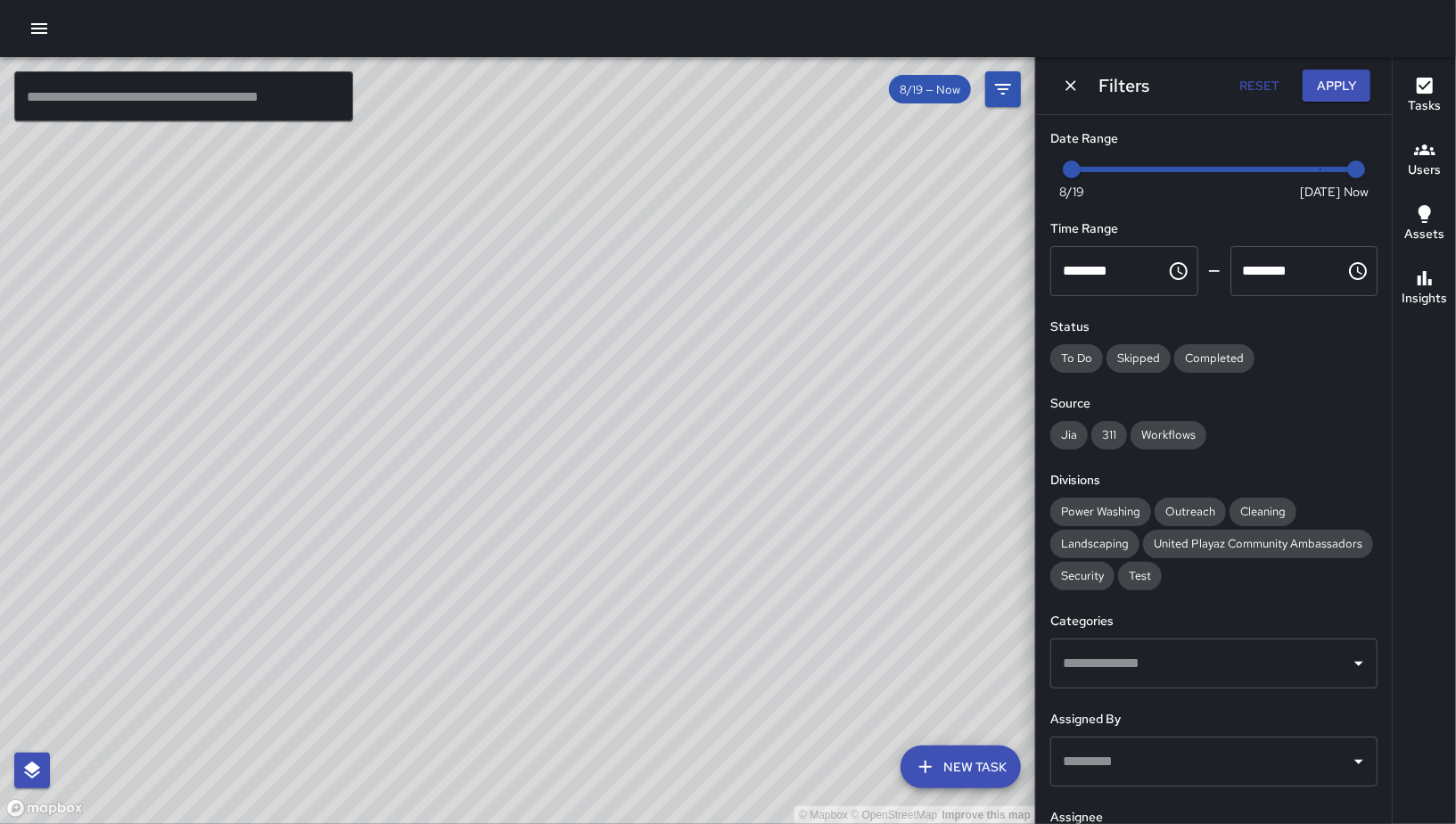
drag, startPoint x: 590, startPoint y: 403, endPoint x: 589, endPoint y: 485, distance: 82.0
click at [589, 485] on div "© Mapbox © OpenStreetMap Improve this map" at bounding box center [518, 441] width 1035 height 767
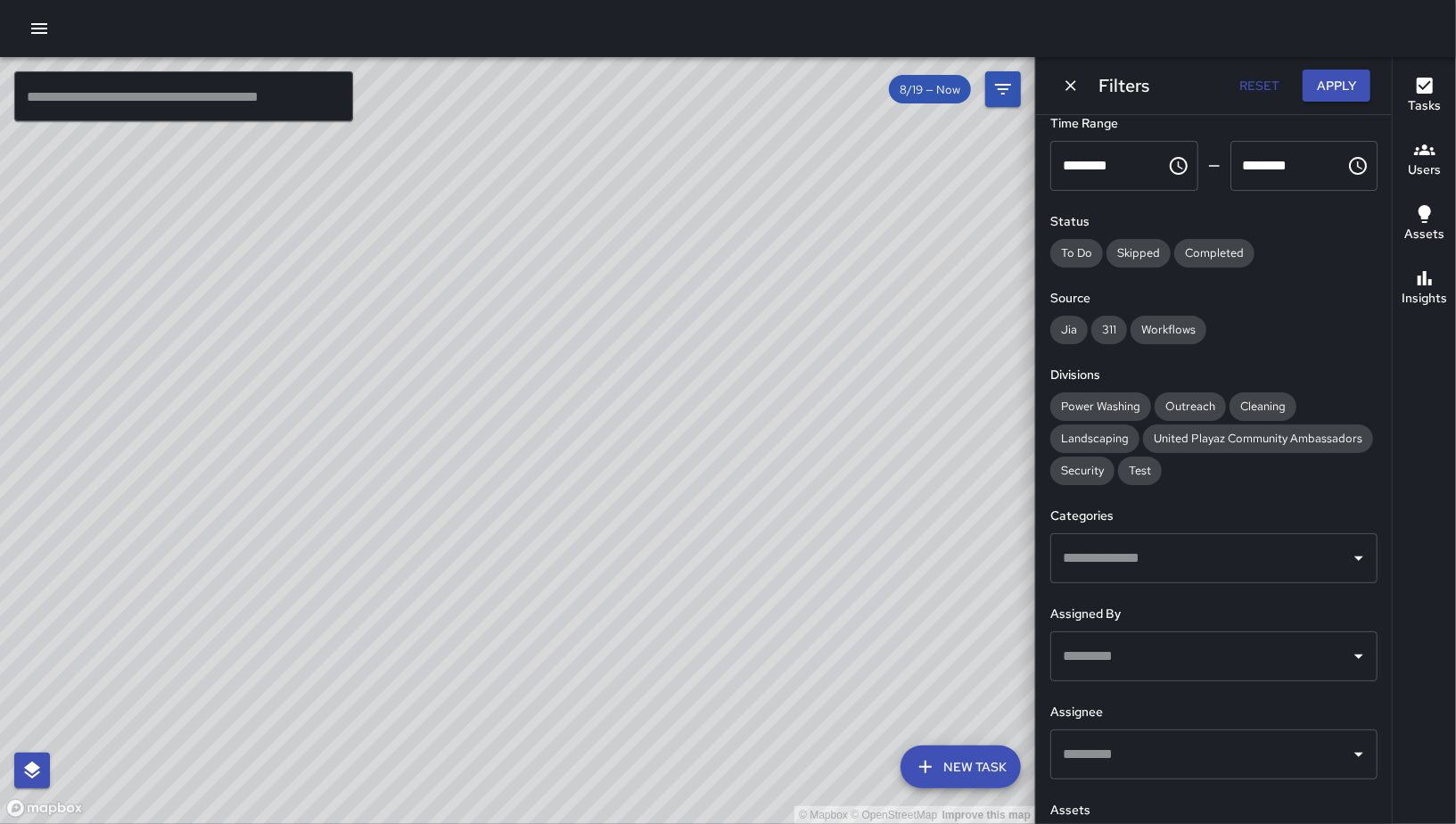
scroll to position [203, 0]
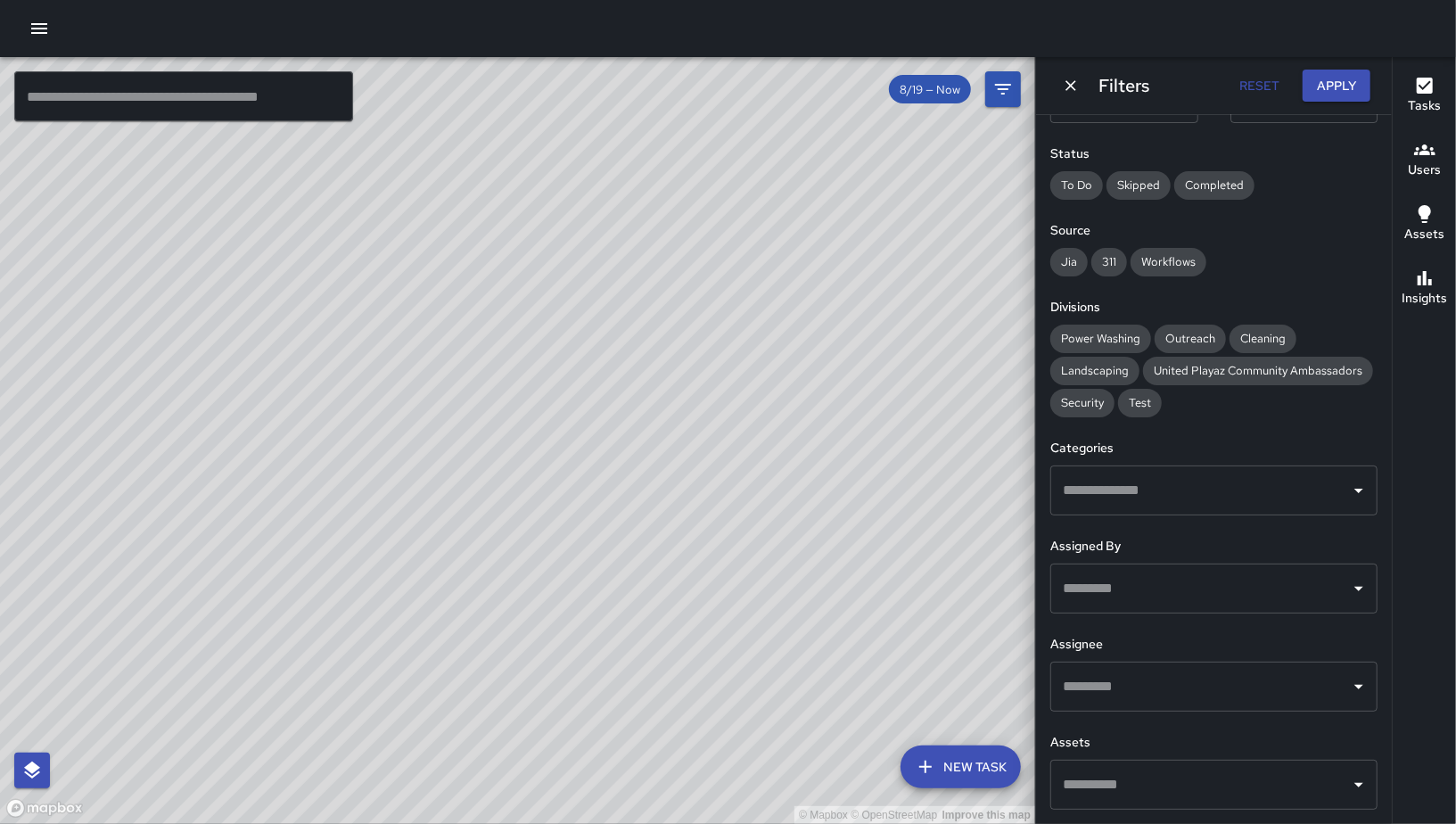
click at [1144, 505] on input "text" at bounding box center [1201, 490] width 285 height 34
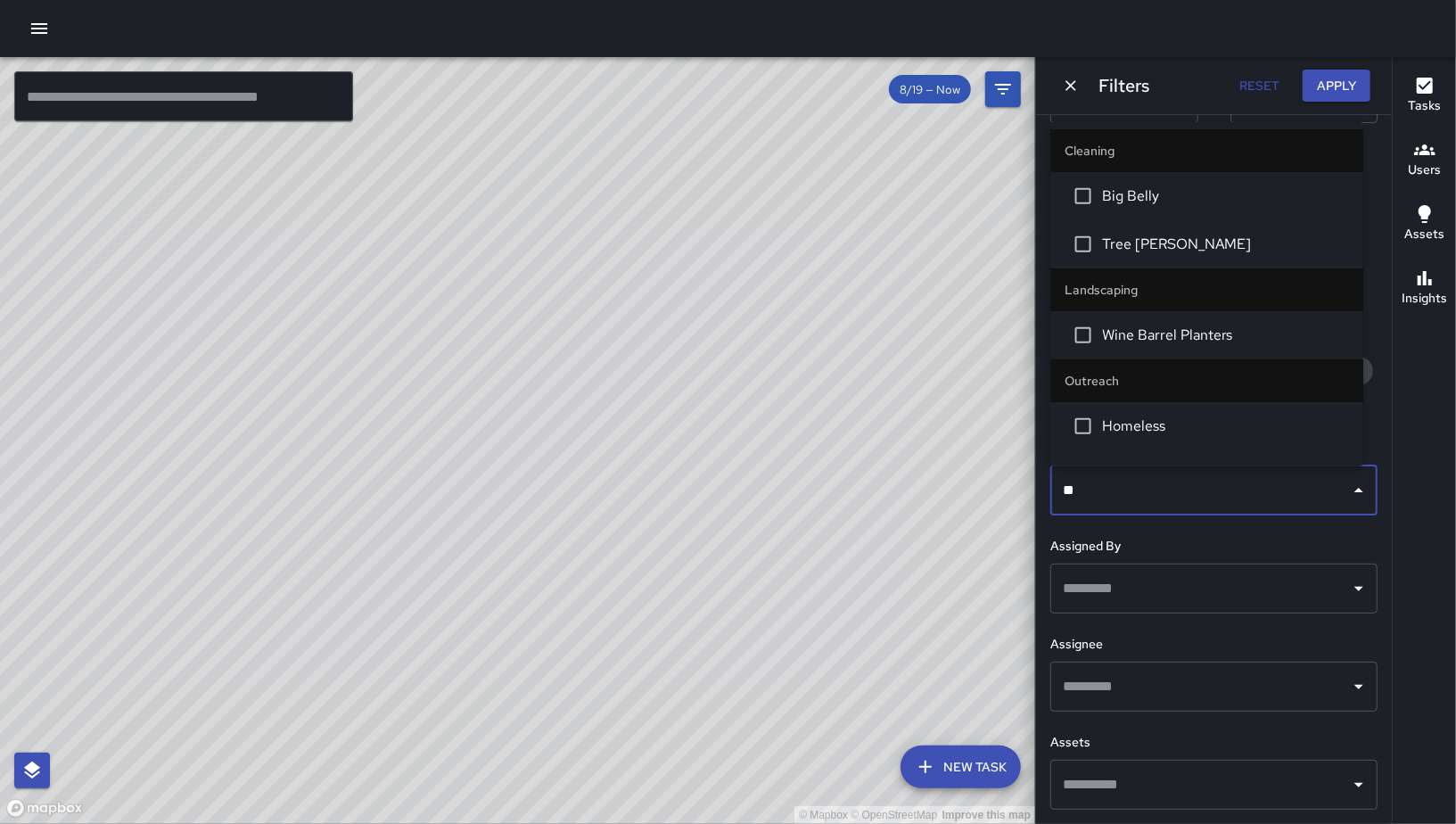
type input "*"
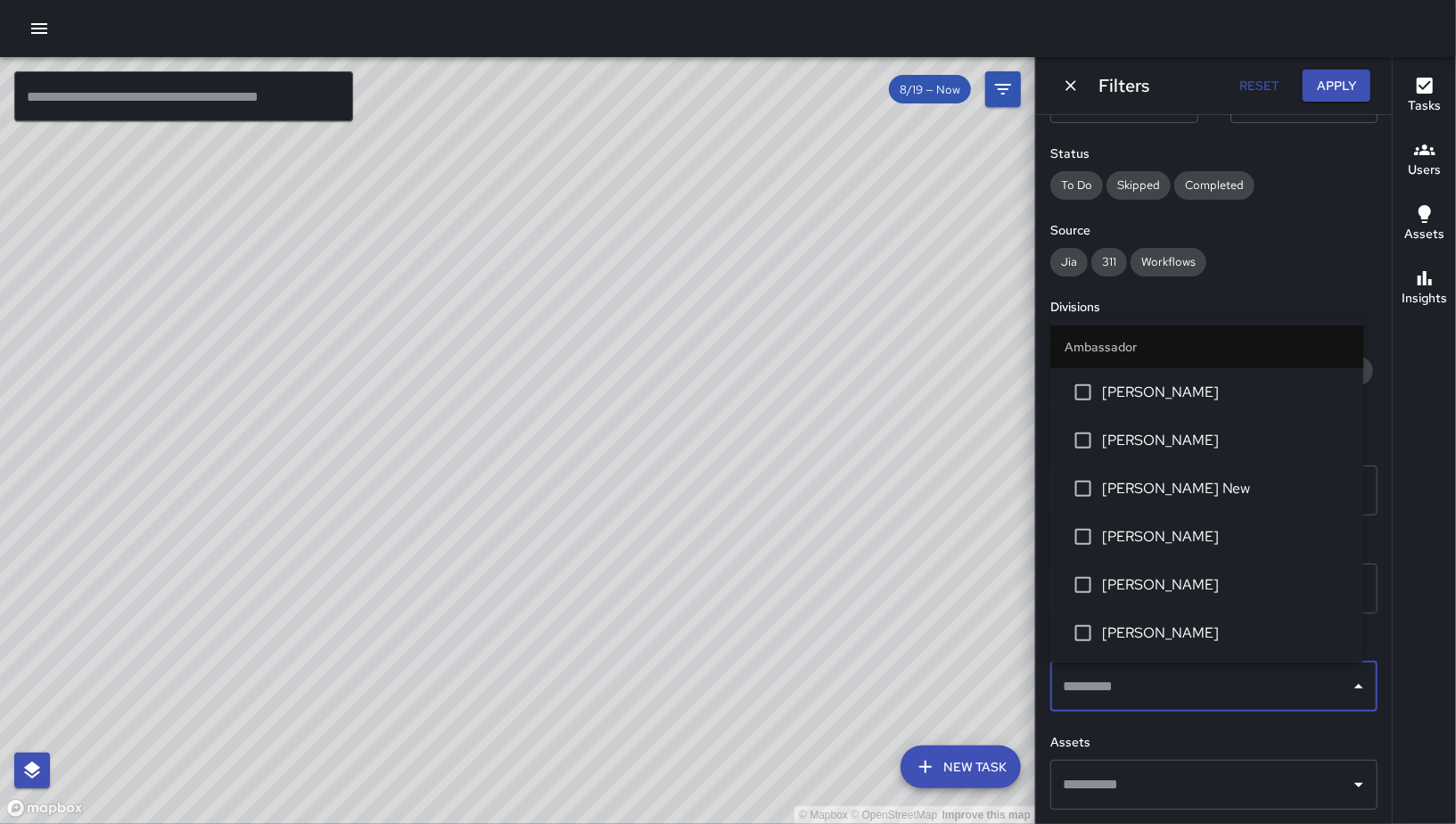
click at [1149, 683] on input "text" at bounding box center [1201, 686] width 285 height 34
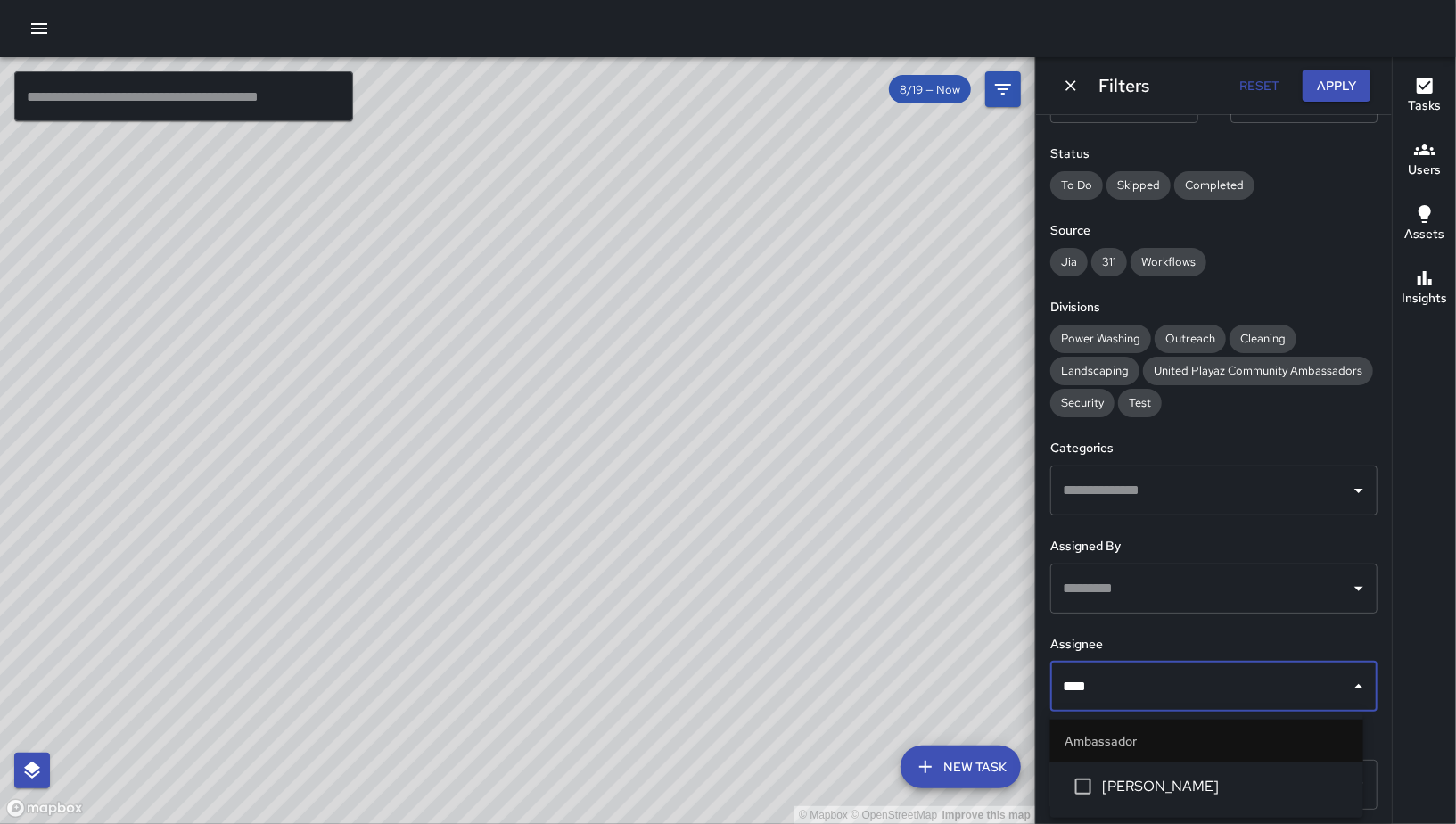
type input "*****"
click at [1140, 788] on span "[PERSON_NAME]" at bounding box center [1225, 787] width 247 height 22
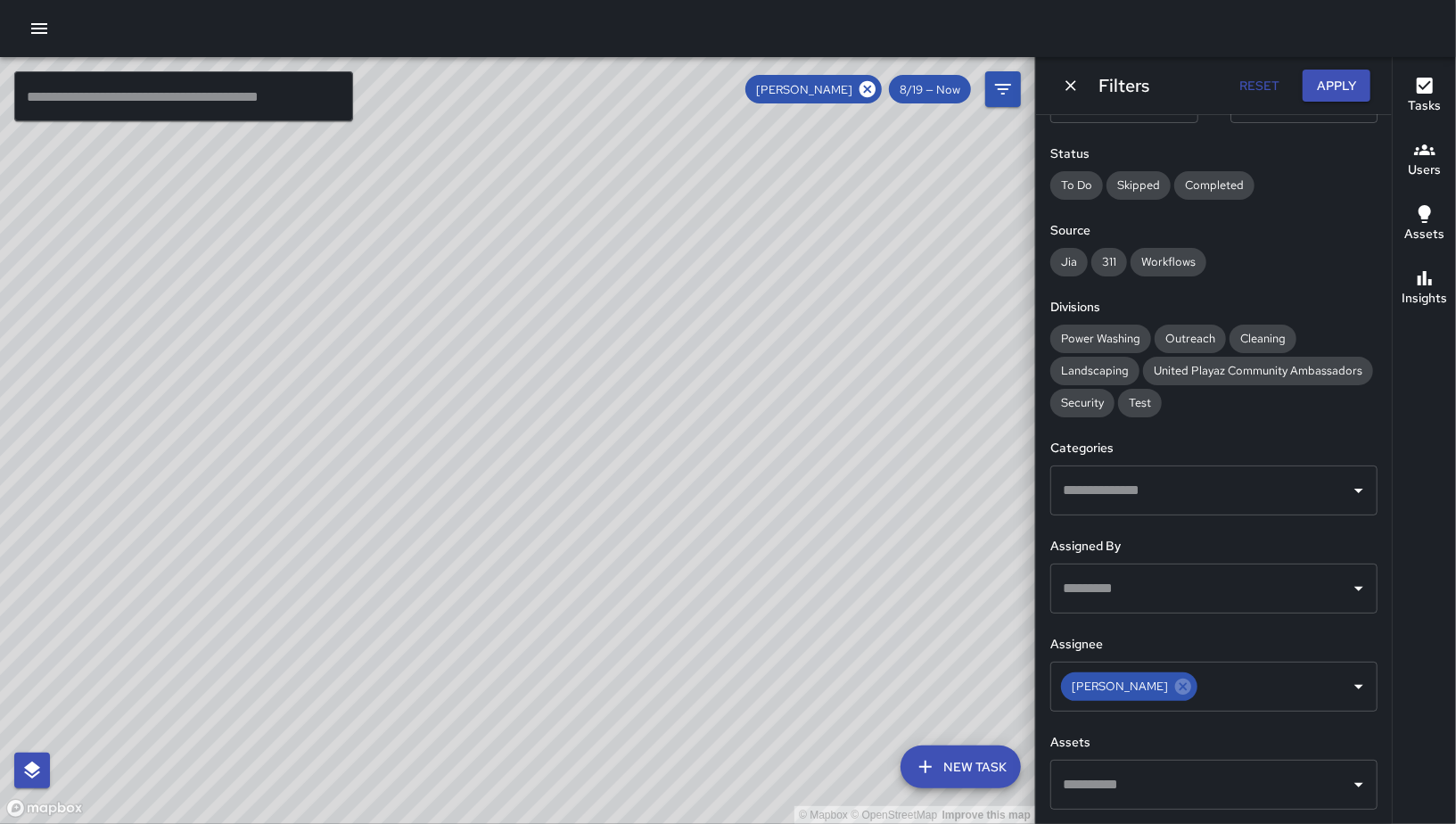
drag, startPoint x: 660, startPoint y: 503, endPoint x: 628, endPoint y: 479, distance: 40.0
click at [666, 536] on div "© Mapbox © OpenStreetMap Improve this map" at bounding box center [518, 441] width 1035 height 767
click at [1069, 80] on icon "Dismiss" at bounding box center [1072, 86] width 18 height 18
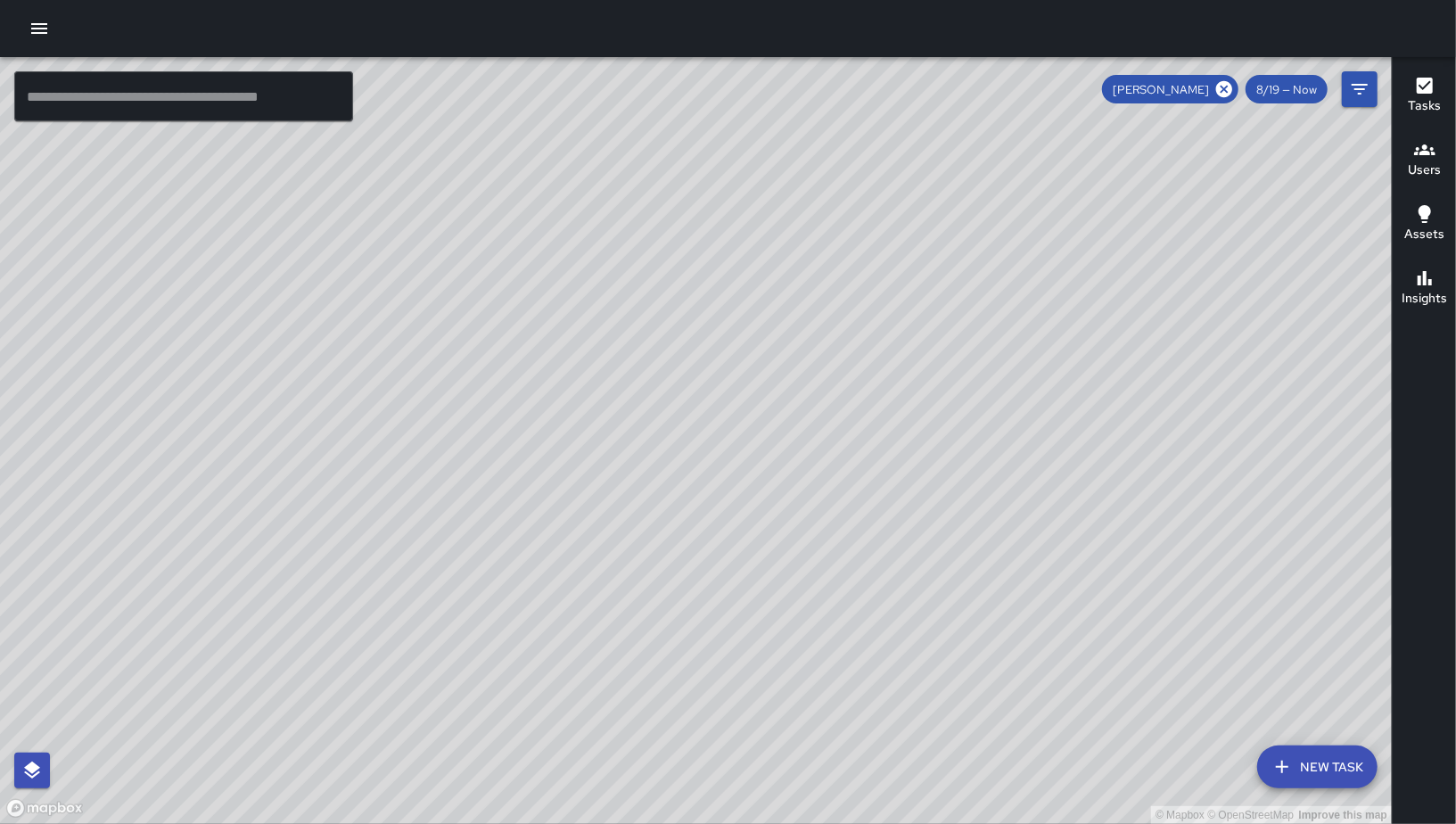
click at [1429, 98] on h6 "Tasks" at bounding box center [1424, 106] width 33 height 20
click at [1424, 116] on button "Tasks" at bounding box center [1424, 96] width 63 height 64
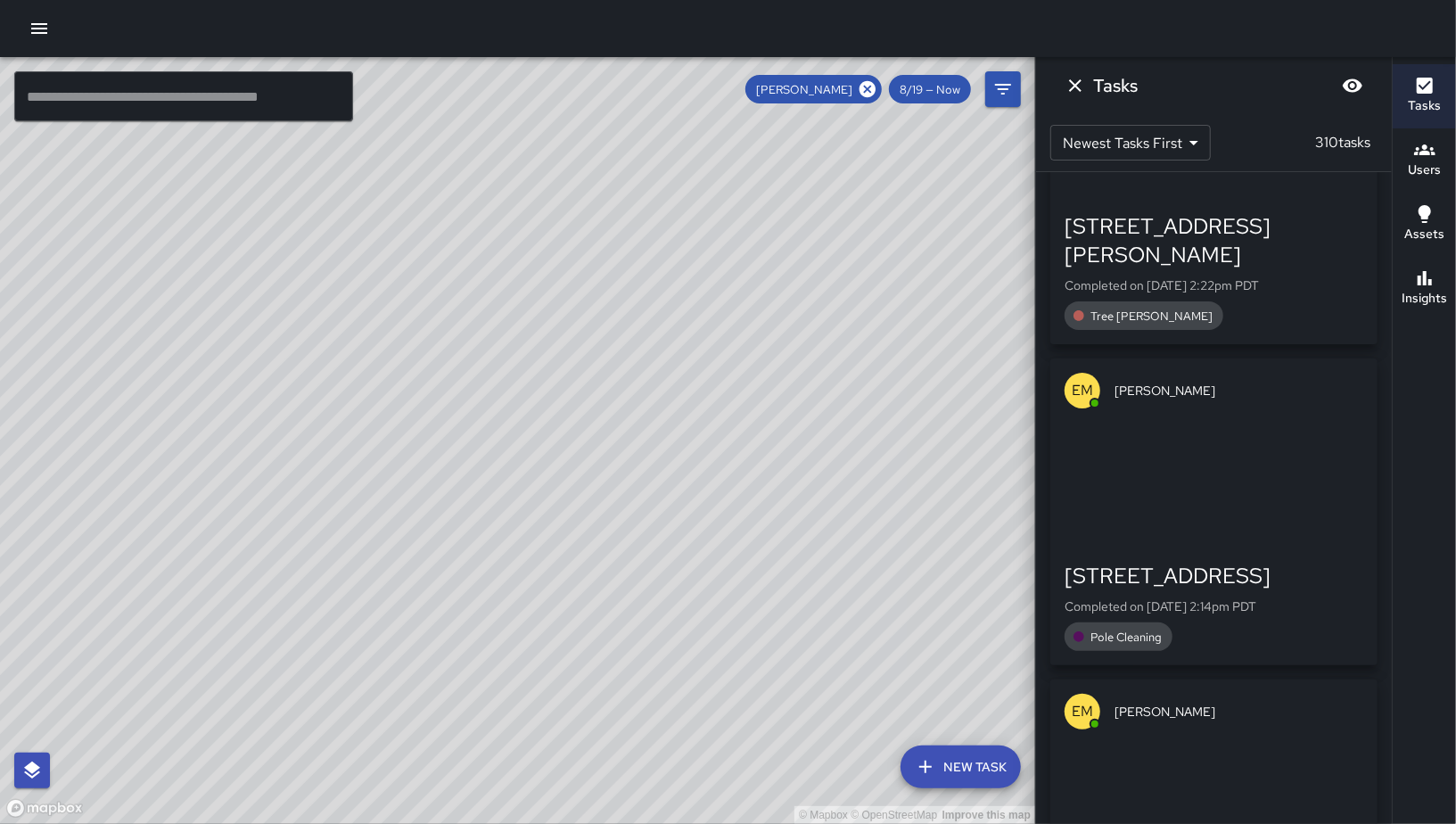
scroll to position [17334, 0]
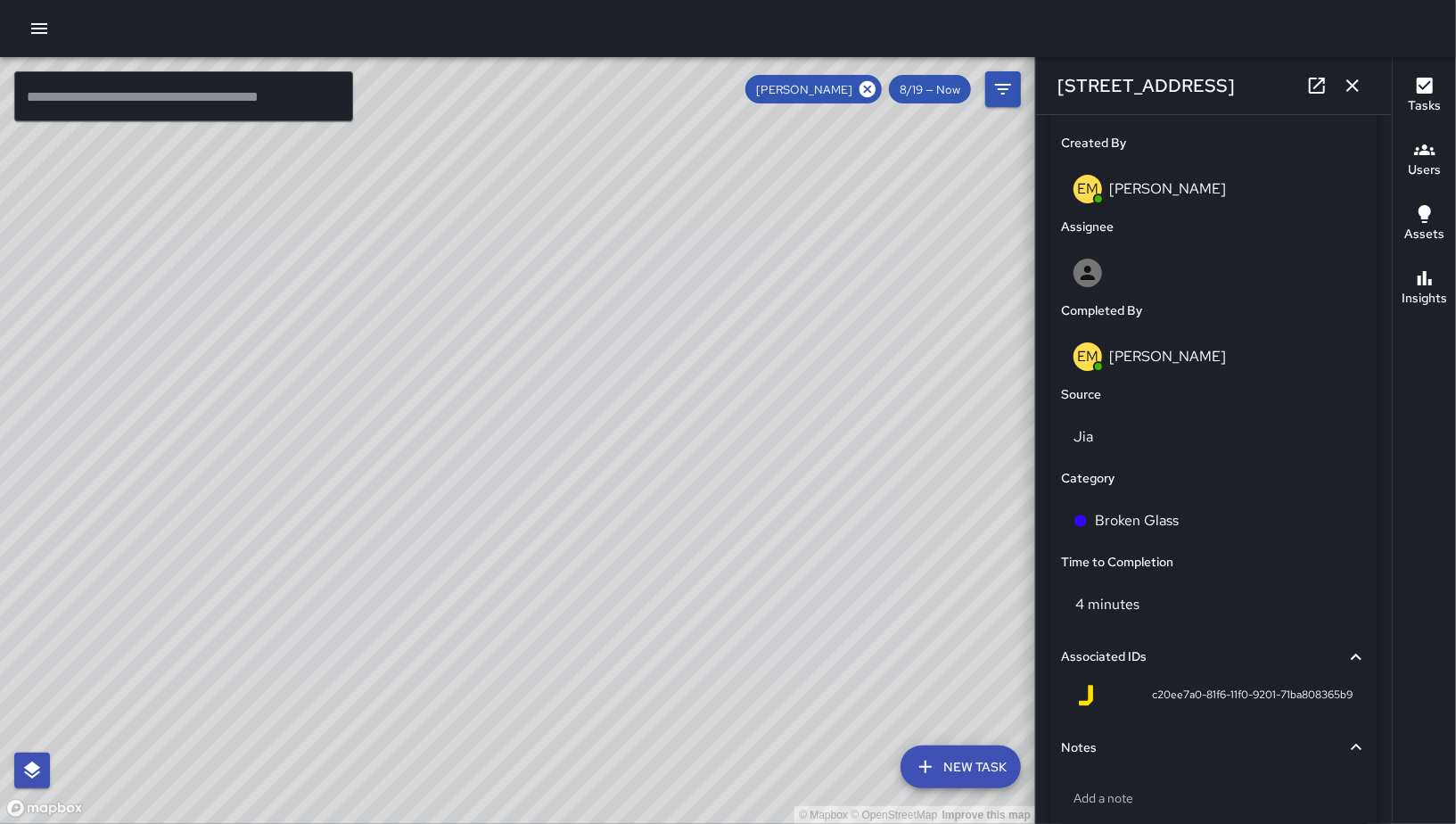
scroll to position [920, 0]
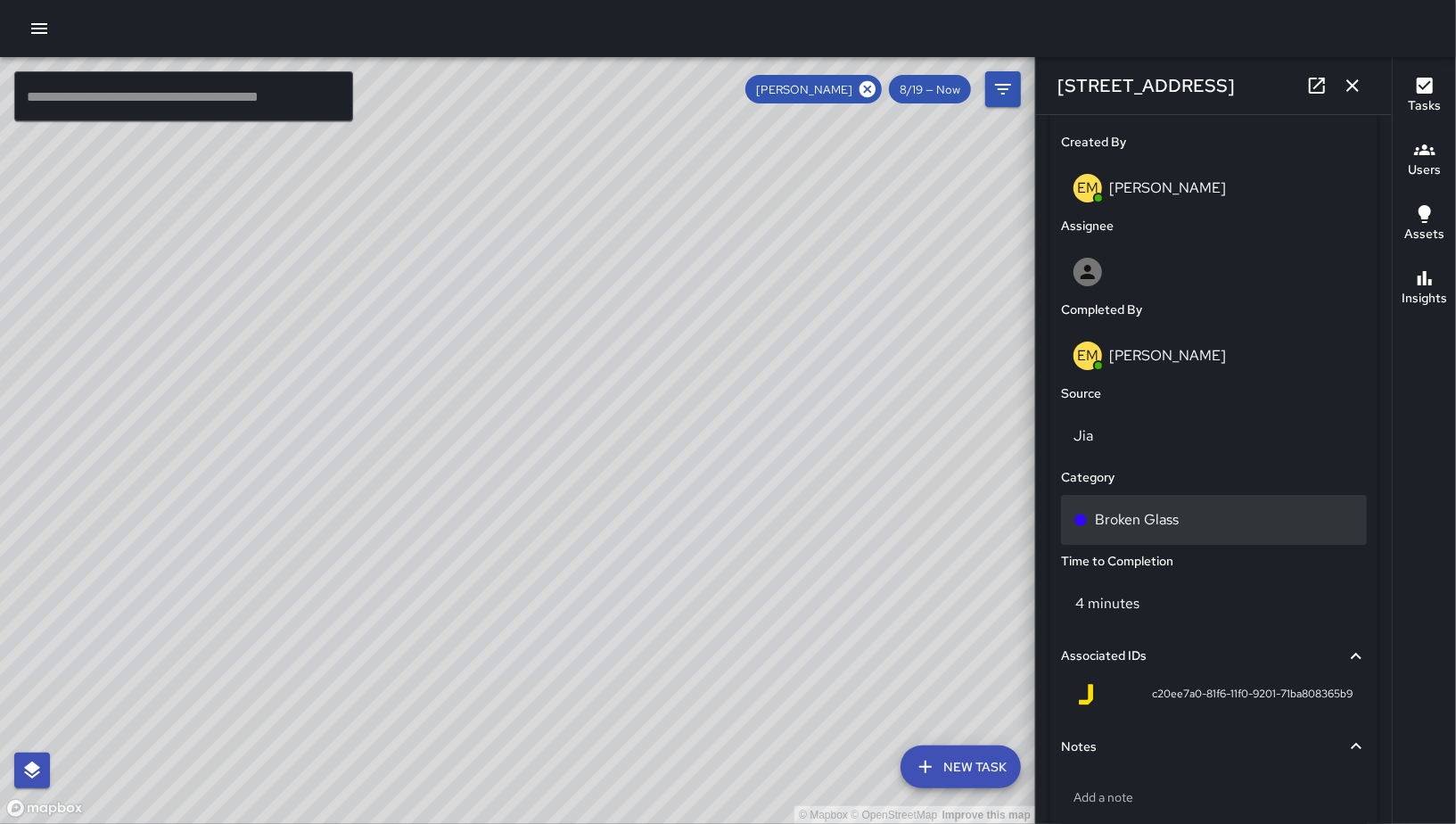
click at [1104, 536] on div "Broken Glass" at bounding box center [1214, 519] width 306 height 50
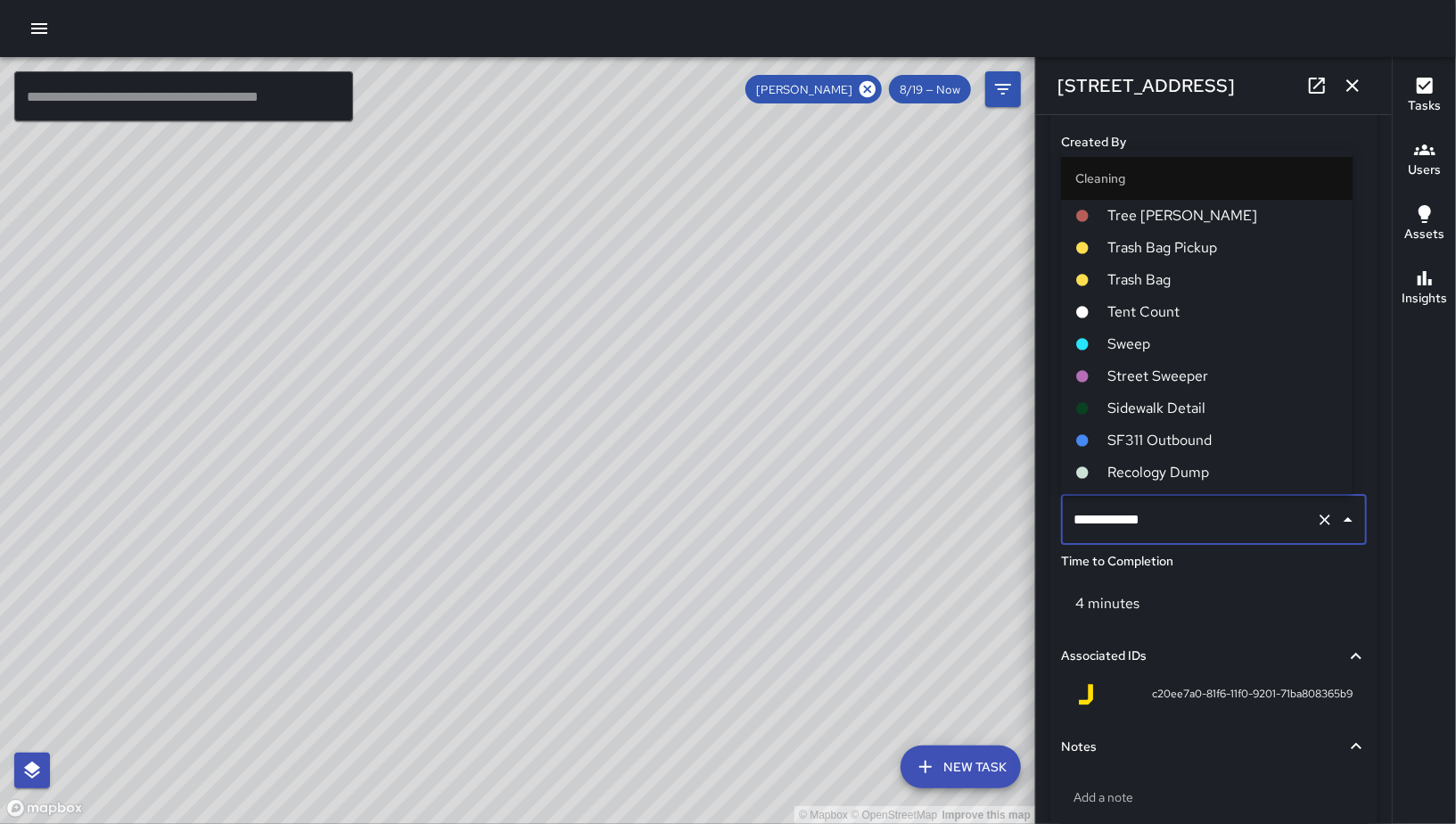
scroll to position [669, 0]
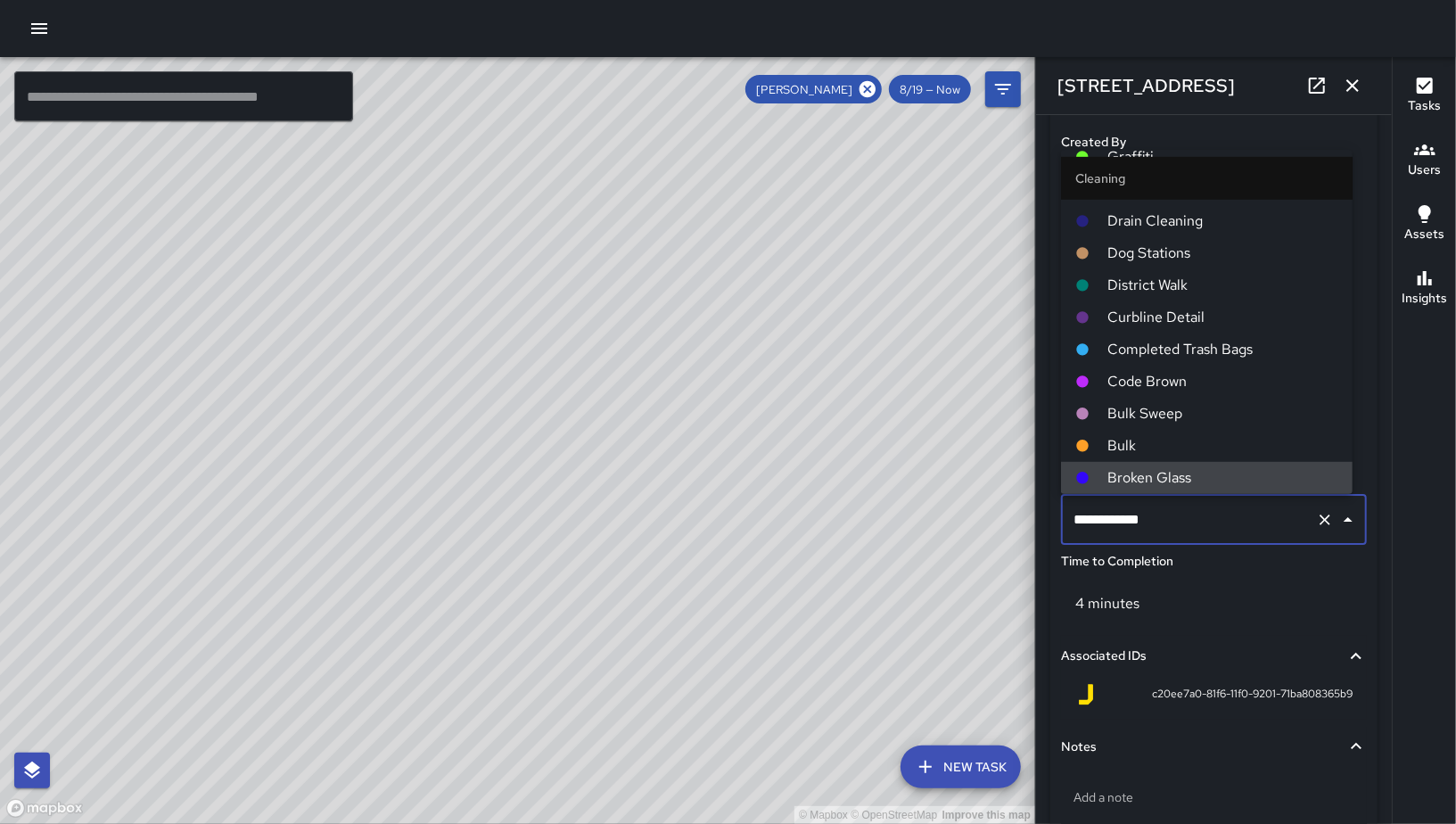
drag, startPoint x: 1157, startPoint y: 534, endPoint x: 1072, endPoint y: 510, distance: 88.3
click at [1072, 510] on input "**********" at bounding box center [1189, 519] width 240 height 34
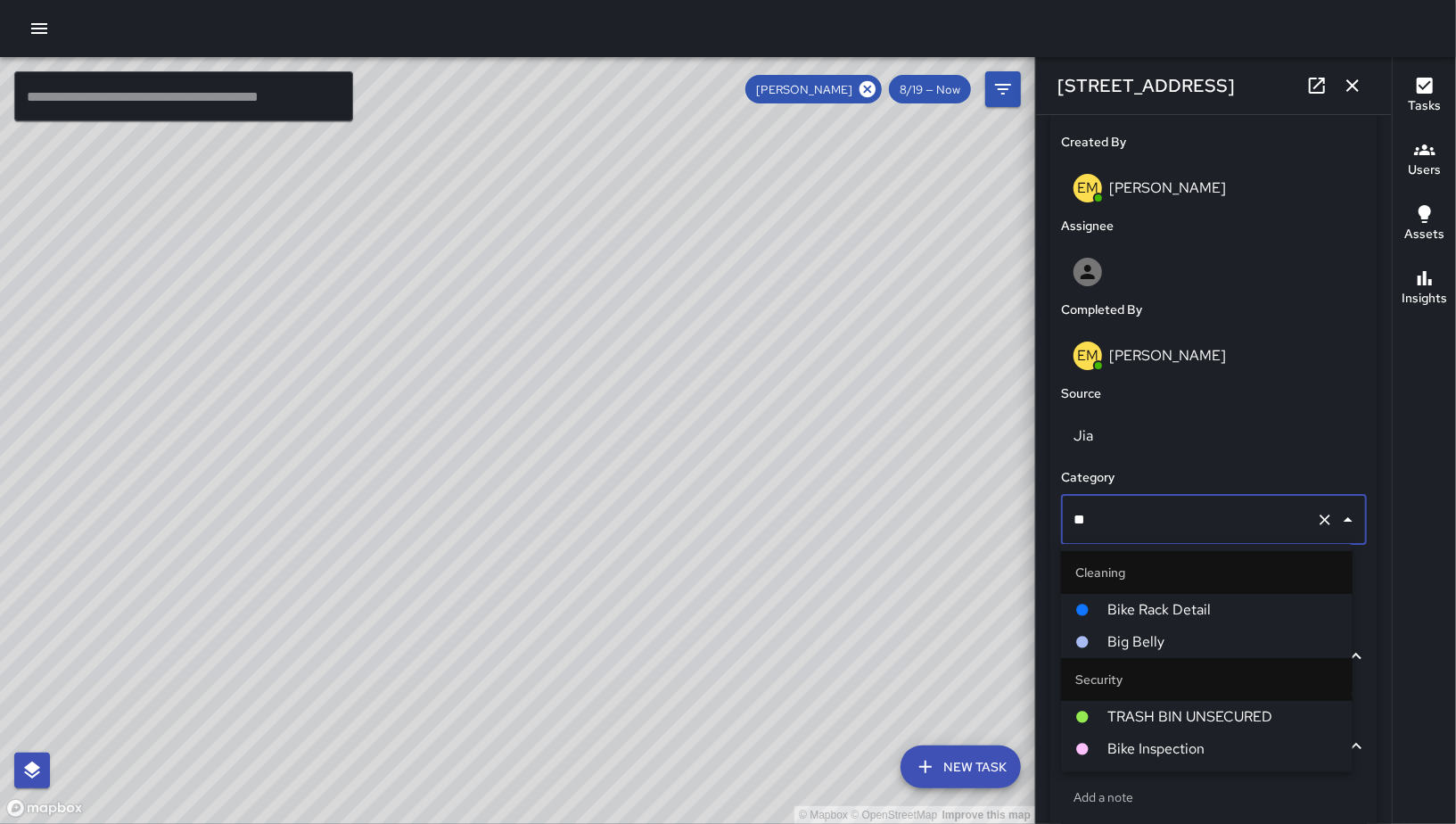
scroll to position [0, 0]
type input "***"
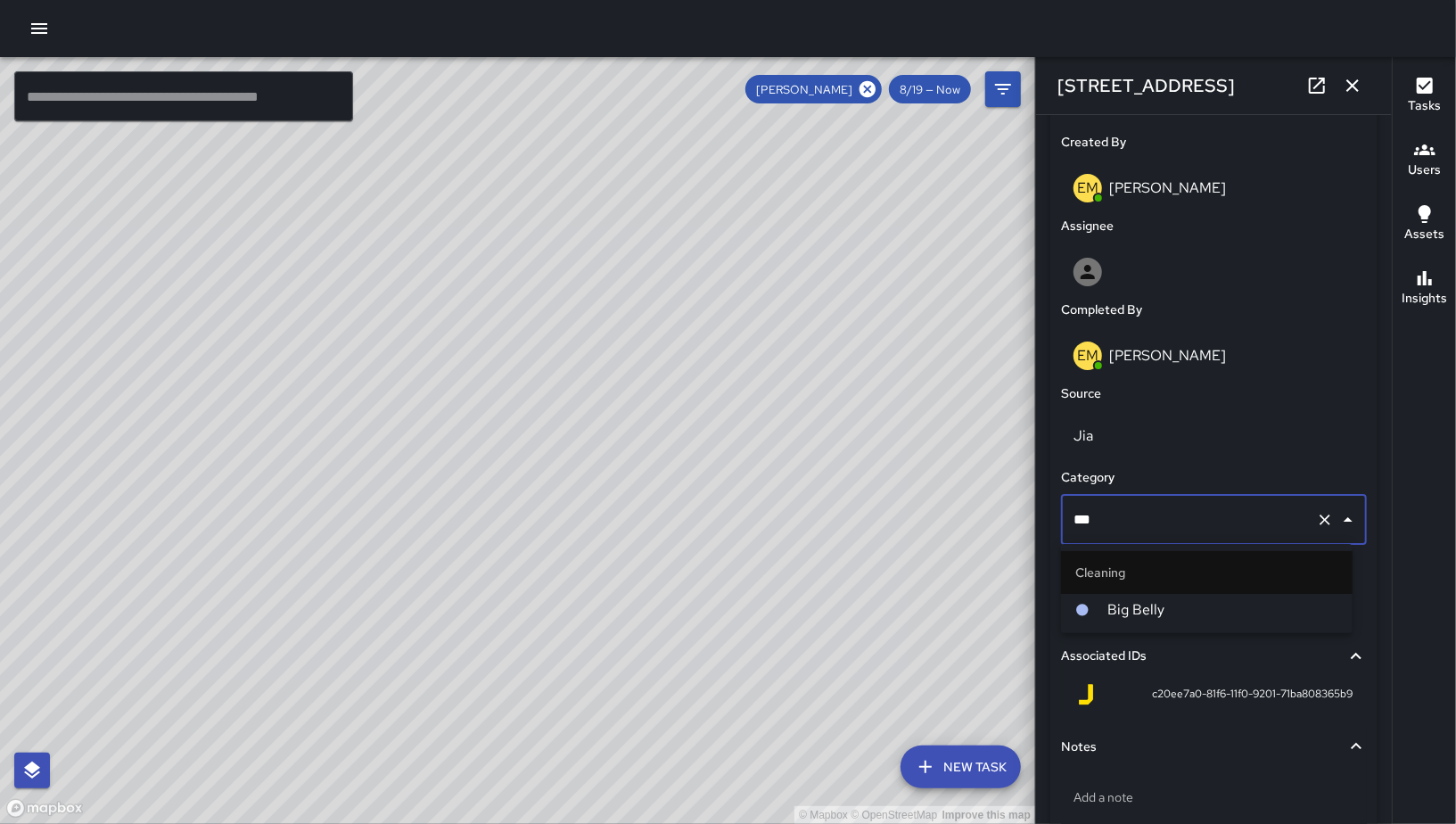
click at [1106, 632] on ul "Cleaning Big Belly" at bounding box center [1208, 588] width 292 height 89
click at [1105, 623] on li "Big Belly" at bounding box center [1208, 610] width 292 height 33
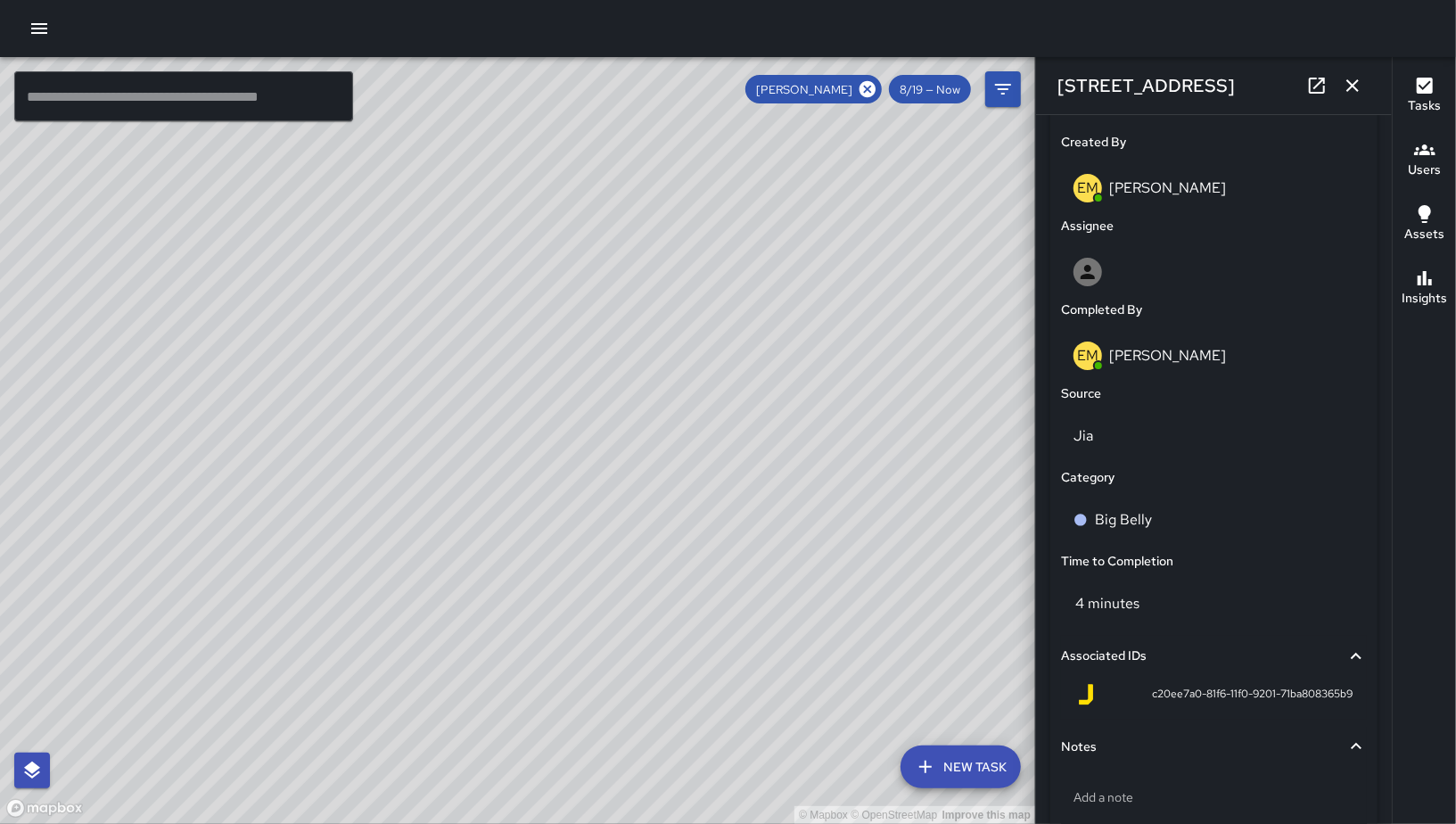
click at [1348, 93] on icon "button" at bounding box center [1353, 86] width 22 height 22
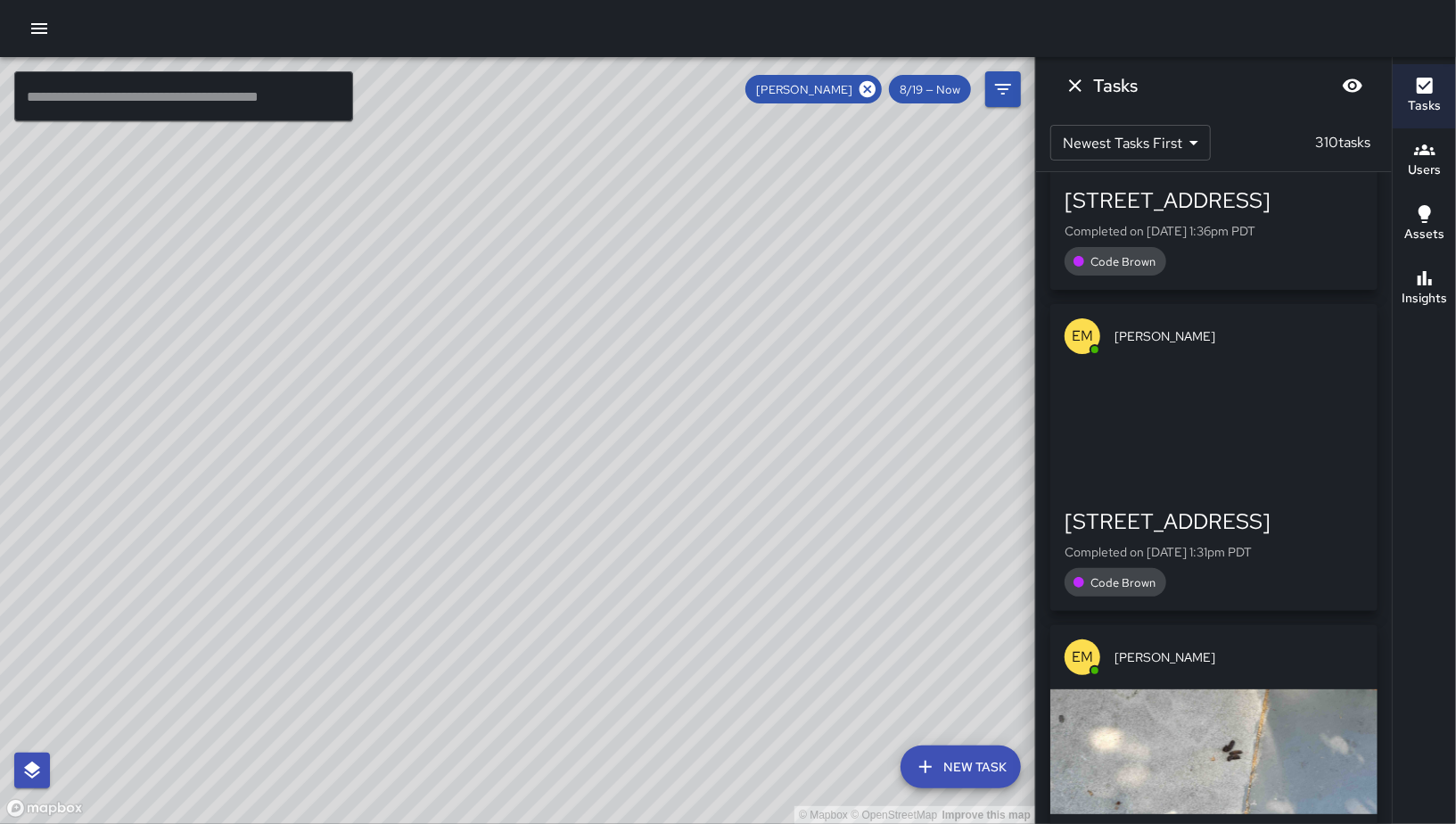
scroll to position [20145, 0]
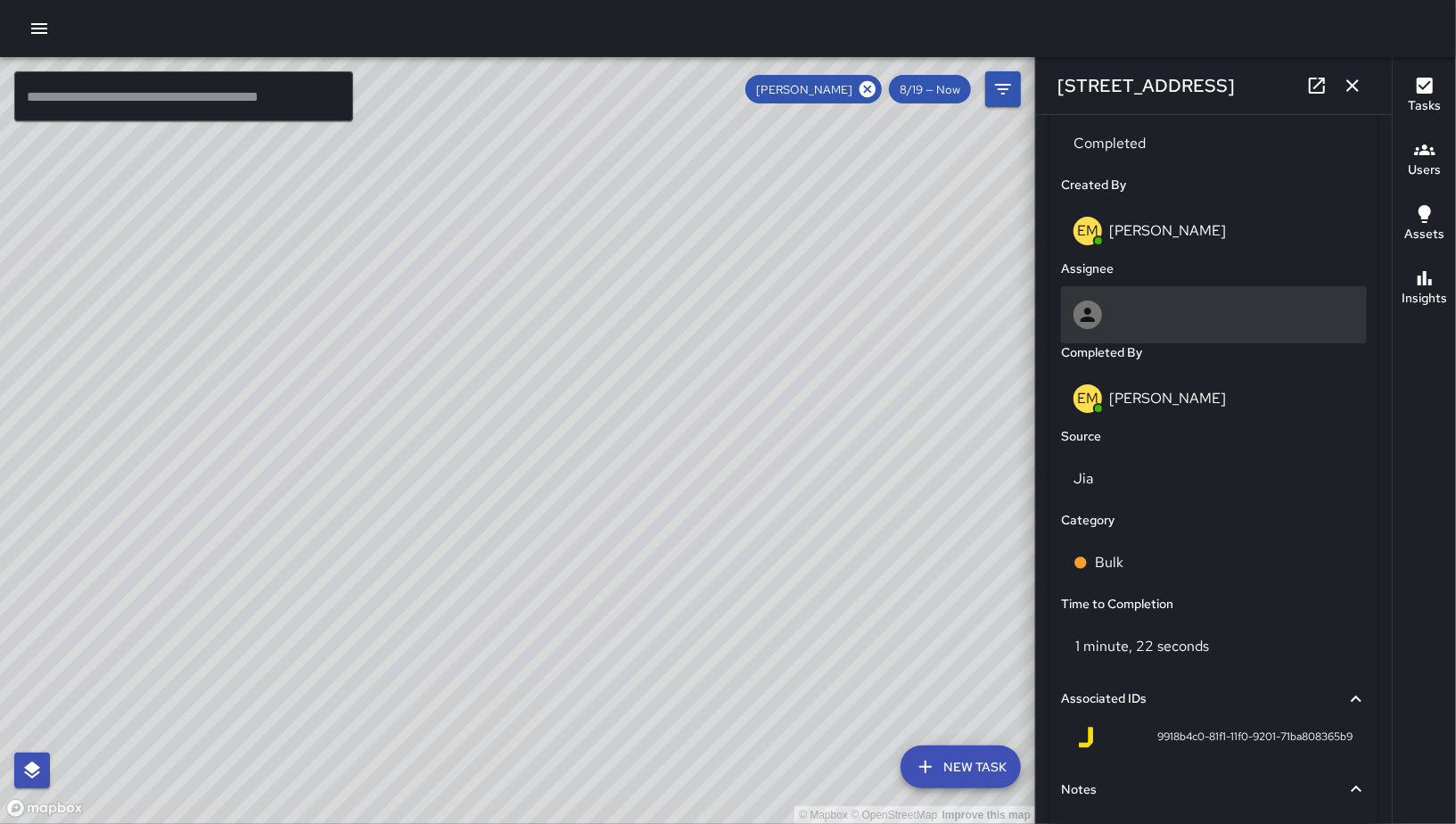
scroll to position [881, 0]
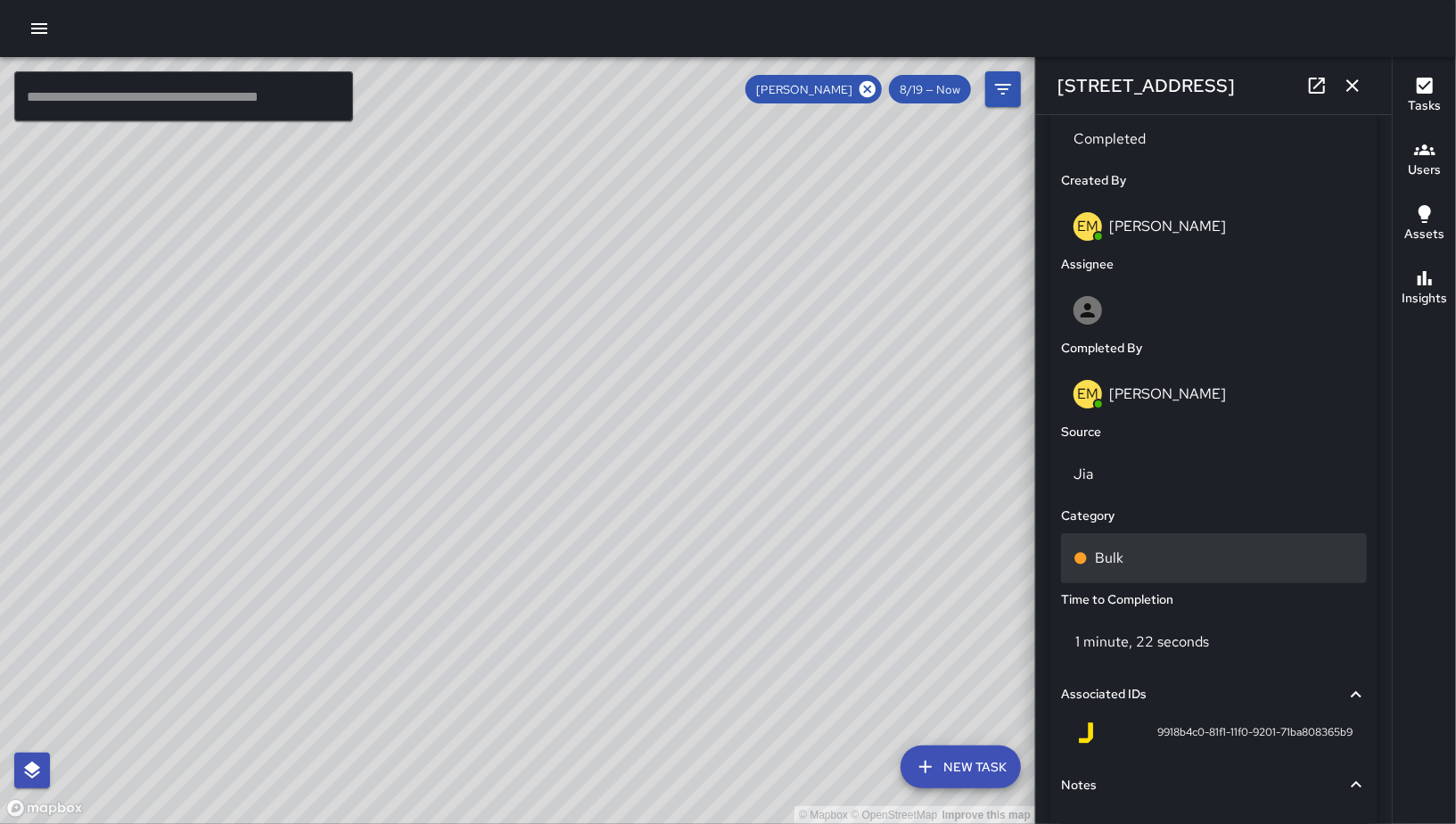
click at [1163, 567] on div "Bulk" at bounding box center [1214, 558] width 306 height 50
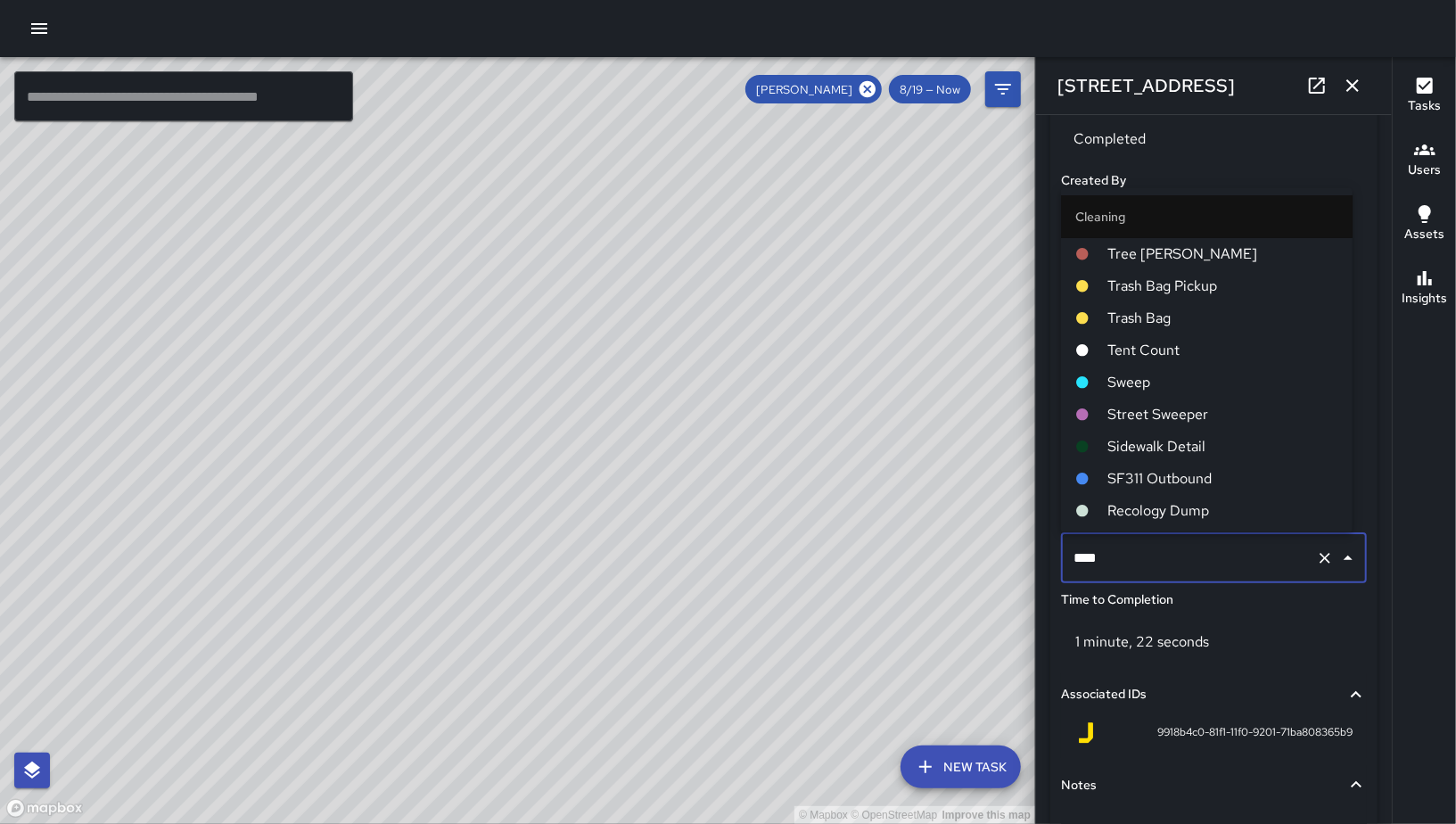
scroll to position [636, 0]
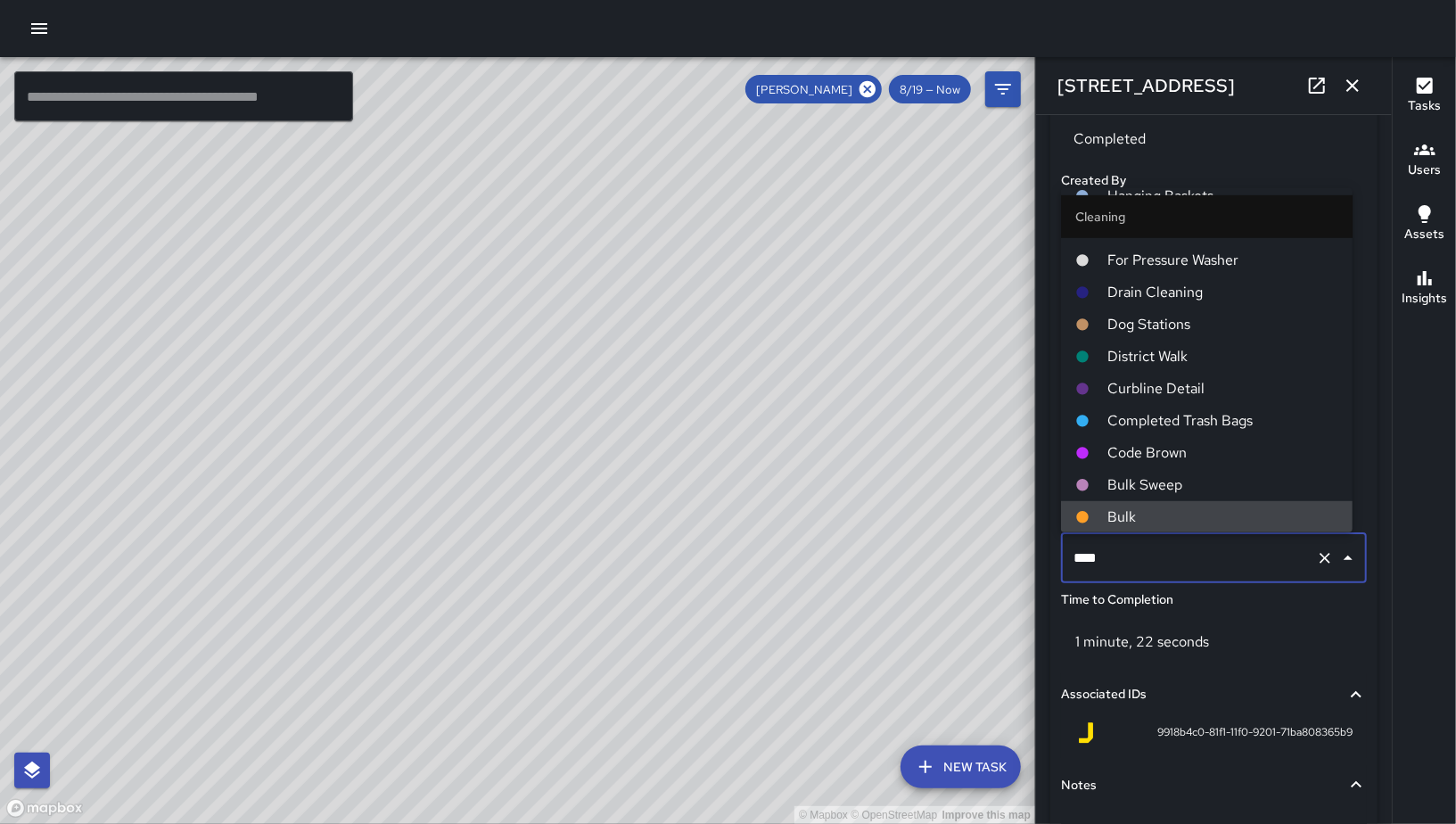
drag, startPoint x: 1164, startPoint y: 546, endPoint x: 1126, endPoint y: 565, distance: 42.5
click at [1126, 565] on input "****" at bounding box center [1189, 558] width 240 height 34
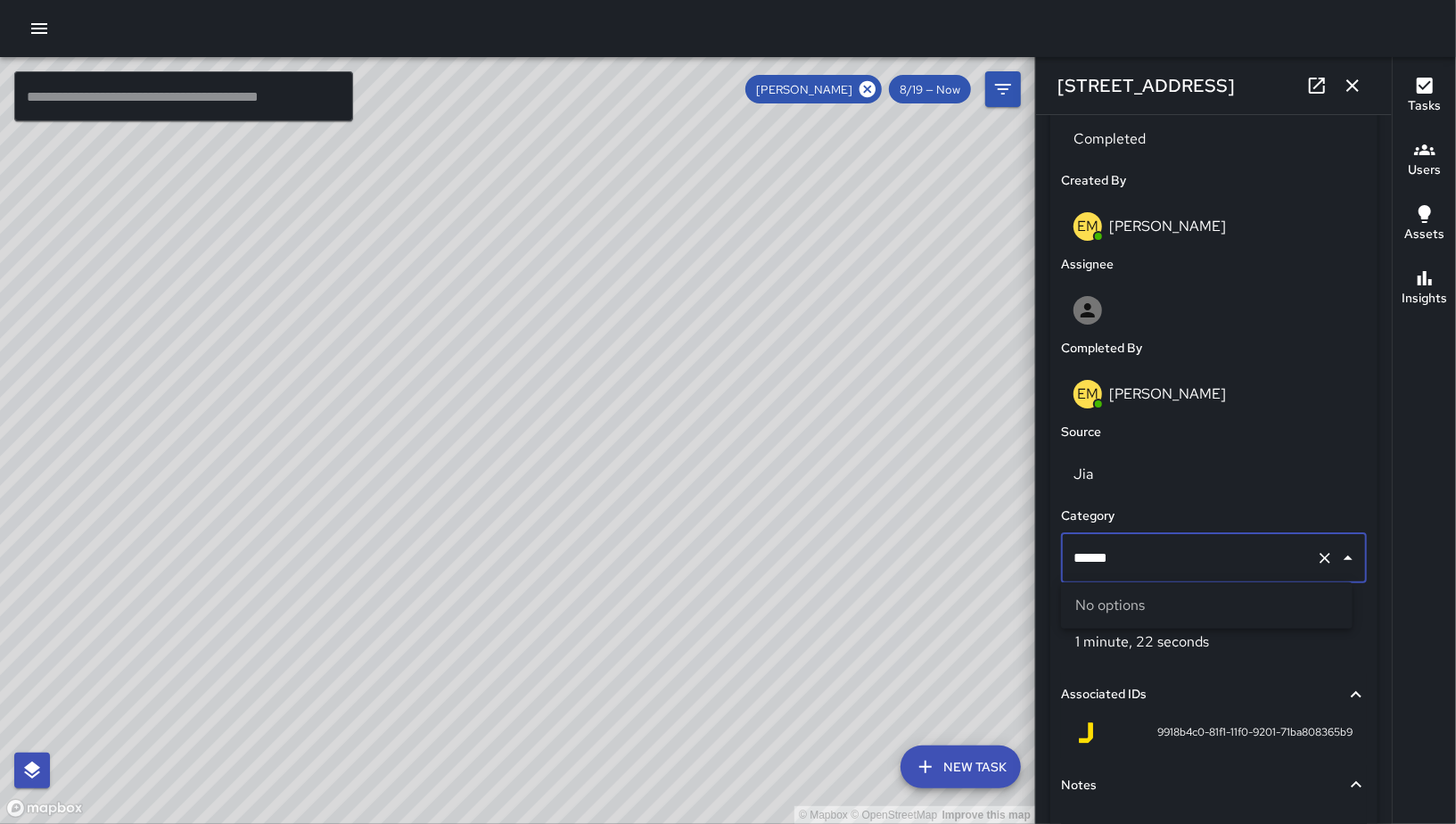
type input "*******"
click at [1138, 555] on input "*******" at bounding box center [1189, 558] width 240 height 34
click at [1053, 530] on div "Status Completed Created By EM Elimar Martinez Assignee Completed By EM Elimar …" at bounding box center [1214, 481] width 327 height 808
click at [1116, 563] on p "Bulk" at bounding box center [1109, 558] width 29 height 22
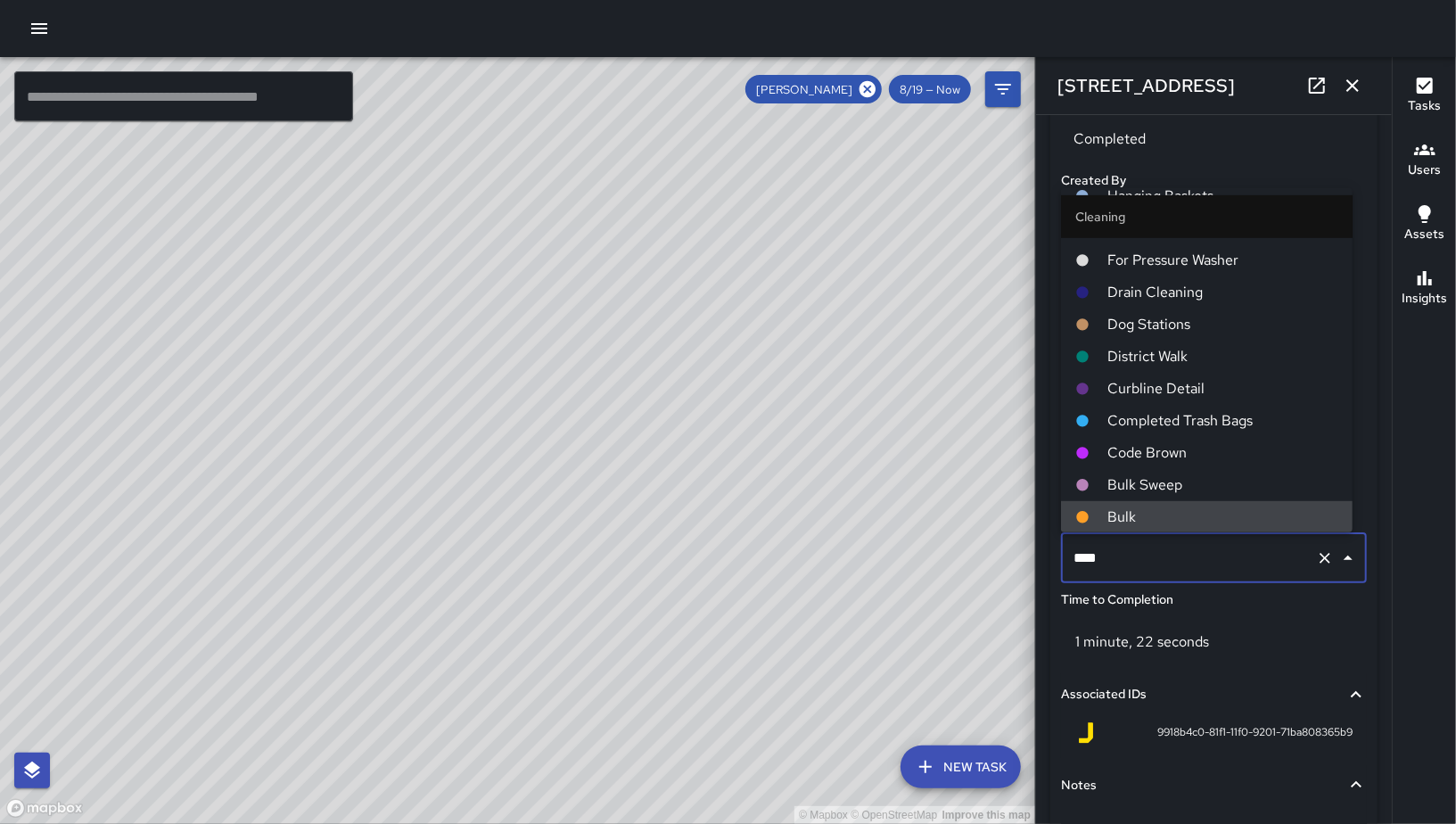
click at [1122, 561] on input "****" at bounding box center [1189, 558] width 240 height 34
drag, startPoint x: 1103, startPoint y: 558, endPoint x: 1087, endPoint y: 558, distance: 16.0
click at [1087, 558] on input "****" at bounding box center [1189, 558] width 240 height 34
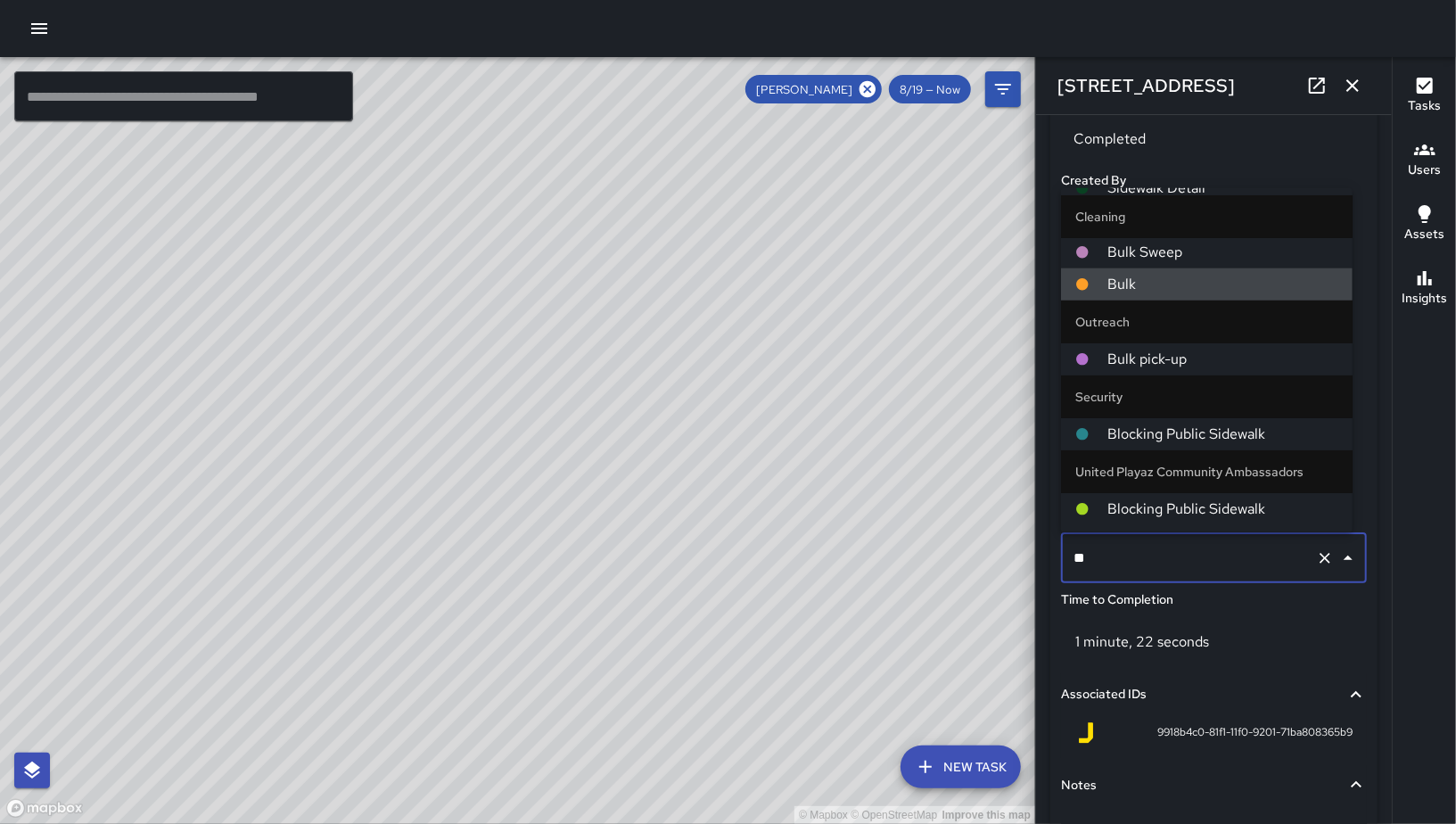
scroll to position [0, 0]
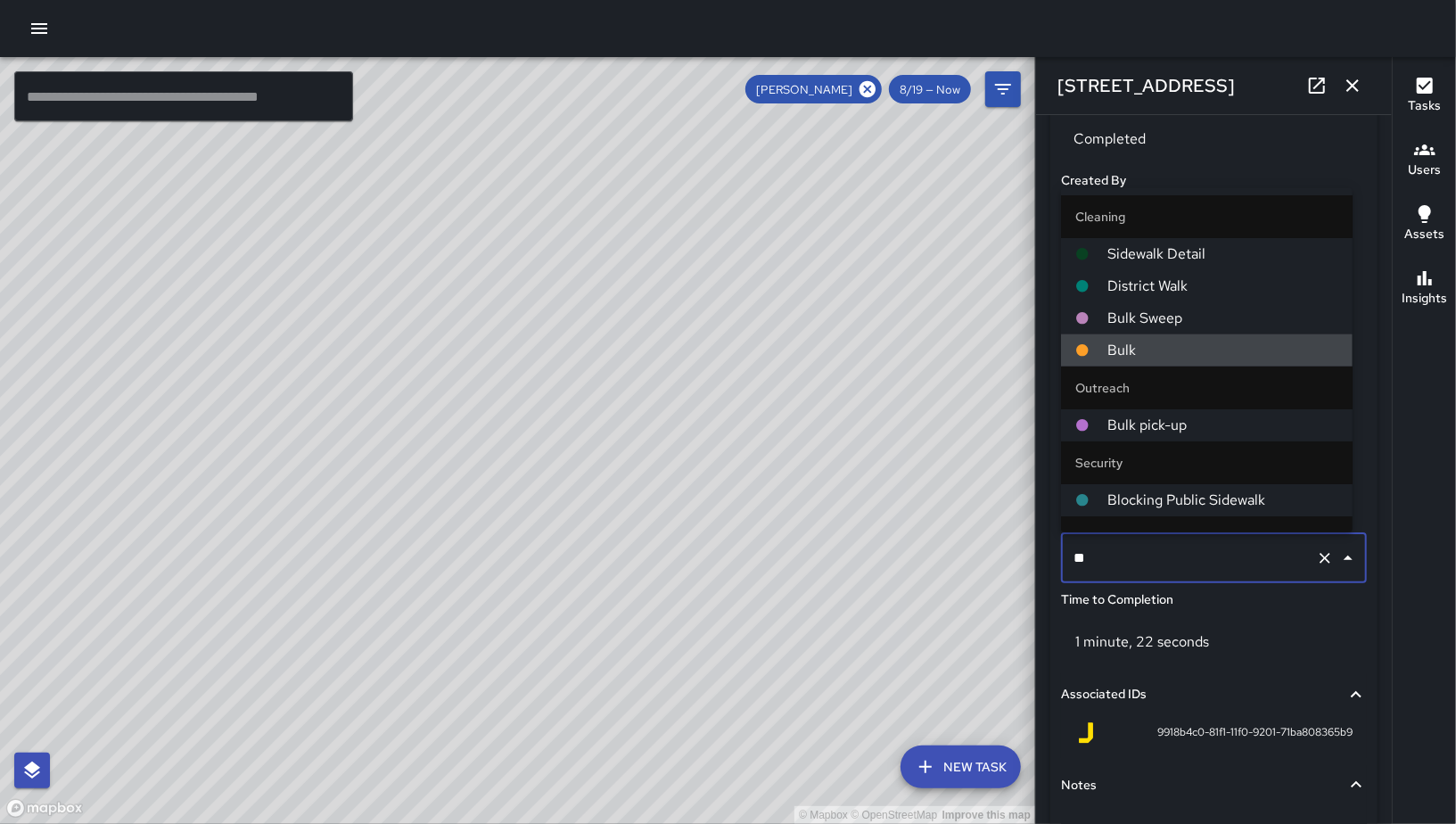
click at [1144, 562] on input "**" at bounding box center [1189, 558] width 240 height 34
type input "*"
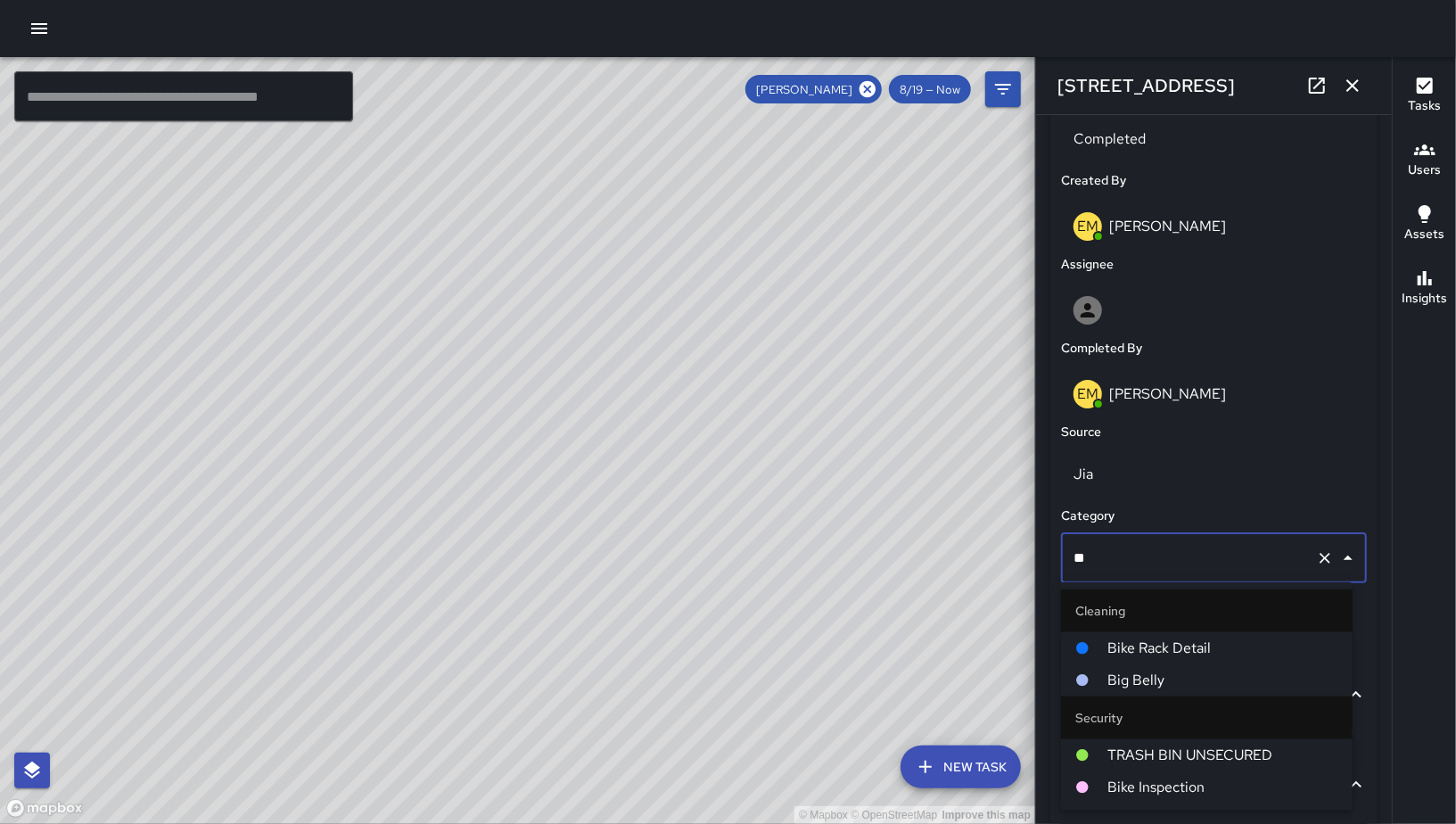
type input "***"
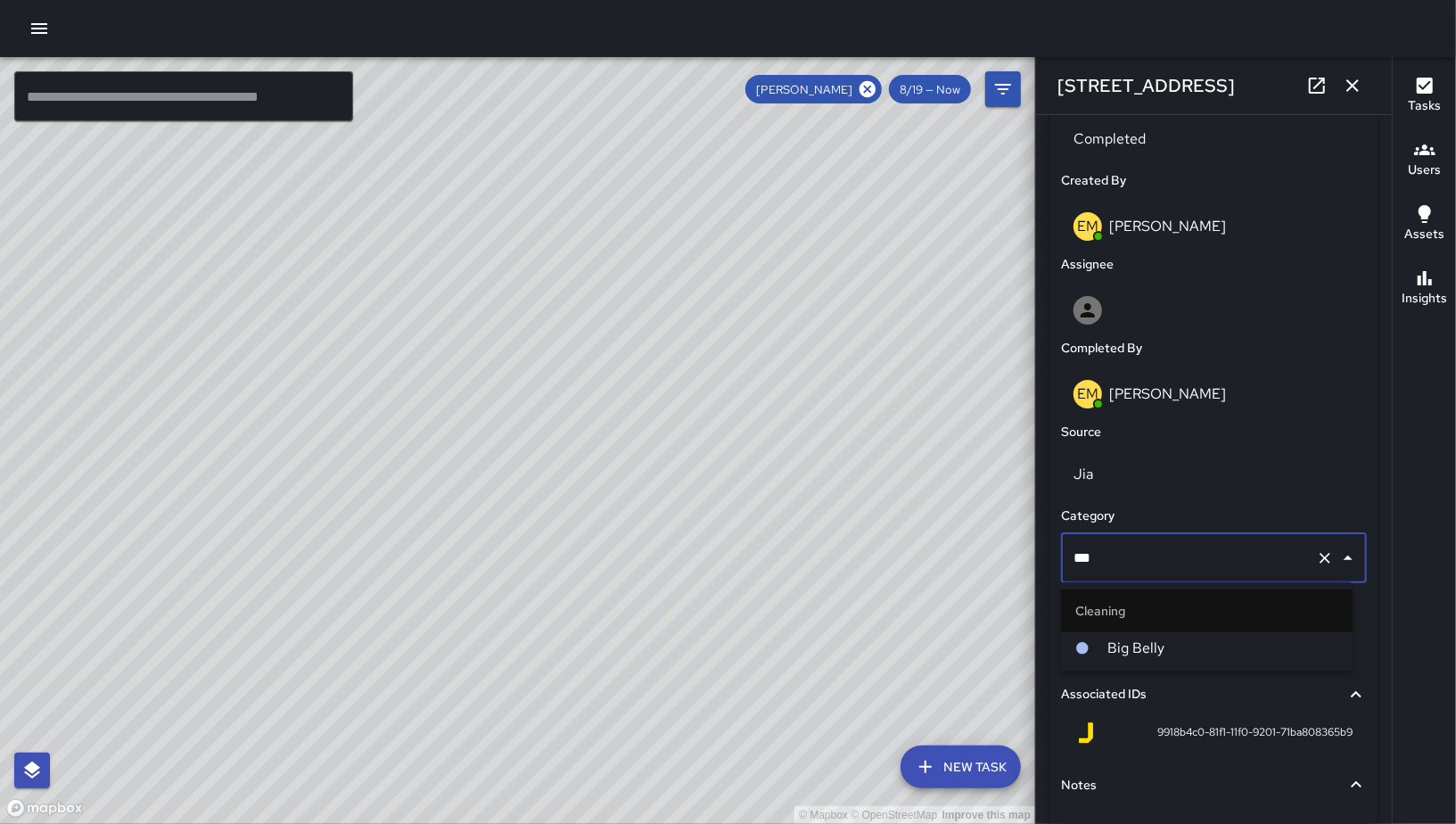
click at [1127, 645] on span "Big Belly" at bounding box center [1223, 649] width 231 height 22
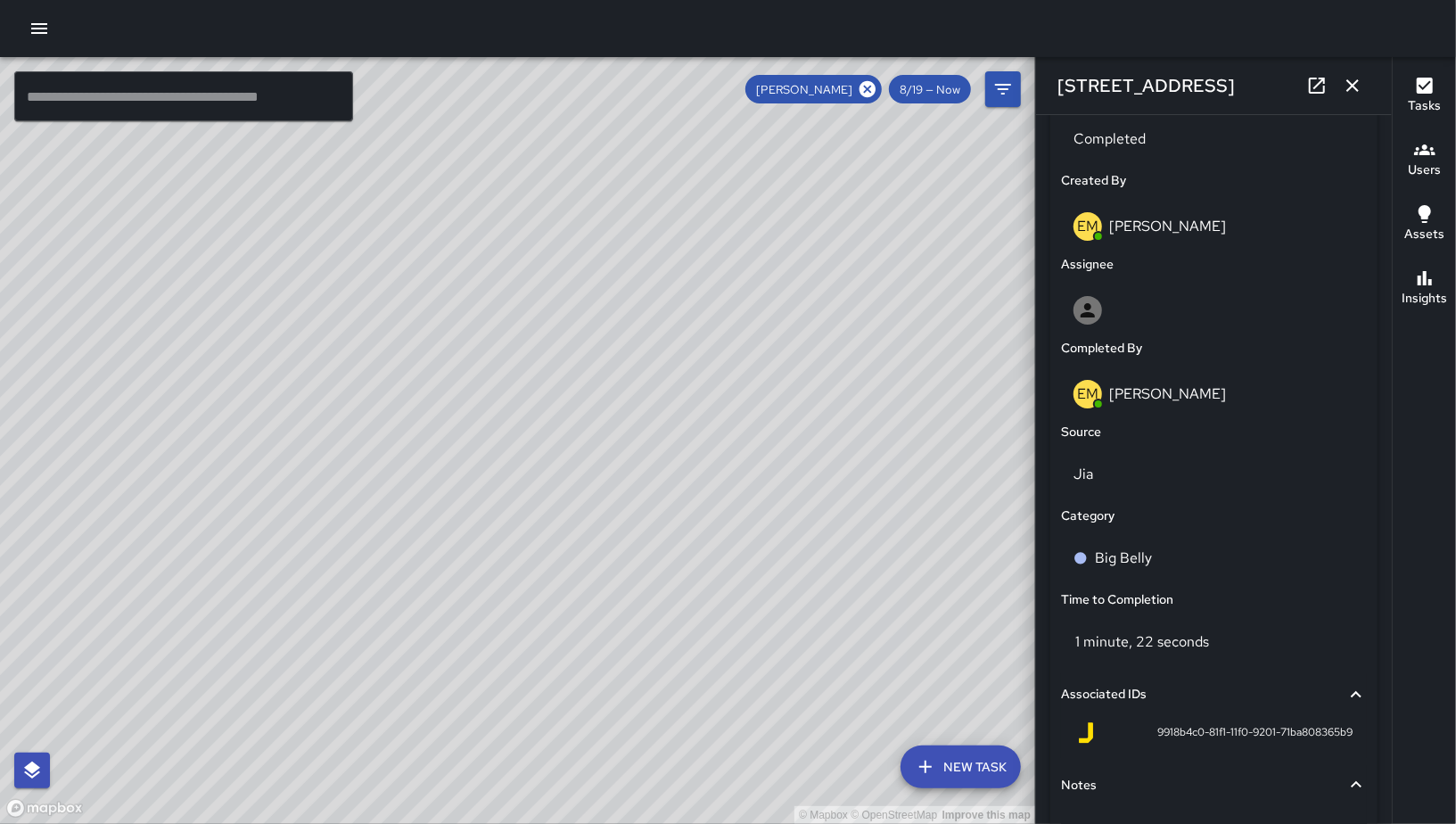
click at [1352, 89] on icon "button" at bounding box center [1353, 86] width 22 height 22
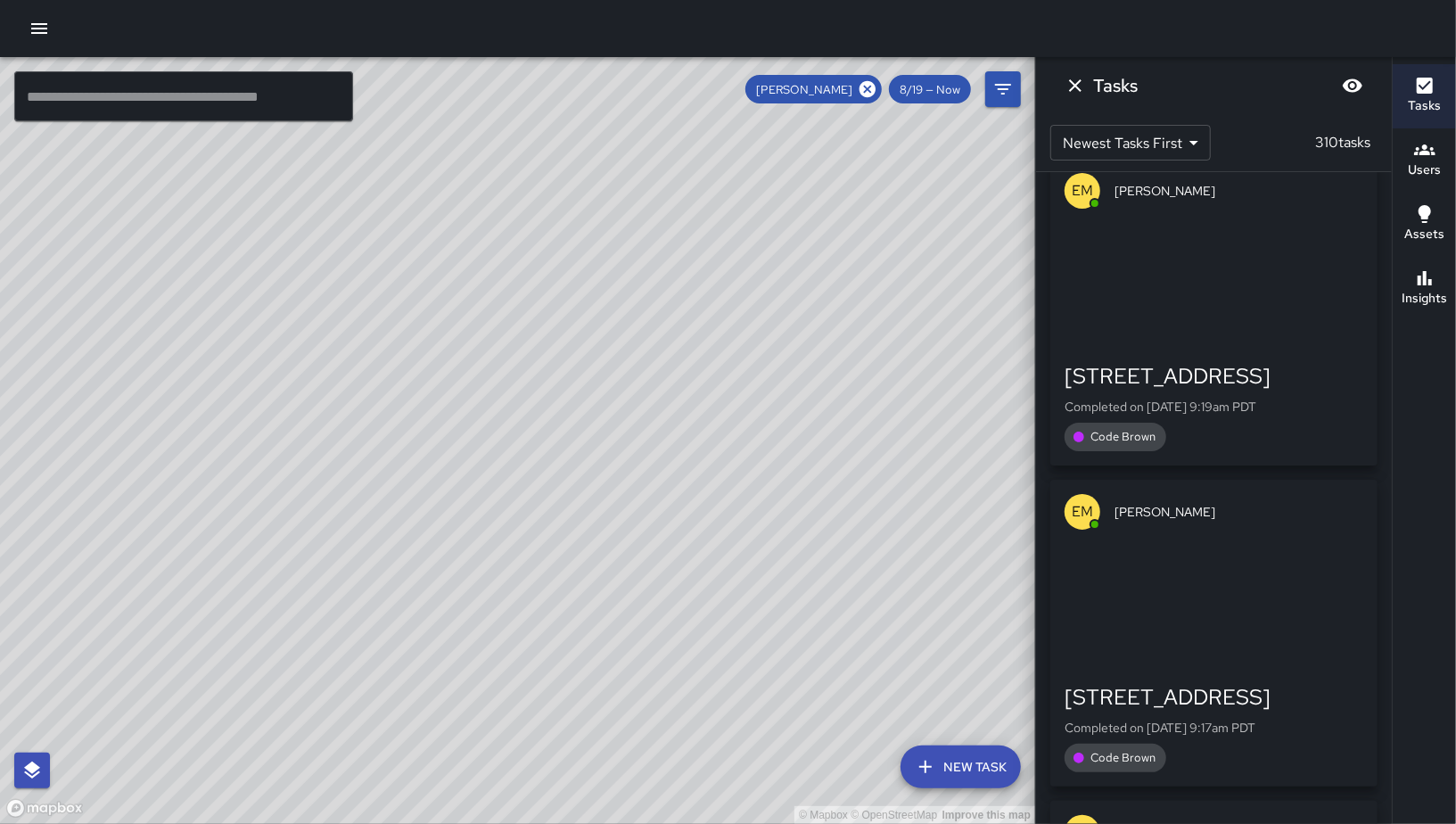
scroll to position [36345, 0]
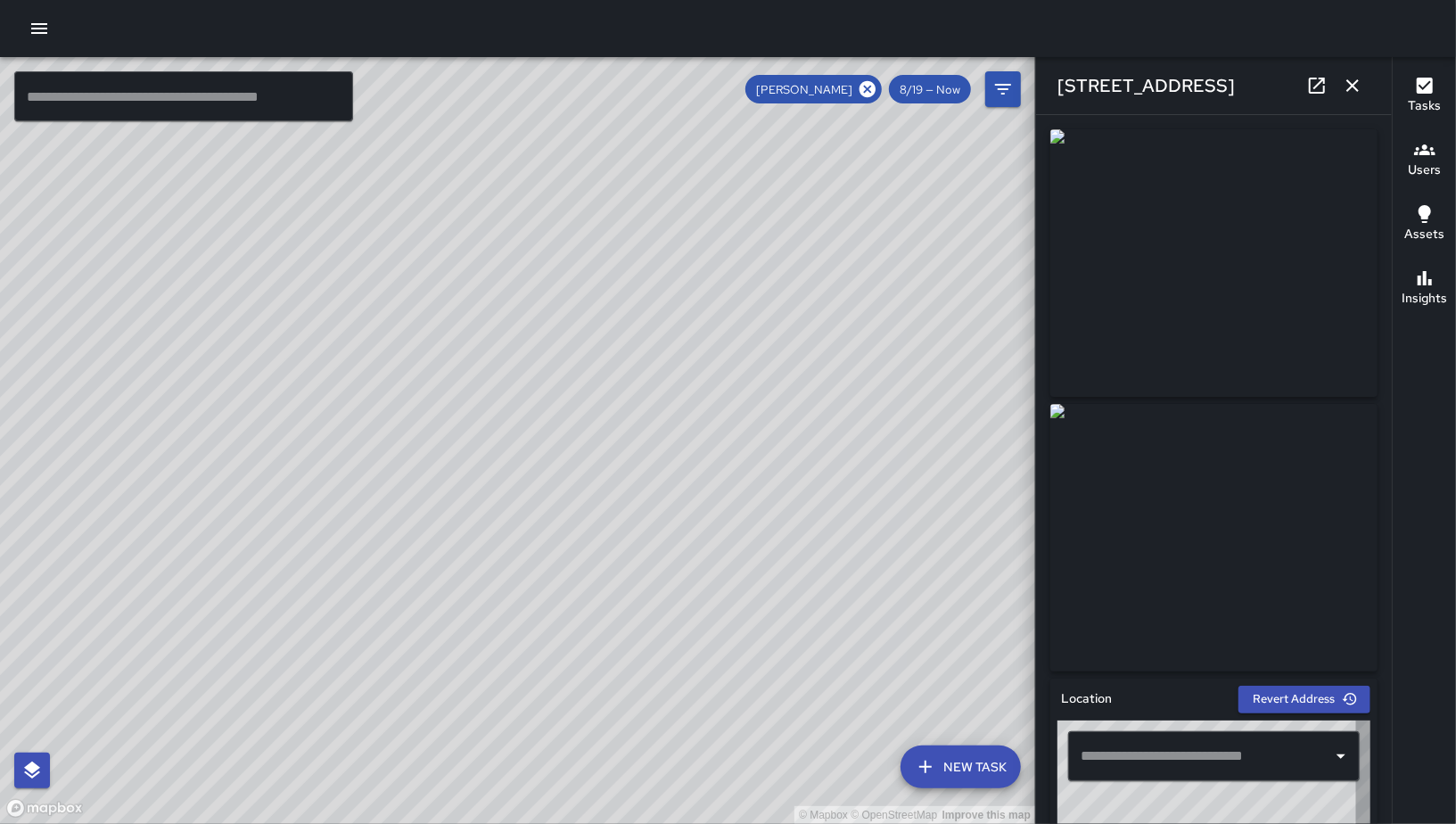
type input "**********"
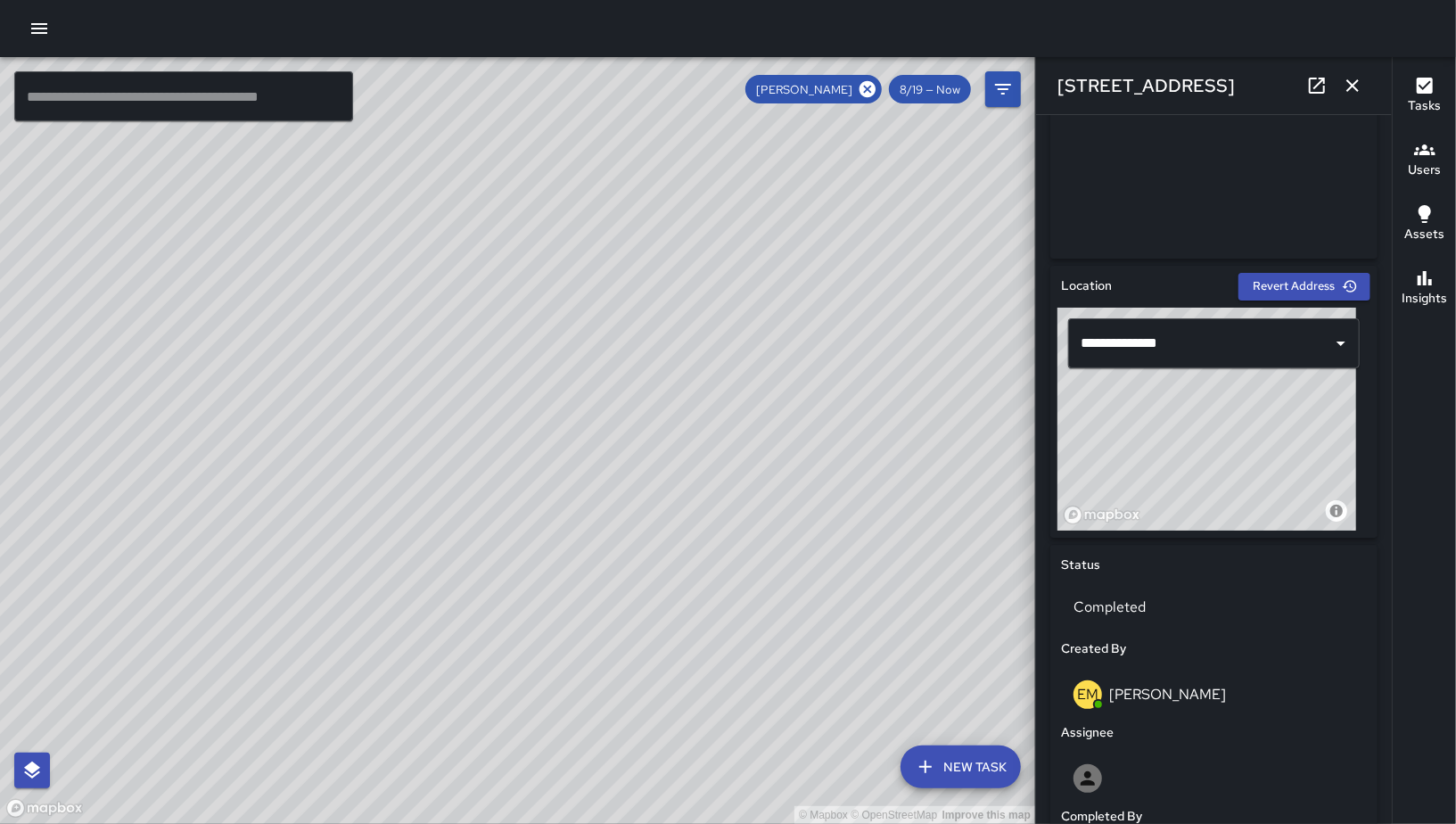
scroll to position [776, 0]
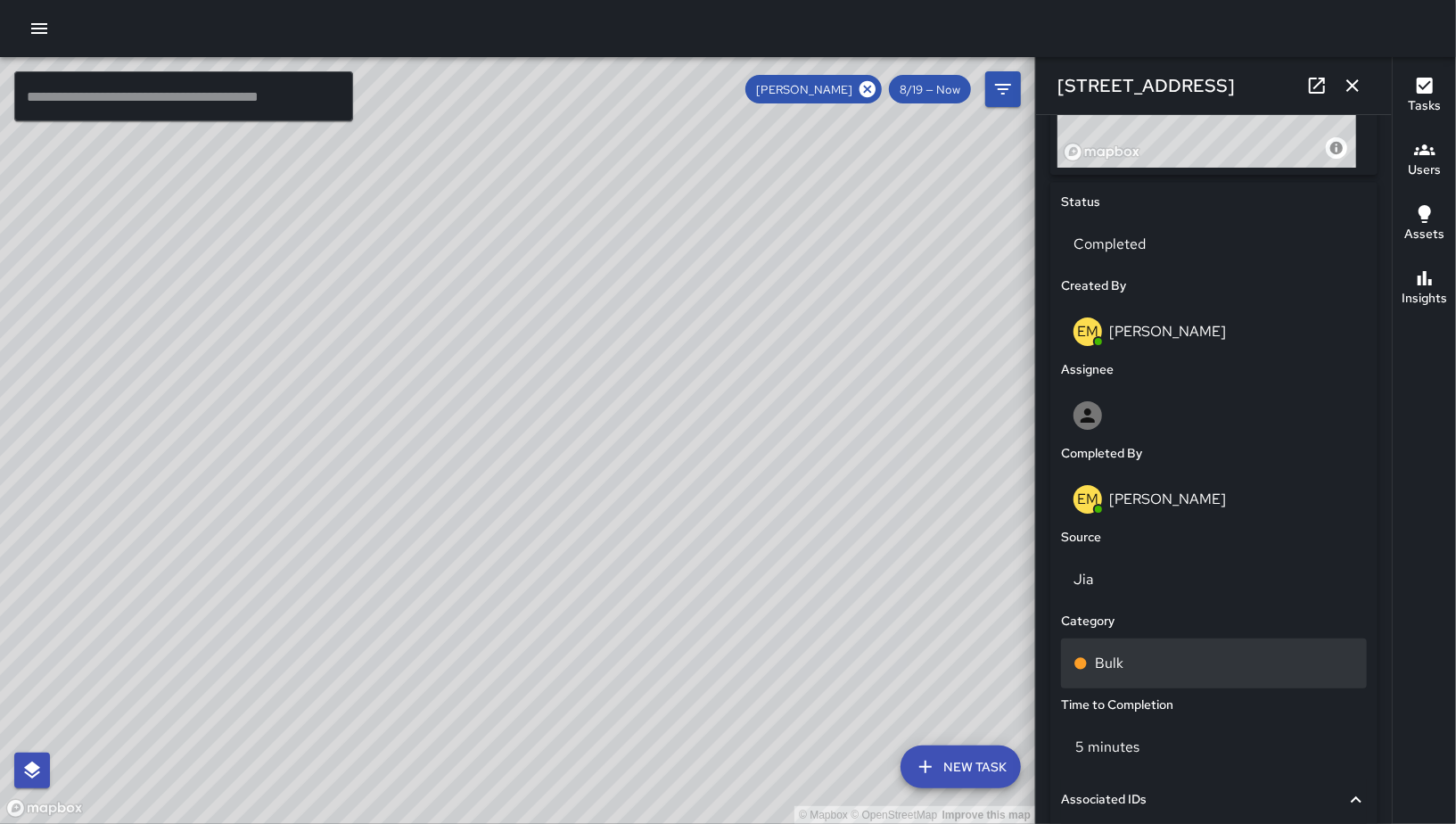
click at [1213, 677] on div "Bulk" at bounding box center [1214, 663] width 306 height 50
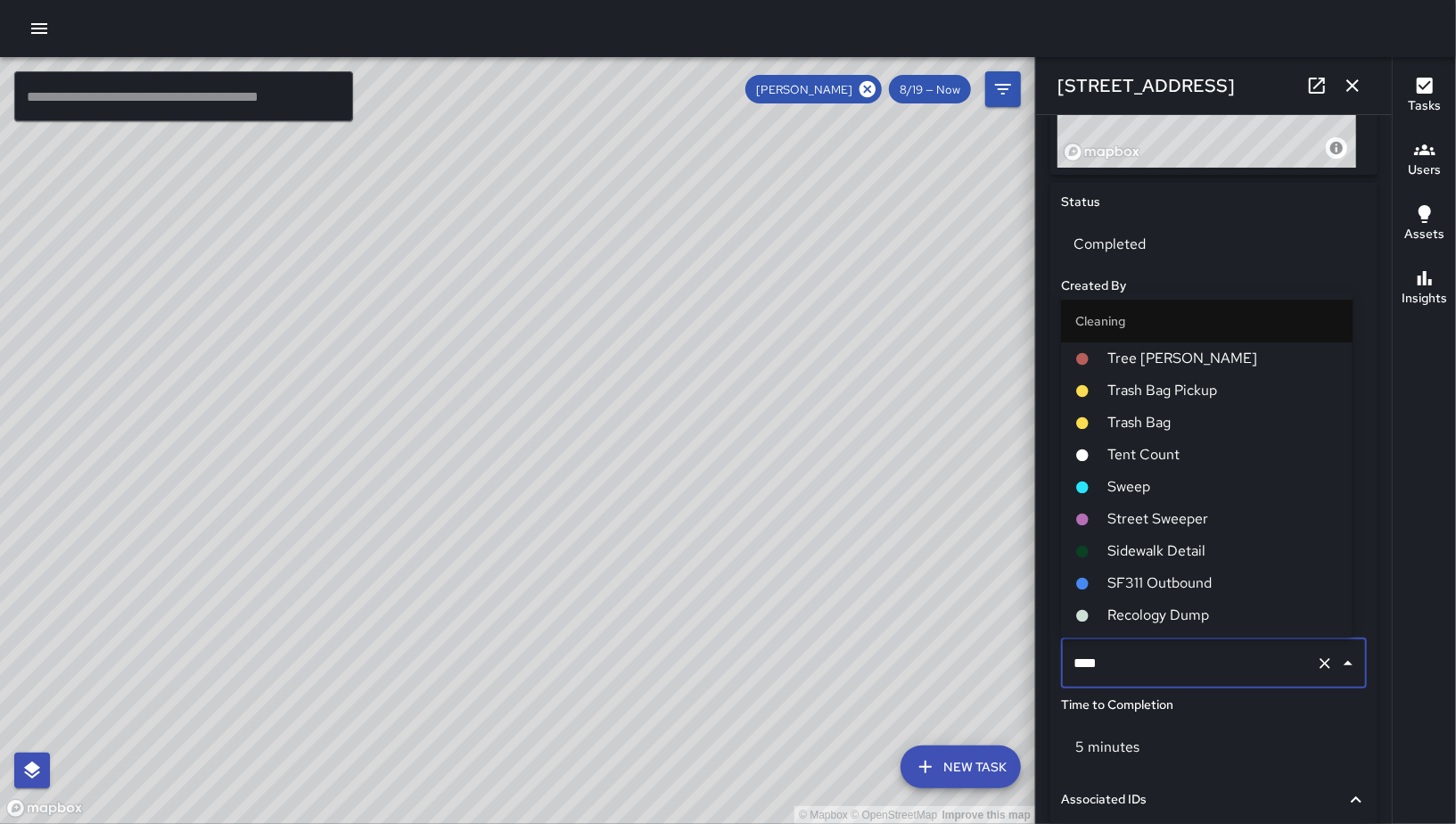
click at [1213, 677] on input "****" at bounding box center [1189, 663] width 240 height 34
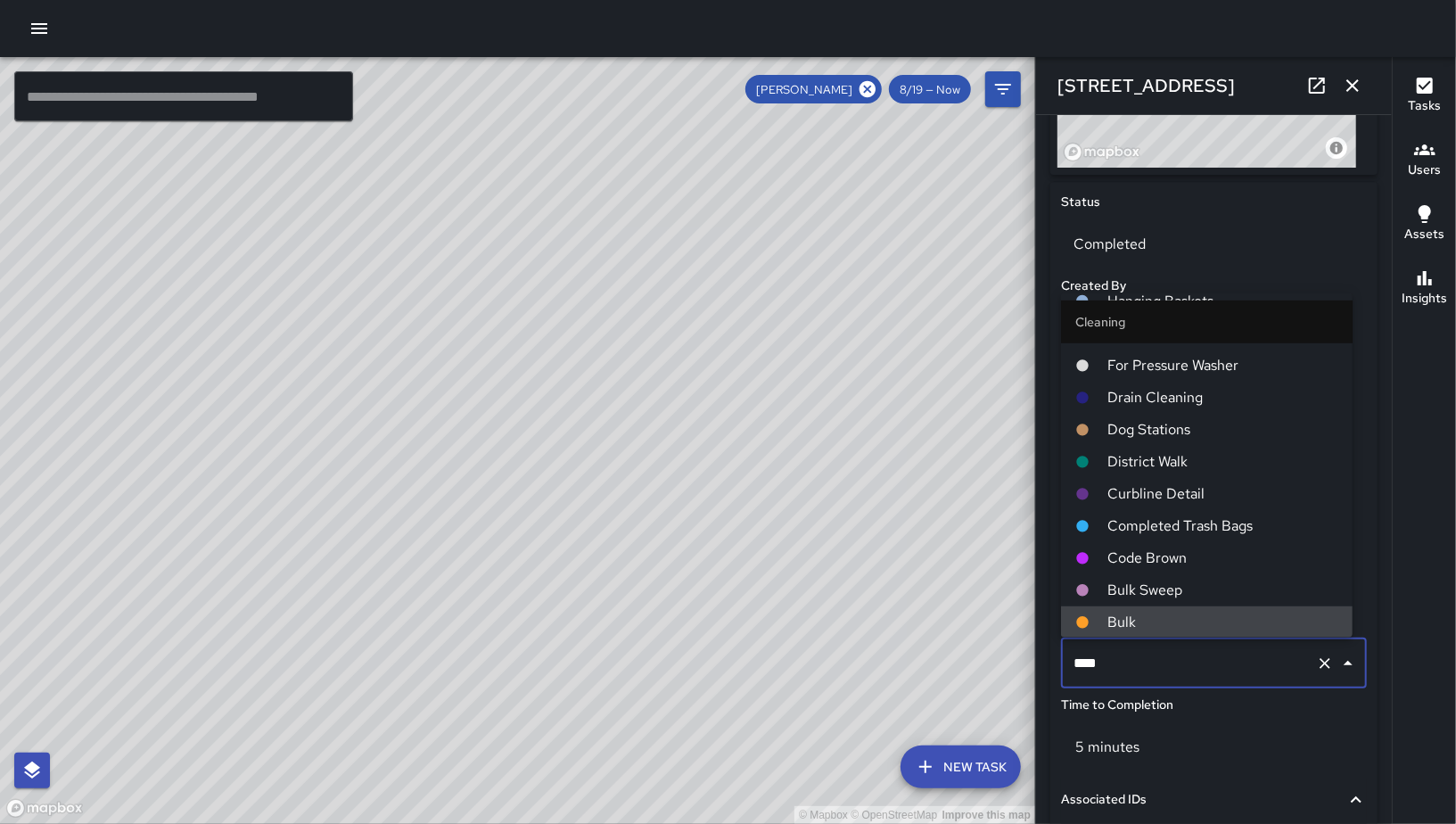
click at [1212, 675] on input "****" at bounding box center [1189, 663] width 240 height 34
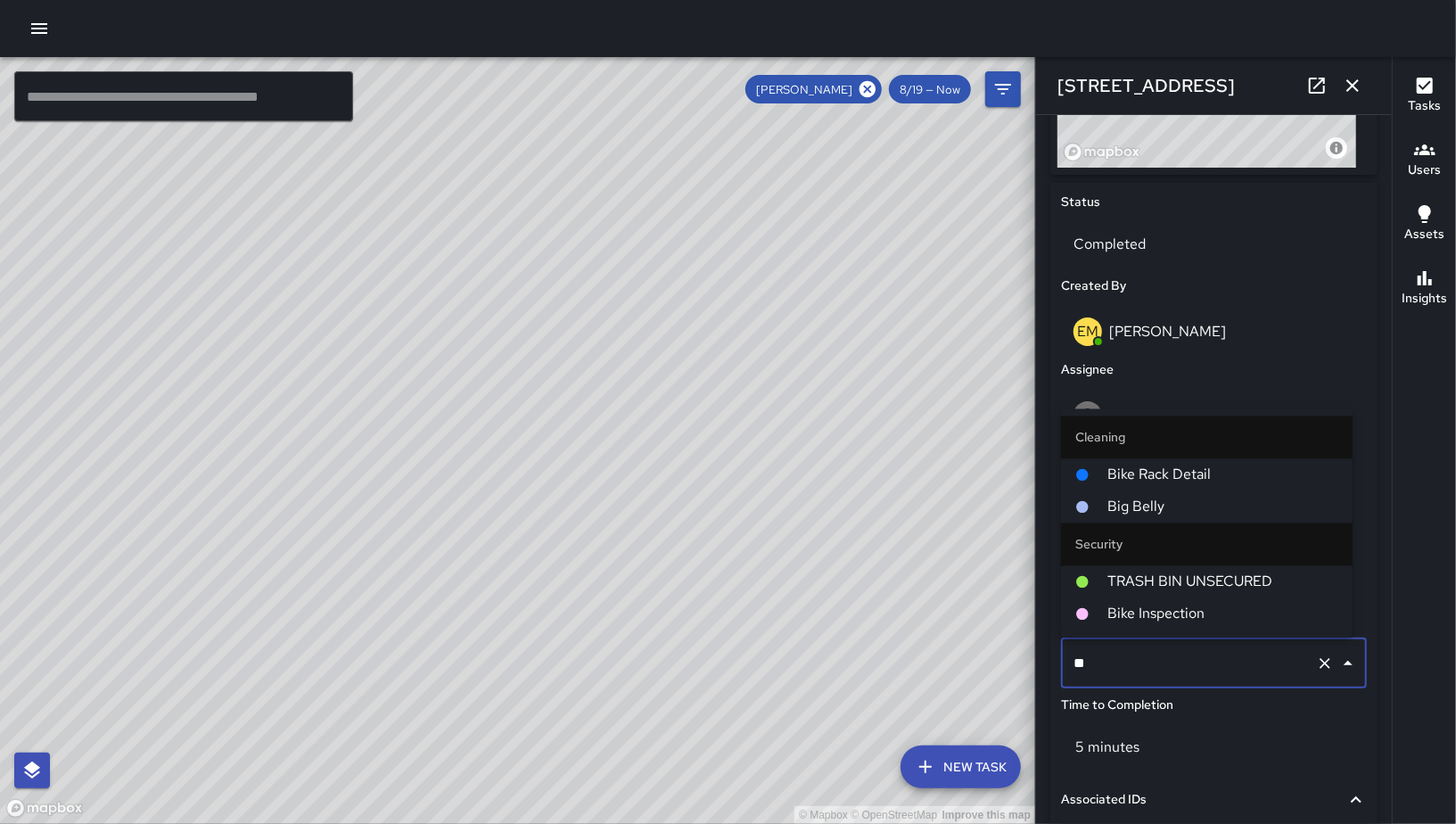
scroll to position [0, 0]
type input "***"
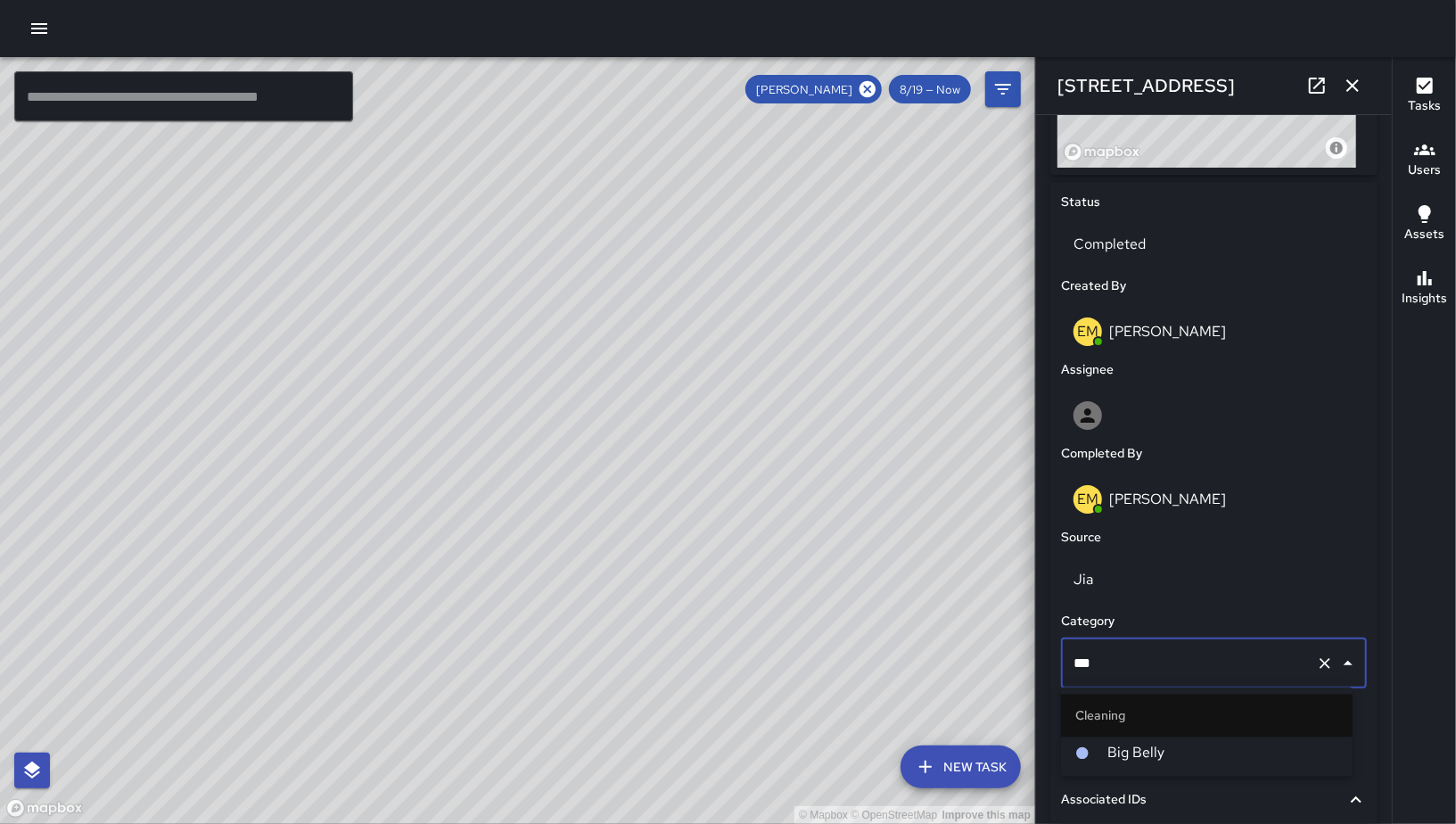
click at [1213, 744] on span "Big Belly" at bounding box center [1223, 754] width 231 height 22
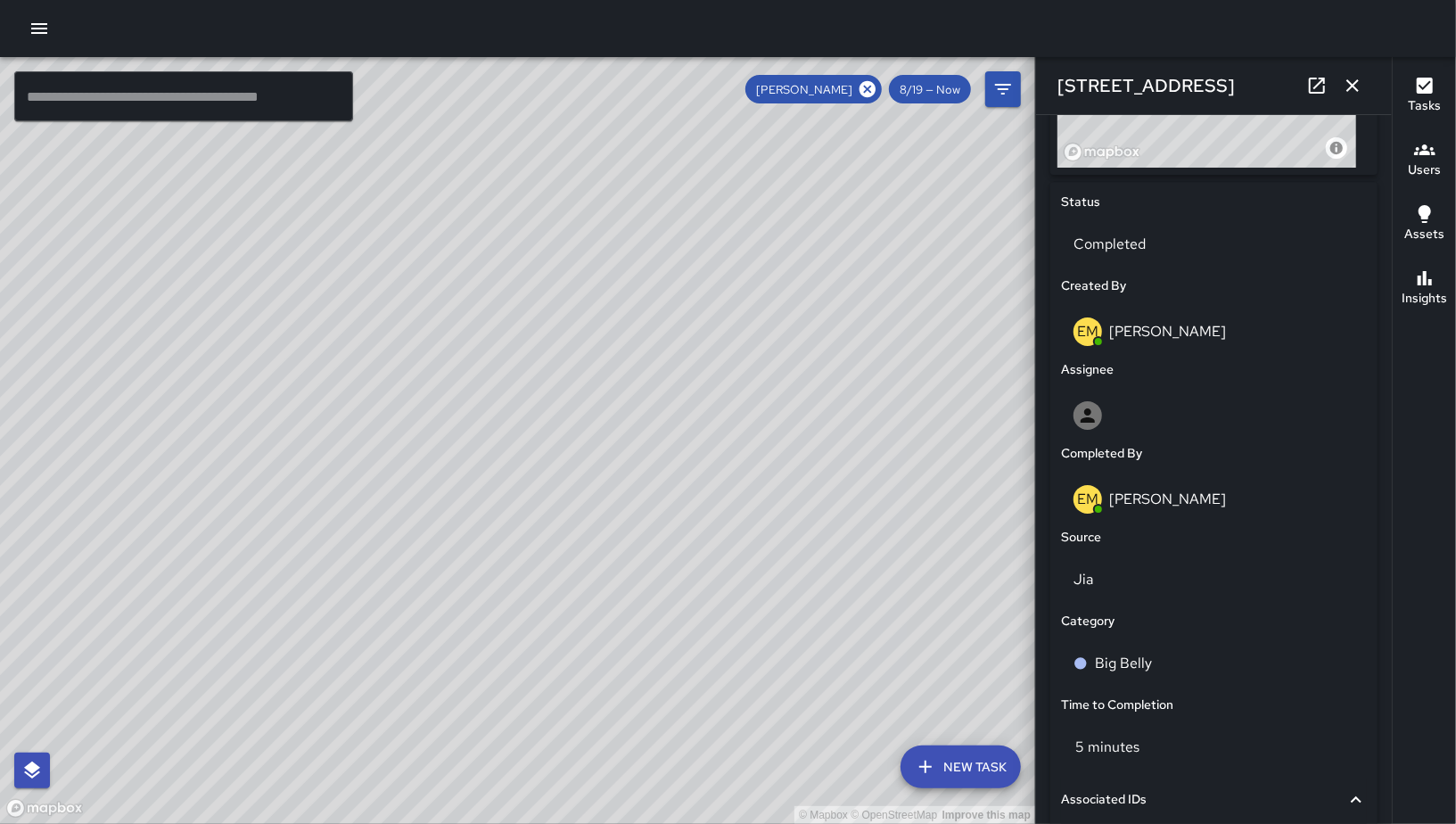
click at [1355, 81] on icon "button" at bounding box center [1352, 86] width 13 height 13
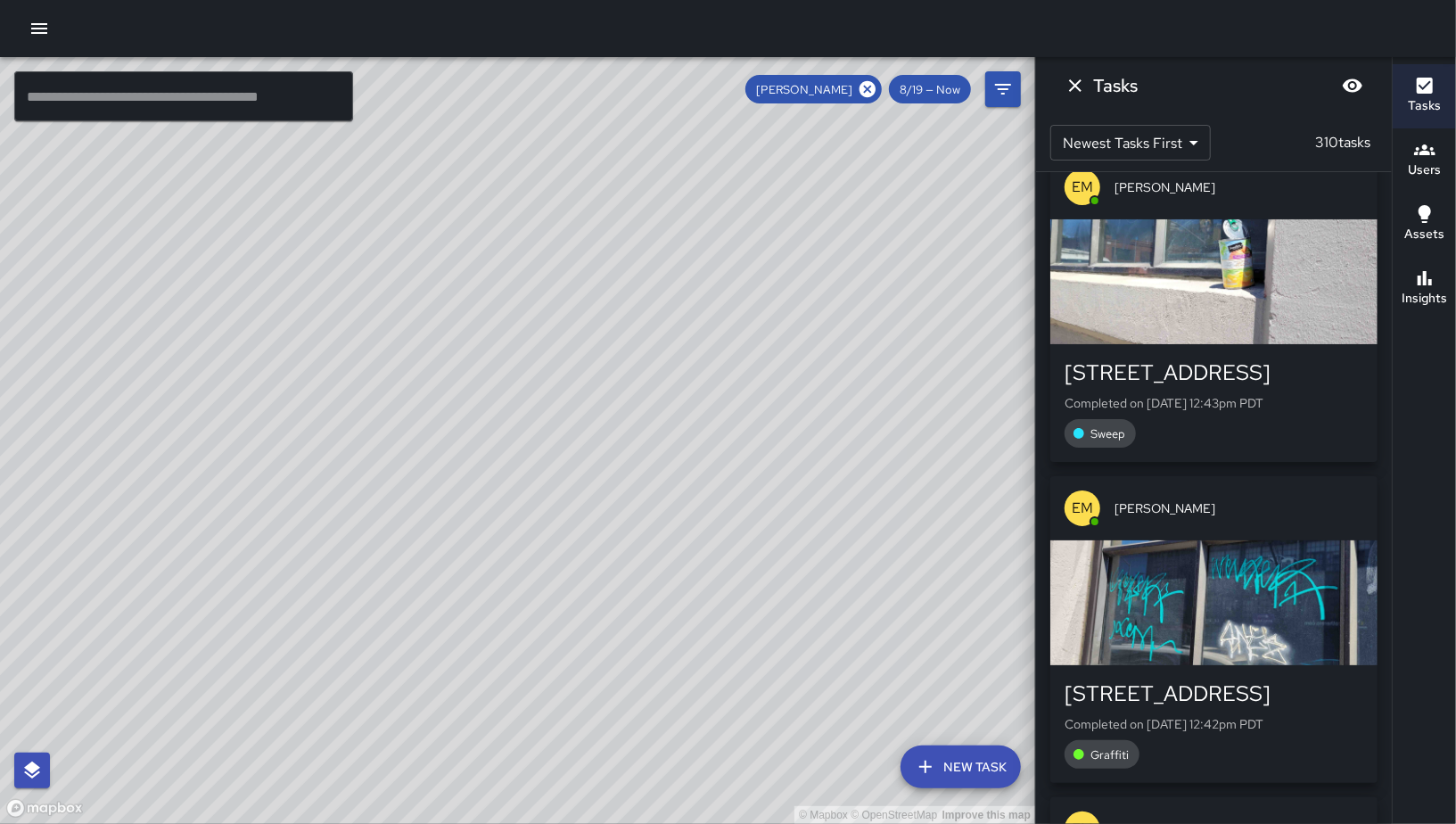
scroll to position [56255, 0]
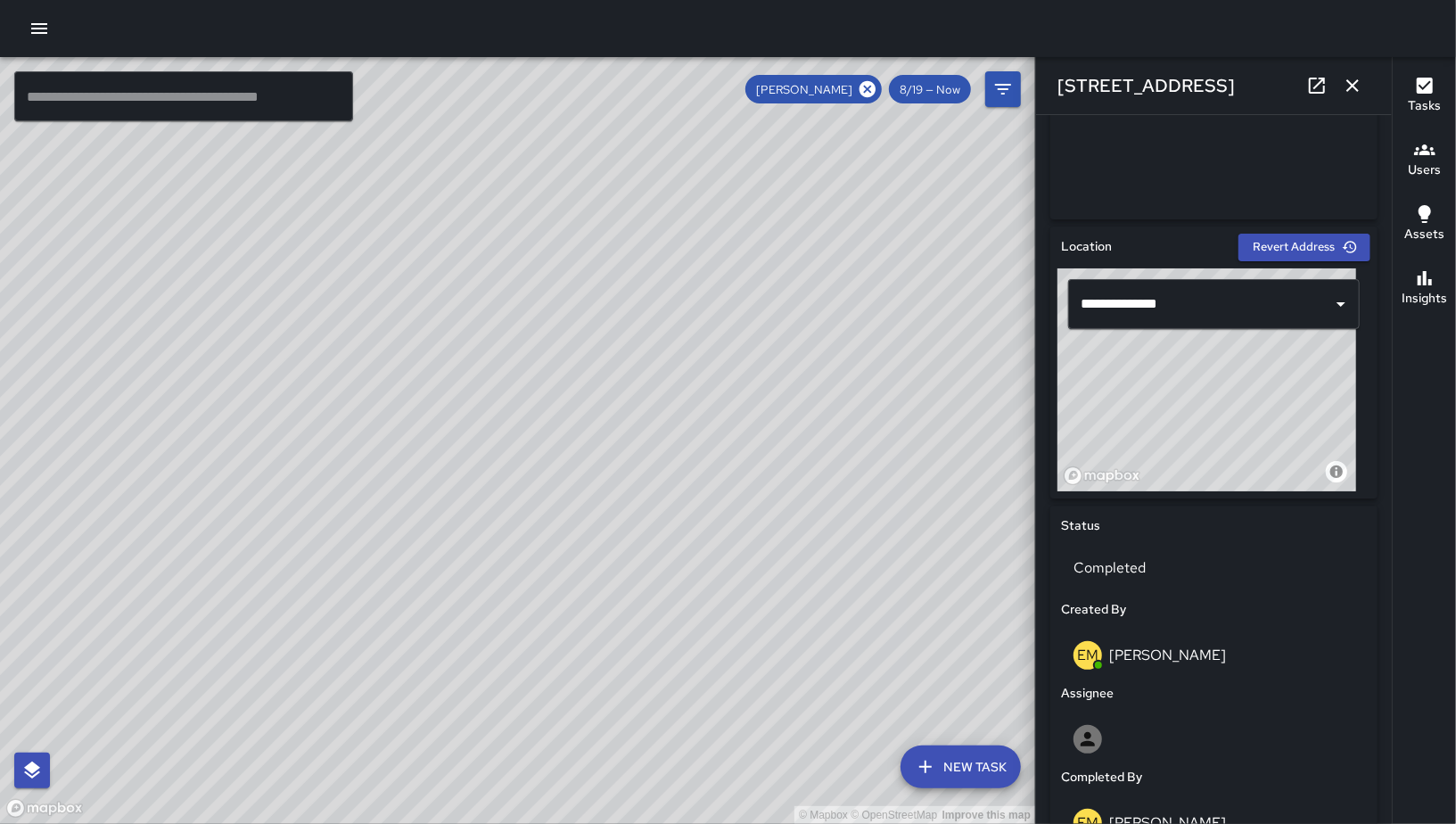
scroll to position [912, 0]
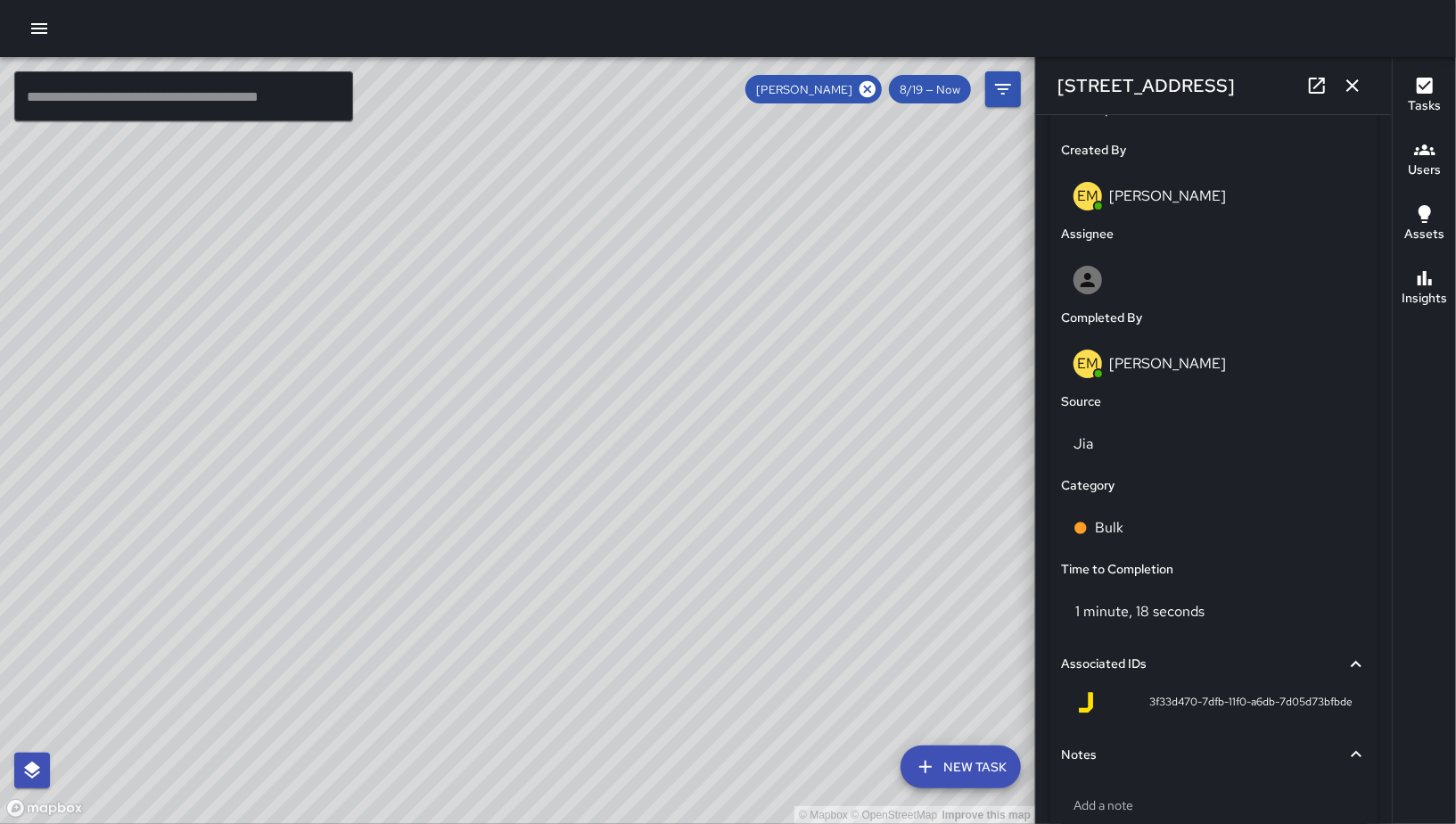
click at [1171, 553] on div "Bulk" at bounding box center [1214, 528] width 313 height 57
click at [1174, 528] on div "Bulk" at bounding box center [1213, 528] width 281 height 22
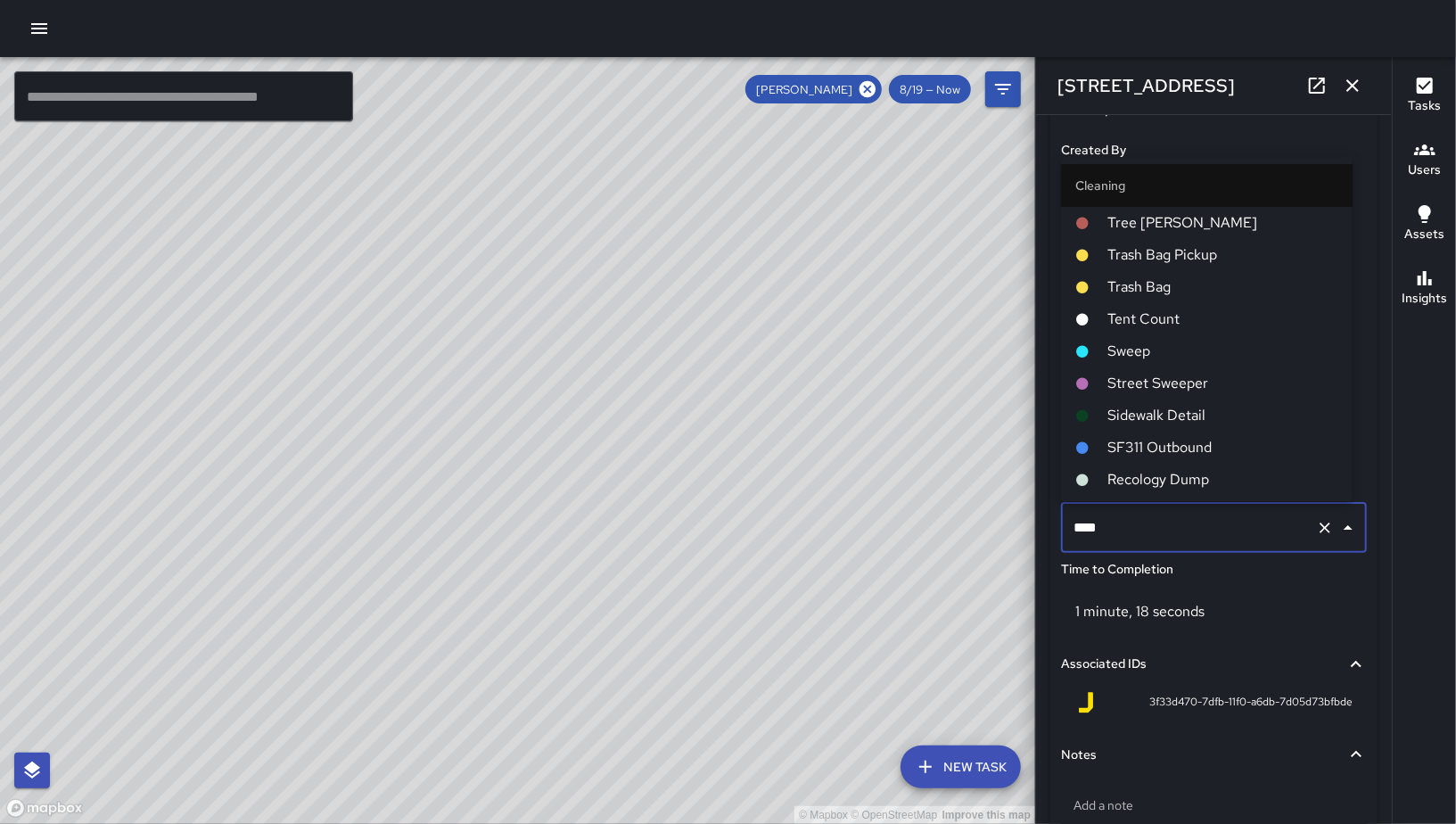
click at [1174, 528] on input "****" at bounding box center [1189, 527] width 240 height 34
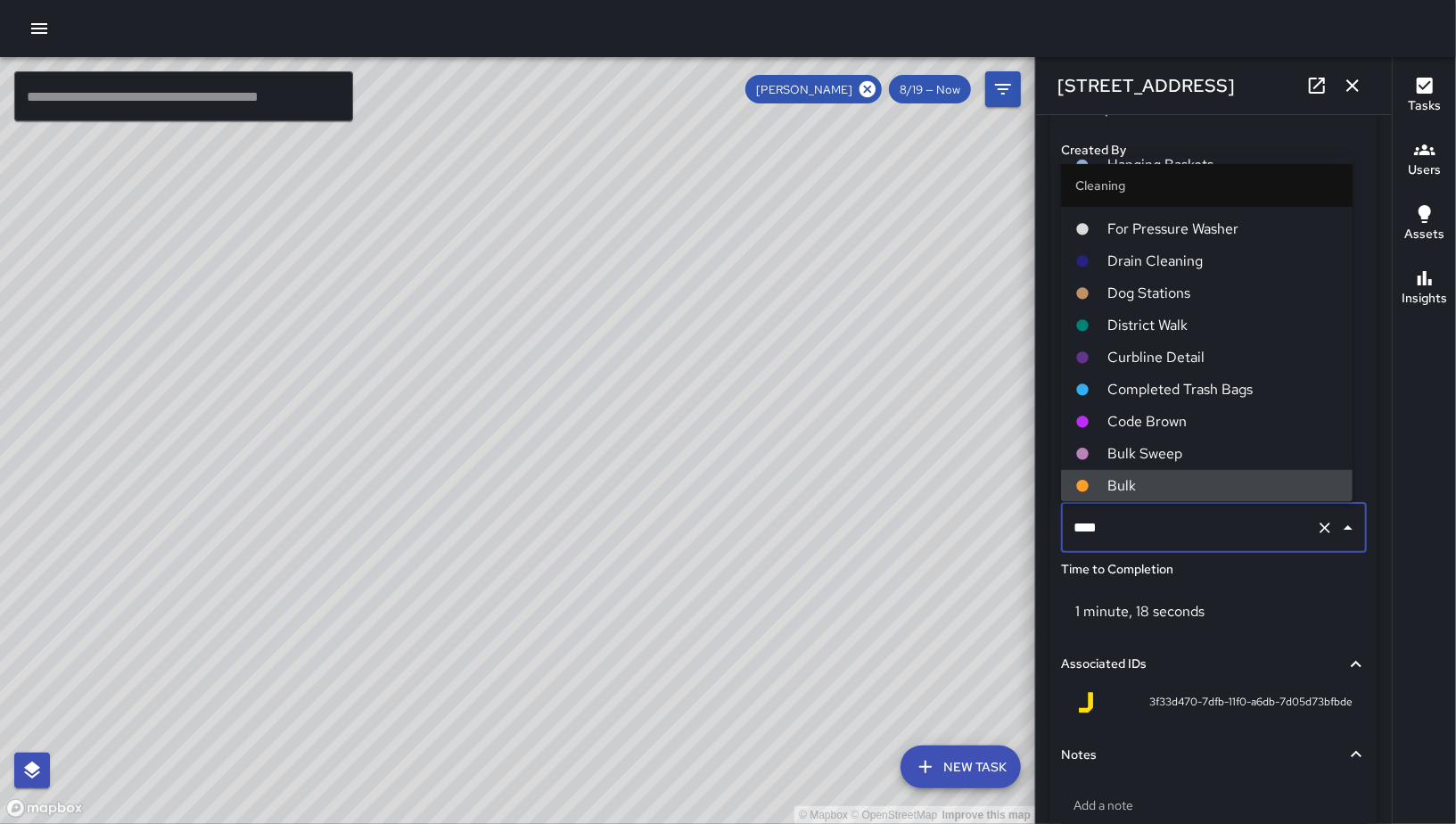
click at [1174, 528] on input "****" at bounding box center [1189, 527] width 240 height 34
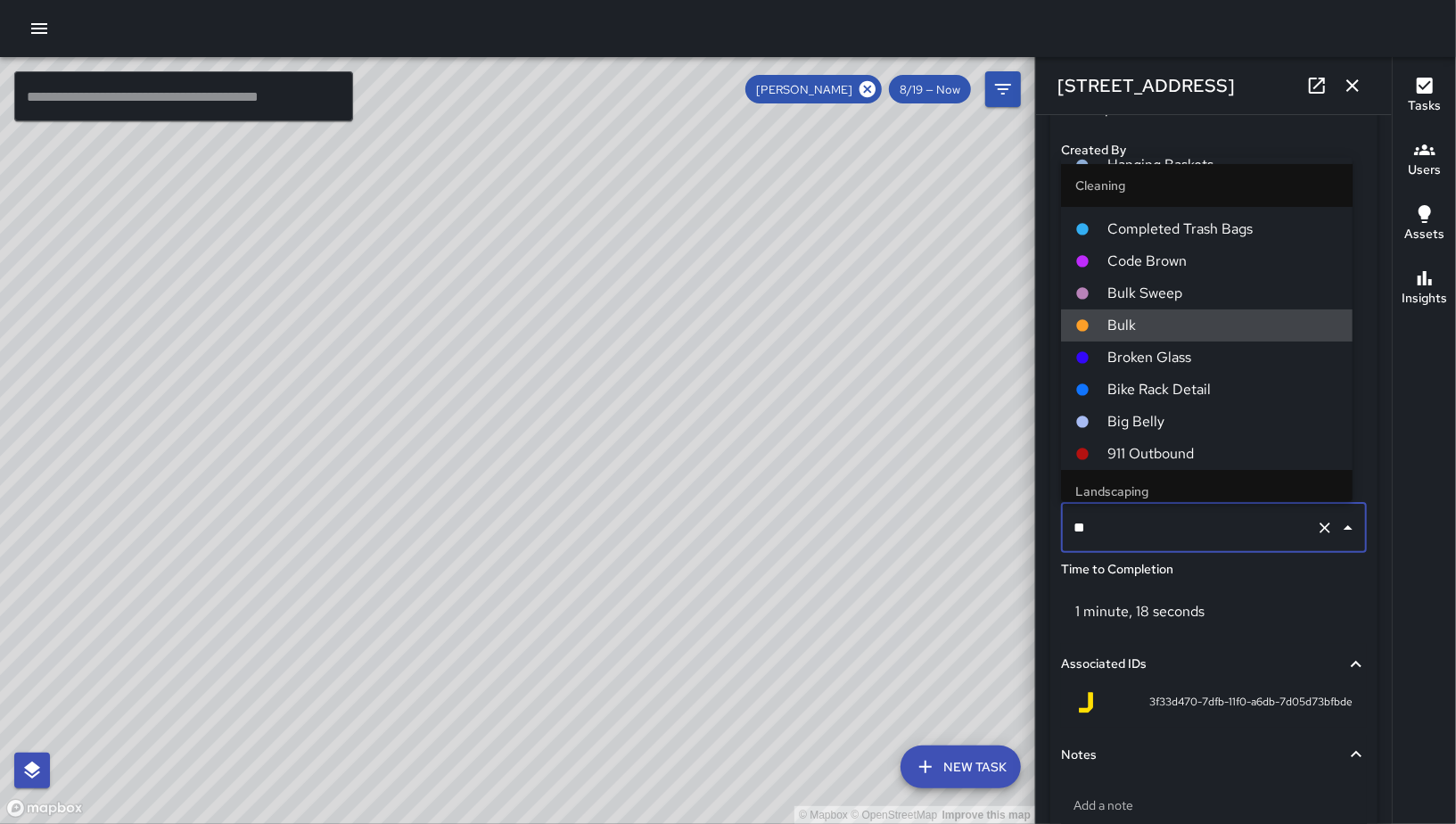
scroll to position [0, 0]
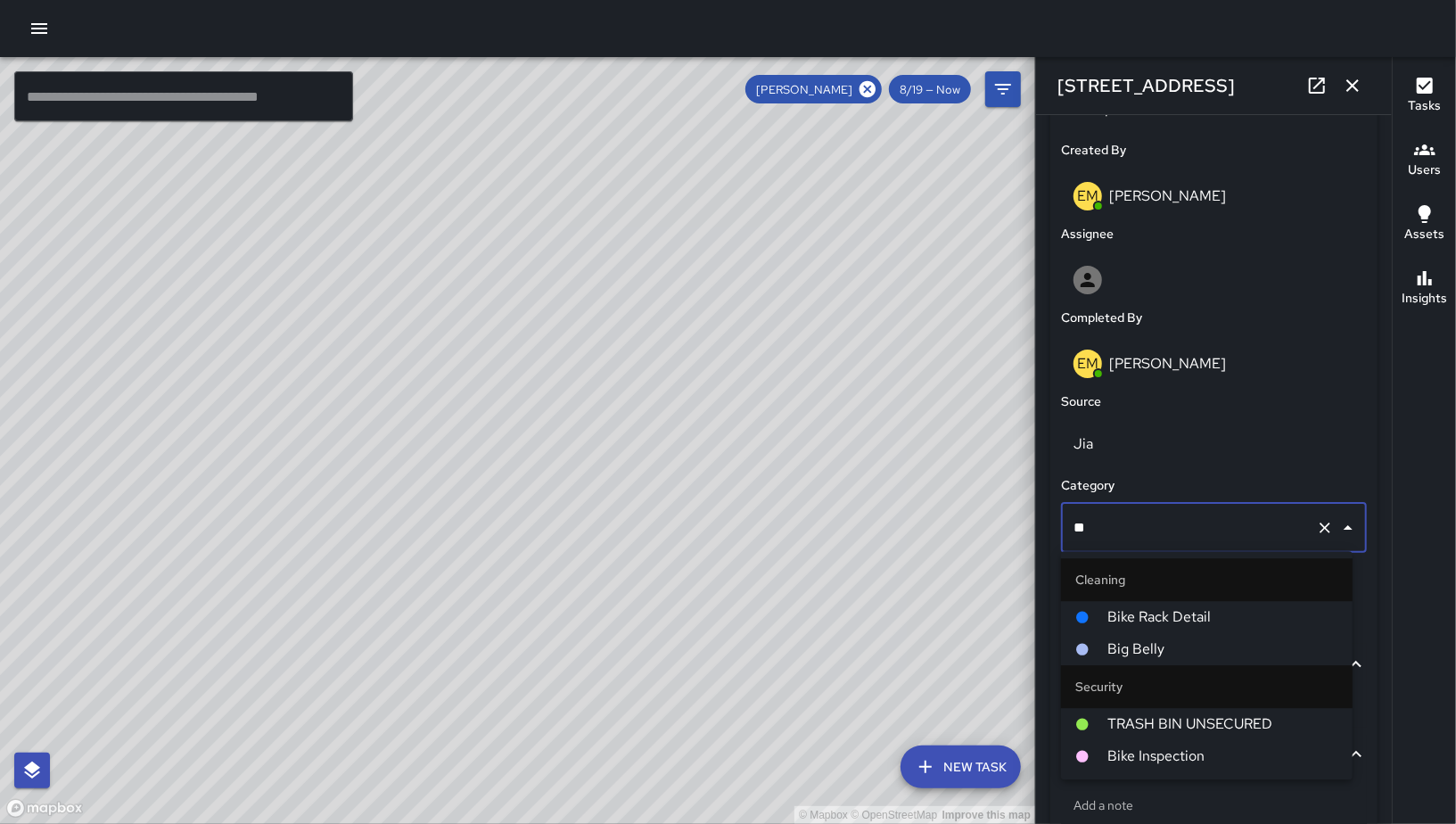
type input "***"
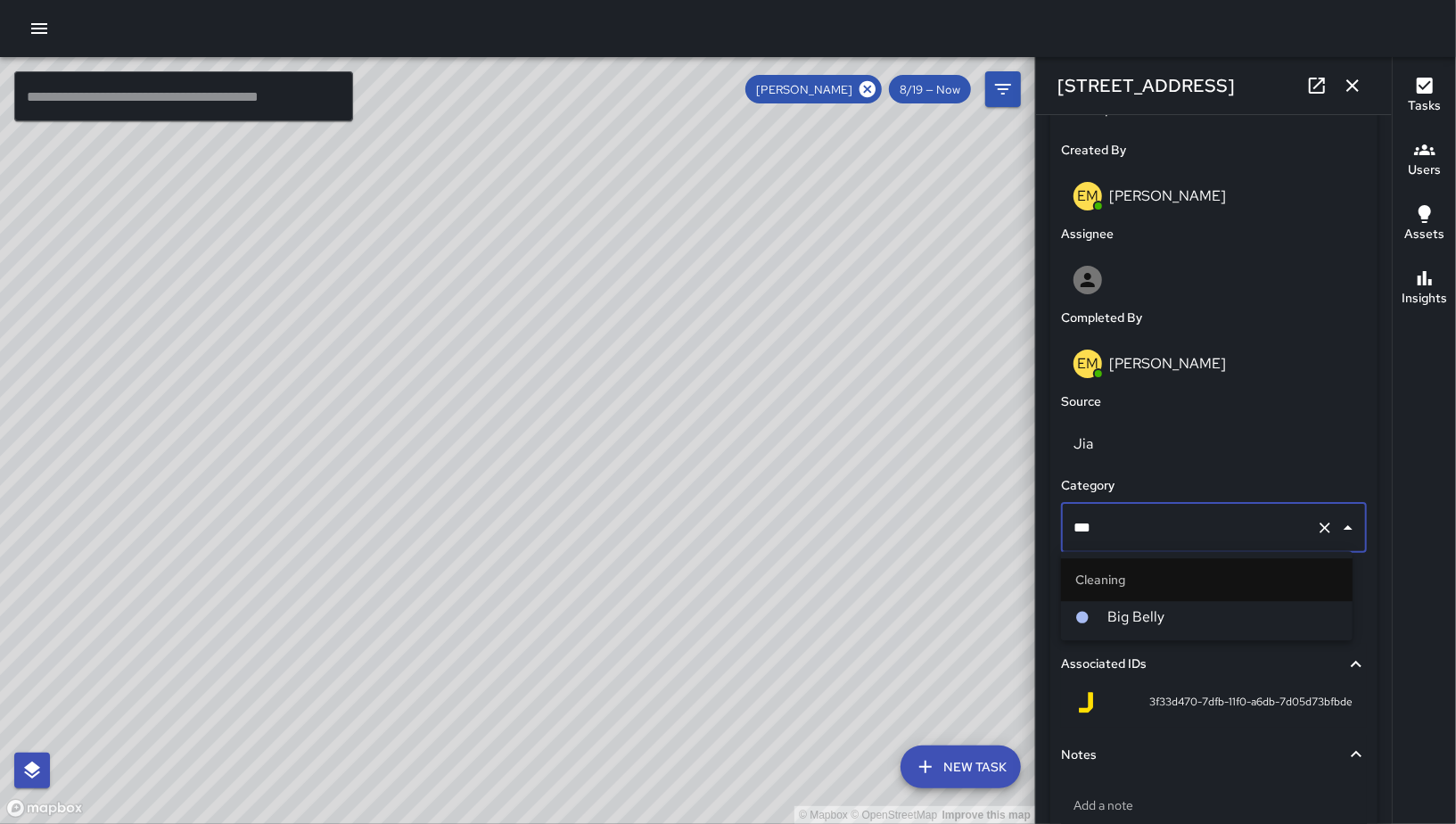
click at [1098, 622] on div at bounding box center [1091, 617] width 33 height 14
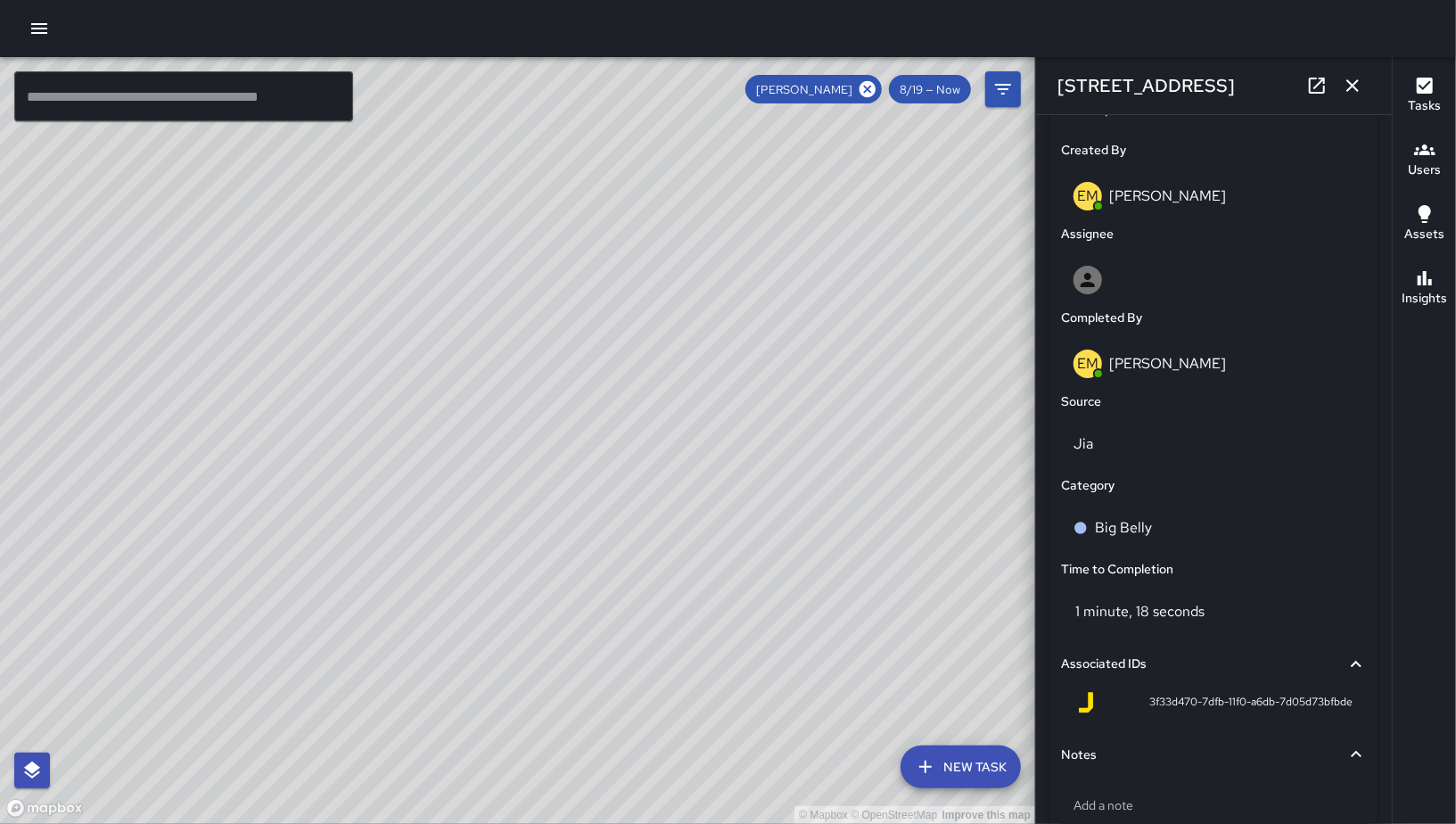
click at [1364, 82] on button "button" at bounding box center [1352, 86] width 35 height 35
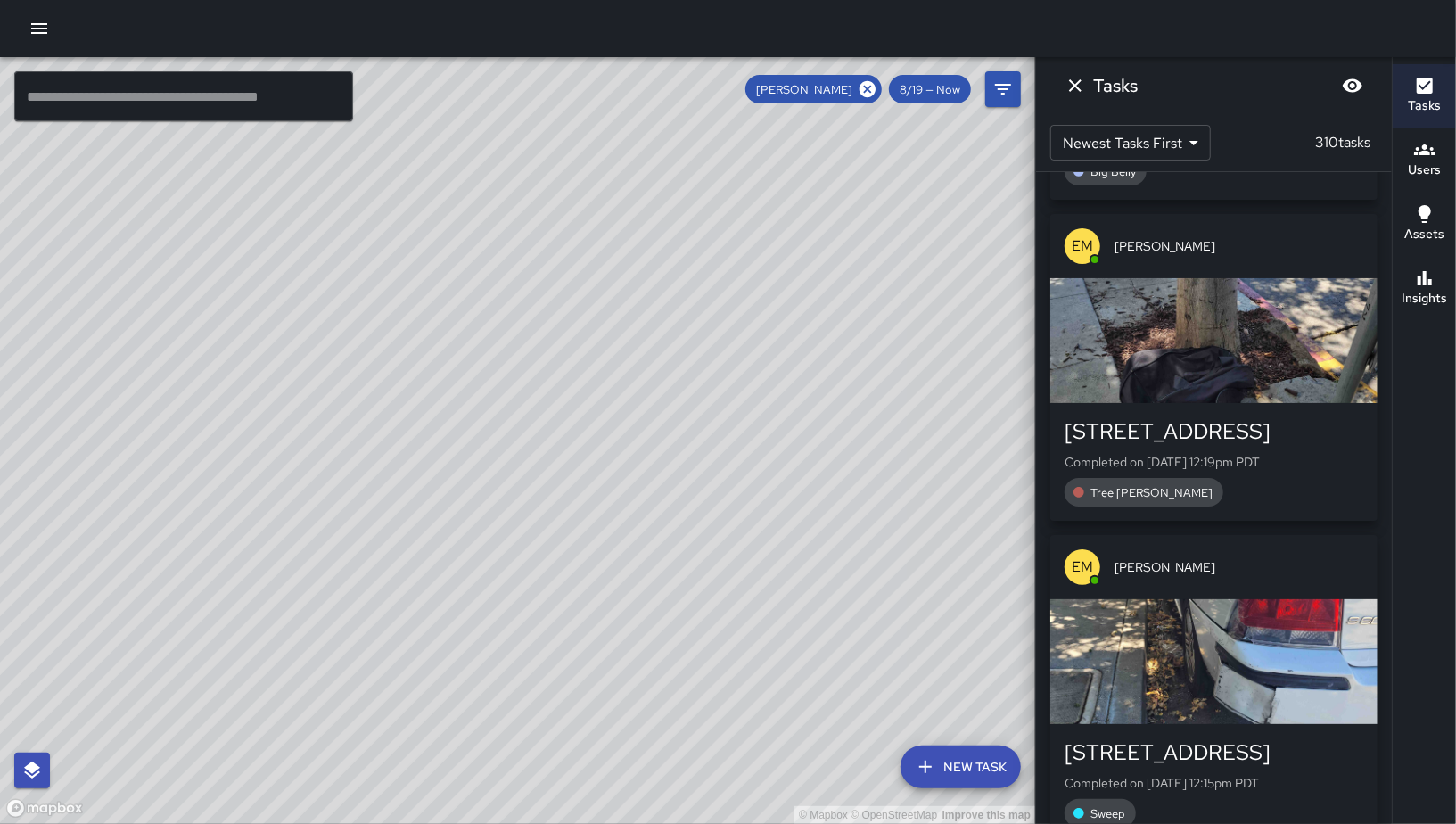
scroll to position [58177, 0]
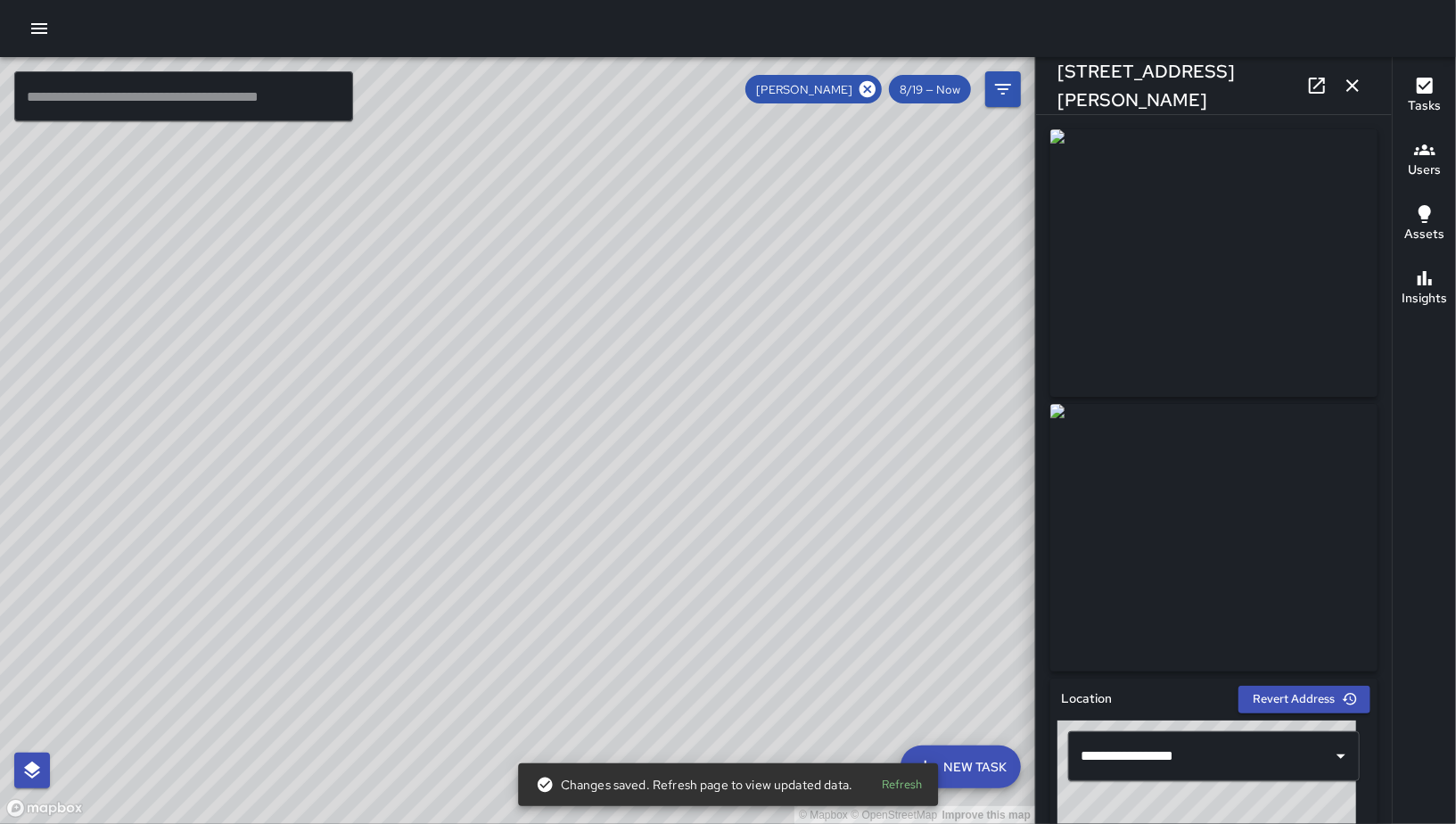
scroll to position [1018, 0]
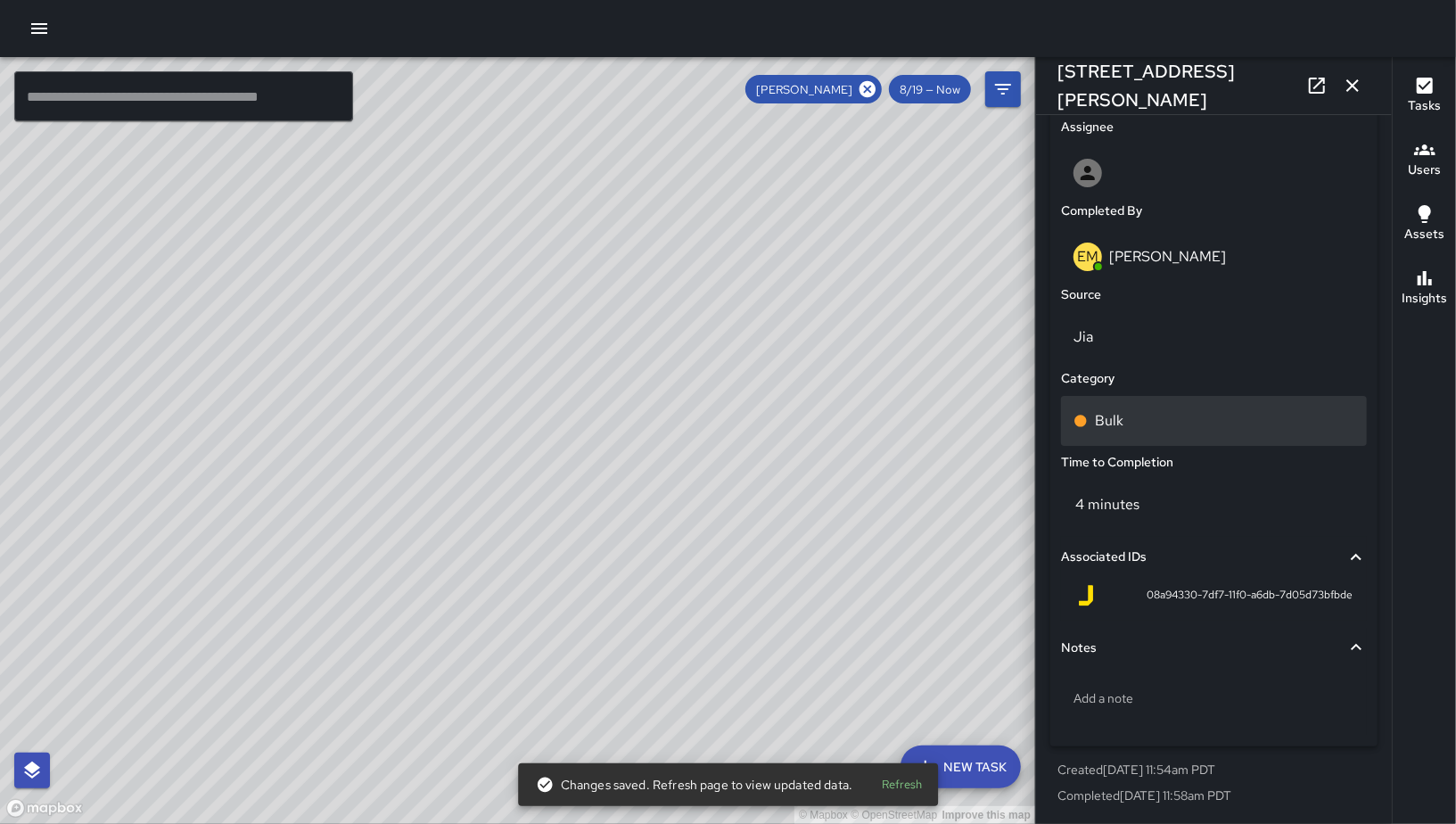
click at [1175, 415] on div "Bulk" at bounding box center [1213, 421] width 281 height 22
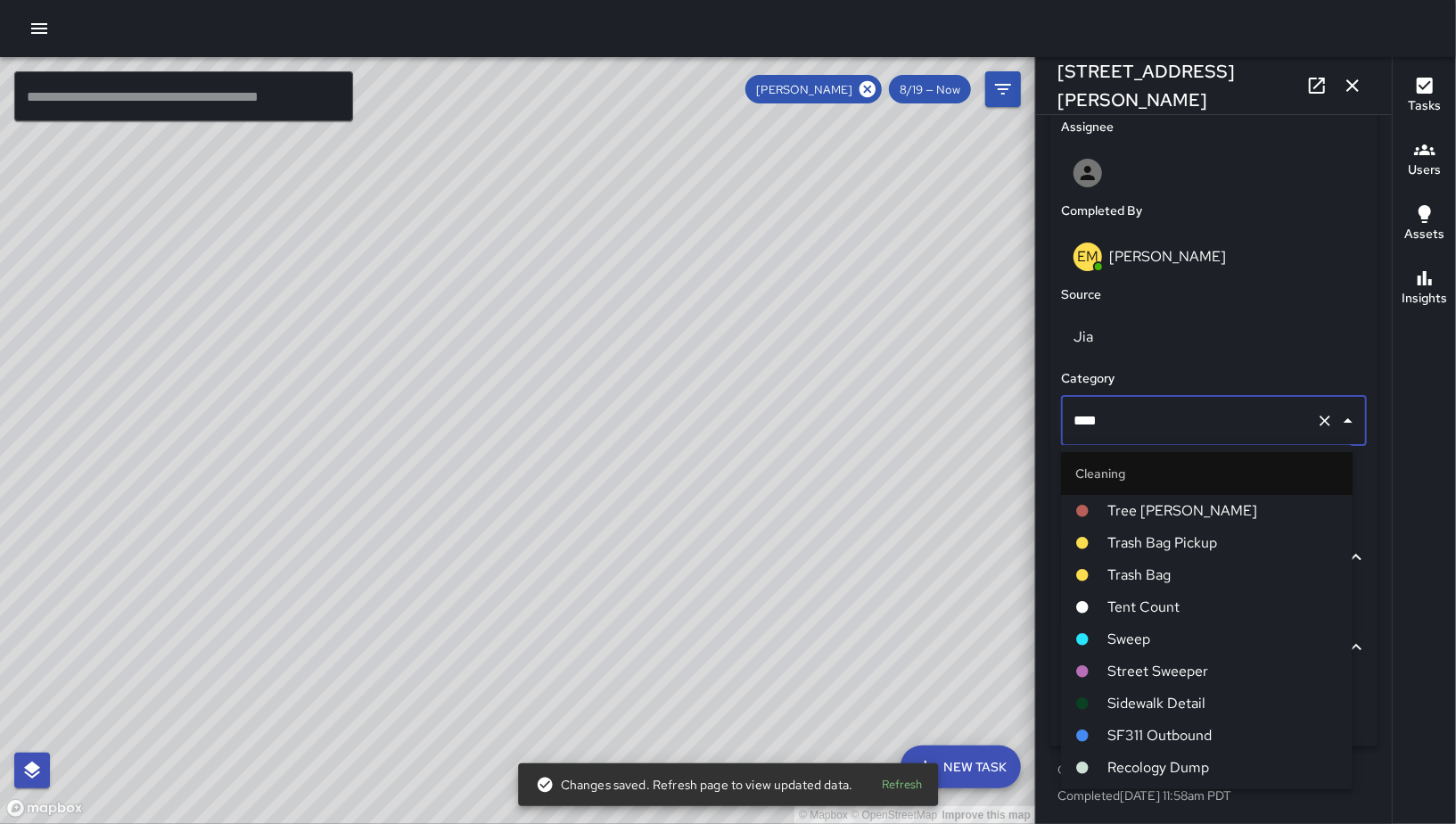
scroll to position [636, 0]
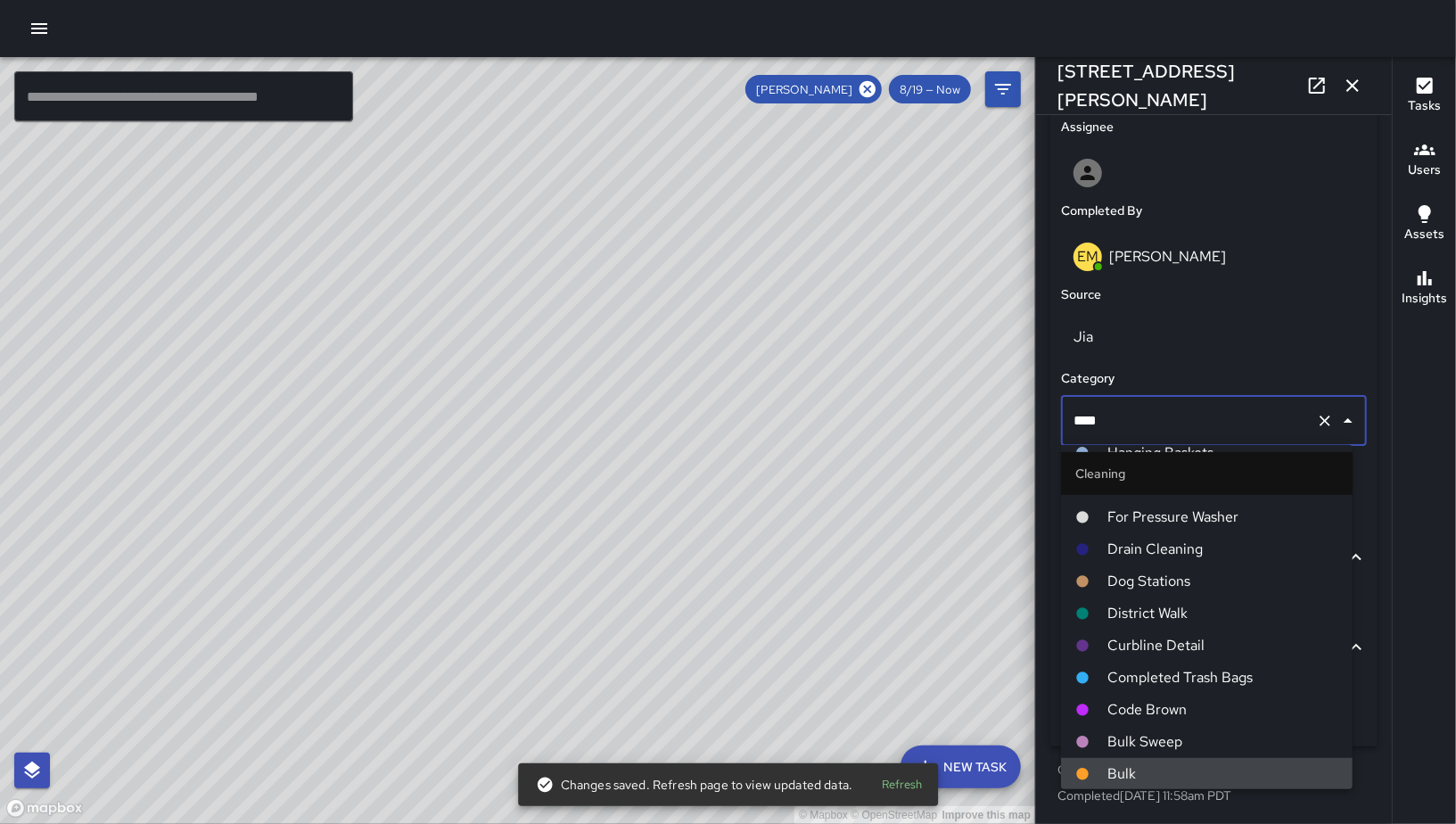
click at [1175, 414] on input "****" at bounding box center [1189, 421] width 240 height 34
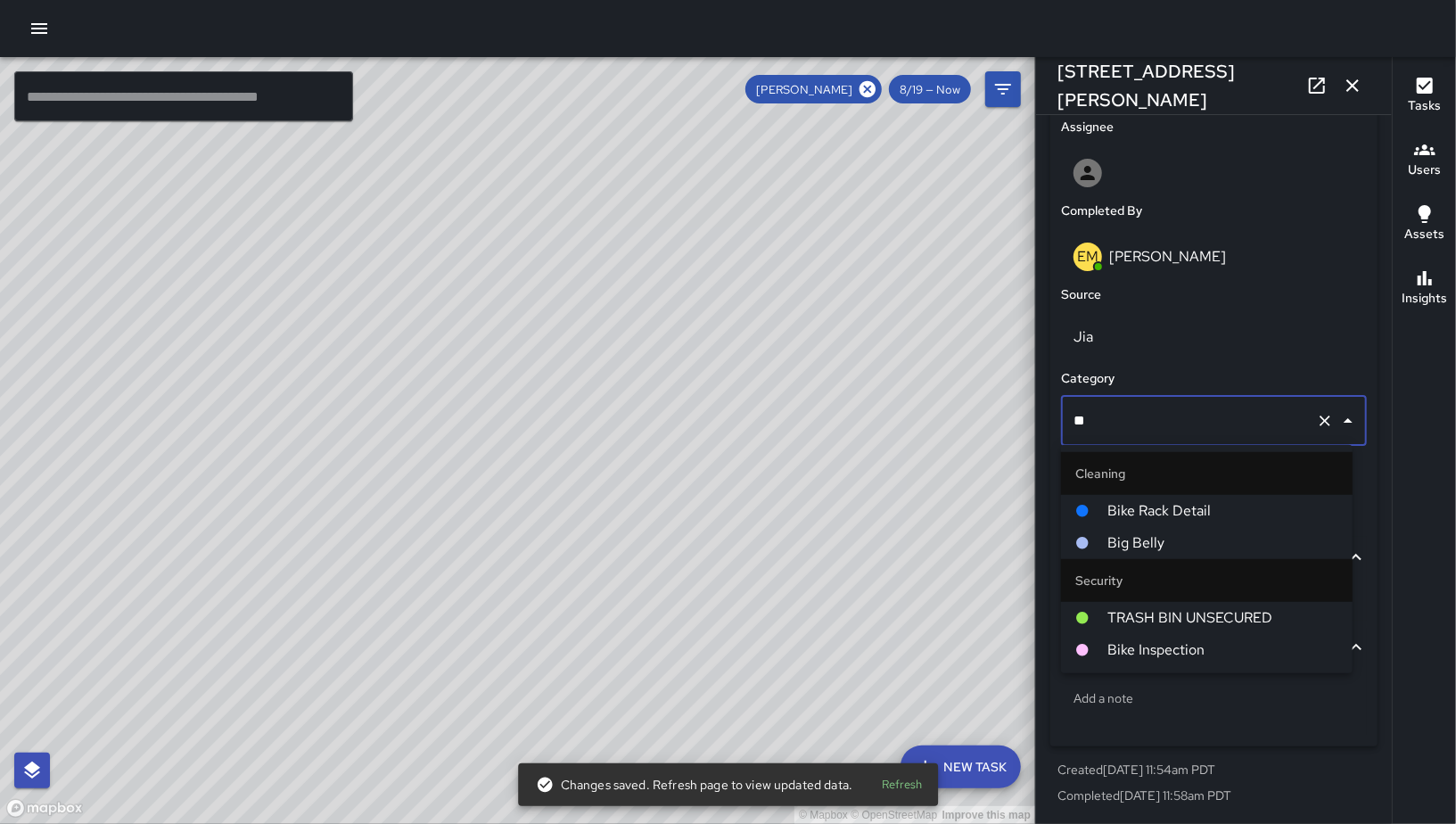
scroll to position [0, 0]
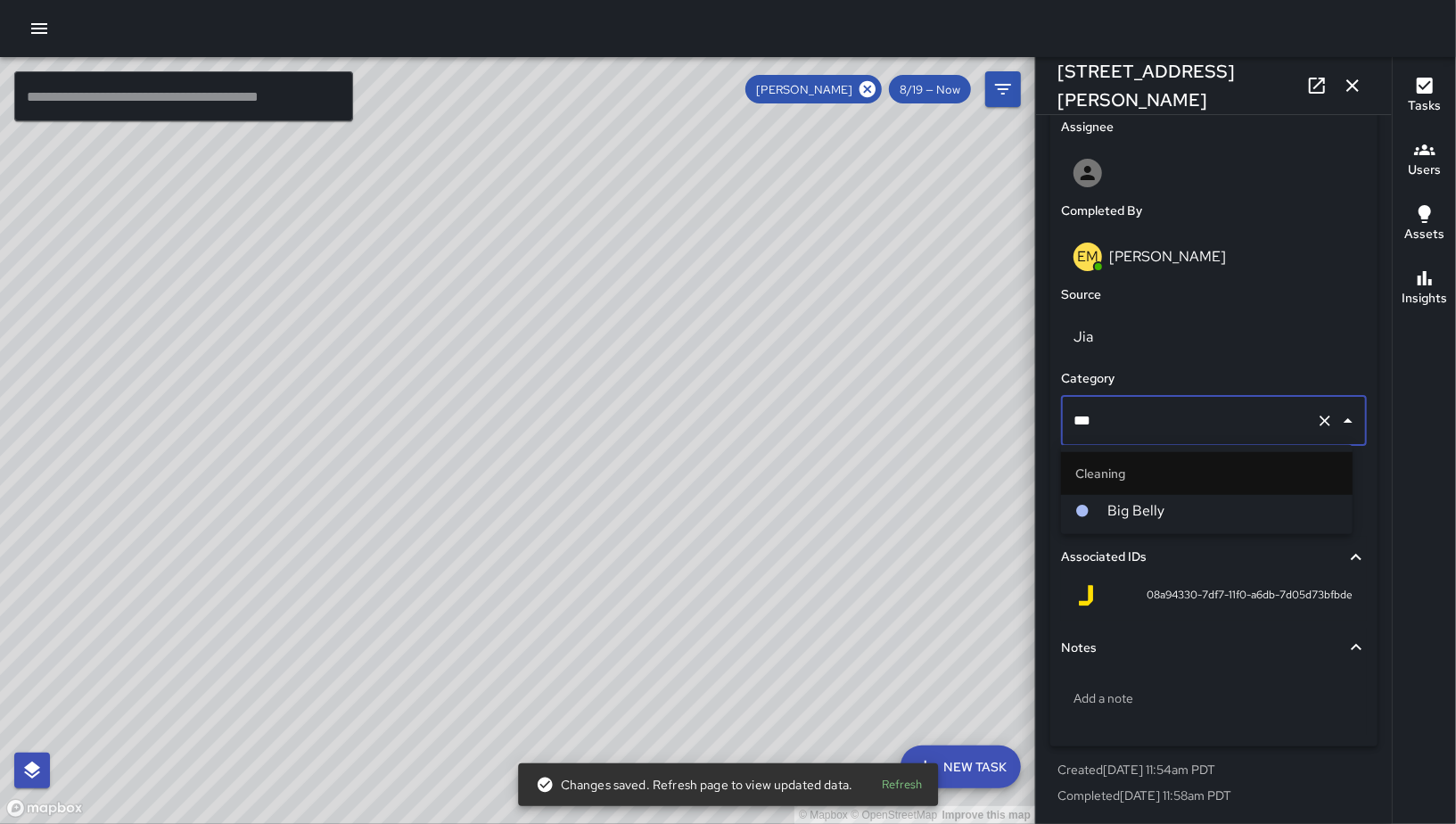
type input "***"
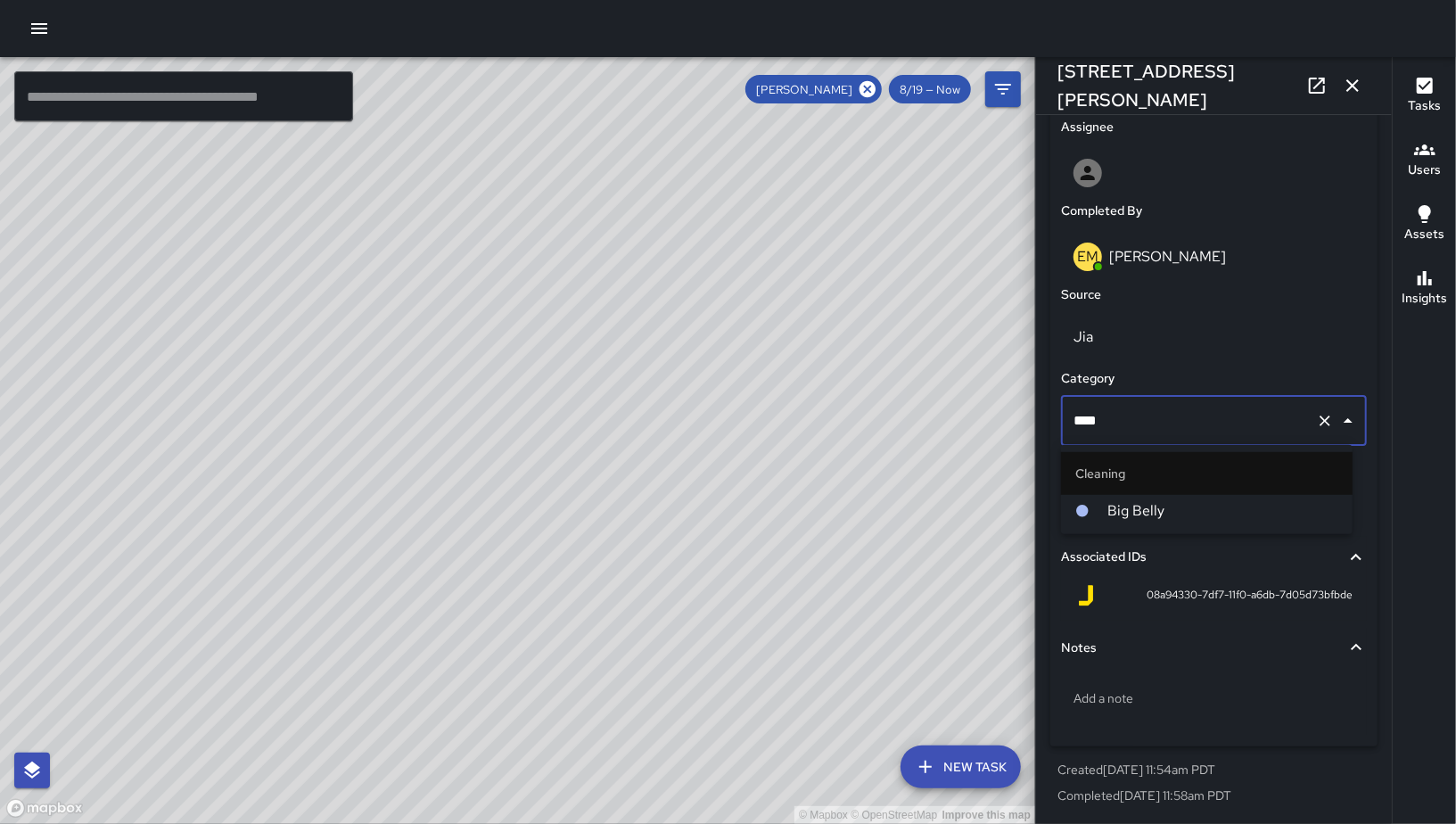
click at [1174, 520] on span "Big Belly" at bounding box center [1223, 512] width 231 height 22
click at [1174, 520] on div "4 minutes" at bounding box center [1214, 505] width 306 height 50
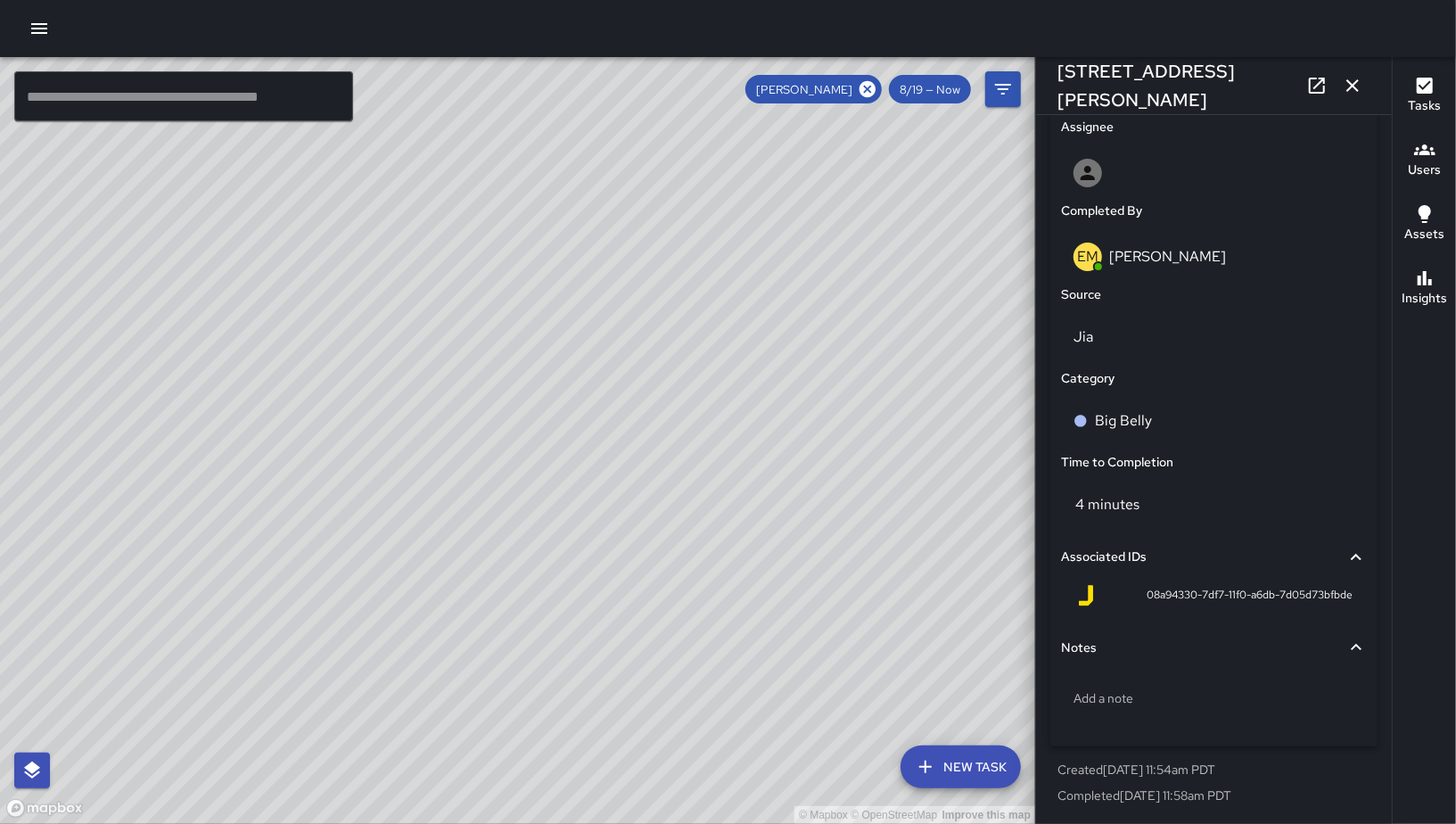
click at [1351, 81] on icon "button" at bounding box center [1353, 86] width 22 height 22
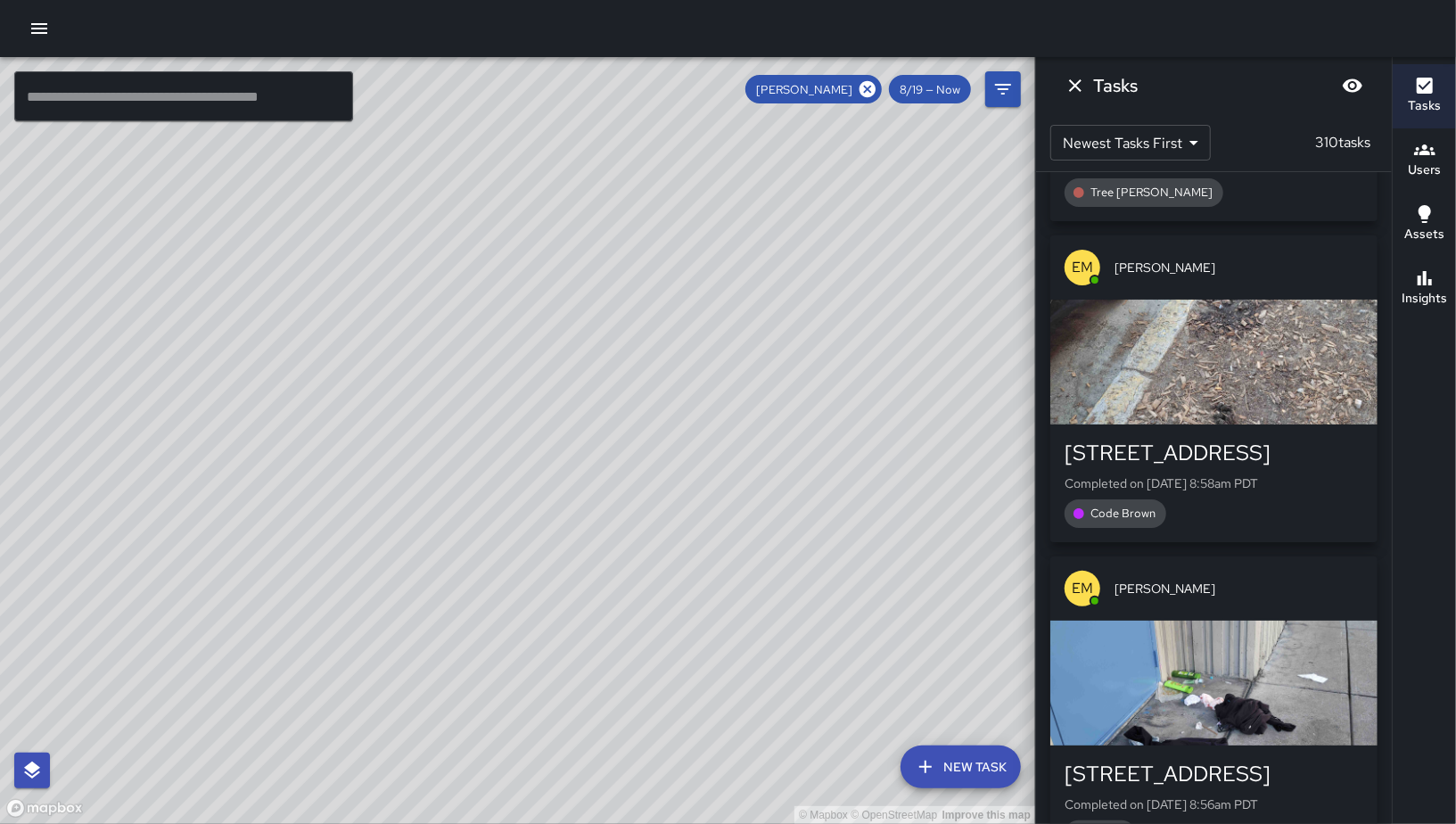
scroll to position [69543, 0]
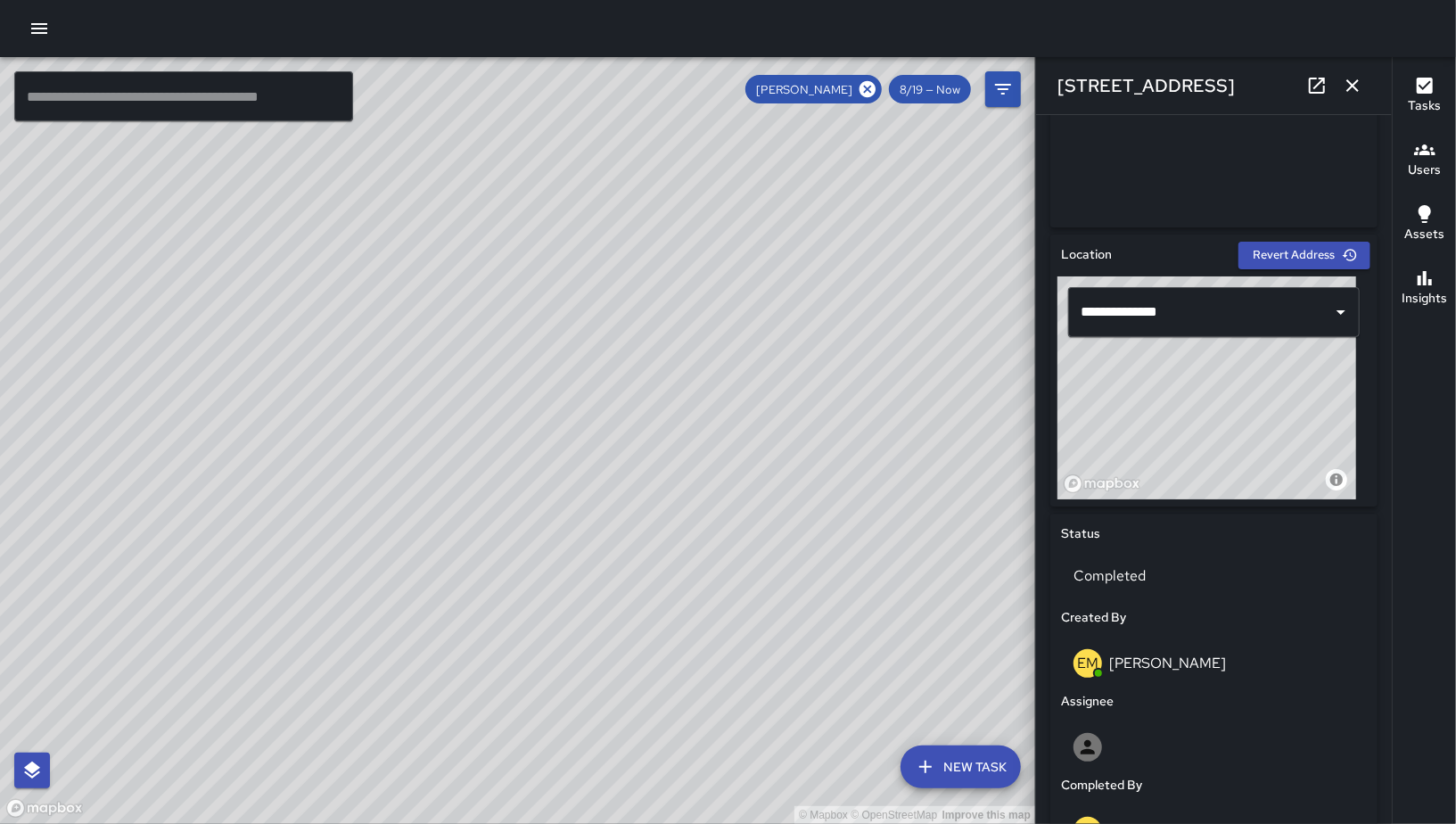
scroll to position [918, 0]
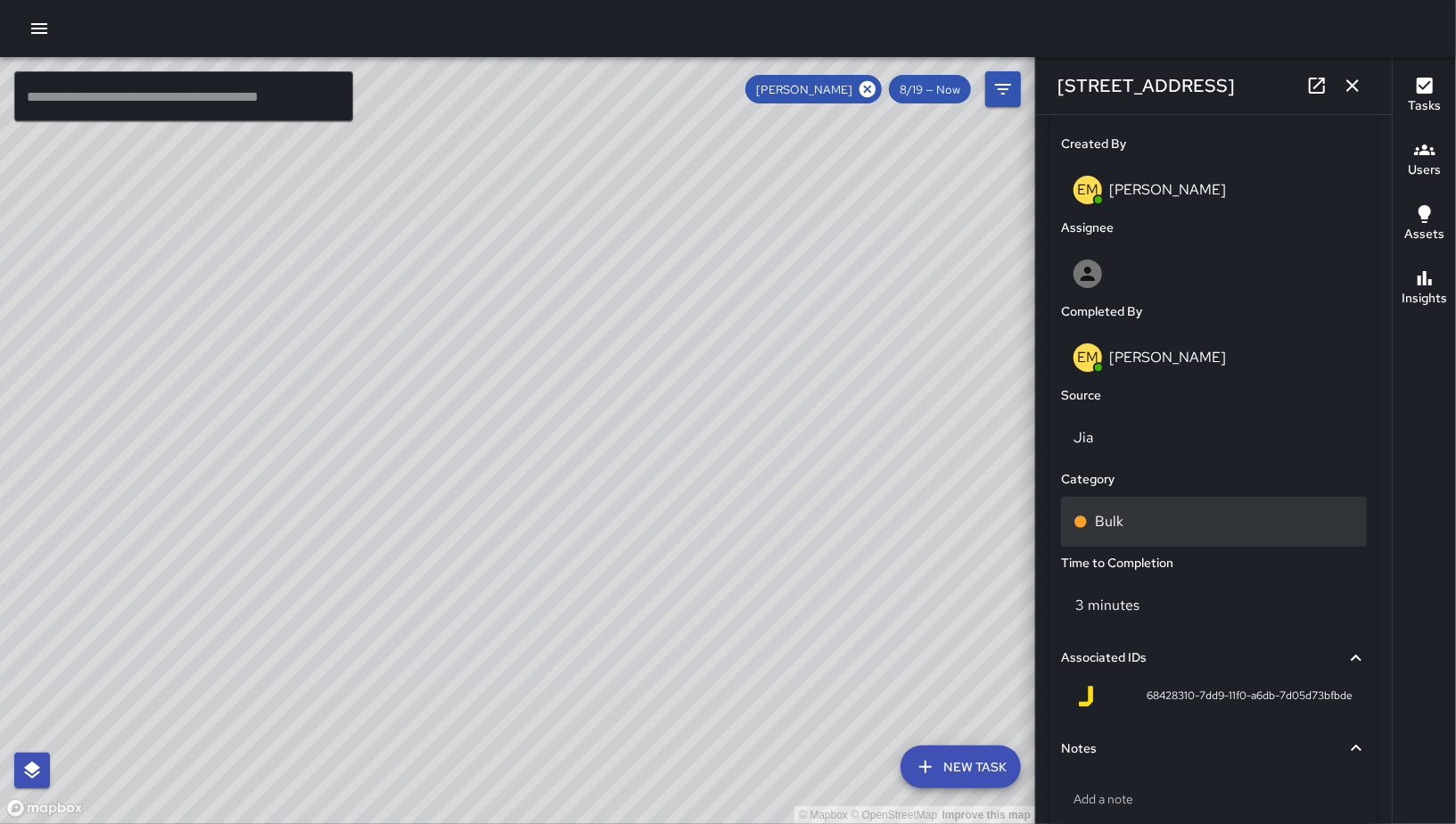
click at [1189, 523] on div "Bulk" at bounding box center [1213, 521] width 281 height 22
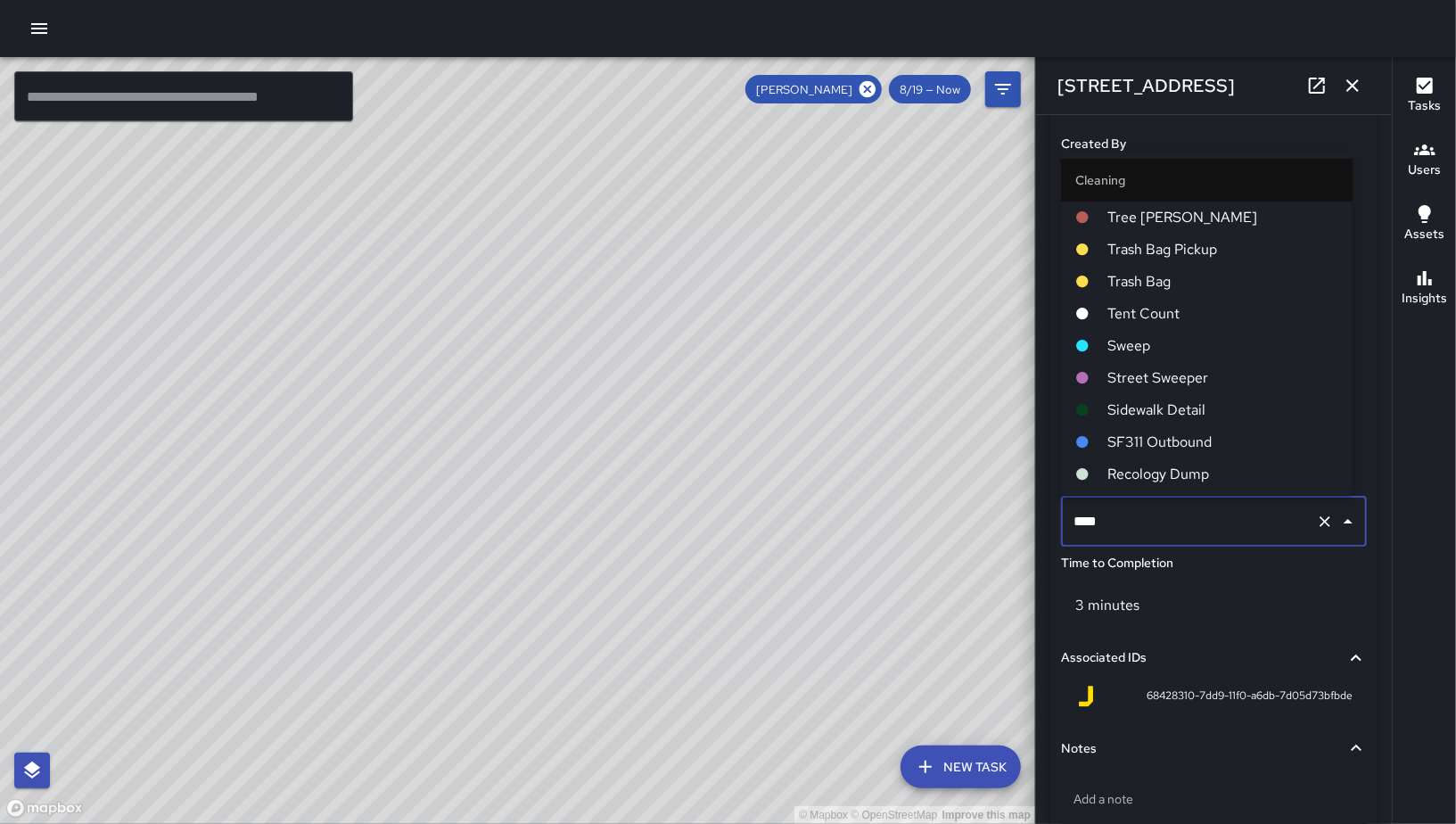
scroll to position [636, 0]
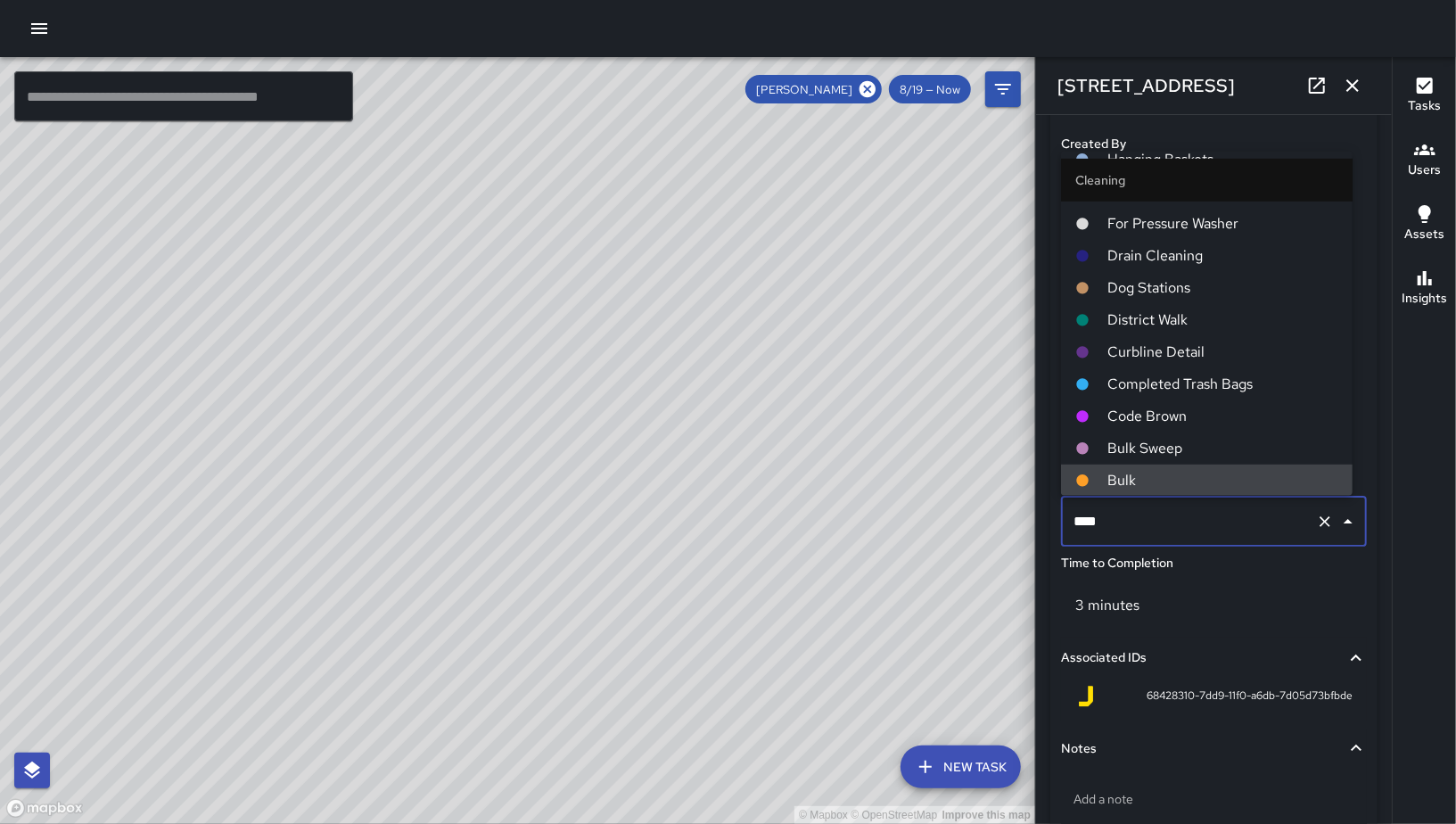
click at [1189, 522] on input "****" at bounding box center [1189, 521] width 240 height 34
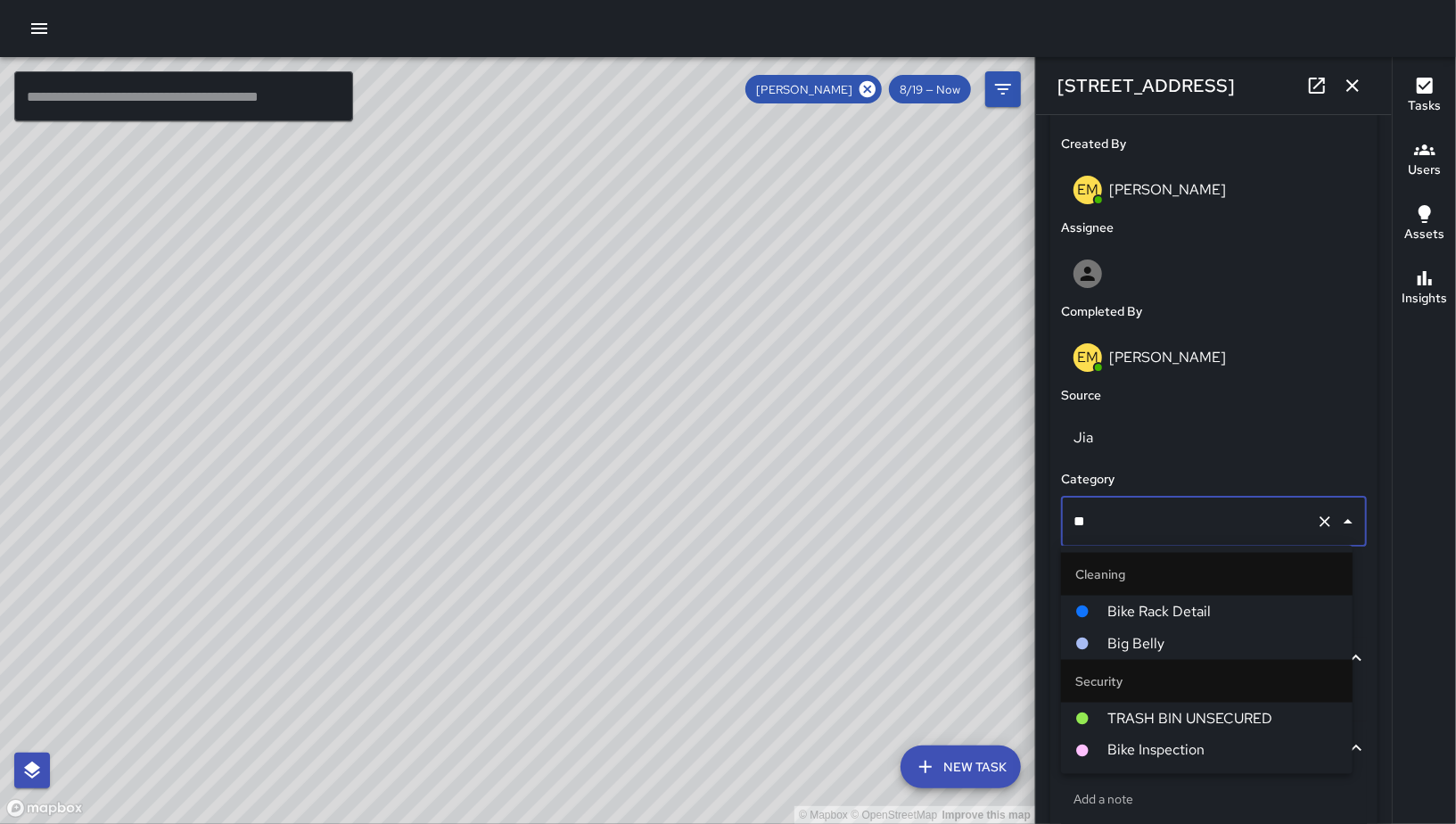
scroll to position [0, 0]
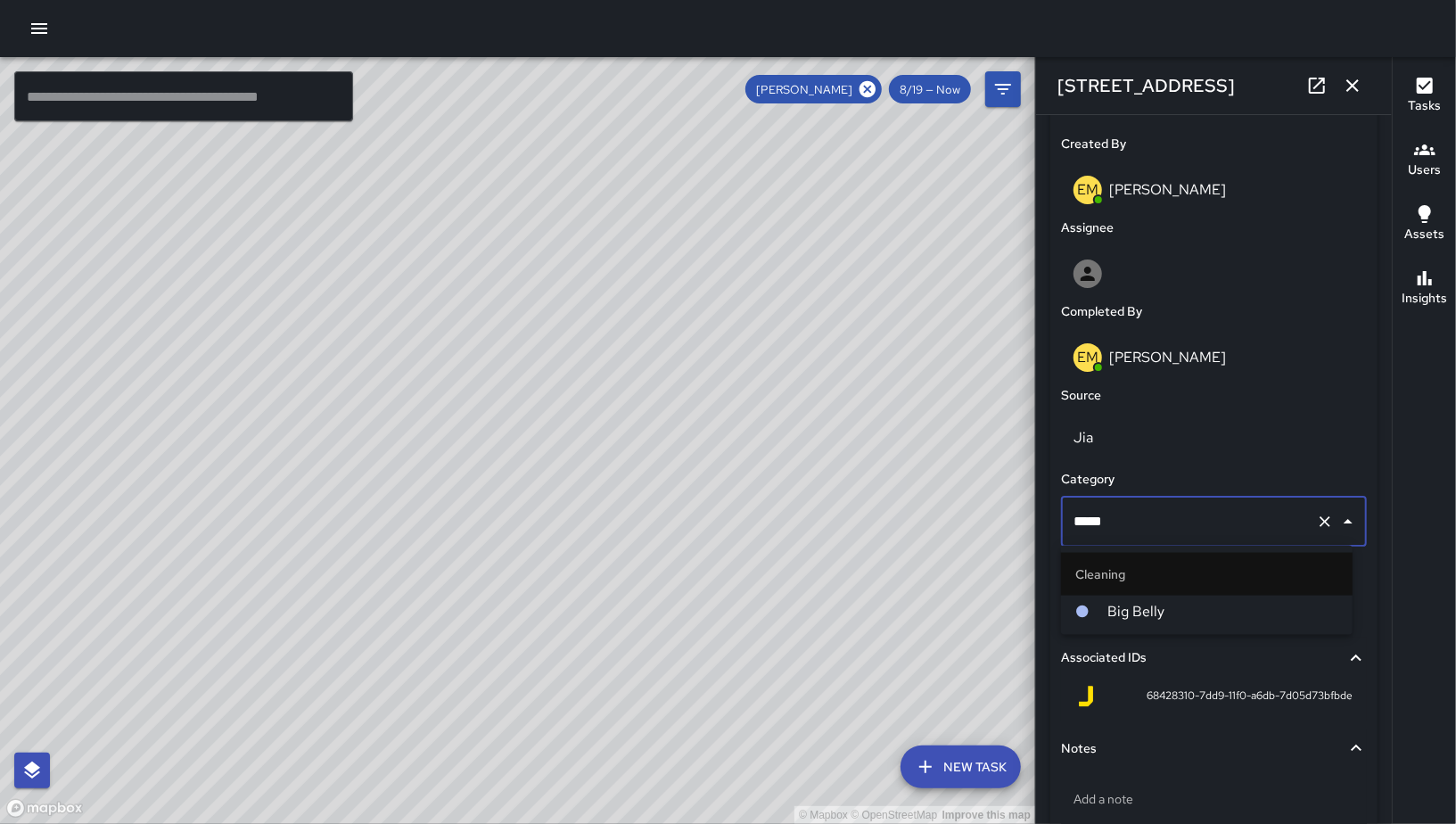
type input "******"
click at [1192, 618] on span "Big Belly" at bounding box center [1223, 612] width 231 height 22
click at [1192, 618] on div "3 minutes" at bounding box center [1214, 605] width 306 height 50
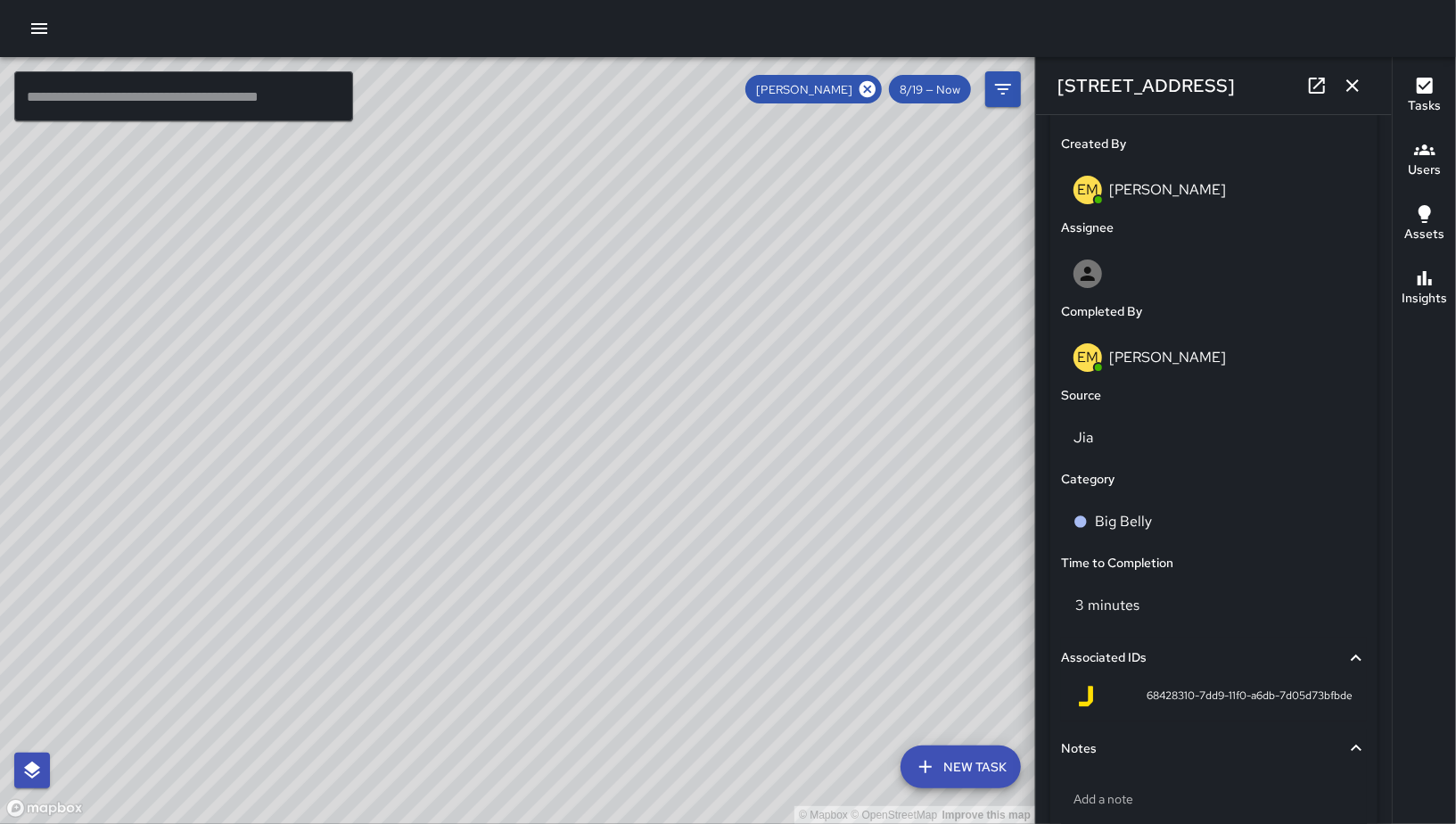
scroll to position [1018, 0]
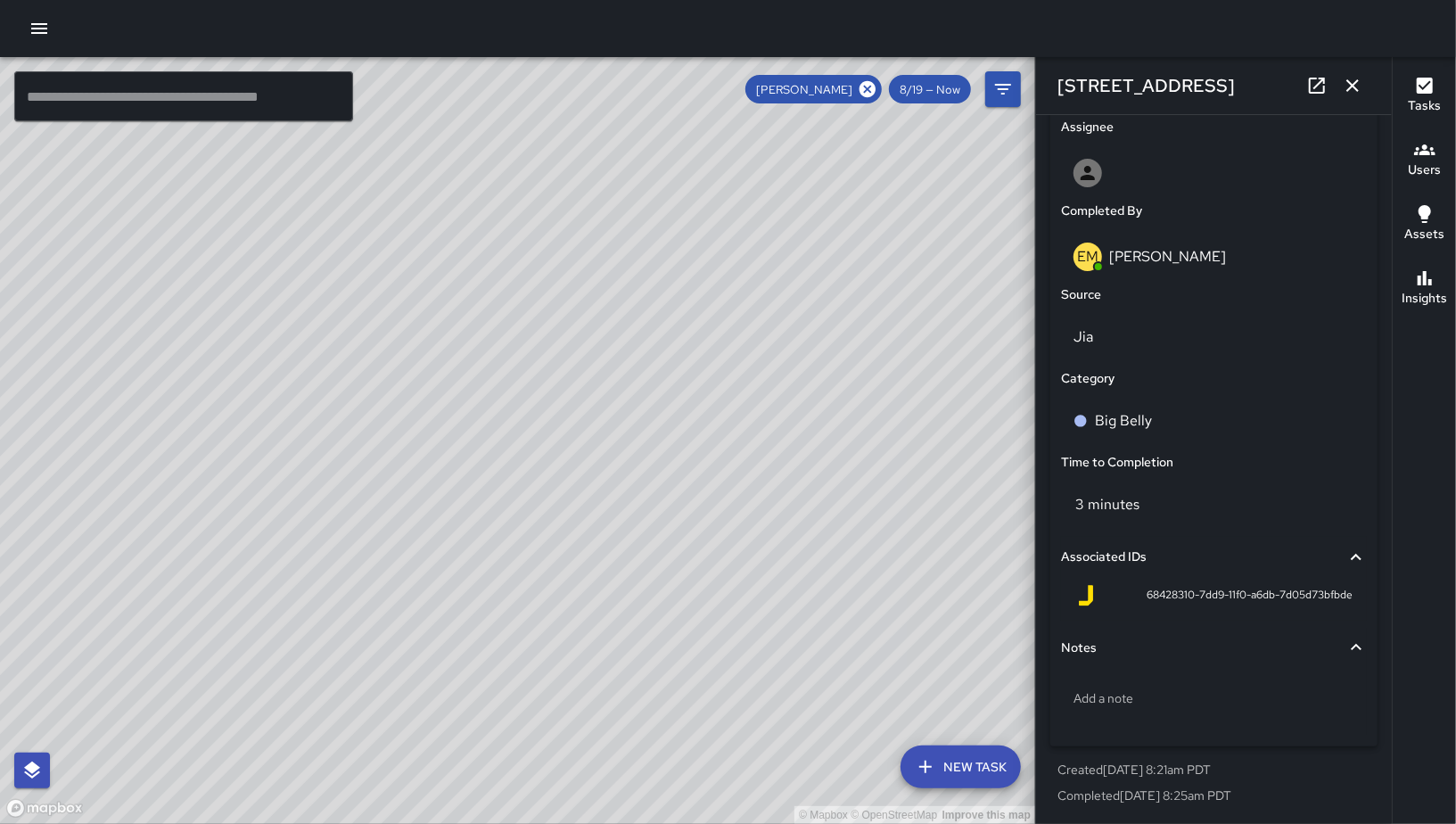
click at [1357, 81] on icon "button" at bounding box center [1352, 86] width 13 height 13
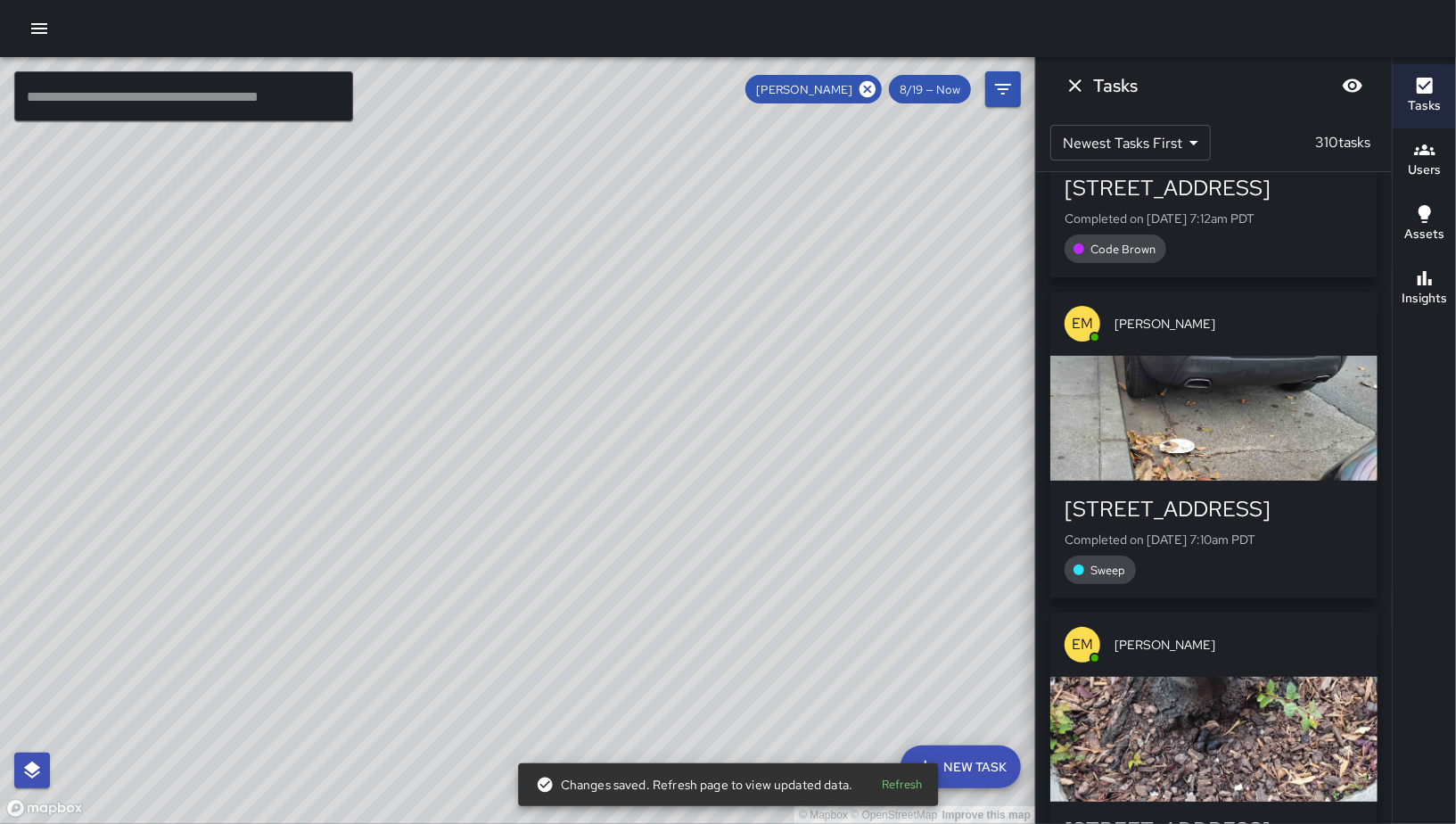
scroll to position [76193, 0]
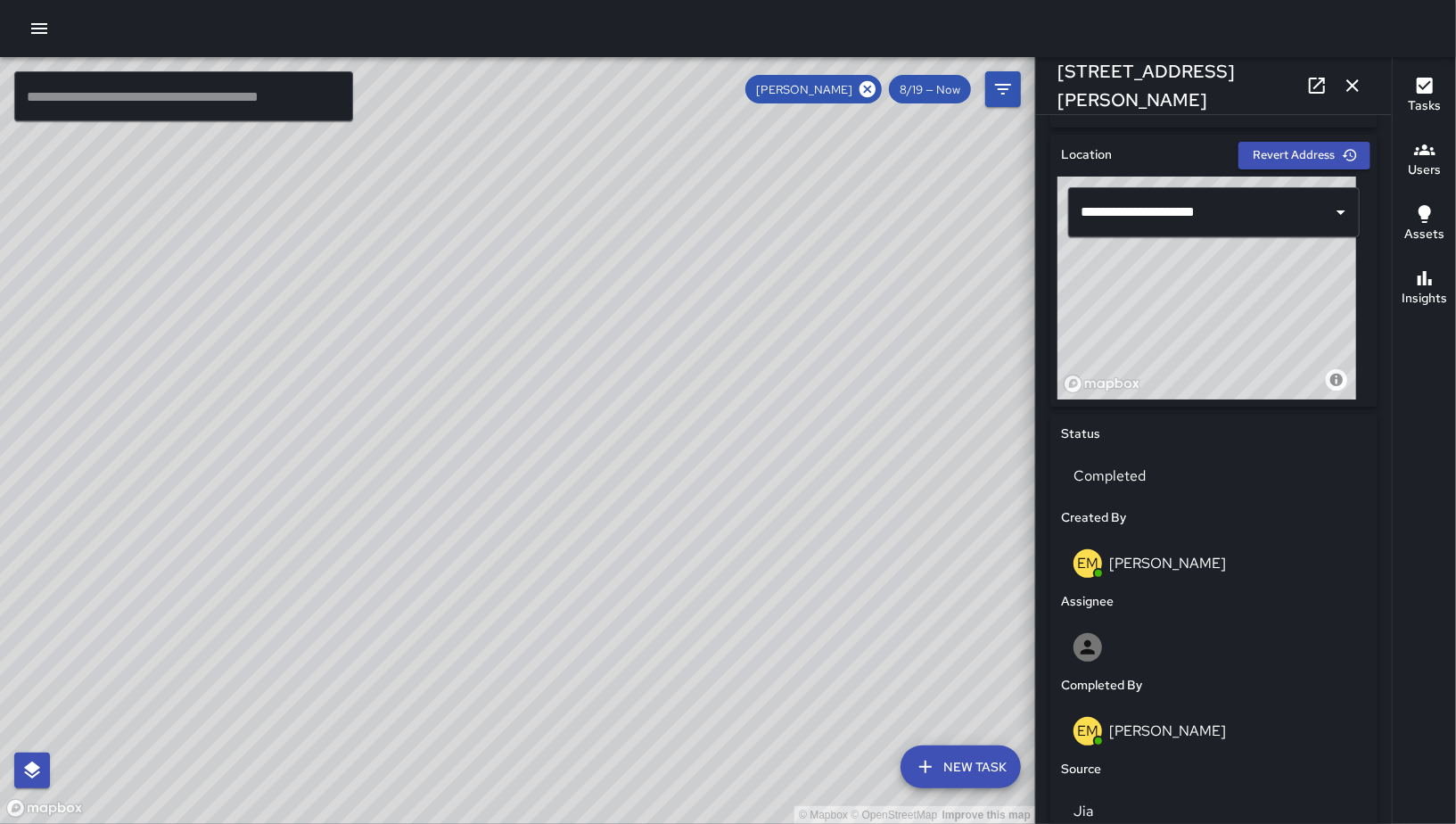
scroll to position [672, 0]
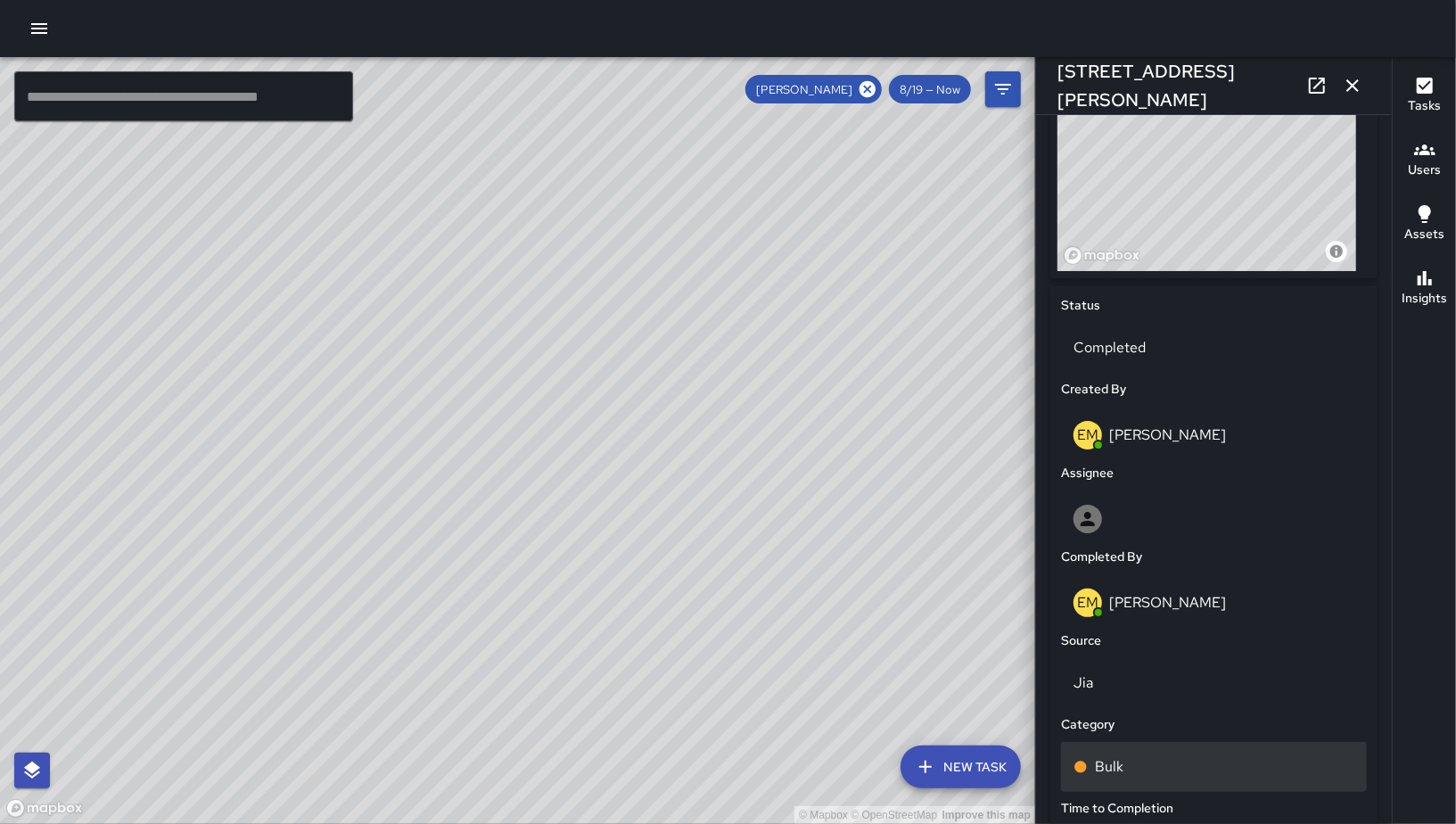
click at [1187, 746] on div "Bulk" at bounding box center [1214, 767] width 306 height 50
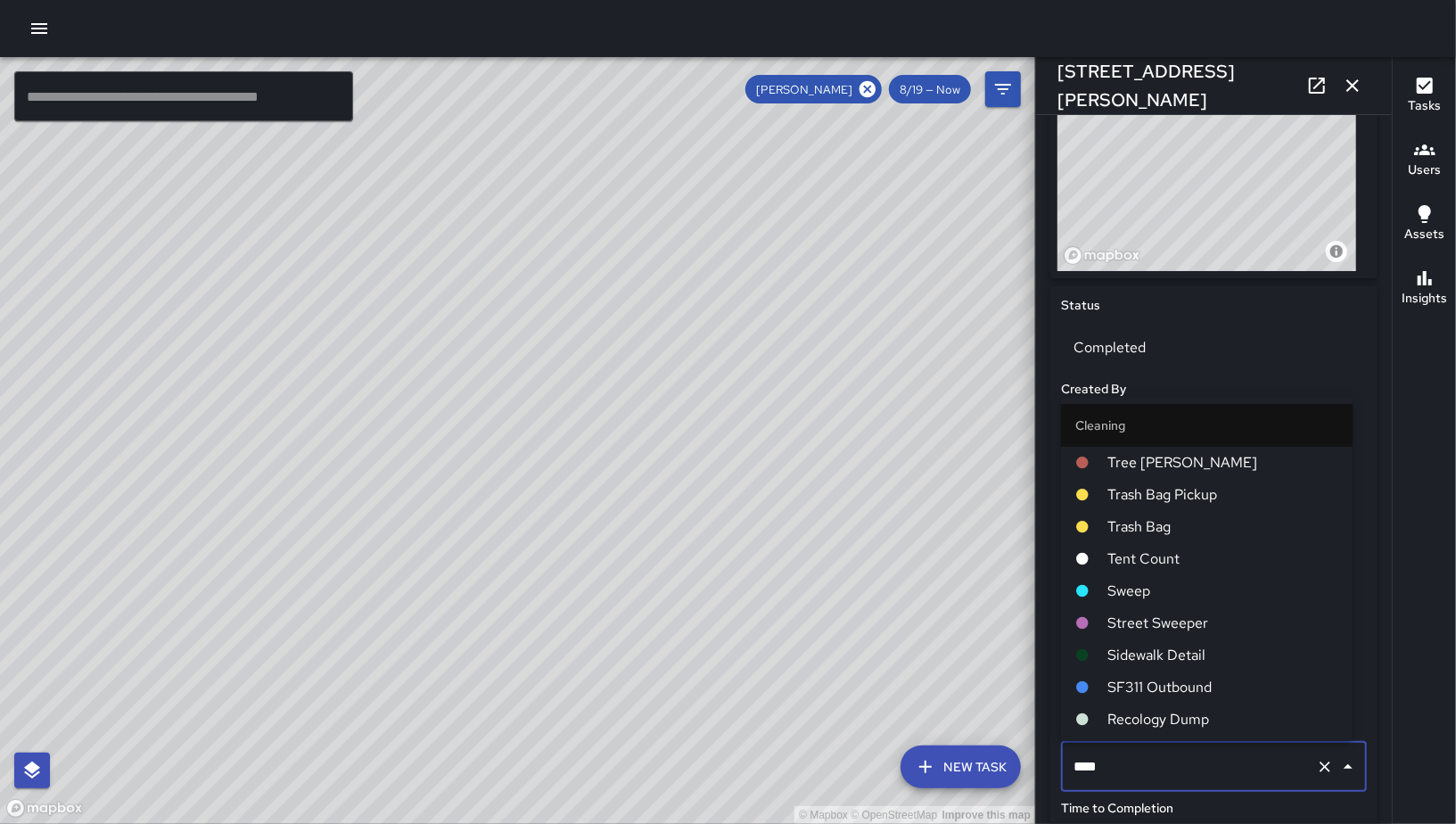
click at [1188, 746] on div "**** ​" at bounding box center [1214, 767] width 306 height 50
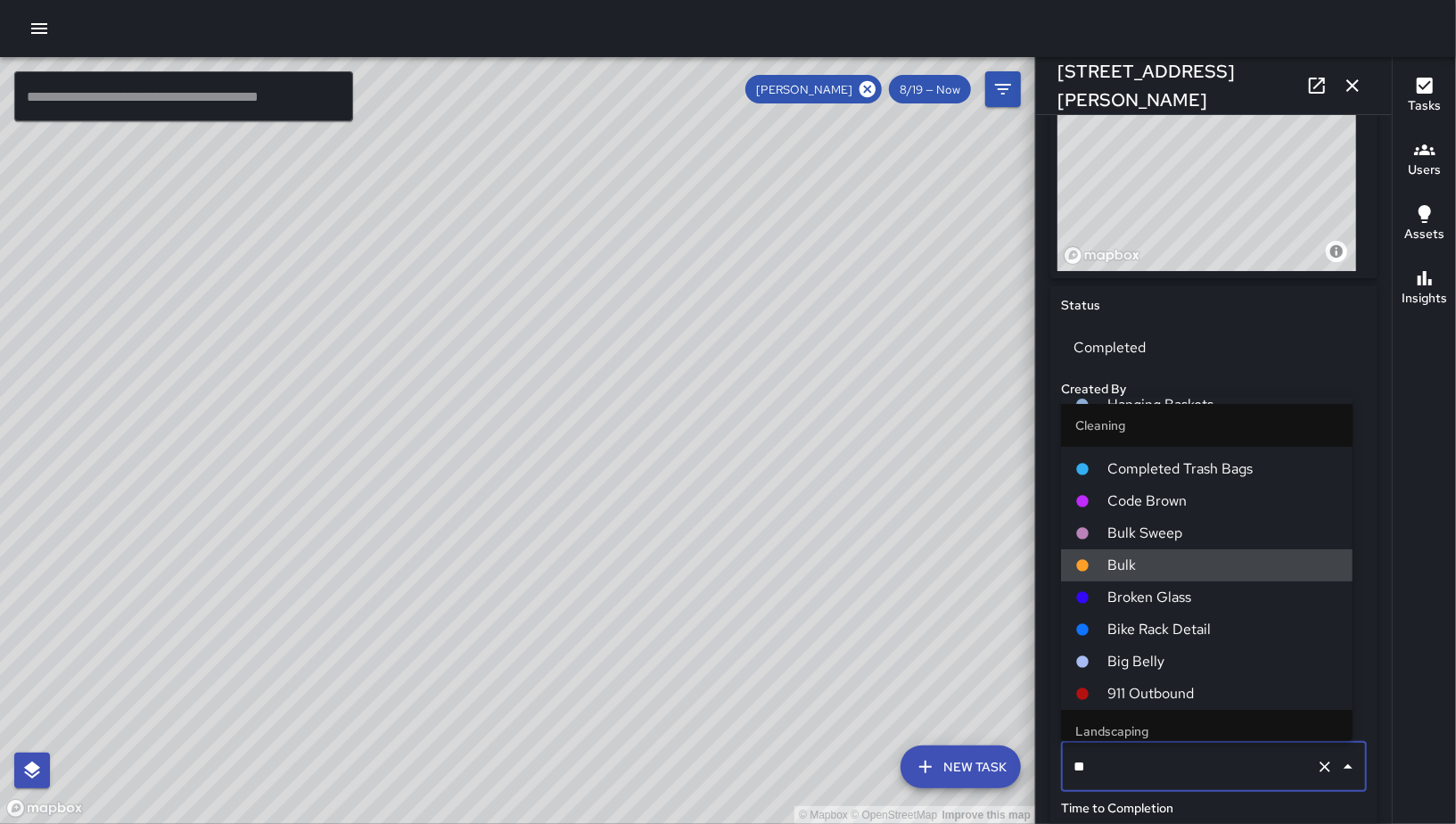
scroll to position [0, 0]
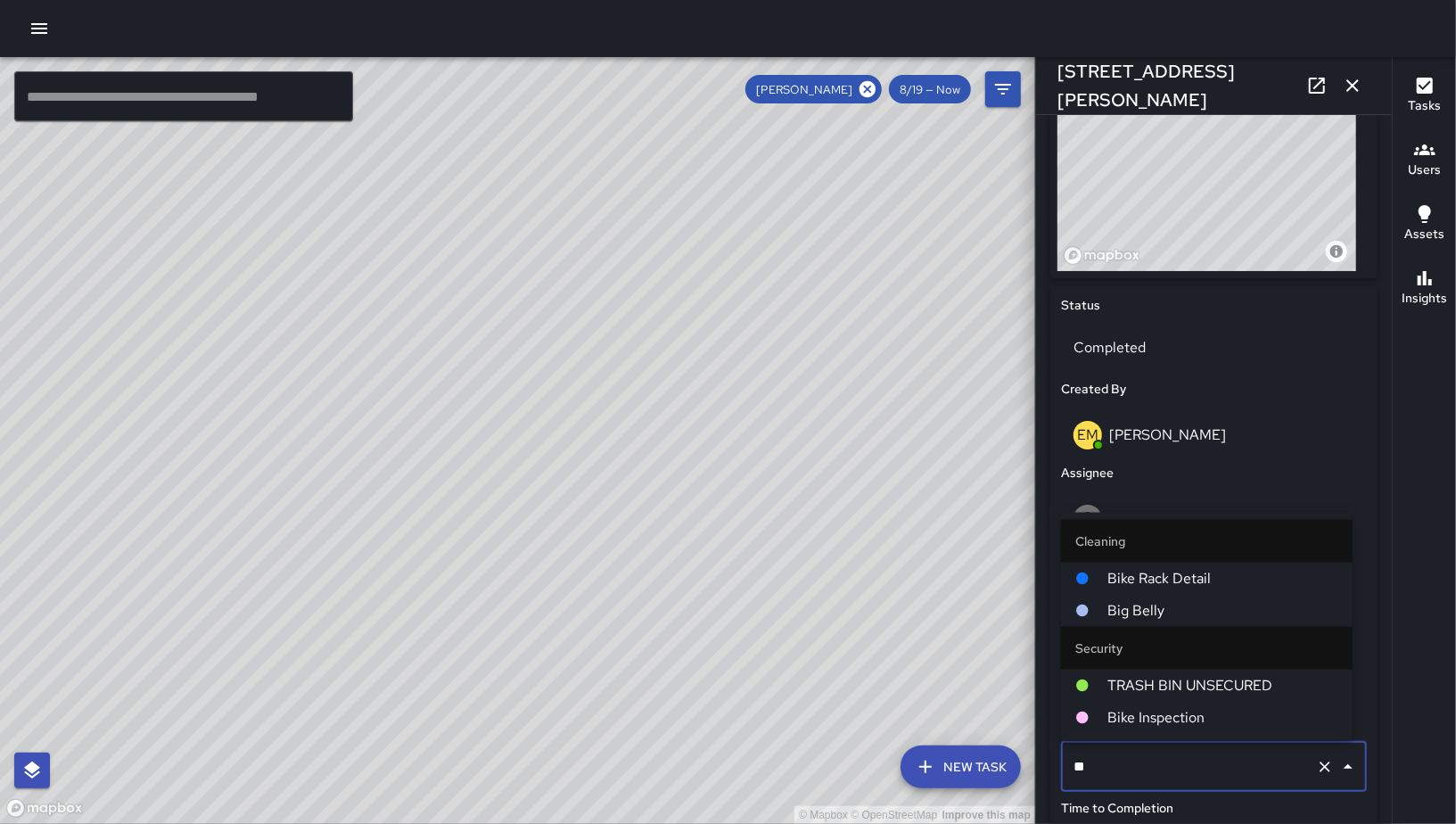
type input "***"
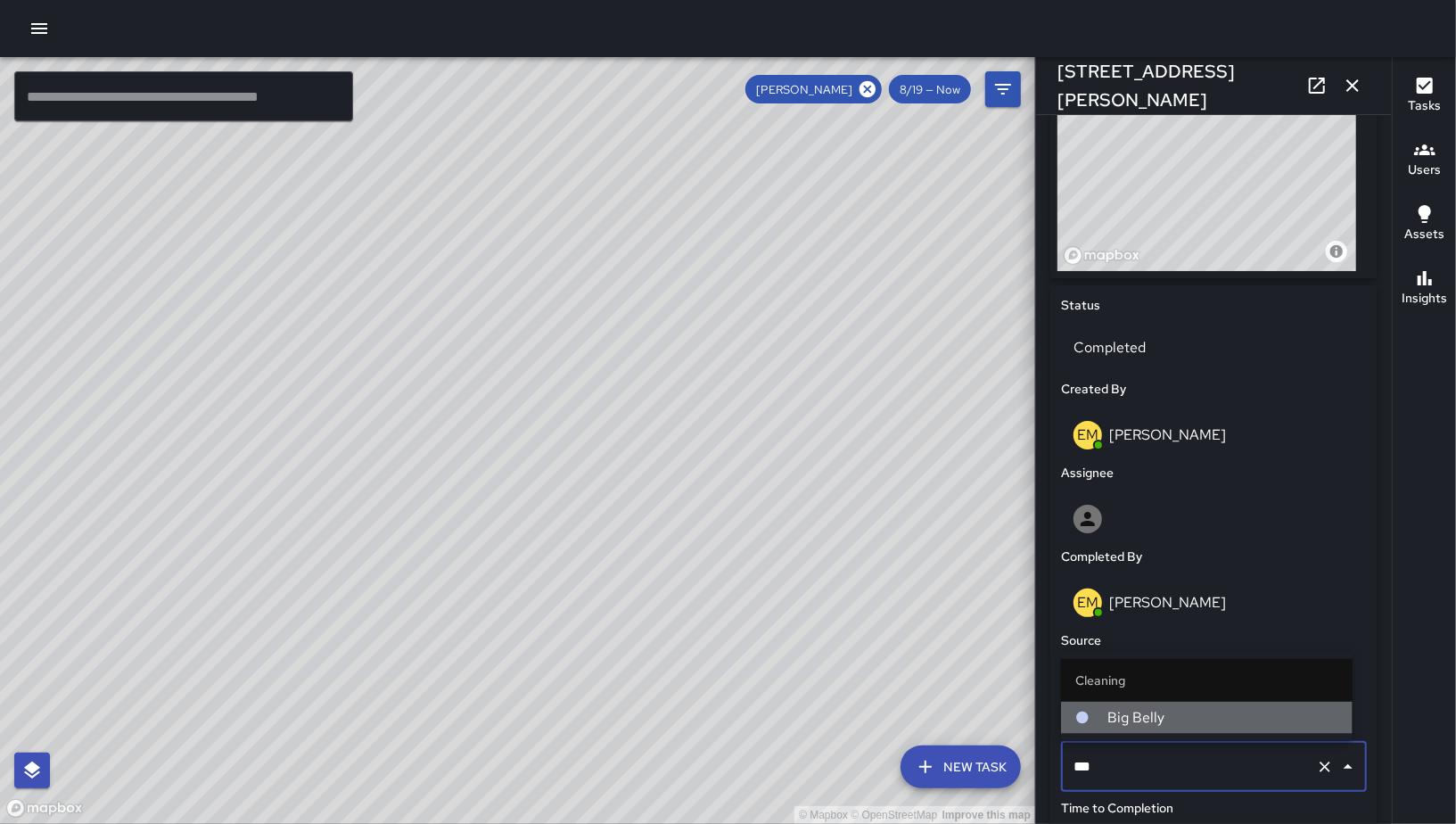
click at [1151, 713] on span "Big Belly" at bounding box center [1223, 718] width 231 height 22
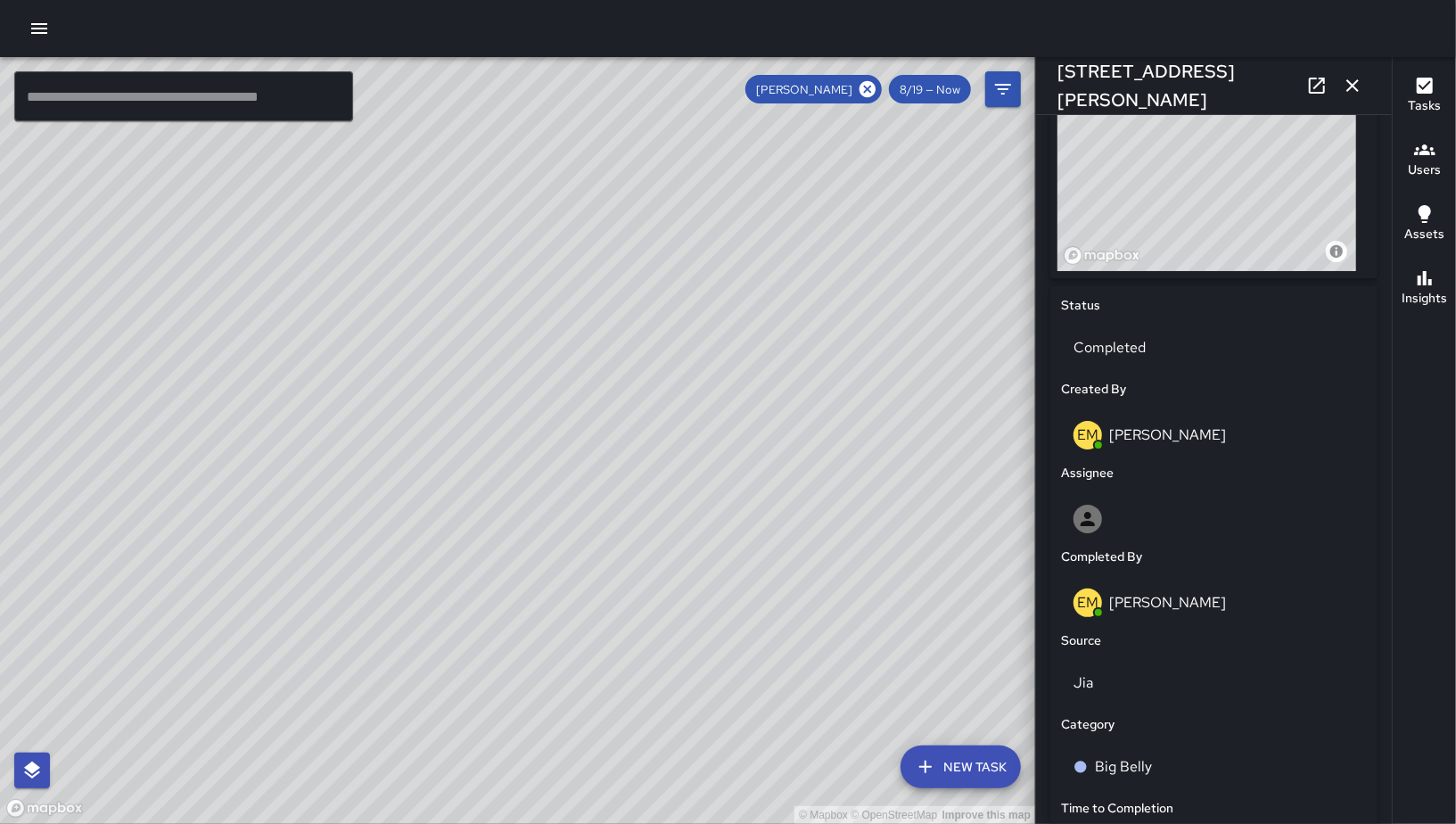
click at [1352, 102] on button "button" at bounding box center [1352, 86] width 35 height 35
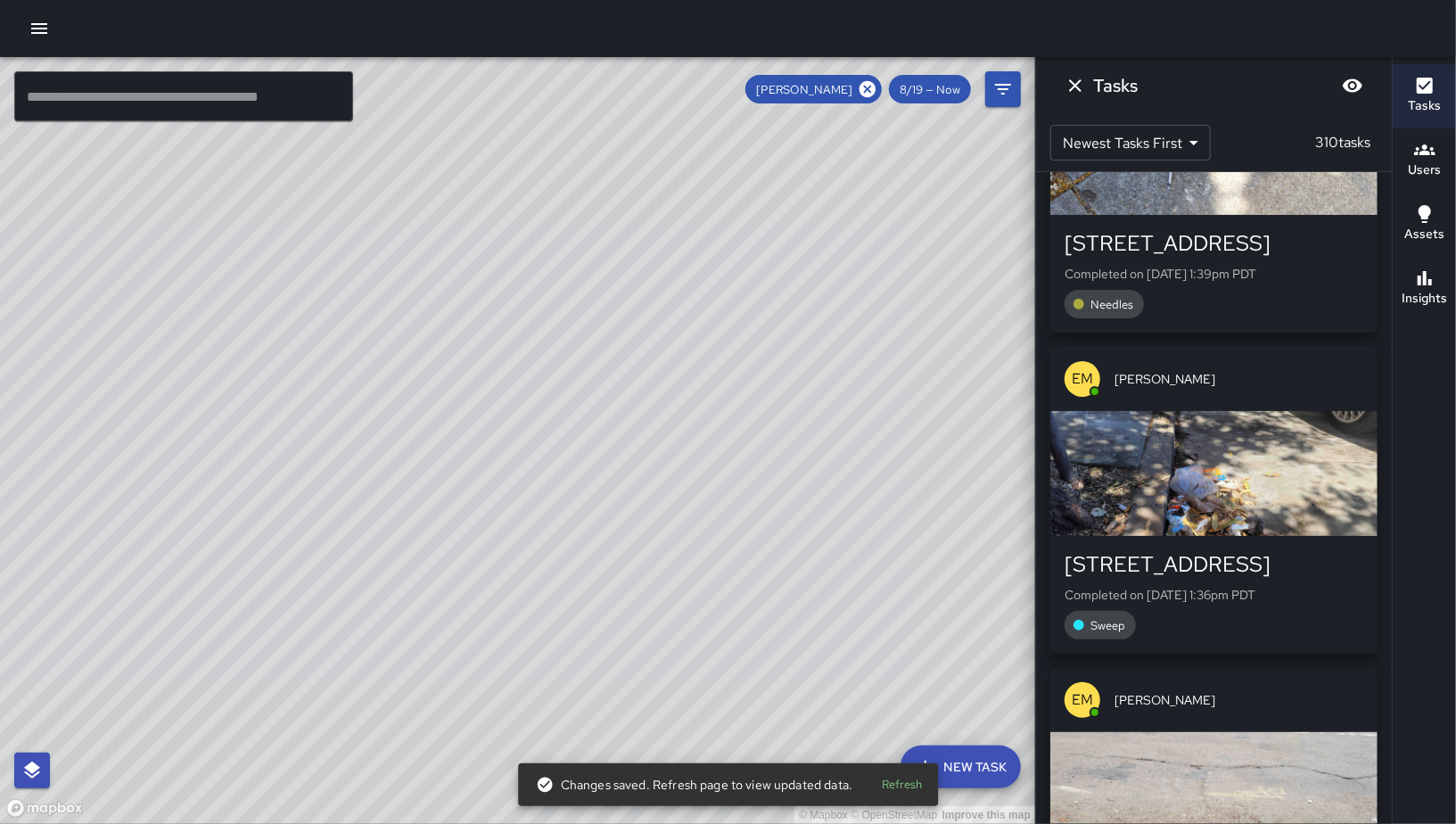
scroll to position [82292, 0]
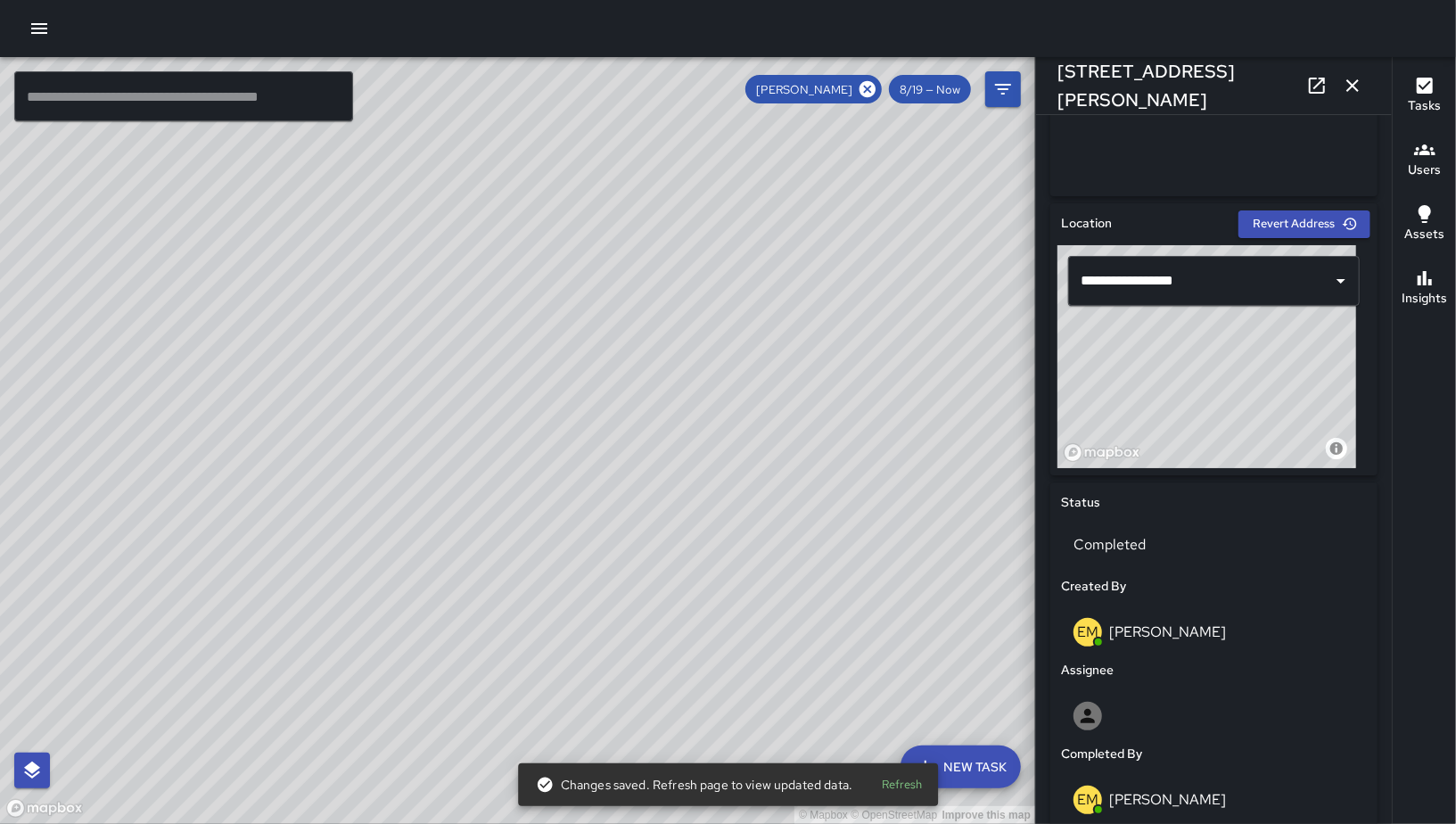
scroll to position [950, 0]
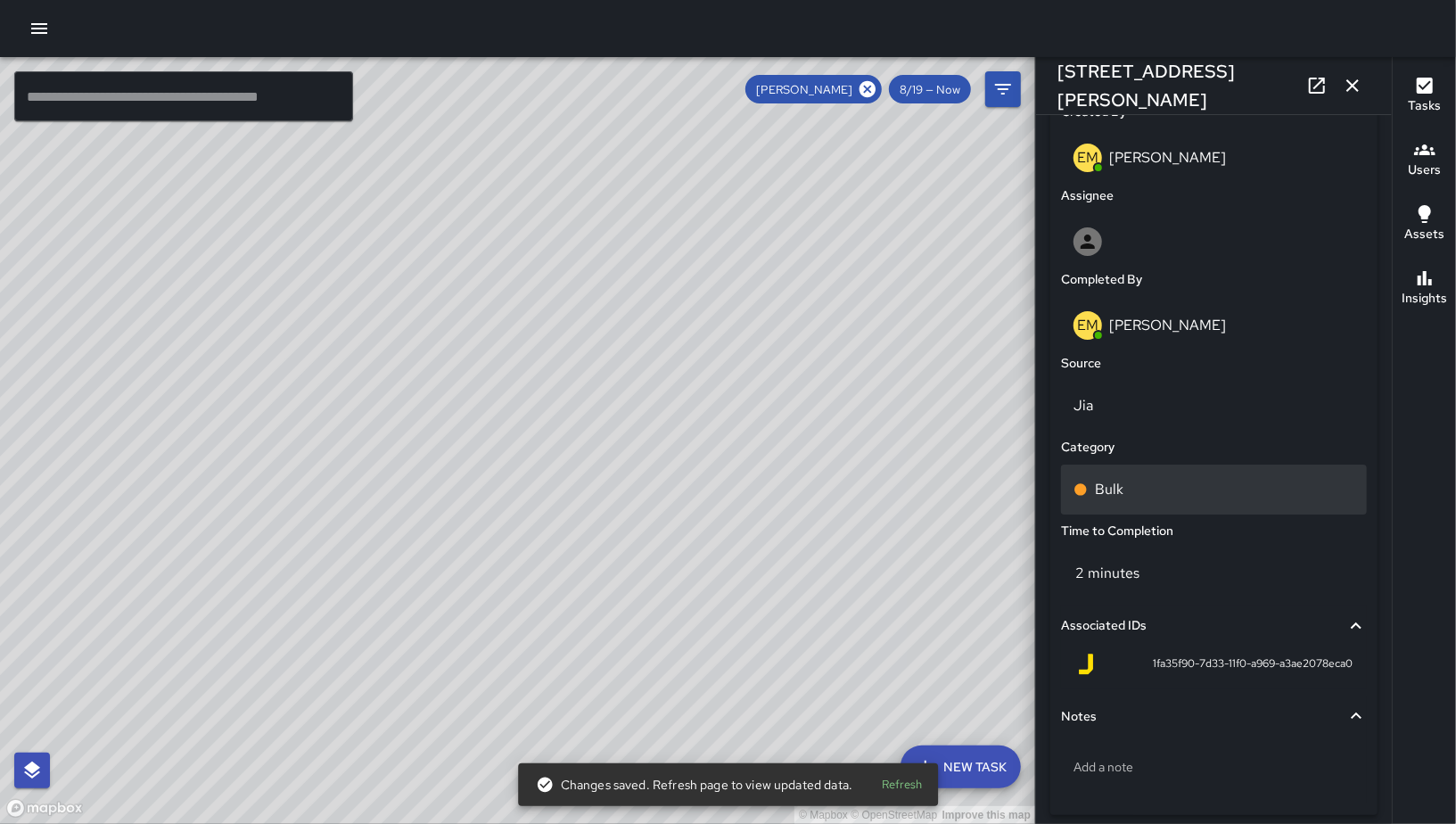
click at [1231, 472] on div "Bulk" at bounding box center [1214, 489] width 306 height 50
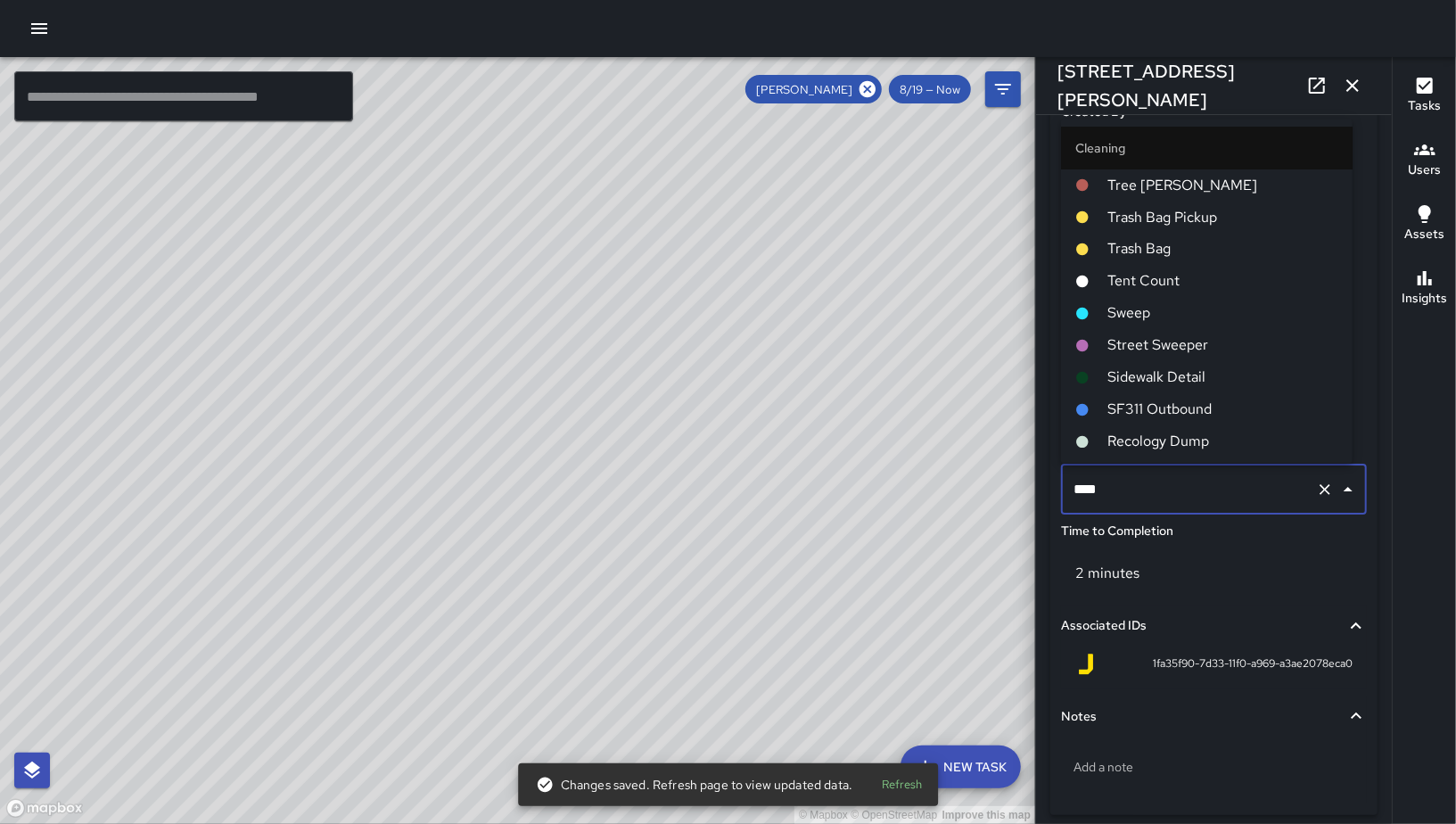
scroll to position [636, 0]
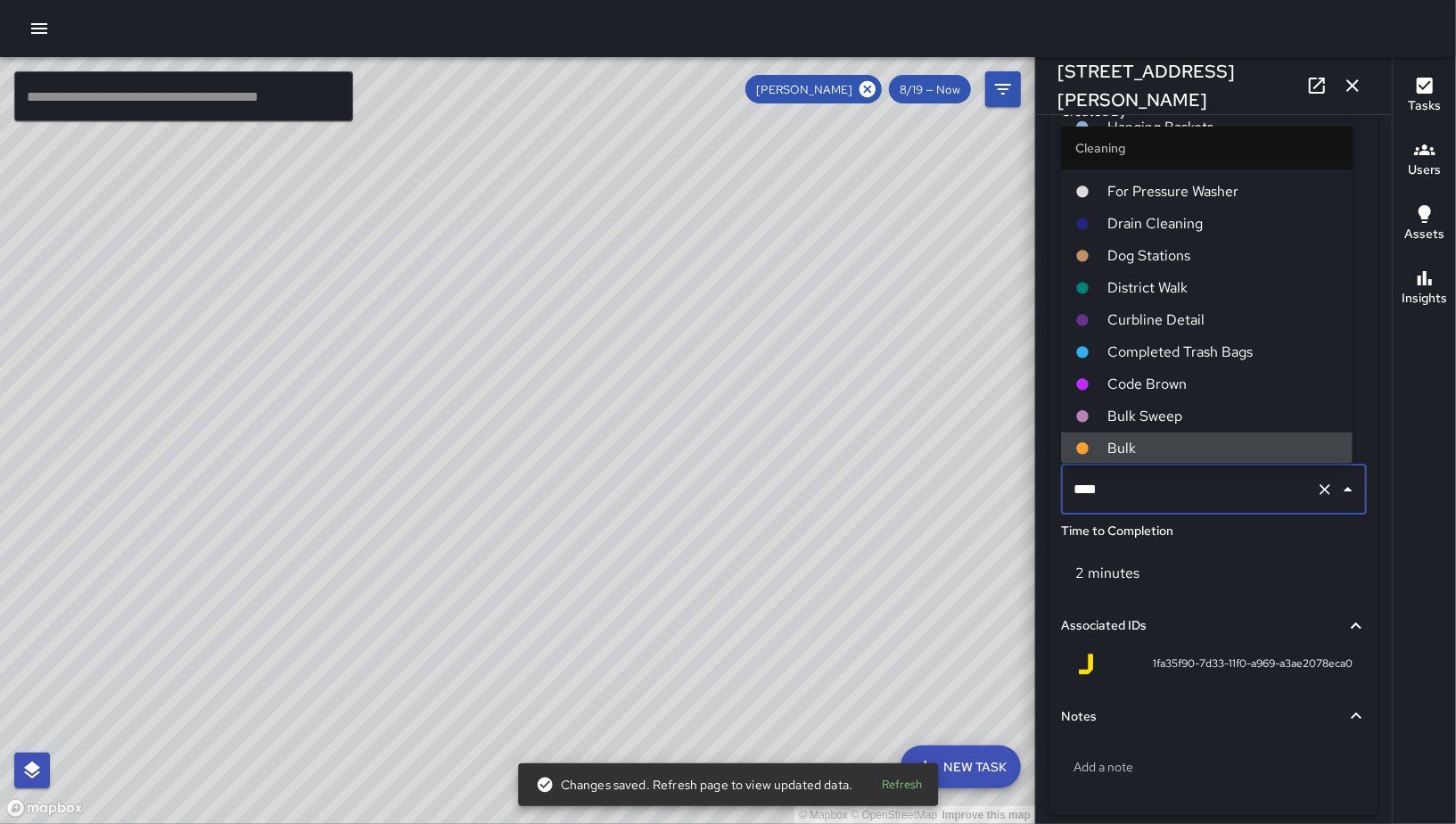
click at [1229, 472] on input "****" at bounding box center [1189, 489] width 240 height 34
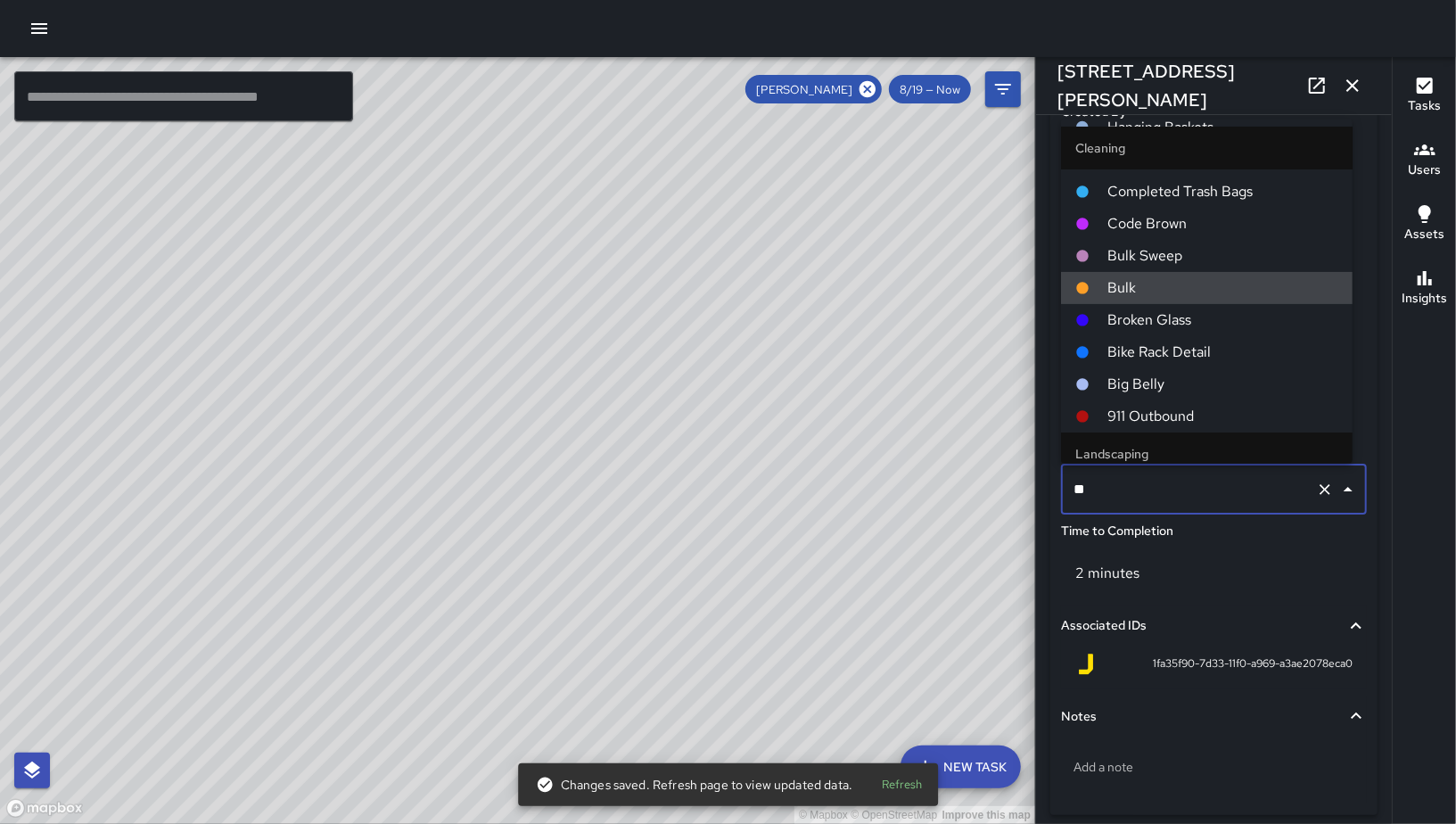
scroll to position [0, 0]
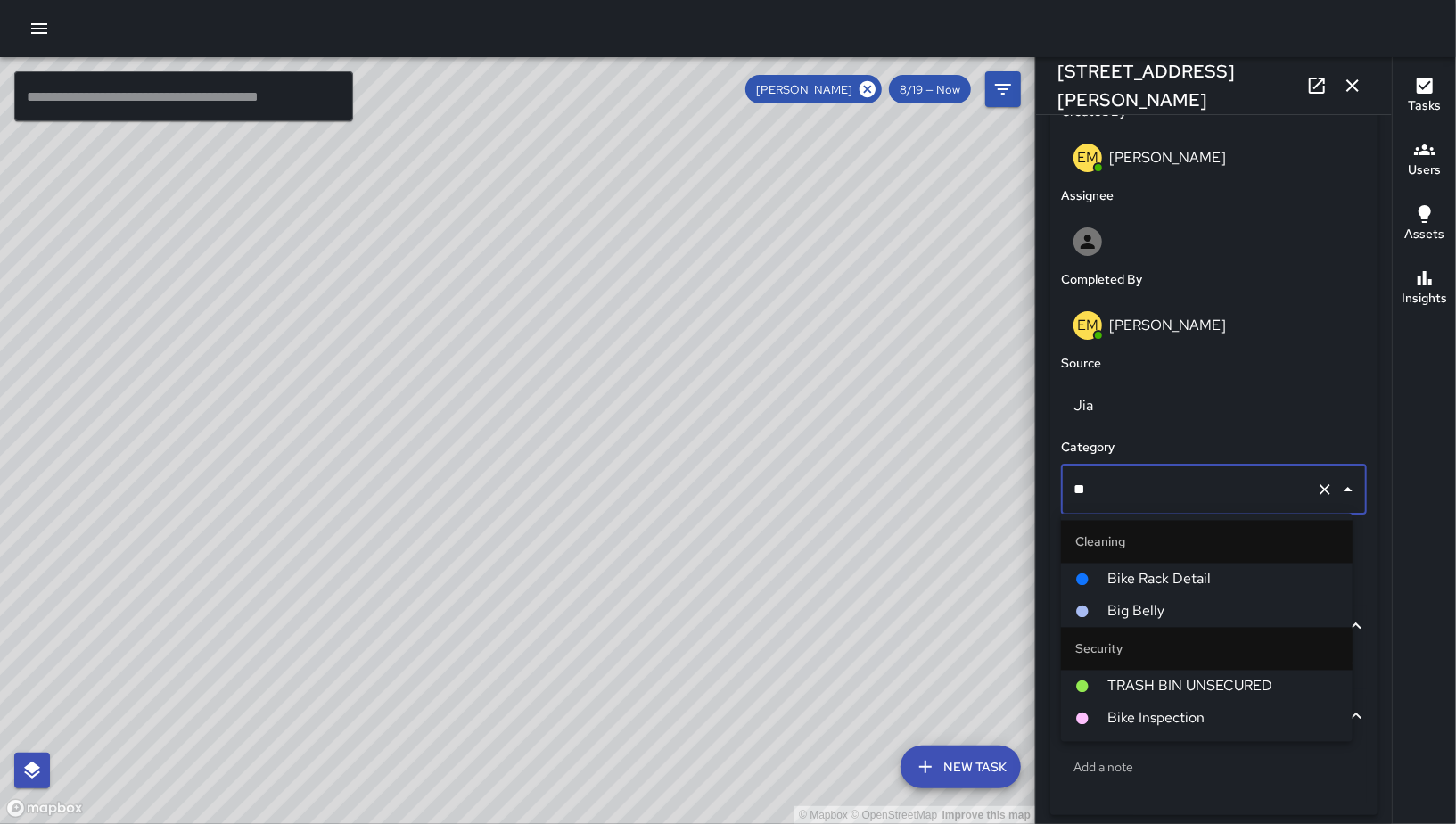
type input "***"
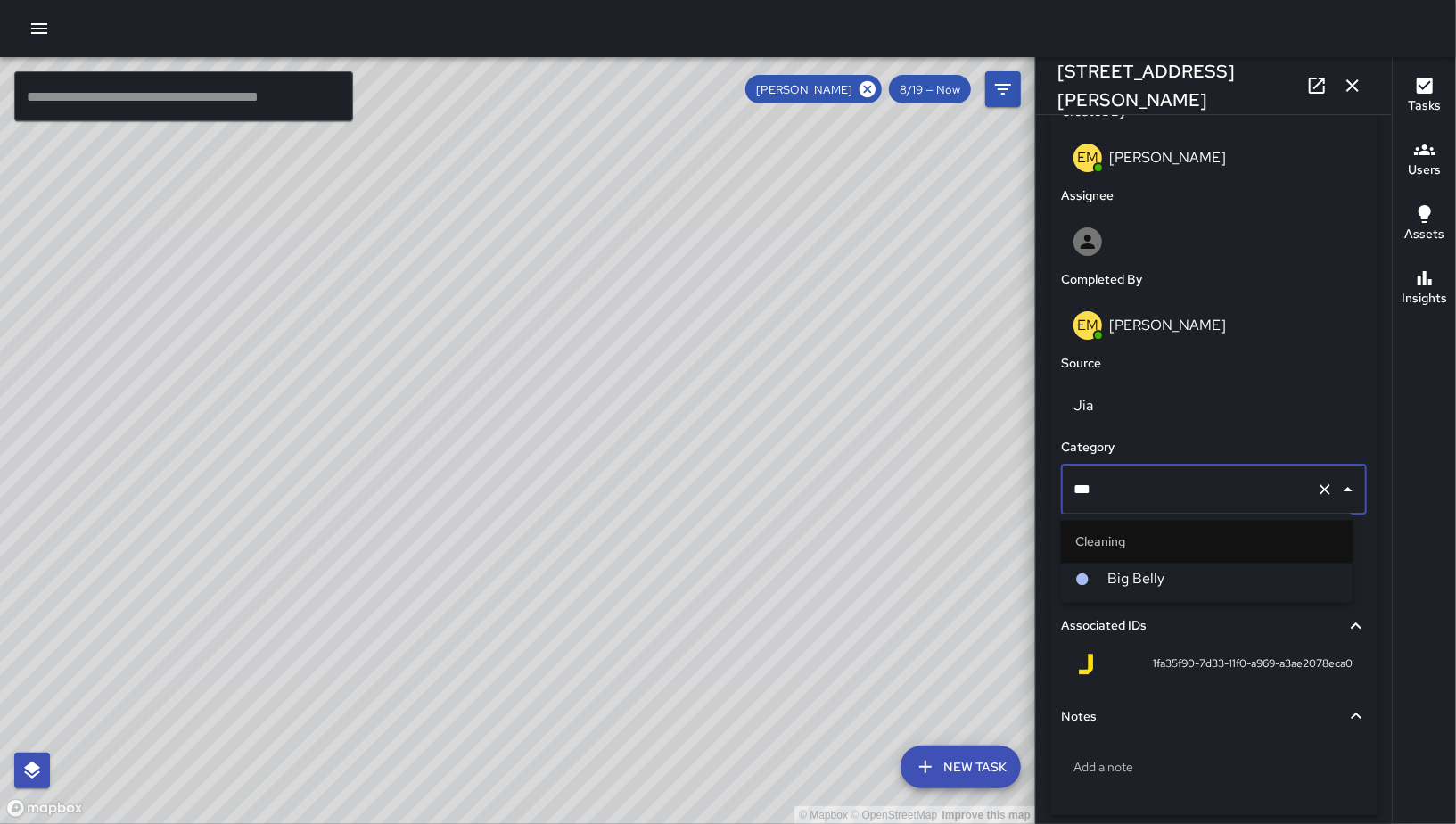
click at [1203, 569] on span "Big Belly" at bounding box center [1223, 580] width 231 height 22
click at [1203, 569] on div "2 minutes" at bounding box center [1214, 573] width 306 height 50
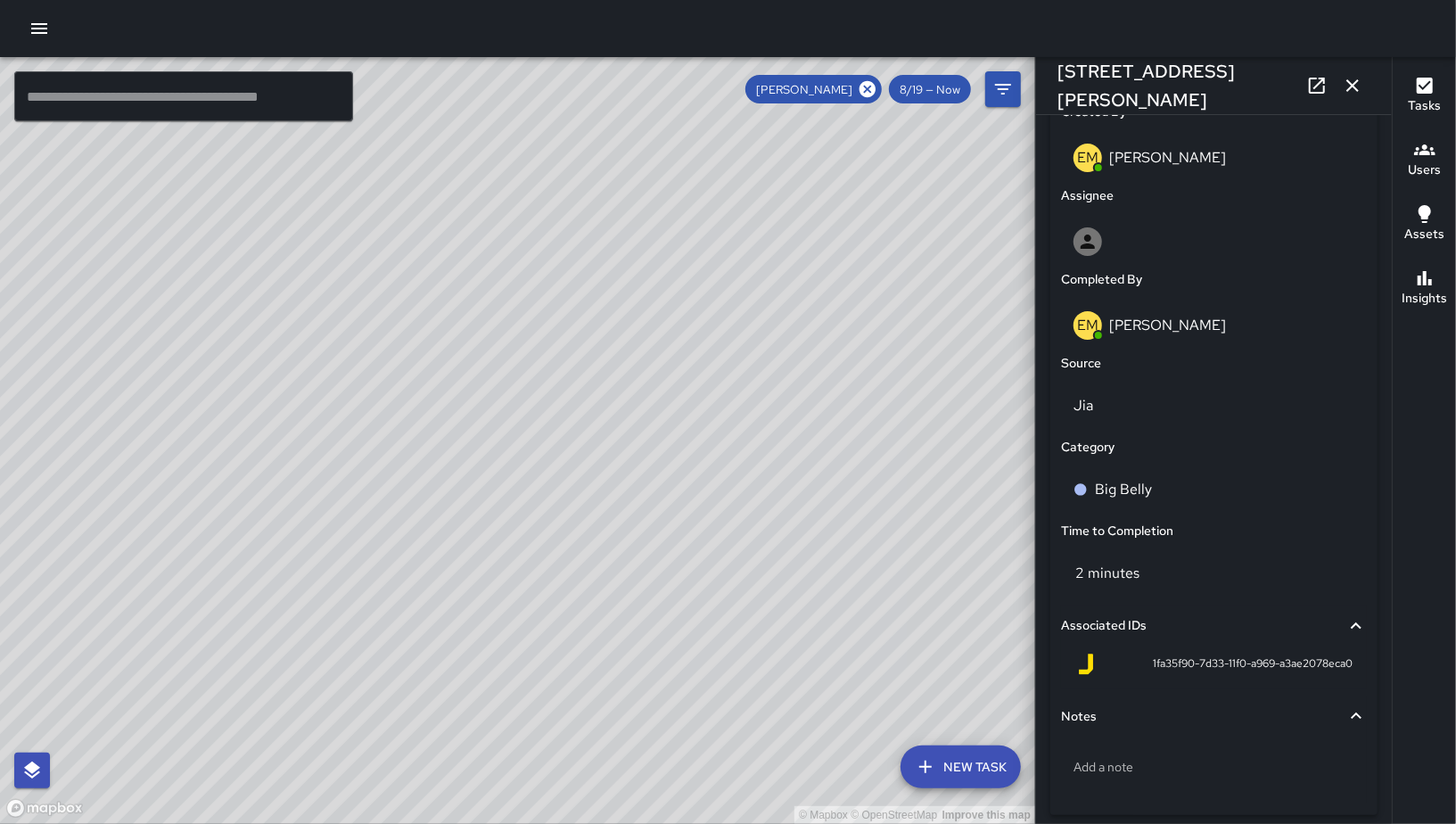
click at [1363, 80] on button "button" at bounding box center [1352, 86] width 35 height 35
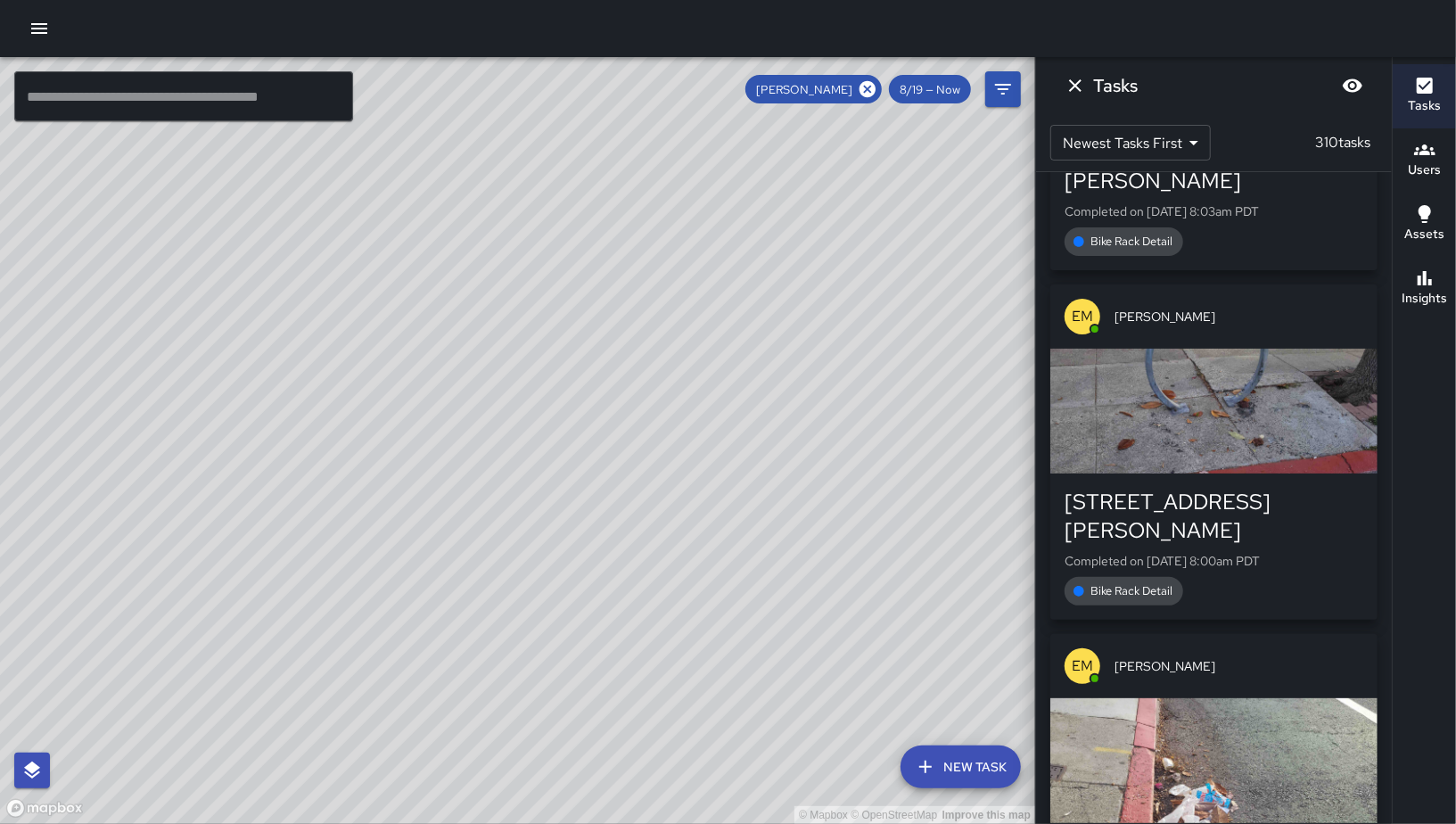
scroll to position [97932, 0]
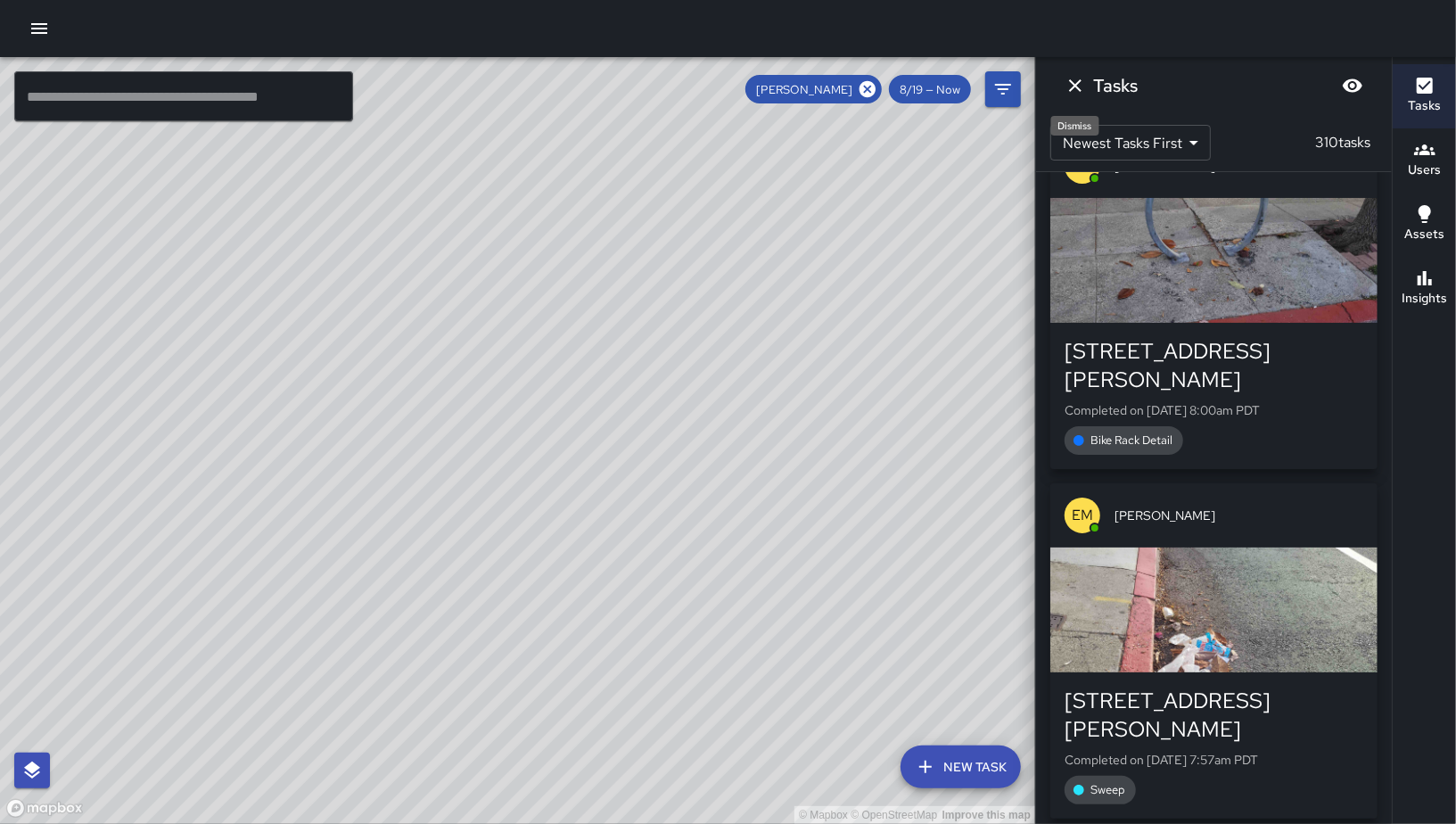
click at [1085, 90] on button "Dismiss" at bounding box center [1075, 86] width 35 height 35
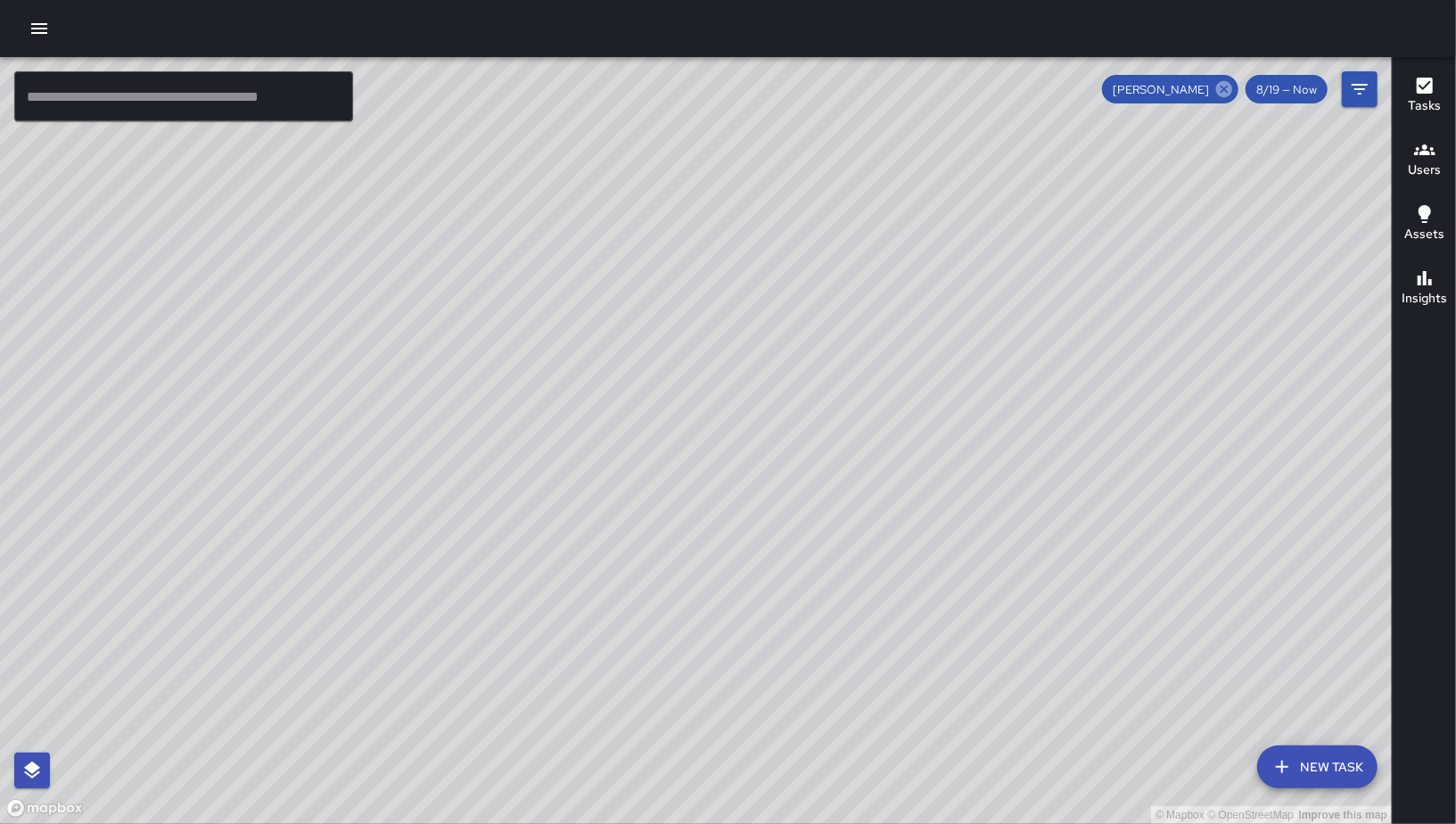
click at [1228, 90] on icon at bounding box center [1224, 89] width 16 height 16
drag, startPoint x: 1167, startPoint y: 470, endPoint x: 1077, endPoint y: 454, distance: 91.4
click at [1077, 454] on div "© Mapbox © OpenStreetMap Improve this map JG Jason Gregg 548 7th Street Complet…" at bounding box center [696, 441] width 1392 height 767
click at [1346, 102] on button "Filters" at bounding box center [1360, 89] width 35 height 35
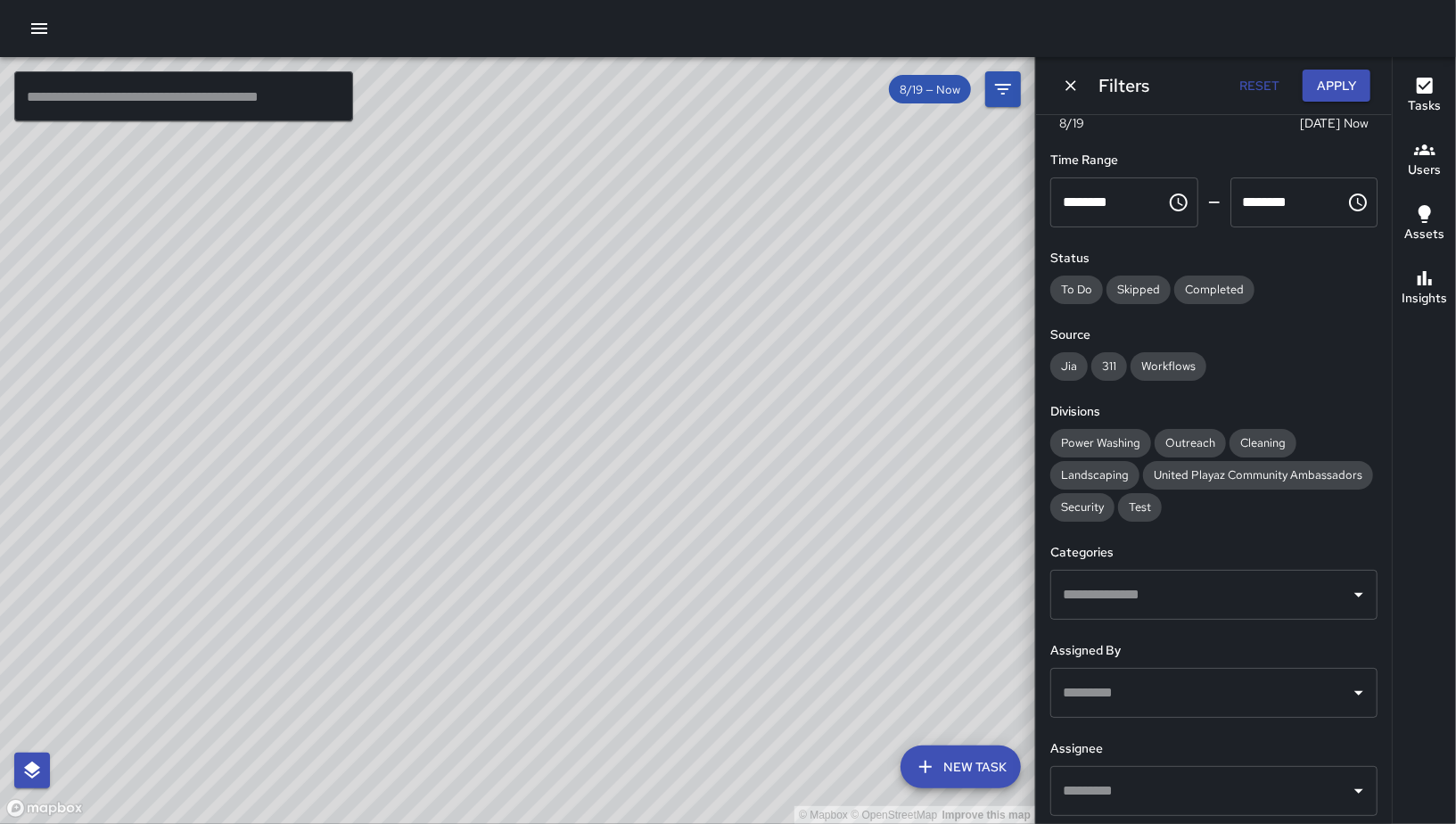
scroll to position [0, 0]
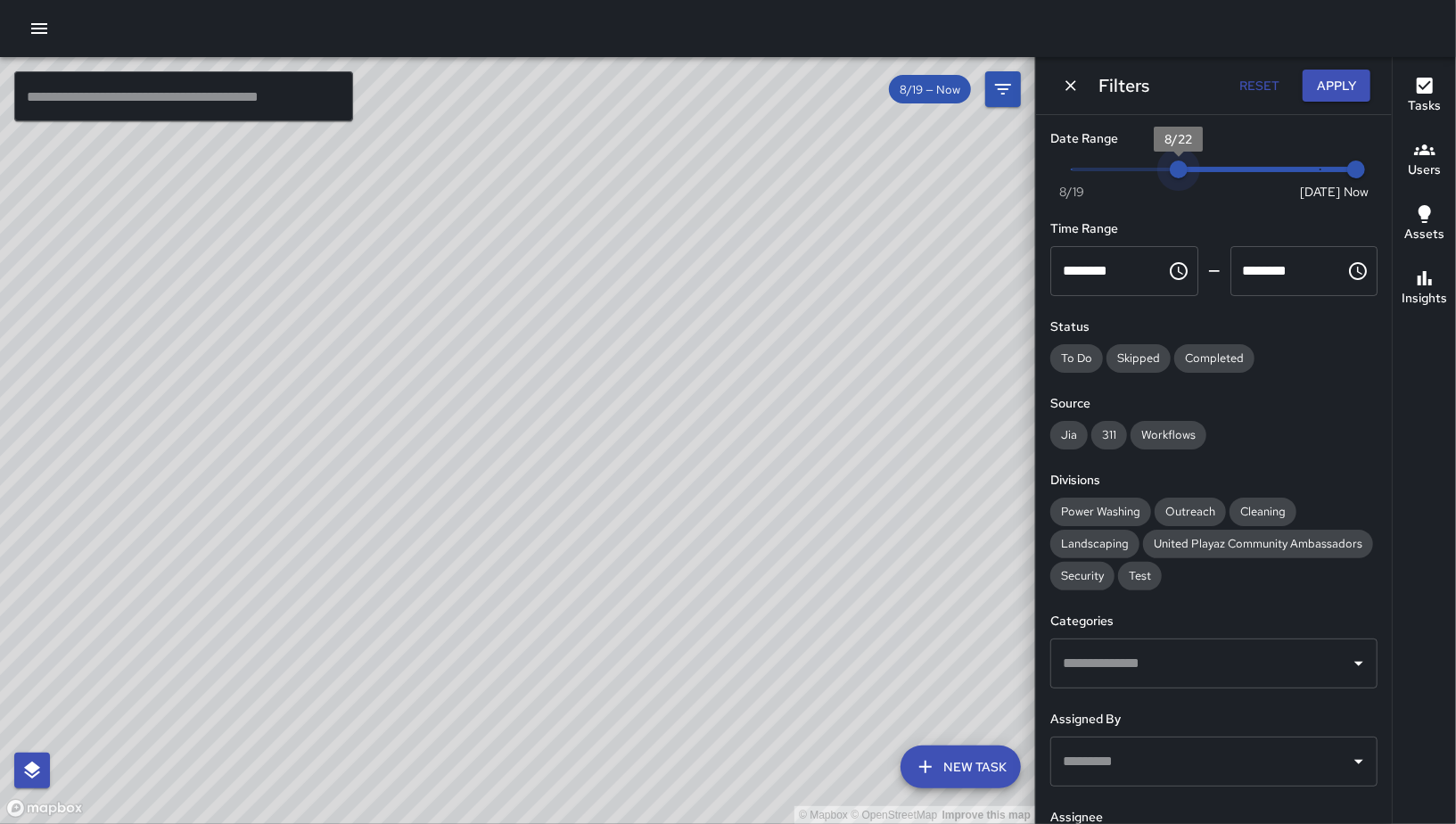
type input "*"
drag, startPoint x: 1083, startPoint y: 165, endPoint x: 1455, endPoint y: 173, distance: 372.1
click at [1455, 173] on div "© Mapbox © OpenStreetMap Improve this map ​ New Task 8/19 — Now Map Layers Task…" at bounding box center [728, 441] width 1456 height 767
click at [1072, 83] on icon "Dismiss" at bounding box center [1072, 86] width 18 height 18
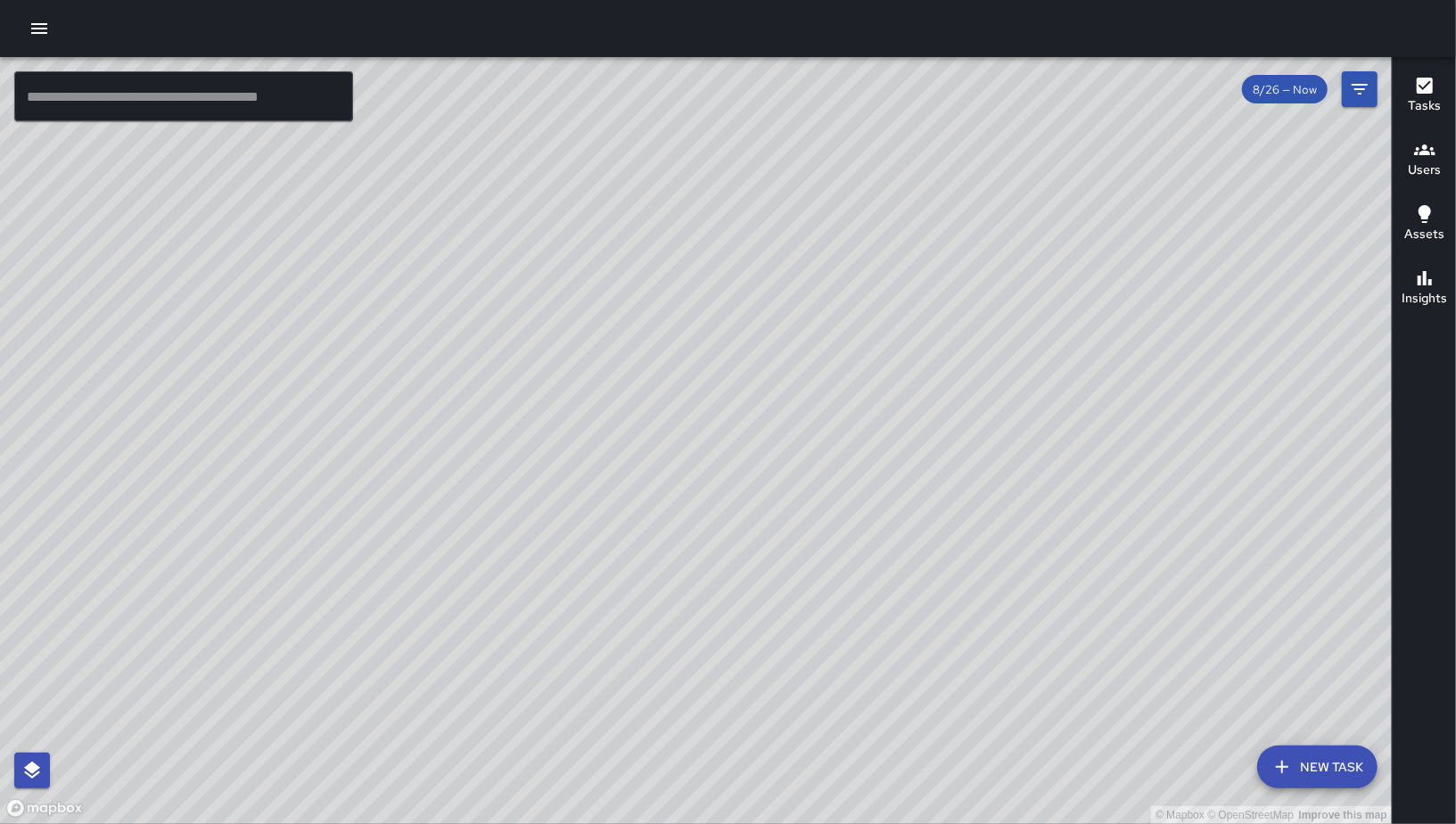
click at [33, 20] on icon "button" at bounding box center [39, 29] width 22 height 22
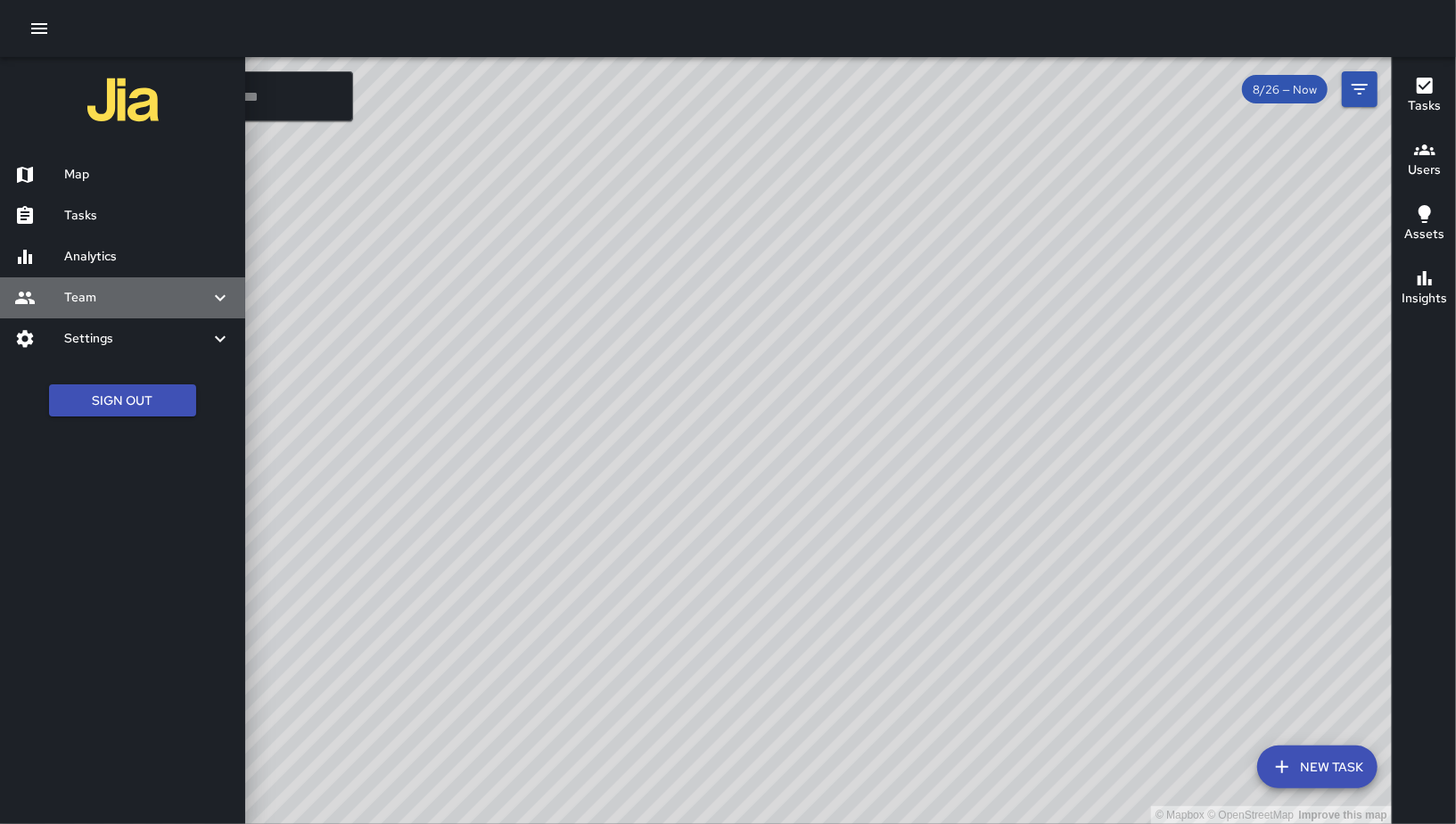
click at [126, 283] on div "Team" at bounding box center [122, 298] width 245 height 41
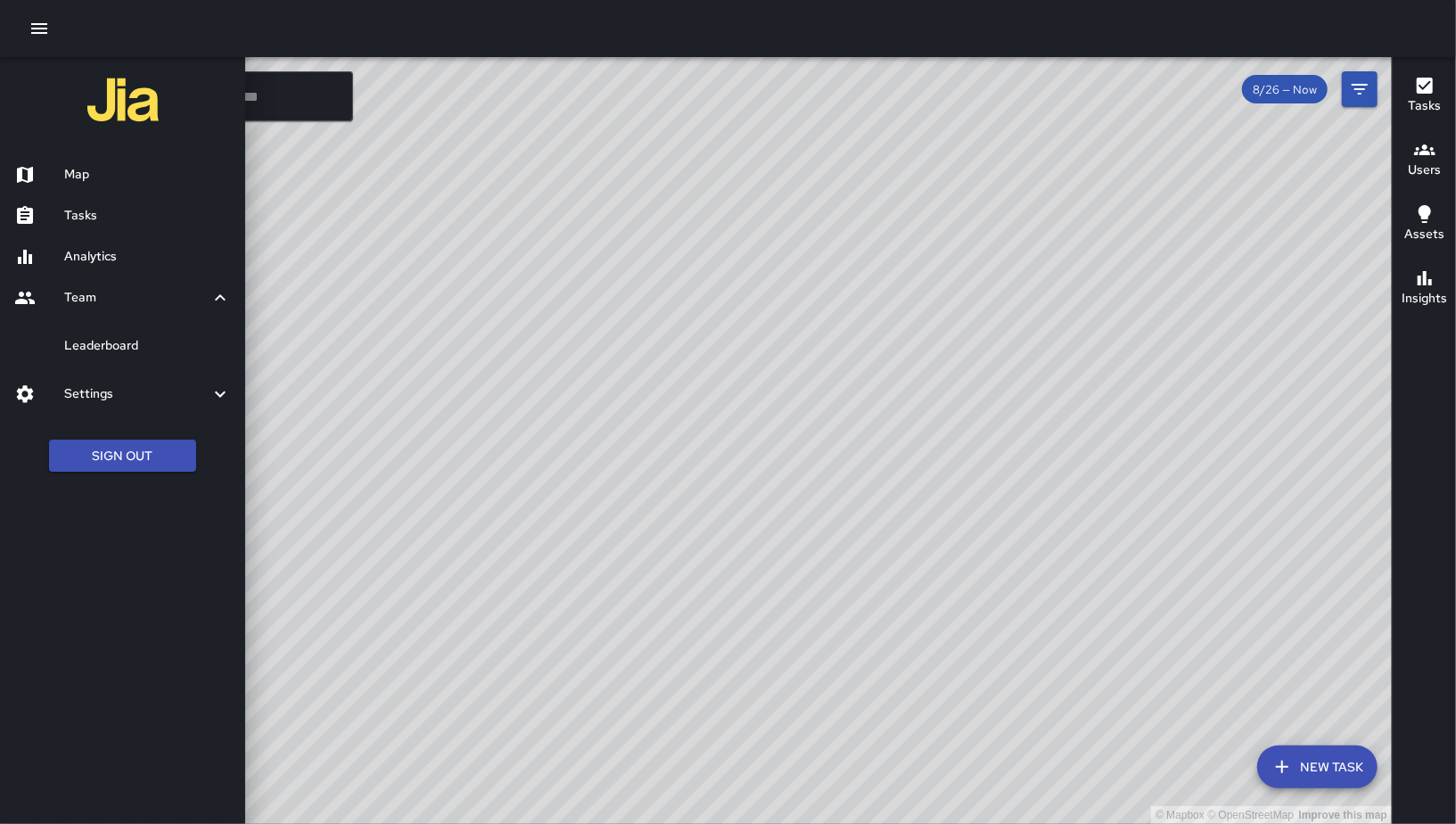
click at [78, 349] on h6 "Leaderboard" at bounding box center [147, 346] width 167 height 20
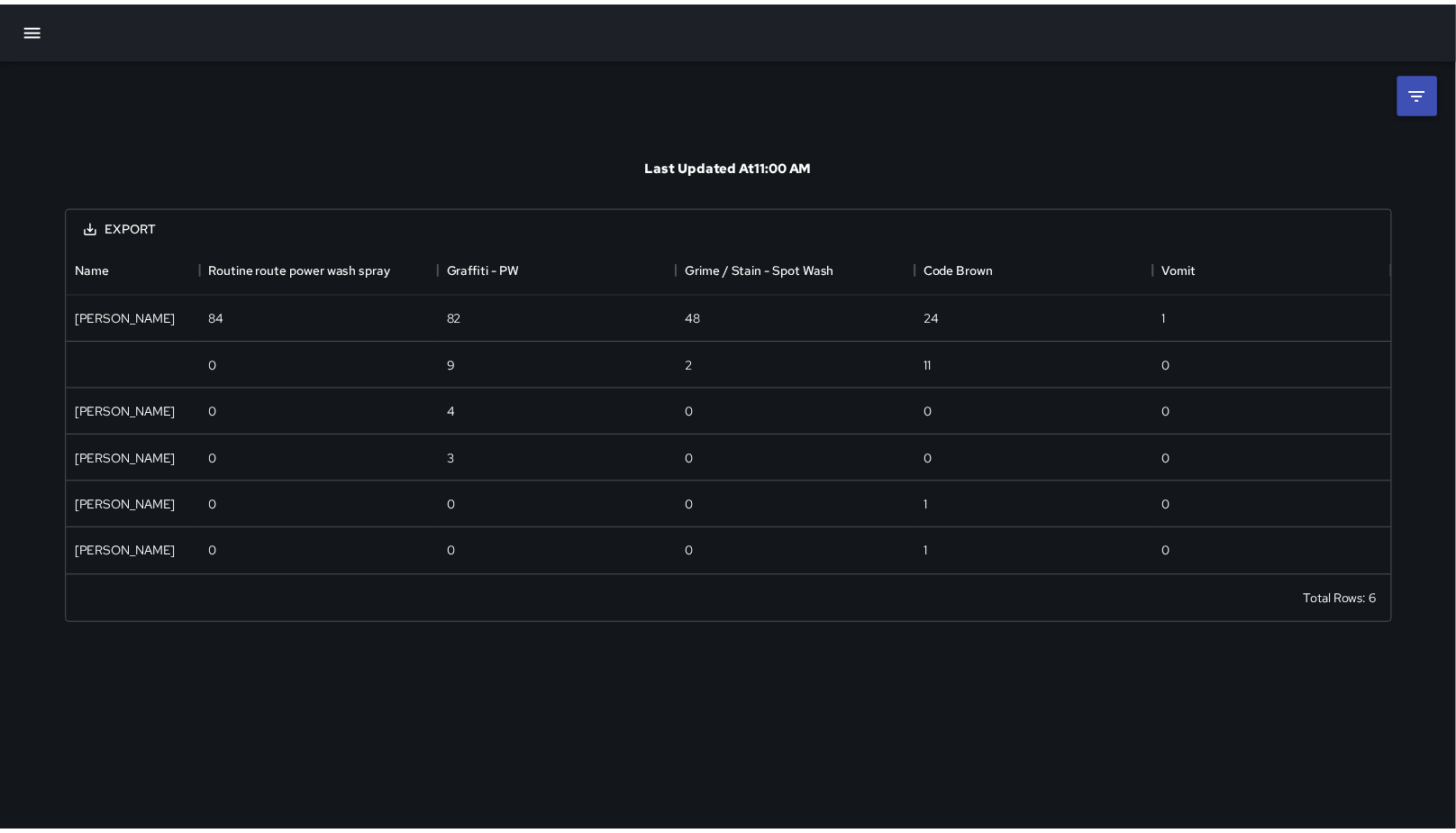
scroll to position [317, 1325]
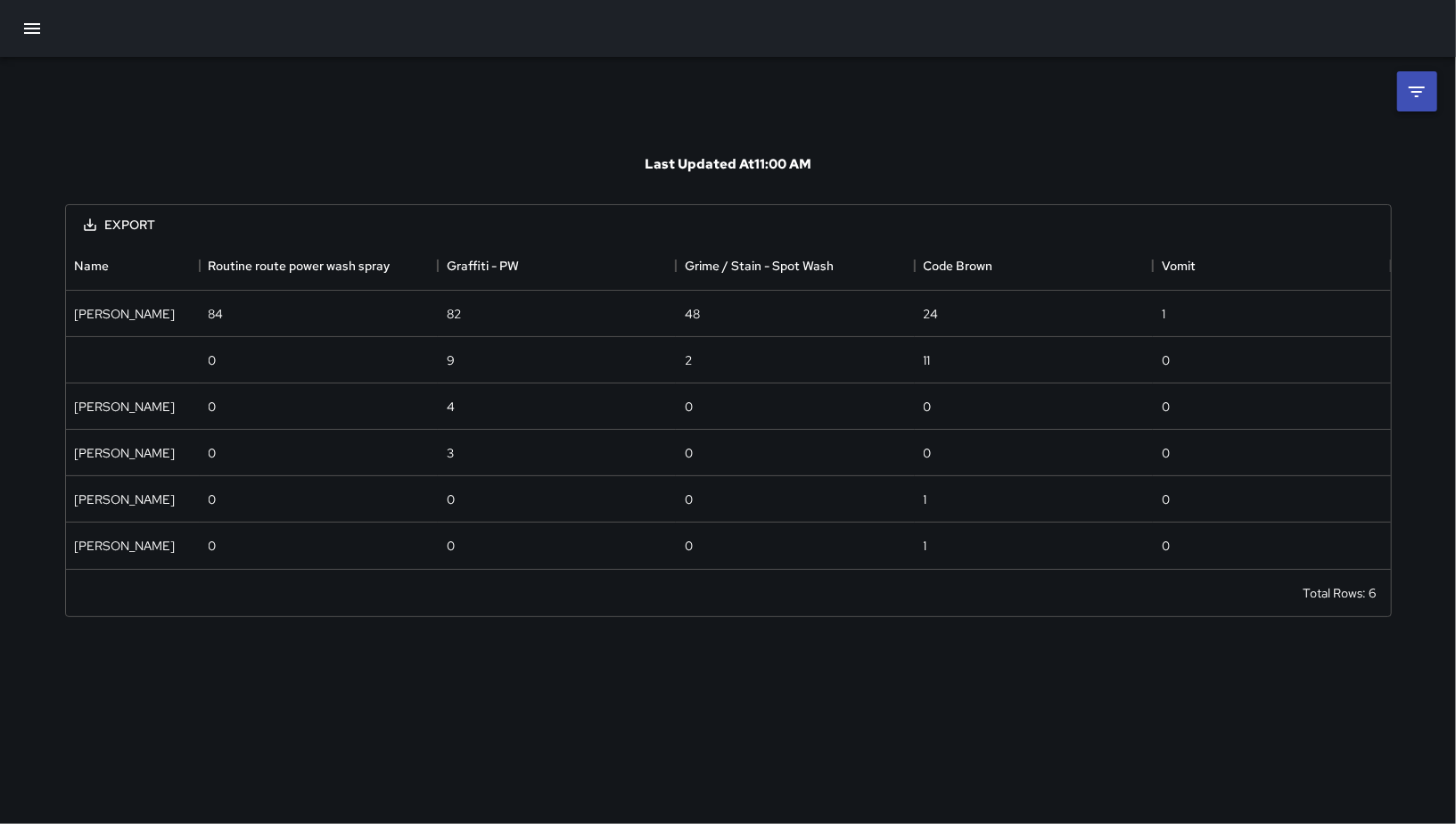
click at [1408, 87] on icon at bounding box center [1418, 92] width 22 height 22
click at [1232, 156] on body "**********" at bounding box center [728, 412] width 1456 height 824
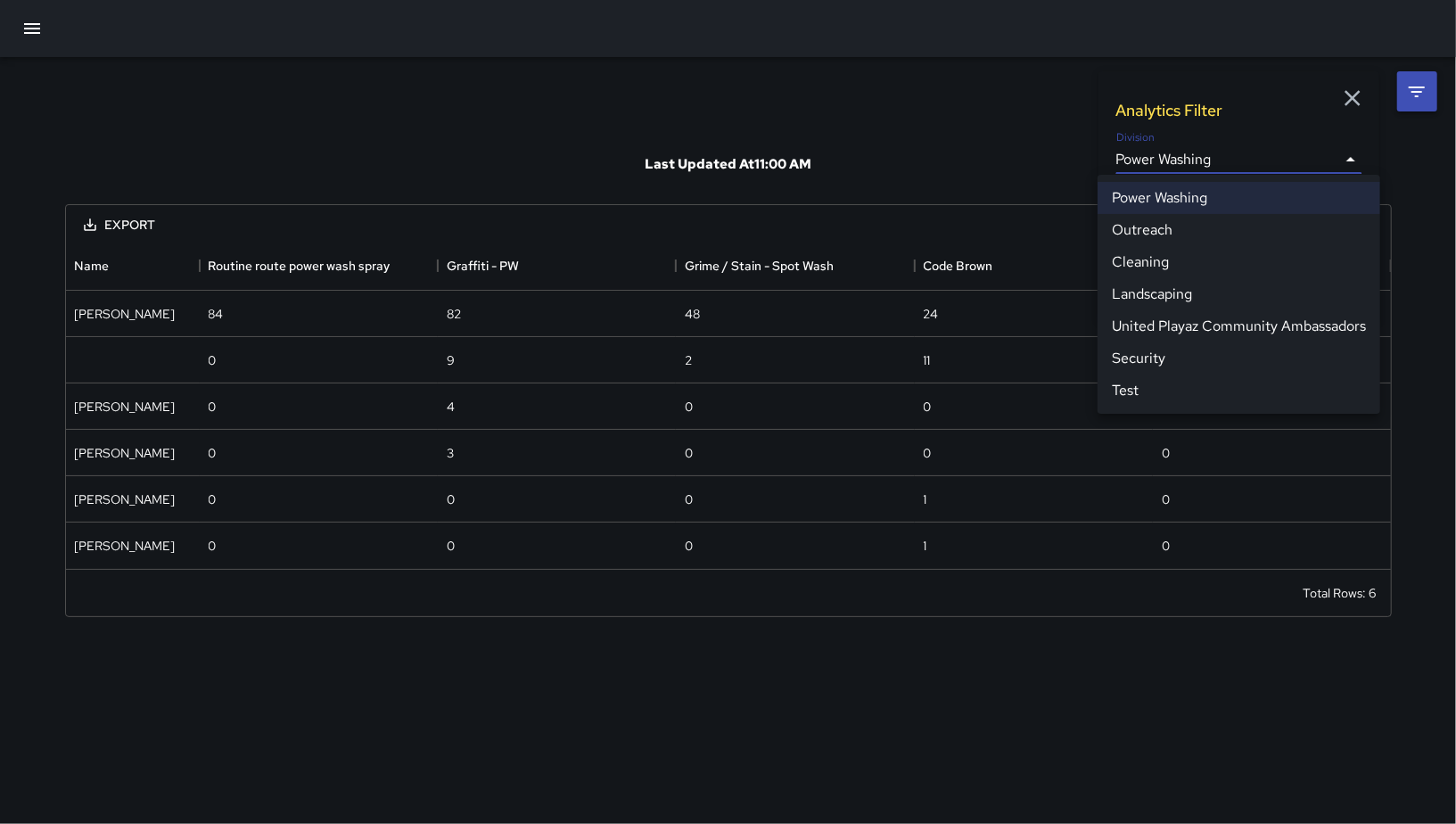
click at [1163, 267] on li "Cleaning" at bounding box center [1239, 262] width 283 height 33
type input "**********"
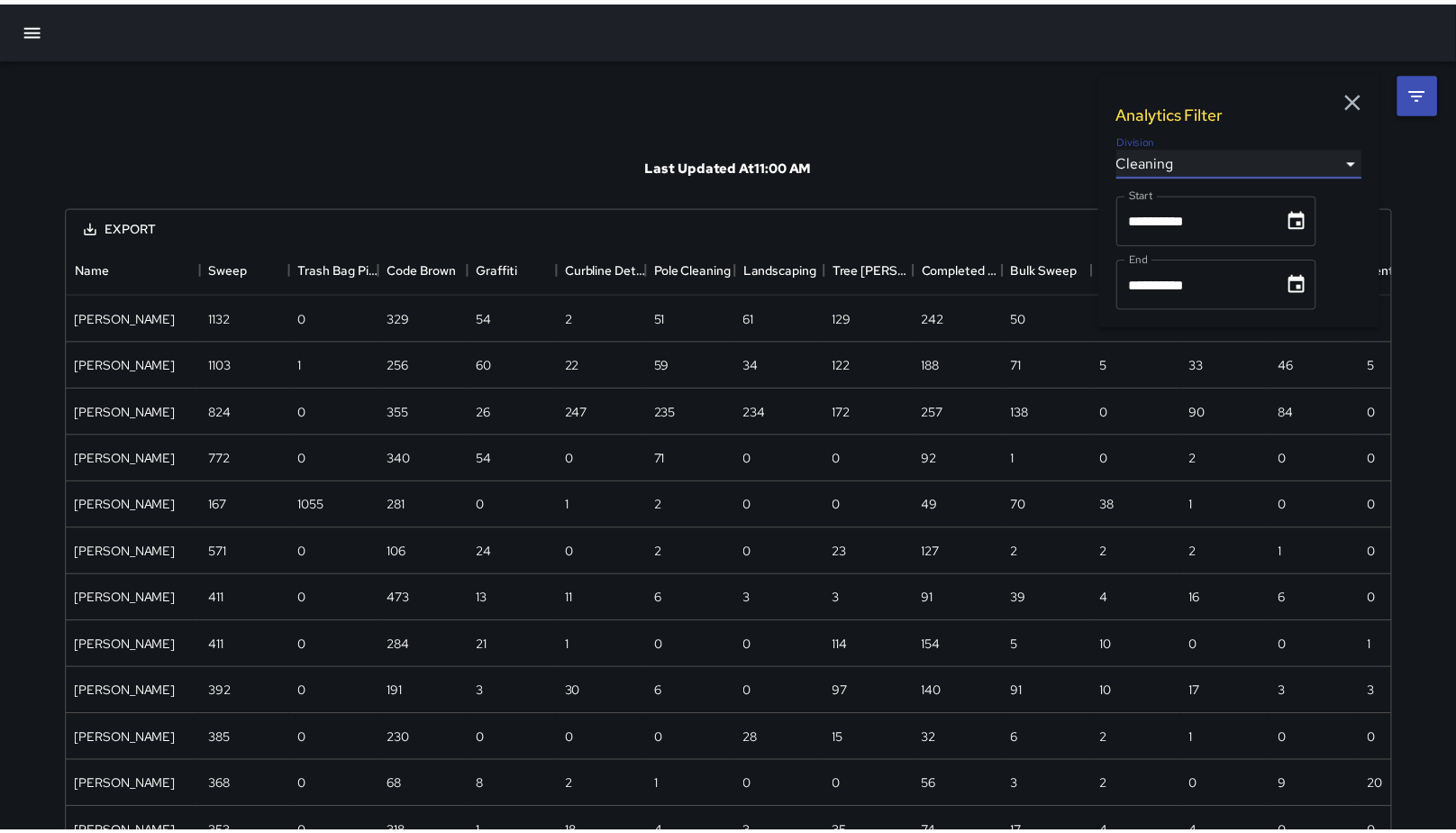
scroll to position [1504, 1325]
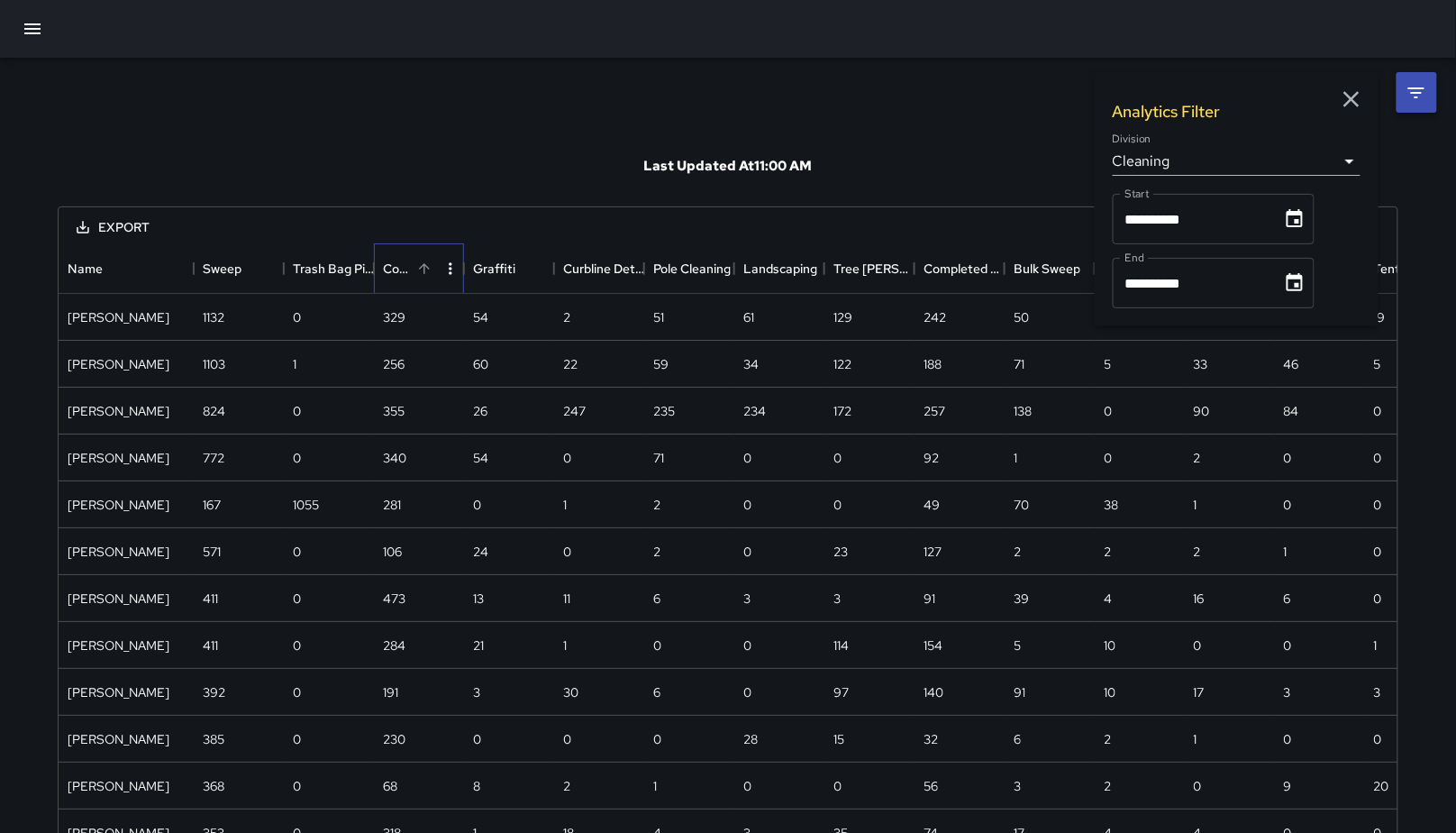
click at [402, 262] on div "Code Brown" at bounding box center [397, 268] width 29 height 51
click at [402, 261] on div "Code Brown" at bounding box center [397, 268] width 29 height 51
click at [1352, 106] on icon "button" at bounding box center [1351, 99] width 27 height 27
